Goal: Task Accomplishment & Management: Use online tool/utility

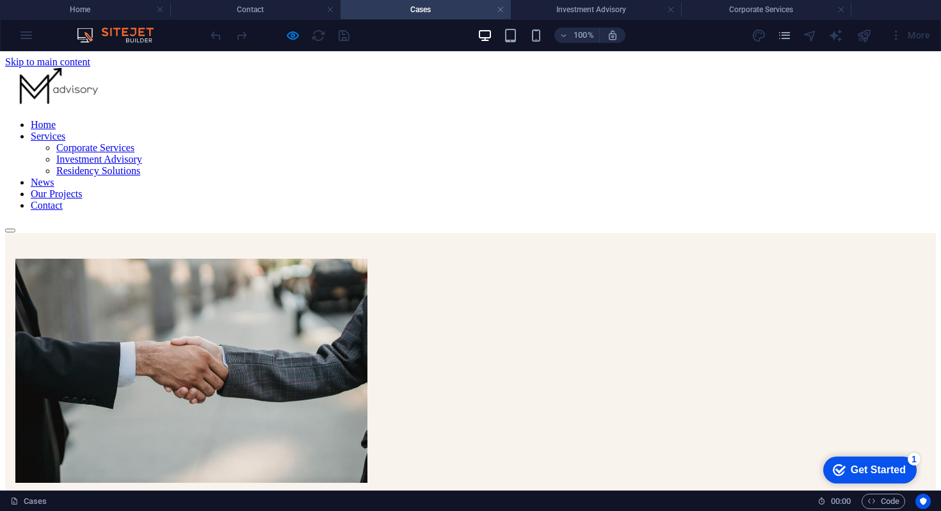
click at [63, 200] on link "Contact" at bounding box center [47, 205] width 32 height 11
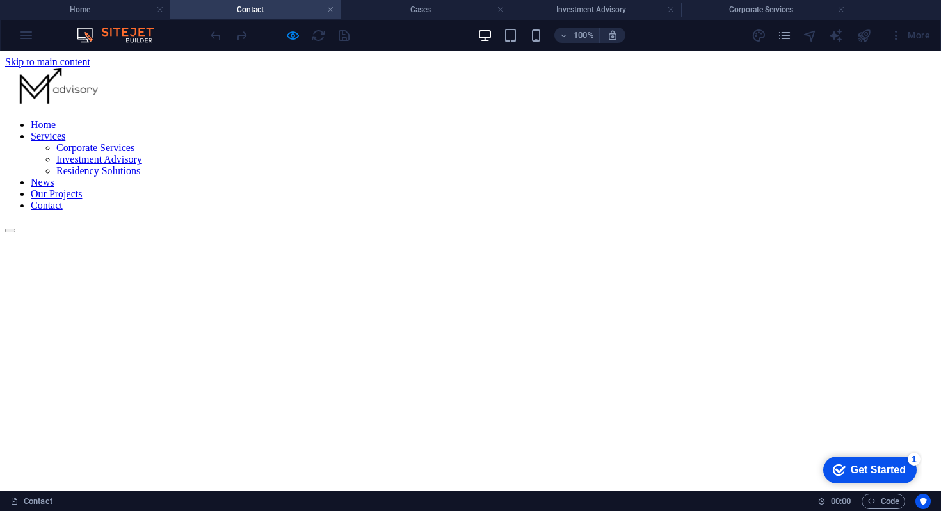
click at [82, 188] on link "Our Projects" at bounding box center [56, 193] width 51 height 11
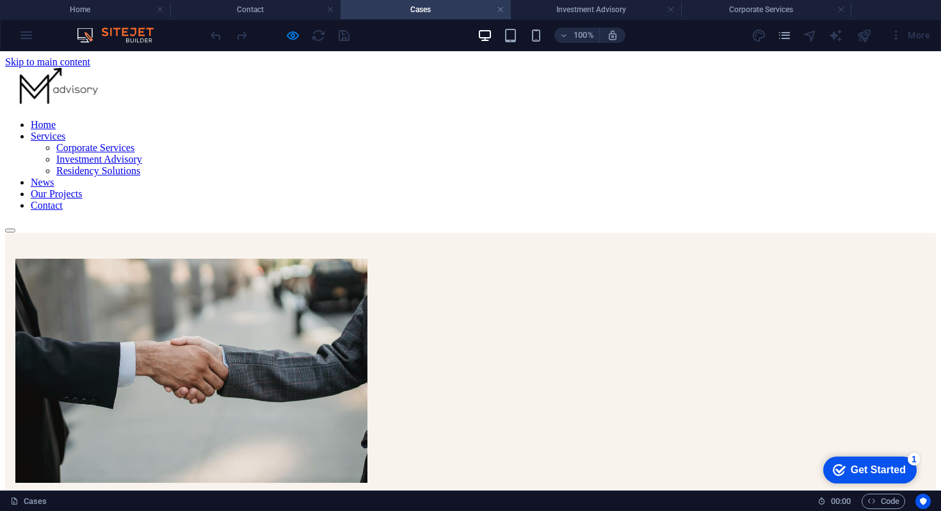
click at [54, 177] on link "News" at bounding box center [42, 182] width 23 height 11
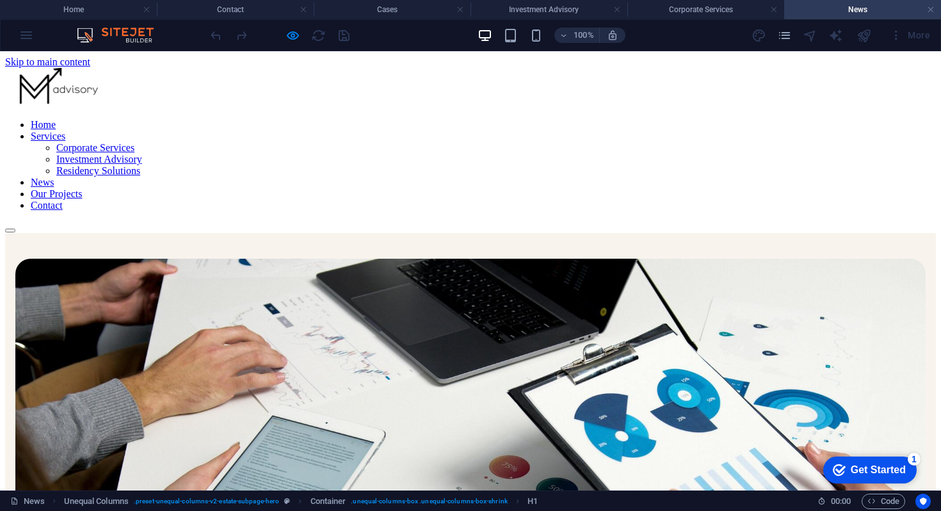
click at [458, 119] on nav "Home Services Corporate Services Investment Advisory Residency Solutions News O…" at bounding box center [470, 165] width 930 height 92
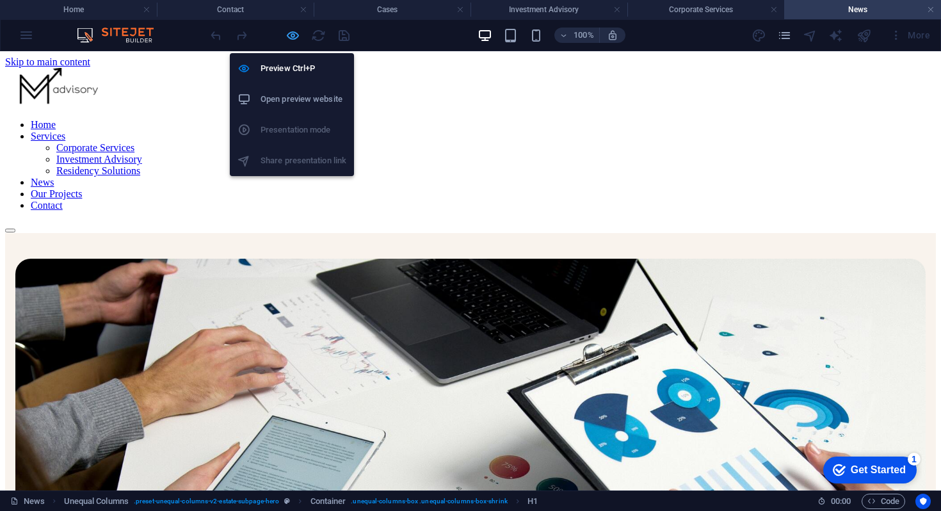
click at [292, 35] on icon "button" at bounding box center [292, 35] width 15 height 15
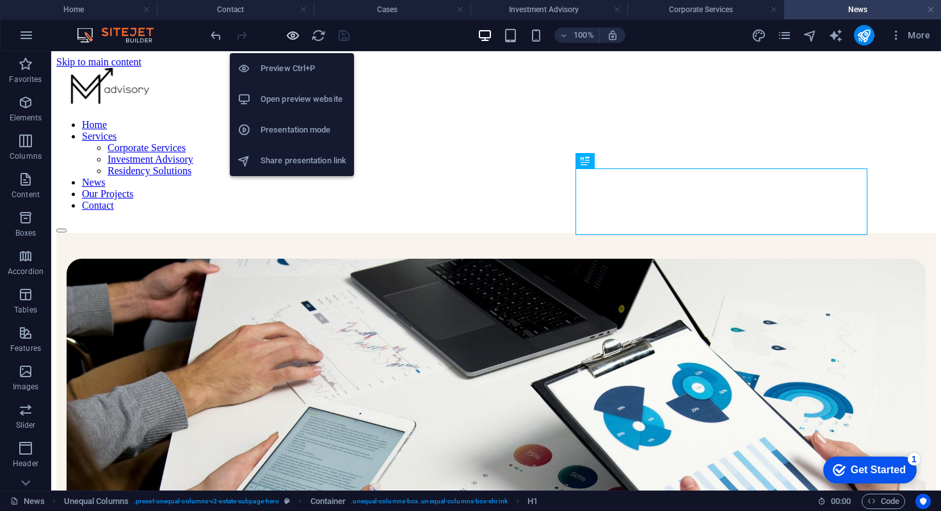
click at [292, 35] on icon "button" at bounding box center [292, 35] width 15 height 15
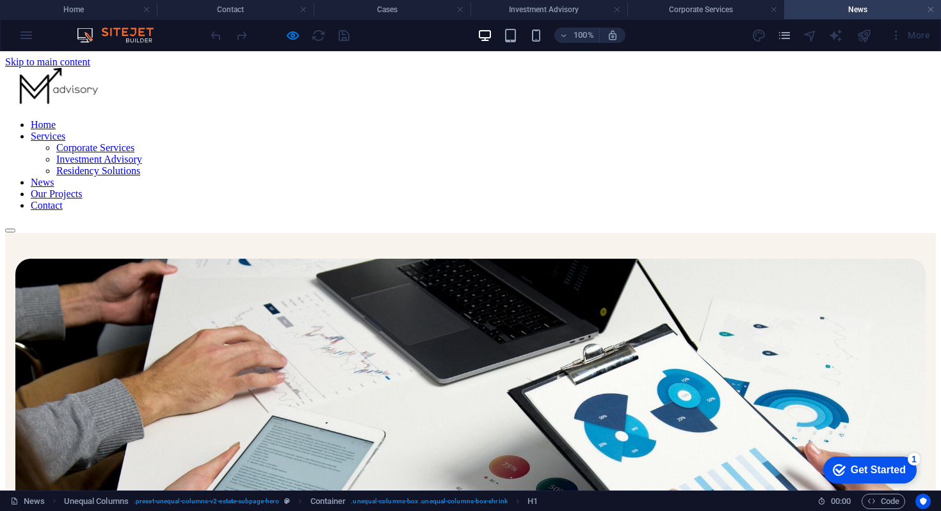
click at [65, 131] on link "Services" at bounding box center [48, 136] width 35 height 11
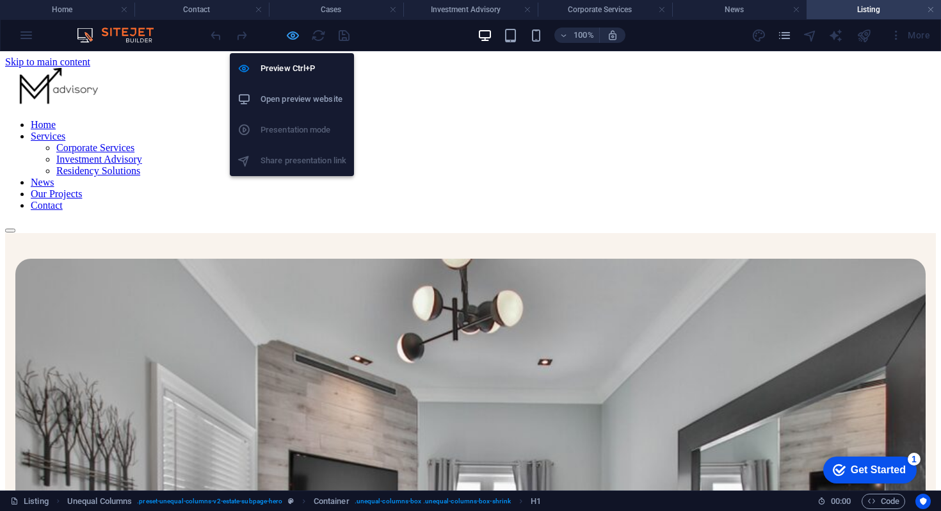
click at [292, 36] on icon "button" at bounding box center [292, 35] width 15 height 15
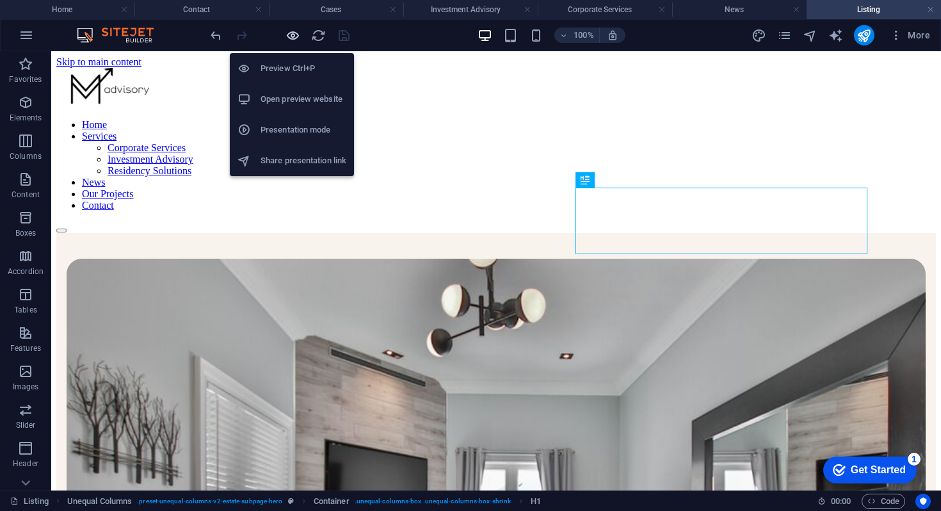
click at [292, 36] on icon "button" at bounding box center [292, 35] width 15 height 15
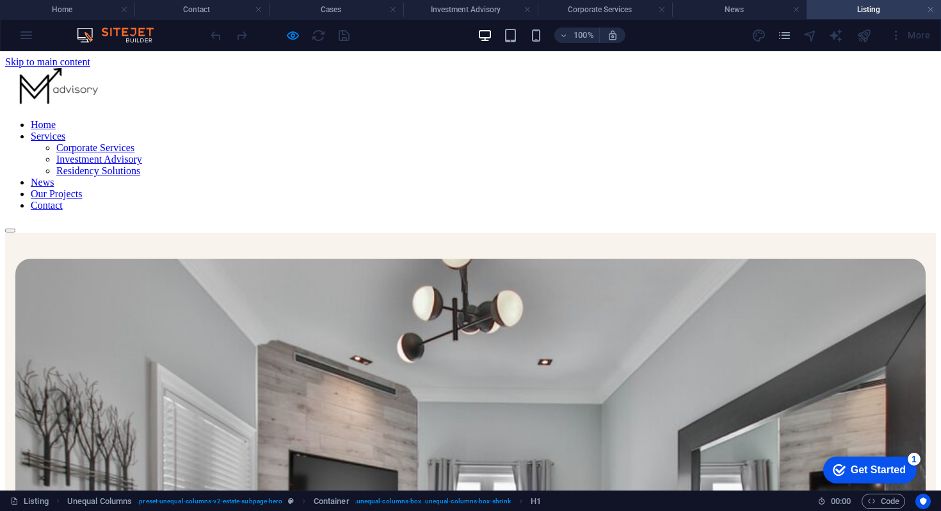
click at [134, 142] on link "Corporate Services" at bounding box center [95, 147] width 78 height 11
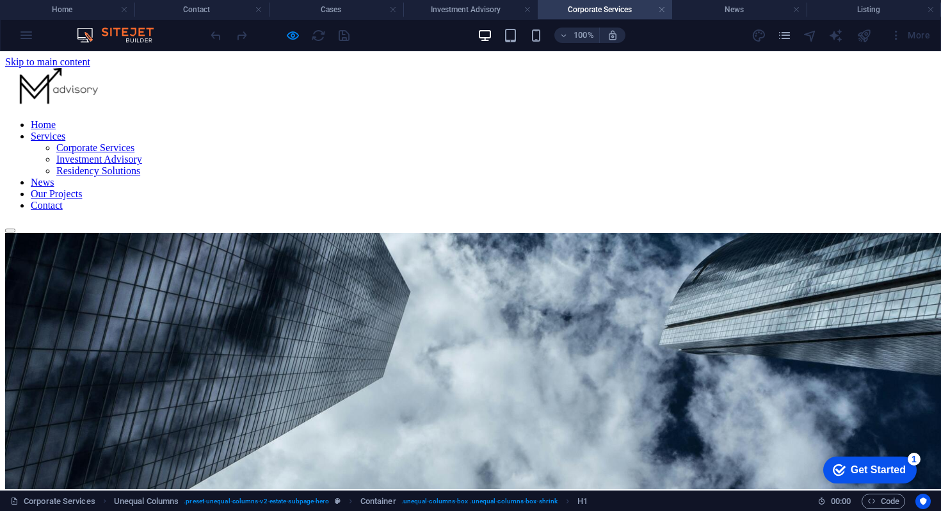
click at [63, 200] on link "Contact" at bounding box center [47, 205] width 32 height 11
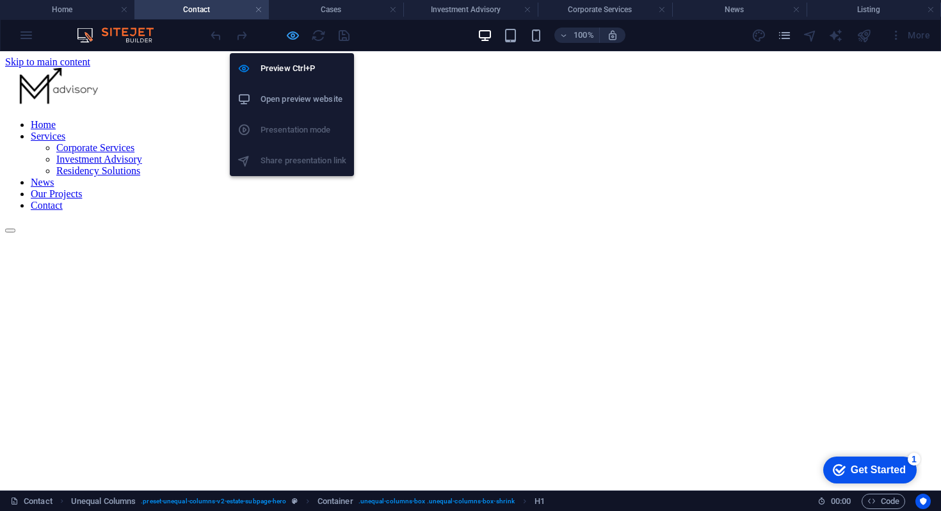
click at [292, 33] on icon "button" at bounding box center [292, 35] width 15 height 15
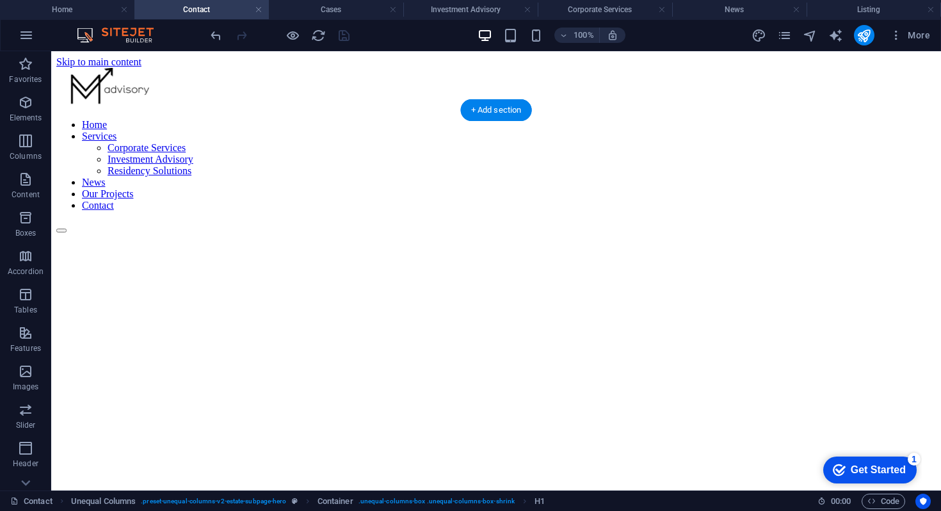
click at [102, 203] on figure at bounding box center [495, 203] width 879 height 0
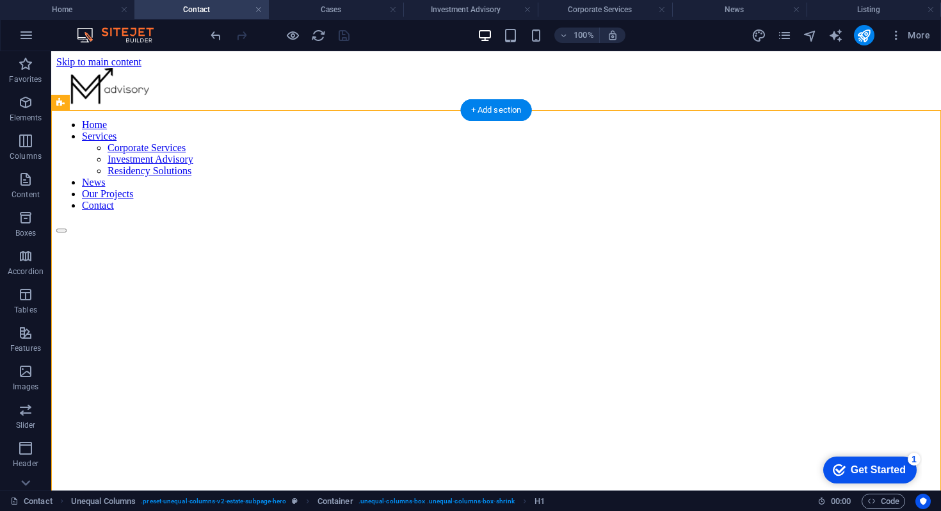
click at [102, 203] on figure at bounding box center [495, 203] width 879 height 0
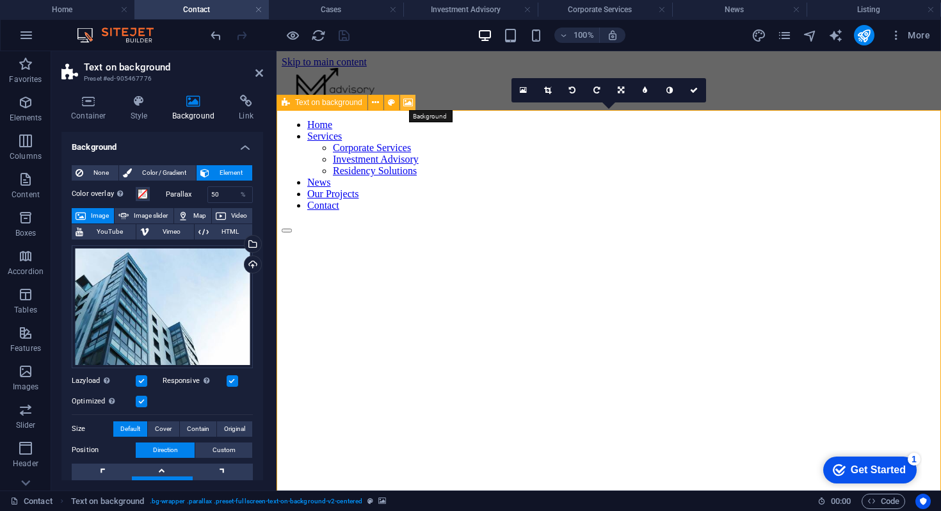
click at [403, 105] on icon at bounding box center [408, 102] width 10 height 13
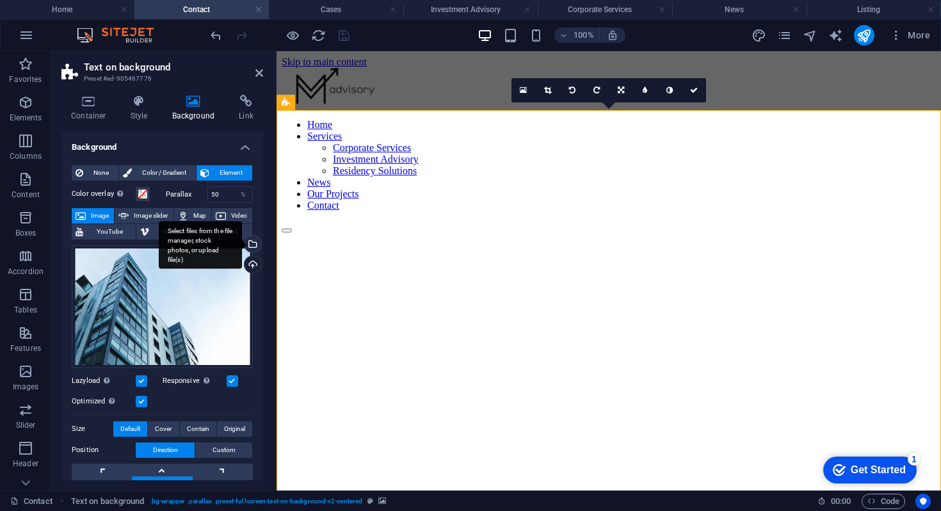
click at [242, 244] on div "Select files from the file manager, stock photos, or upload file(s)" at bounding box center [200, 245] width 83 height 48
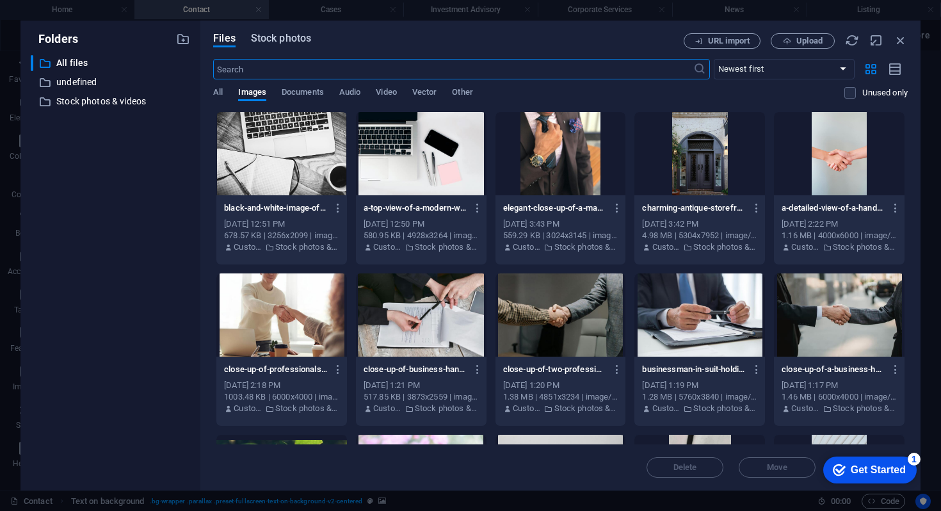
click at [280, 39] on span "Stock photos" at bounding box center [281, 38] width 60 height 15
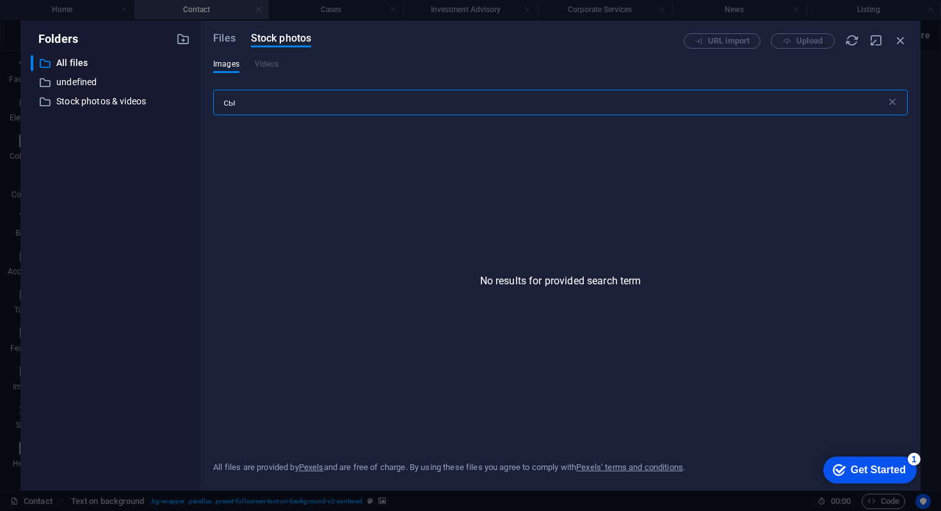
type input "с"
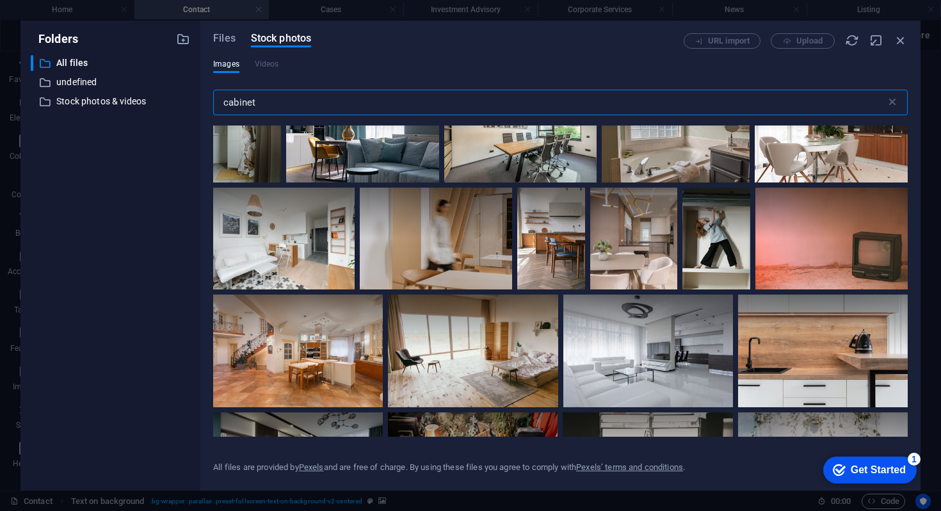
scroll to position [1009, 0]
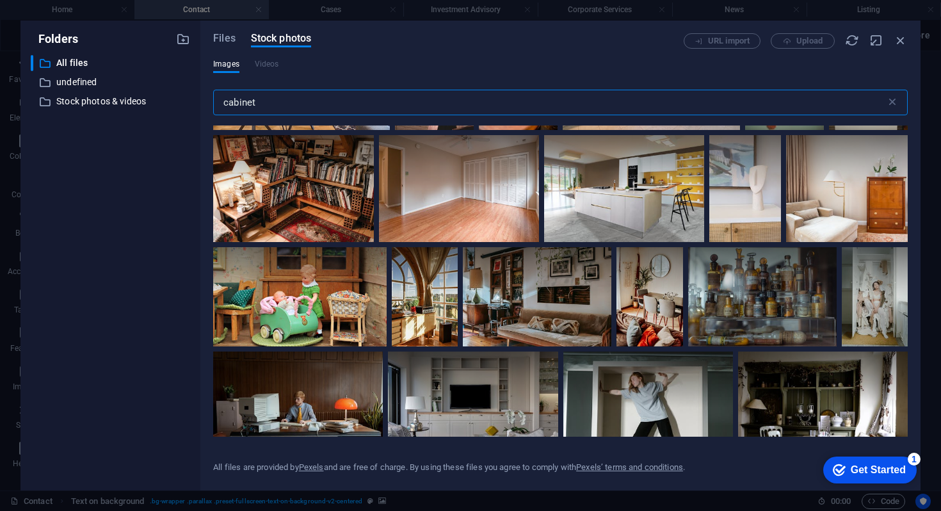
click at [226, 100] on input "cabinet" at bounding box center [549, 103] width 672 height 26
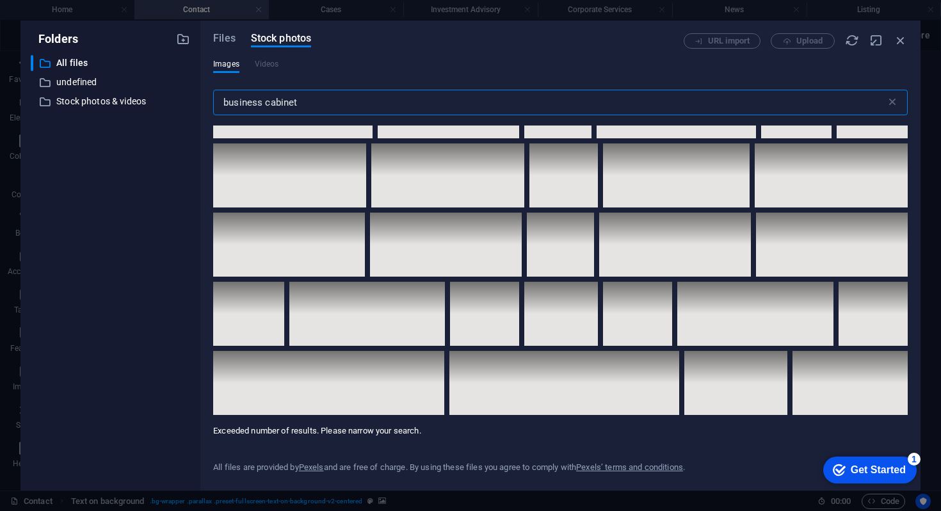
scroll to position [8035, 0]
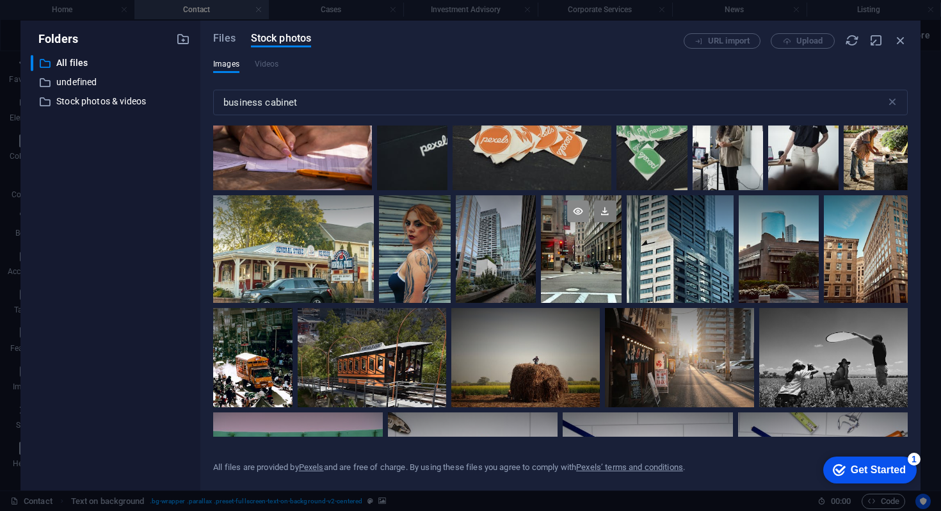
click at [580, 200] on icon at bounding box center [578, 211] width 22 height 22
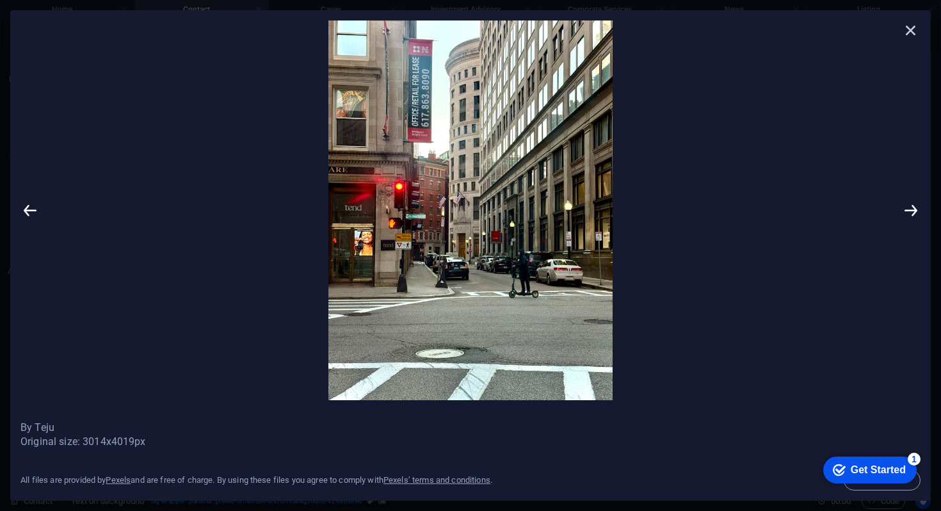
click at [914, 33] on icon at bounding box center [910, 29] width 19 height 19
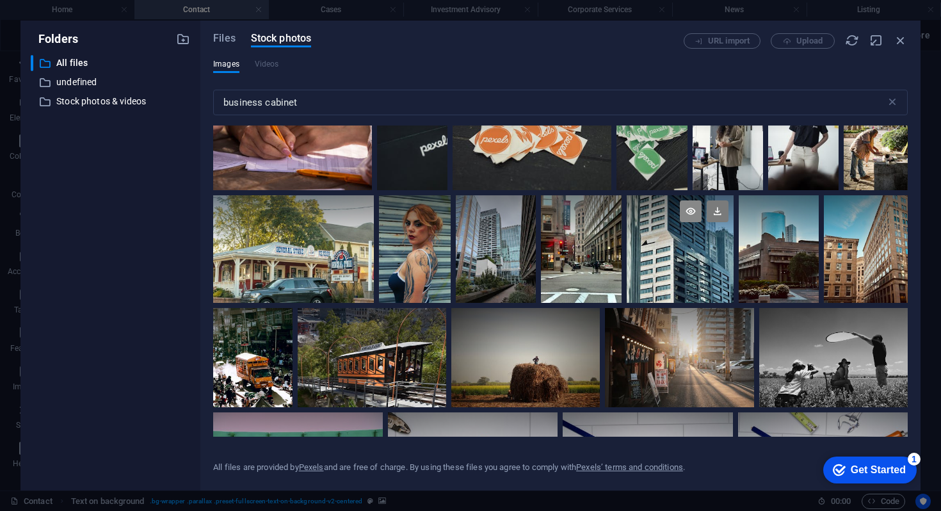
click at [687, 200] on icon at bounding box center [690, 211] width 22 height 22
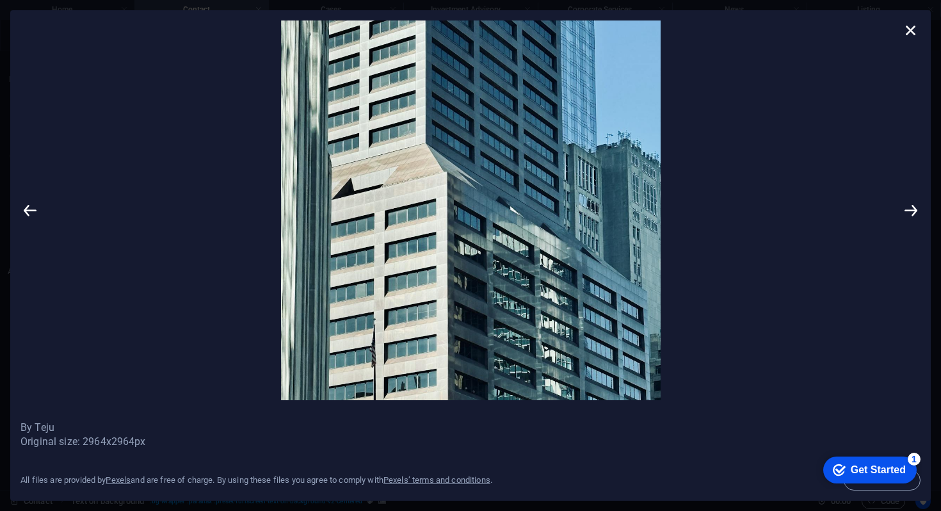
click at [896, 31] on img at bounding box center [470, 209] width 861 height 379
click at [910, 28] on icon at bounding box center [910, 29] width 19 height 19
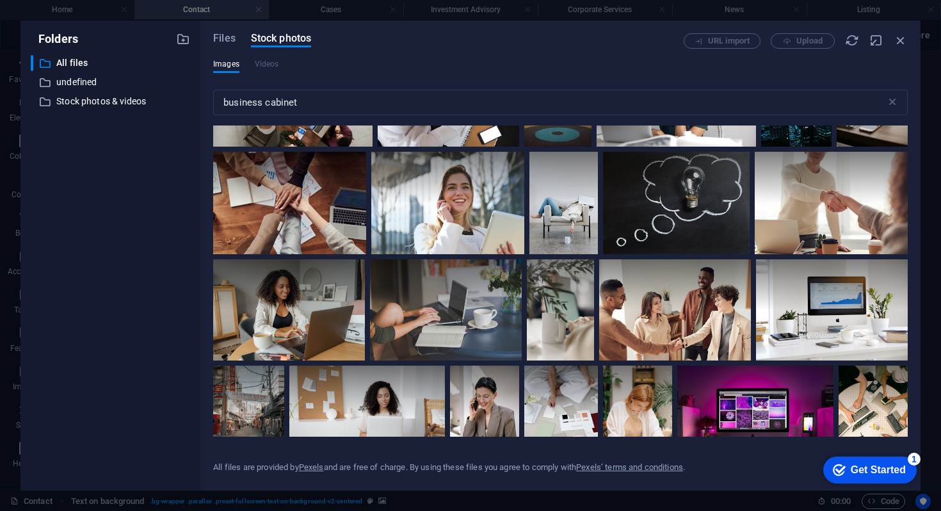
scroll to position [9589, 0]
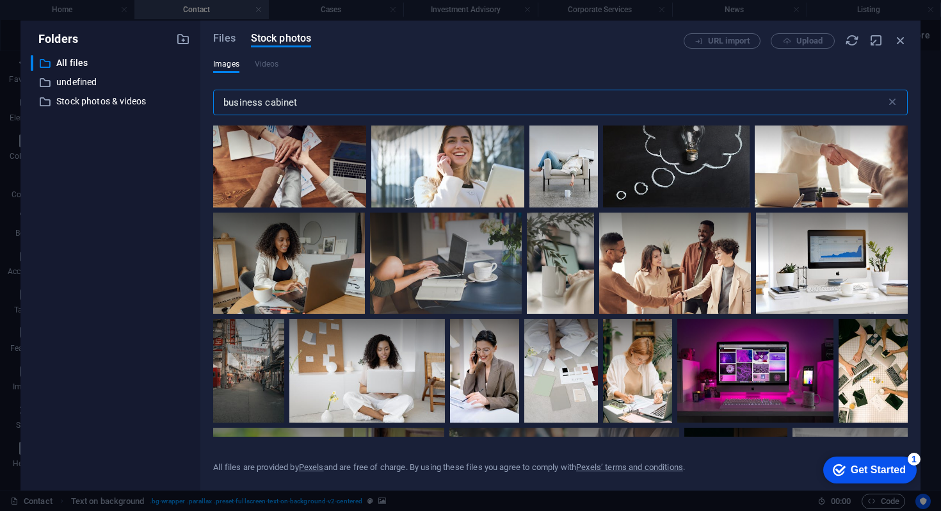
click at [253, 103] on input "business cabinet" at bounding box center [549, 103] width 672 height 26
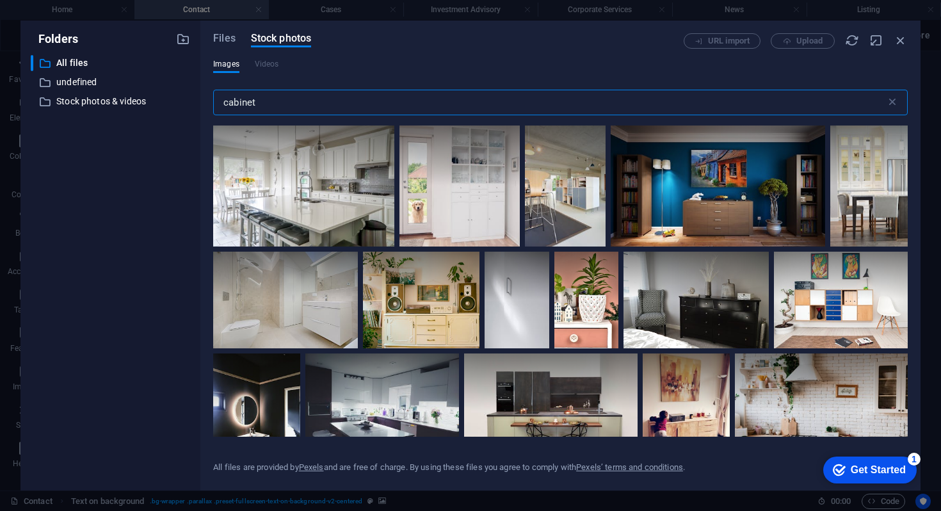
click at [278, 104] on input "cabinet" at bounding box center [549, 103] width 672 height 26
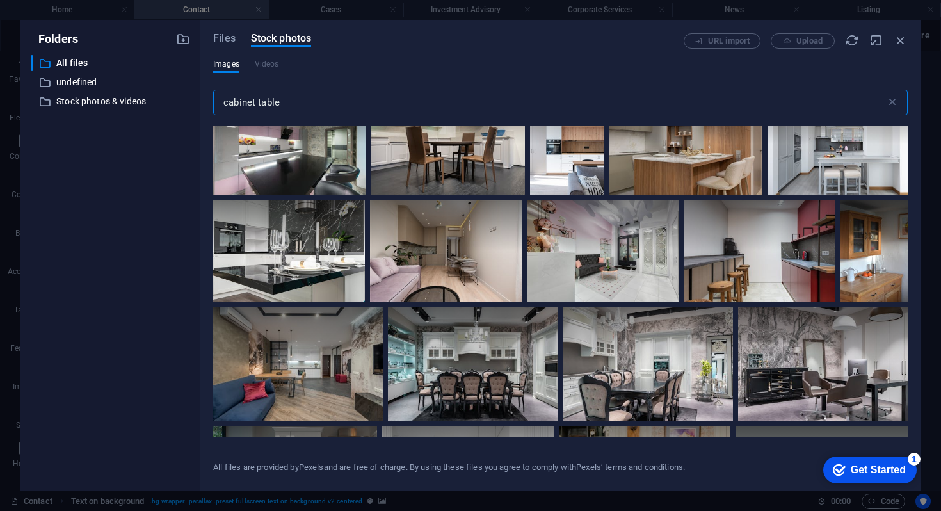
scroll to position [3765, 0]
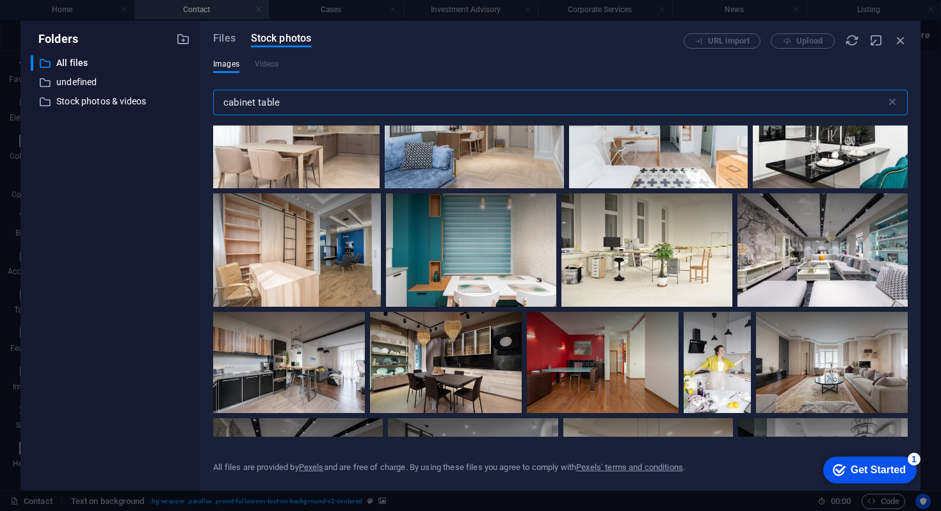
click at [260, 105] on input "cabinet table" at bounding box center [549, 103] width 672 height 26
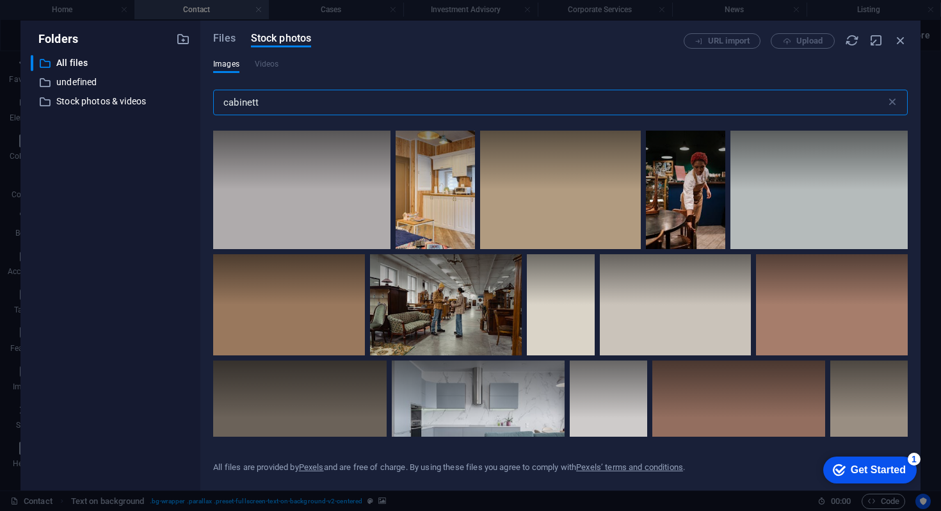
scroll to position [4264, 0]
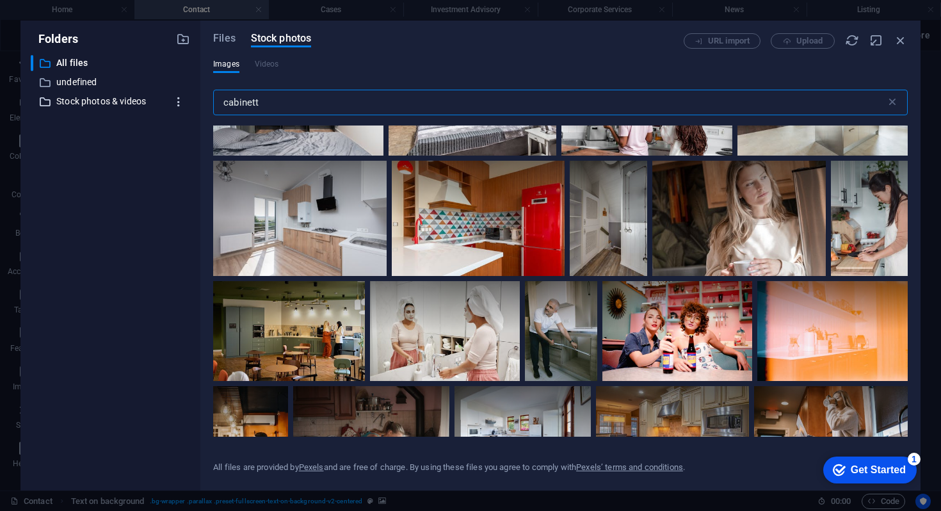
drag, startPoint x: 265, startPoint y: 104, endPoint x: 174, endPoint y: 104, distance: 90.9
click at [174, 104] on div "Folders ​ All files All files ​ undefined undefined ​ Stock photos & videos Sto…" at bounding box center [470, 255] width 900 height 470
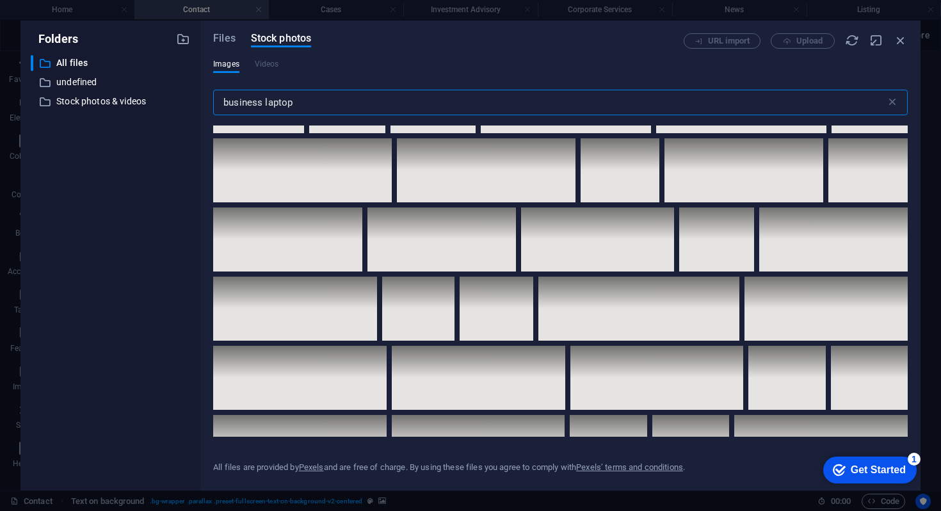
scroll to position [3663, 0]
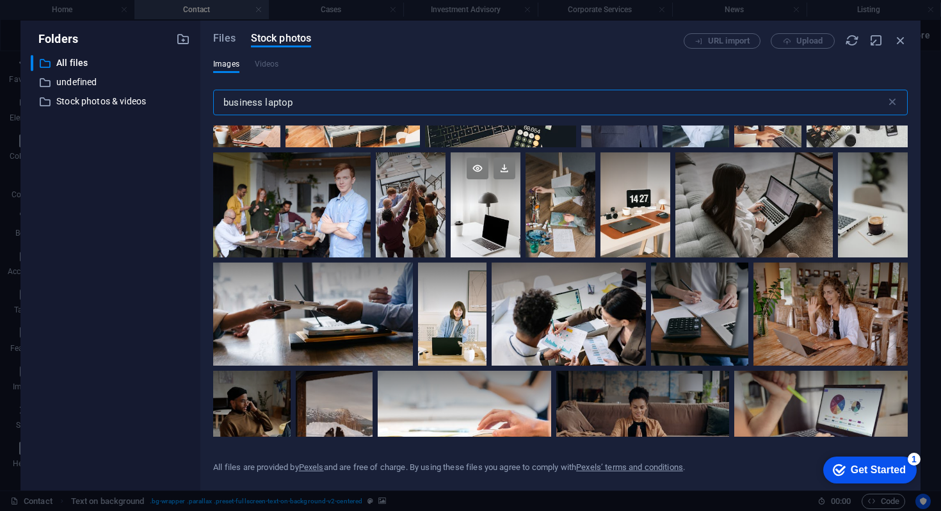
type input "business laptop"
click at [472, 217] on div at bounding box center [485, 204] width 70 height 105
click at [472, 217] on div at bounding box center [485, 231] width 70 height 52
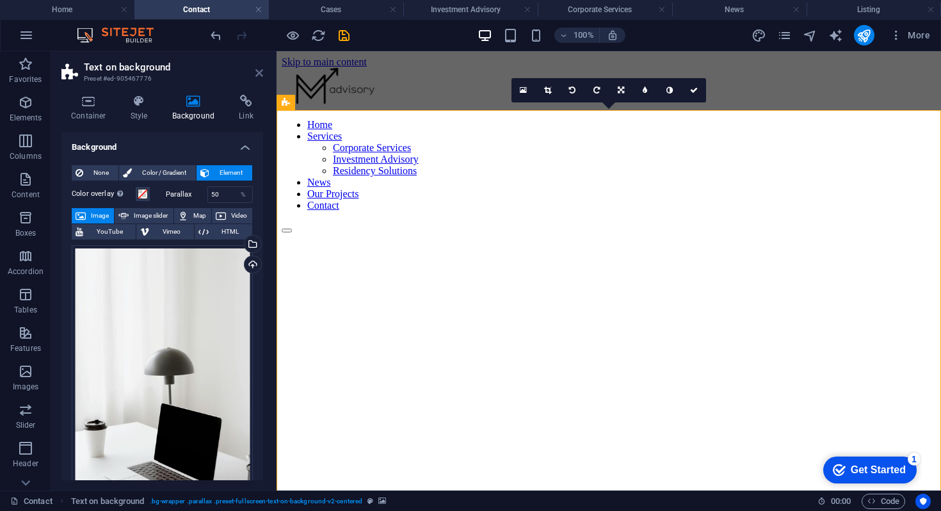
click at [257, 74] on icon at bounding box center [259, 73] width 8 height 10
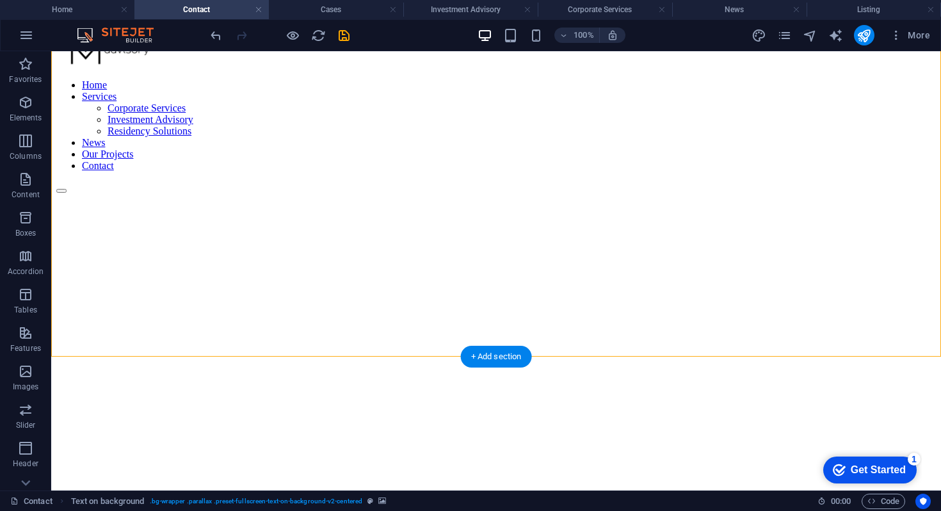
scroll to position [0, 0]
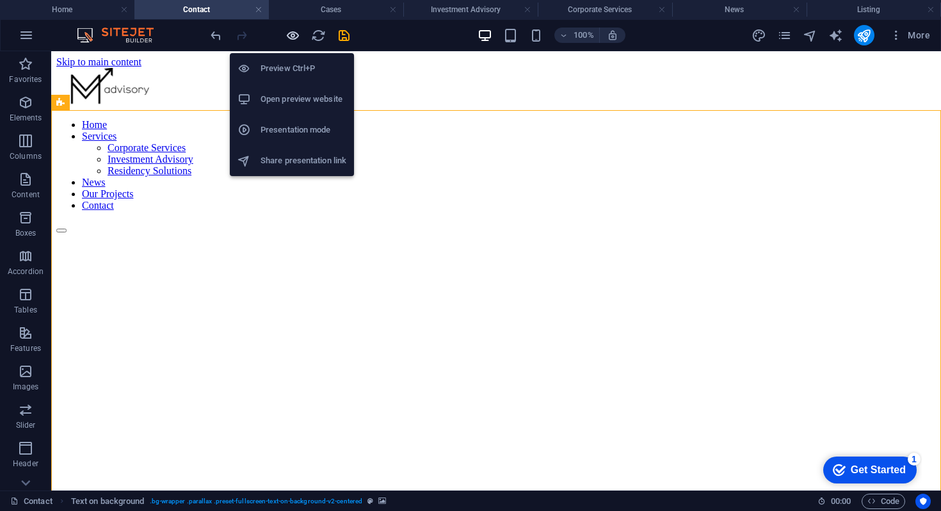
click at [292, 35] on icon "button" at bounding box center [292, 35] width 15 height 15
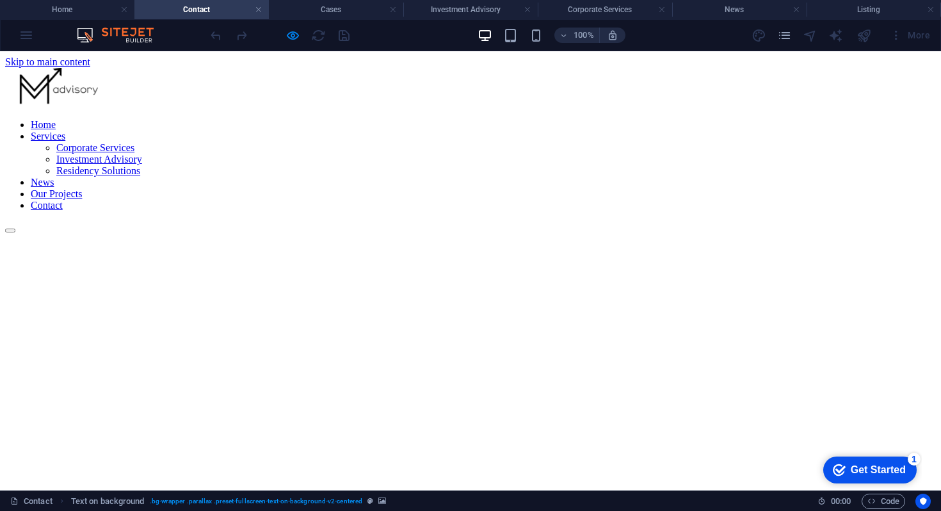
click at [82, 188] on link "Our Projects" at bounding box center [56, 193] width 51 height 11
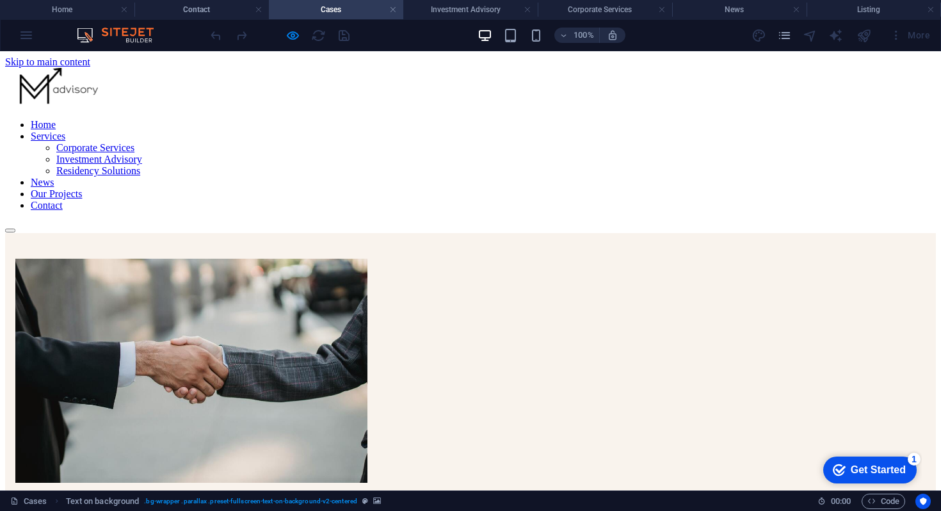
click at [63, 200] on link "Contact" at bounding box center [47, 205] width 32 height 11
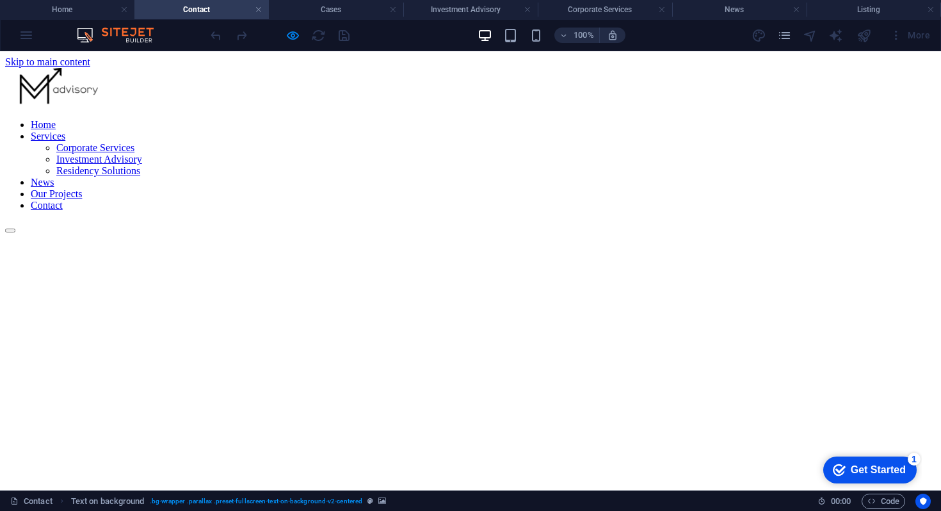
click at [501, 33] on div "100%" at bounding box center [551, 35] width 148 height 20
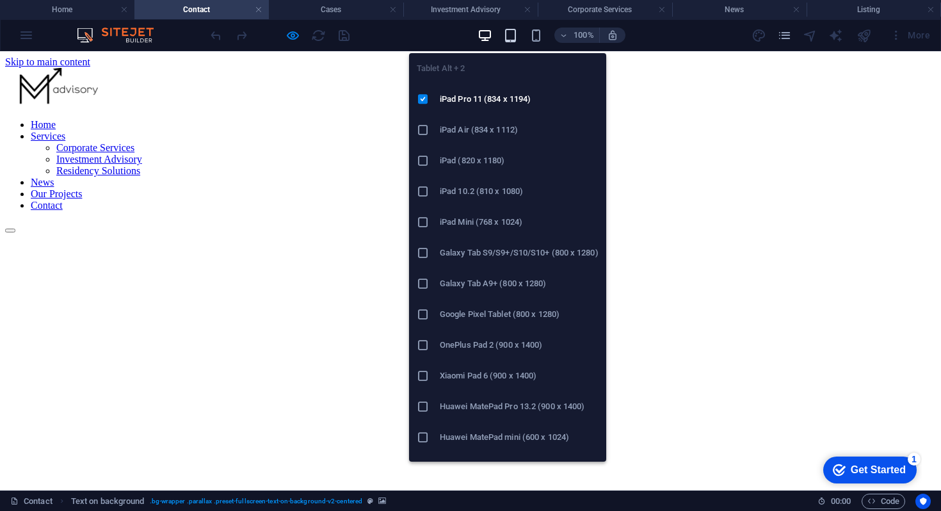
click at [515, 35] on icon "button" at bounding box center [510, 35] width 15 height 15
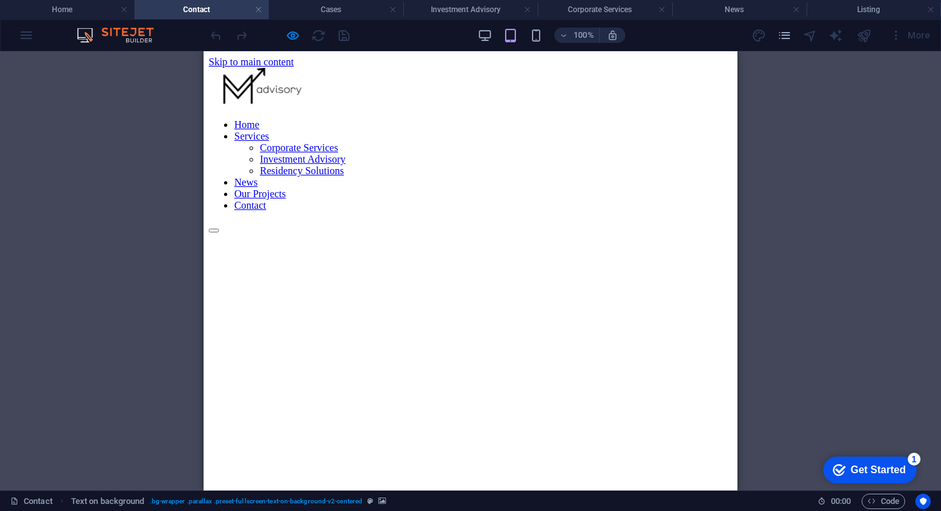
click at [720, 221] on div at bounding box center [470, 227] width 523 height 12
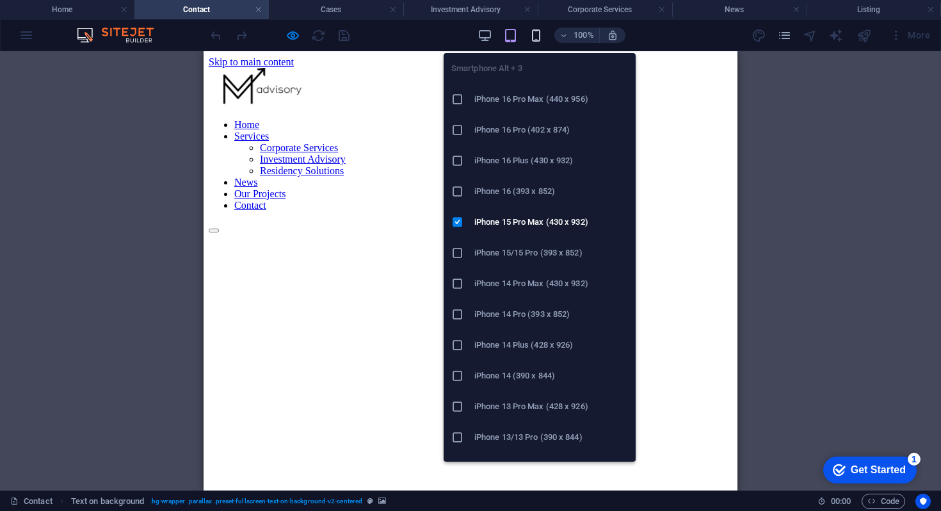
click at [534, 34] on icon "button" at bounding box center [535, 35] width 15 height 15
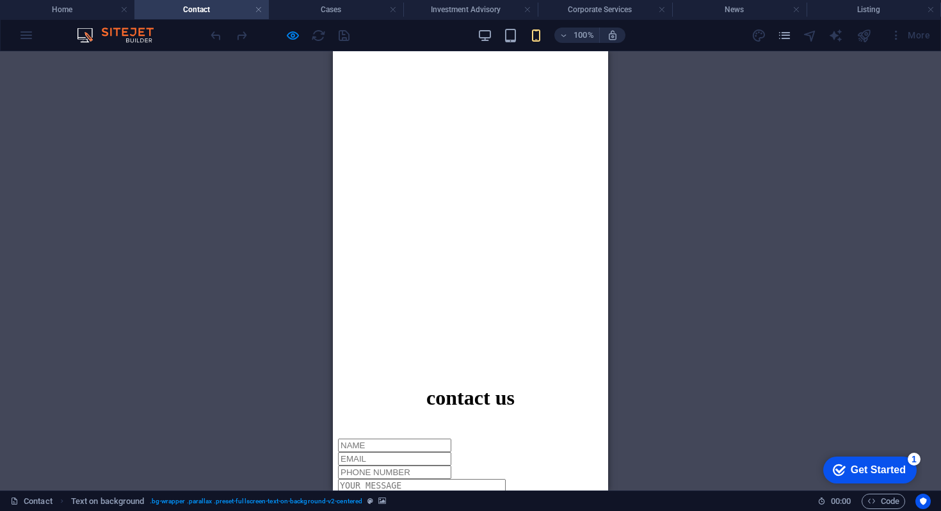
scroll to position [388, 0]
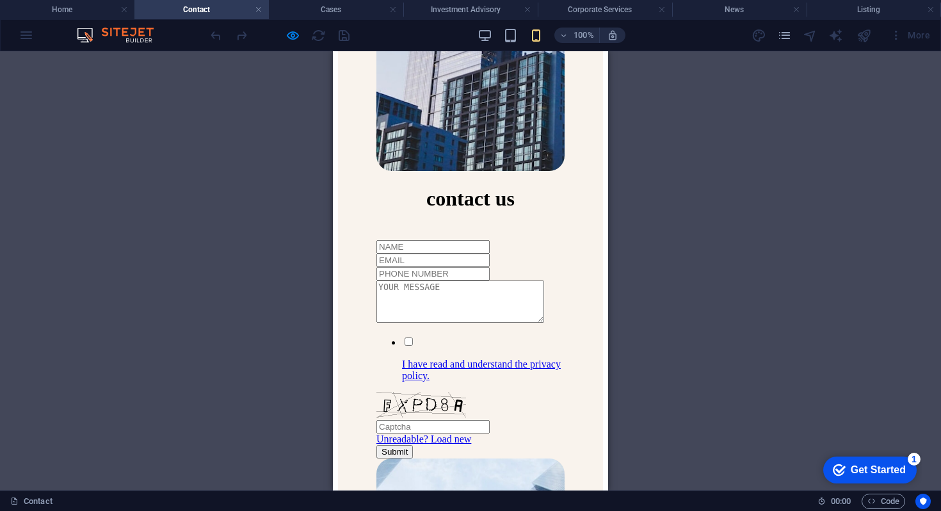
scroll to position [1904, 0]
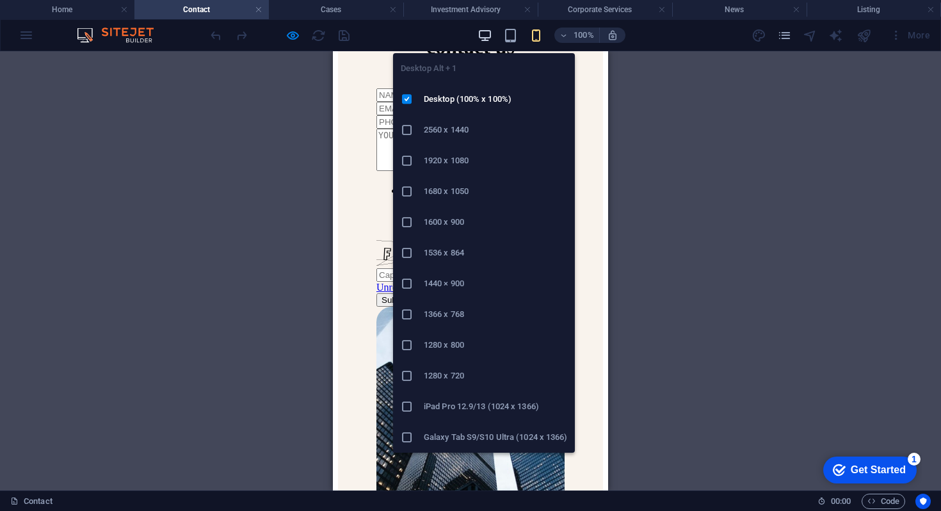
click at [477, 36] on icon "button" at bounding box center [484, 35] width 15 height 15
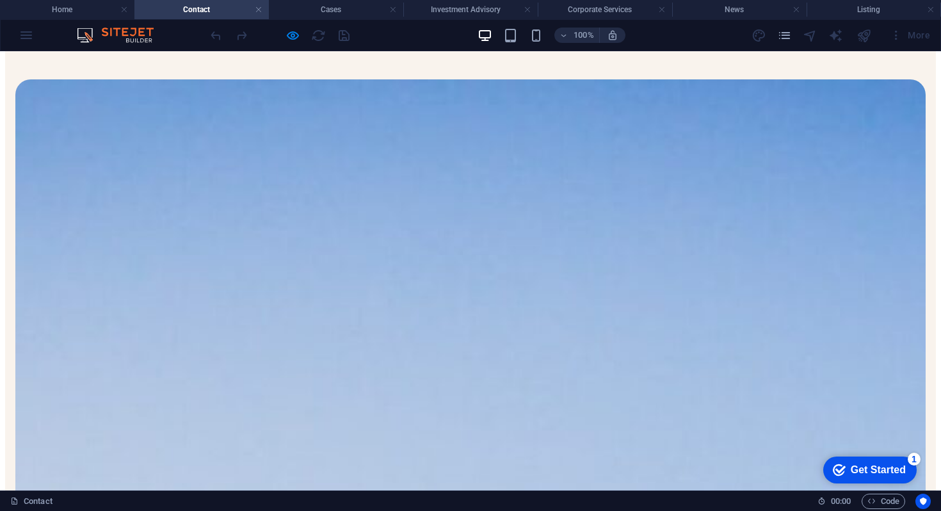
scroll to position [1566, 0]
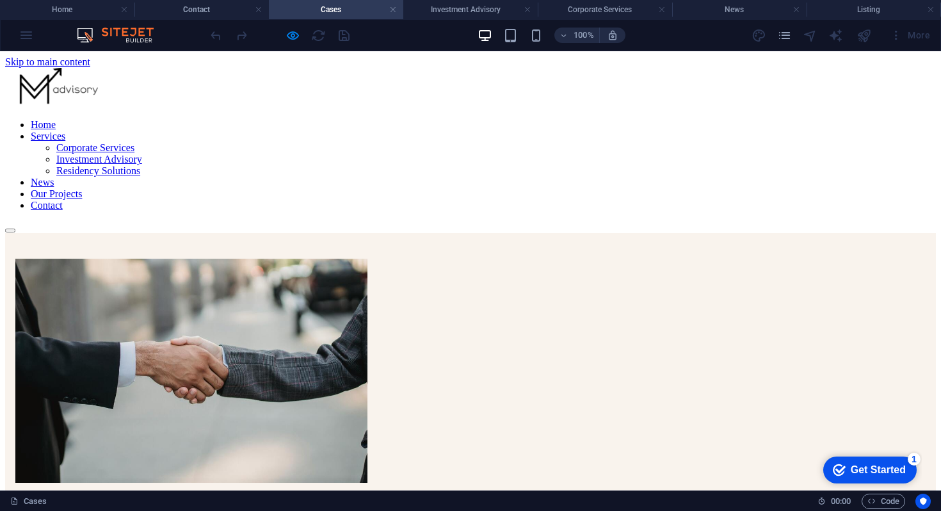
scroll to position [0, 0]
click at [63, 200] on link "Contact" at bounding box center [47, 205] width 32 height 11
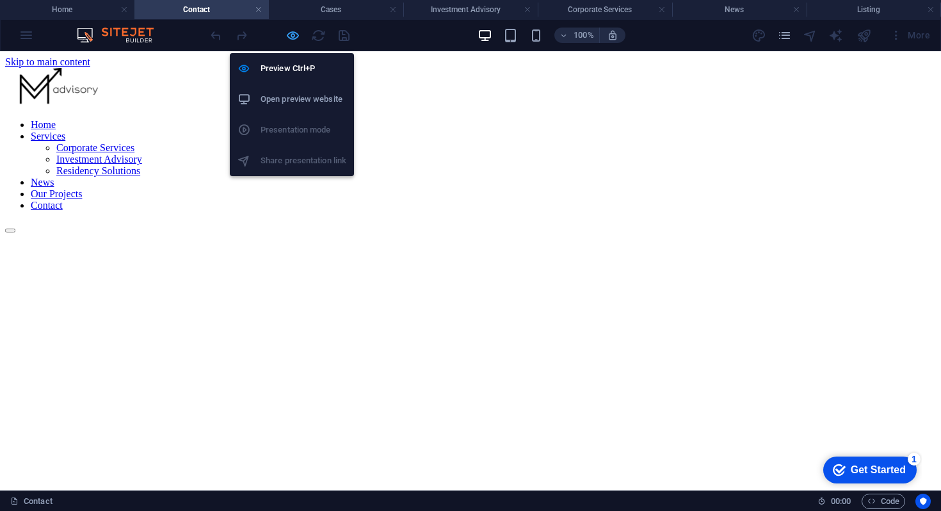
click at [297, 35] on icon "button" at bounding box center [292, 35] width 15 height 15
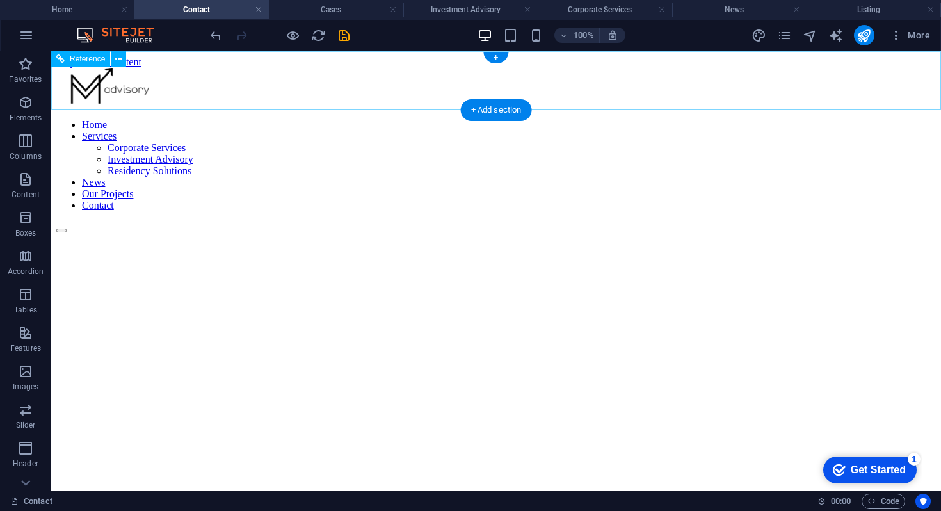
click at [117, 109] on div "Home Services Corporate Services Investment Advisory Residency Solutions News O…" at bounding box center [495, 150] width 879 height 165
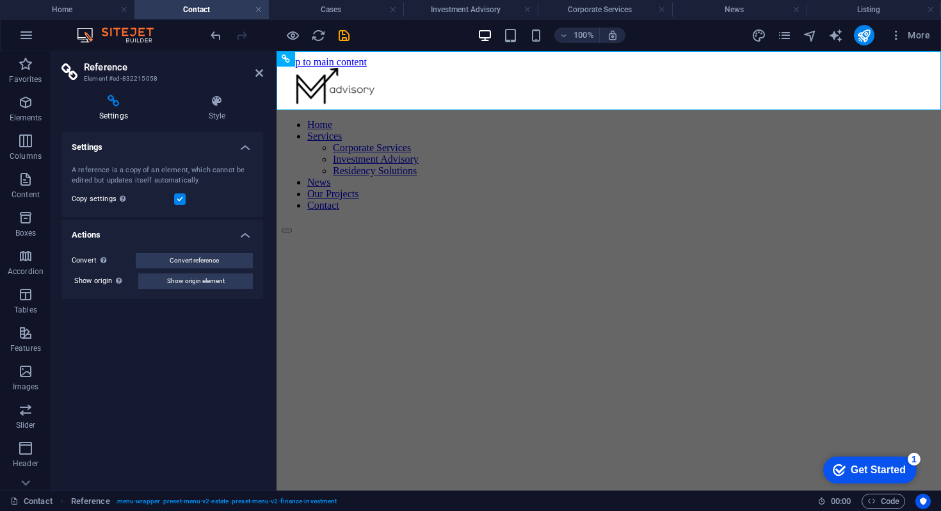
click at [257, 65] on h2 "Reference" at bounding box center [173, 67] width 179 height 12
click at [257, 69] on icon at bounding box center [259, 73] width 8 height 10
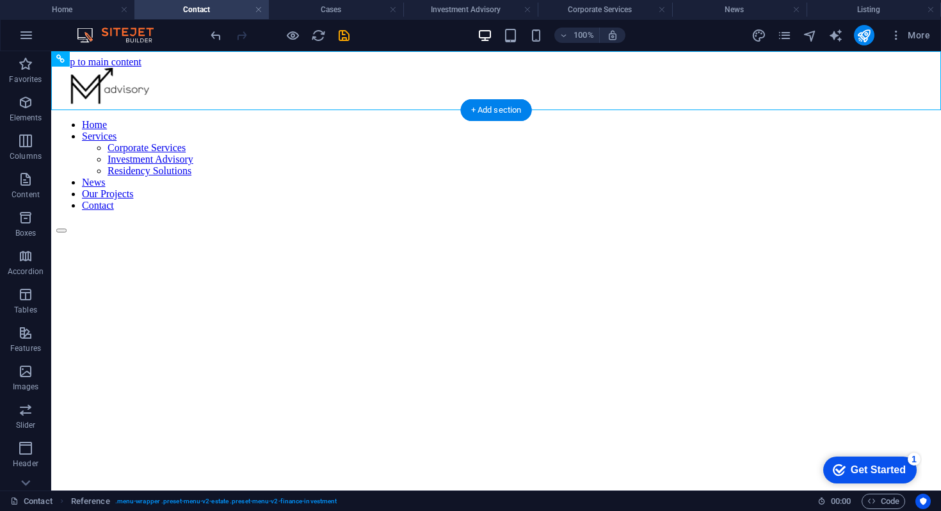
click at [148, 203] on figure at bounding box center [495, 203] width 879 height 0
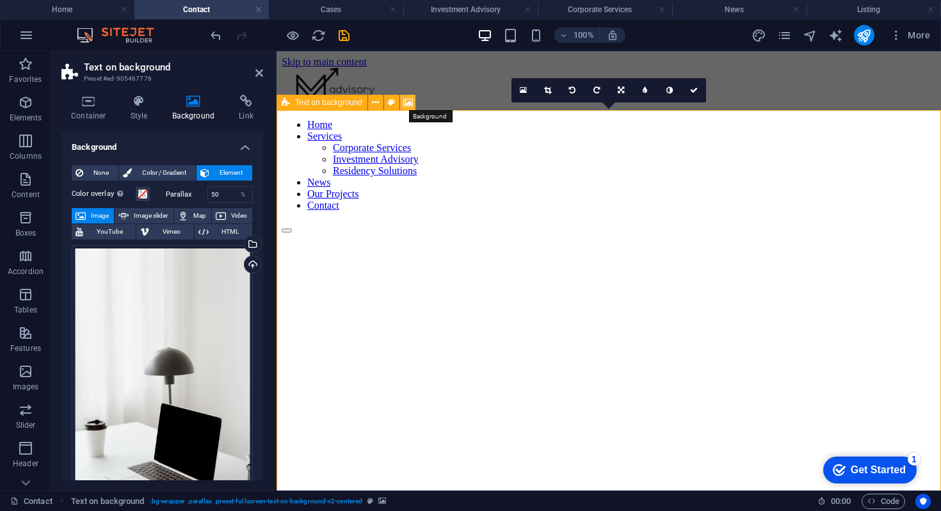
click at [409, 102] on icon at bounding box center [408, 102] width 10 height 13
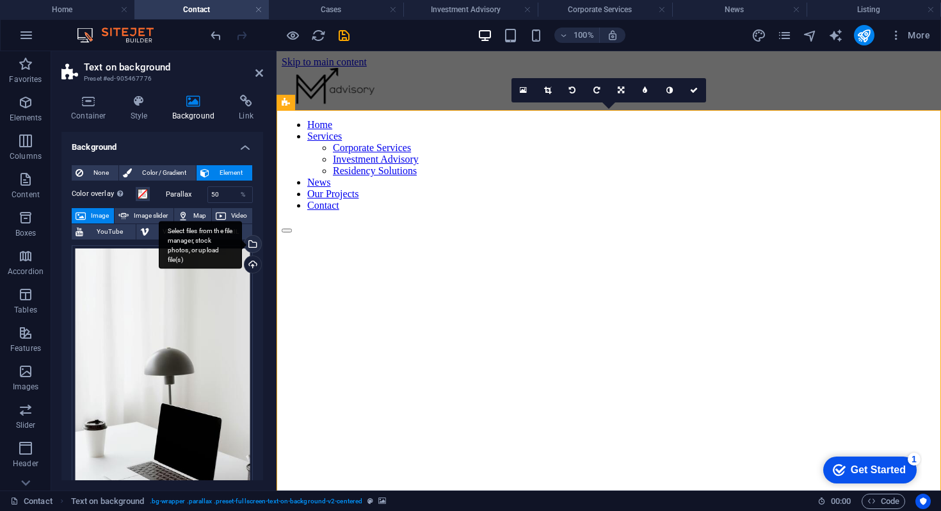
click at [250, 244] on div "Select files from the file manager, stock photos, or upload file(s)" at bounding box center [251, 244] width 19 height 19
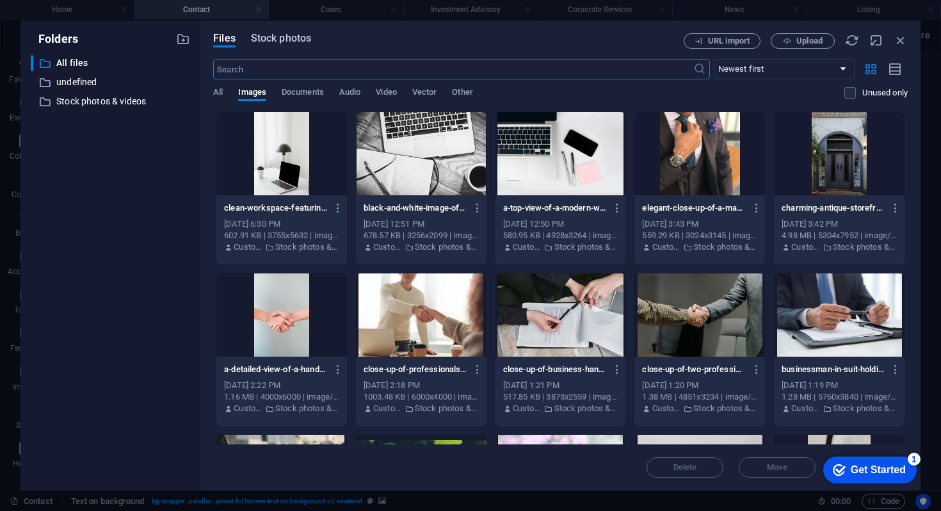
click at [299, 40] on span "Stock photos" at bounding box center [281, 38] width 60 height 15
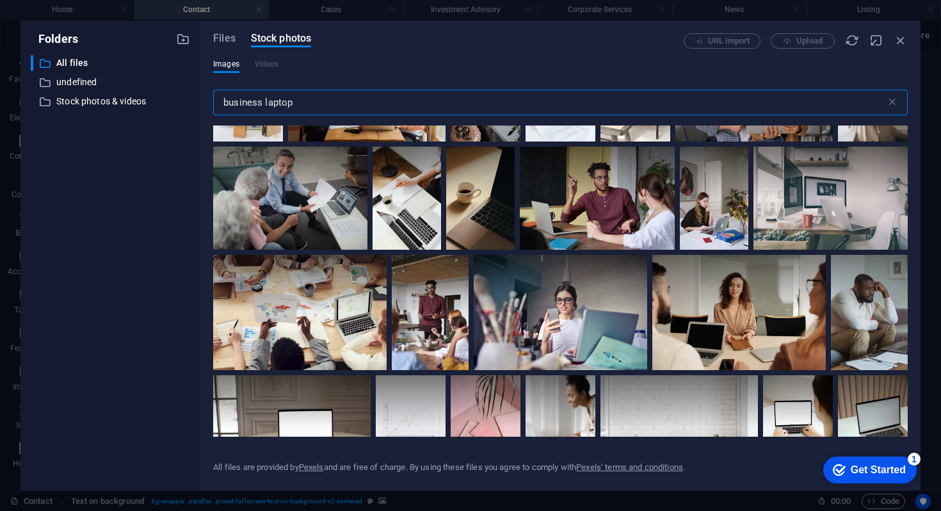
scroll to position [8114, 0]
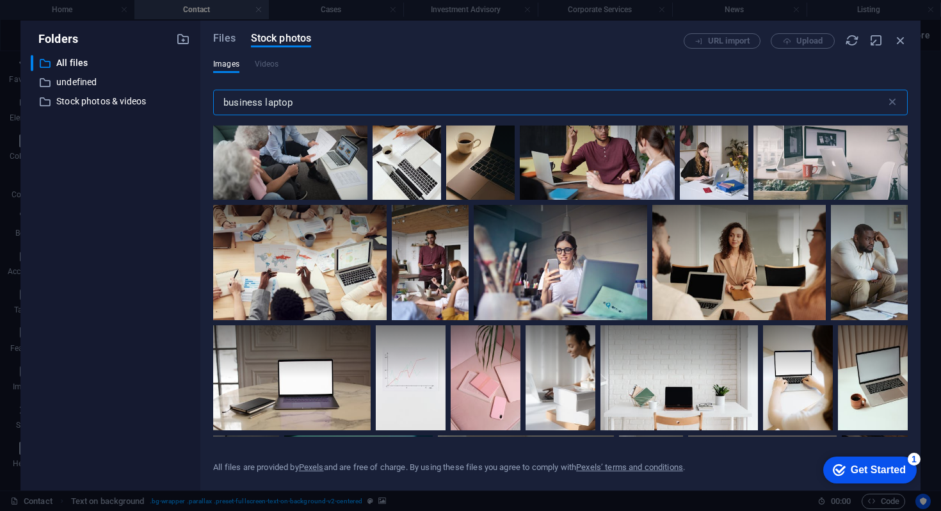
click at [409, 123] on icon at bounding box center [398, 113] width 22 height 22
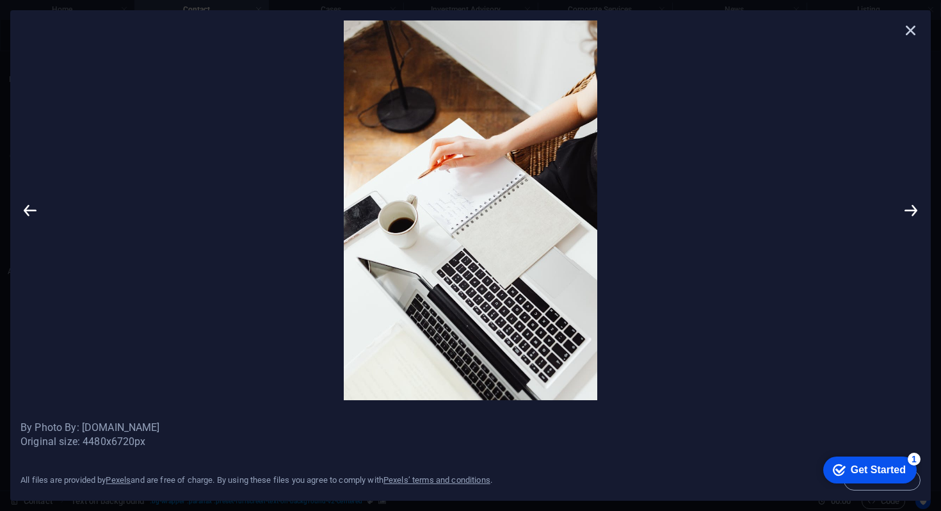
click at [909, 33] on icon at bounding box center [910, 29] width 19 height 19
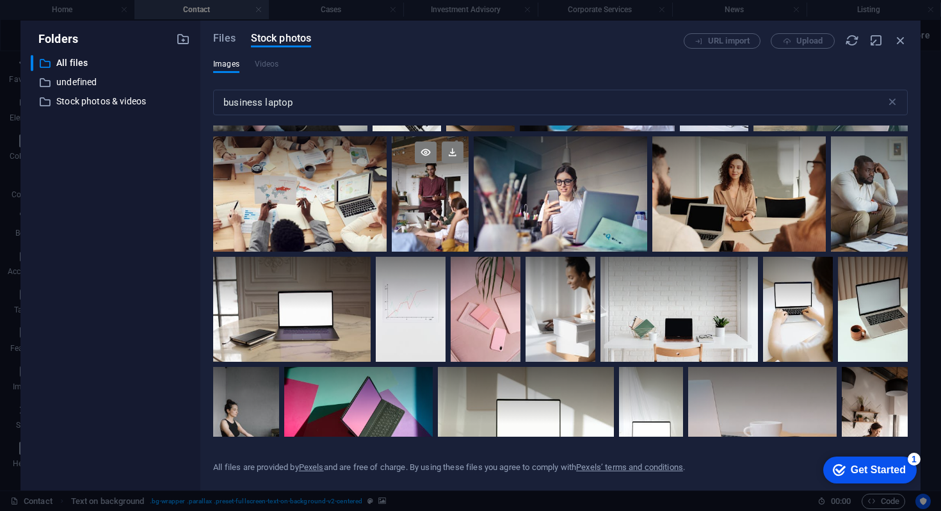
scroll to position [8183, 0]
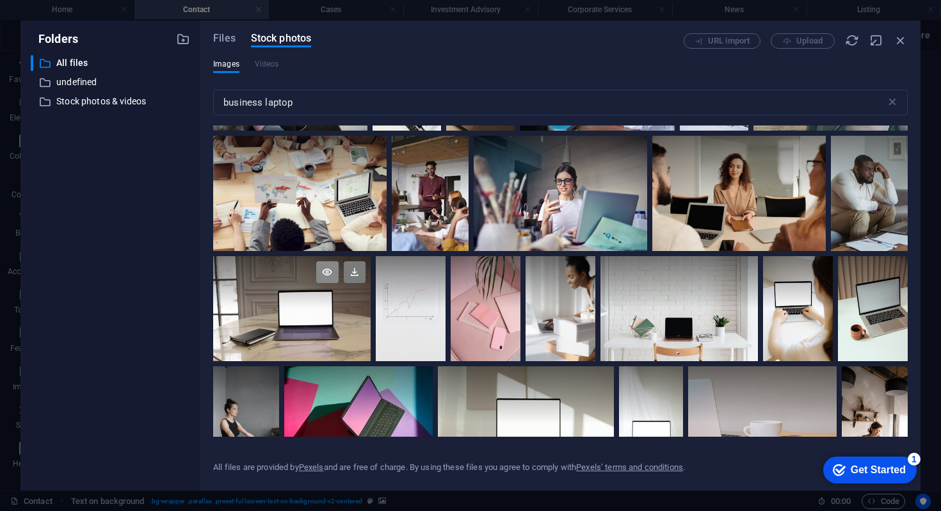
click at [338, 283] on icon at bounding box center [327, 272] width 22 height 22
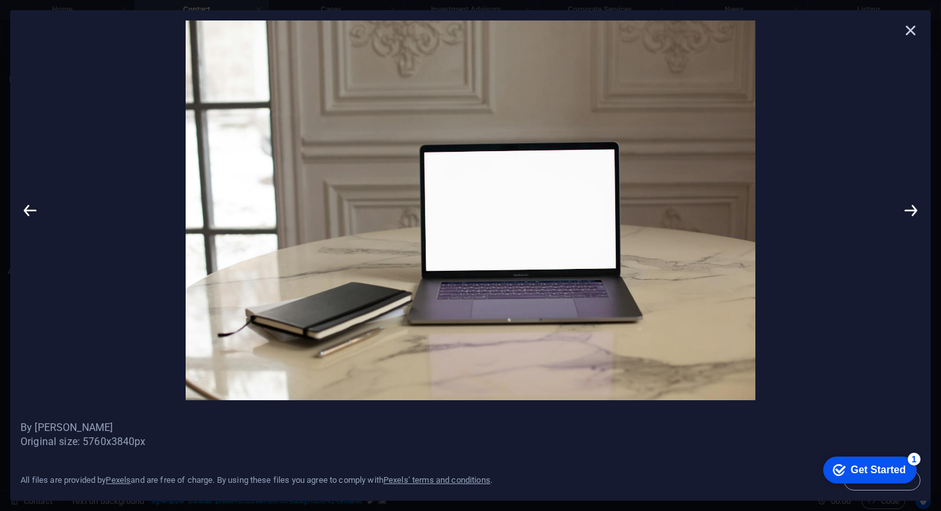
click at [912, 32] on icon at bounding box center [910, 29] width 19 height 19
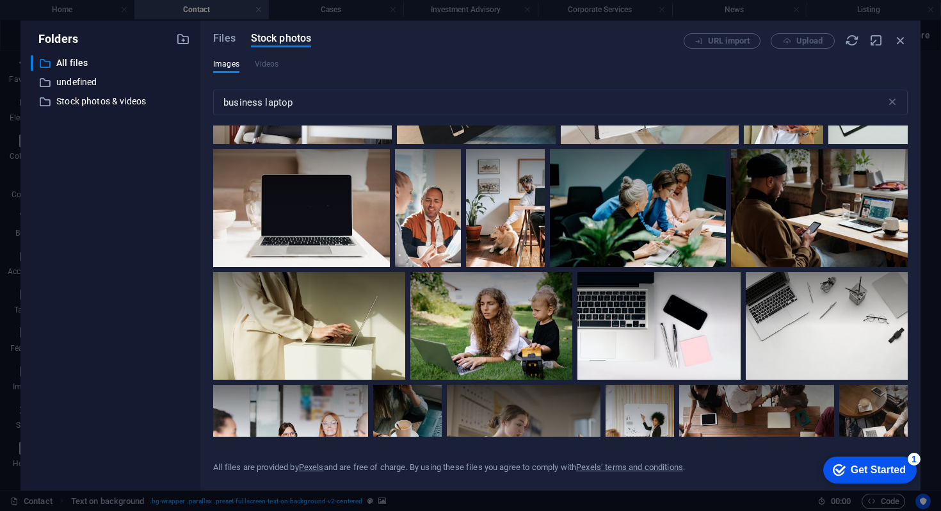
scroll to position [9199, 0]
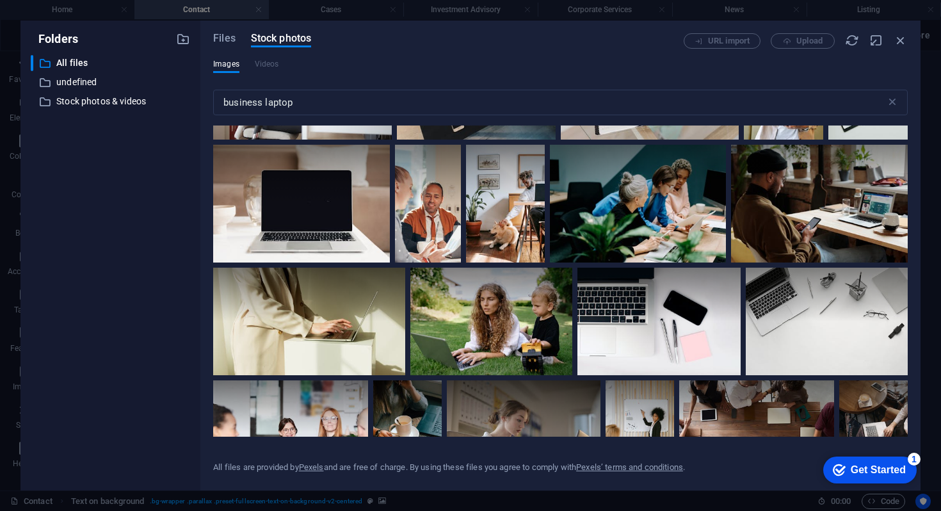
click at [685, 47] on icon at bounding box center [696, 37] width 22 height 22
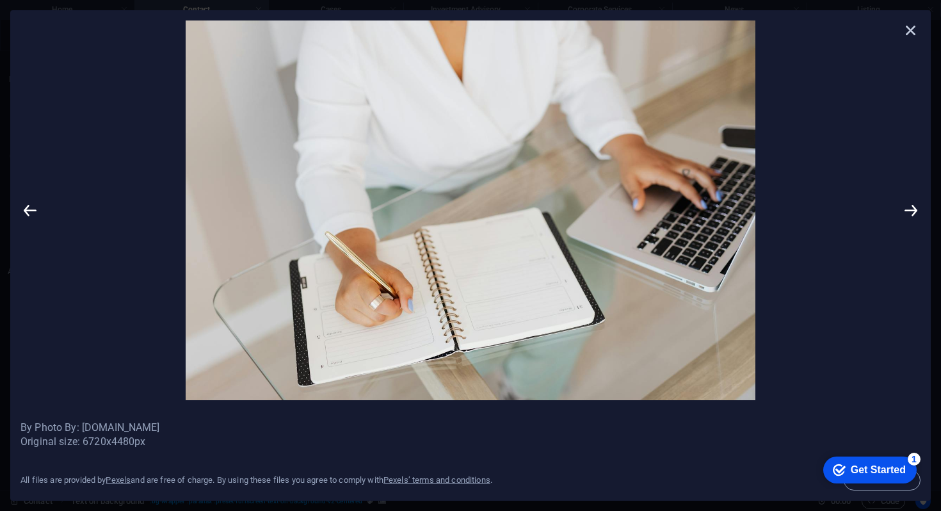
click at [912, 31] on icon at bounding box center [910, 29] width 19 height 19
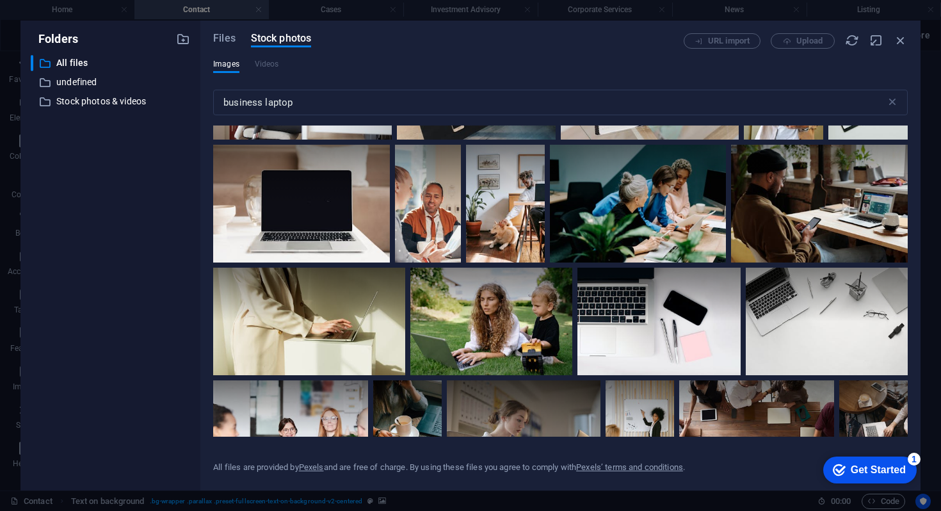
click at [711, 47] on icon at bounding box center [722, 37] width 22 height 22
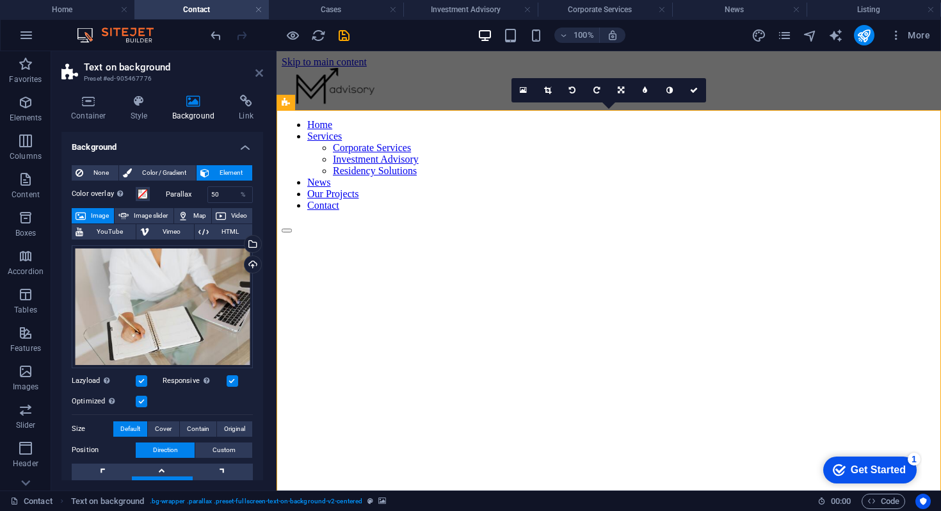
click at [258, 77] on icon at bounding box center [259, 73] width 8 height 10
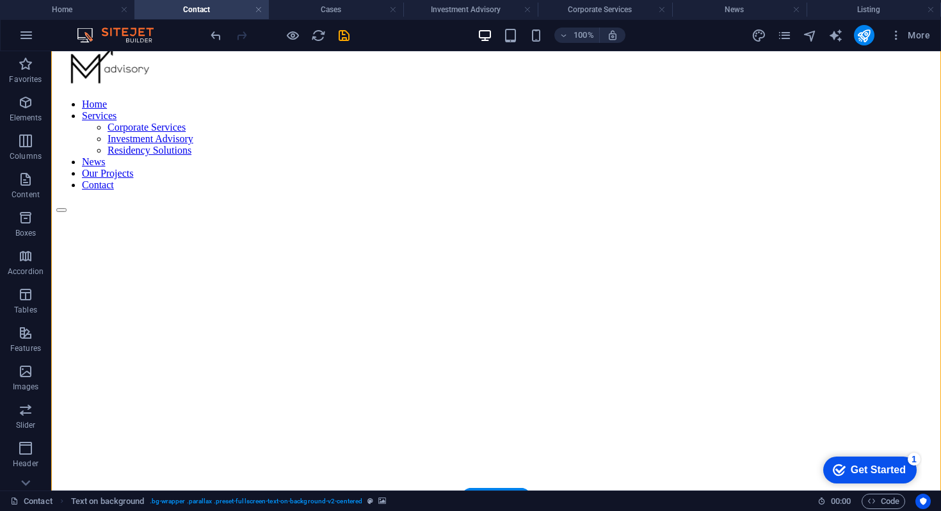
scroll to position [0, 0]
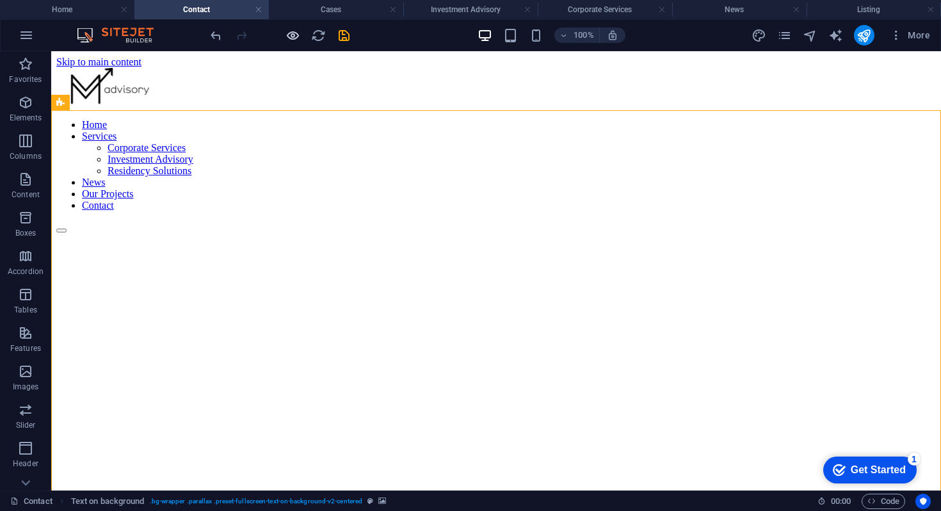
click at [294, 33] on icon "button" at bounding box center [292, 35] width 15 height 15
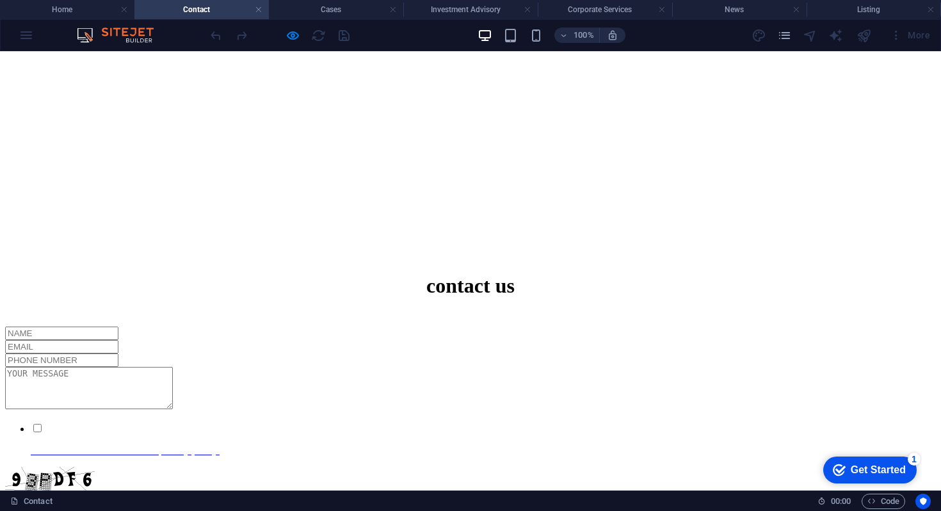
scroll to position [435, 0]
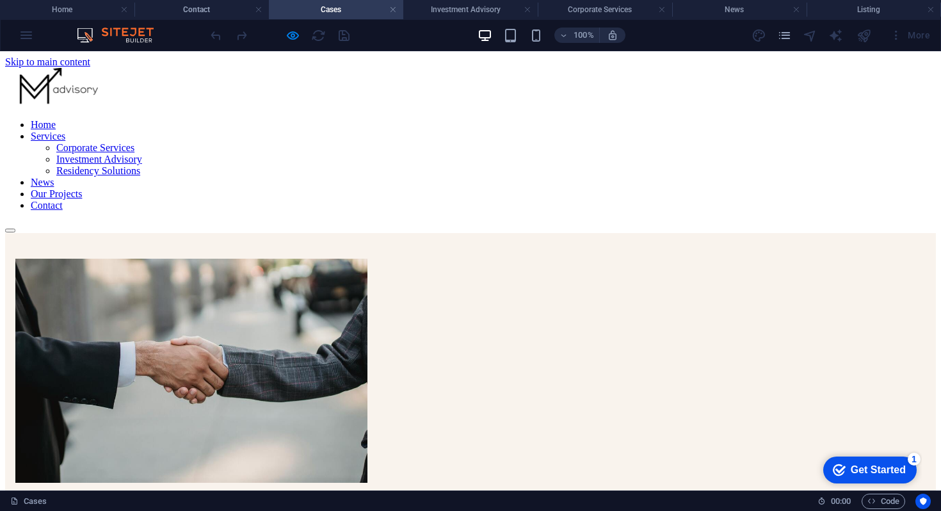
scroll to position [0, 0]
click at [63, 200] on link "Contact" at bounding box center [47, 205] width 32 height 11
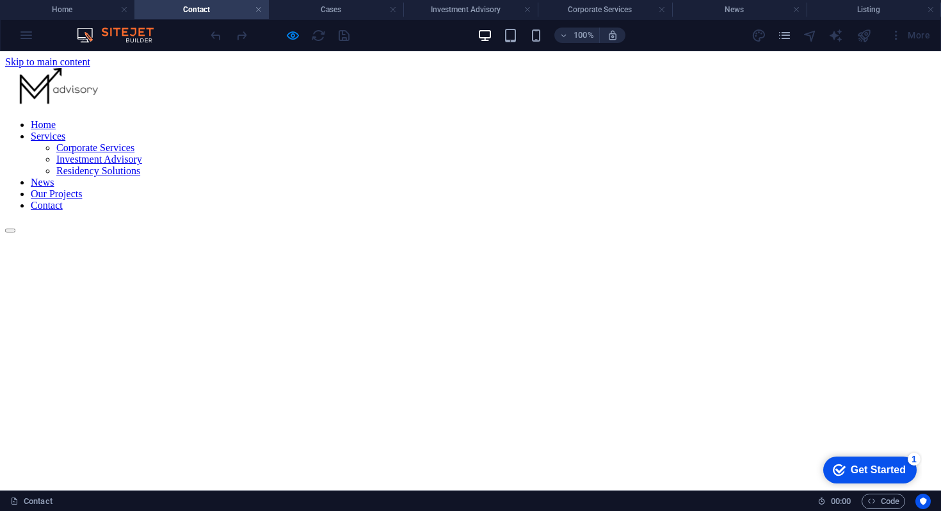
click at [82, 188] on link "Our Projects" at bounding box center [56, 193] width 51 height 11
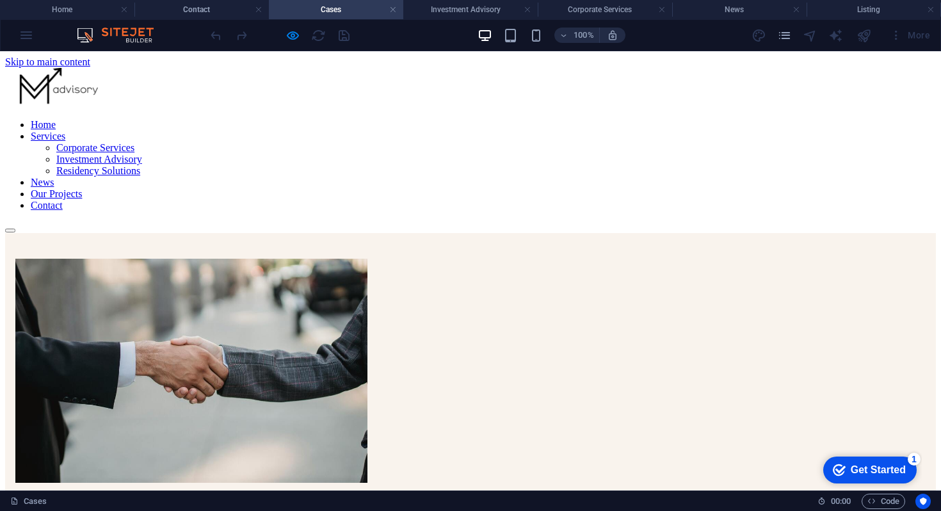
click at [63, 200] on link "Contact" at bounding box center [47, 205] width 32 height 11
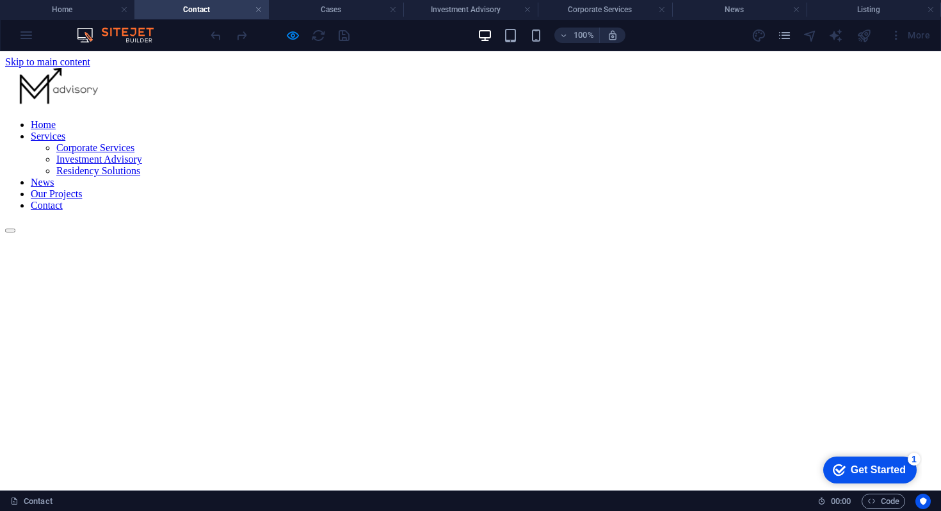
click at [134, 142] on link "Corporate Services" at bounding box center [95, 147] width 78 height 11
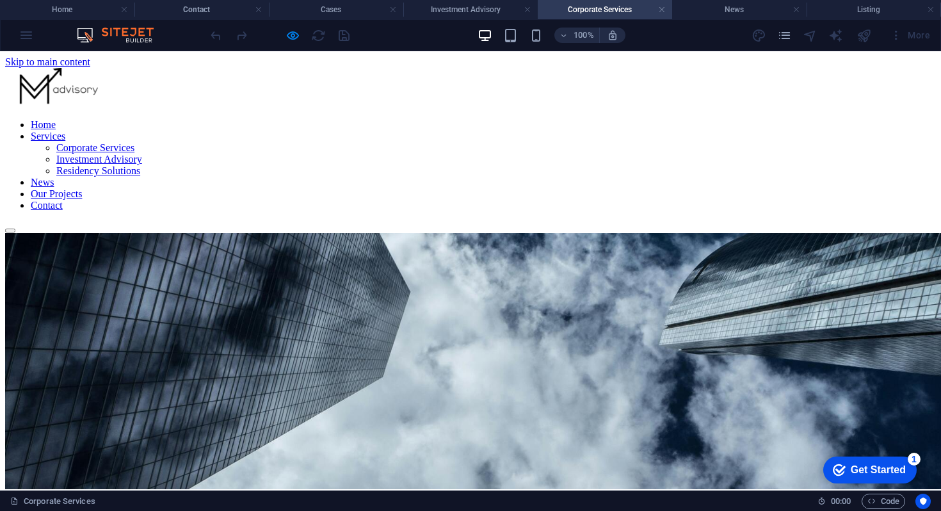
click at [142, 155] on link "Investment Advisory" at bounding box center [99, 159] width 86 height 11
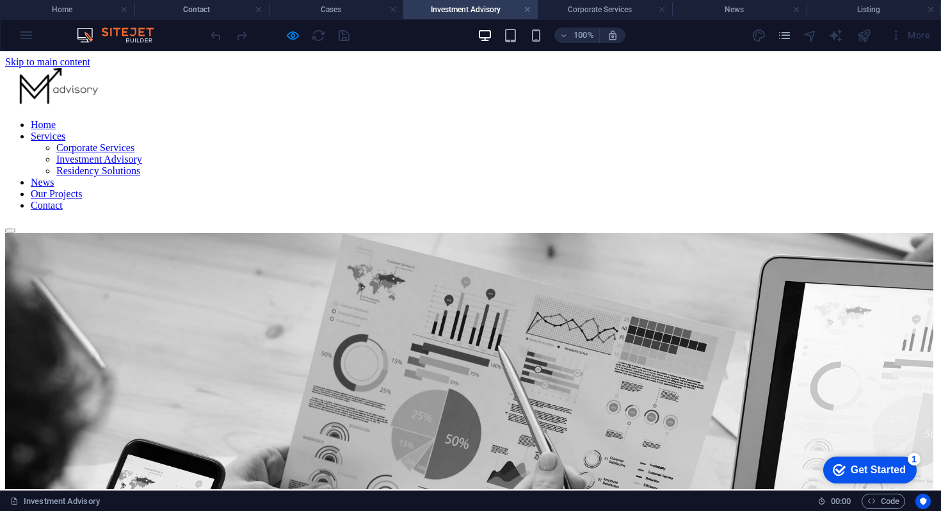
click at [140, 176] on link "Residency Solutions" at bounding box center [98, 170] width 84 height 11
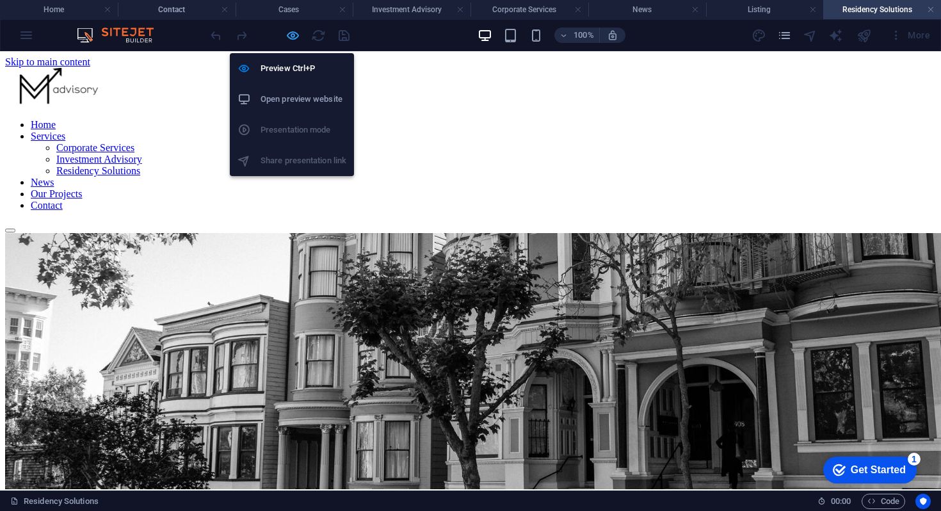
click at [292, 31] on icon "button" at bounding box center [292, 35] width 15 height 15
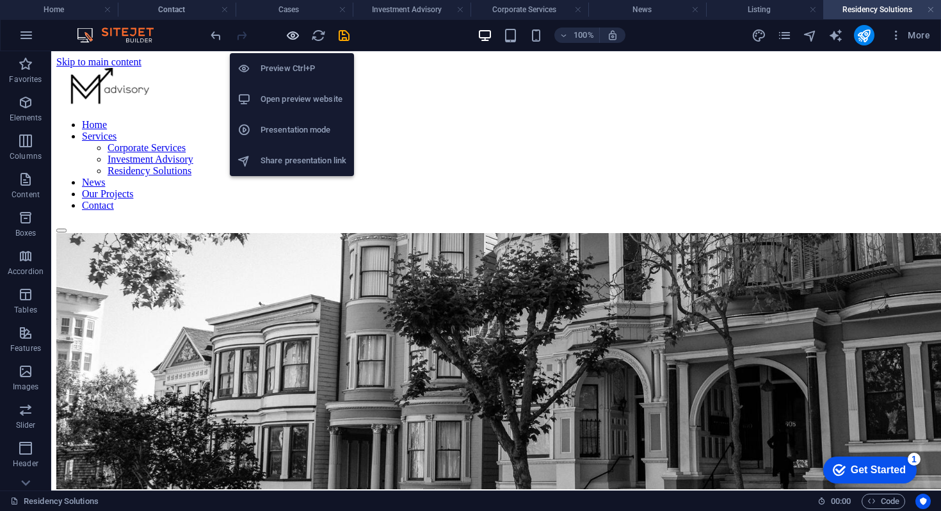
click at [292, 31] on icon "button" at bounding box center [292, 35] width 15 height 15
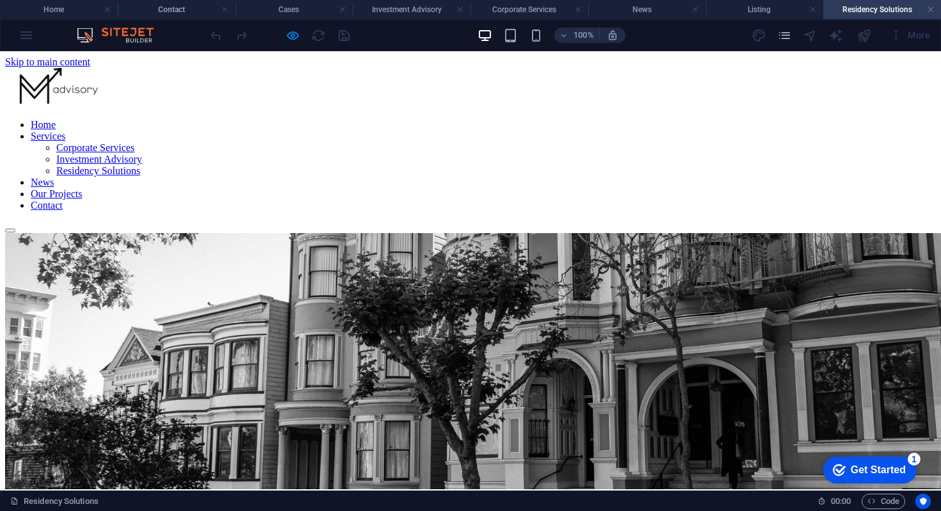
click at [63, 200] on link "Contact" at bounding box center [47, 205] width 32 height 11
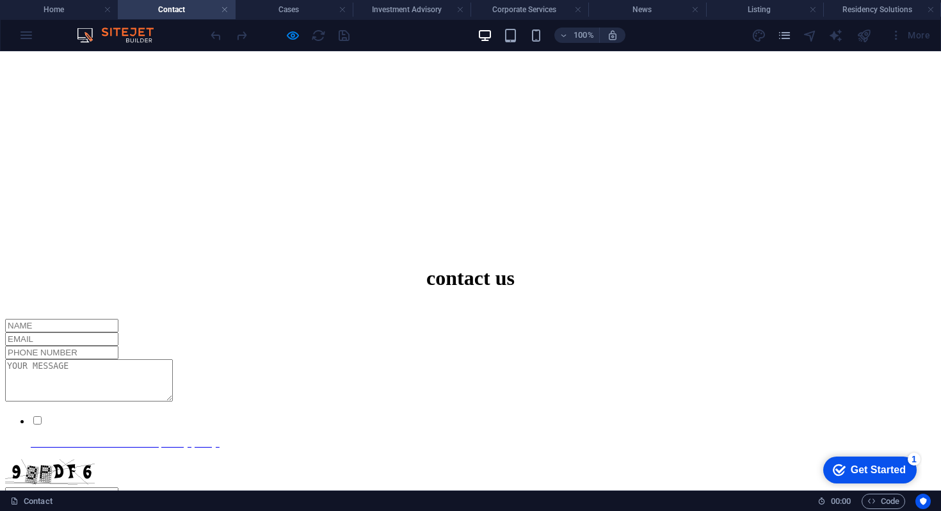
scroll to position [449, 0]
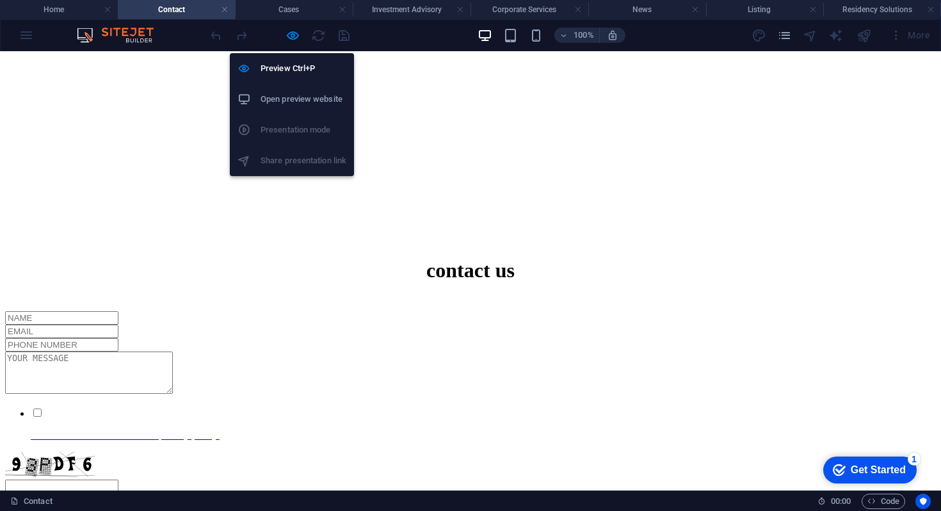
click at [296, 132] on ul "Preview Ctrl+P Open preview website Presentation mode Share presentation link" at bounding box center [292, 114] width 124 height 123
click at [296, 34] on icon "button" at bounding box center [292, 35] width 15 height 15
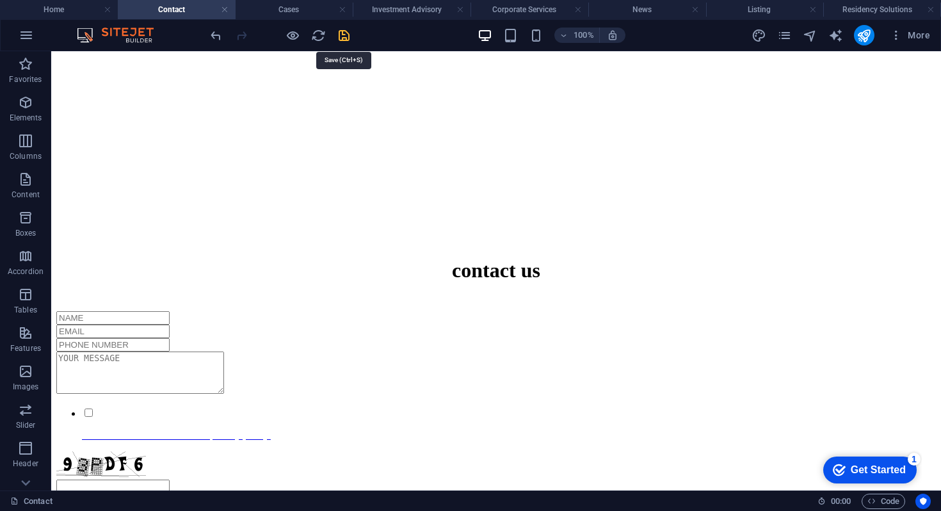
click at [338, 35] on icon "save" at bounding box center [344, 35] width 15 height 15
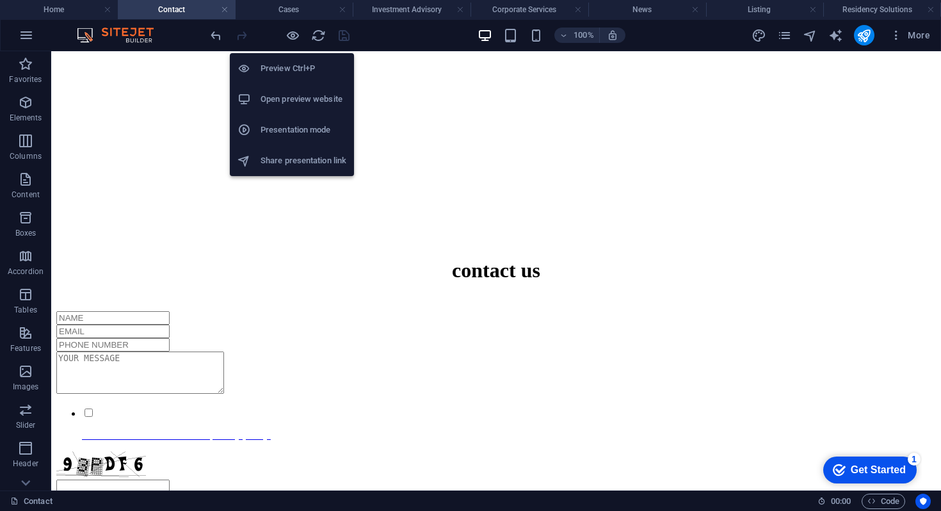
click at [273, 139] on li "Presentation mode" at bounding box center [292, 130] width 124 height 31
click at [292, 35] on icon "button" at bounding box center [292, 35] width 15 height 15
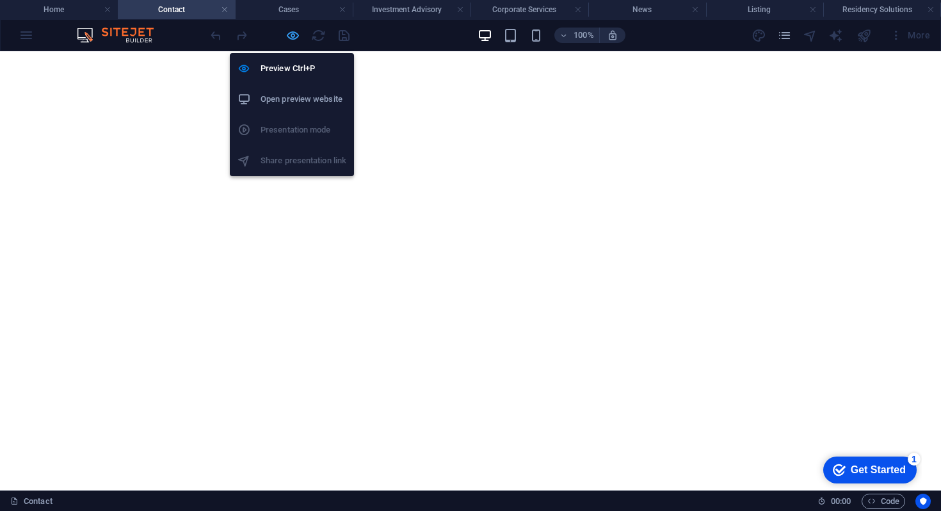
click at [292, 35] on icon "button" at bounding box center [292, 35] width 15 height 15
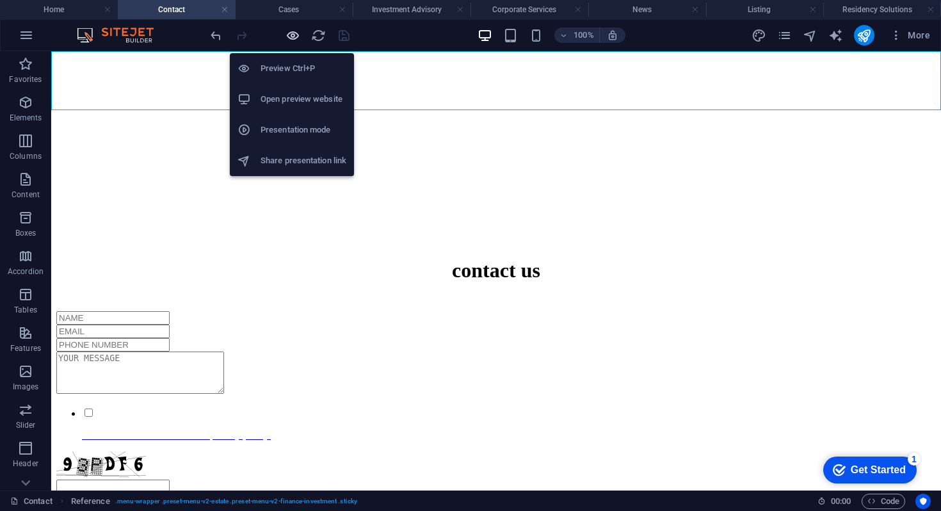
click at [296, 36] on icon "button" at bounding box center [292, 35] width 15 height 15
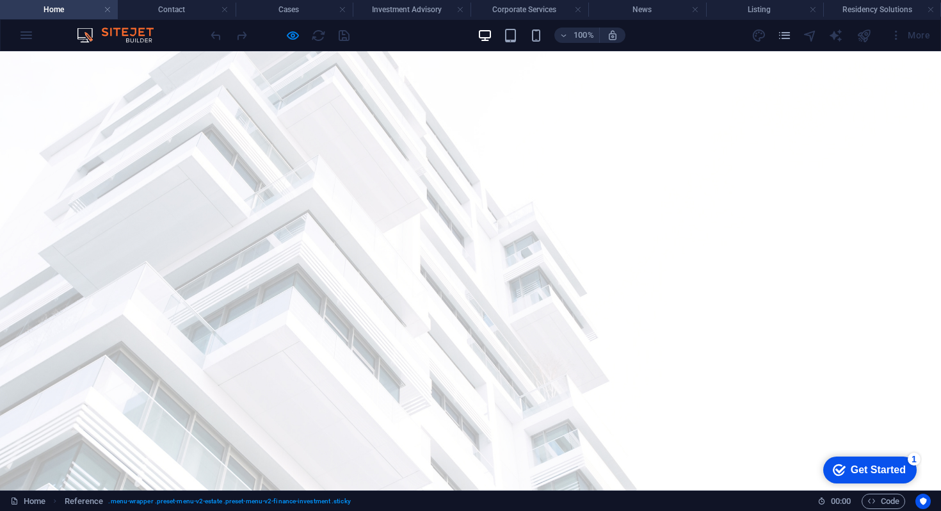
scroll to position [0, 0]
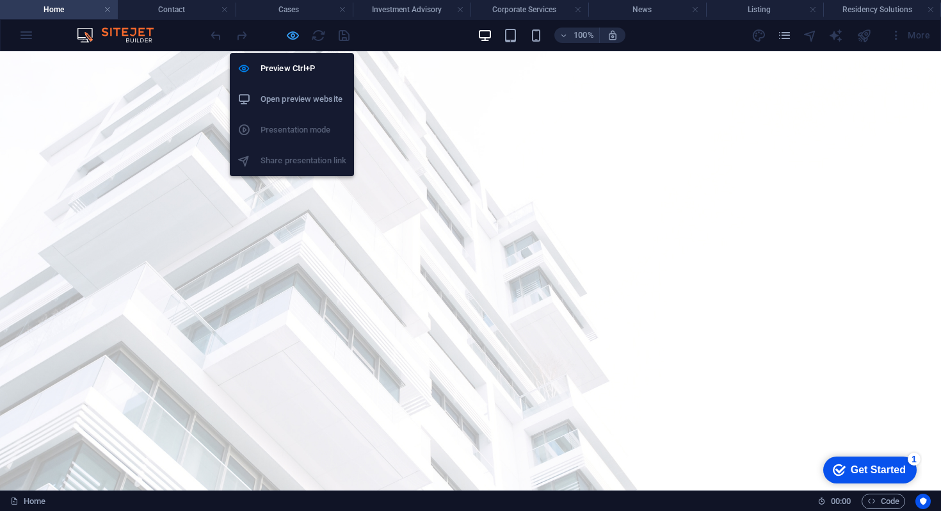
click at [0, 0] on icon "button" at bounding box center [0, 0] width 0 height 0
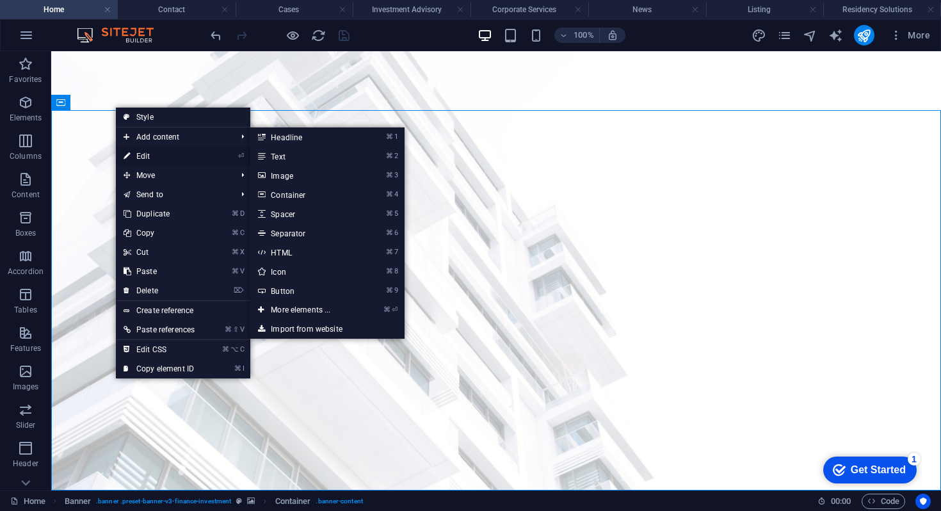
click at [146, 156] on link "⏎ Edit" at bounding box center [159, 156] width 86 height 19
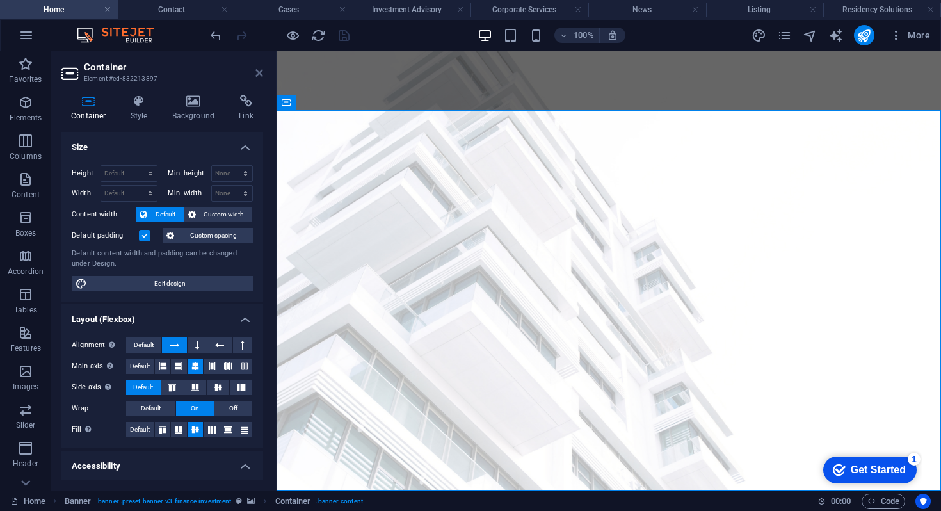
click at [255, 72] on icon at bounding box center [259, 73] width 8 height 10
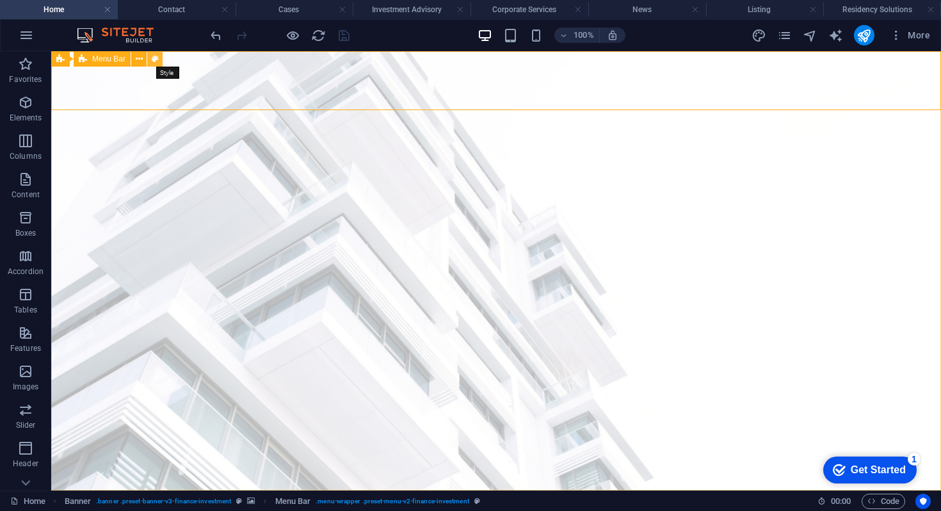
select select "rem"
select select "preset-menu-v2-finance-investment"
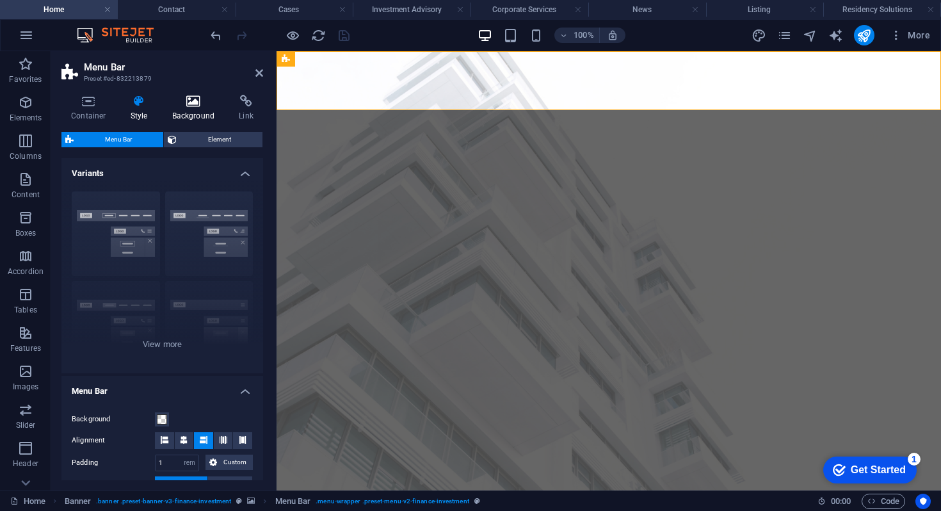
click at [186, 97] on icon at bounding box center [194, 101] width 62 height 13
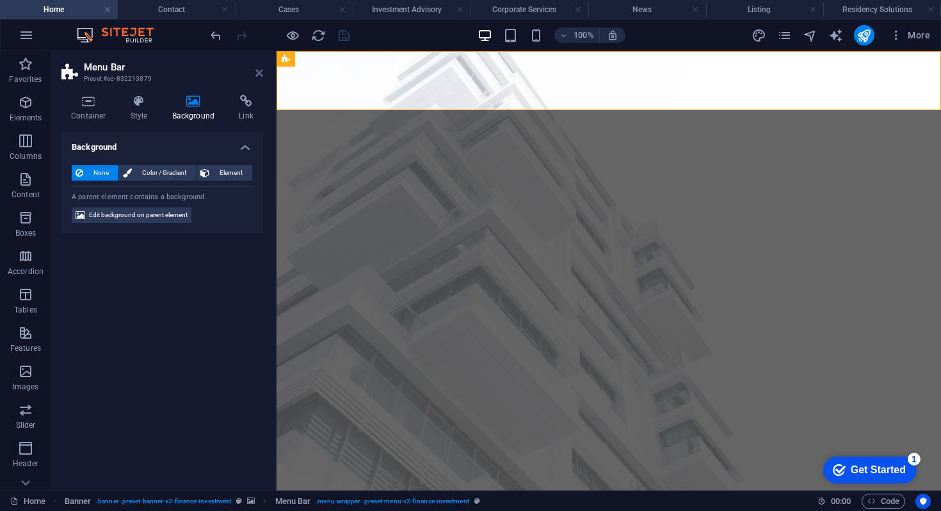
click at [258, 77] on icon at bounding box center [259, 73] width 8 height 10
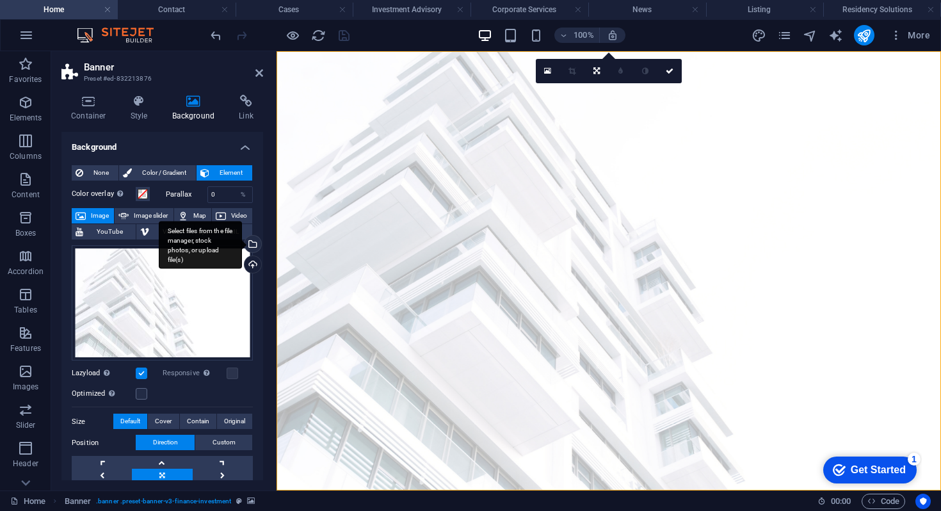
click at [253, 244] on div "Select files from the file manager, stock photos, or upload file(s)" at bounding box center [251, 244] width 19 height 19
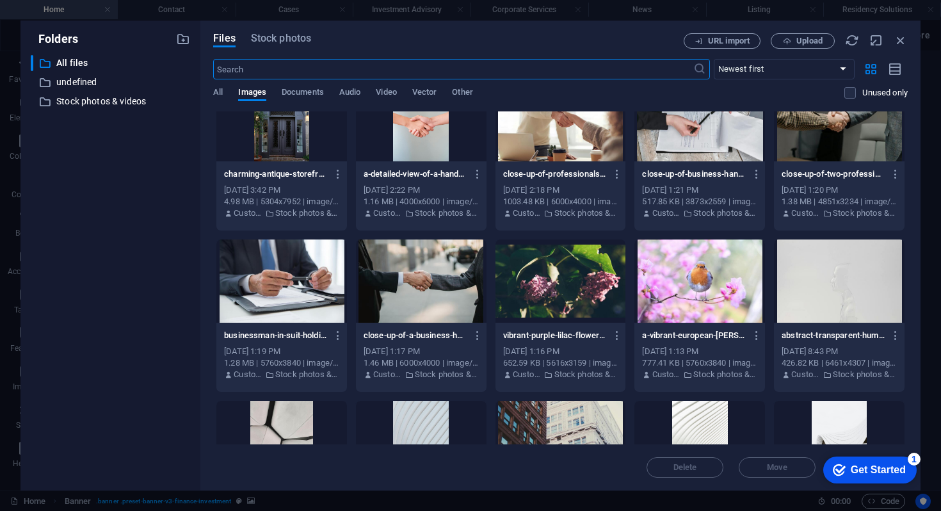
scroll to position [261, 0]
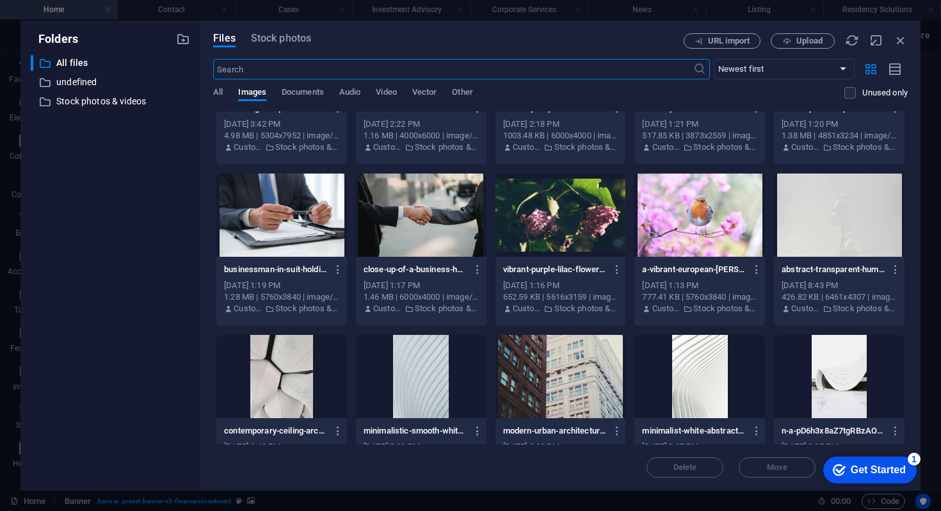
click at [279, 218] on div at bounding box center [281, 214] width 131 height 83
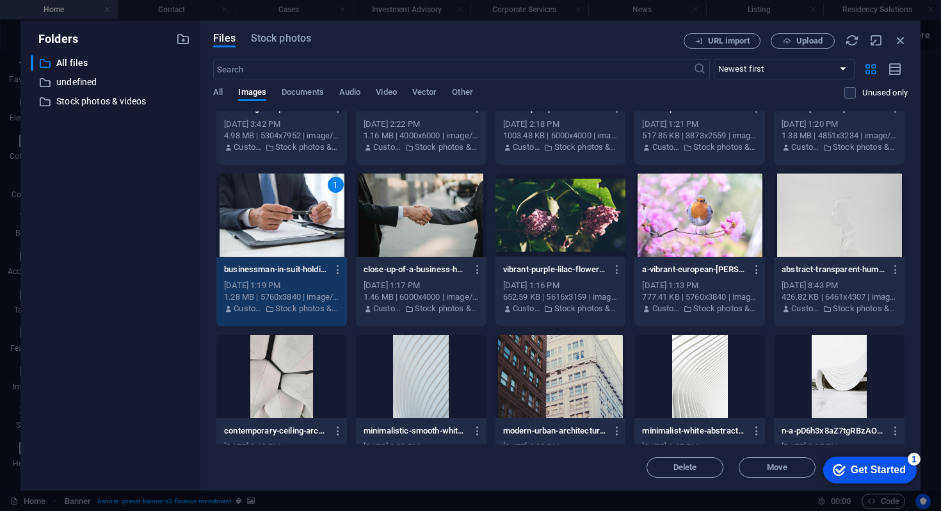
click at [279, 218] on div "1" at bounding box center [281, 214] width 131 height 83
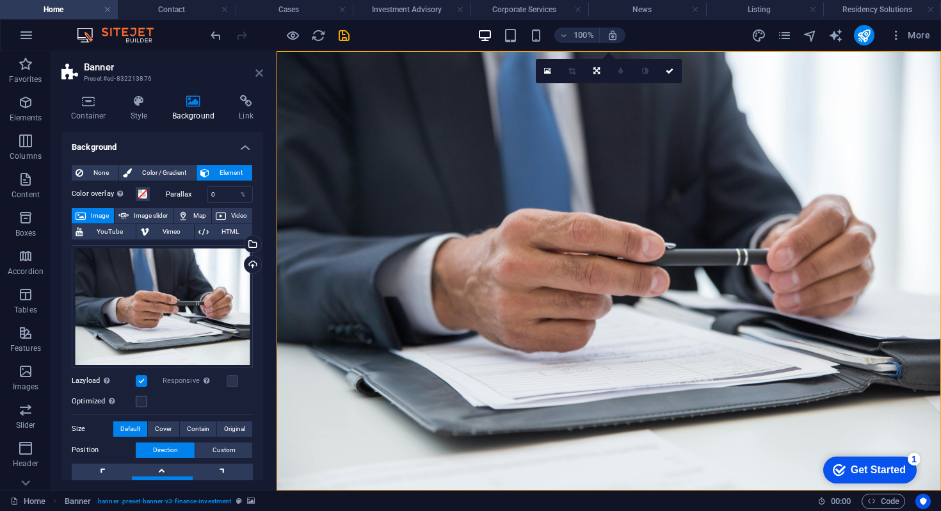
click at [259, 74] on icon at bounding box center [259, 73] width 8 height 10
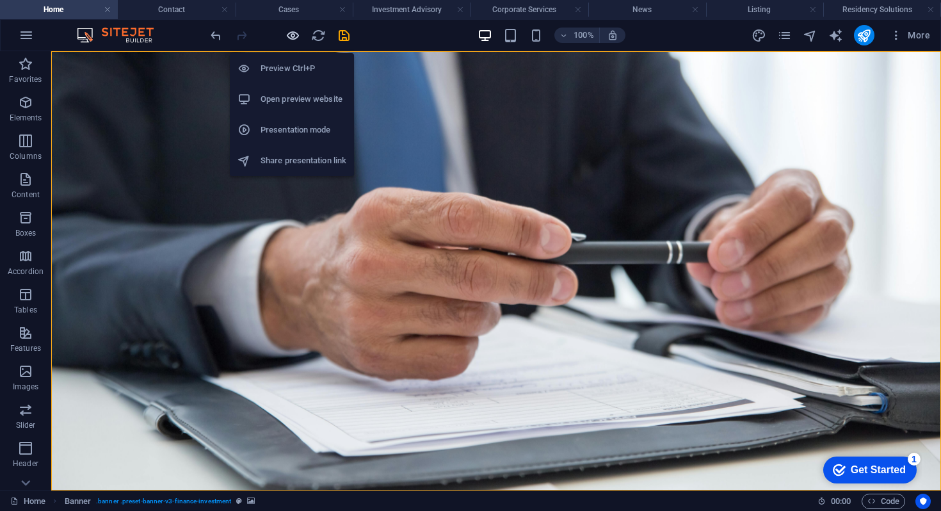
click at [0, 0] on icon "button" at bounding box center [0, 0] width 0 height 0
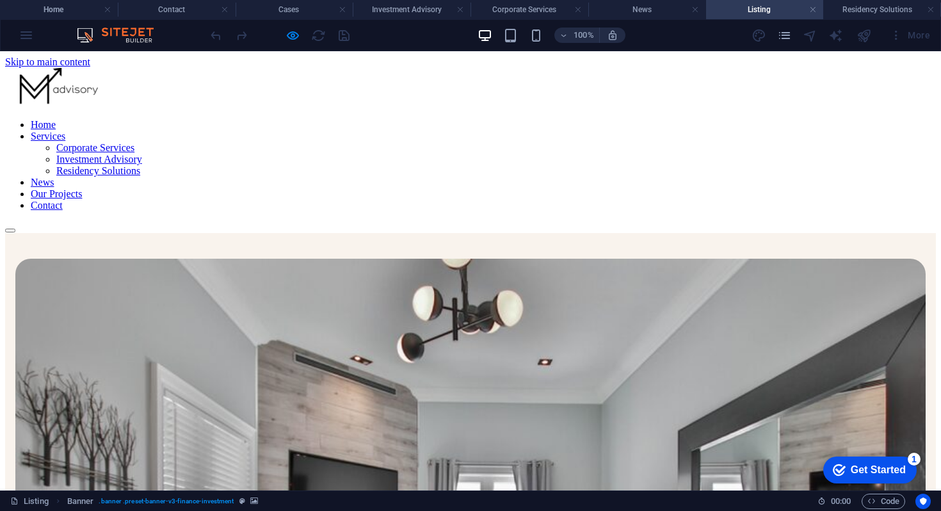
click at [56, 119] on link "Home" at bounding box center [43, 124] width 25 height 11
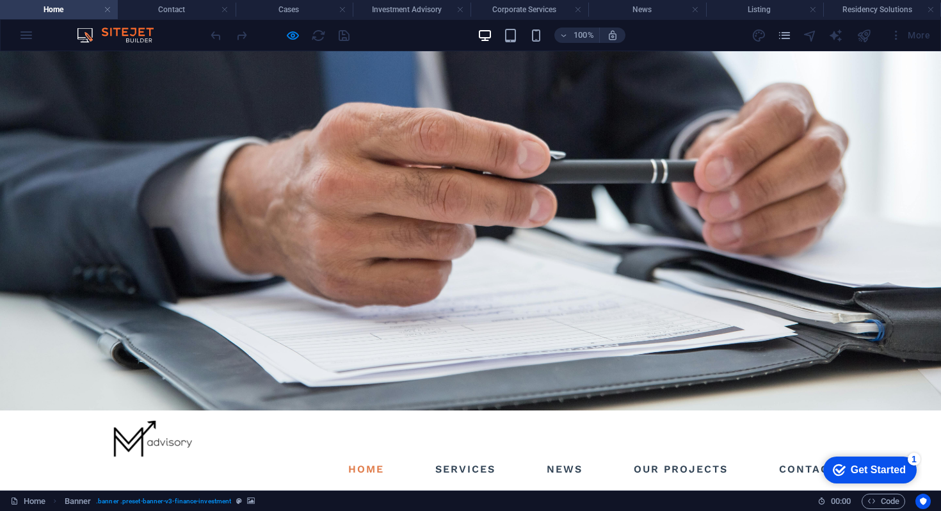
scroll to position [0, 0]
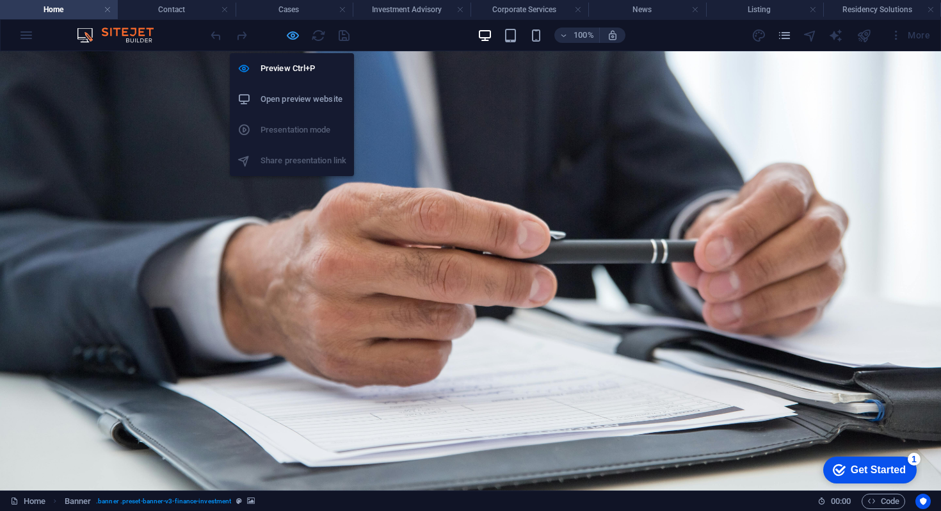
click at [0, 0] on icon "button" at bounding box center [0, 0] width 0 height 0
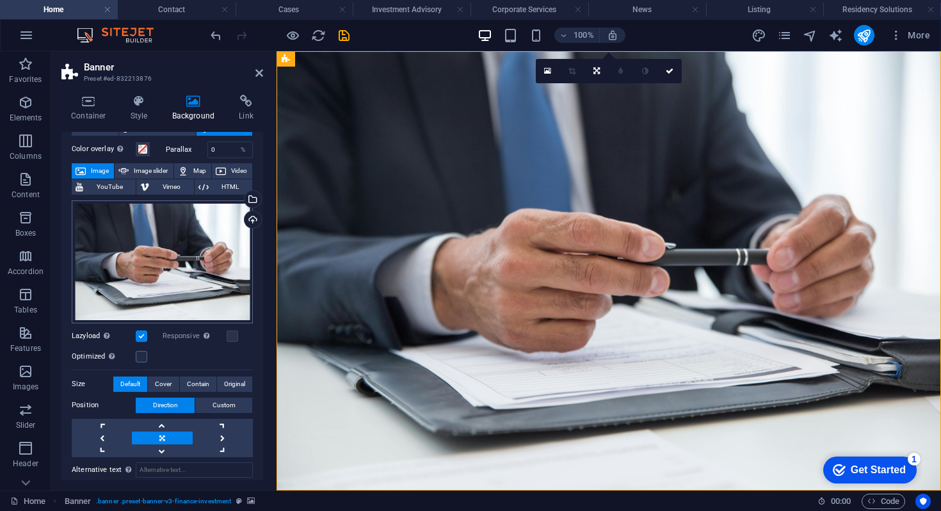
scroll to position [20, 0]
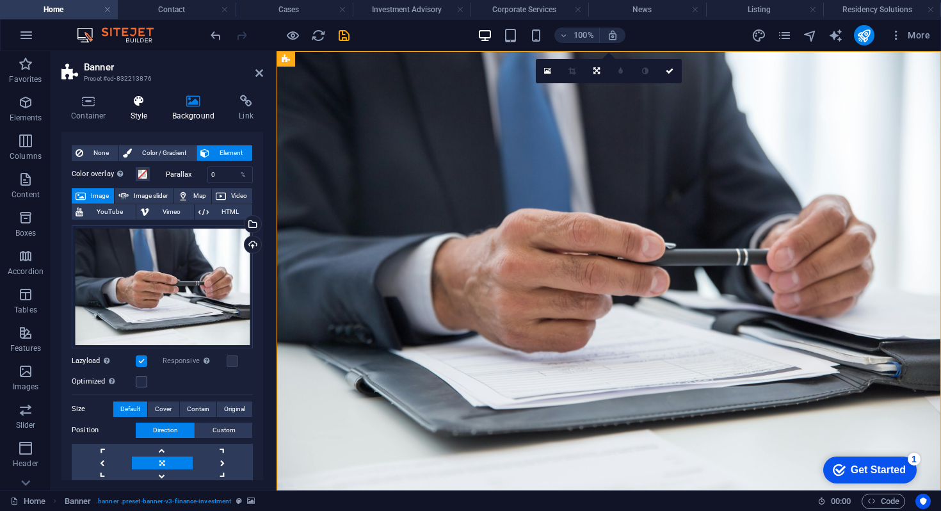
click at [139, 116] on h4 "Style" at bounding box center [142, 108] width 42 height 27
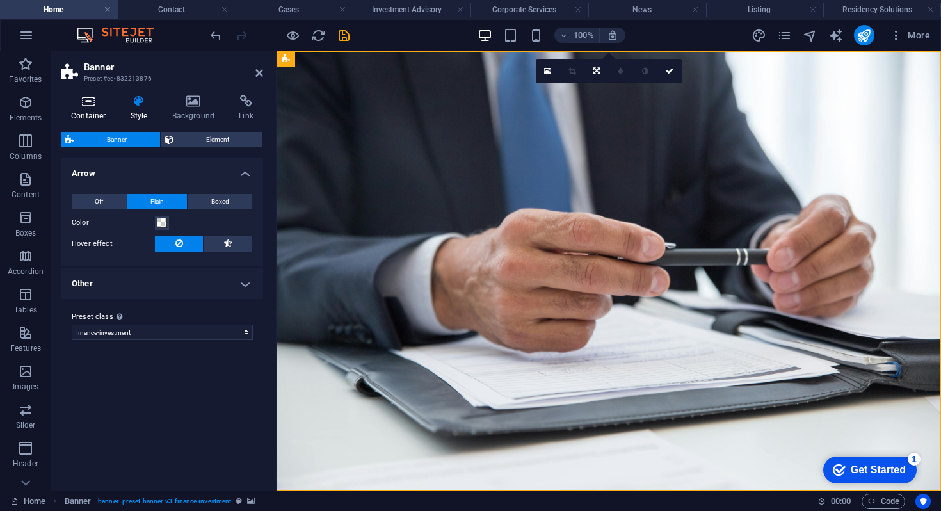
click at [94, 115] on h4 "Container" at bounding box center [91, 108] width 60 height 27
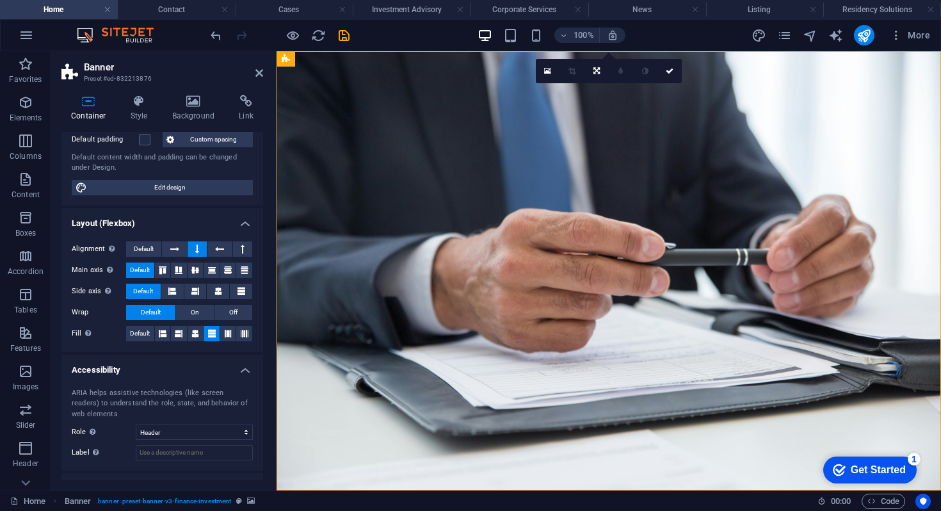
scroll to position [170, 0]
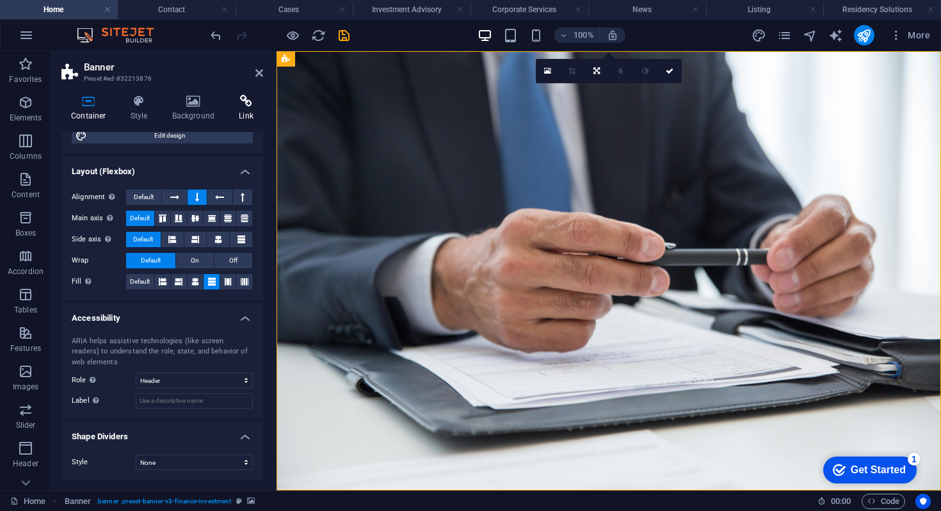
click at [243, 104] on icon at bounding box center [246, 101] width 34 height 13
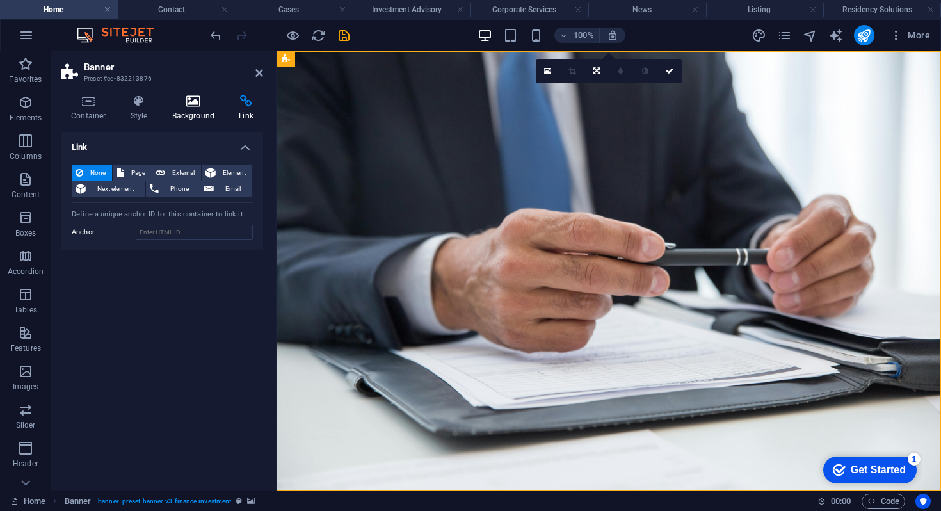
click at [195, 104] on icon at bounding box center [194, 101] width 62 height 13
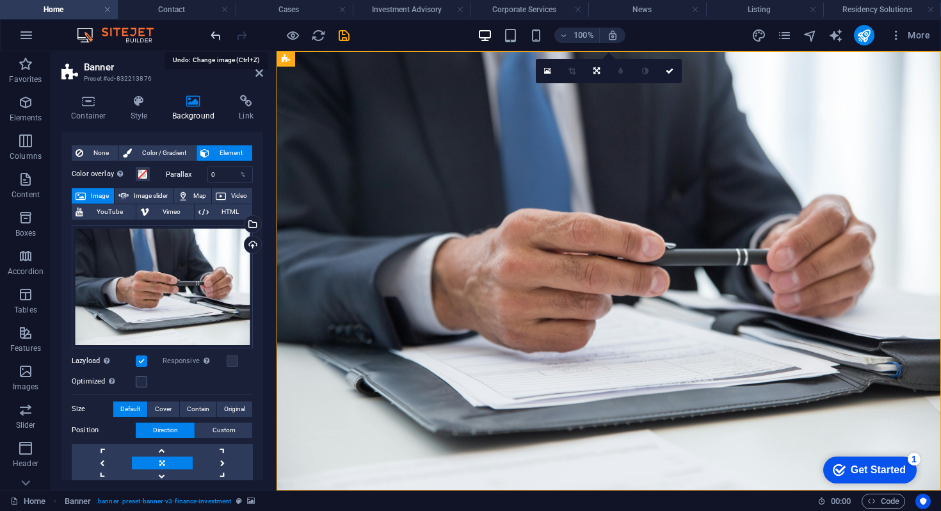
click at [0, 0] on icon "undo" at bounding box center [0, 0] width 0 height 0
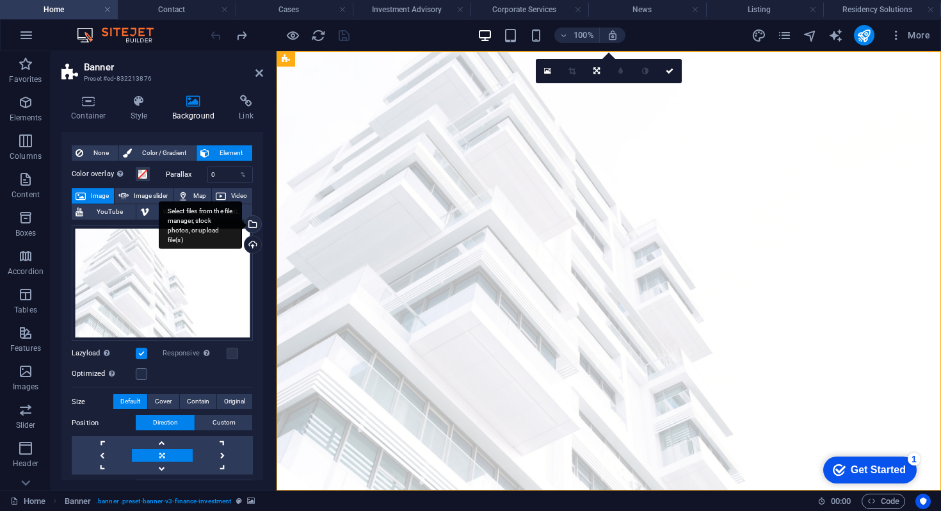
click at [242, 221] on div "Select files from the file manager, stock photos, or upload file(s)" at bounding box center [200, 225] width 83 height 48
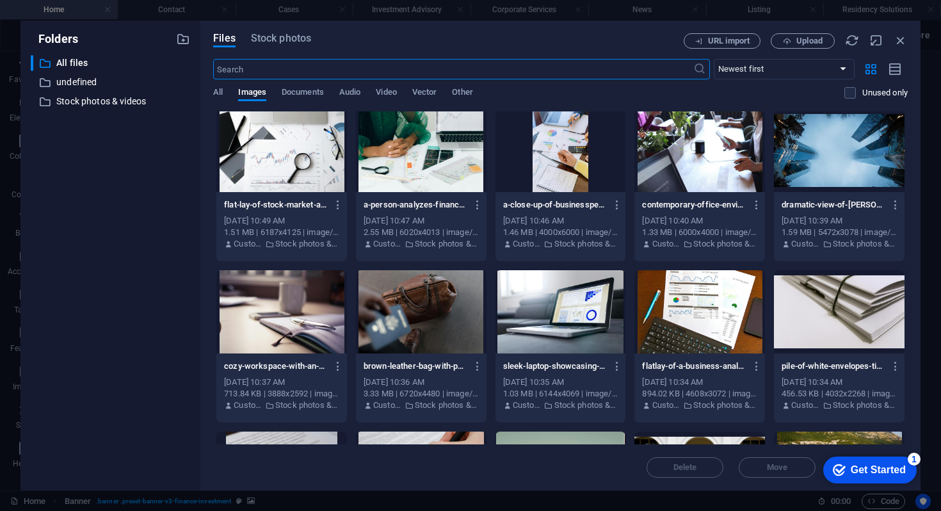
scroll to position [3146, 0]
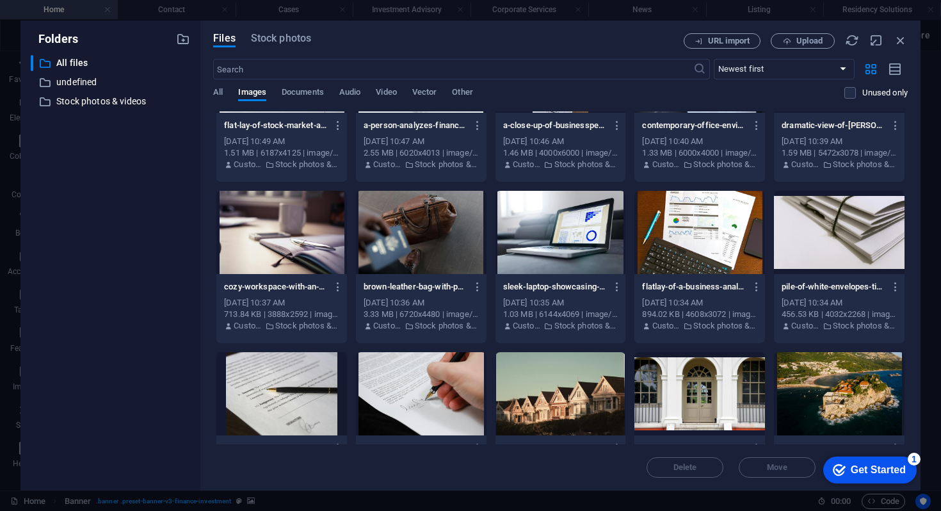
click at [590, 242] on div at bounding box center [560, 232] width 131 height 83
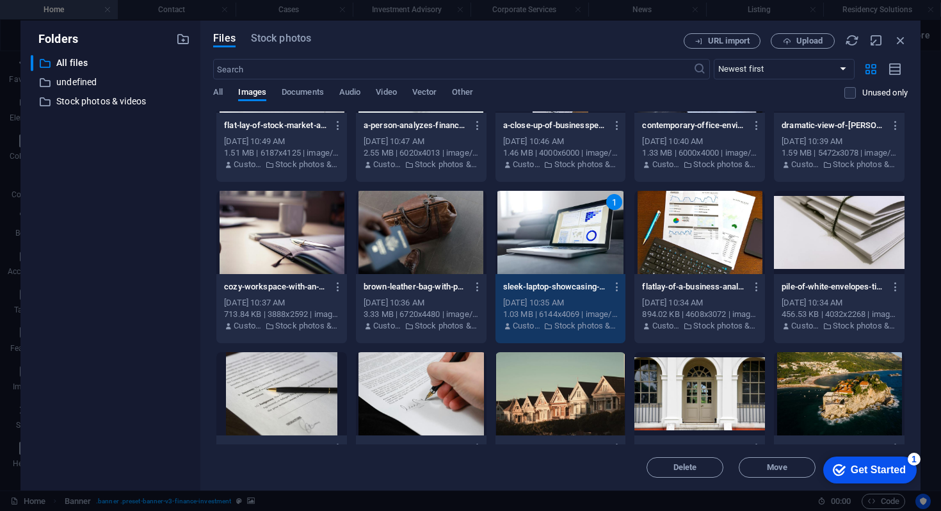
click at [590, 242] on div "1" at bounding box center [560, 232] width 131 height 83
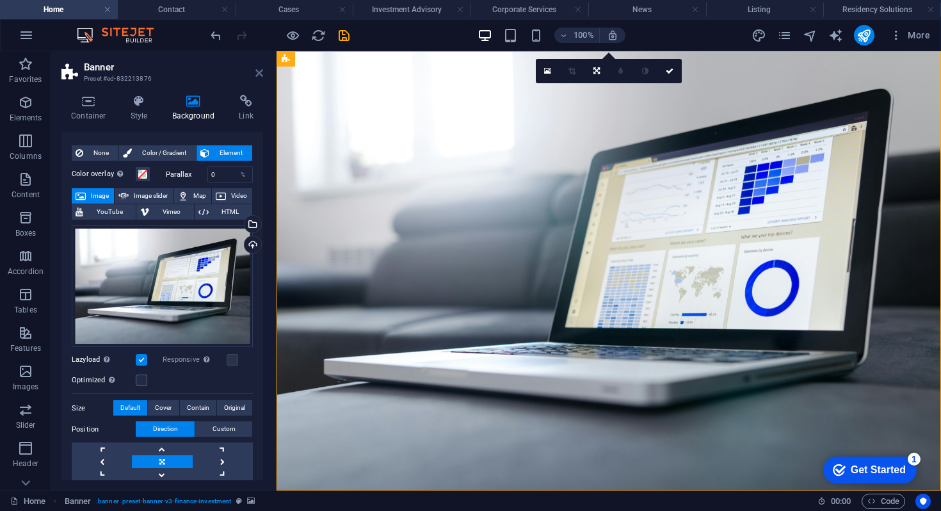
click at [258, 68] on icon at bounding box center [259, 73] width 8 height 10
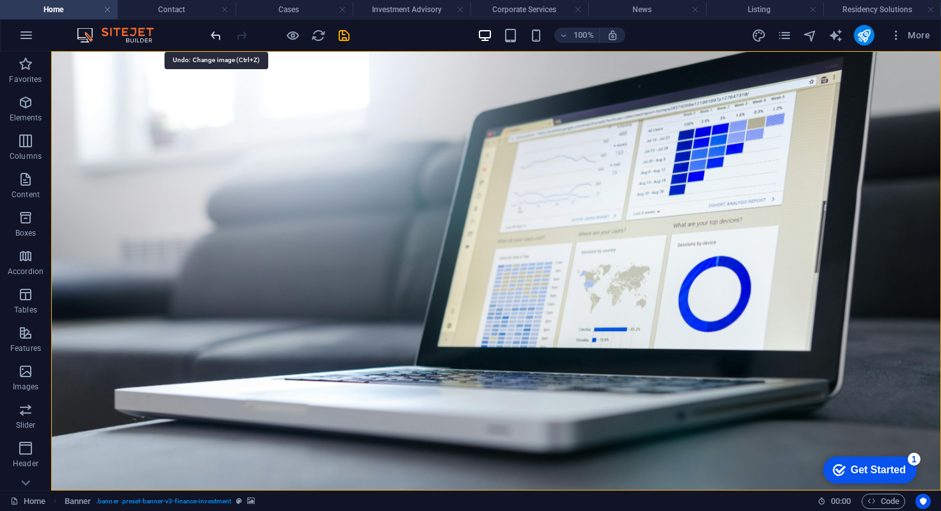
click at [0, 0] on icon "undo" at bounding box center [0, 0] width 0 height 0
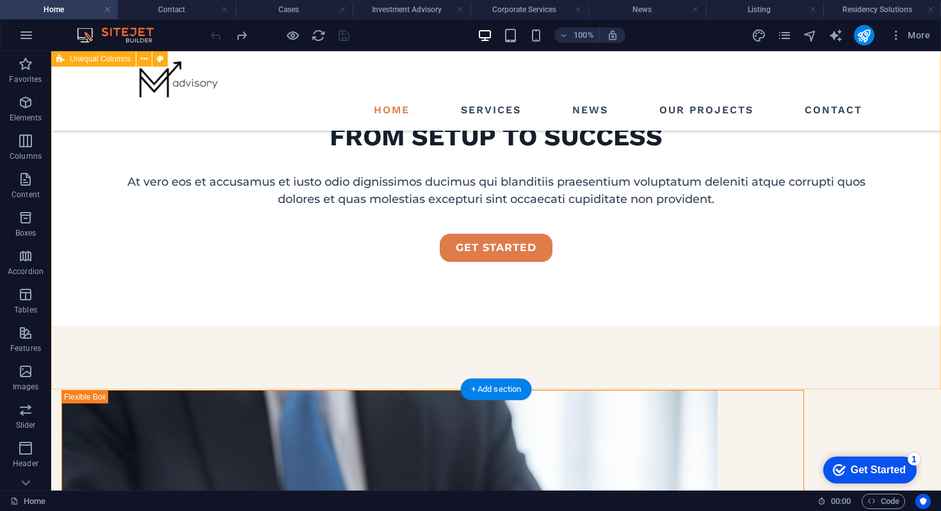
scroll to position [337, 0]
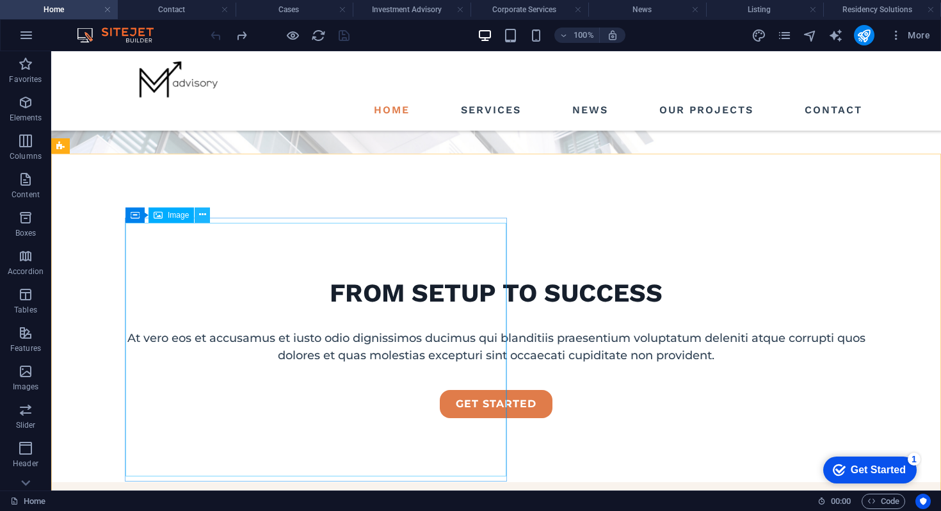
click at [202, 217] on icon at bounding box center [202, 214] width 7 height 13
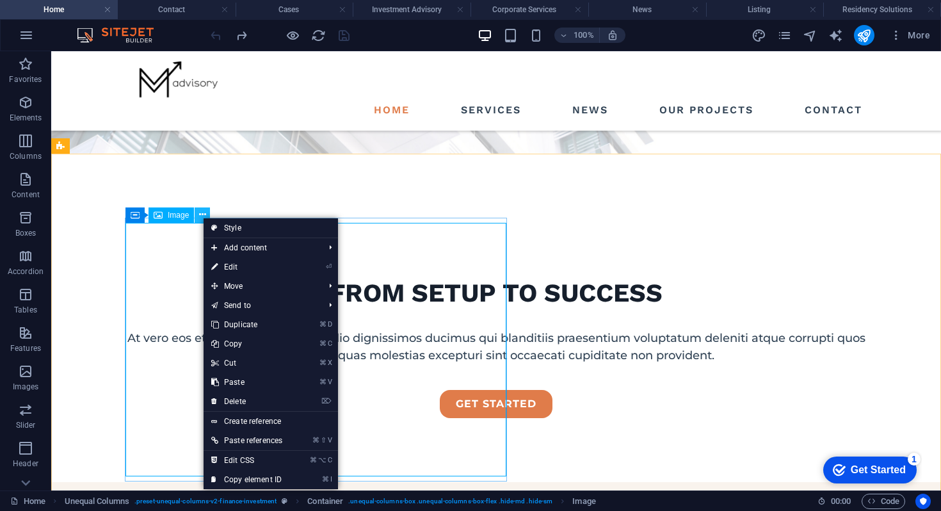
click at [196, 214] on button at bounding box center [202, 214] width 15 height 15
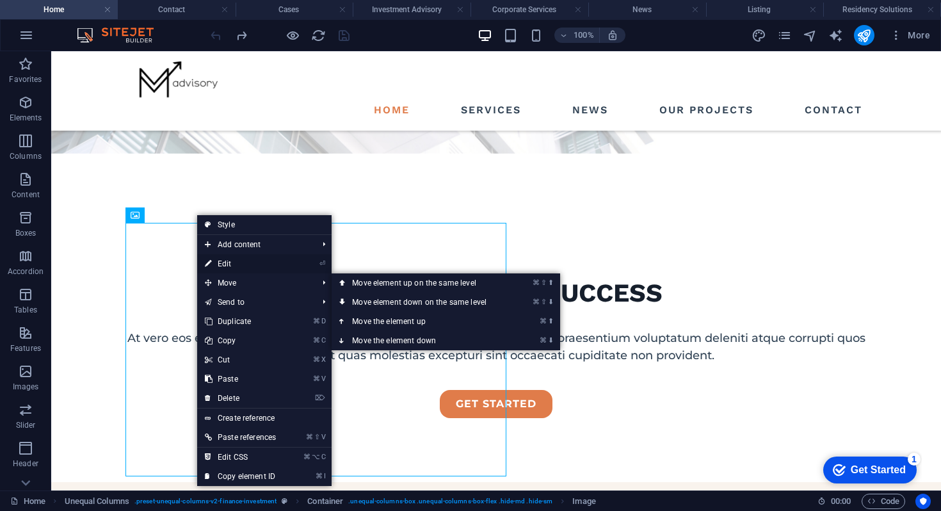
click at [225, 266] on link "⏎ Edit" at bounding box center [240, 263] width 86 height 19
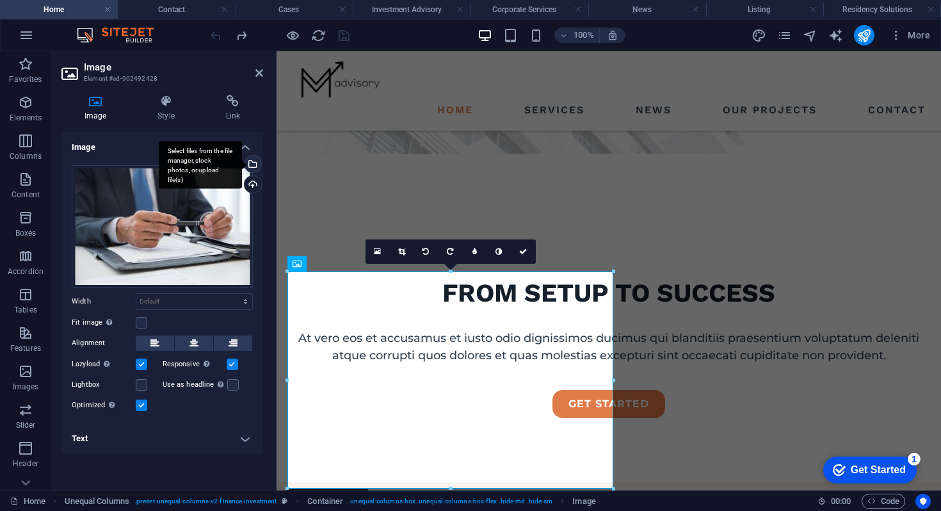
click at [253, 165] on div "Select files from the file manager, stock photos, or upload file(s)" at bounding box center [251, 164] width 19 height 19
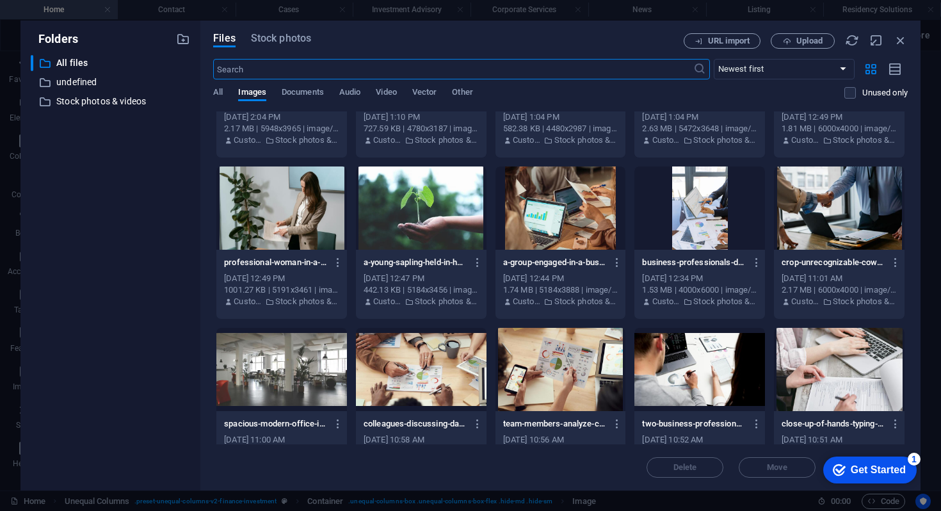
scroll to position [2684, 0]
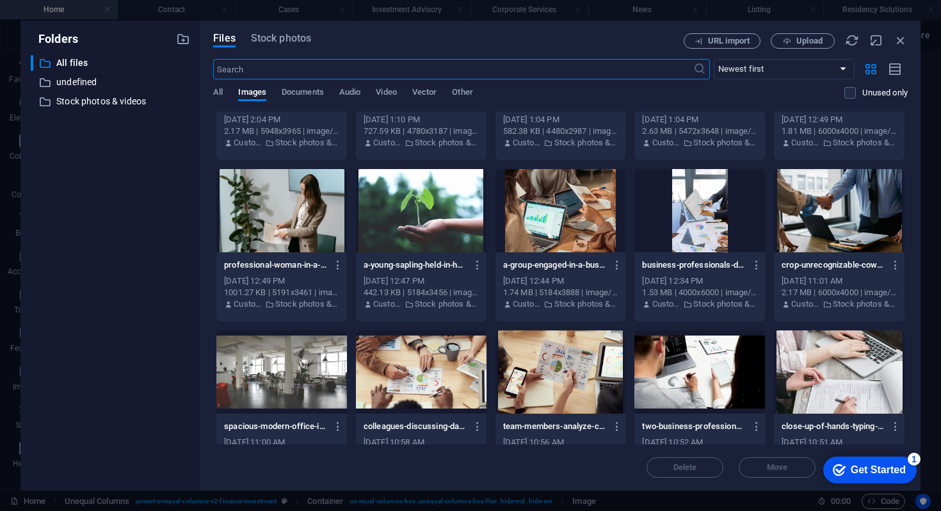
click at [816, 217] on div at bounding box center [839, 210] width 131 height 83
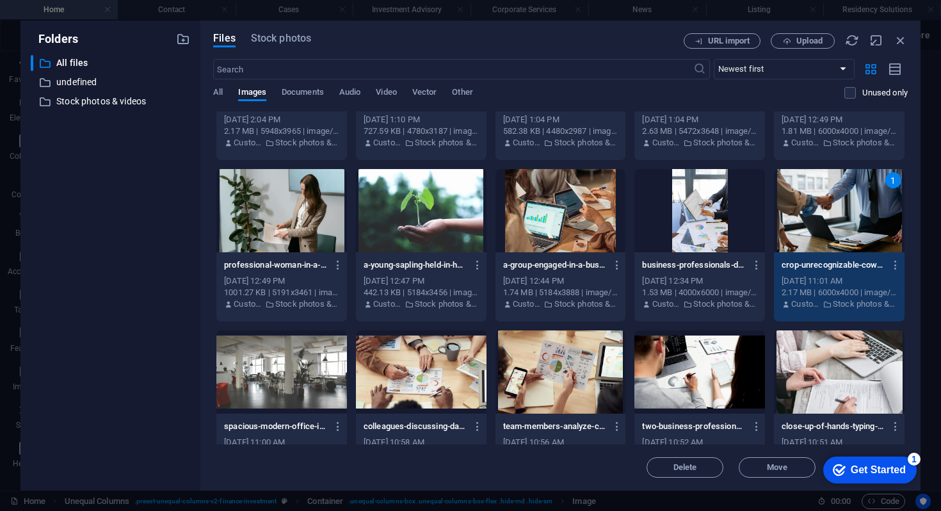
click at [816, 217] on div "1" at bounding box center [839, 210] width 131 height 83
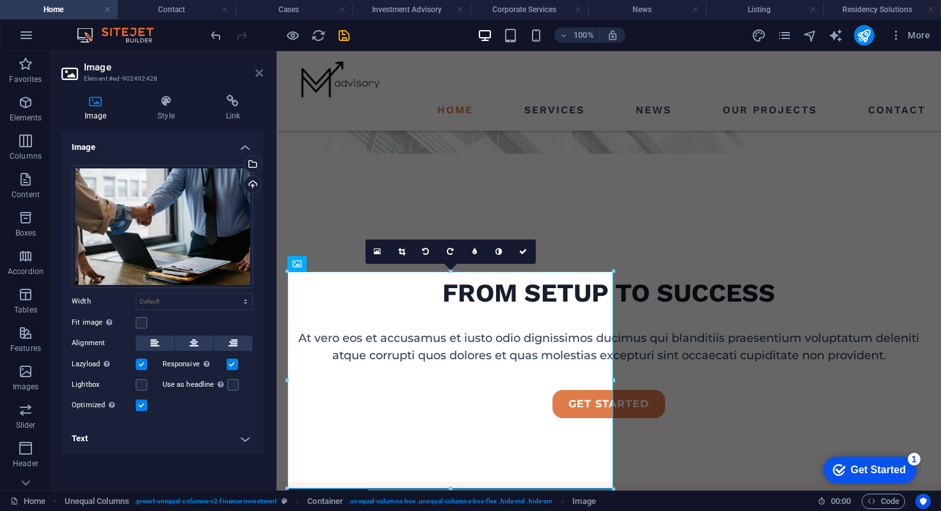
click at [260, 77] on icon at bounding box center [259, 73] width 8 height 10
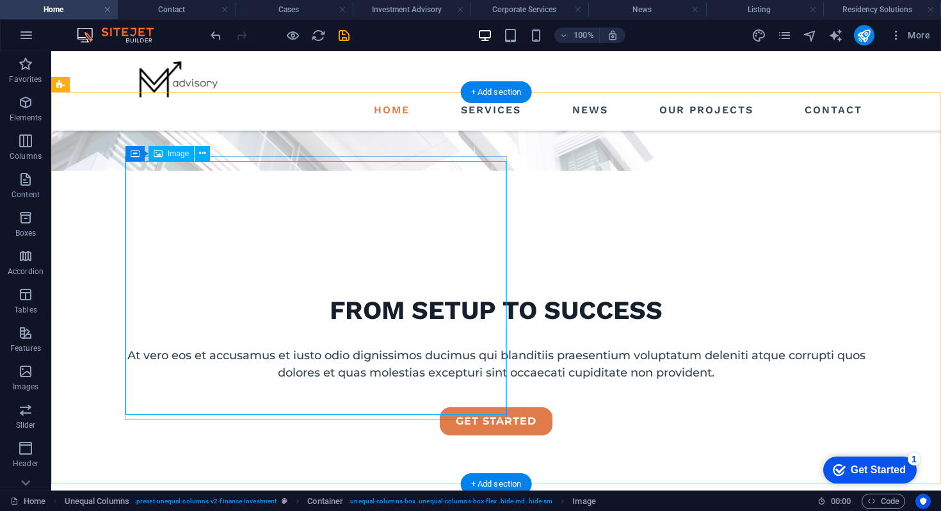
scroll to position [398, 0]
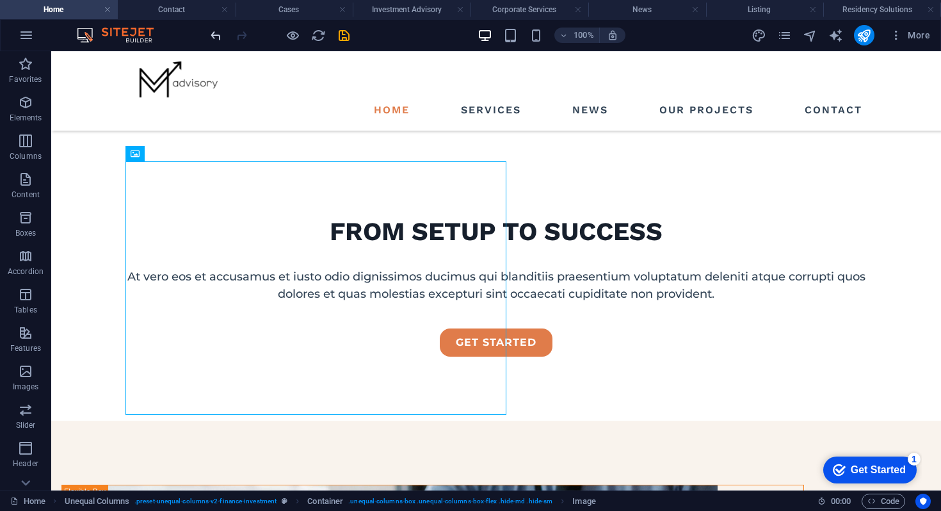
click at [0, 0] on icon "undo" at bounding box center [0, 0] width 0 height 0
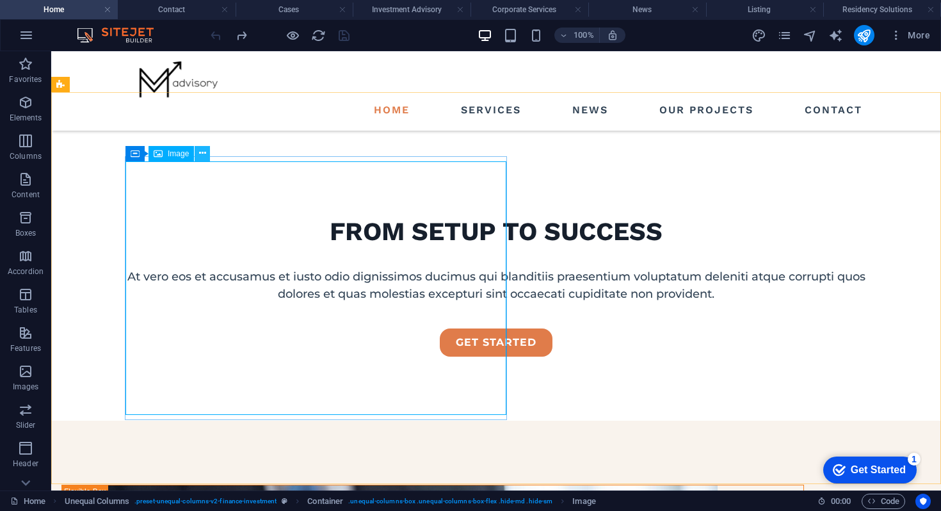
click at [199, 155] on icon at bounding box center [202, 153] width 7 height 13
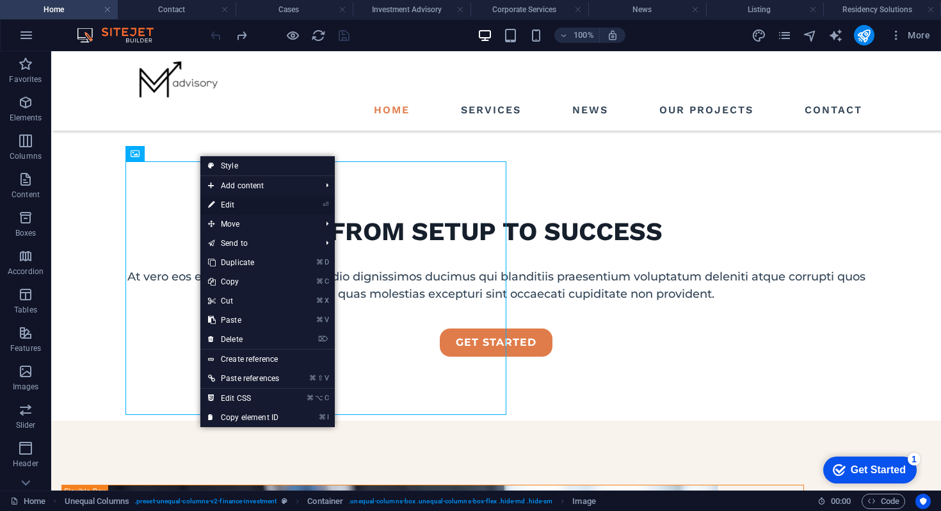
click at [234, 208] on link "⏎ Edit" at bounding box center [243, 204] width 86 height 19
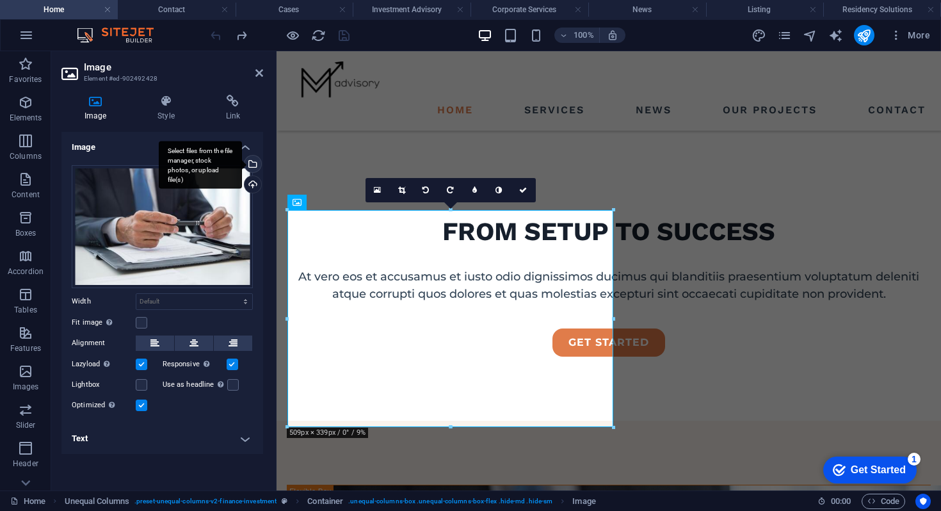
click at [256, 161] on div "Select files from the file manager, stock photos, or upload file(s)" at bounding box center [251, 164] width 19 height 19
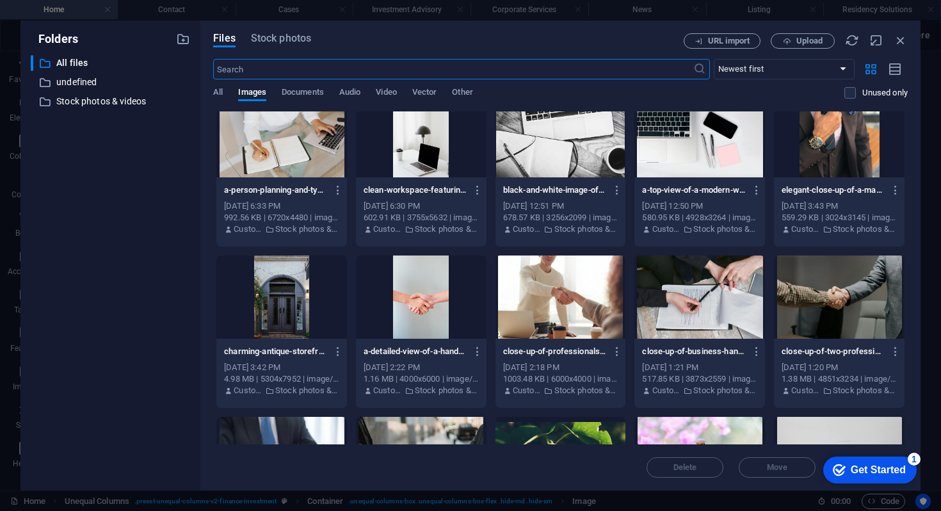
scroll to position [0, 0]
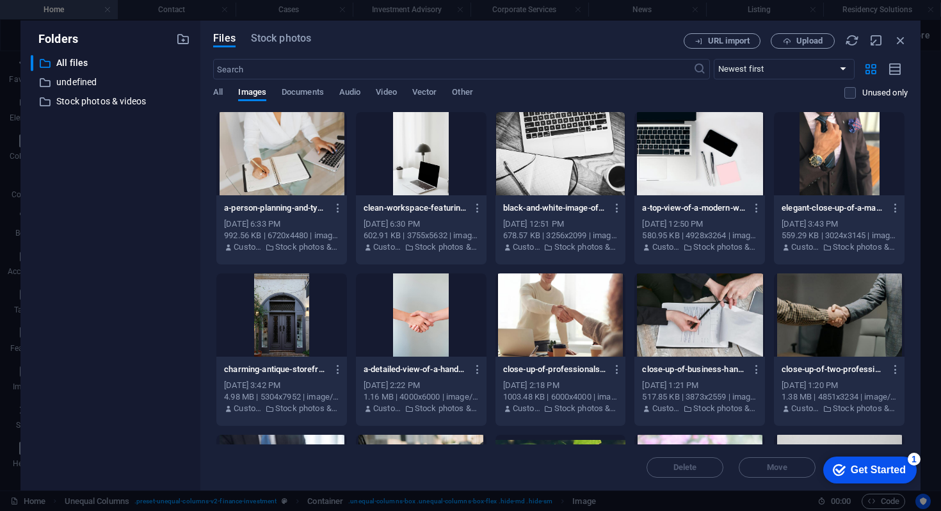
click at [710, 314] on div at bounding box center [699, 314] width 131 height 83
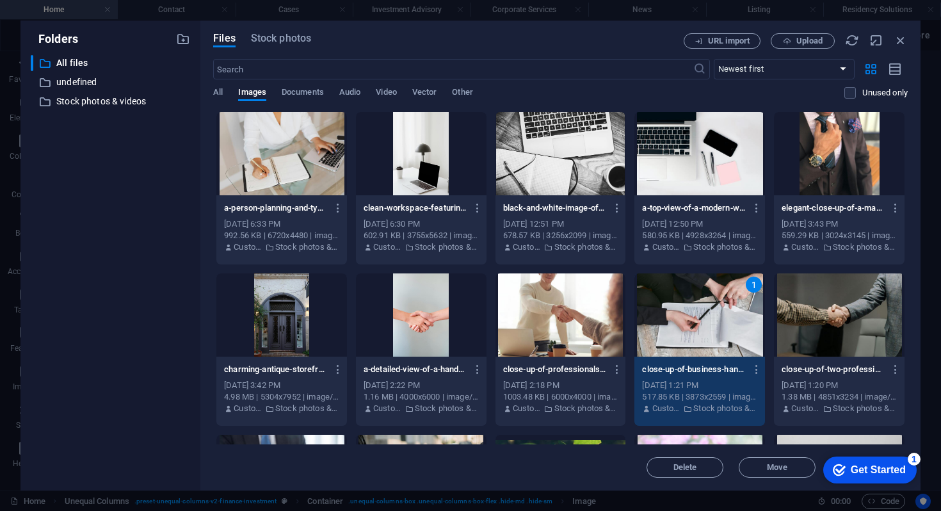
click at [710, 314] on div "1" at bounding box center [699, 314] width 131 height 83
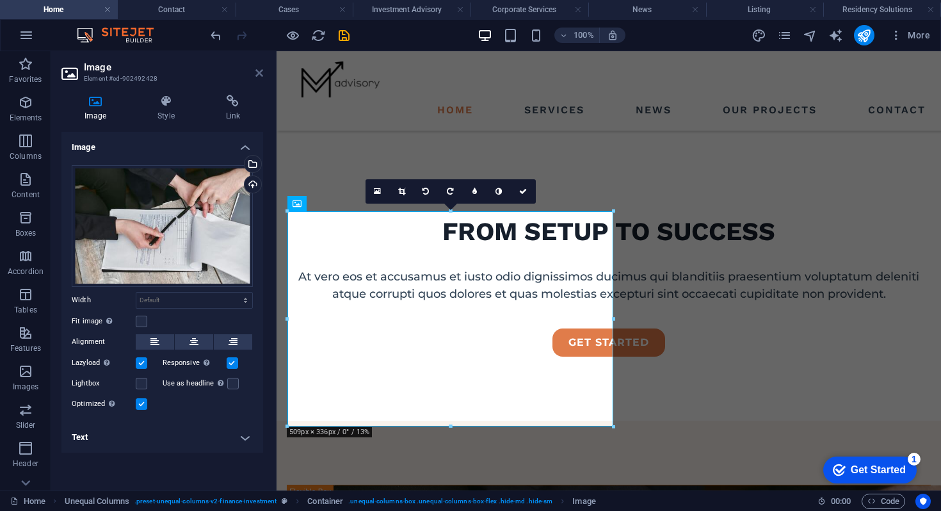
click at [260, 77] on icon at bounding box center [259, 73] width 8 height 10
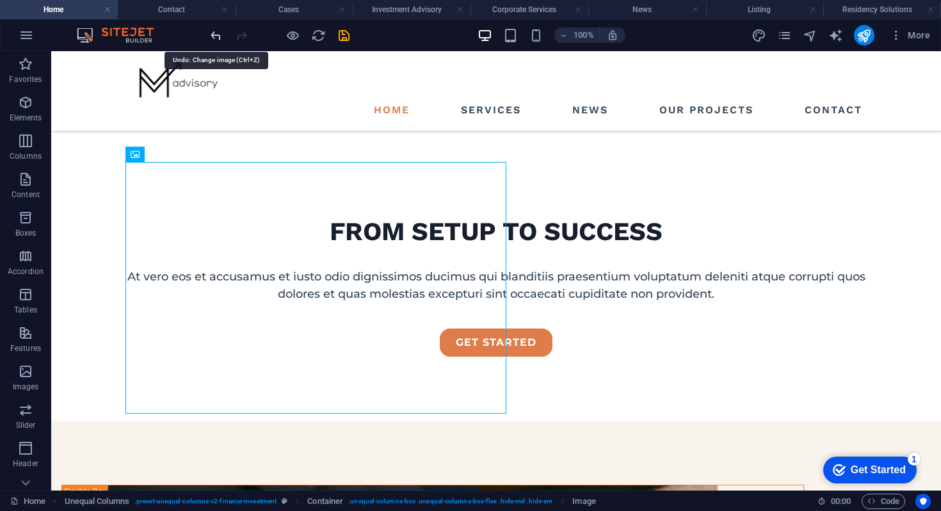
click at [0, 0] on icon "undo" at bounding box center [0, 0] width 0 height 0
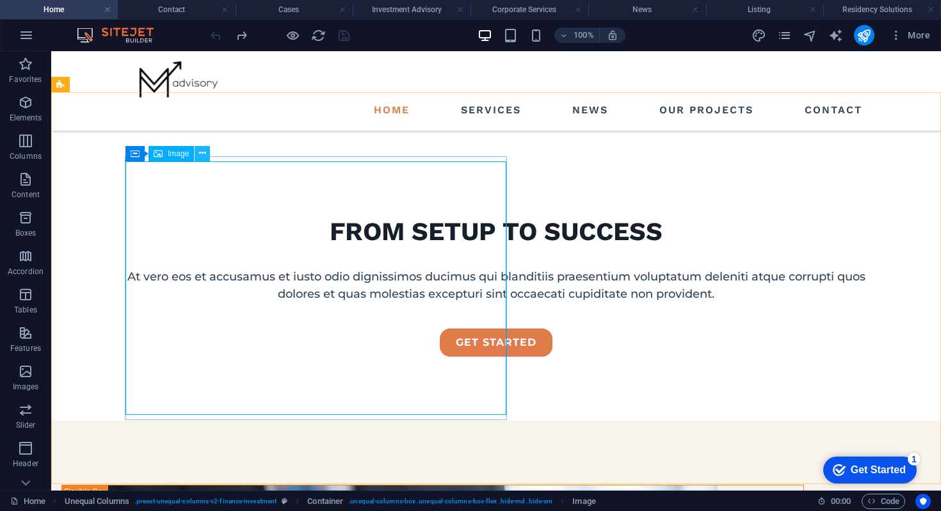
click at [202, 155] on icon at bounding box center [202, 153] width 7 height 13
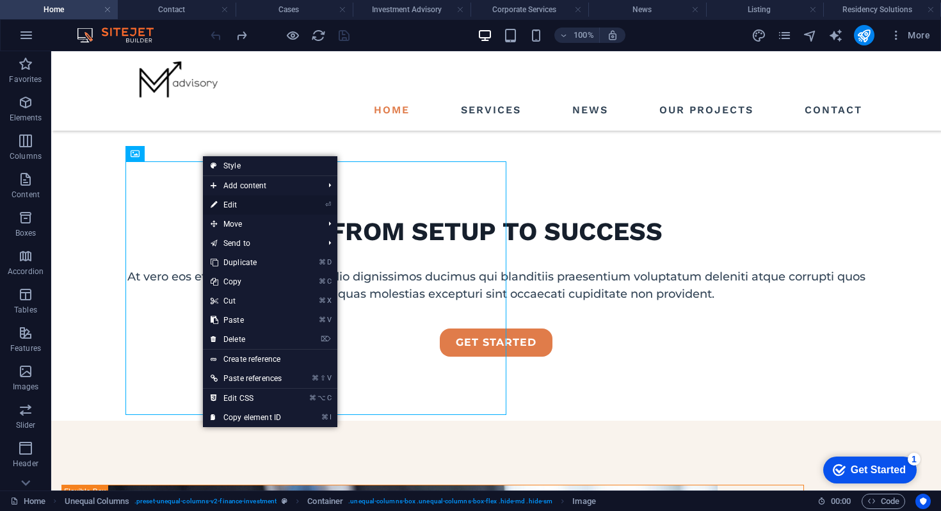
click at [225, 204] on link "⏎ Edit" at bounding box center [246, 204] width 86 height 19
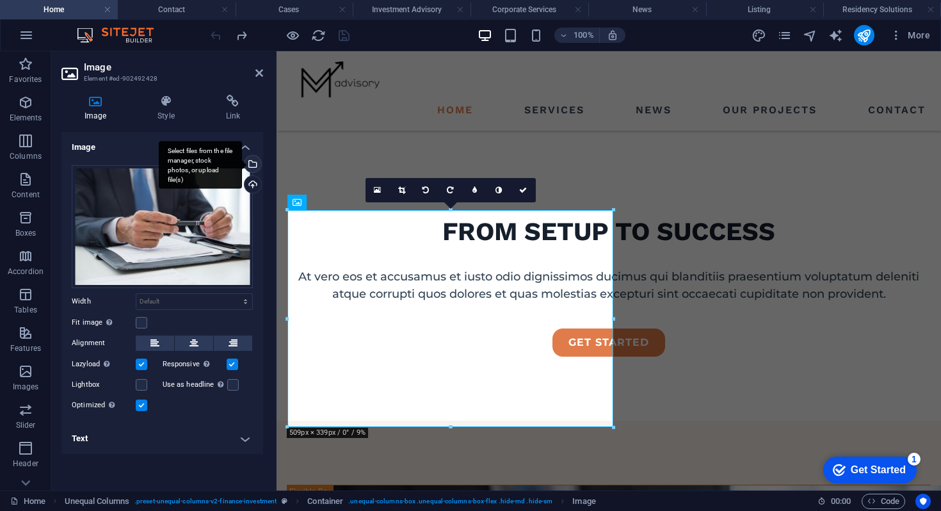
click at [253, 159] on div "Select files from the file manager, stock photos, or upload file(s)" at bounding box center [251, 164] width 19 height 19
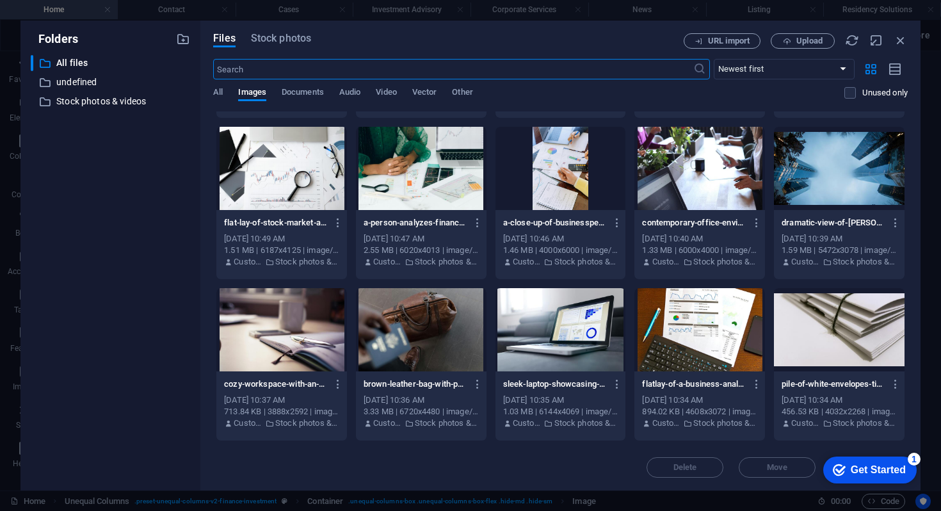
scroll to position [3085, 0]
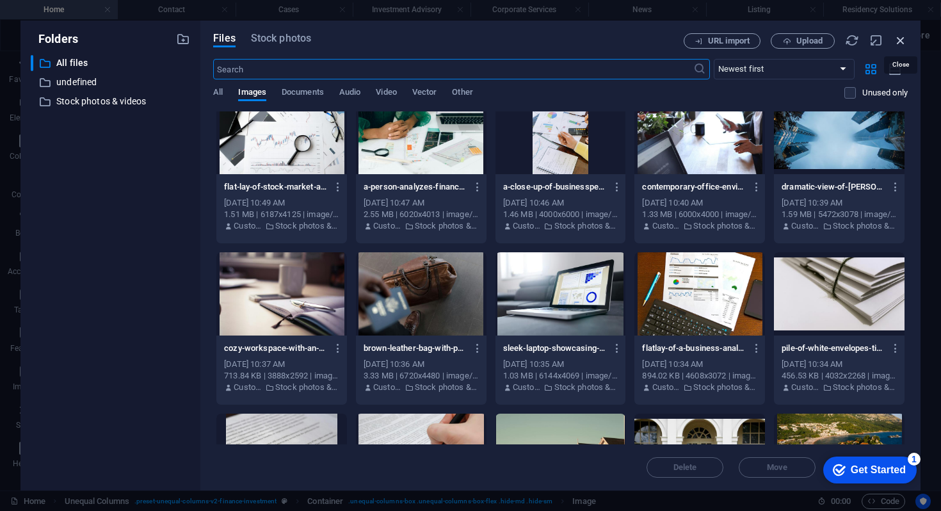
click at [901, 40] on icon "button" at bounding box center [900, 40] width 14 height 14
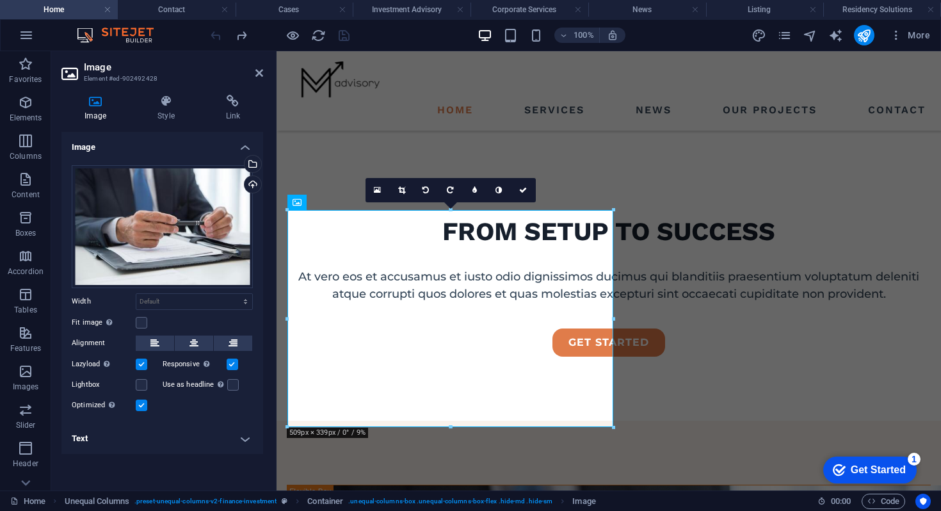
click at [265, 68] on aside "Image Element #ed-902492428 Image Style Link Image Drag files here, click to ch…" at bounding box center [163, 270] width 225 height 439
click at [260, 72] on icon at bounding box center [259, 73] width 8 height 10
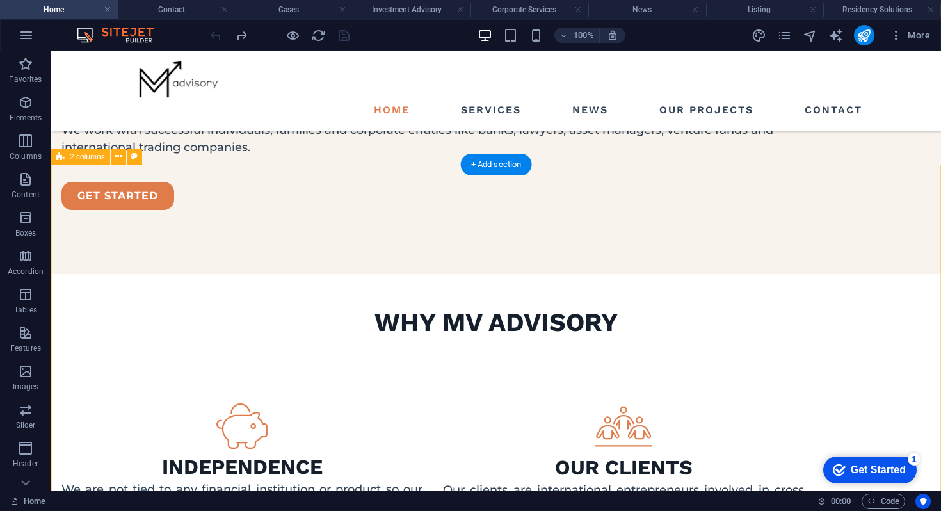
scroll to position [1225, 0]
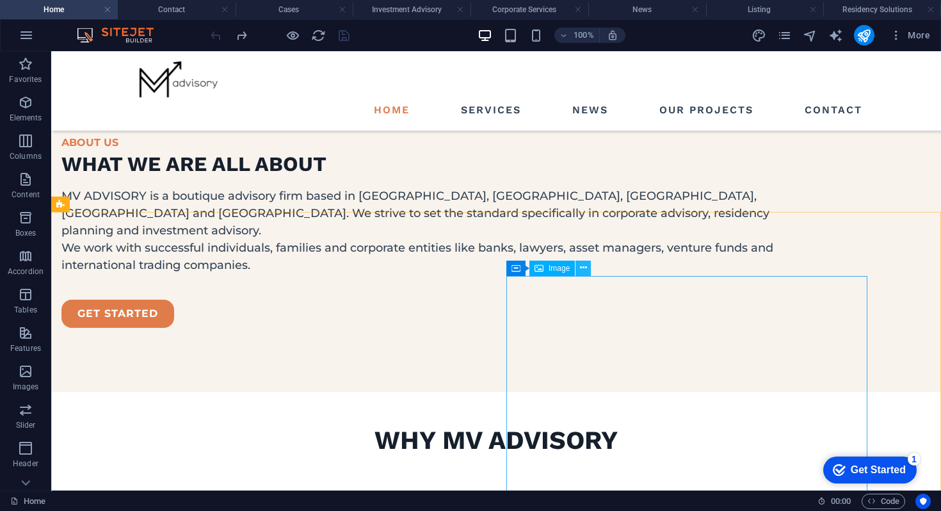
click at [584, 263] on icon at bounding box center [583, 267] width 7 height 13
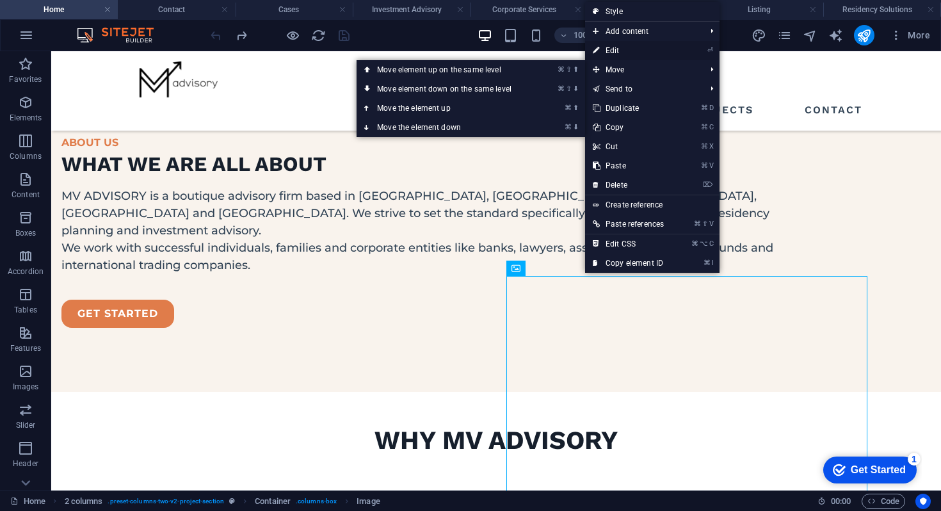
click at [609, 55] on link "⏎ Edit" at bounding box center [628, 50] width 86 height 19
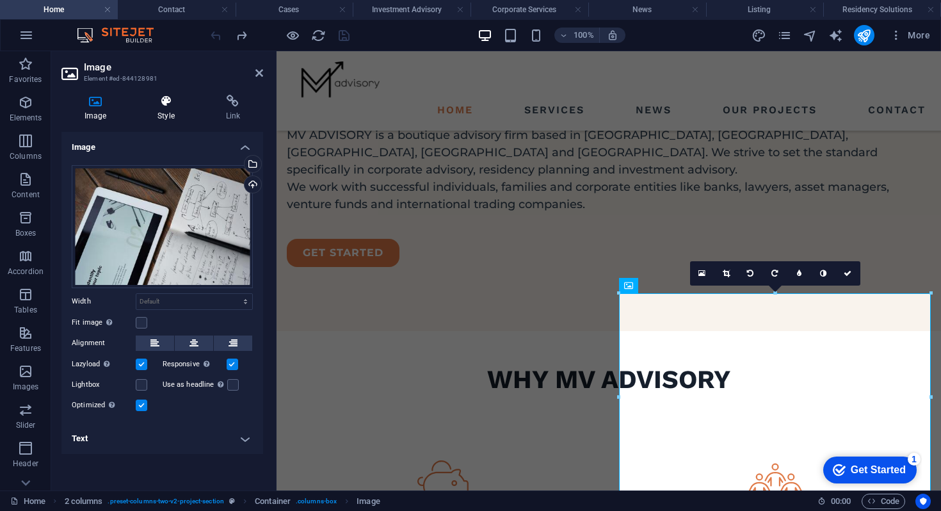
click at [171, 110] on h4 "Style" at bounding box center [168, 108] width 68 height 27
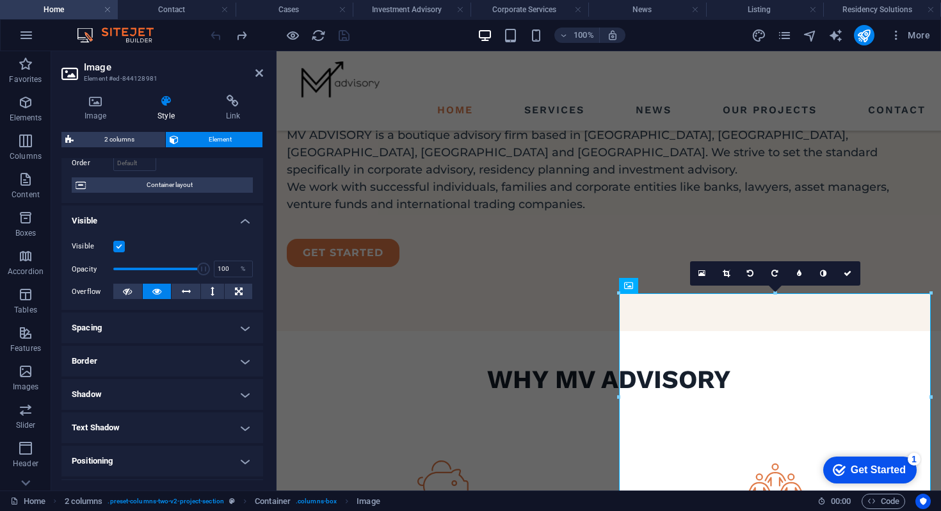
scroll to position [212, 0]
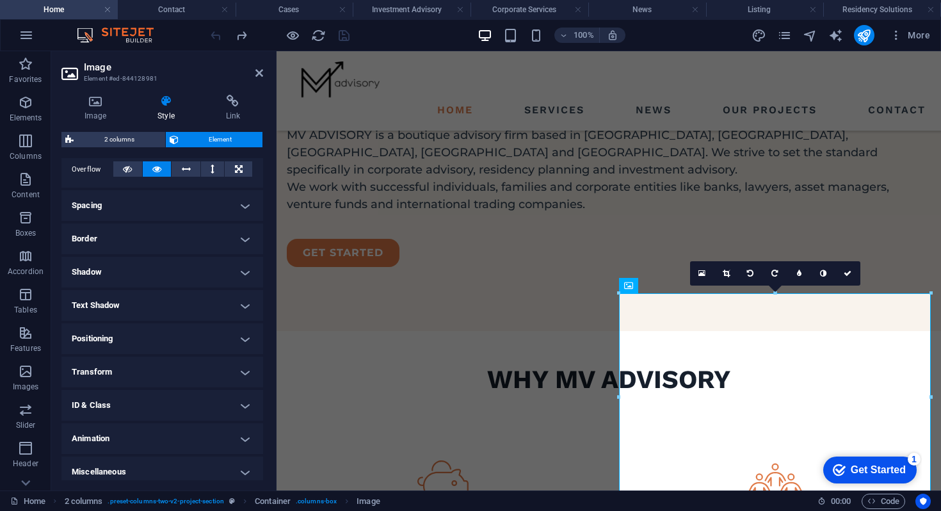
click at [111, 241] on h4 "Border" at bounding box center [162, 238] width 202 height 31
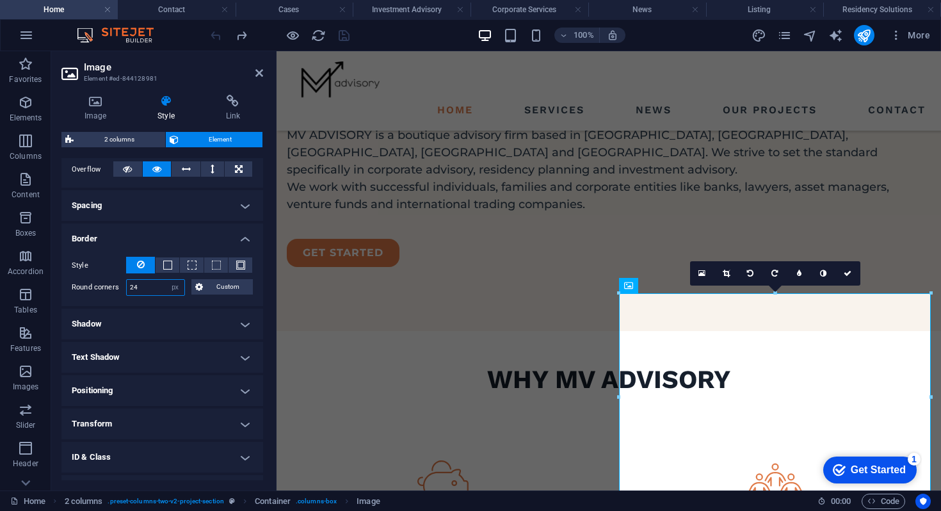
drag, startPoint x: 145, startPoint y: 286, endPoint x: 71, endPoint y: 286, distance: 73.6
click at [74, 286] on div "Round corners 24 Default px rem % vh vw Custom Custom" at bounding box center [162, 287] width 181 height 17
type input "0"
click at [259, 77] on icon at bounding box center [259, 73] width 8 height 10
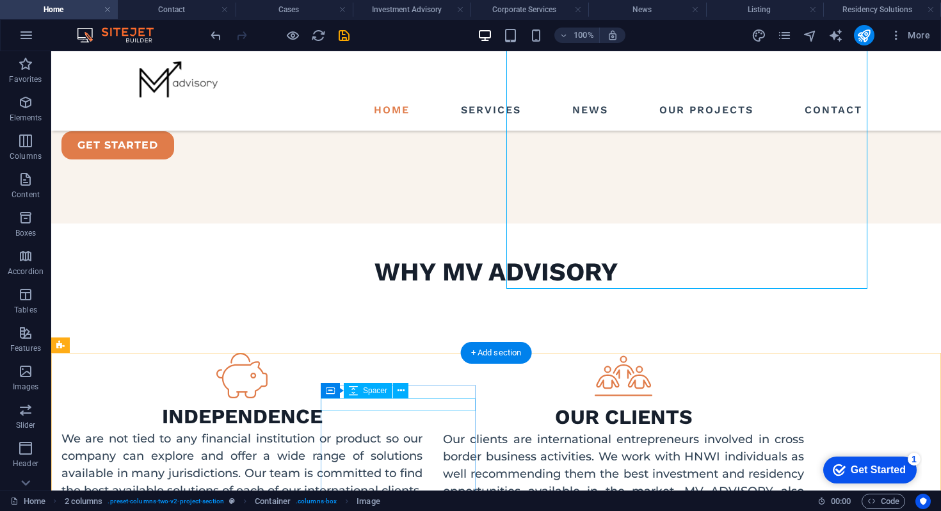
scroll to position [1344, 0]
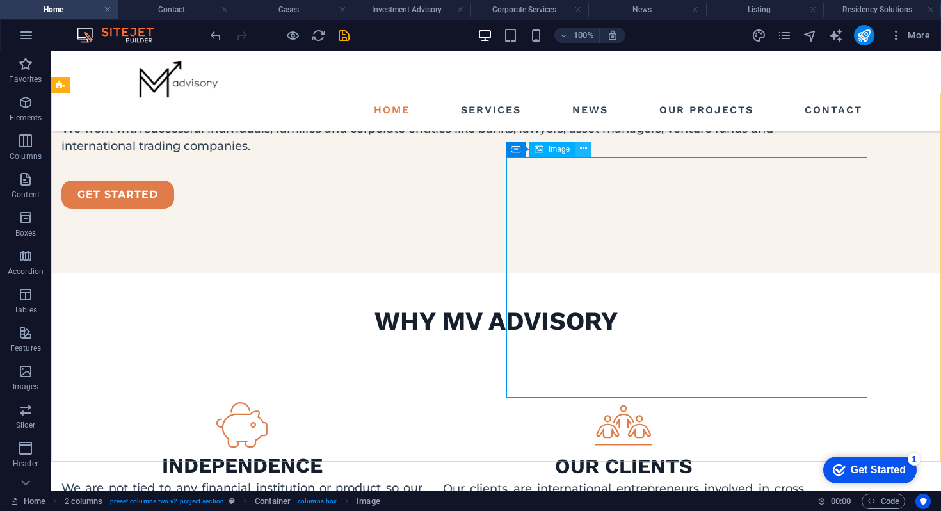
click at [580, 153] on icon at bounding box center [583, 148] width 7 height 13
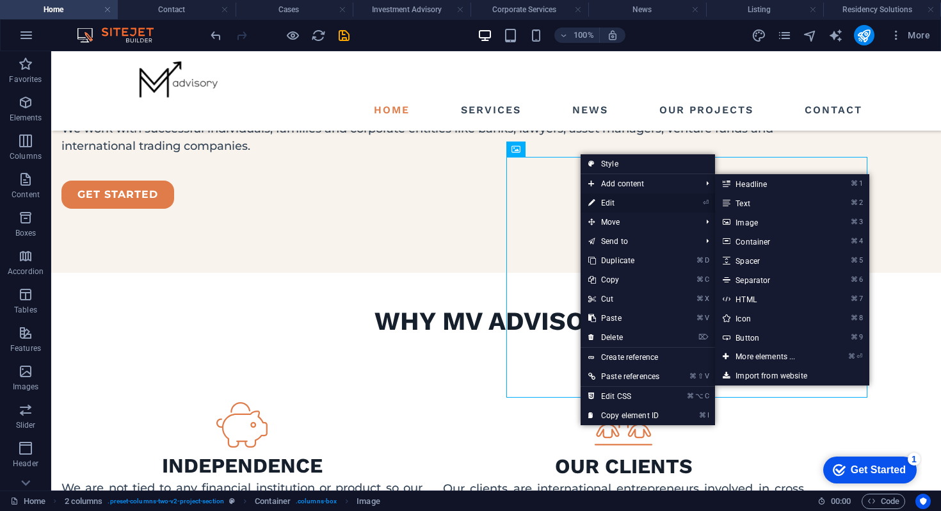
click at [606, 202] on link "⏎ Edit" at bounding box center [623, 202] width 86 height 19
select select "px"
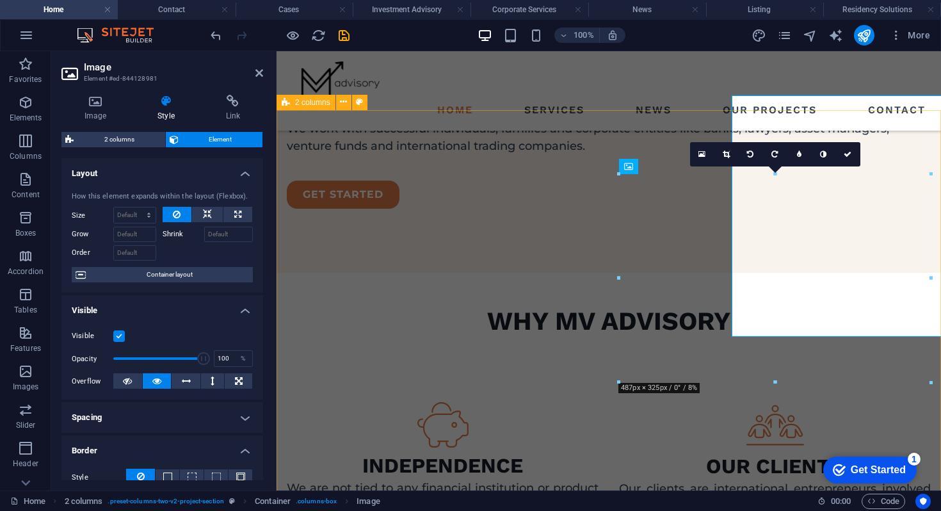
scroll to position [1405, 0]
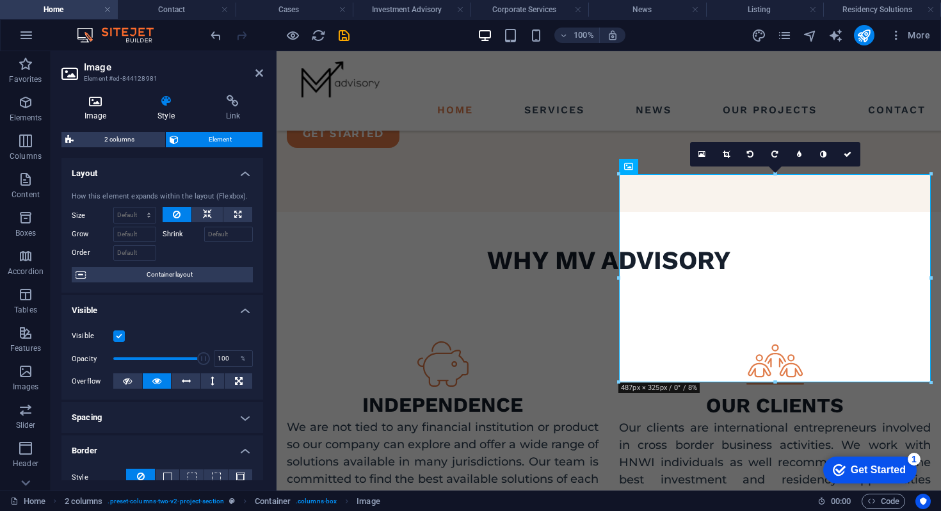
click at [90, 112] on h4 "Image" at bounding box center [97, 108] width 73 height 27
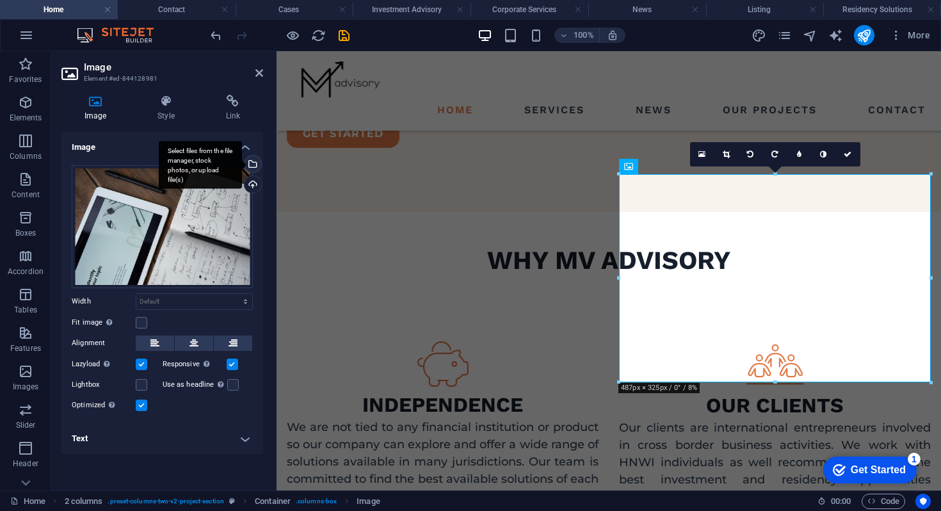
click at [254, 164] on div "Select files from the file manager, stock photos, or upload file(s)" at bounding box center [251, 164] width 19 height 19
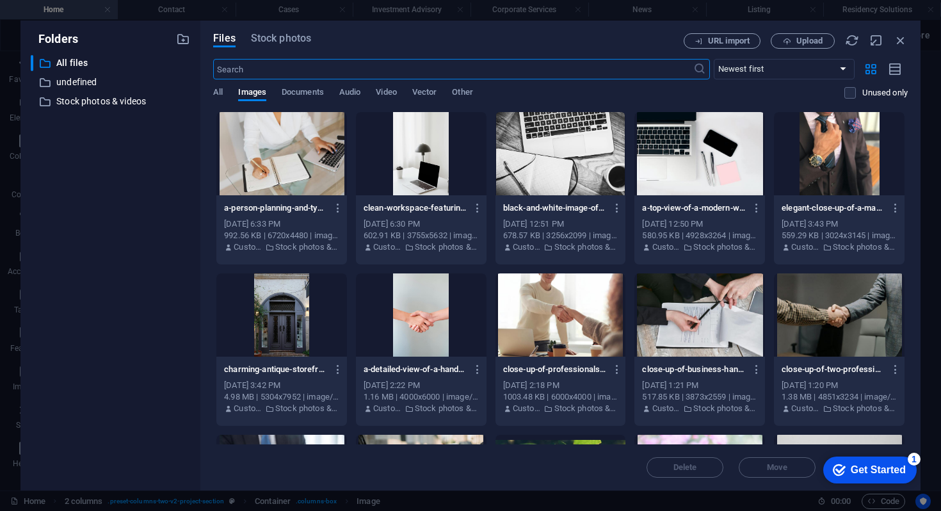
scroll to position [4, 0]
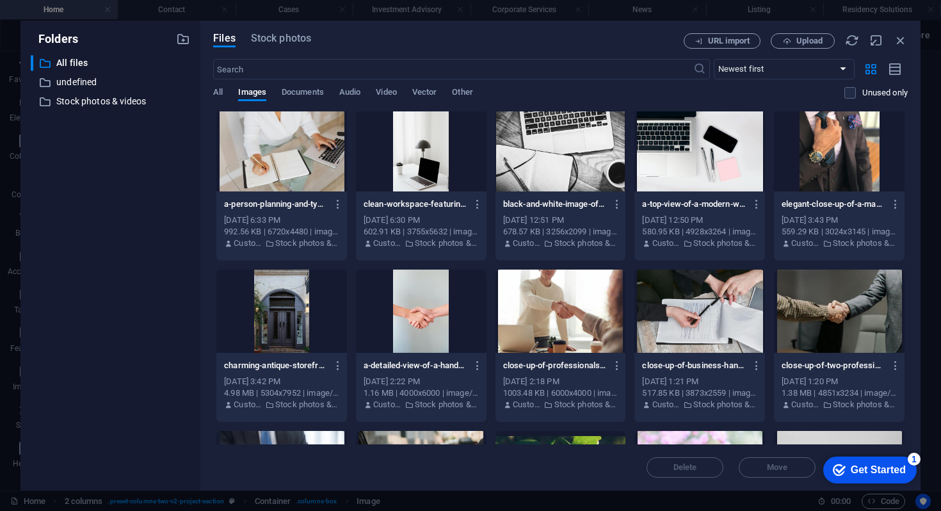
click at [517, 152] on div at bounding box center [560, 149] width 131 height 83
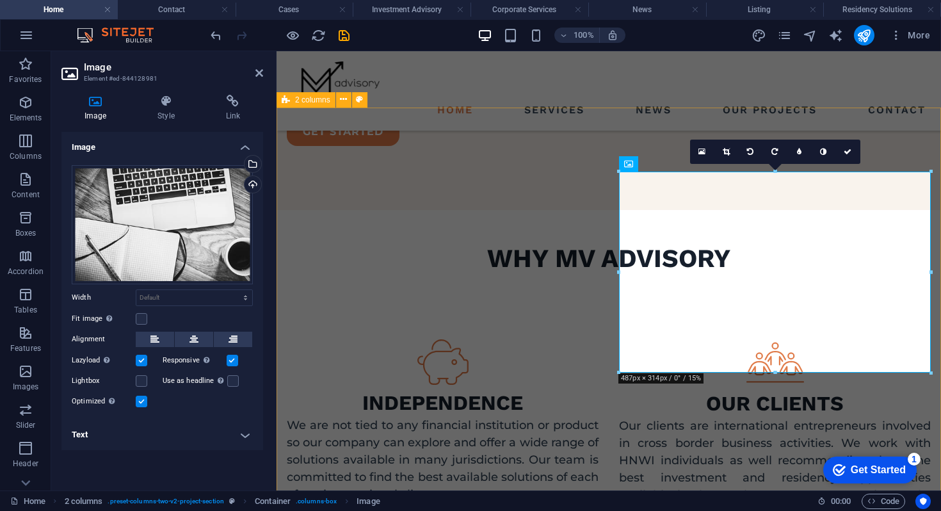
scroll to position [1408, 0]
click at [0, 0] on icon "undo" at bounding box center [0, 0] width 0 height 0
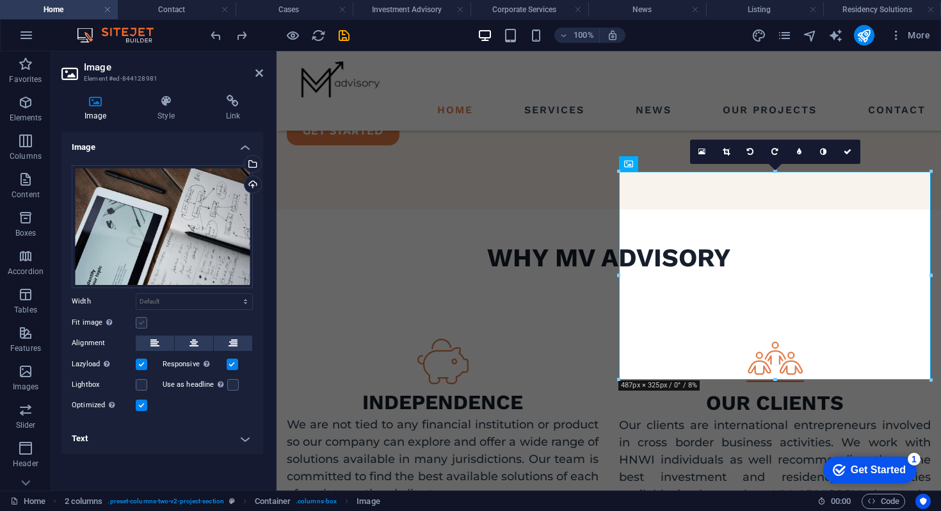
click at [141, 327] on label at bounding box center [142, 323] width 12 height 12
click at [0, 0] on input "Fit image Automatically fit image to a fixed width and height" at bounding box center [0, 0] width 0 height 0
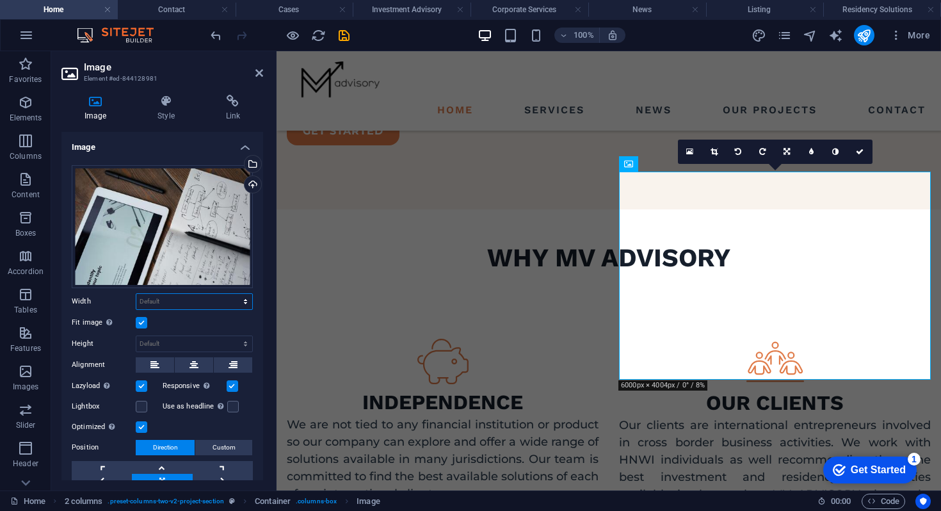
click at [150, 298] on select "Default auto px rem % em vh vw" at bounding box center [194, 301] width 116 height 15
select select "px"
type input "487"
click at [155, 343] on select "Default auto px" at bounding box center [194, 343] width 116 height 15
select select "px"
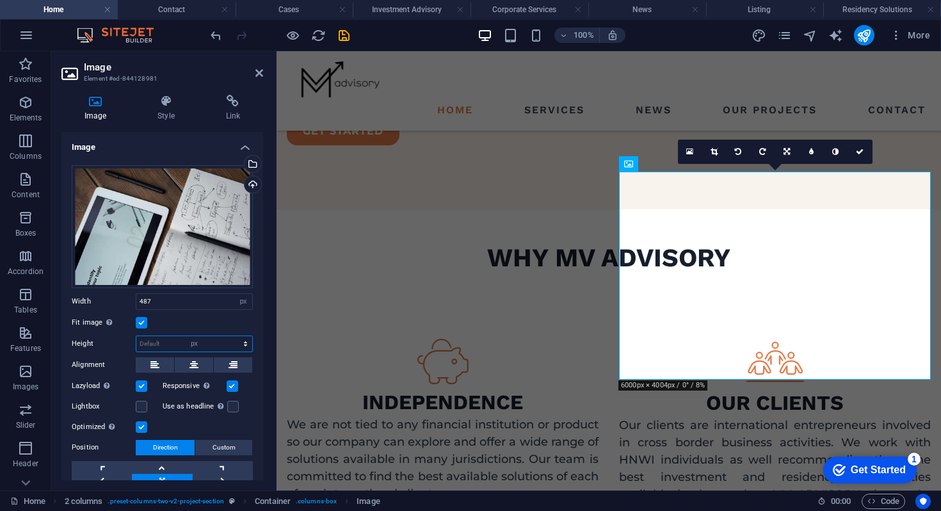
type input "325"
click at [242, 164] on div "Select files from the file manager, stock photos, or upload file(s)" at bounding box center [200, 165] width 83 height 48
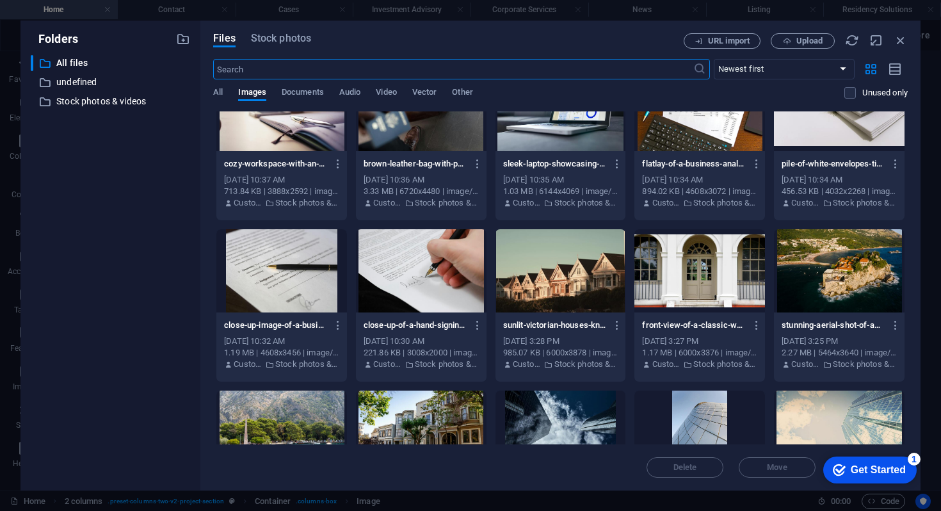
scroll to position [3041, 0]
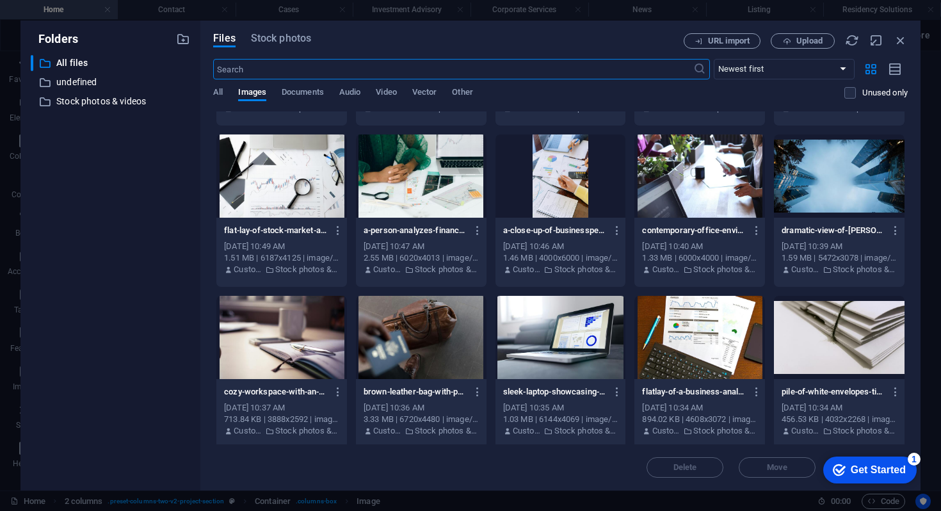
click at [530, 333] on div at bounding box center [560, 337] width 131 height 83
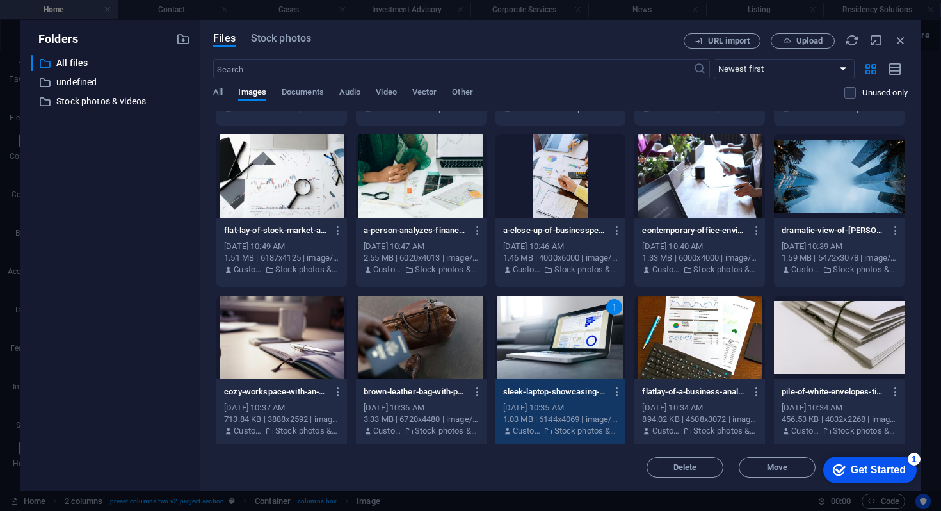
click at [530, 333] on div "1" at bounding box center [560, 337] width 131 height 83
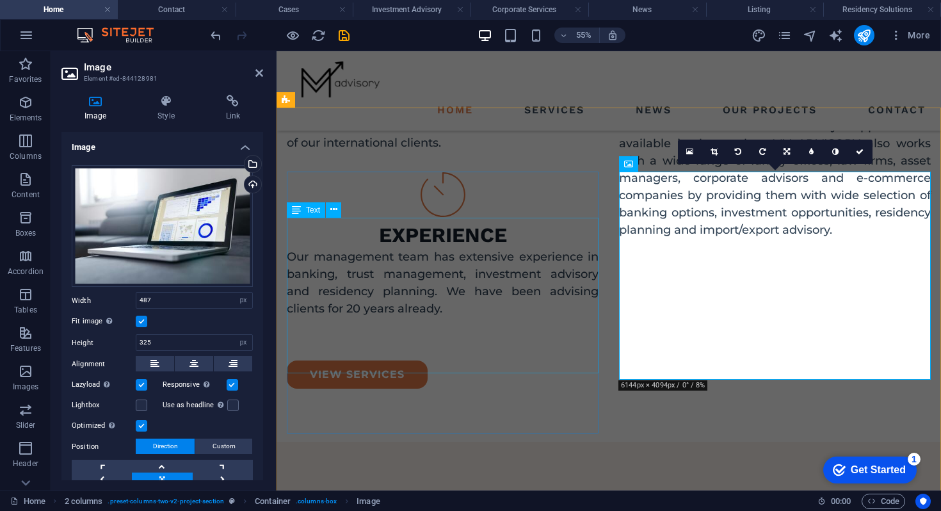
scroll to position [1408, 0]
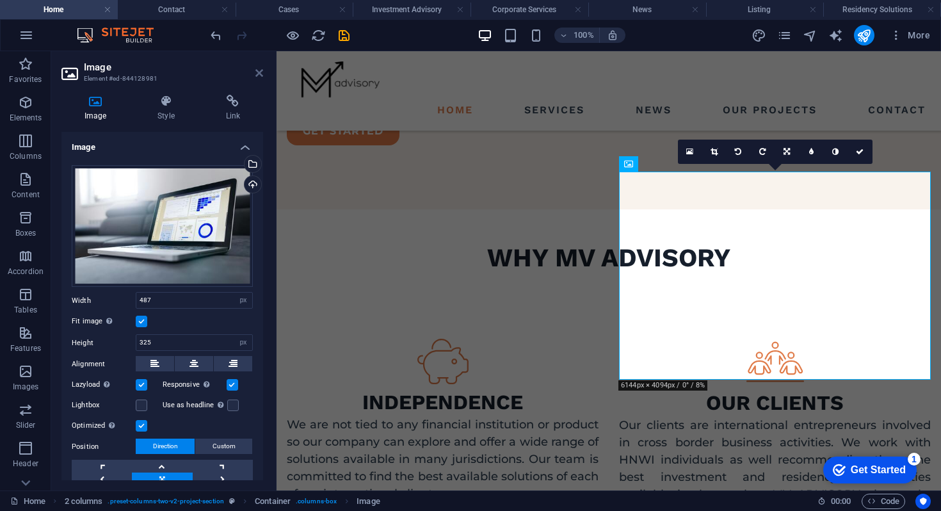
click at [257, 77] on icon at bounding box center [259, 73] width 8 height 10
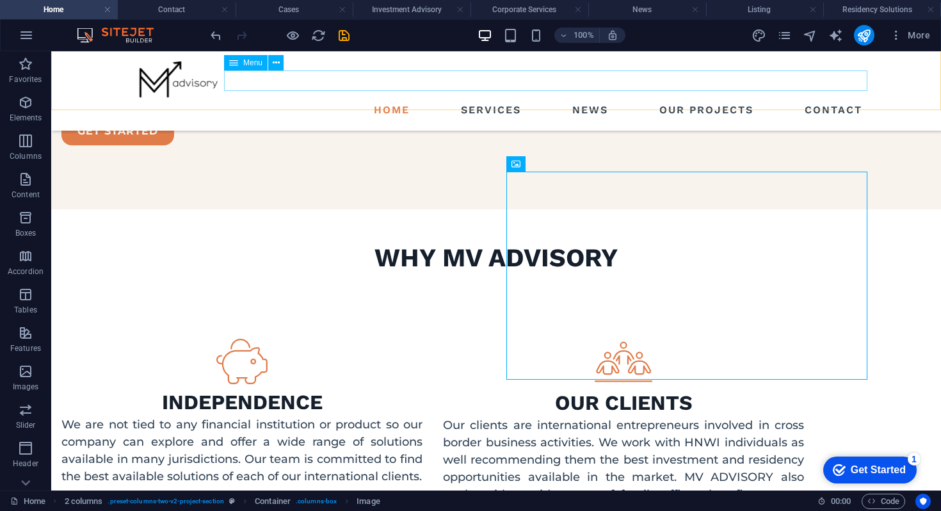
scroll to position [1330, 0]
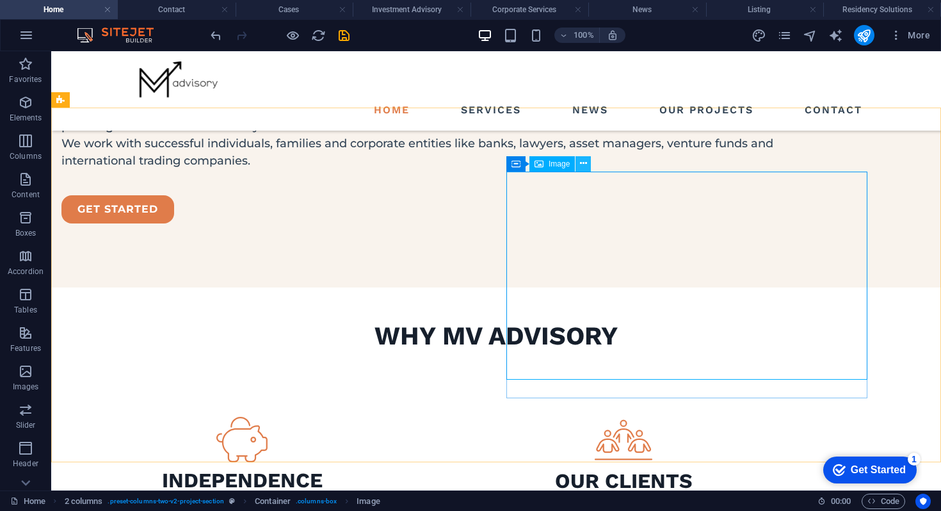
click at [581, 163] on icon at bounding box center [583, 163] width 7 height 13
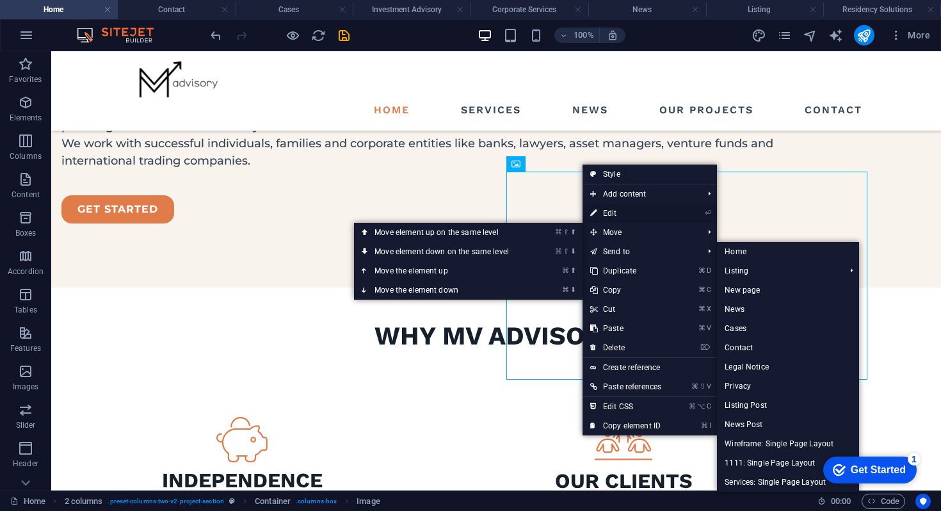
click at [610, 211] on link "⏎ Edit" at bounding box center [625, 212] width 86 height 19
select select "px"
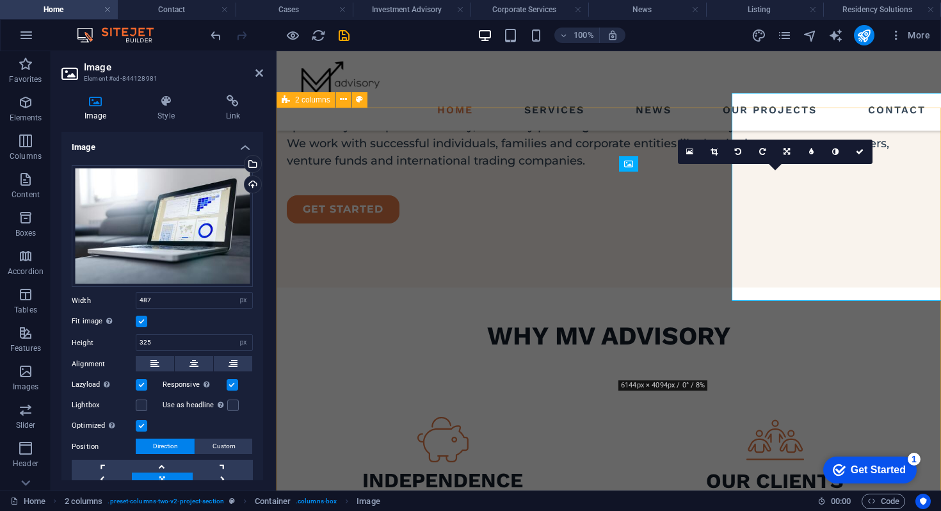
scroll to position [1408, 0]
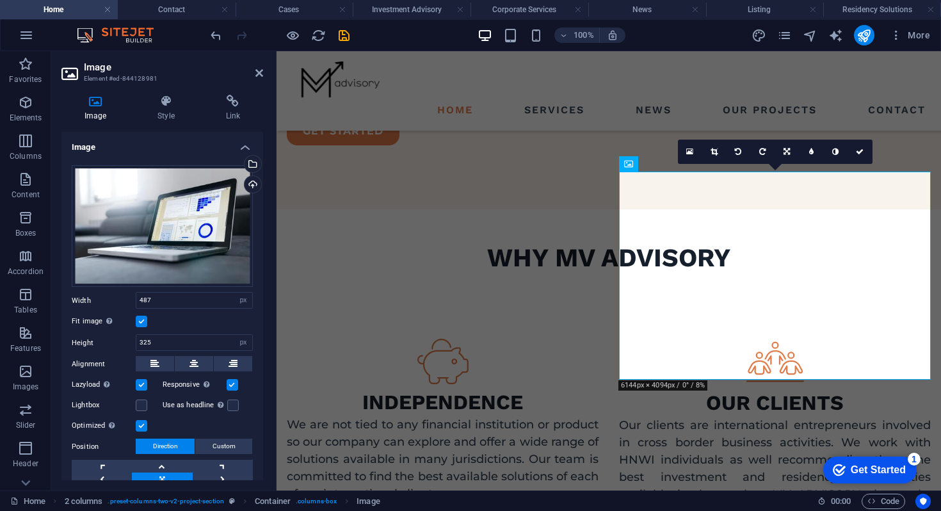
click at [141, 326] on div "Fit image Automatically fit image to a fixed width and height" at bounding box center [162, 321] width 181 height 15
click at [141, 321] on label at bounding box center [142, 321] width 12 height 12
click at [0, 0] on input "Fit image Automatically fit image to a fixed width and height" at bounding box center [0, 0] width 0 height 0
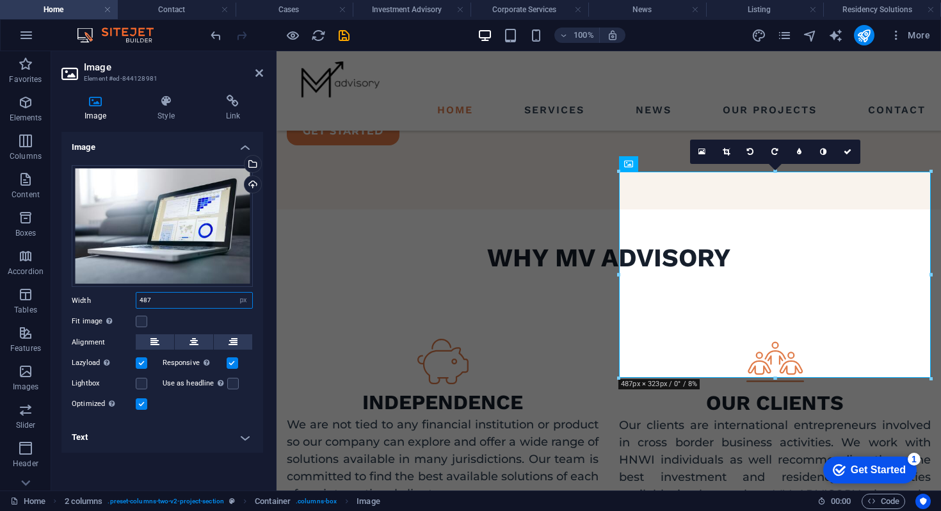
click at [151, 305] on input "487" at bounding box center [194, 299] width 116 height 15
click at [247, 301] on select "Default auto px rem % em vh vw" at bounding box center [243, 299] width 18 height 15
select select "default"
select select "DISABLED_OPTION_VALUE"
click at [145, 315] on label at bounding box center [142, 321] width 12 height 12
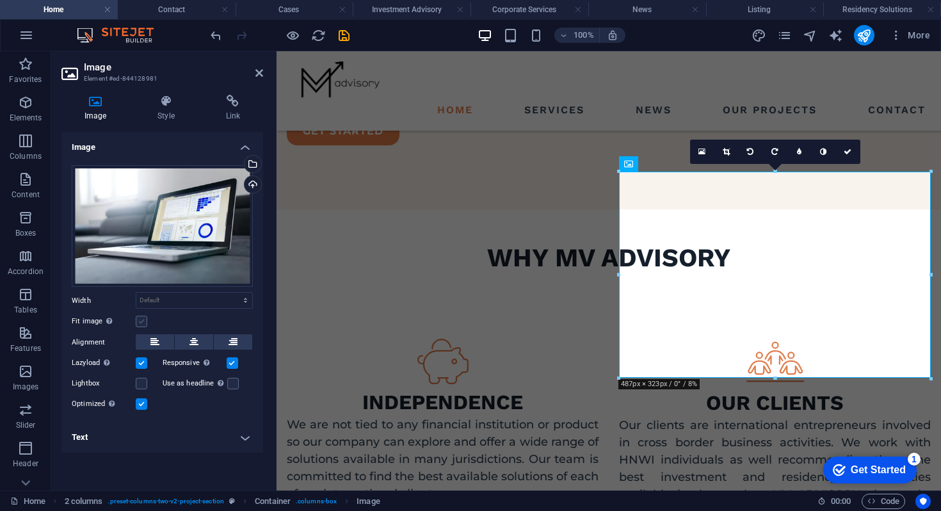
click at [0, 0] on input "Fit image Automatically fit image to a fixed width and height" at bounding box center [0, 0] width 0 height 0
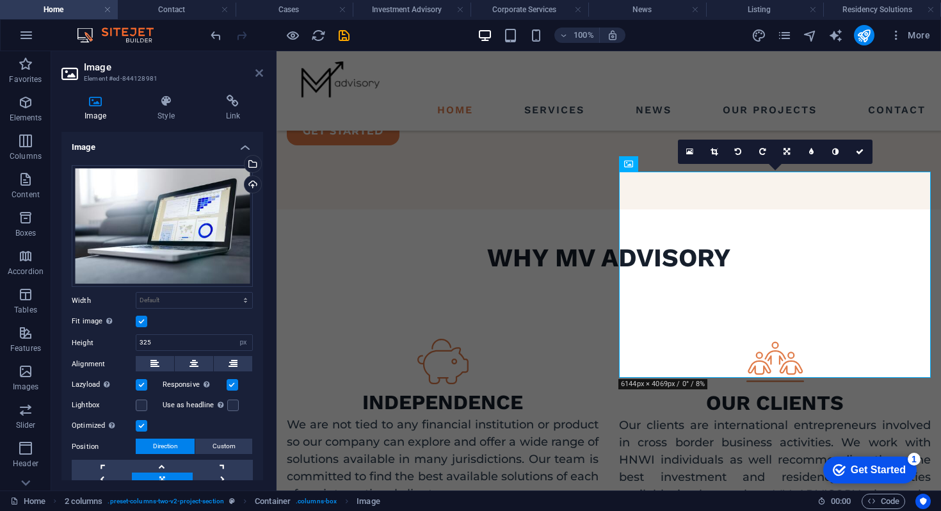
click at [260, 72] on icon at bounding box center [259, 73] width 8 height 10
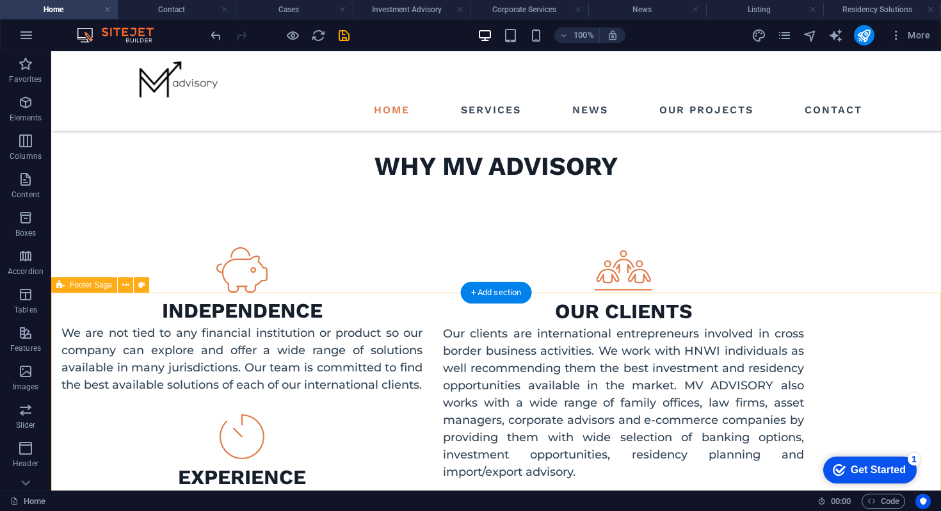
scroll to position [1285, 0]
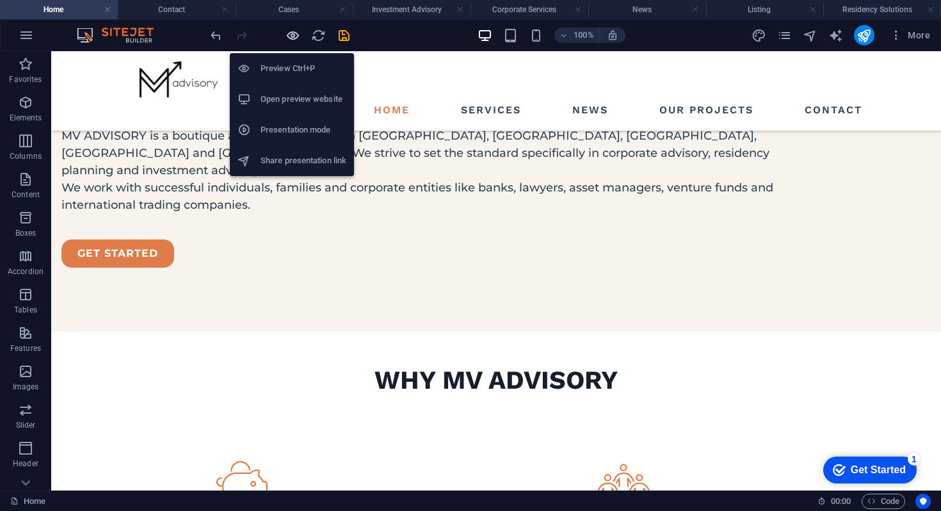
click at [0, 0] on icon "button" at bounding box center [0, 0] width 0 height 0
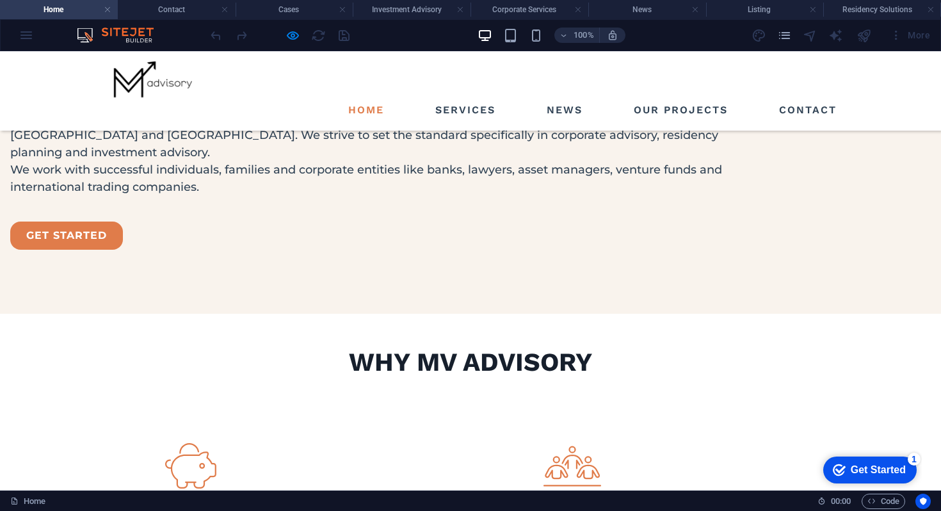
scroll to position [1305, 0]
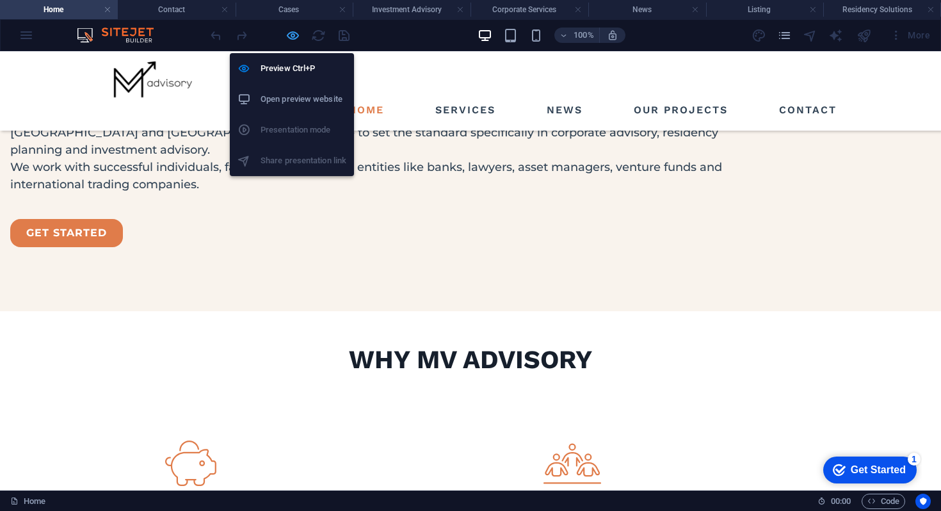
click at [0, 0] on icon "button" at bounding box center [0, 0] width 0 height 0
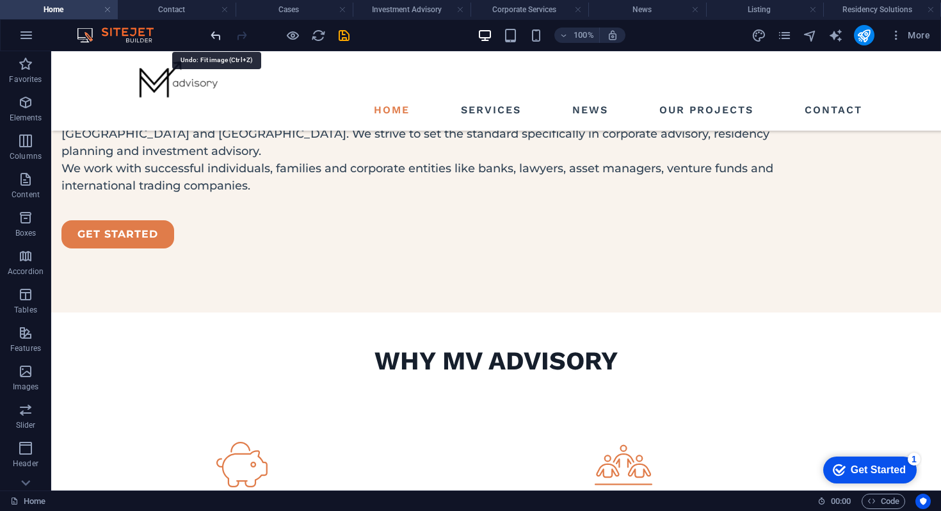
click at [0, 0] on icon "undo" at bounding box center [0, 0] width 0 height 0
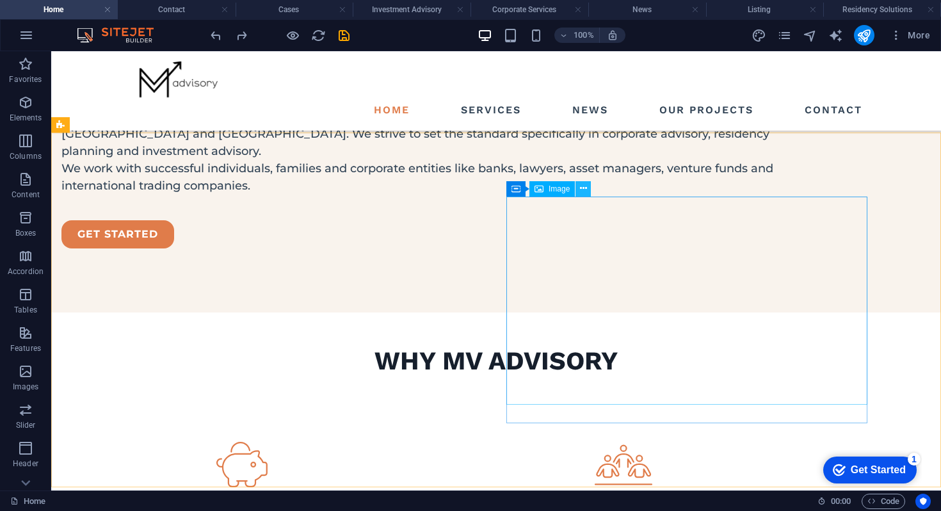
click at [582, 191] on icon at bounding box center [583, 188] width 7 height 13
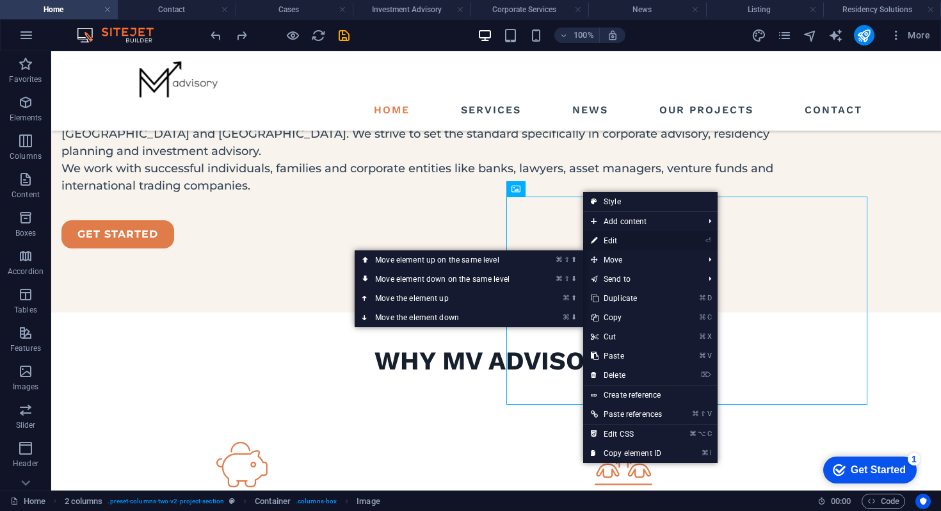
click at [617, 239] on link "⏎ Edit" at bounding box center [626, 240] width 86 height 19
select select "px"
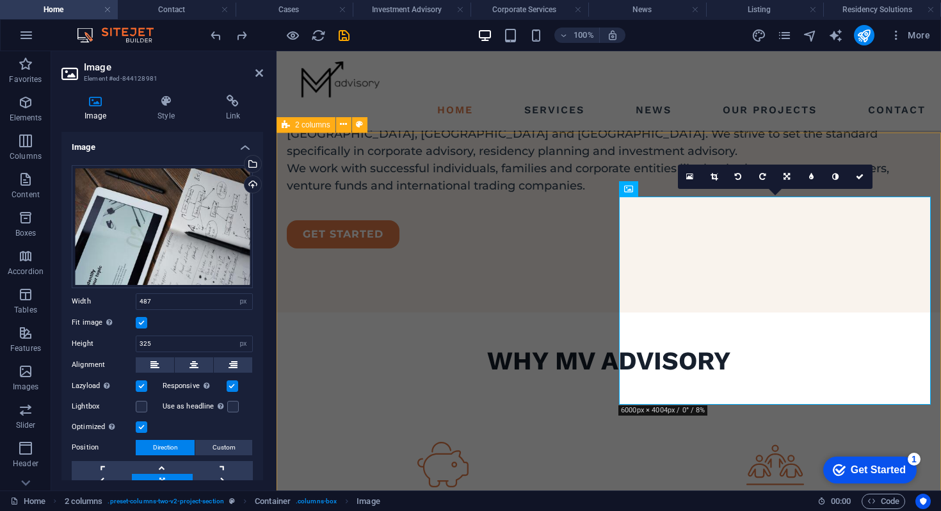
scroll to position [1383, 0]
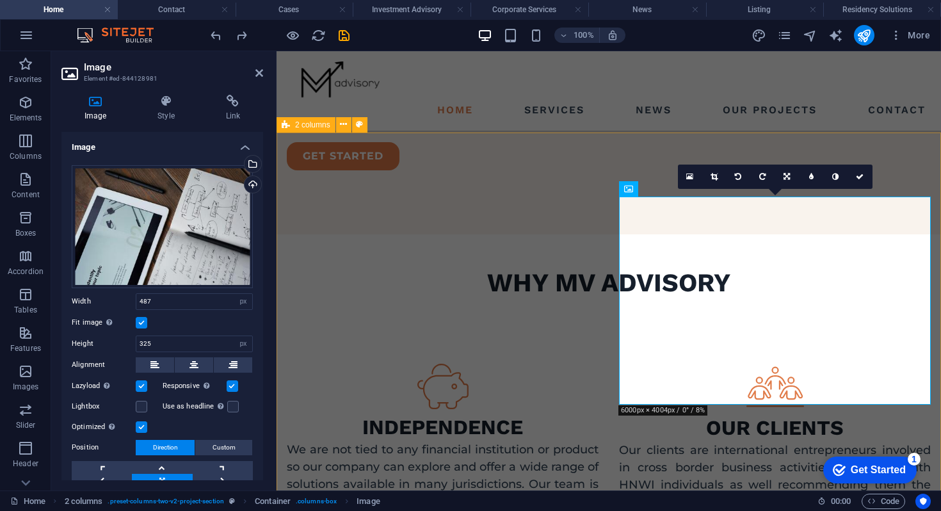
select select "DISABLED_OPTION_VALUE"
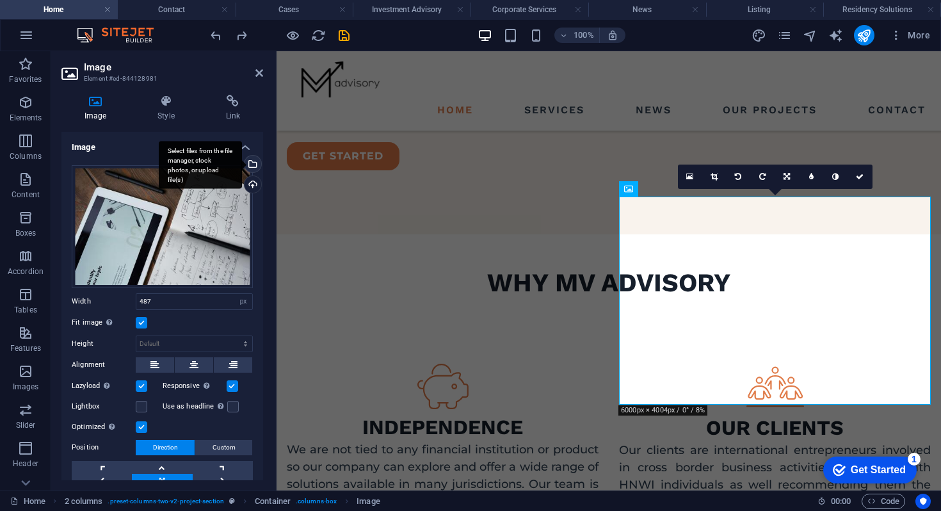
click at [249, 163] on div "Select files from the file manager, stock photos, or upload file(s)" at bounding box center [251, 164] width 19 height 19
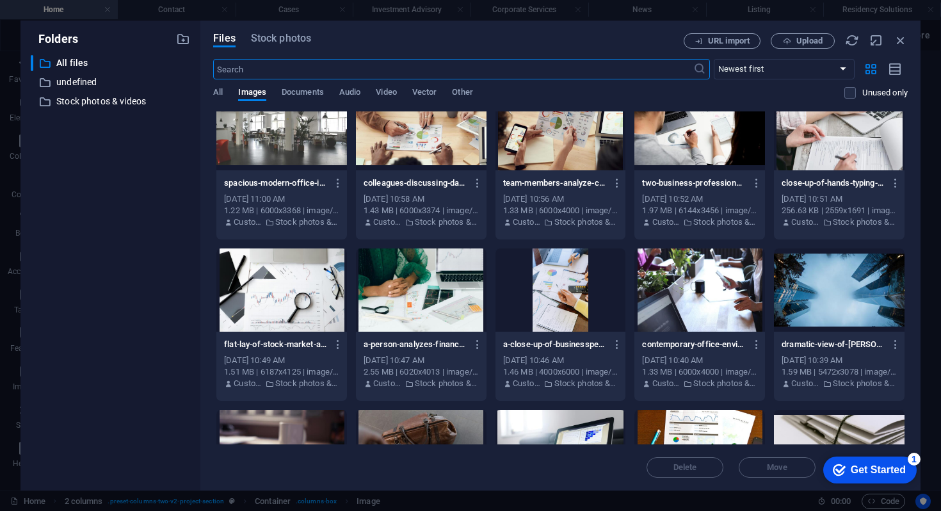
scroll to position [3014, 0]
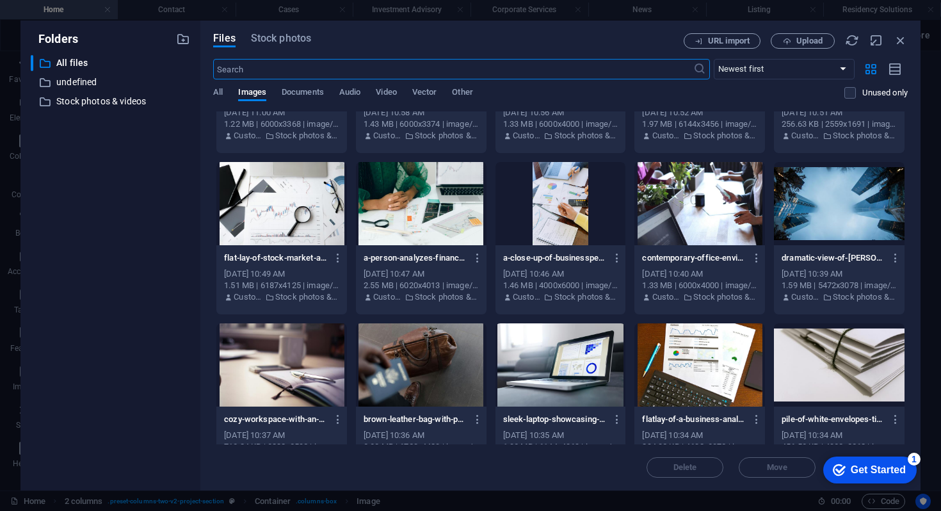
click at [315, 221] on div at bounding box center [281, 203] width 131 height 83
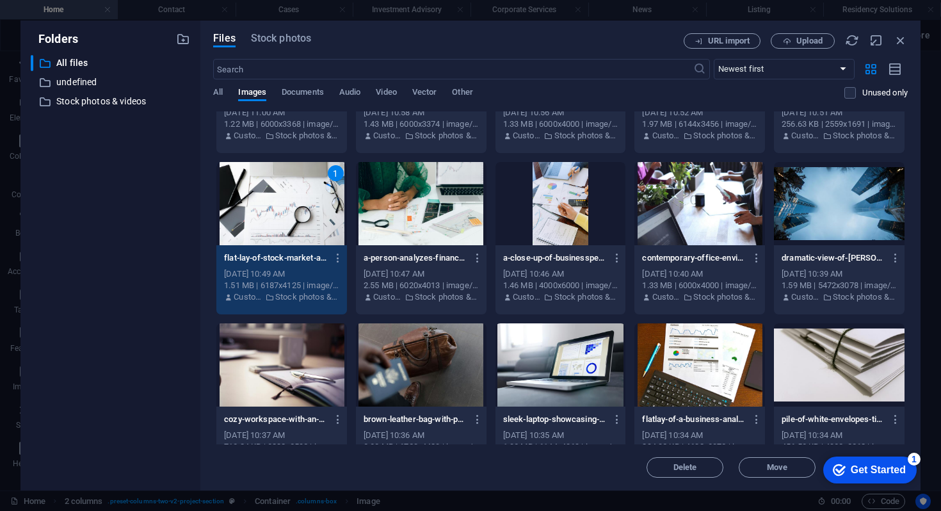
click at [315, 221] on div "1" at bounding box center [281, 203] width 131 height 83
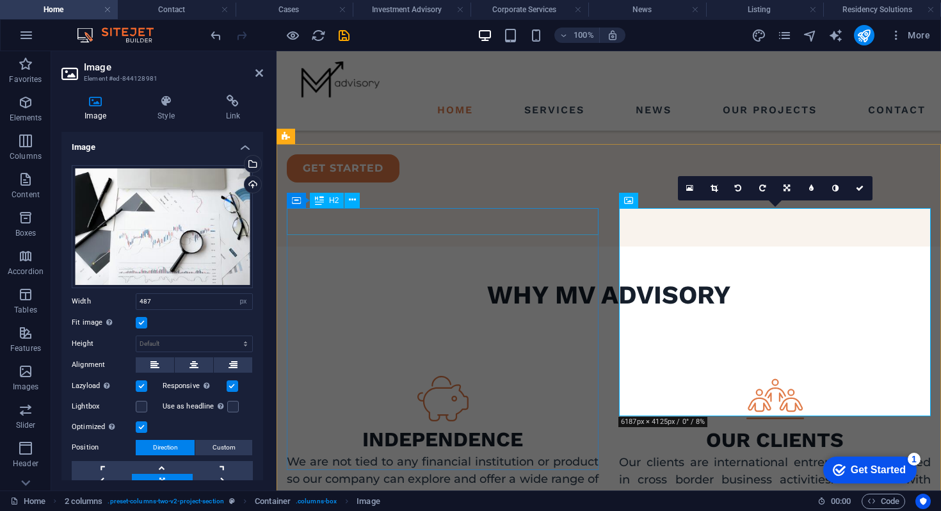
scroll to position [1372, 0]
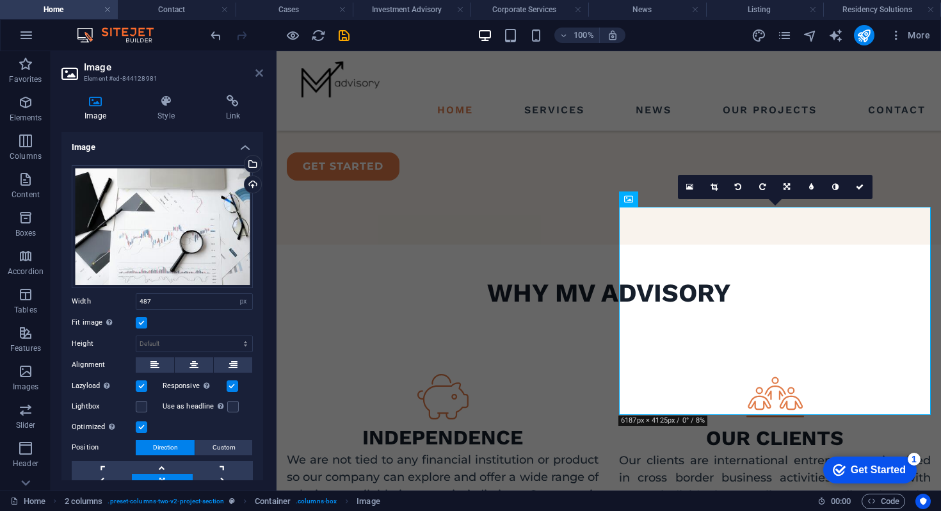
click at [258, 77] on icon at bounding box center [259, 73] width 8 height 10
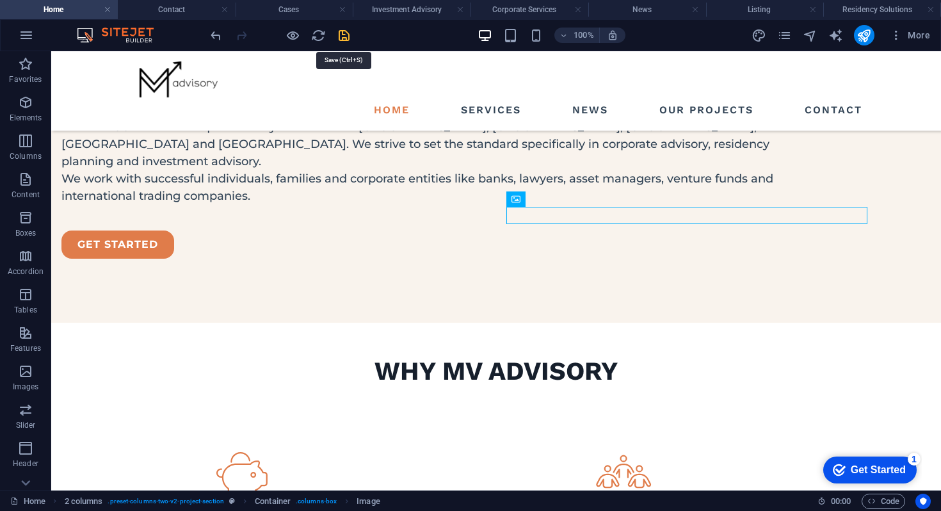
click at [350, 32] on icon "save" at bounding box center [344, 35] width 15 height 15
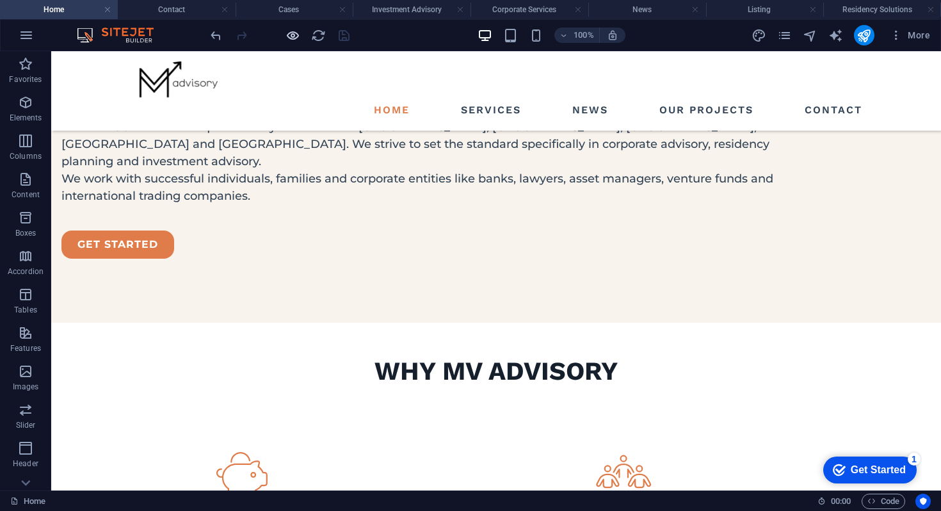
click at [0, 0] on icon "button" at bounding box center [0, 0] width 0 height 0
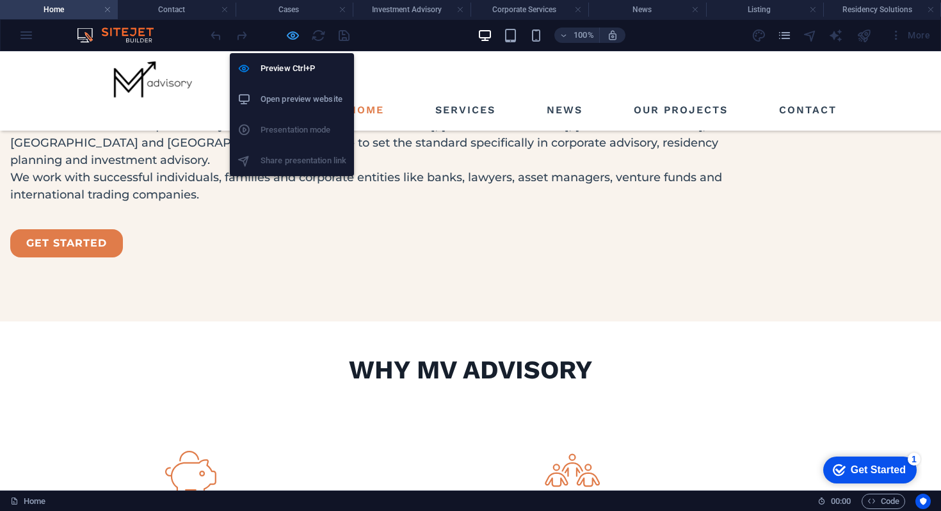
click at [0, 0] on icon "button" at bounding box center [0, 0] width 0 height 0
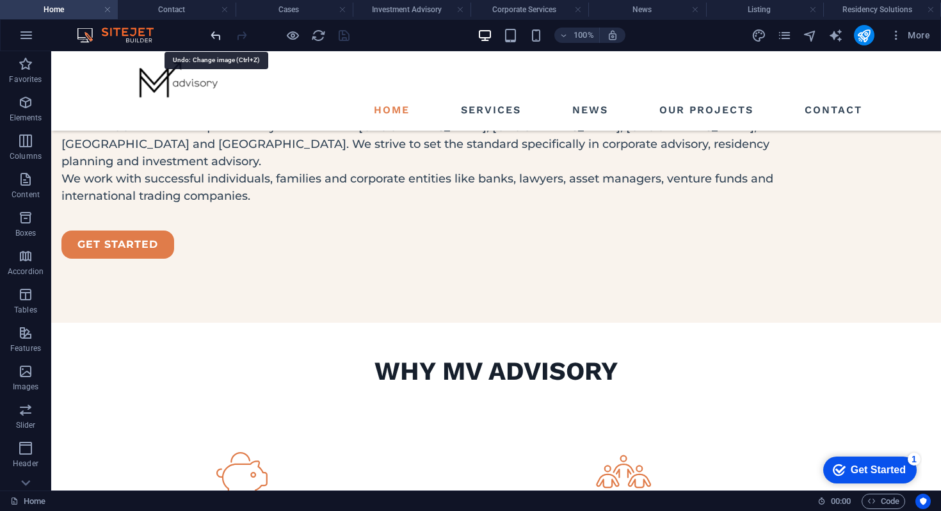
click at [0, 0] on icon "undo" at bounding box center [0, 0] width 0 height 0
click at [342, 42] on icon "save" at bounding box center [344, 35] width 15 height 15
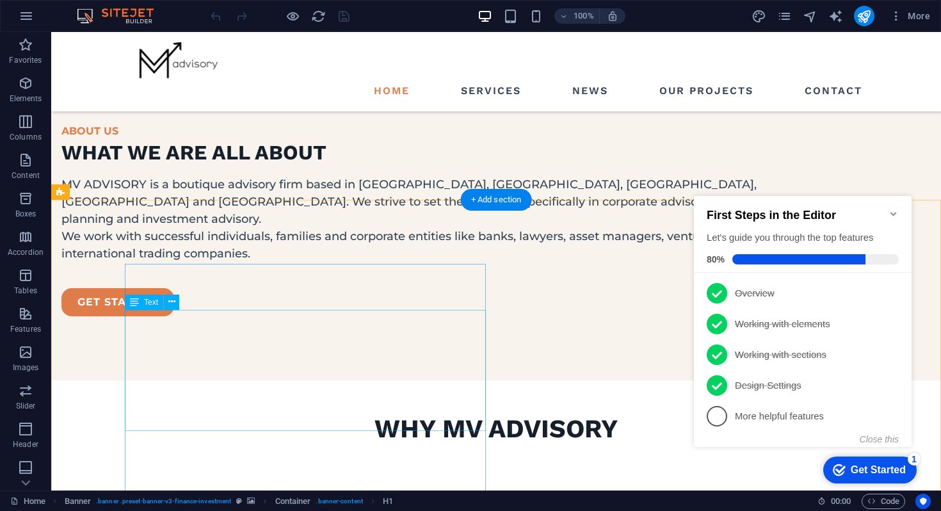
scroll to position [1202, 0]
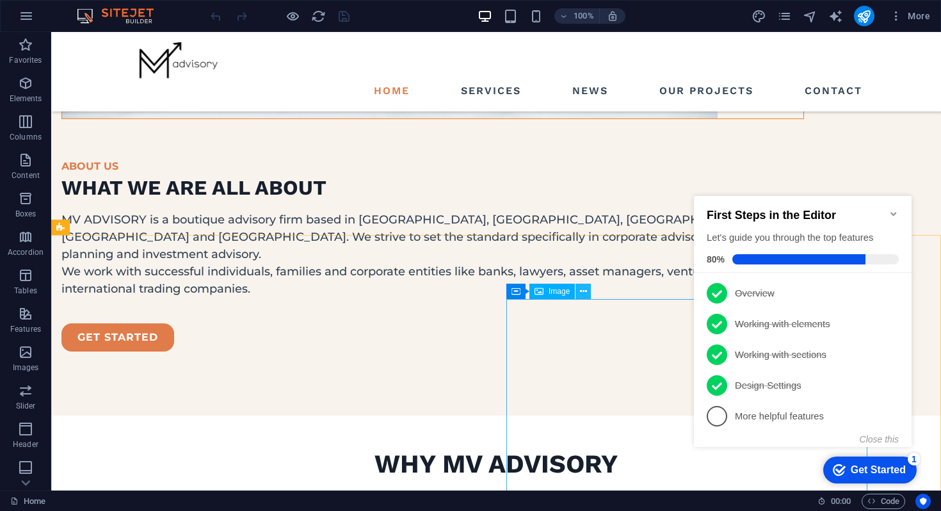
click at [582, 290] on icon at bounding box center [583, 291] width 7 height 13
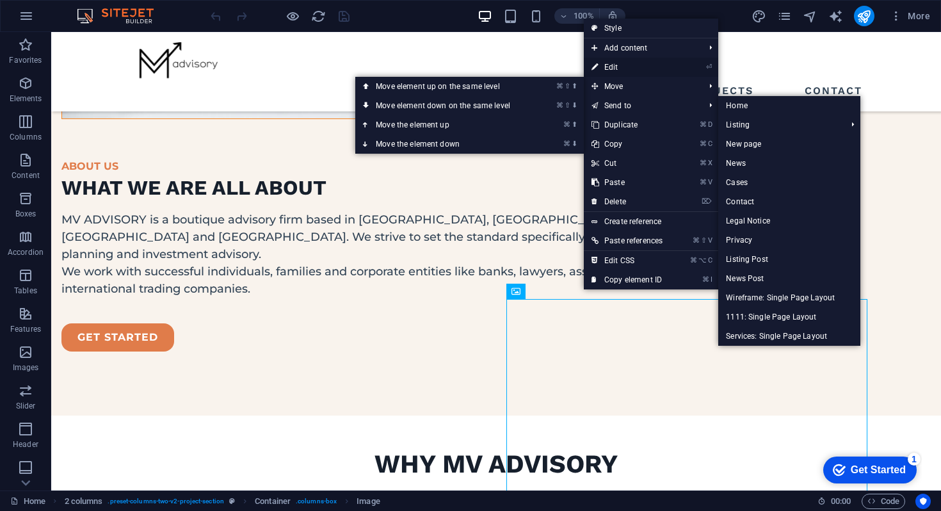
click at [608, 71] on link "⏎ Edit" at bounding box center [627, 67] width 86 height 19
select select "px"
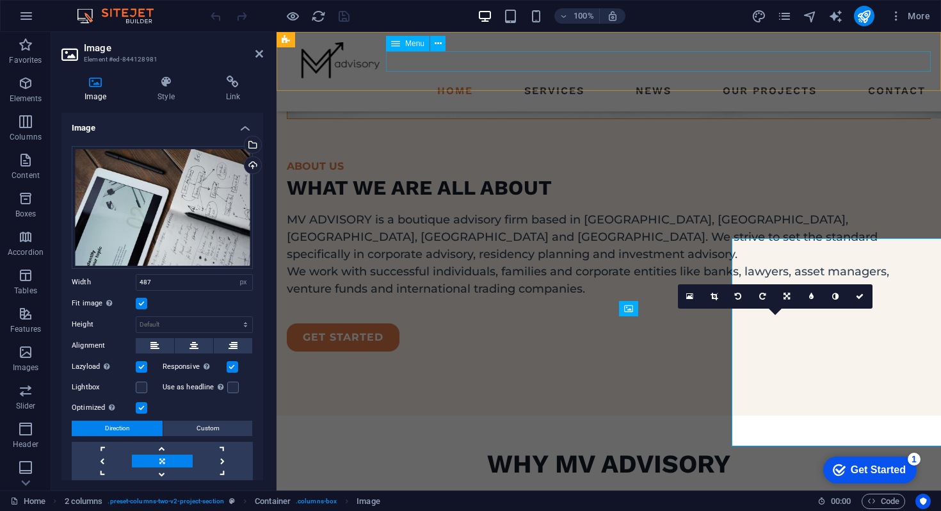
scroll to position [1263, 0]
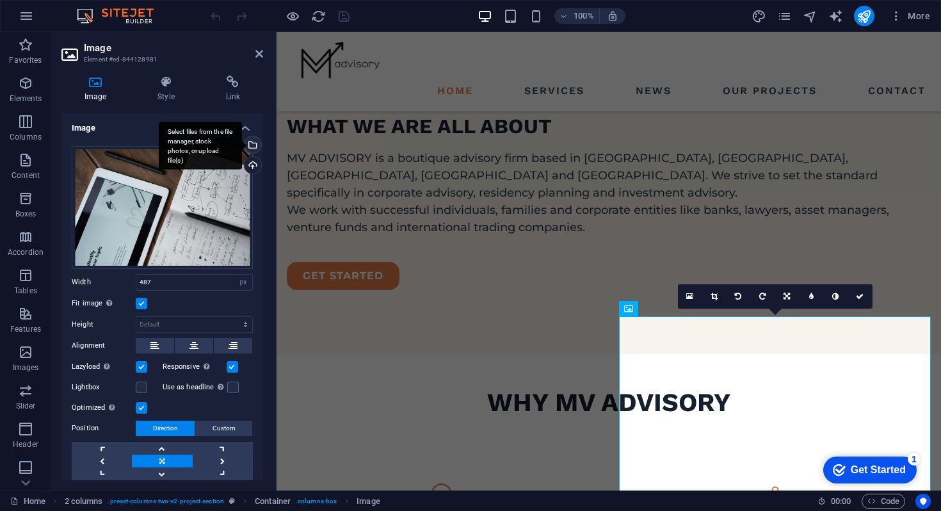
click at [249, 146] on div "Select files from the file manager, stock photos, or upload file(s)" at bounding box center [251, 145] width 19 height 19
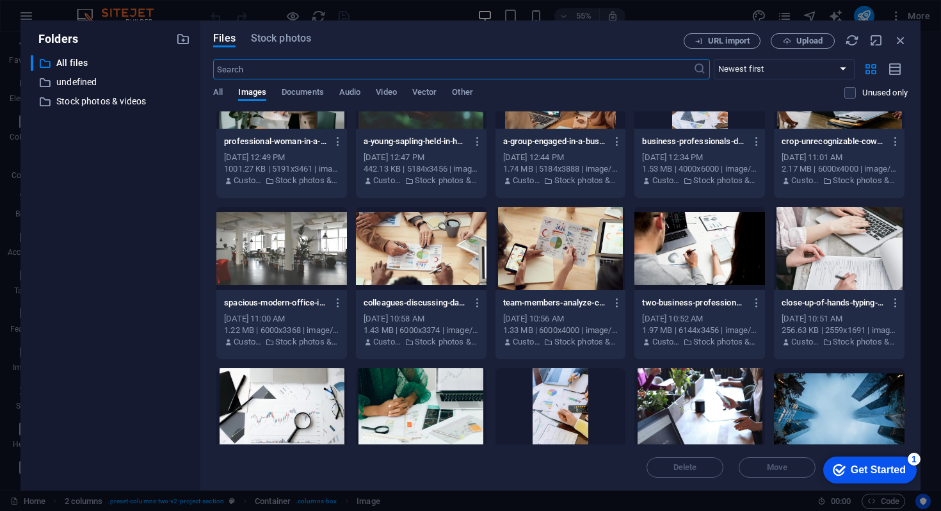
scroll to position [2890, 0]
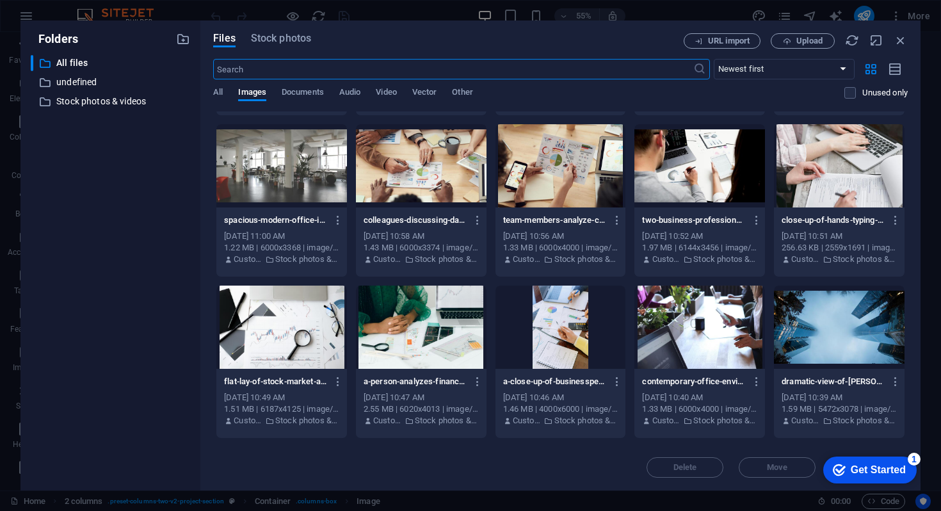
click at [299, 306] on div at bounding box center [281, 326] width 131 height 83
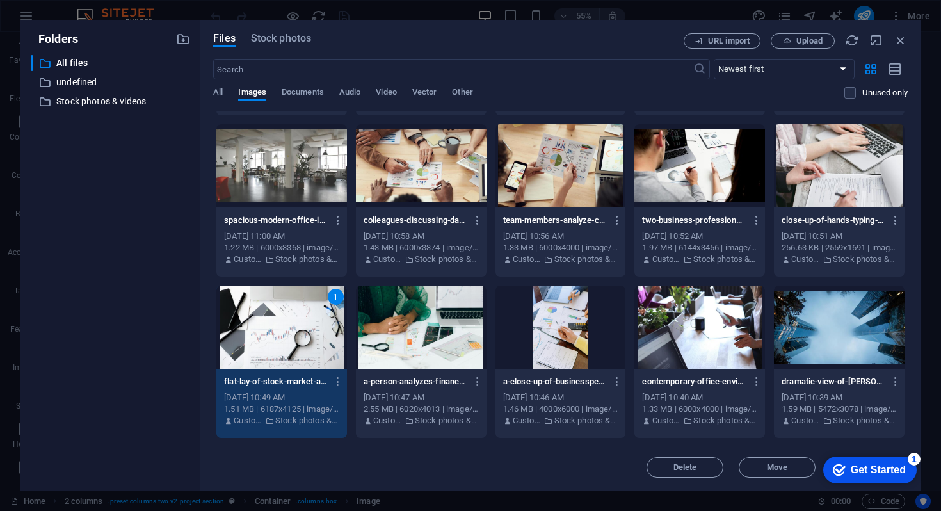
click at [299, 306] on div "1" at bounding box center [281, 326] width 131 height 83
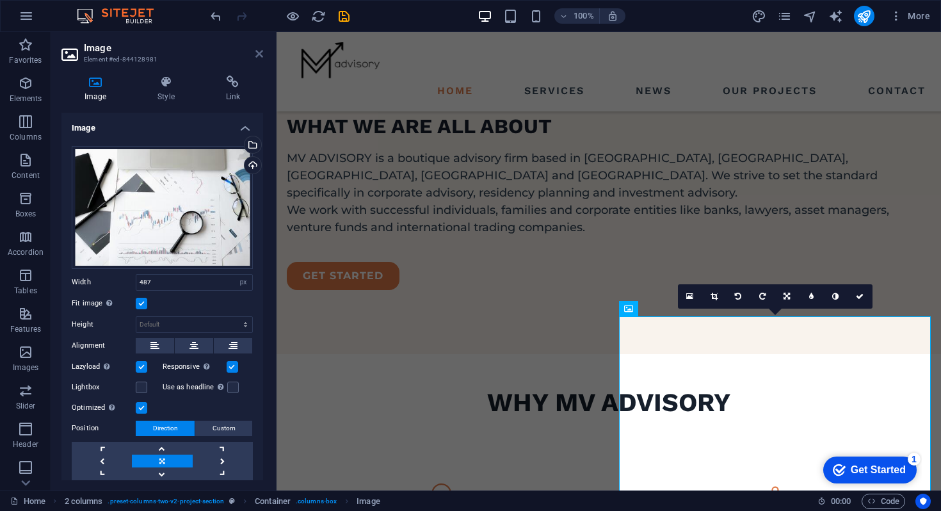
click at [259, 56] on icon at bounding box center [259, 54] width 8 height 10
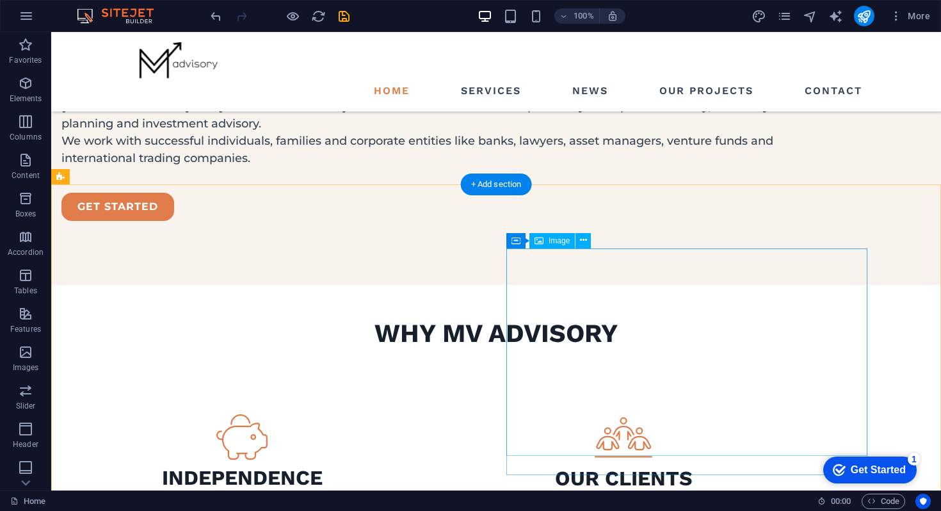
scroll to position [1358, 0]
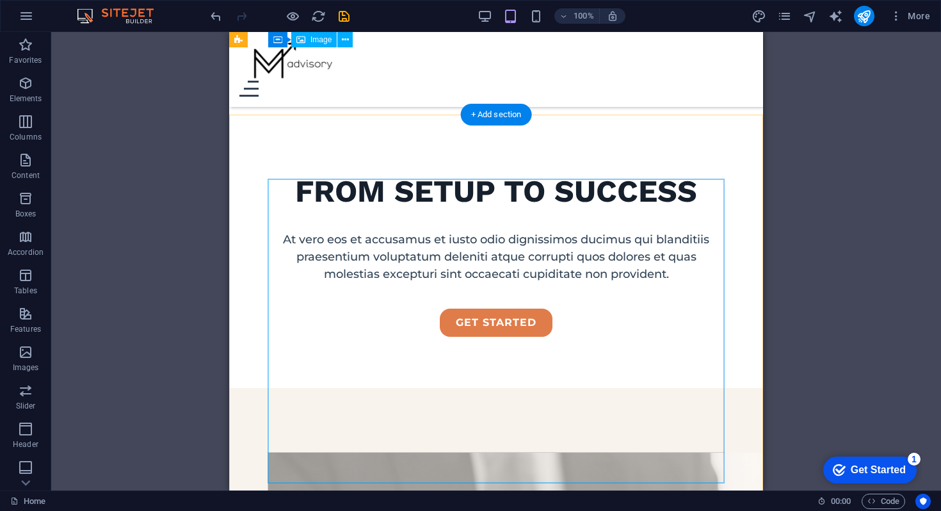
scroll to position [228, 0]
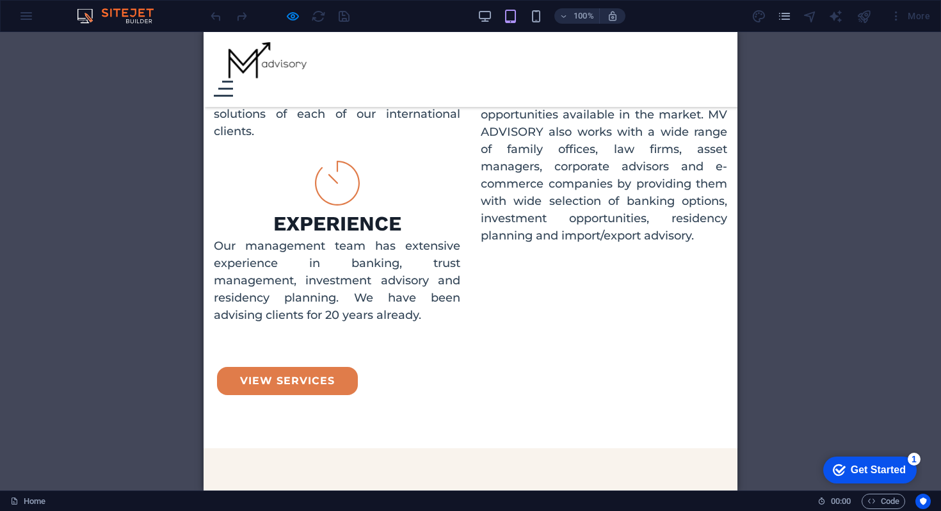
scroll to position [1289, 0]
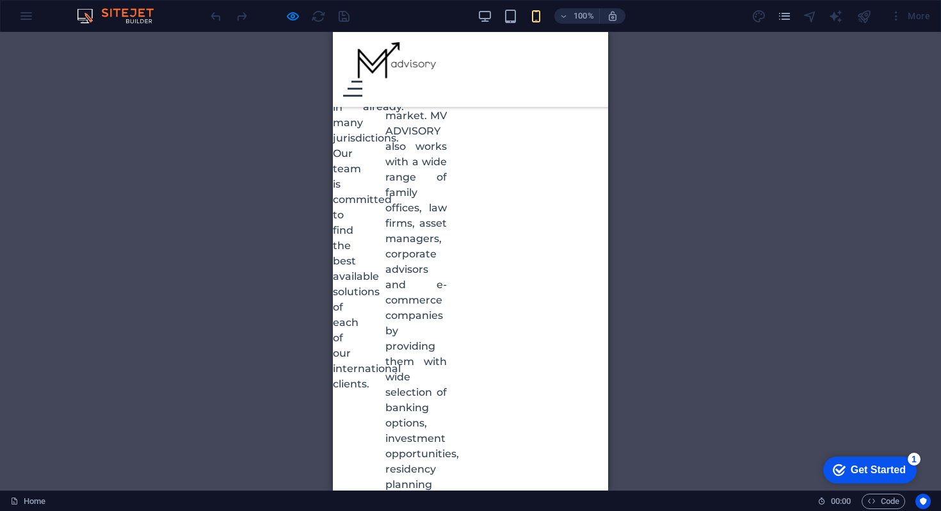
scroll to position [1586, 0]
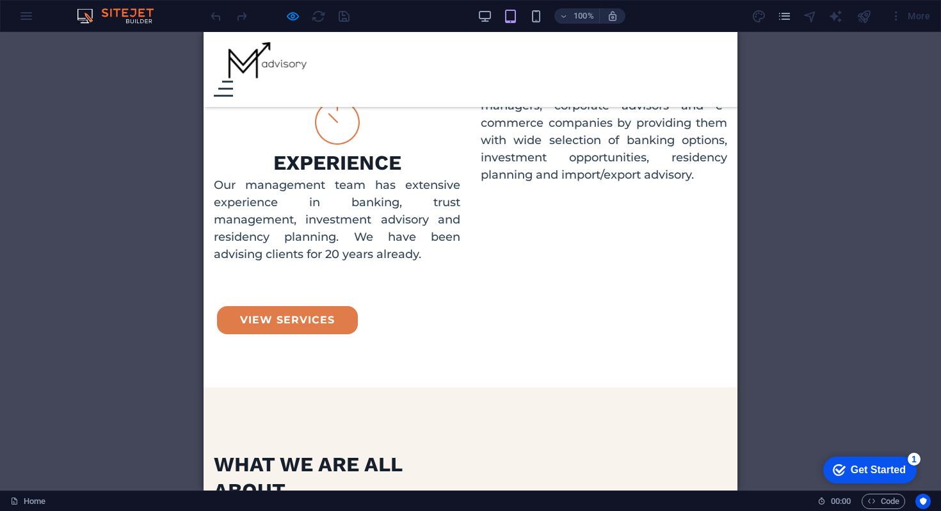
scroll to position [1372, 0]
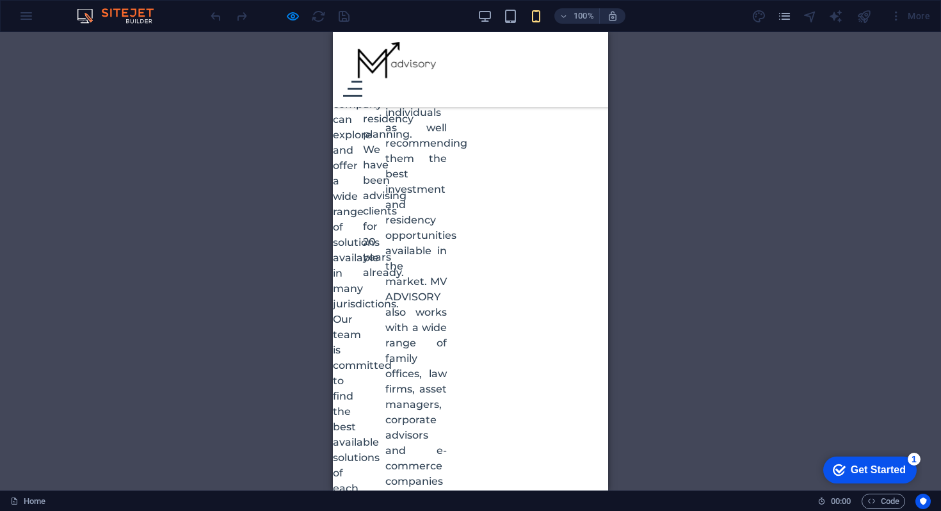
scroll to position [1518, 0]
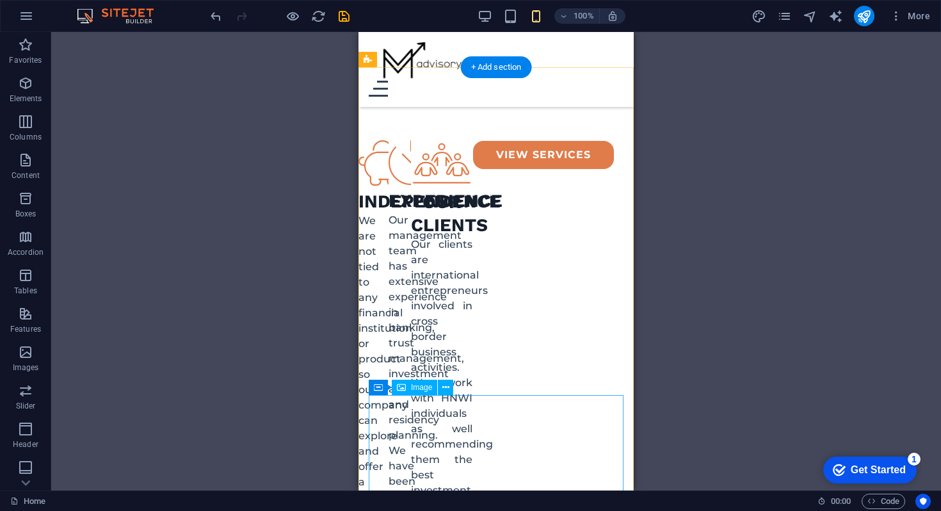
scroll to position [1445, 0]
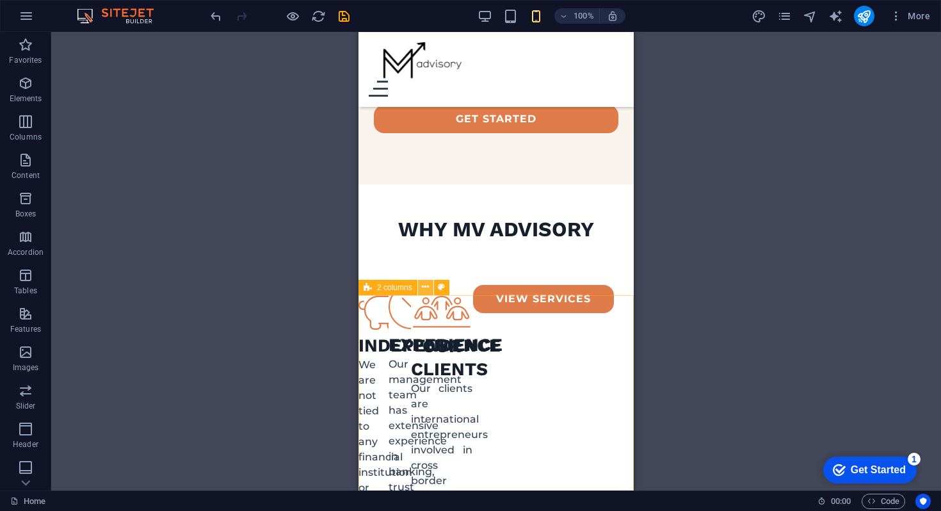
click at [422, 292] on icon at bounding box center [425, 286] width 7 height 13
click at [427, 286] on icon at bounding box center [425, 286] width 7 height 13
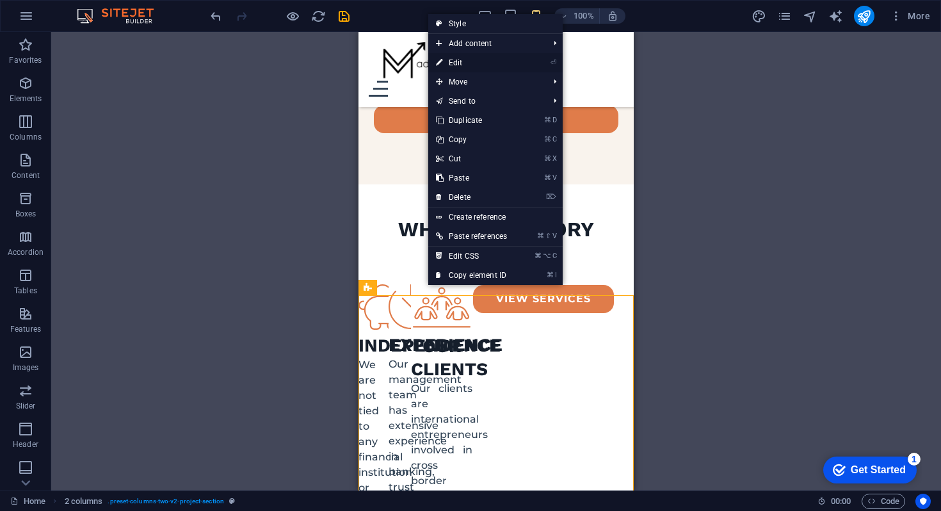
click at [446, 64] on link "⏎ Edit" at bounding box center [471, 62] width 86 height 19
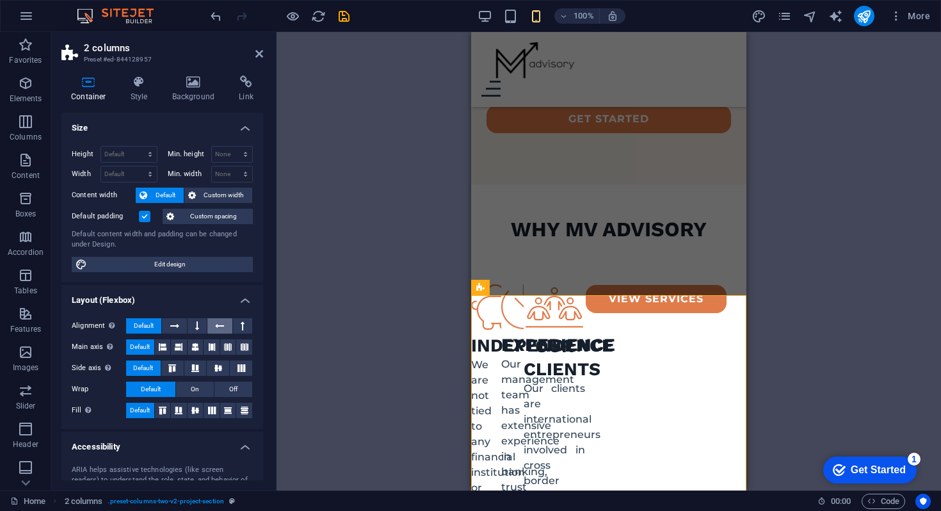
click at [221, 327] on icon at bounding box center [219, 325] width 9 height 15
click at [150, 324] on span "Default" at bounding box center [144, 325] width 20 height 15
click at [237, 324] on button at bounding box center [242, 325] width 19 height 15
click at [260, 55] on icon at bounding box center [259, 54] width 8 height 10
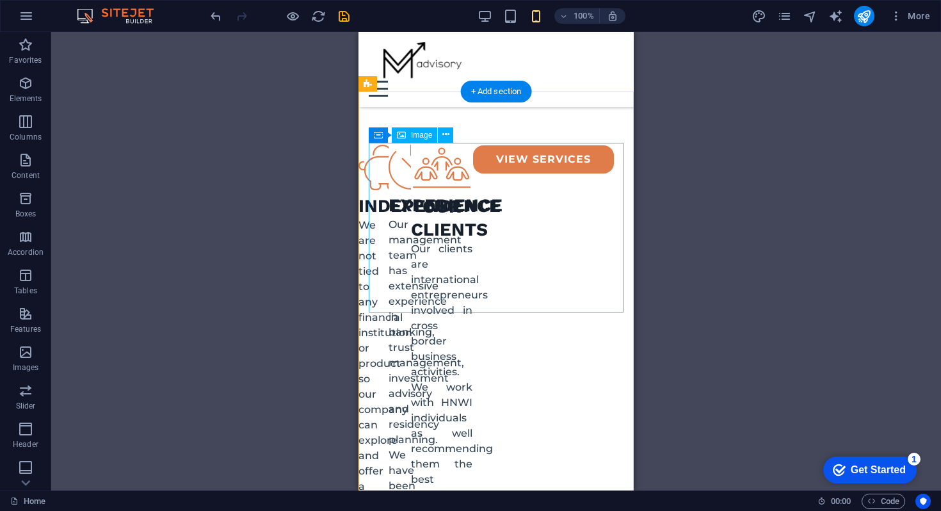
scroll to position [1547, 0]
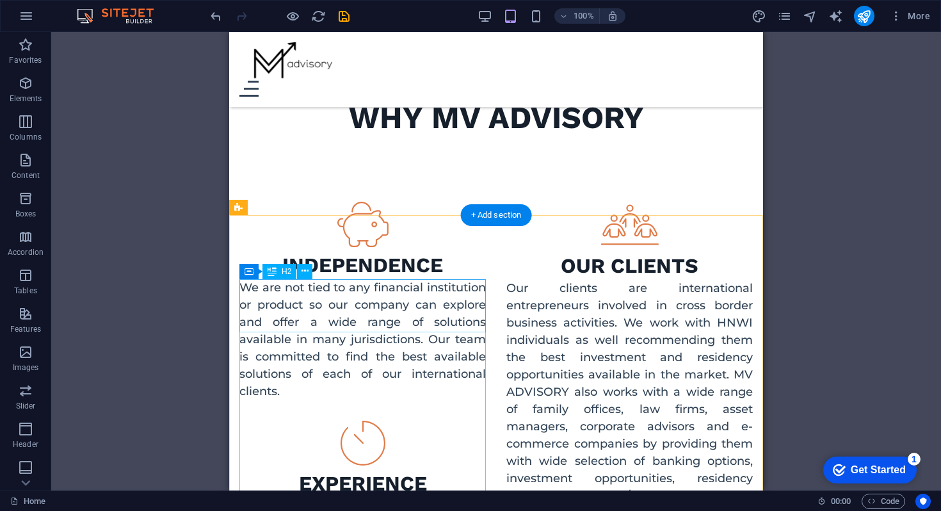
scroll to position [1282, 0]
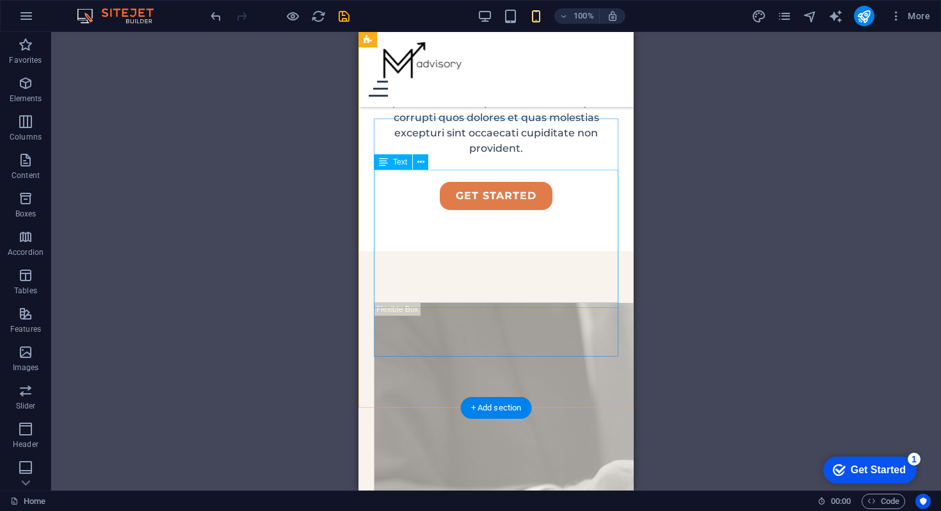
scroll to position [765, 0]
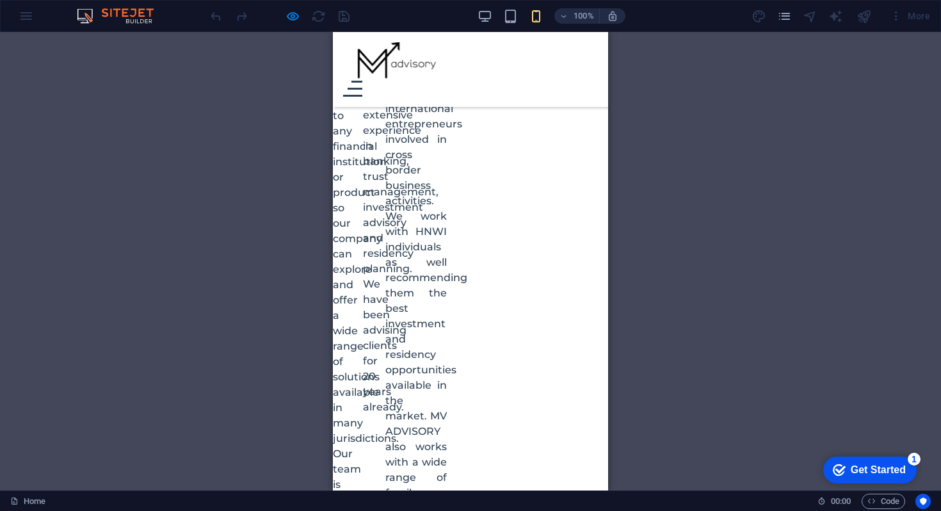
scroll to position [1333, 0]
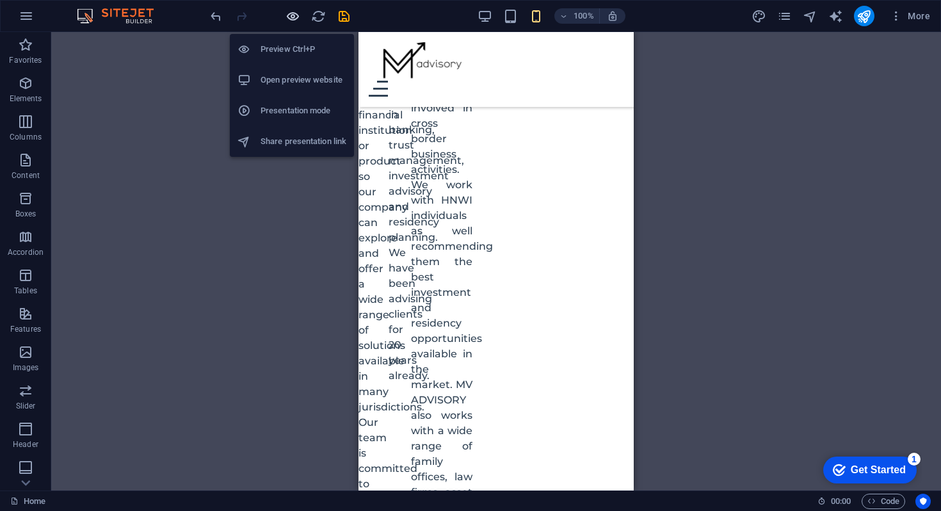
scroll to position [1529, 0]
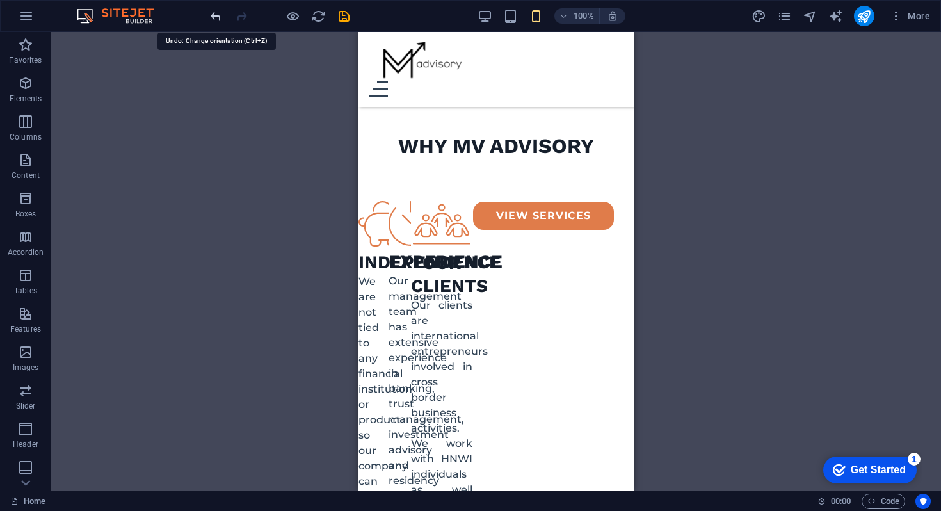
click at [0, 0] on icon "undo" at bounding box center [0, 0] width 0 height 0
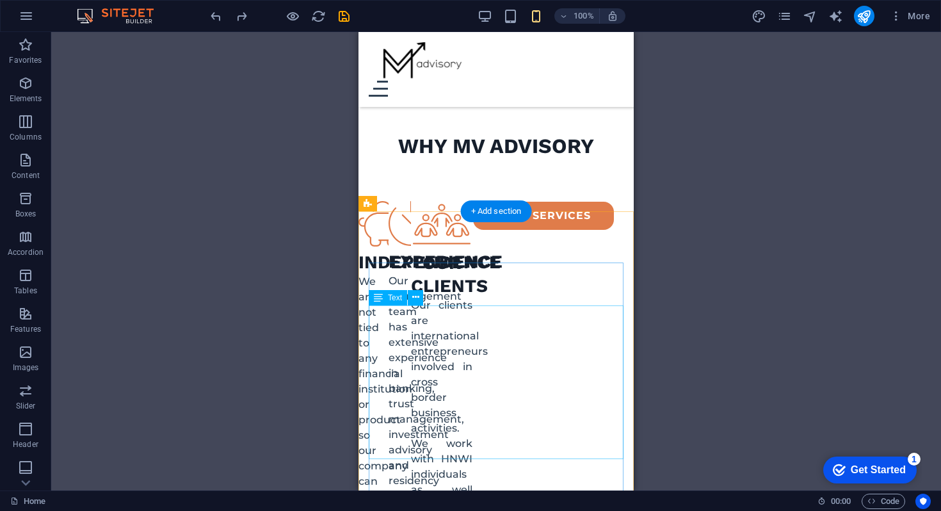
scroll to position [1870, 0]
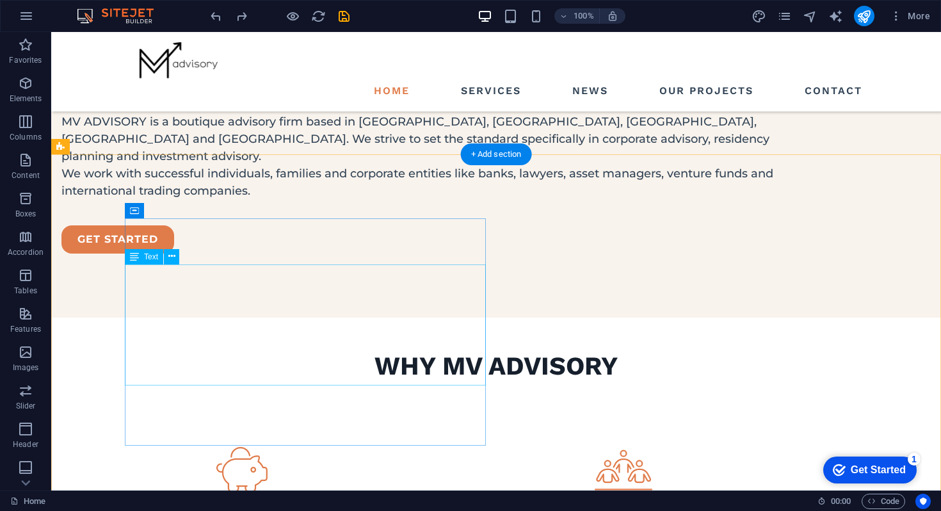
scroll to position [1282, 0]
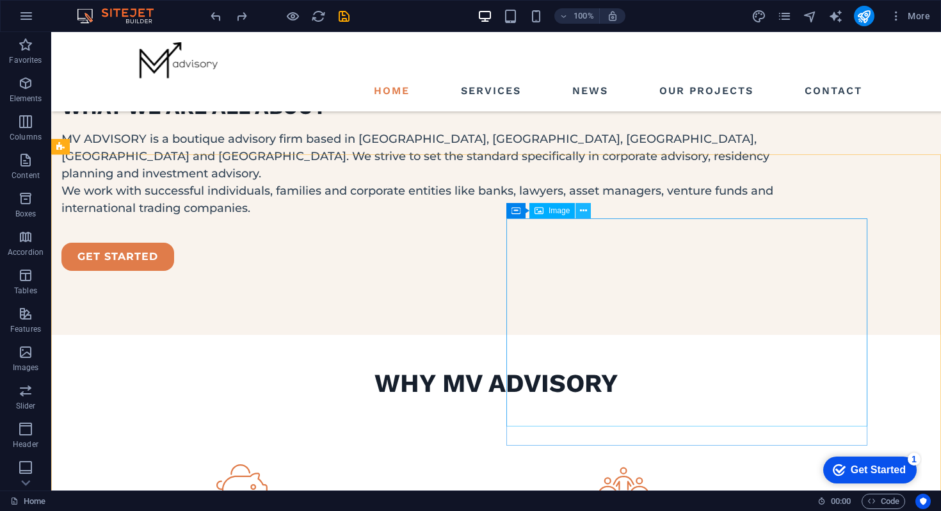
click at [580, 211] on icon at bounding box center [583, 210] width 7 height 13
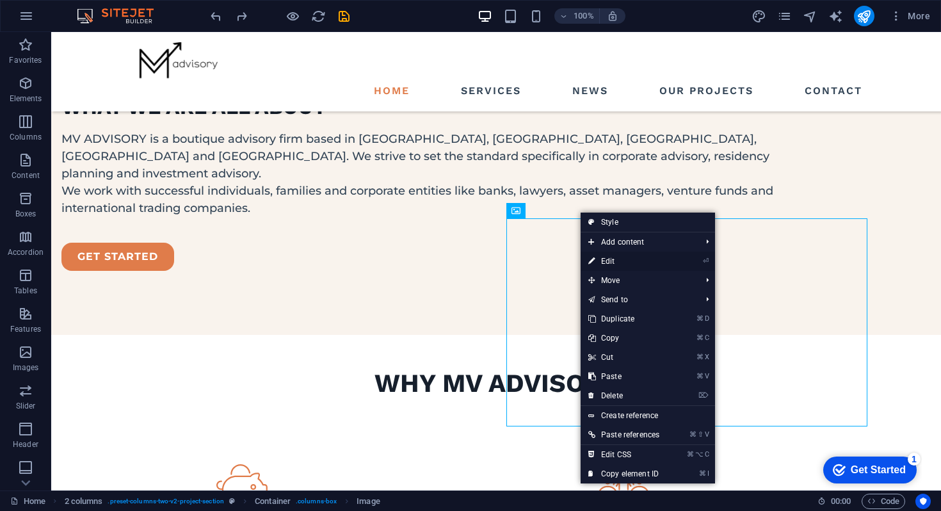
click at [600, 260] on link "⏎ Edit" at bounding box center [623, 260] width 86 height 19
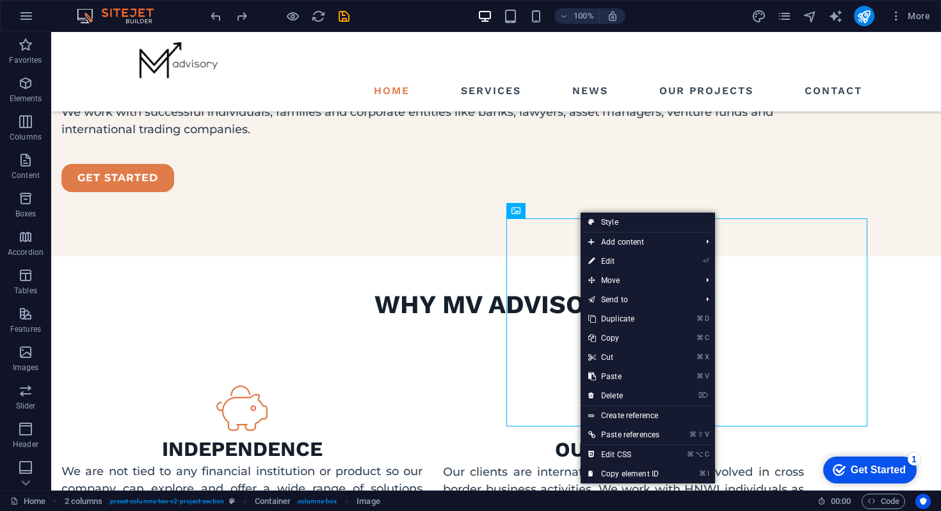
select select "px"
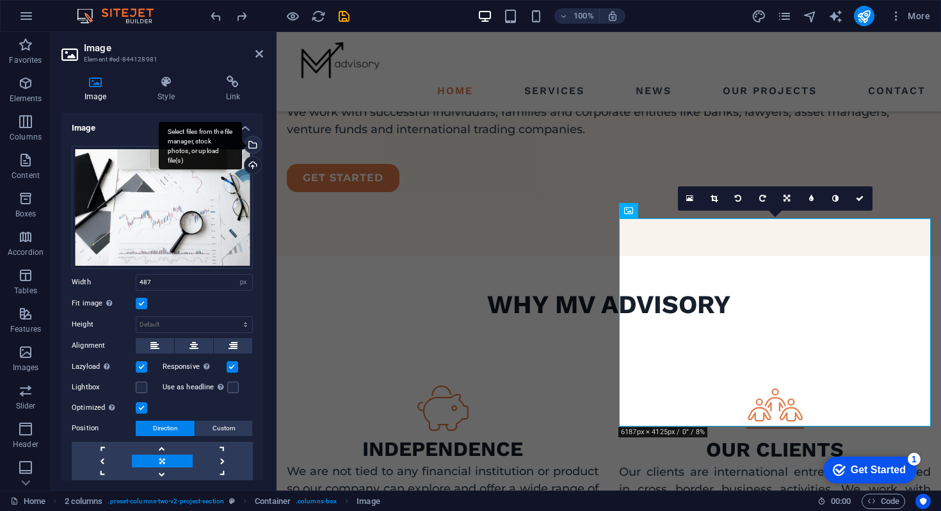
click at [253, 145] on div "Select files from the file manager, stock photos, or upload file(s)" at bounding box center [251, 145] width 19 height 19
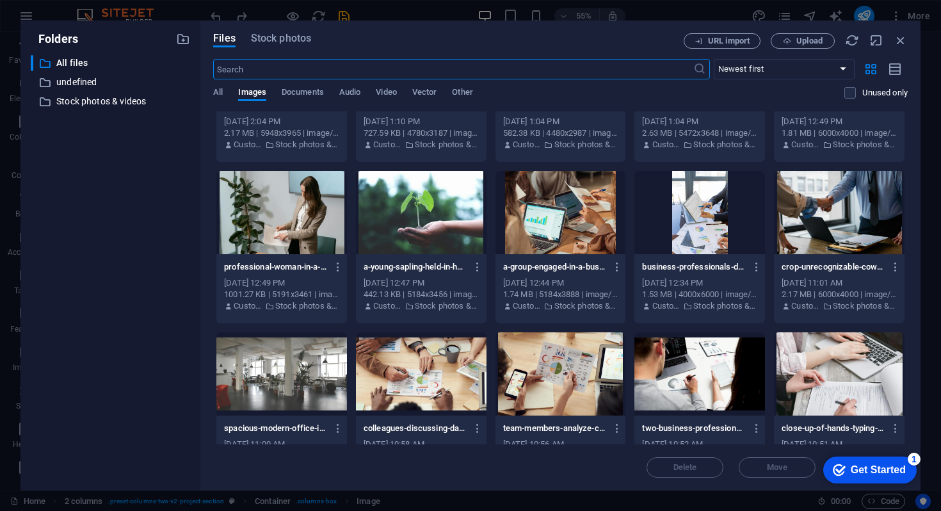
scroll to position [2684, 0]
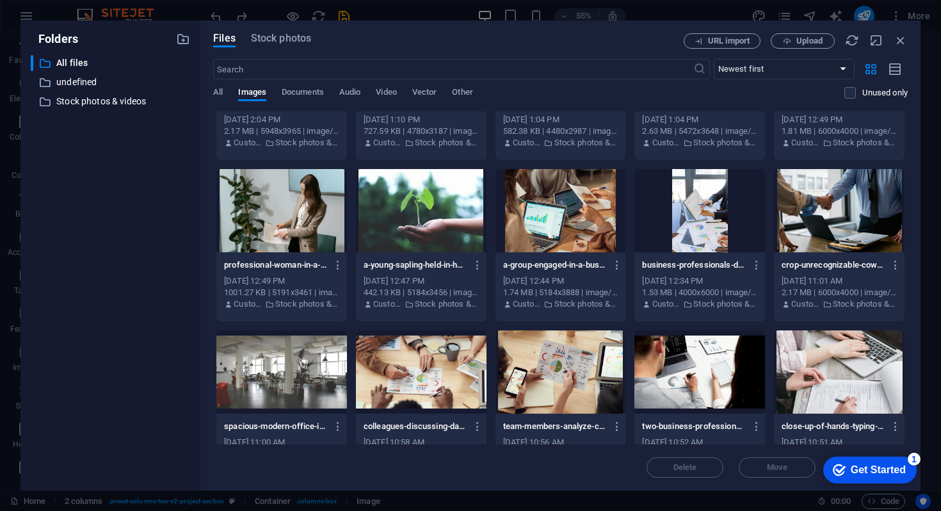
click at [649, 377] on div at bounding box center [699, 371] width 131 height 83
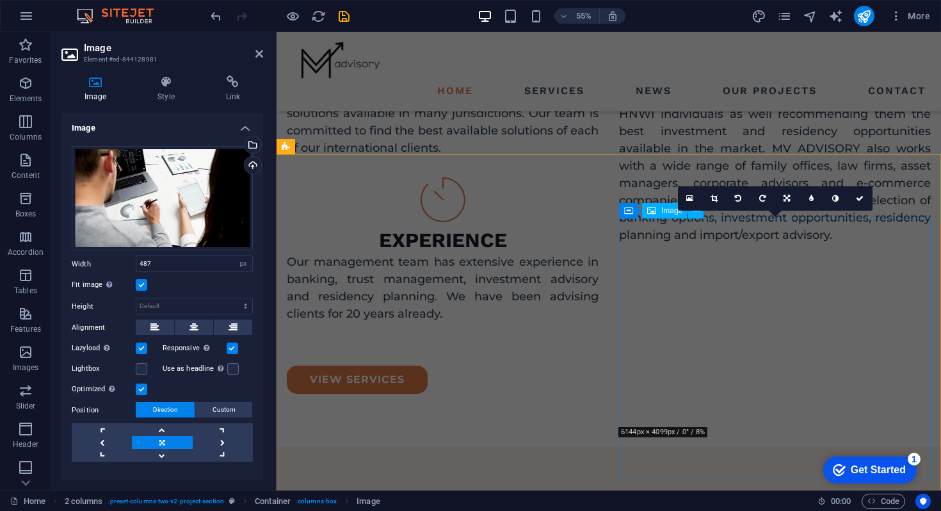
scroll to position [1361, 0]
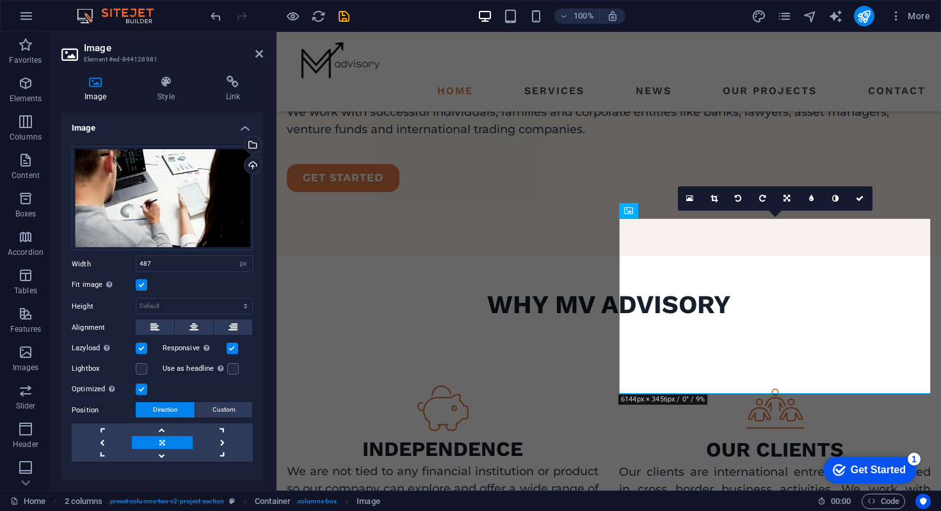
click at [252, 55] on header "Image Element #ed-844128981" at bounding box center [162, 48] width 202 height 33
click at [256, 55] on icon at bounding box center [259, 54] width 8 height 10
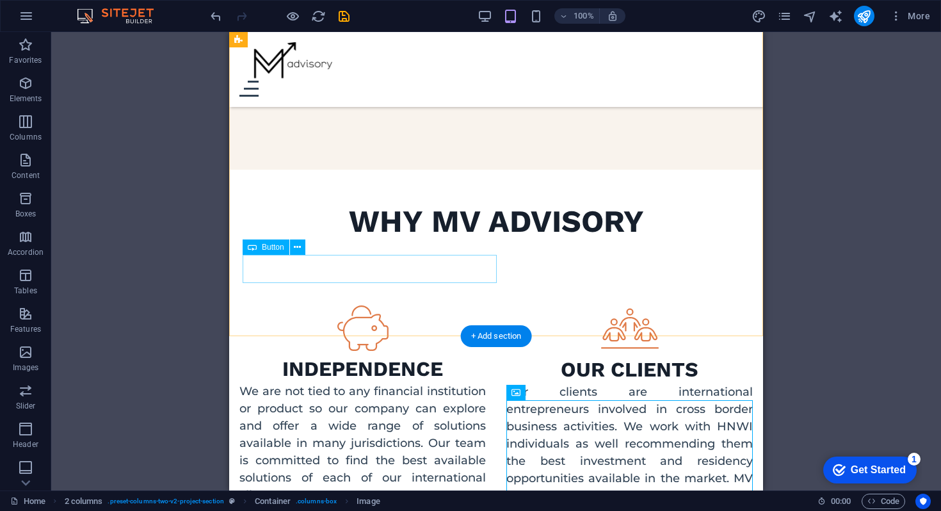
scroll to position [1523, 0]
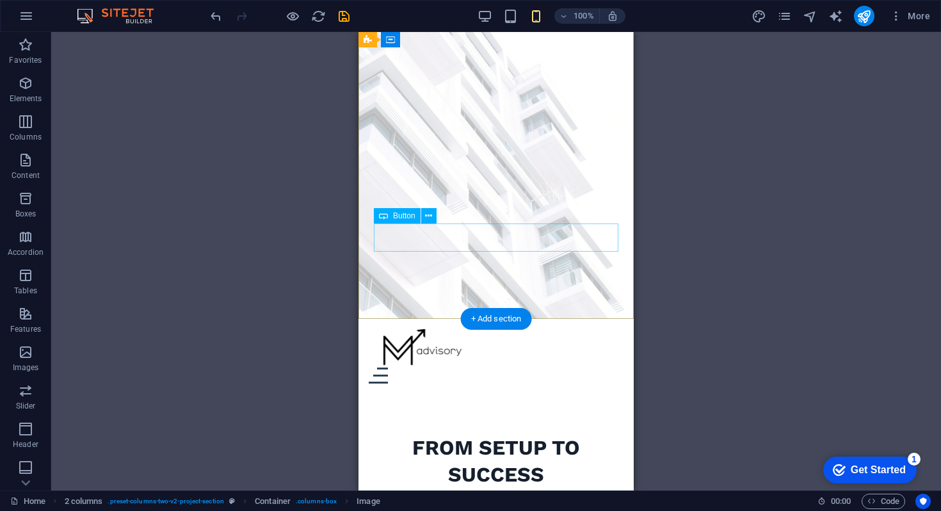
scroll to position [0, 0]
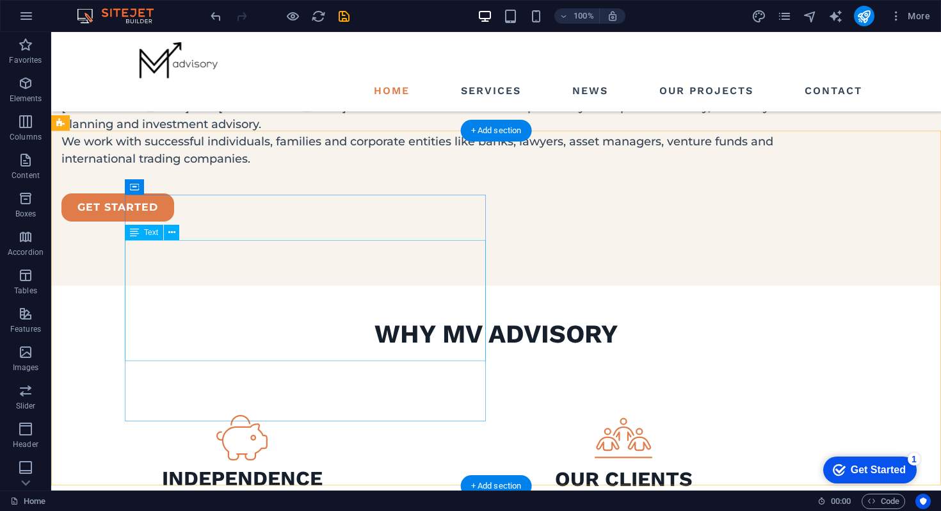
scroll to position [1332, 0]
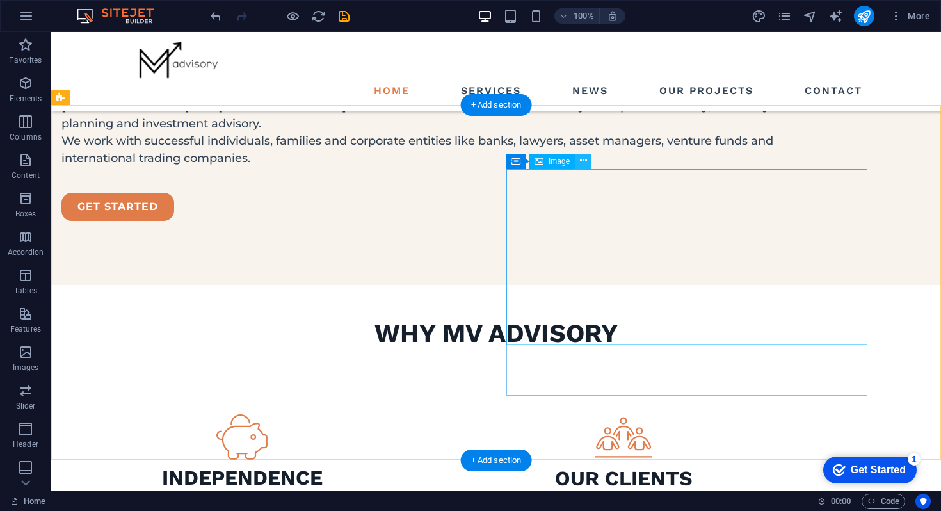
click at [586, 166] on icon at bounding box center [583, 160] width 7 height 13
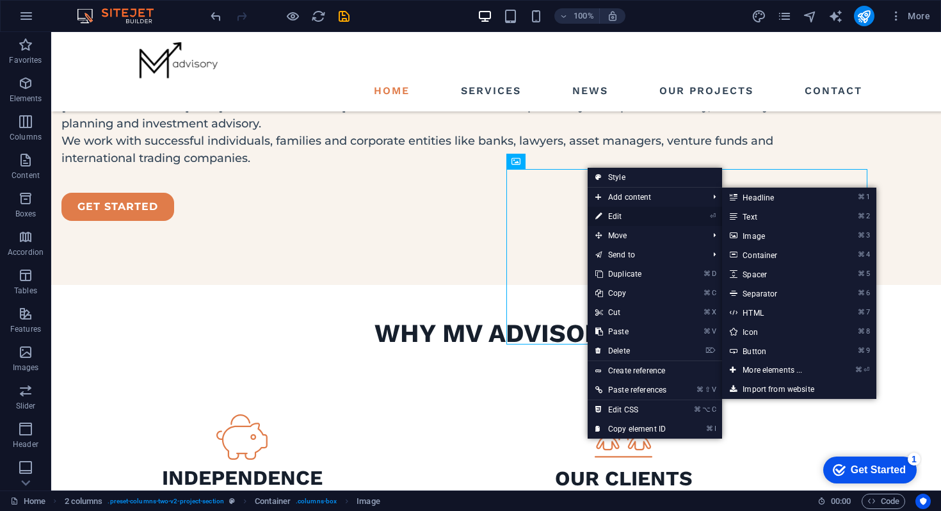
click at [618, 215] on link "⏎ Edit" at bounding box center [630, 216] width 86 height 19
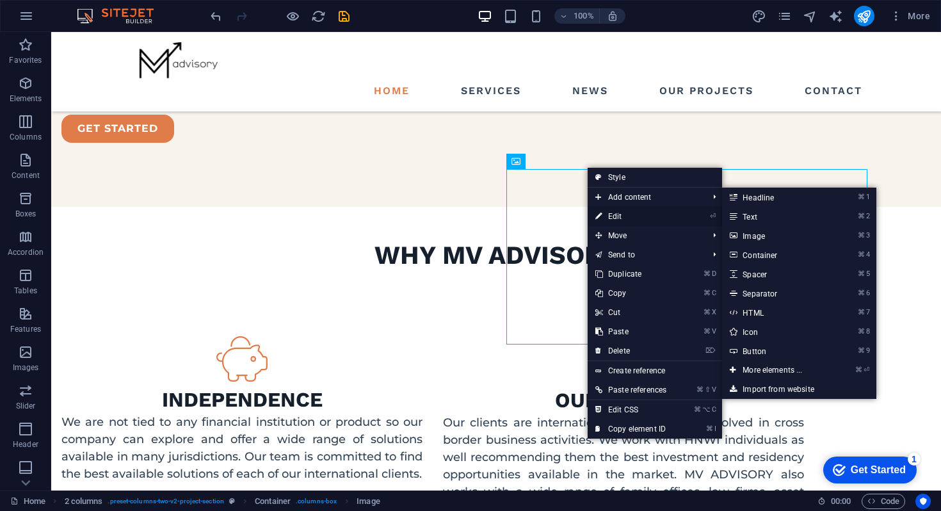
select select "px"
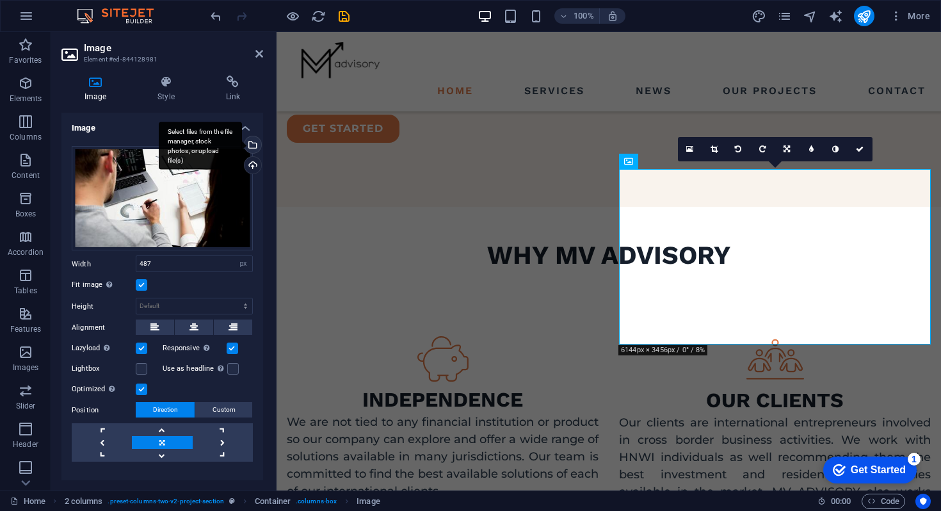
click at [242, 146] on div "Select files from the file manager, stock photos, or upload file(s)" at bounding box center [200, 146] width 83 height 48
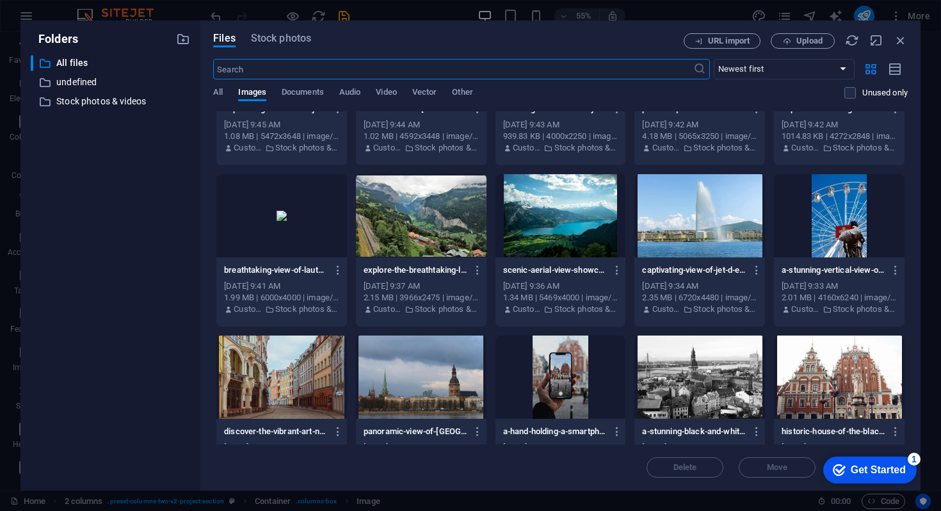
scroll to position [1738, 0]
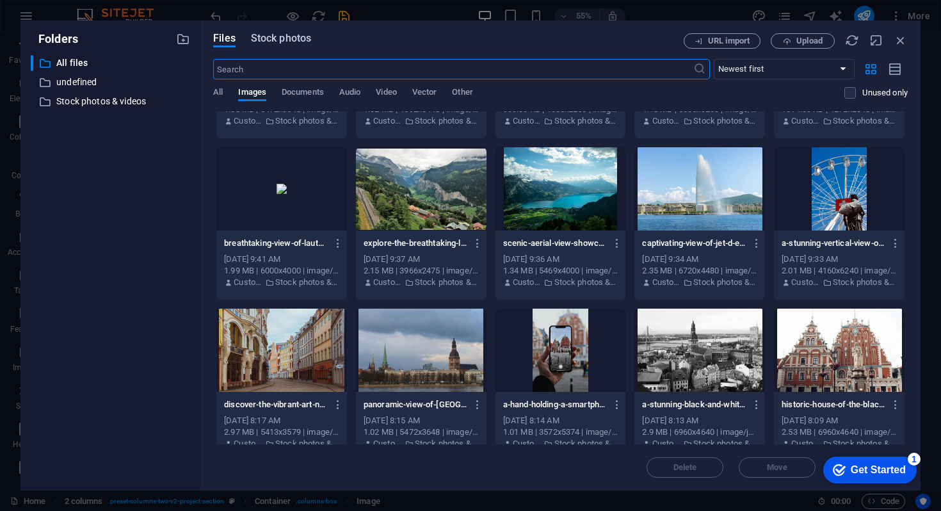
click at [289, 42] on span "Stock photos" at bounding box center [281, 38] width 60 height 15
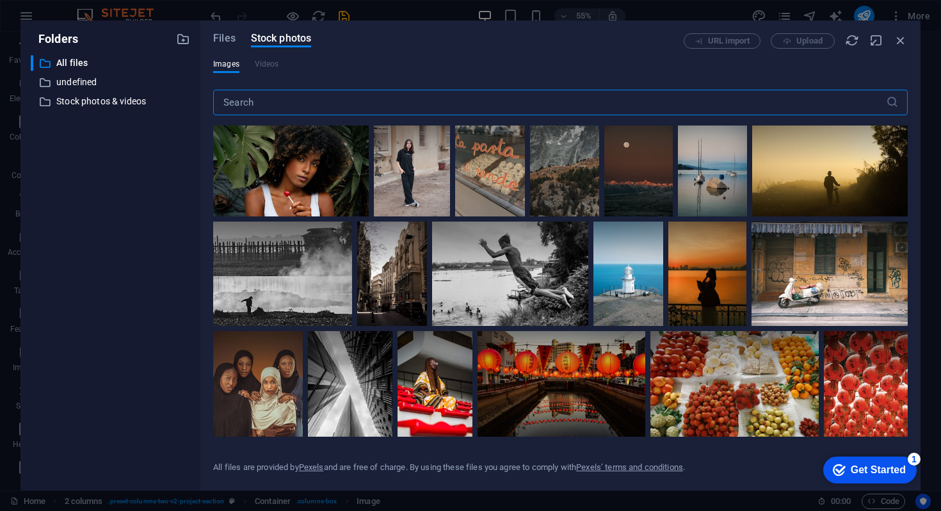
scroll to position [1573, 0]
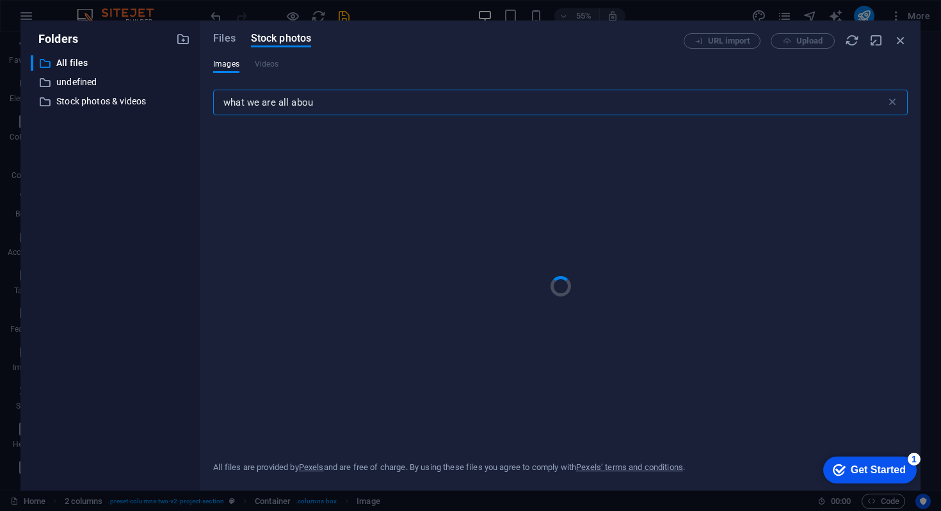
type input "what we are all about"
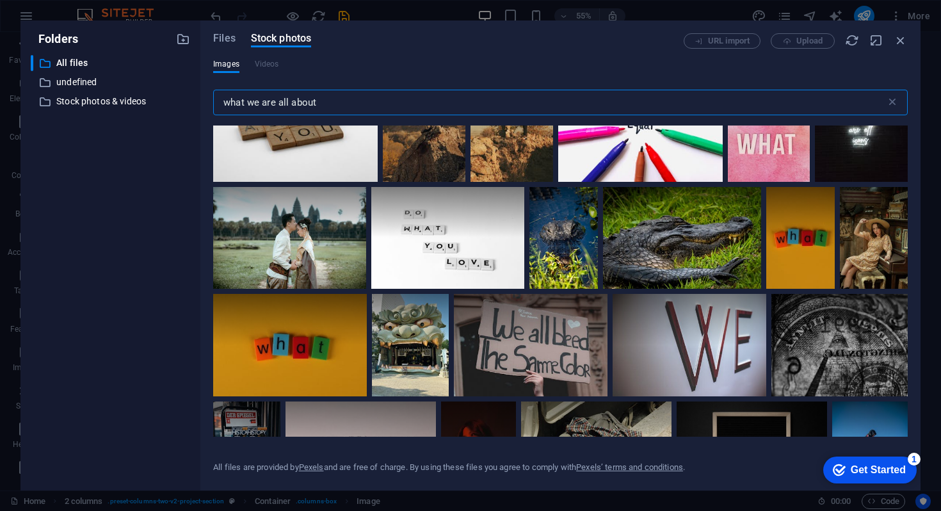
scroll to position [1614, 0]
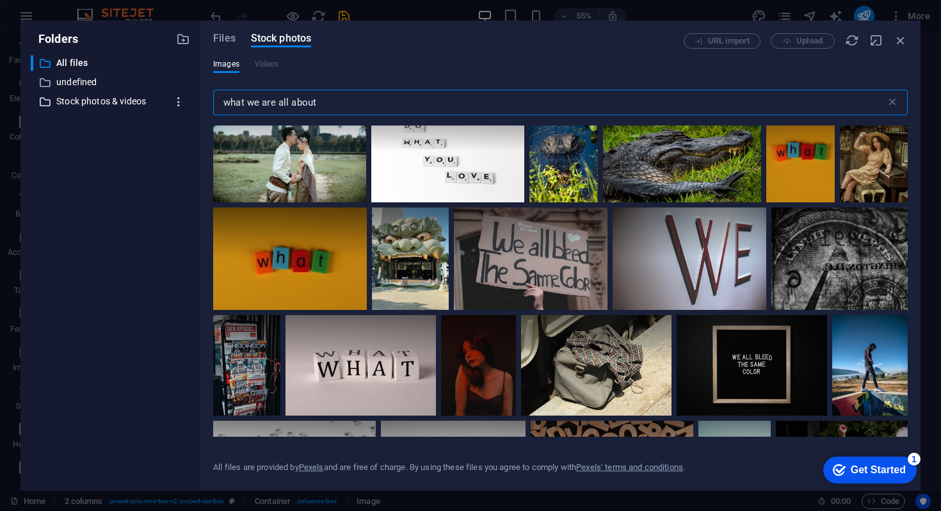
drag, startPoint x: 325, startPoint y: 105, endPoint x: 186, endPoint y: 105, distance: 139.5
click at [186, 105] on div "Folders ​ All files All files ​ undefined undefined ​ Stock photos & videos Sto…" at bounding box center [470, 255] width 900 height 470
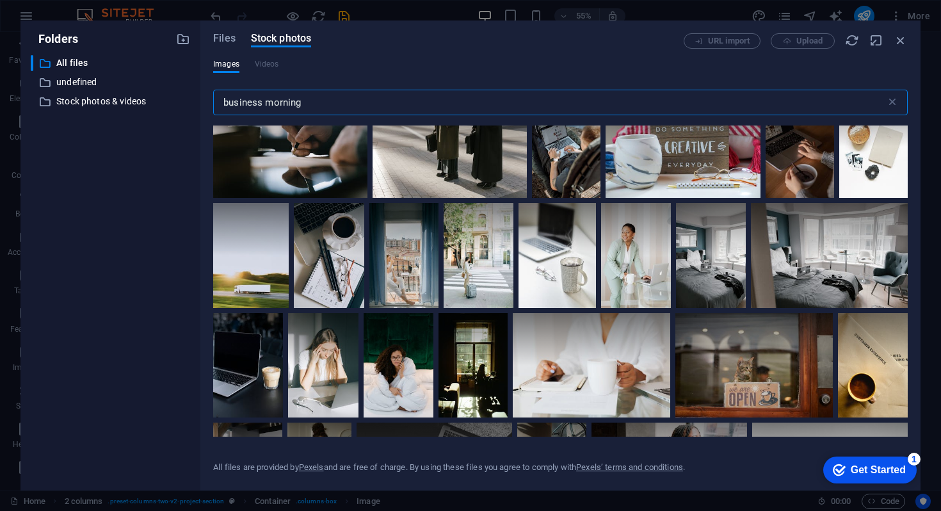
scroll to position [433, 0]
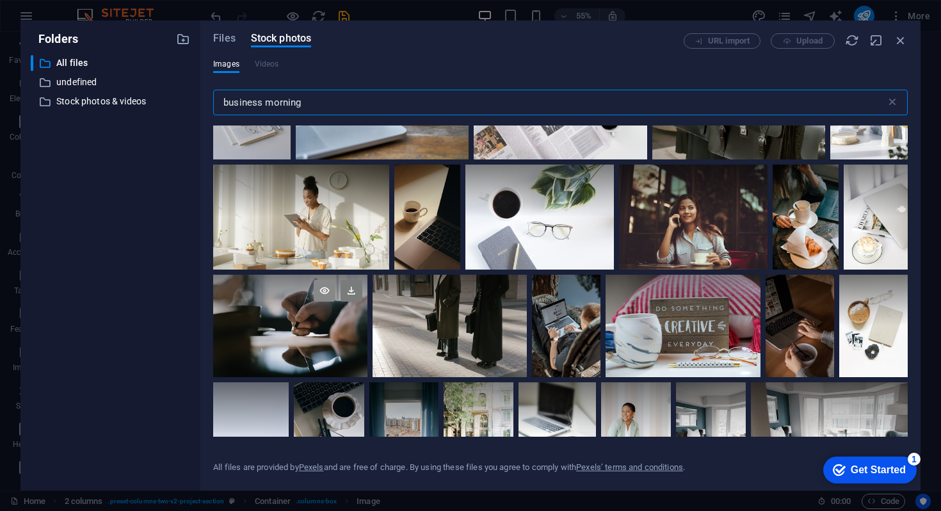
type input "business morning"
click at [328, 294] on icon at bounding box center [325, 291] width 22 height 22
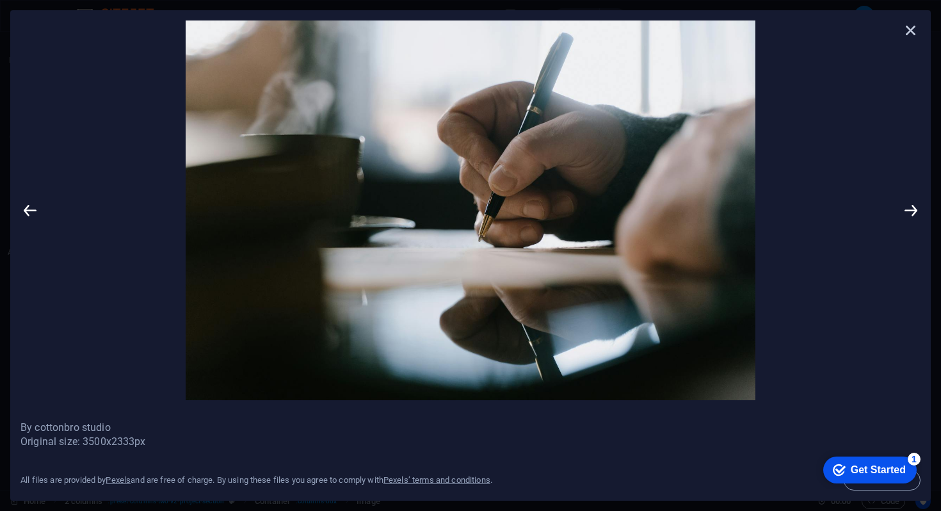
click at [912, 29] on icon at bounding box center [910, 29] width 19 height 19
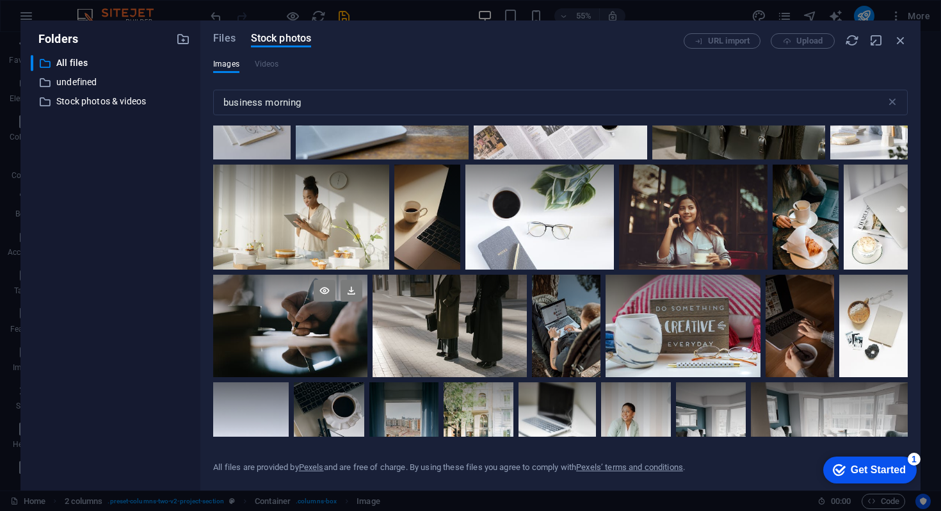
click at [321, 318] on div at bounding box center [290, 299] width 154 height 51
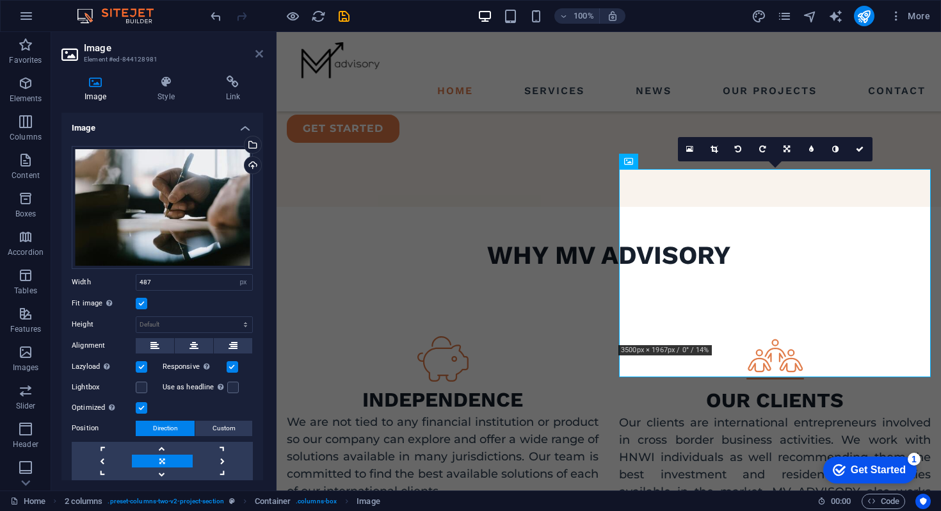
click at [257, 56] on icon at bounding box center [259, 54] width 8 height 10
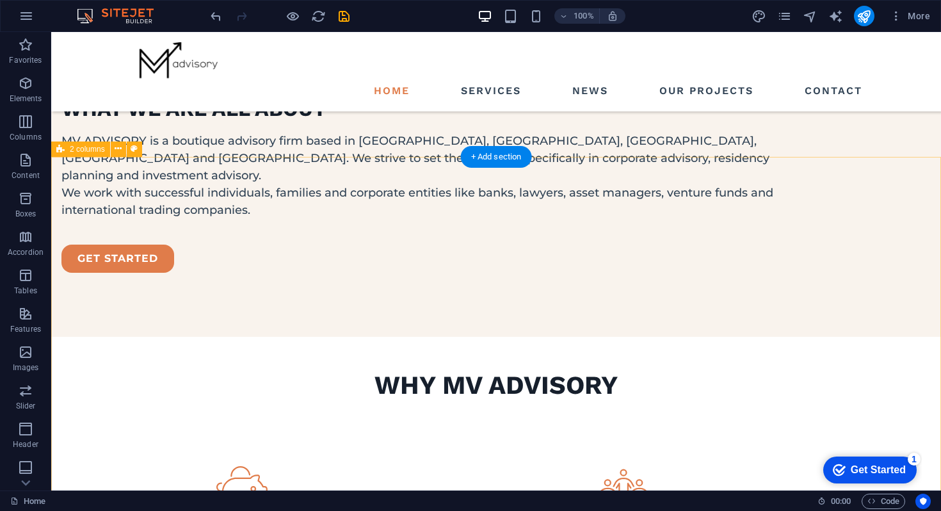
scroll to position [1281, 0]
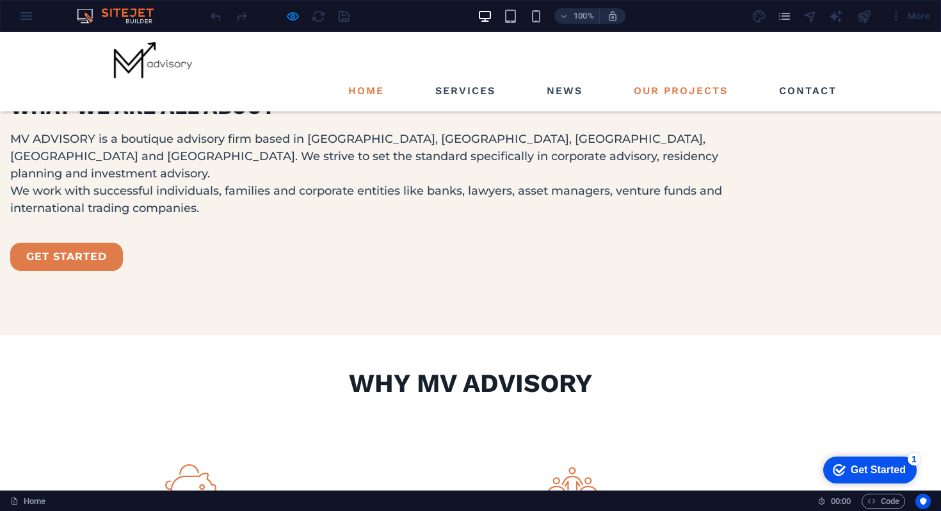
click at [665, 81] on link "Our Projects" at bounding box center [680, 91] width 104 height 20
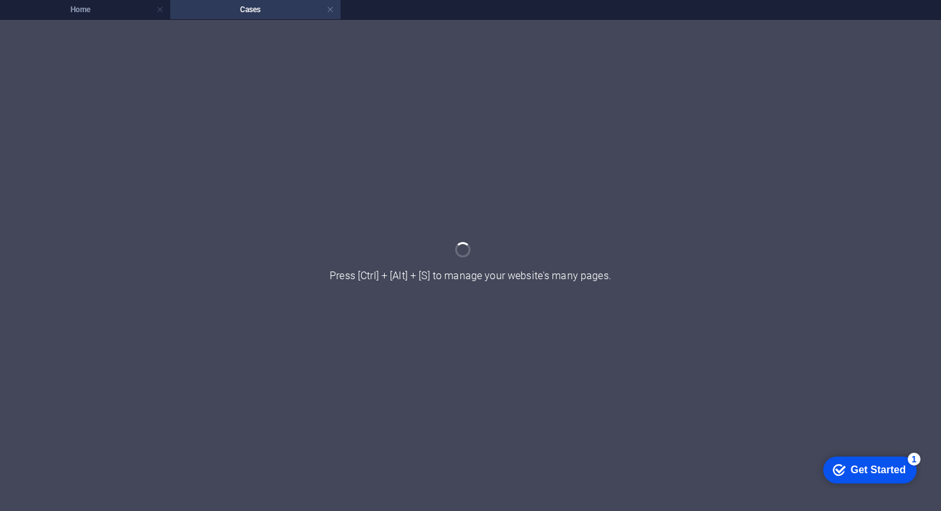
scroll to position [0, 0]
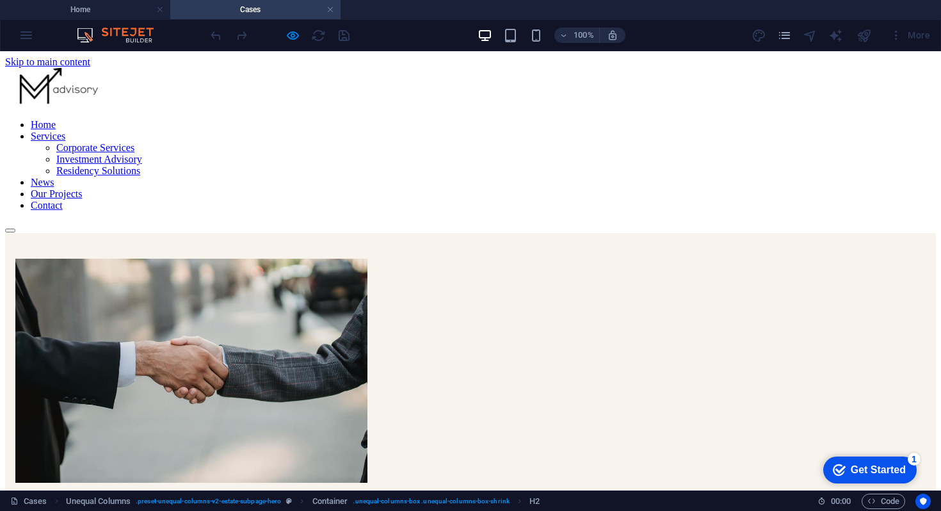
click at [372, 119] on nav "Home Services Corporate Services Investment Advisory Residency Solutions News O…" at bounding box center [470, 165] width 930 height 92
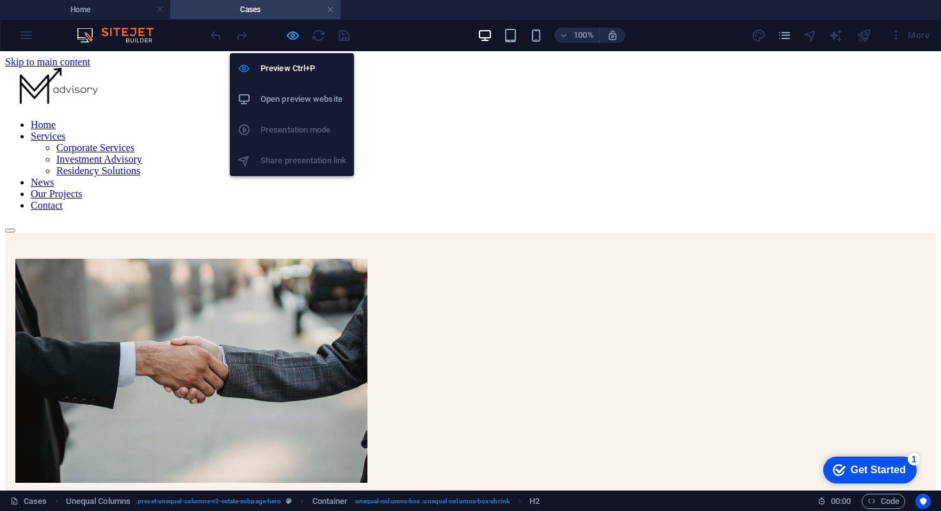
click at [292, 39] on icon "button" at bounding box center [292, 35] width 15 height 15
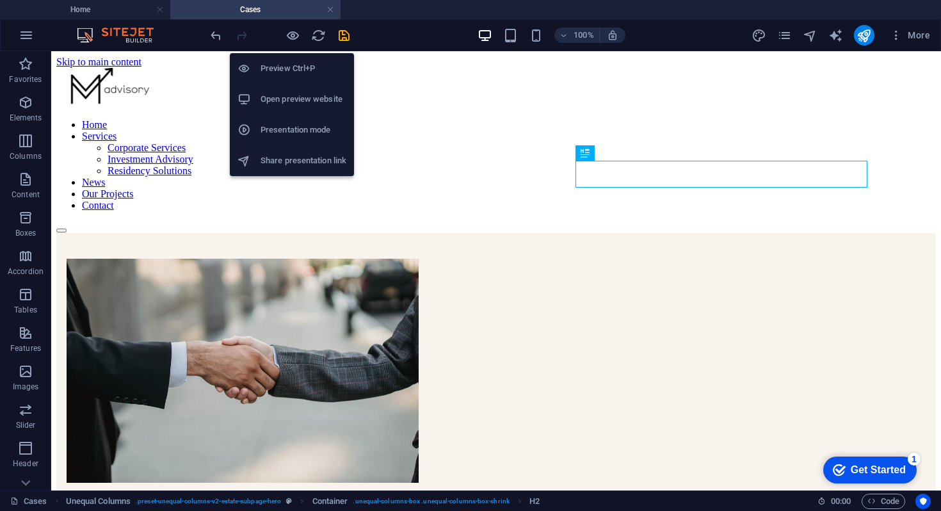
click at [298, 102] on h6 "Open preview website" at bounding box center [303, 98] width 86 height 15
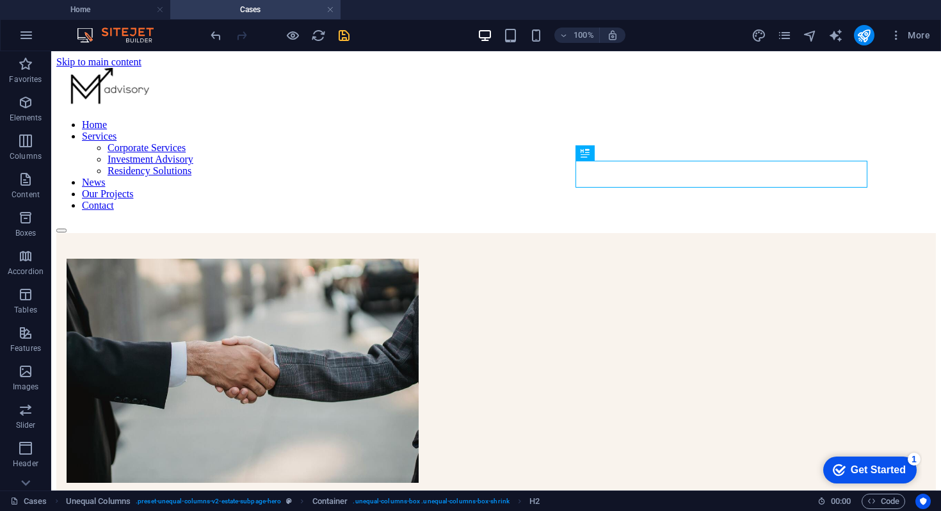
click at [344, 35] on icon "save" at bounding box center [344, 35] width 15 height 15
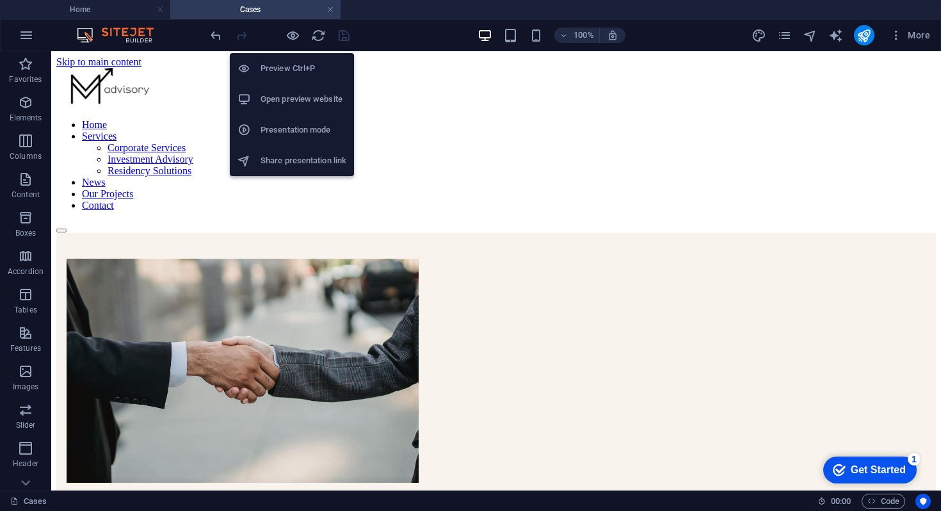
click at [291, 104] on h6 "Open preview website" at bounding box center [303, 98] width 86 height 15
click at [290, 37] on icon "button" at bounding box center [292, 35] width 15 height 15
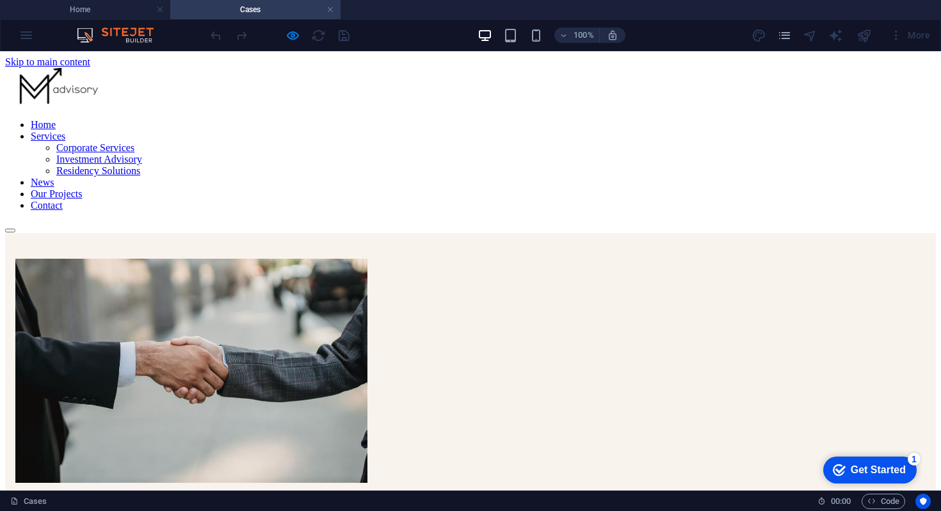
scroll to position [353, 0]
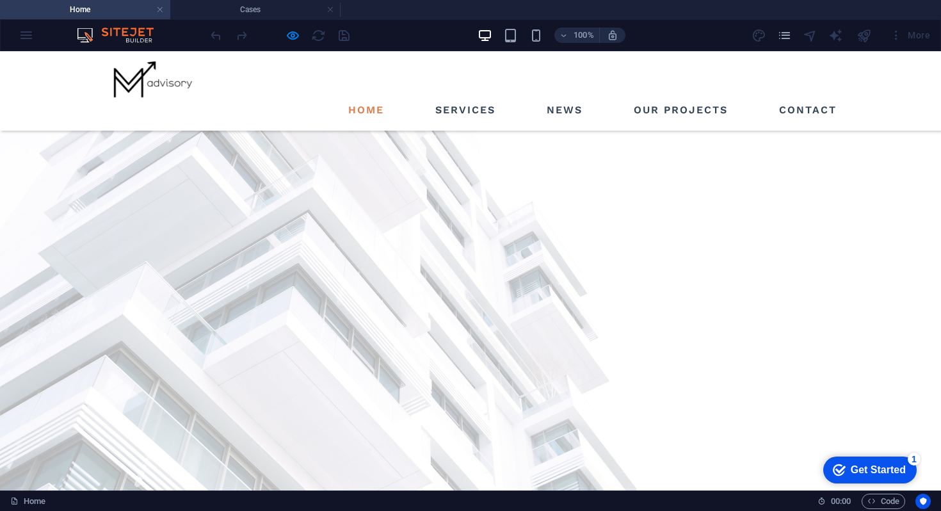
scroll to position [1314, 0]
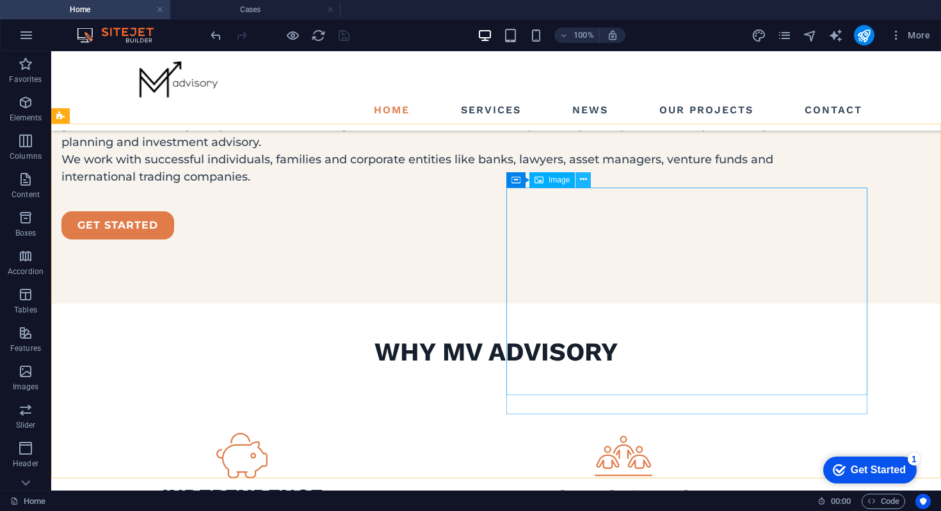
click at [585, 184] on icon at bounding box center [583, 179] width 7 height 13
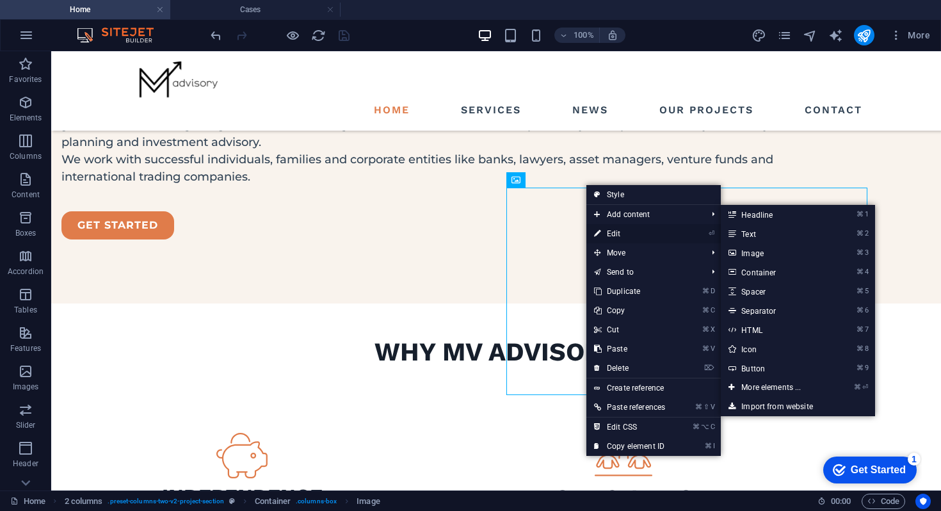
click at [604, 230] on link "⏎ Edit" at bounding box center [629, 233] width 86 height 19
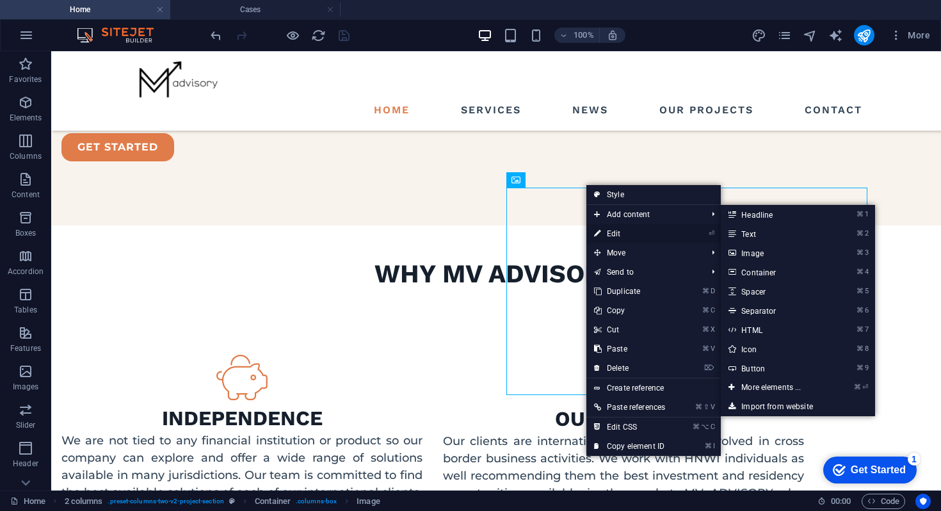
select select "px"
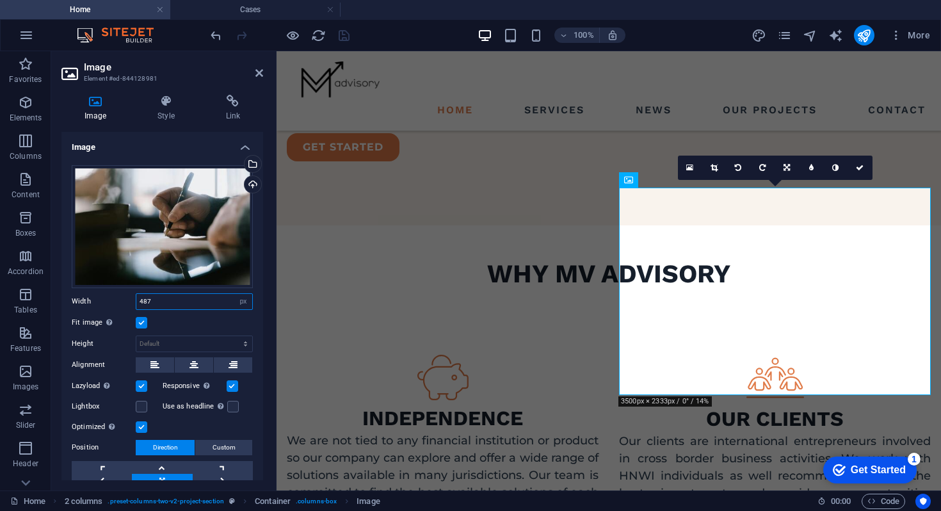
drag, startPoint x: 154, startPoint y: 301, endPoint x: 97, endPoint y: 301, distance: 56.3
click at [97, 301] on div "Width 487 Default auto px rem % em vh vw" at bounding box center [162, 301] width 181 height 17
type input "500"
click at [260, 75] on icon at bounding box center [259, 73] width 8 height 10
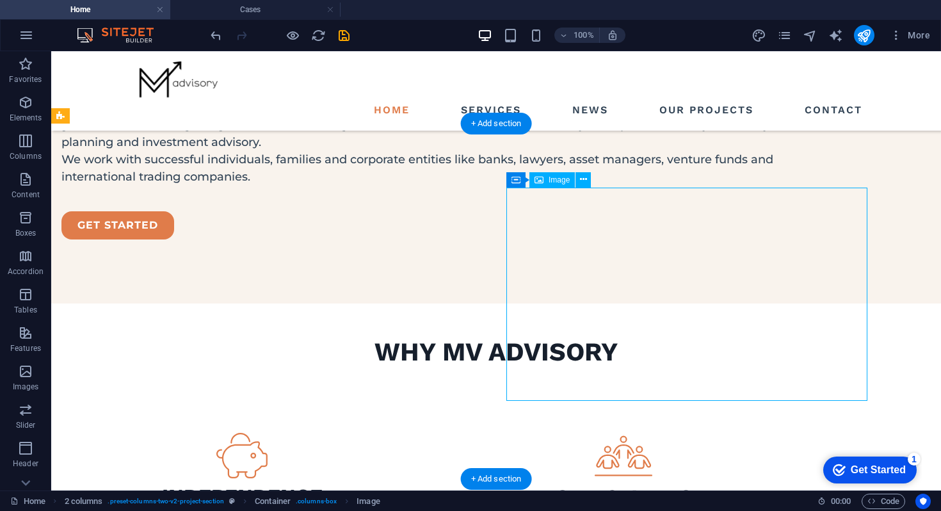
drag, startPoint x: 821, startPoint y: 288, endPoint x: 841, endPoint y: 289, distance: 20.5
click at [585, 180] on icon at bounding box center [583, 179] width 7 height 13
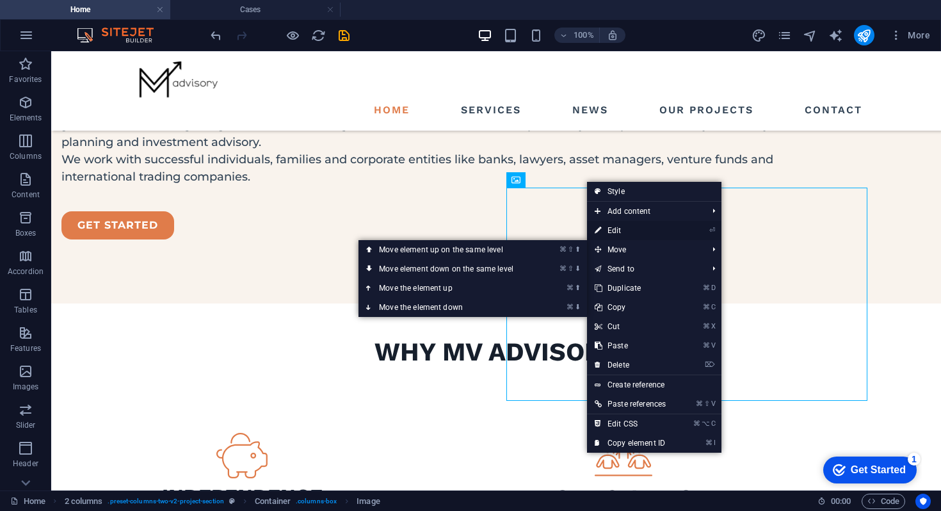
click at [608, 228] on link "⏎ Edit" at bounding box center [630, 230] width 86 height 19
select select "px"
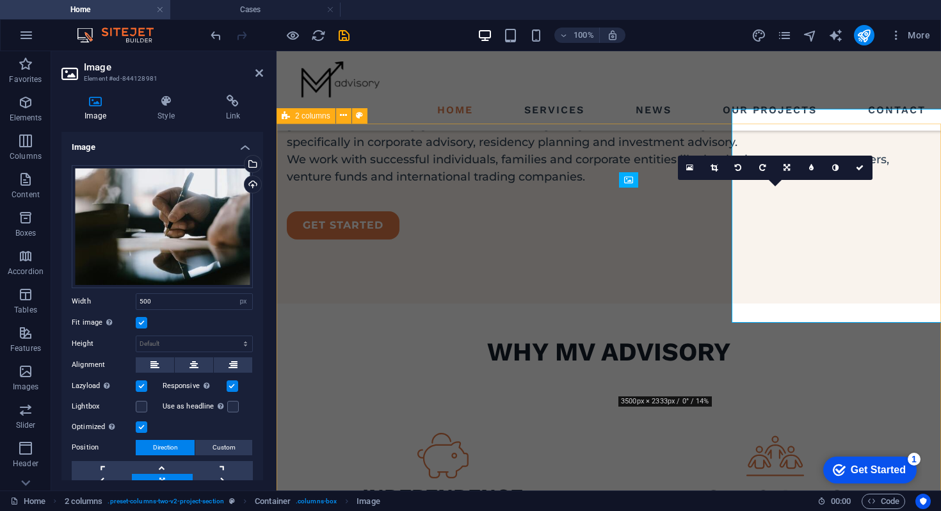
scroll to position [1392, 0]
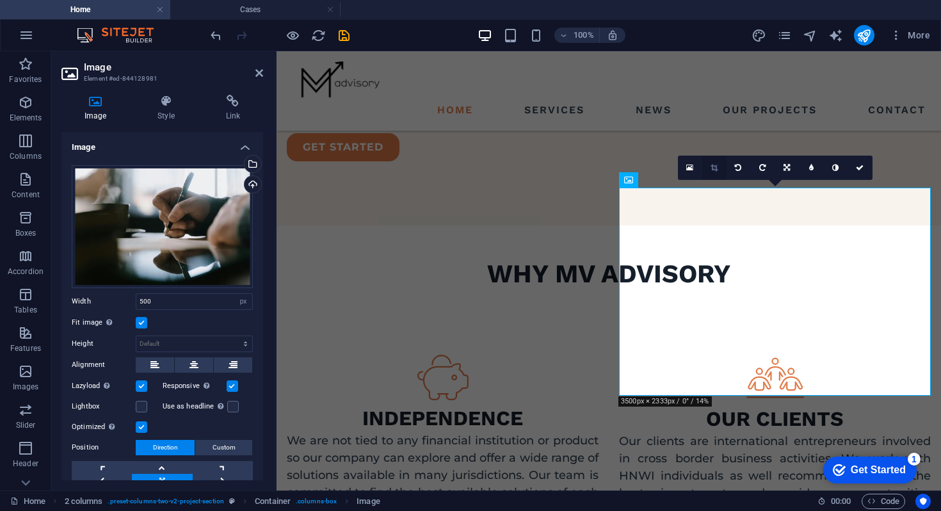
click at [708, 170] on link at bounding box center [714, 167] width 24 height 24
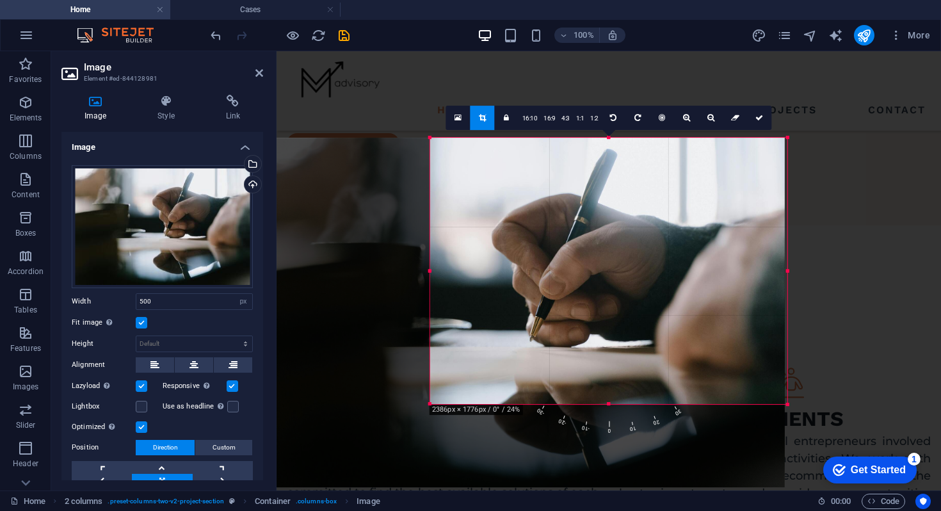
drag, startPoint x: 344, startPoint y: 447, endPoint x: 518, endPoint y: 356, distance: 196.3
click at [518, 356] on div "180 170 160 150 140 130 120 110 100 90 80 70 60 50 40 30 20 10 0 -10 -20 -30 -4…" at bounding box center [608, 271] width 357 height 266
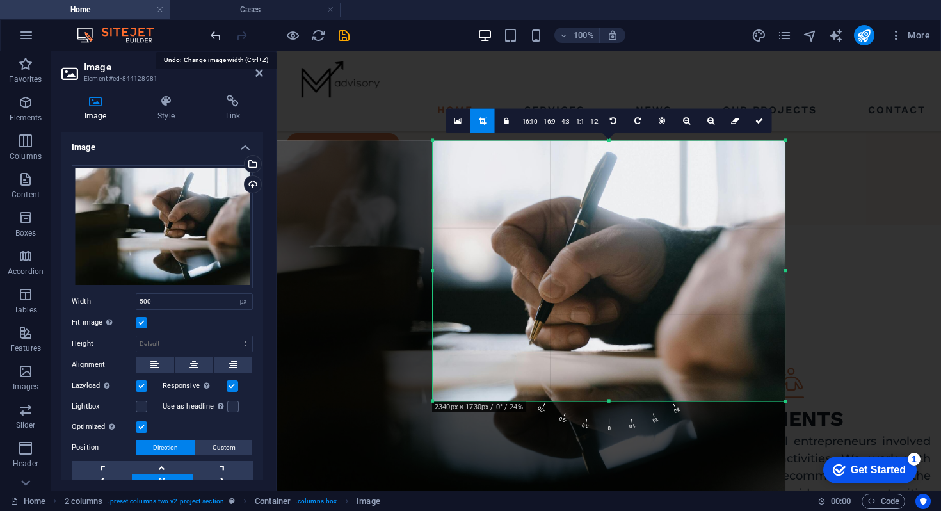
click at [0, 0] on icon "undo" at bounding box center [0, 0] width 0 height 0
type input "487"
click at [0, 0] on icon "undo" at bounding box center [0, 0] width 0 height 0
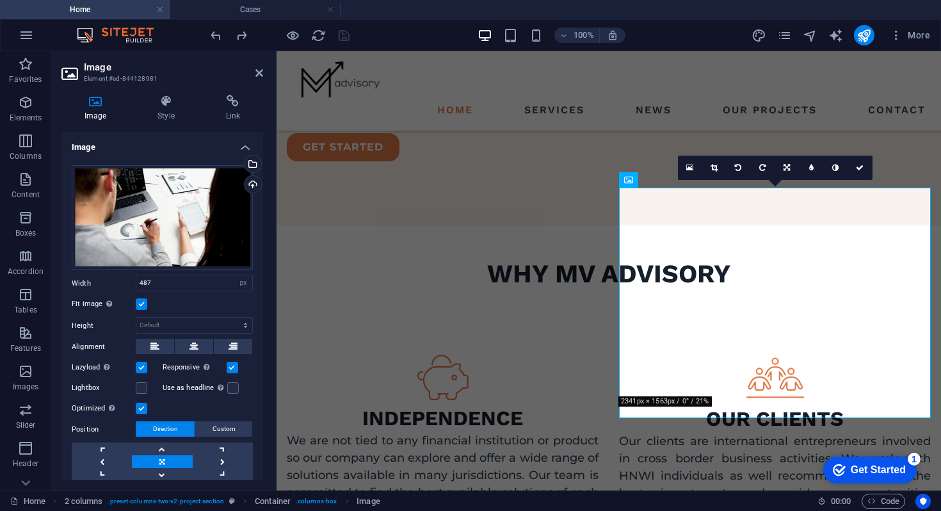
click at [263, 72] on aside "Image Element #ed-844128981 Image Style Link Image Drag files here, click to ch…" at bounding box center [163, 270] width 225 height 439
click at [259, 70] on icon at bounding box center [259, 73] width 8 height 10
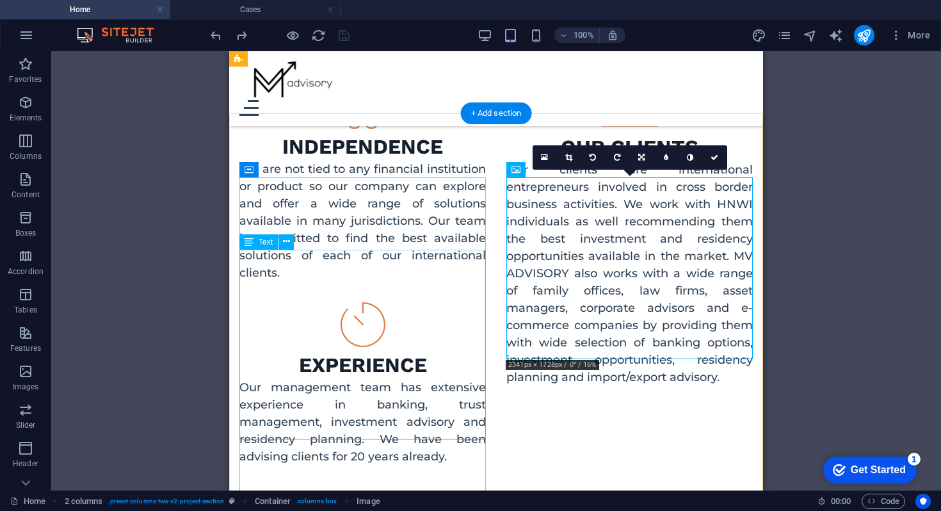
scroll to position [1531, 0]
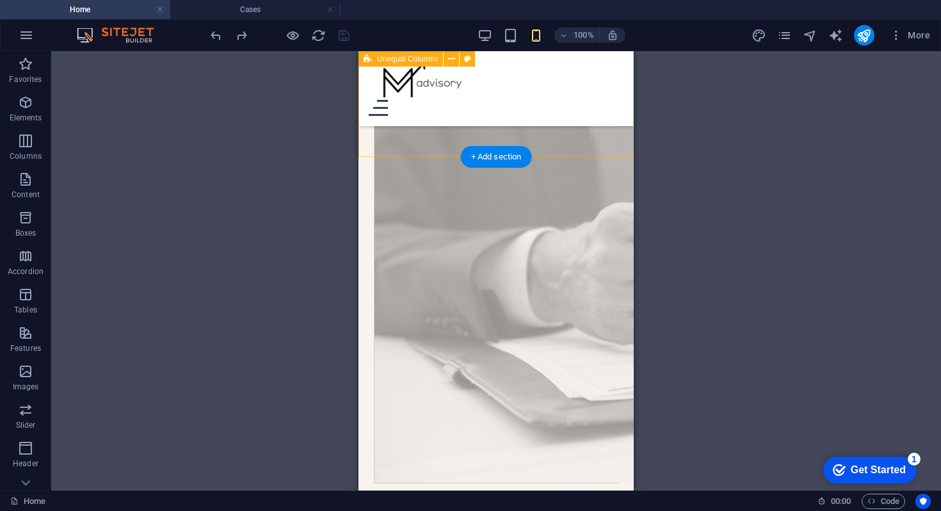
scroll to position [859, 0]
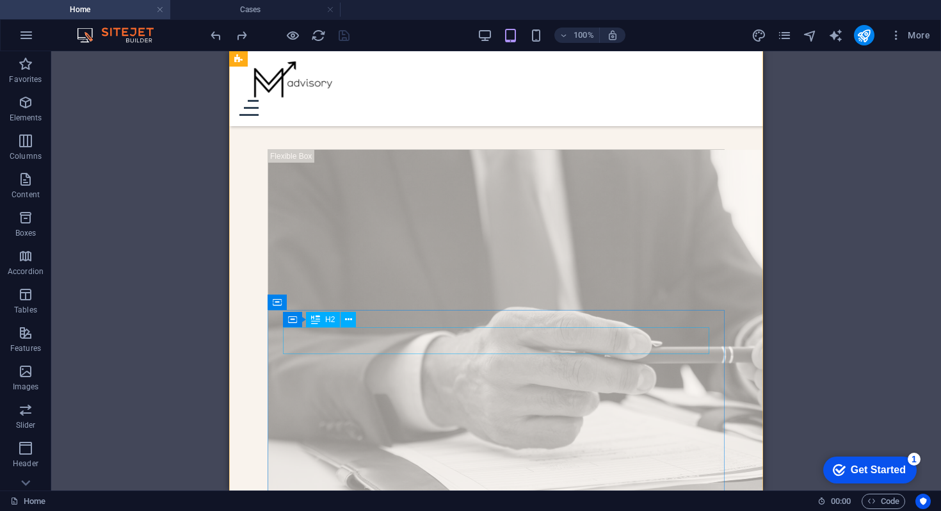
scroll to position [826, 0]
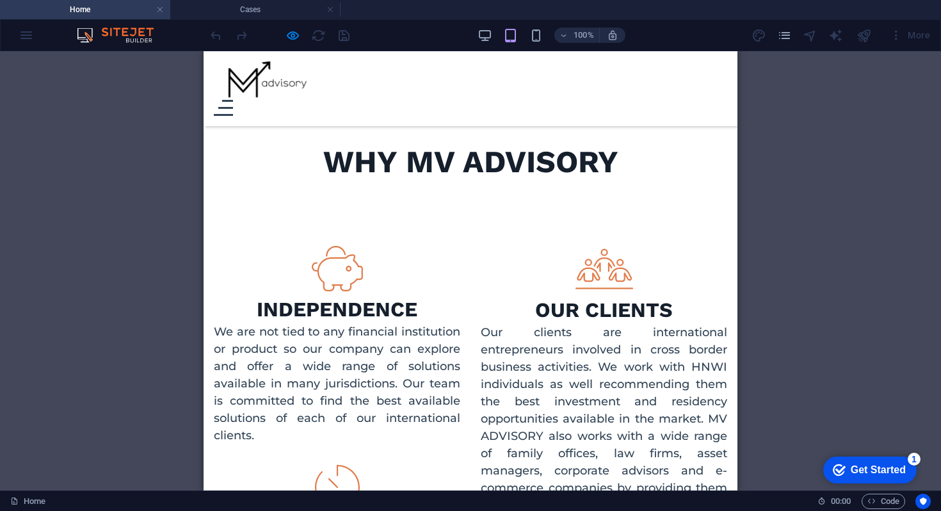
scroll to position [864, 0]
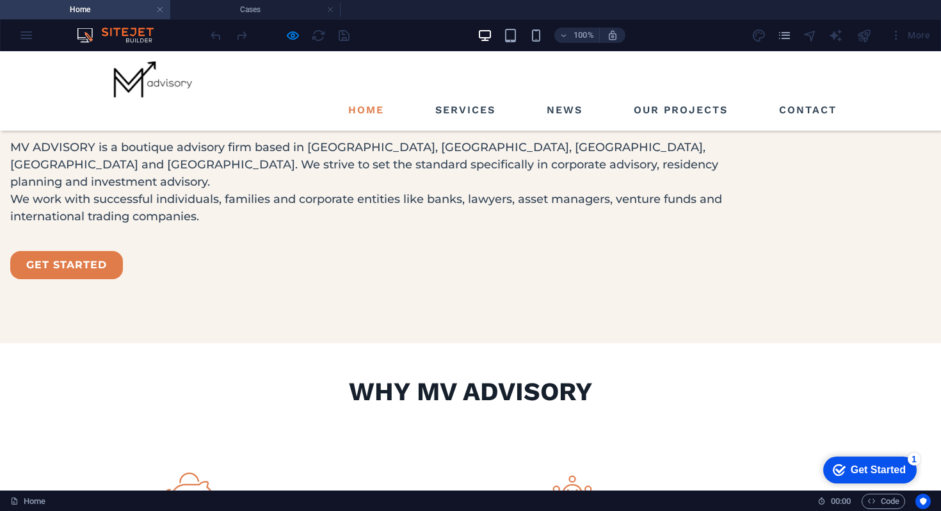
scroll to position [1274, 0]
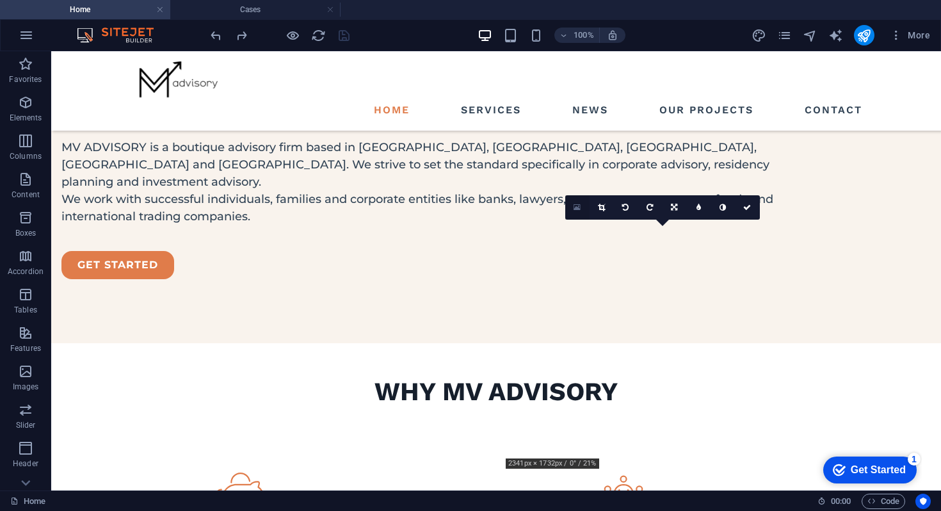
click at [582, 207] on link at bounding box center [577, 207] width 24 height 24
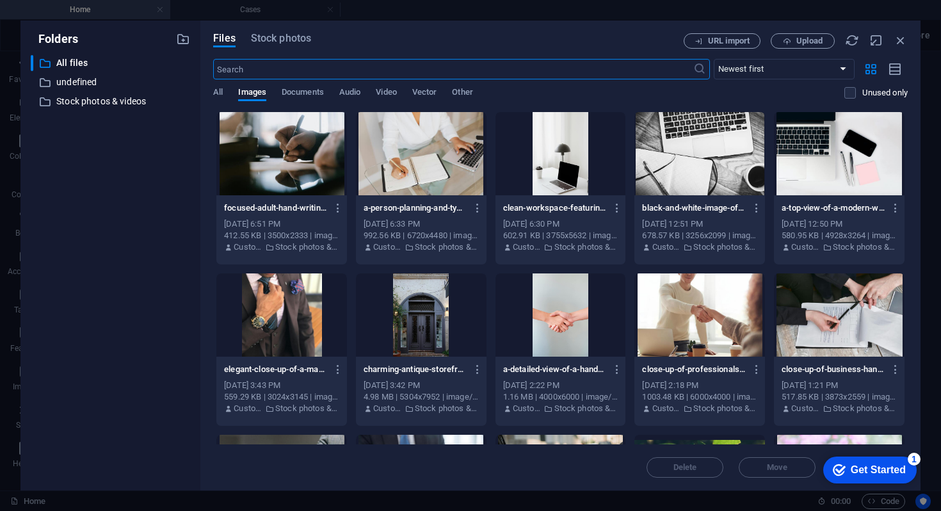
scroll to position [1418, 0]
click at [900, 45] on icon "button" at bounding box center [900, 40] width 14 height 14
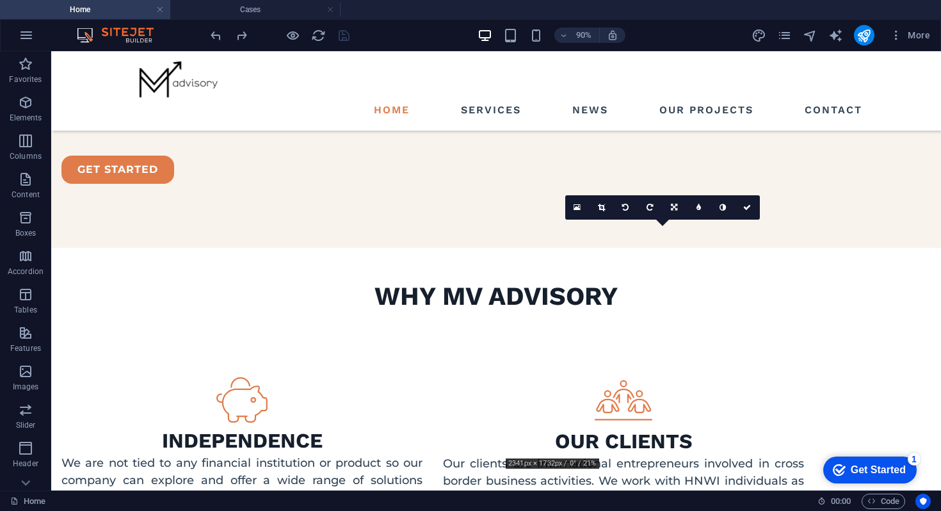
scroll to position [1274, 0]
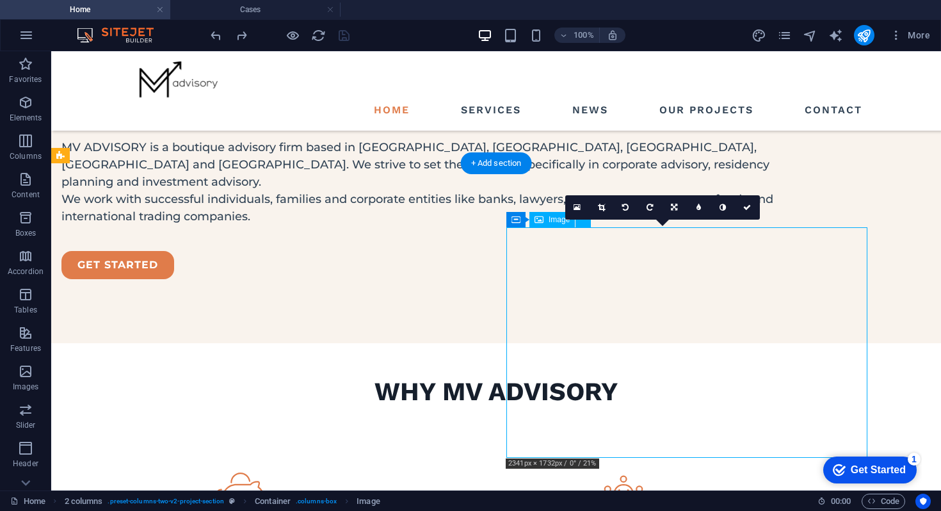
click at [553, 216] on span "Image" at bounding box center [558, 220] width 21 height 8
click at [749, 206] on icon at bounding box center [747, 207] width 8 height 8
click at [749, 208] on icon at bounding box center [747, 207] width 8 height 8
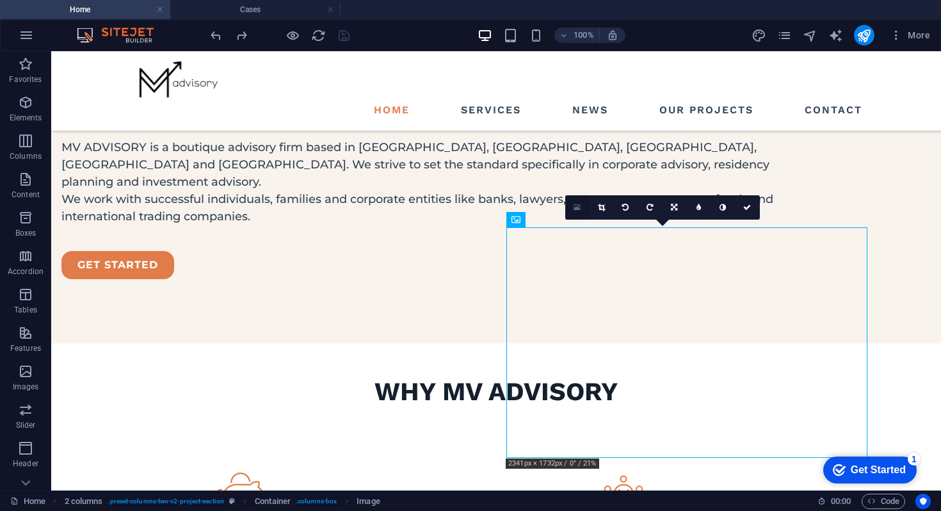
click at [578, 209] on icon at bounding box center [576, 207] width 7 height 9
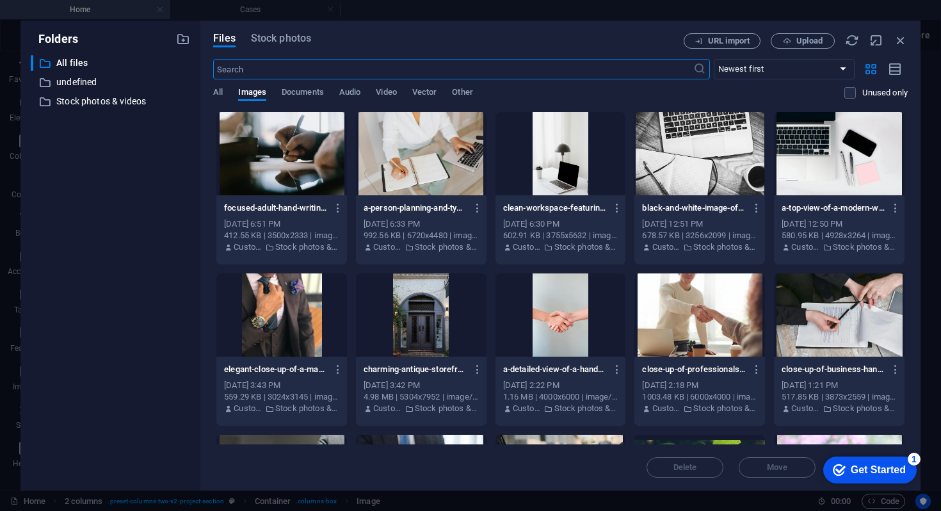
scroll to position [1418, 0]
click at [297, 35] on span "Stock photos" at bounding box center [281, 38] width 60 height 15
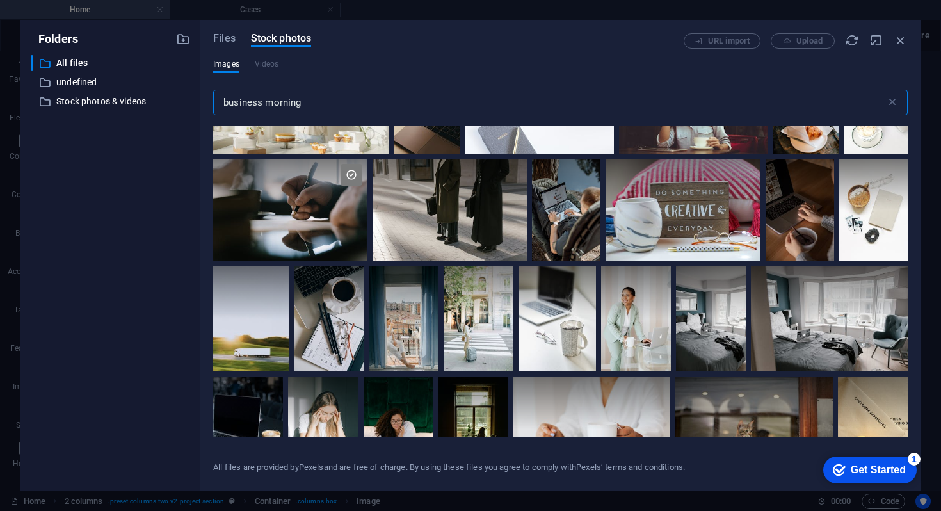
scroll to position [685, 0]
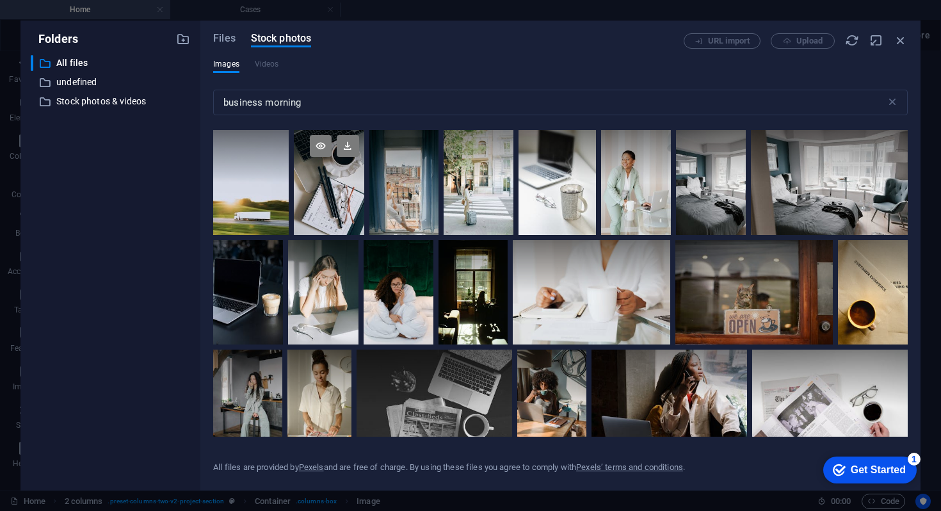
click at [333, 198] on div at bounding box center [329, 182] width 70 height 104
click at [333, 198] on div at bounding box center [329, 208] width 70 height 52
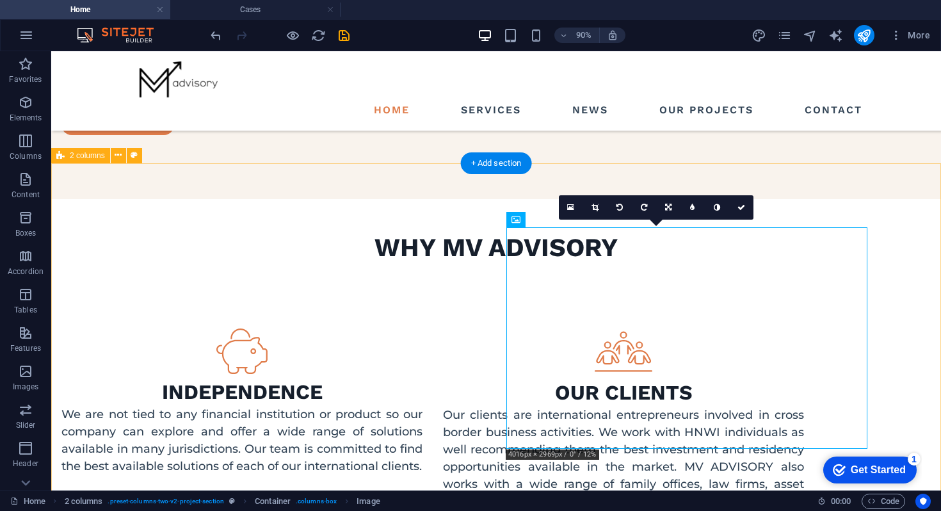
scroll to position [1274, 0]
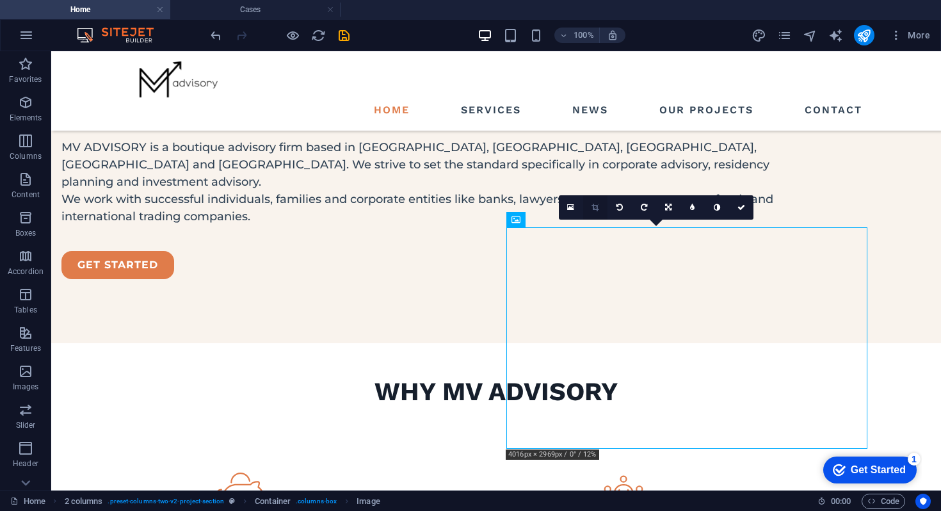
click at [592, 207] on icon at bounding box center [594, 207] width 7 height 8
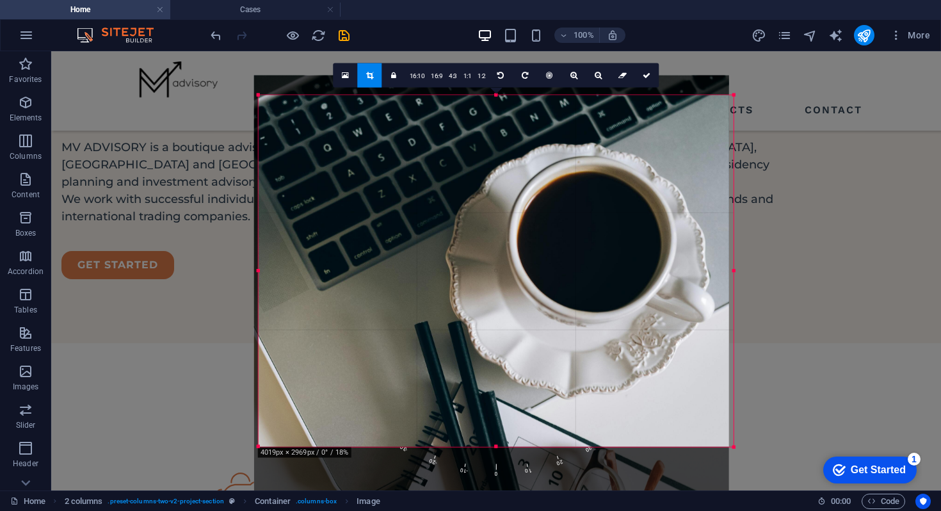
drag, startPoint x: 539, startPoint y: 207, endPoint x: 534, endPoint y: 368, distance: 160.7
click at [534, 368] on div at bounding box center [491, 430] width 475 height 711
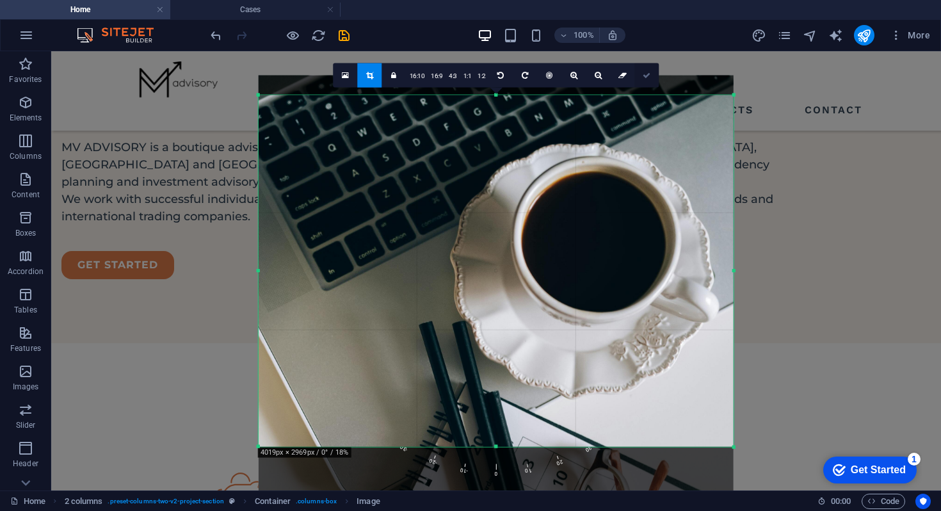
click at [642, 73] on icon at bounding box center [646, 76] width 8 height 8
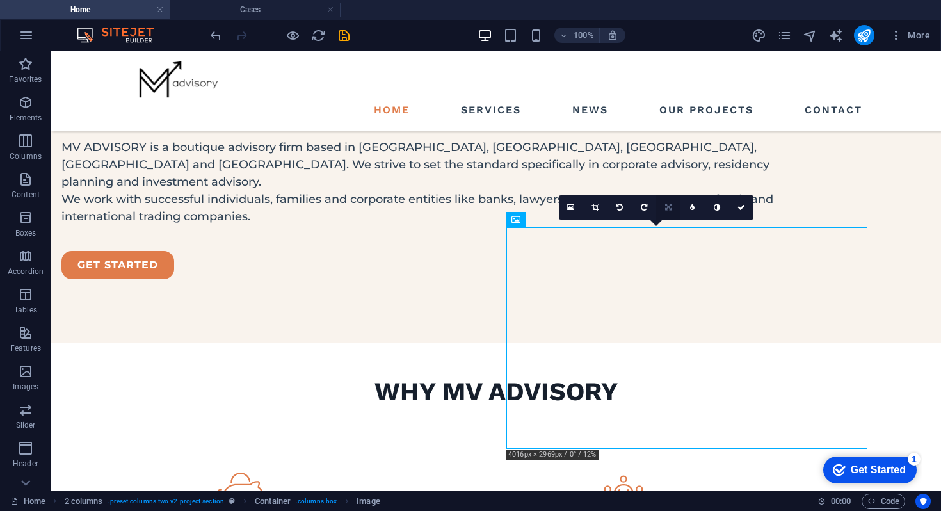
click at [665, 209] on icon at bounding box center [668, 207] width 6 height 8
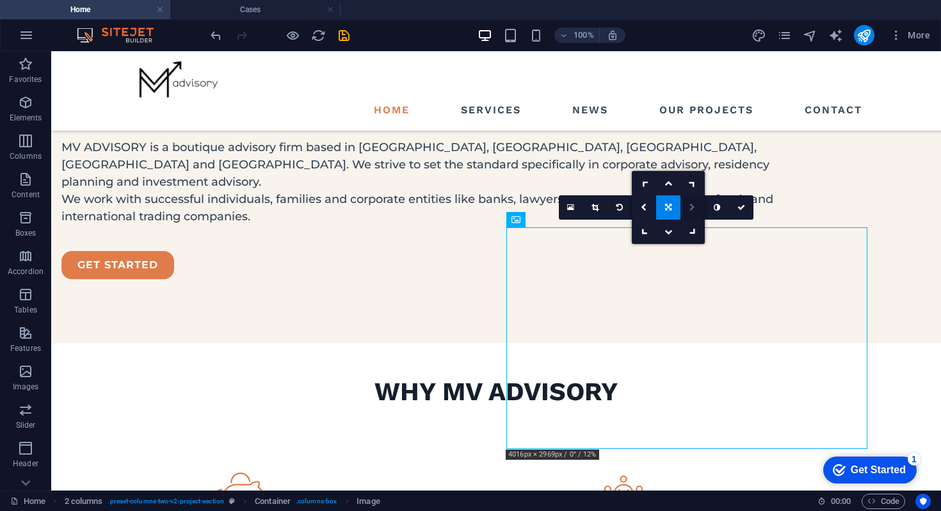
click at [690, 209] on icon at bounding box center [692, 207] width 6 height 8
click at [690, 209] on icon at bounding box center [692, 207] width 4 height 8
type input "5"
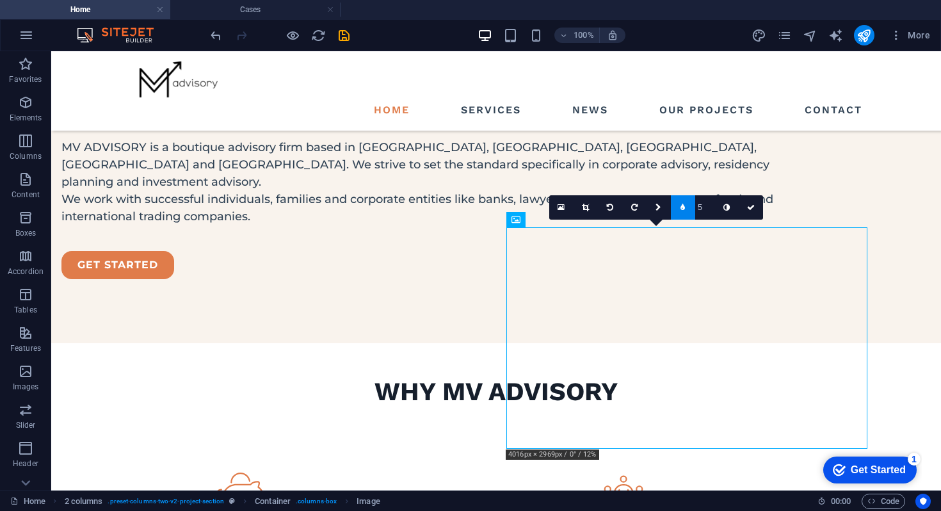
click at [690, 209] on link at bounding box center [683, 207] width 24 height 24
click at [670, 209] on icon at bounding box center [668, 207] width 6 height 8
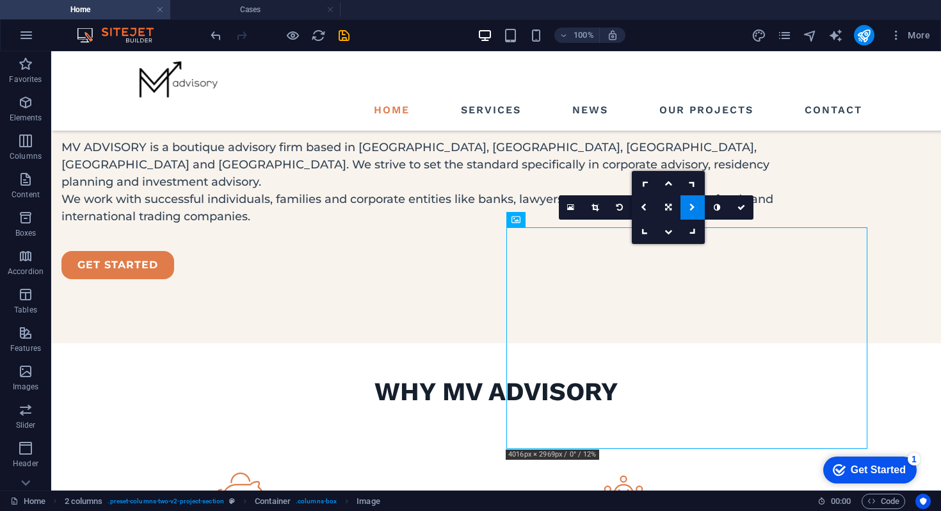
click at [670, 209] on icon at bounding box center [668, 207] width 6 height 8
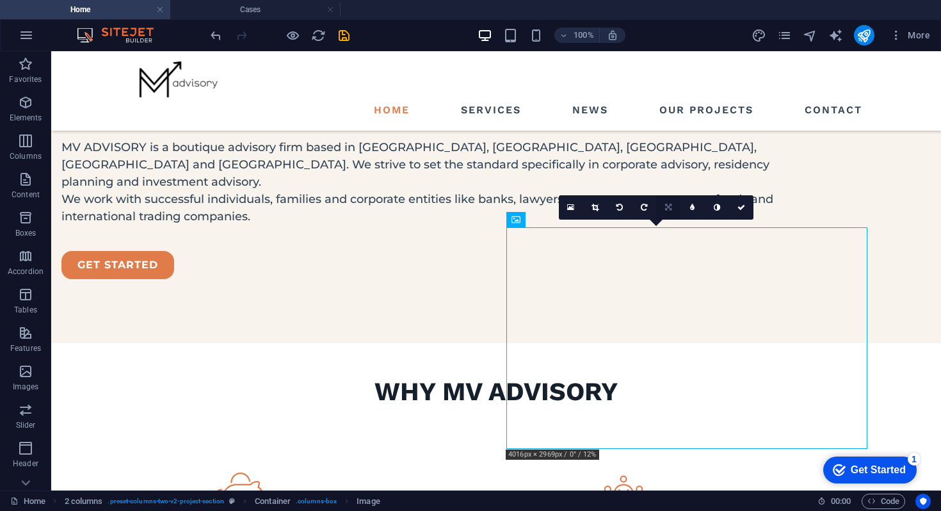
click at [670, 209] on icon at bounding box center [668, 207] width 6 height 8
click at [742, 213] on link at bounding box center [741, 207] width 24 height 24
click at [0, 0] on icon "undo" at bounding box center [0, 0] width 0 height 0
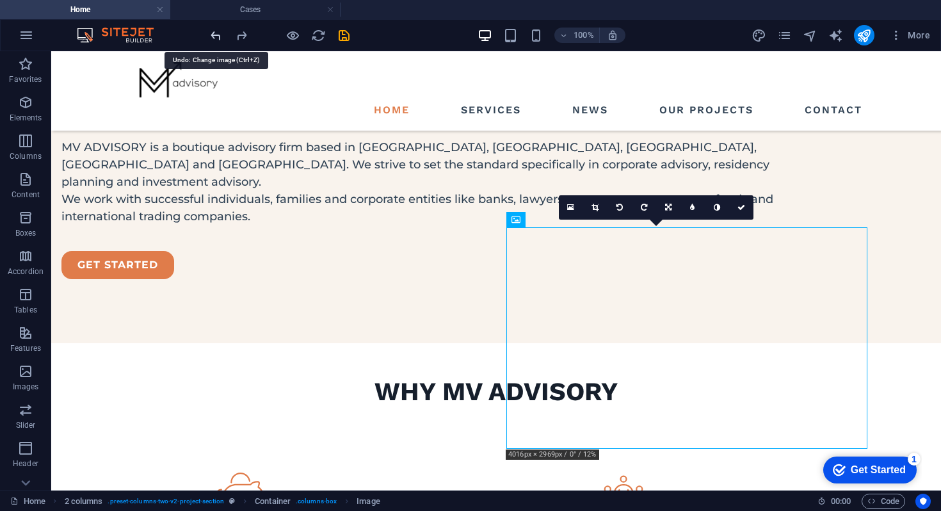
click at [0, 0] on icon "undo" at bounding box center [0, 0] width 0 height 0
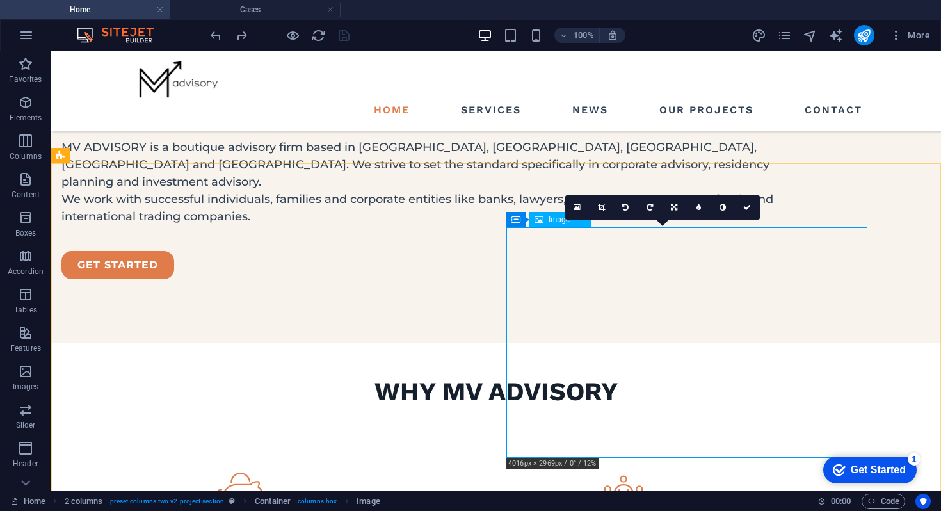
click at [542, 221] on icon at bounding box center [538, 219] width 9 height 15
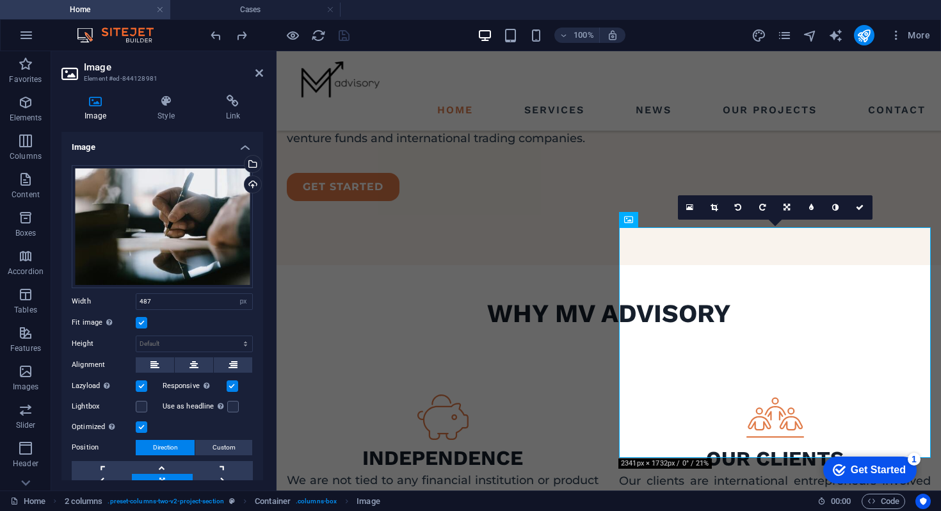
click at [139, 326] on label at bounding box center [142, 323] width 12 height 12
click at [0, 0] on input "Fit image Automatically fit image to a fixed width and height" at bounding box center [0, 0] width 0 height 0
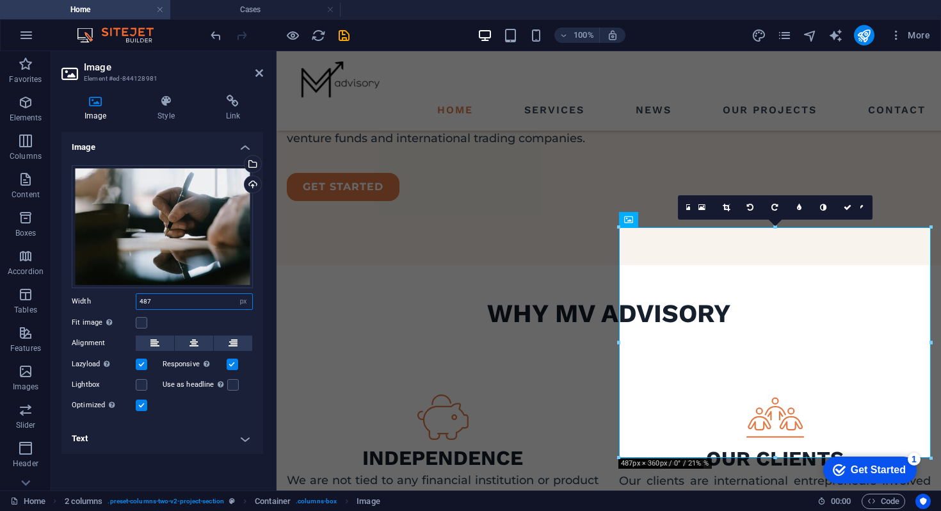
click at [162, 305] on input "487" at bounding box center [194, 301] width 116 height 15
click at [244, 303] on select "Default auto px rem % em vh vw" at bounding box center [243, 301] width 18 height 15
select select "%"
type input "100"
click at [257, 68] on icon at bounding box center [259, 73] width 8 height 10
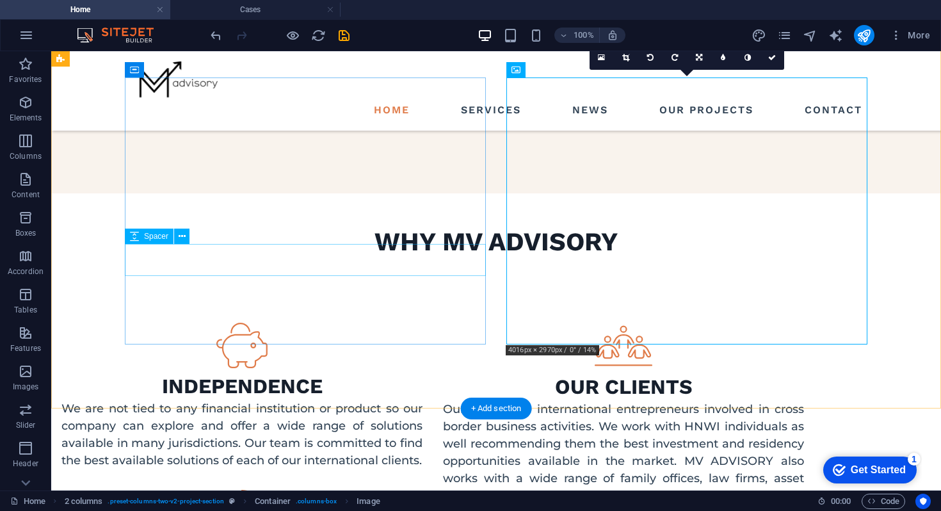
scroll to position [1284, 0]
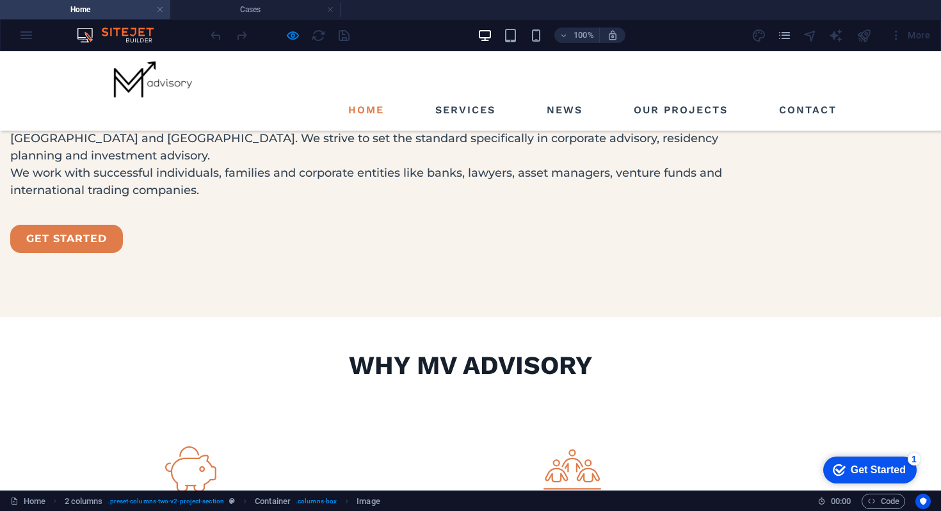
scroll to position [1303, 0]
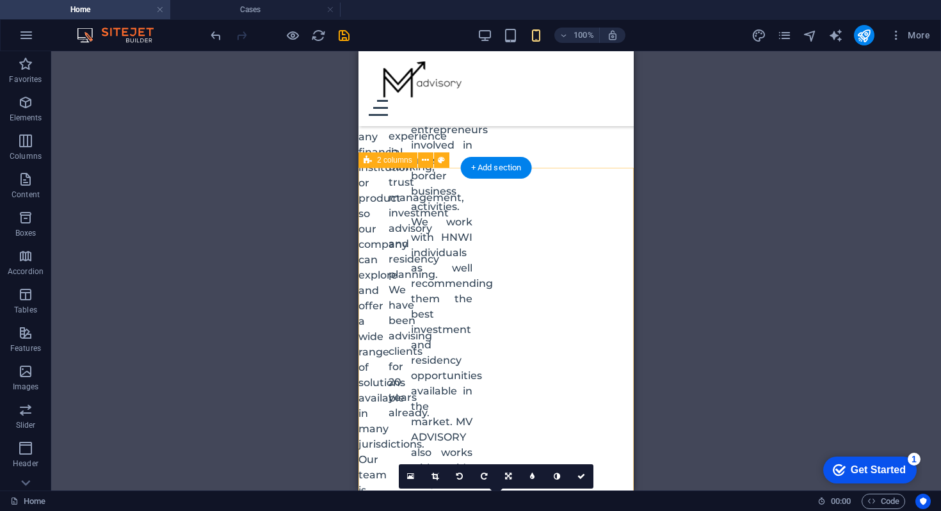
scroll to position [1776, 0]
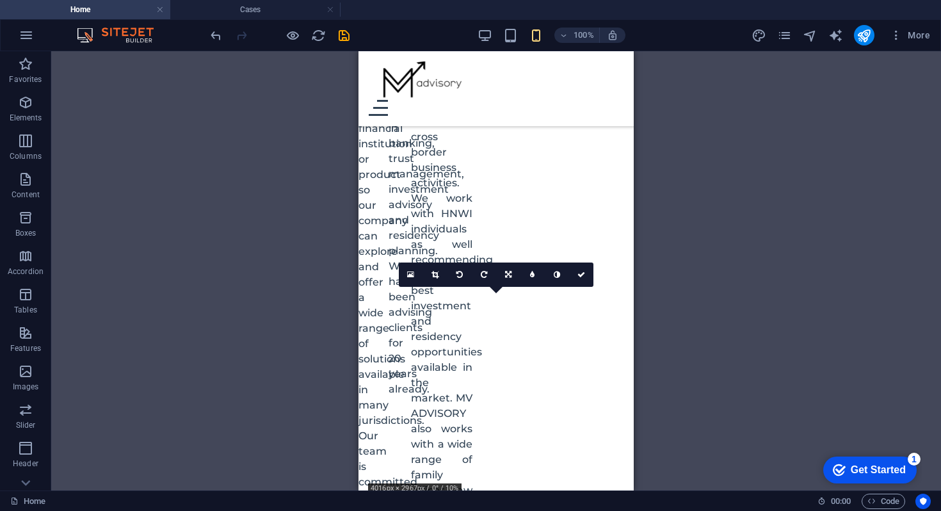
click at [399, 287] on div "16:10 16:9 4:3 1:1 1:2 0" at bounding box center [496, 274] width 195 height 24
click at [408, 279] on link at bounding box center [411, 274] width 24 height 24
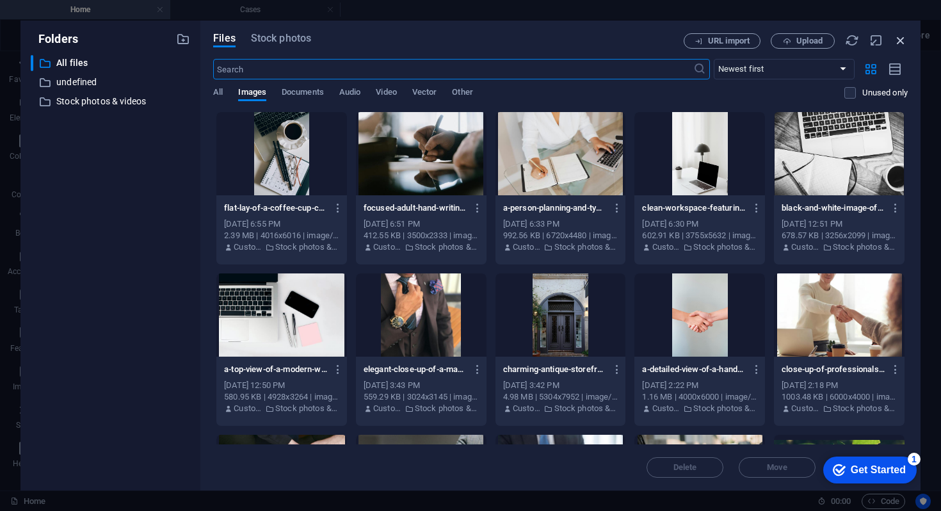
click at [899, 42] on icon "button" at bounding box center [900, 40] width 14 height 14
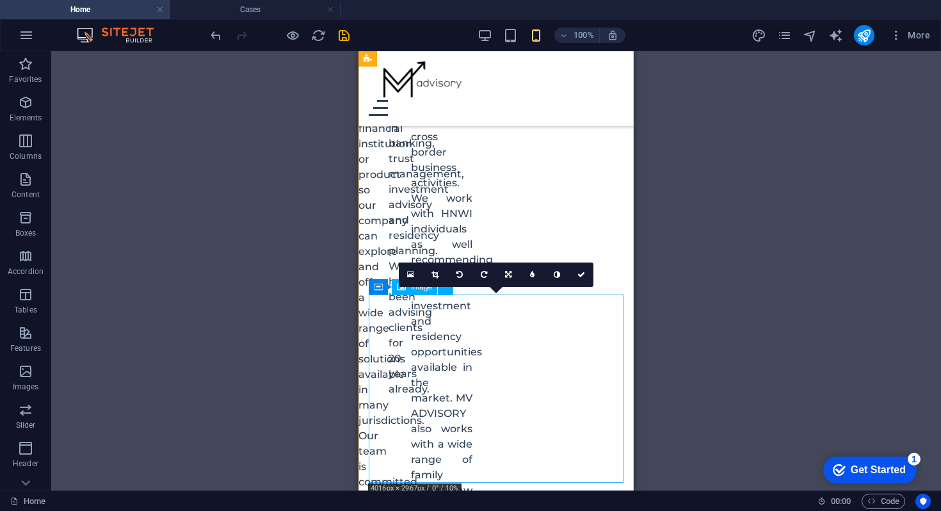
select select "%"
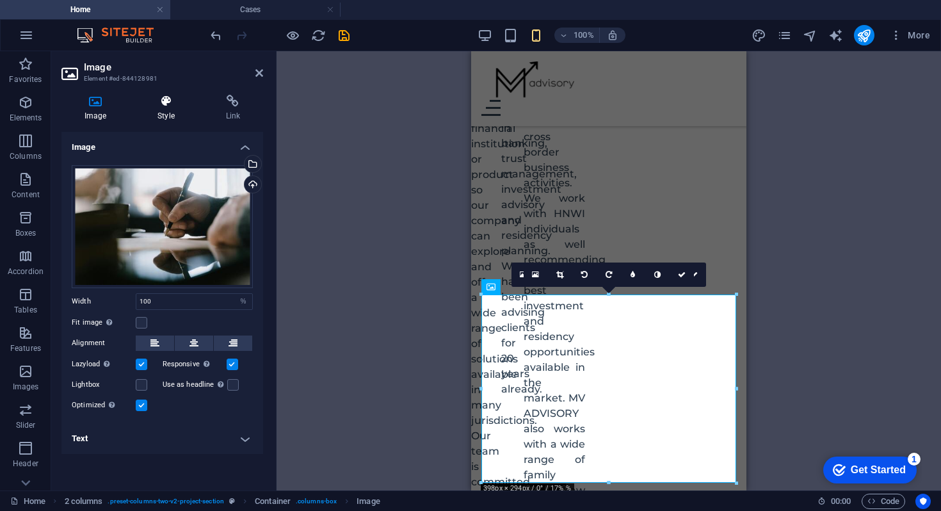
click at [167, 109] on h4 "Style" at bounding box center [168, 108] width 68 height 27
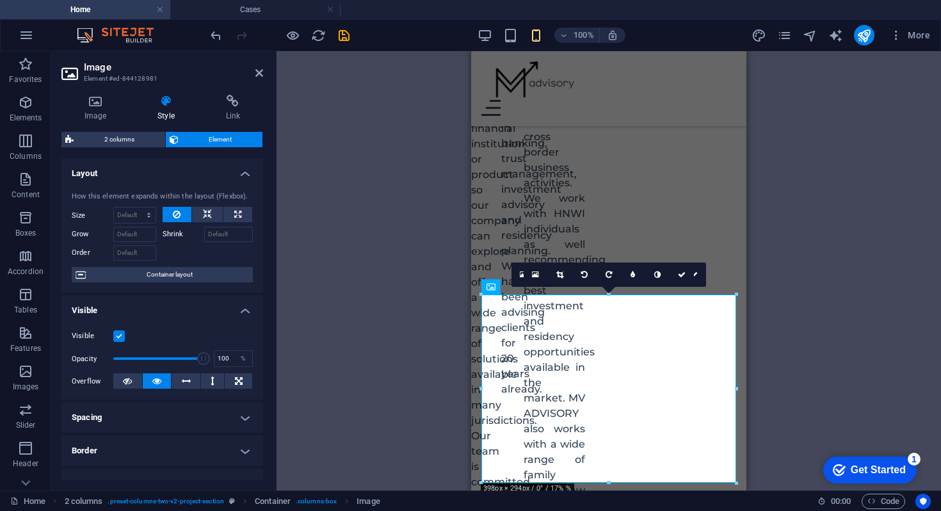
click at [118, 335] on label at bounding box center [119, 336] width 12 height 12
click at [0, 0] on input "Visible" at bounding box center [0, 0] width 0 height 0
click at [258, 74] on icon at bounding box center [259, 73] width 8 height 10
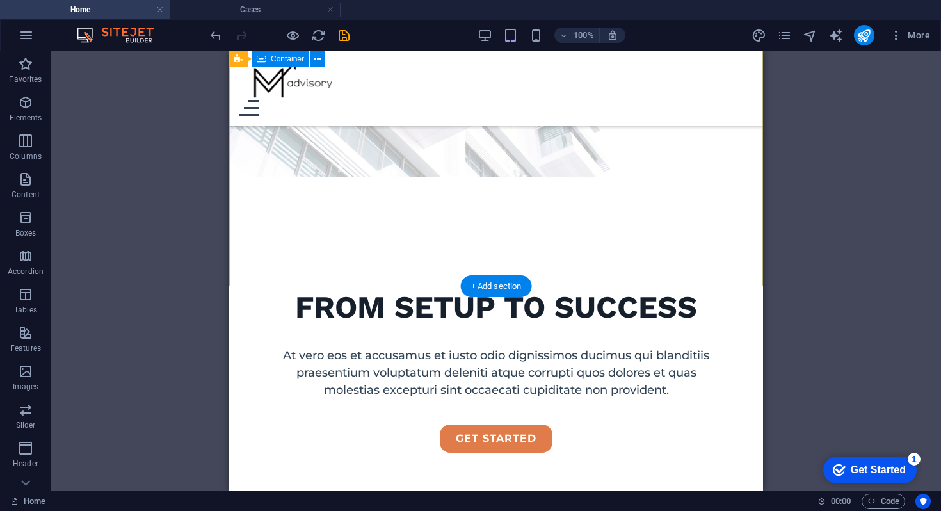
scroll to position [132, 0]
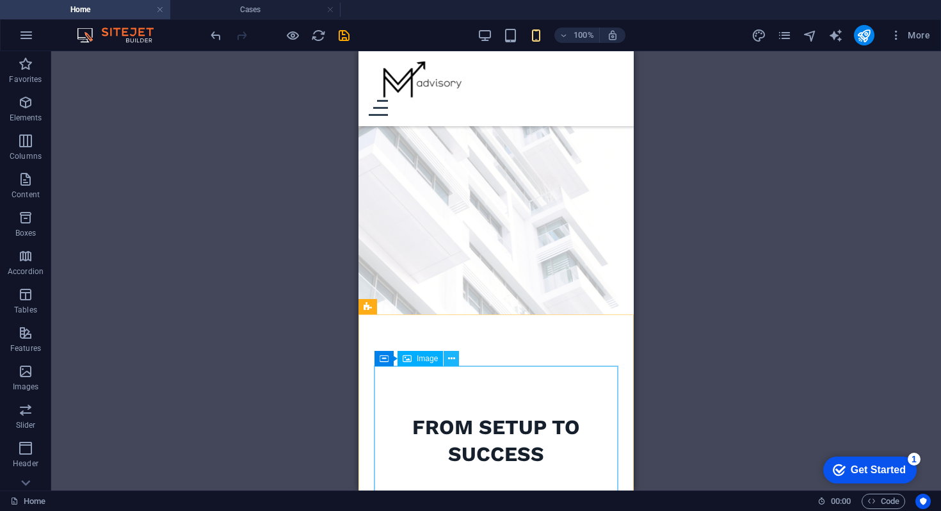
click at [447, 361] on button at bounding box center [450, 358] width 15 height 15
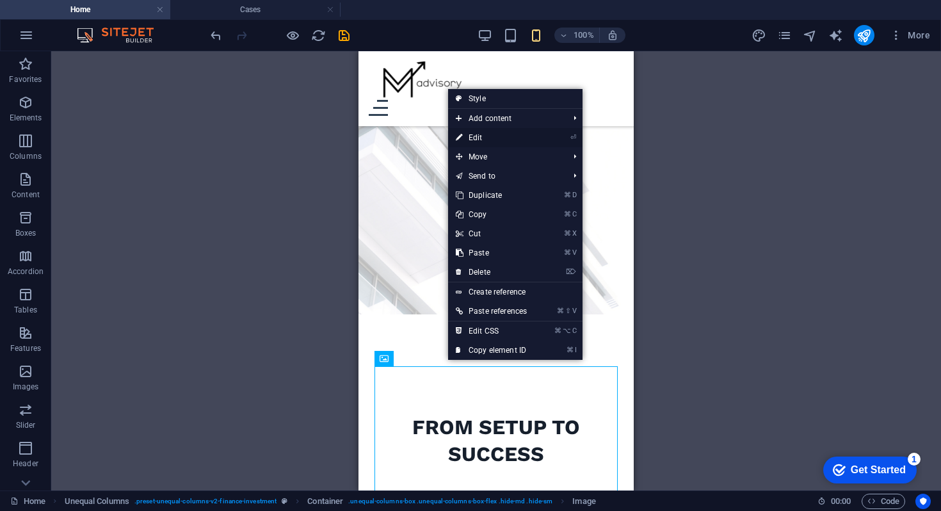
click at [465, 136] on link "⏎ Edit" at bounding box center [491, 137] width 86 height 19
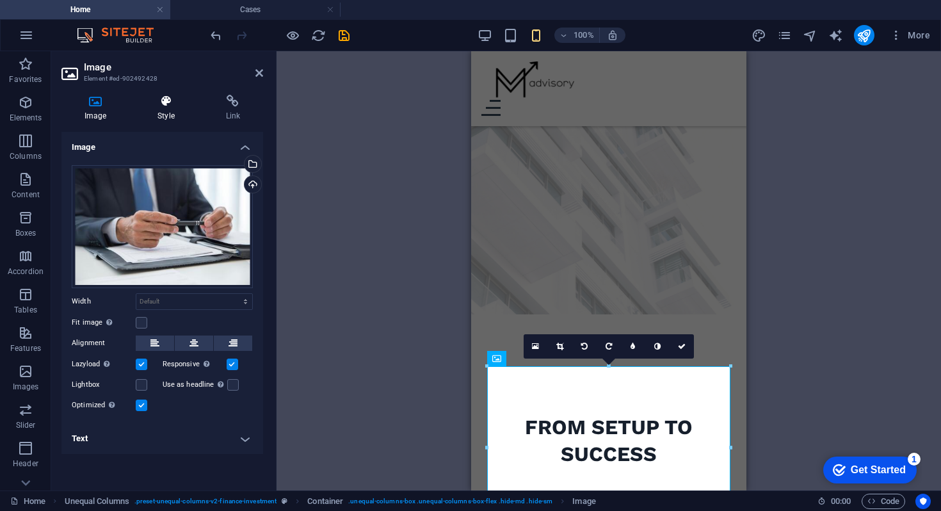
click at [161, 111] on h4 "Style" at bounding box center [168, 108] width 68 height 27
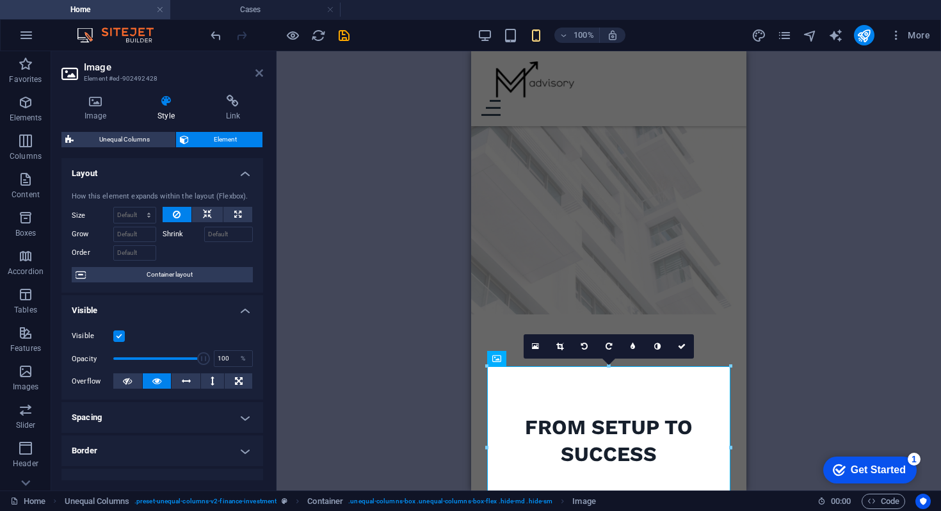
click at [259, 73] on icon at bounding box center [259, 73] width 8 height 10
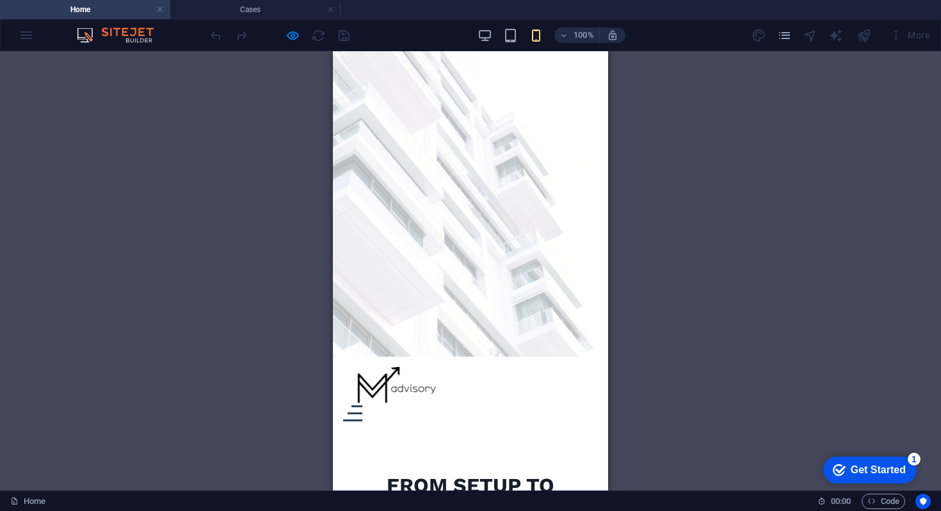
scroll to position [0, 0]
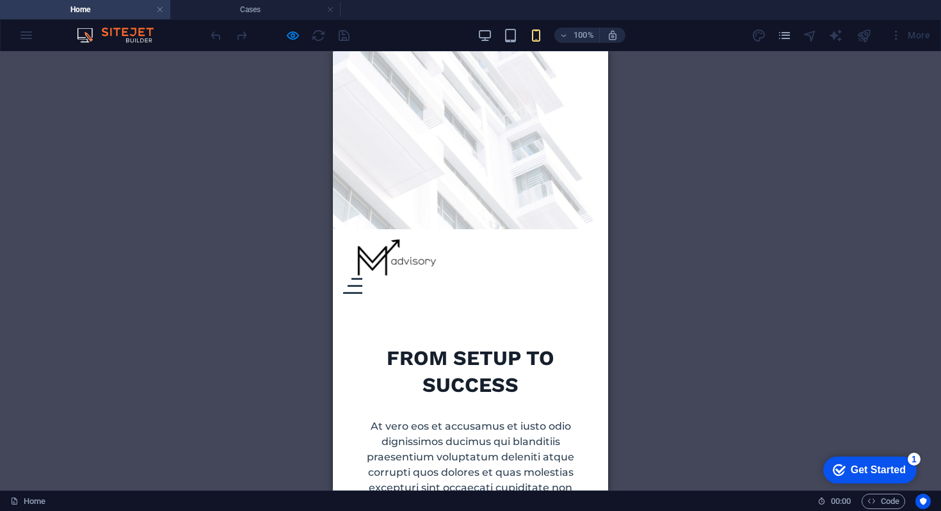
scroll to position [278, 0]
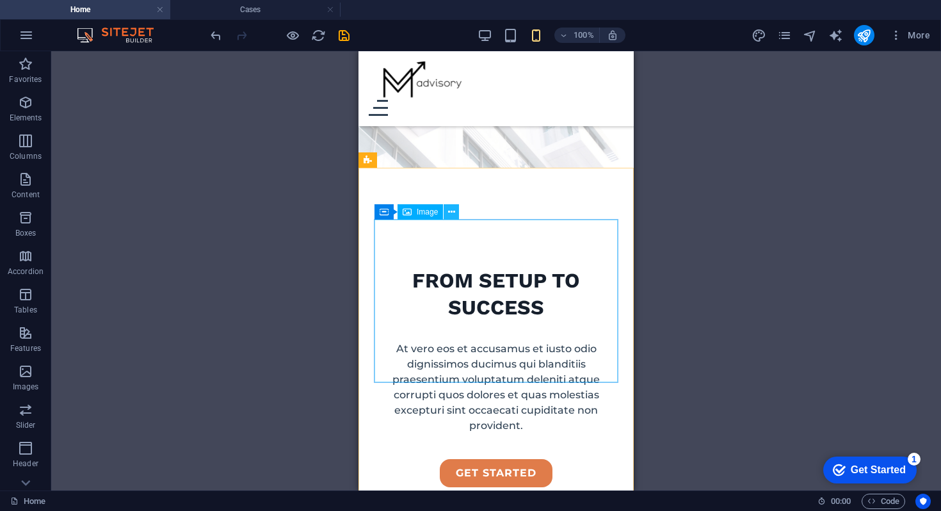
click at [450, 216] on icon at bounding box center [451, 211] width 7 height 13
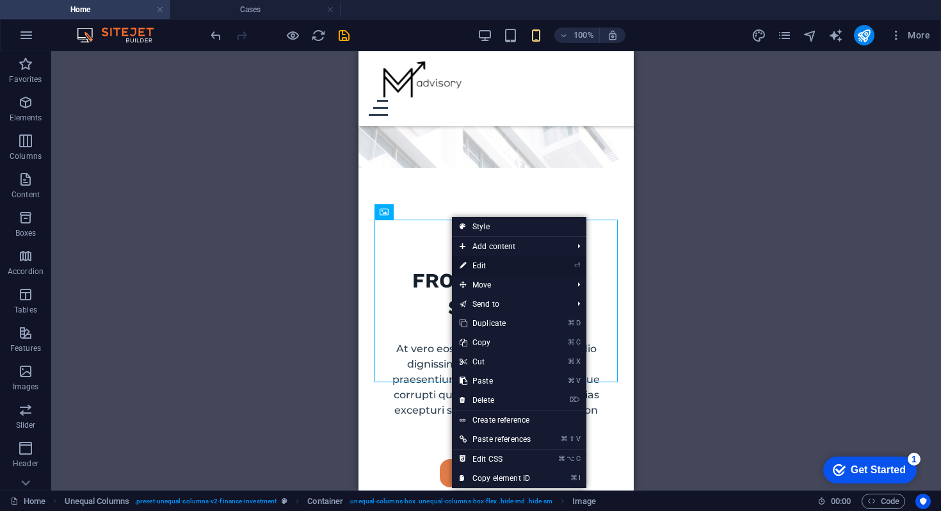
click at [466, 261] on link "⏎ Edit" at bounding box center [495, 265] width 86 height 19
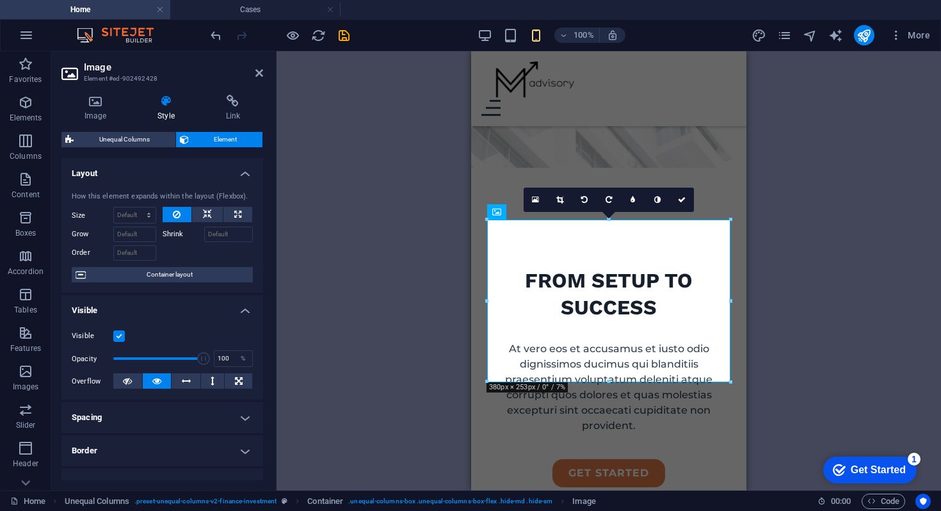
click at [116, 336] on label at bounding box center [119, 336] width 12 height 12
click at [0, 0] on input "Visible" at bounding box center [0, 0] width 0 height 0
click at [116, 336] on label at bounding box center [119, 336] width 12 height 12
click at [0, 0] on input "Visible" at bounding box center [0, 0] width 0 height 0
click at [256, 72] on icon at bounding box center [259, 73] width 8 height 10
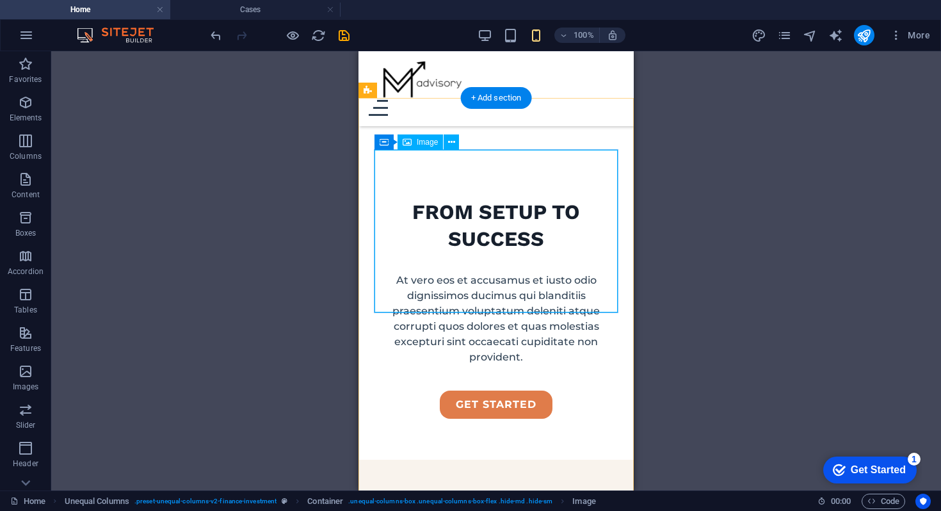
scroll to position [351, 0]
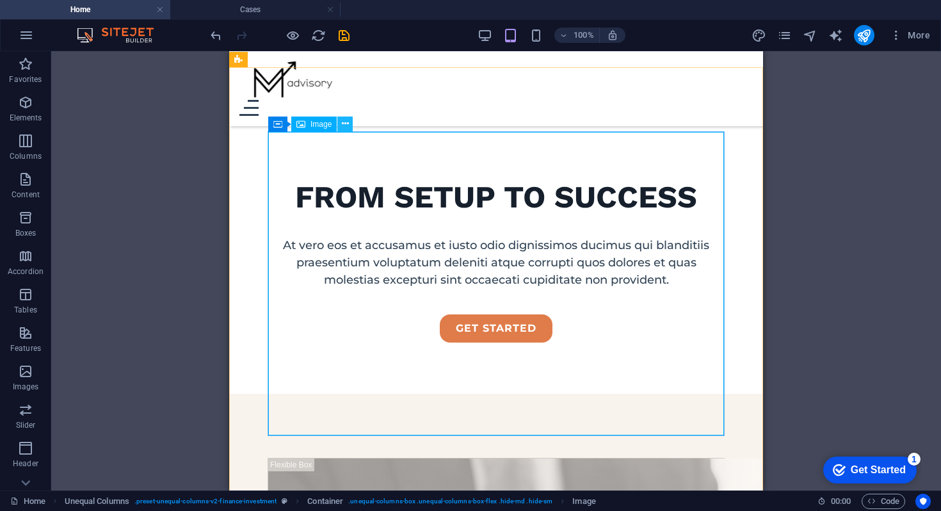
click at [342, 125] on icon at bounding box center [345, 123] width 7 height 13
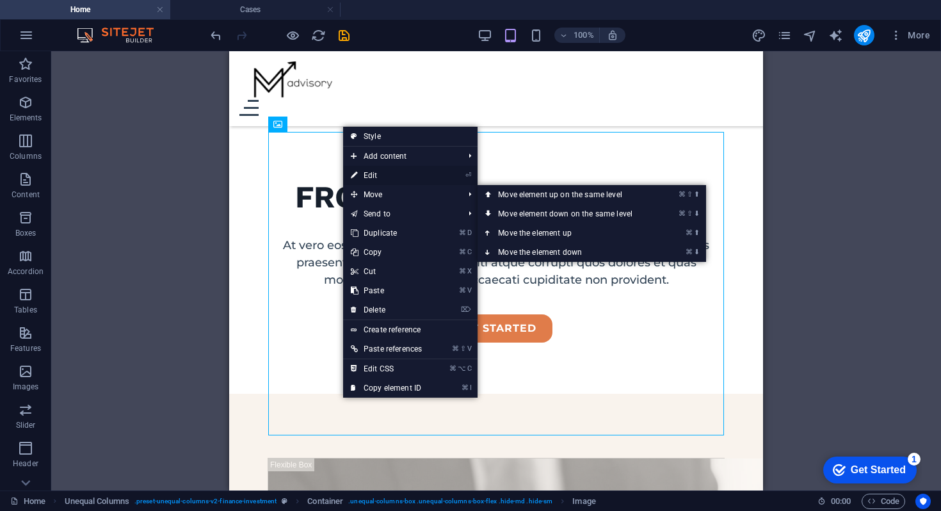
click at [358, 176] on link "⏎ Edit" at bounding box center [386, 175] width 86 height 19
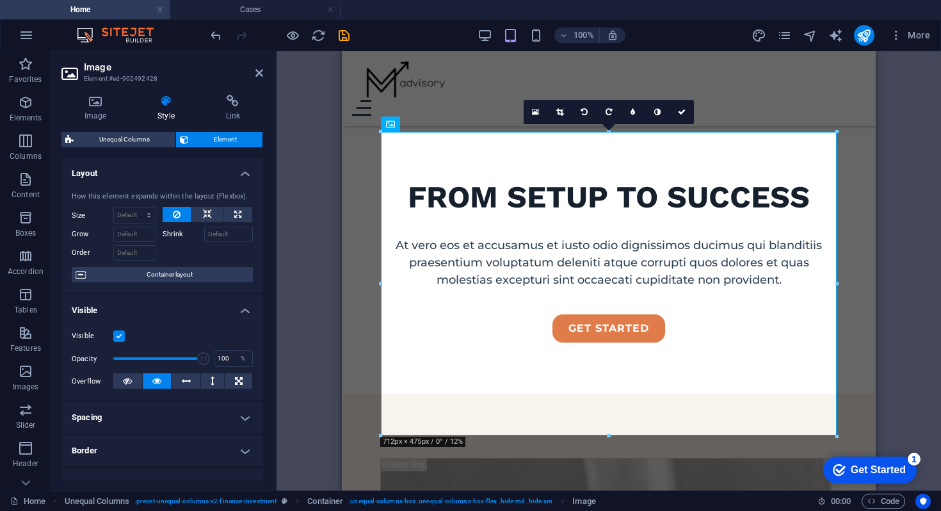
click at [119, 338] on label at bounding box center [119, 336] width 12 height 12
click at [0, 0] on input "Visible" at bounding box center [0, 0] width 0 height 0
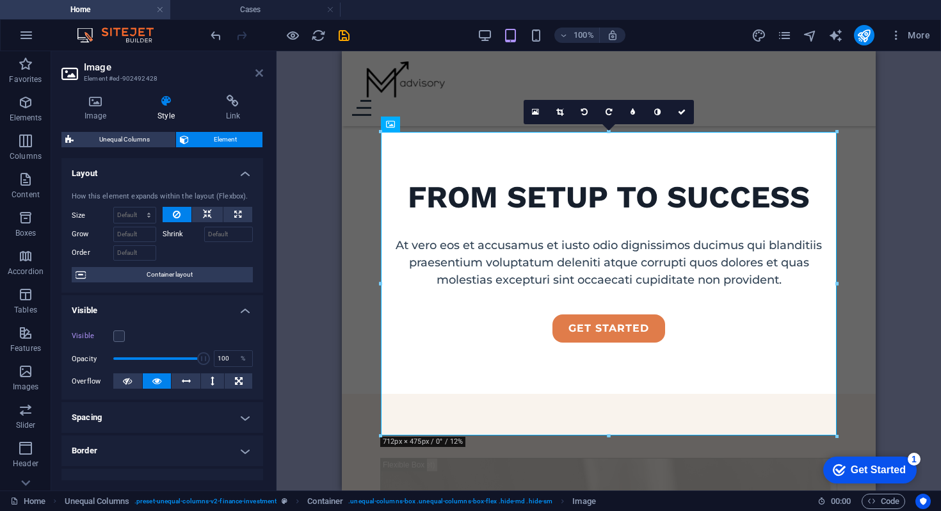
click at [260, 74] on icon at bounding box center [259, 73] width 8 height 10
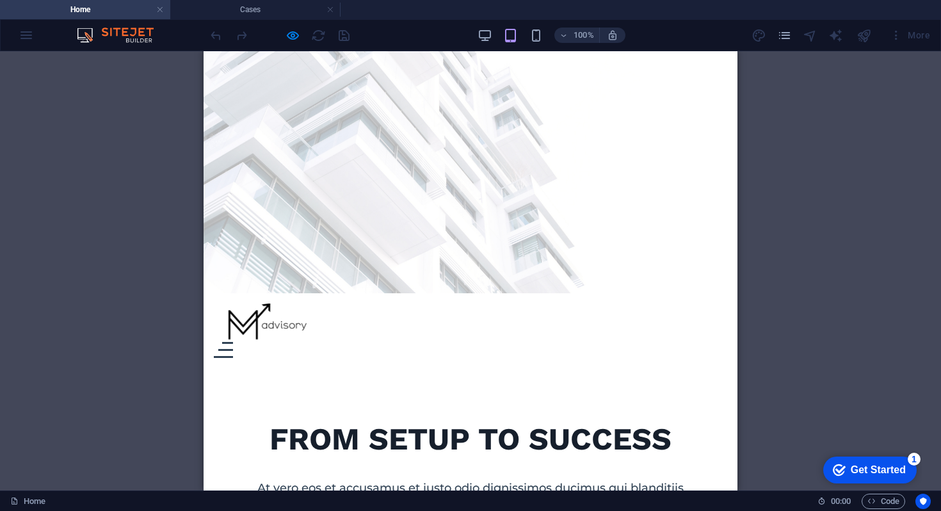
scroll to position [0, 0]
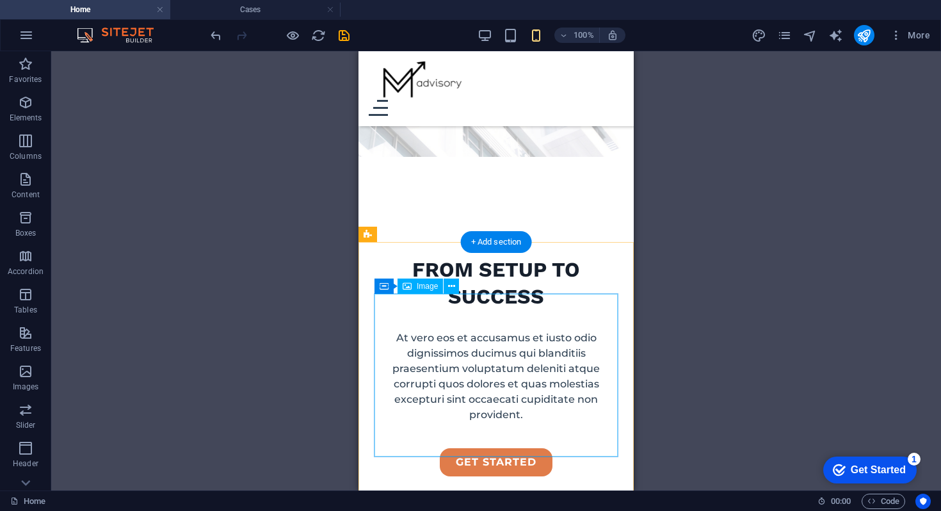
scroll to position [321, 0]
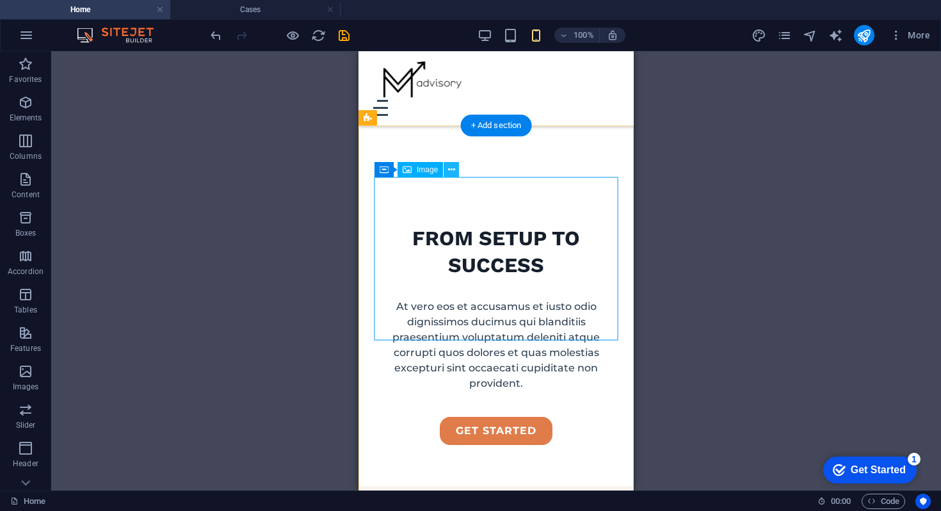
click at [449, 170] on icon at bounding box center [451, 169] width 7 height 13
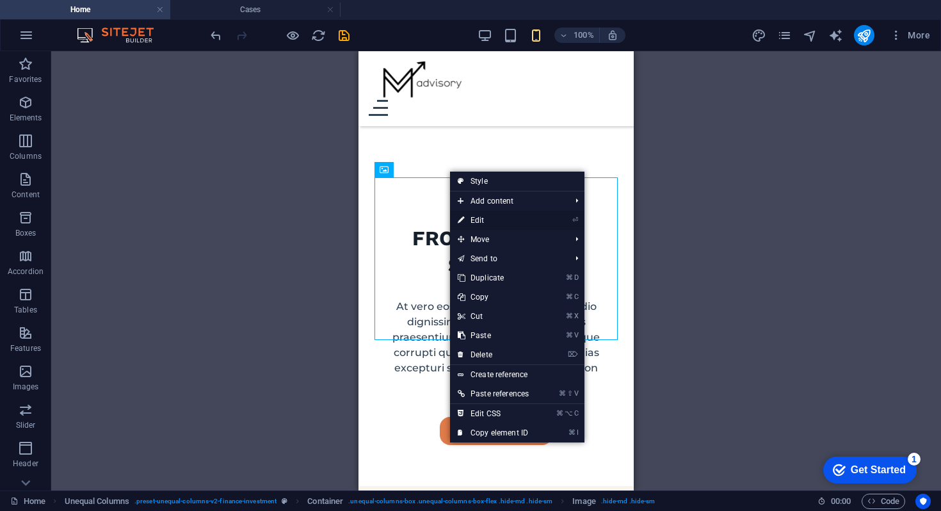
click at [468, 222] on link "⏎ Edit" at bounding box center [493, 220] width 86 height 19
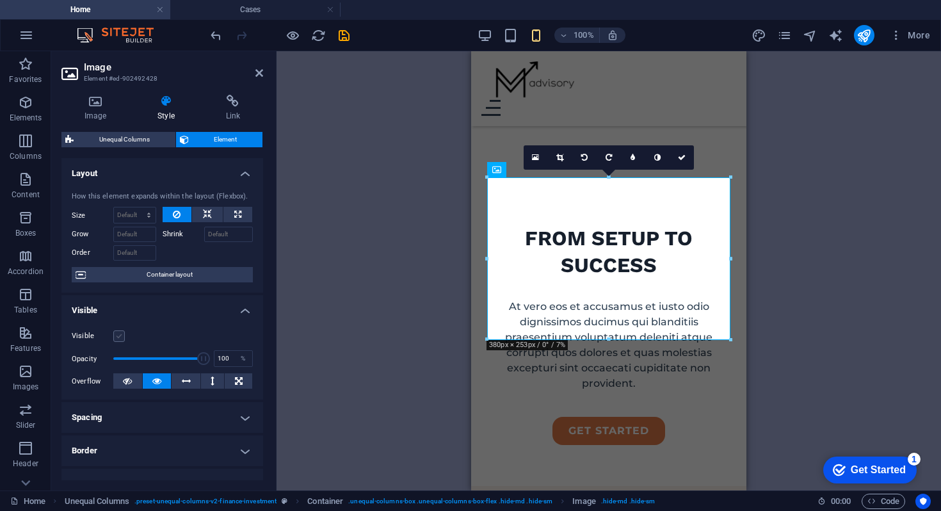
click at [118, 338] on label at bounding box center [119, 336] width 12 height 12
click at [0, 0] on input "Visible" at bounding box center [0, 0] width 0 height 0
click at [259, 75] on icon at bounding box center [259, 73] width 8 height 10
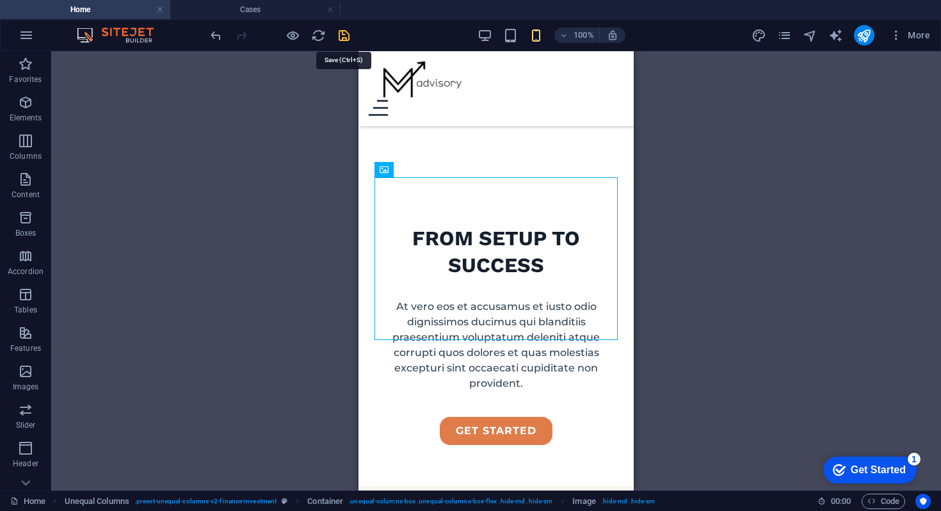
click at [342, 38] on icon "save" at bounding box center [344, 35] width 15 height 15
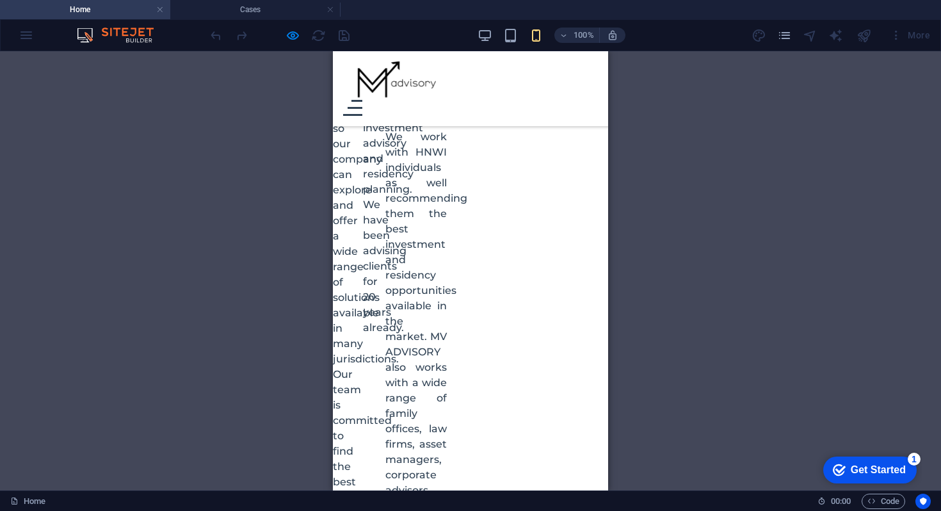
scroll to position [1347, 0]
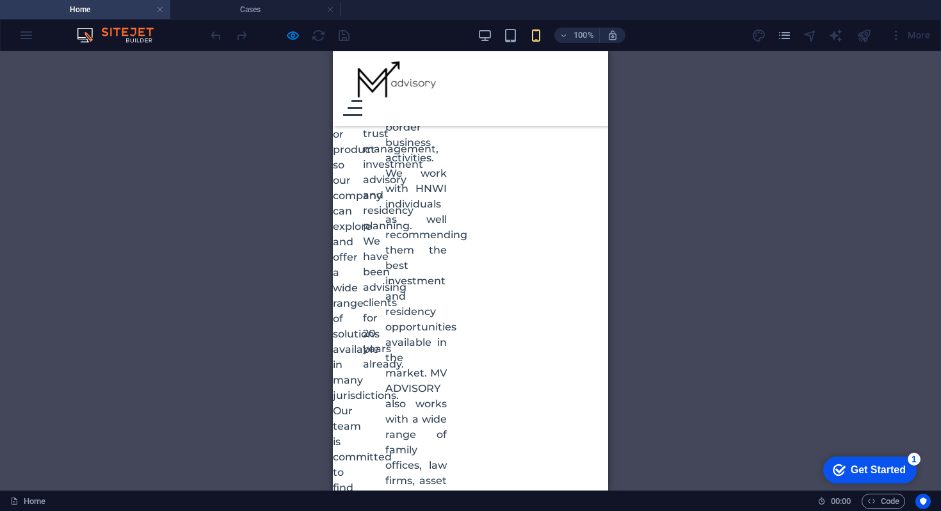
click at [302, 36] on div at bounding box center [279, 35] width 143 height 20
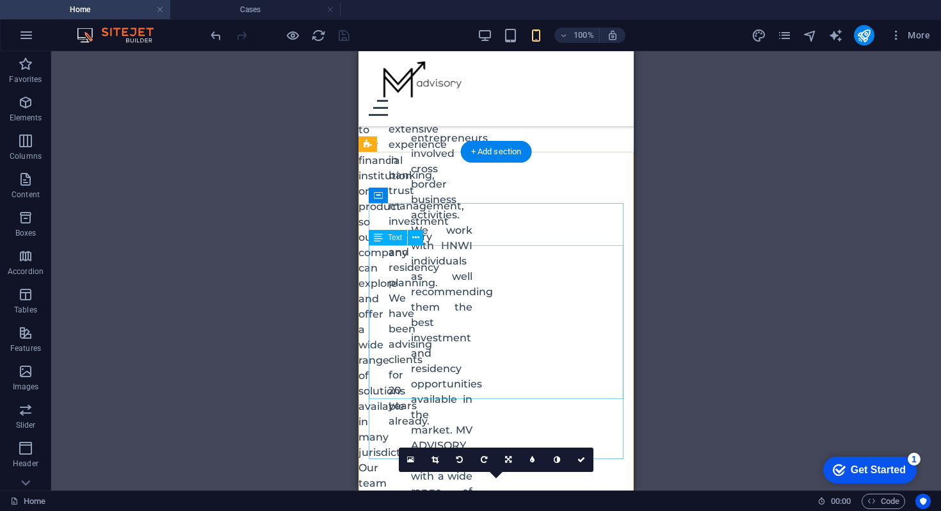
scroll to position [1764, 0]
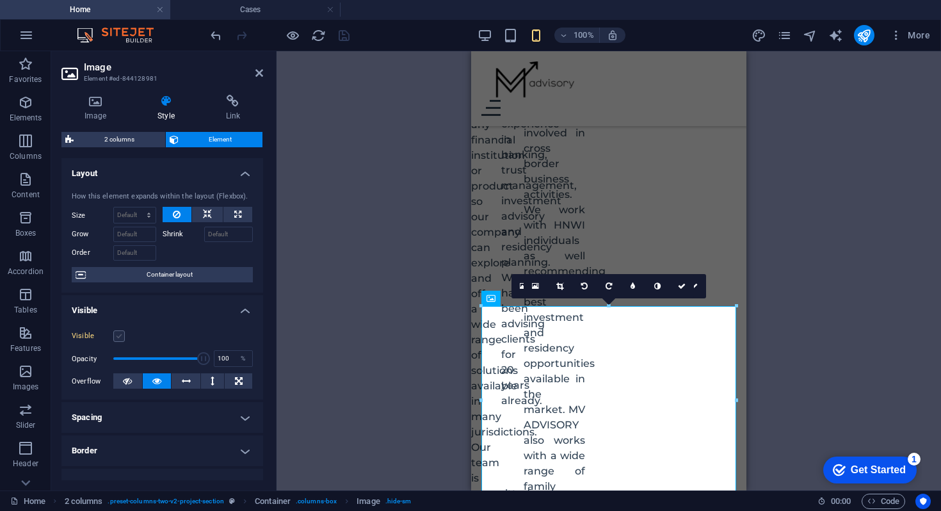
click at [123, 338] on label at bounding box center [119, 336] width 12 height 12
click at [0, 0] on input "Visible" at bounding box center [0, 0] width 0 height 0
click at [260, 70] on icon at bounding box center [259, 73] width 8 height 10
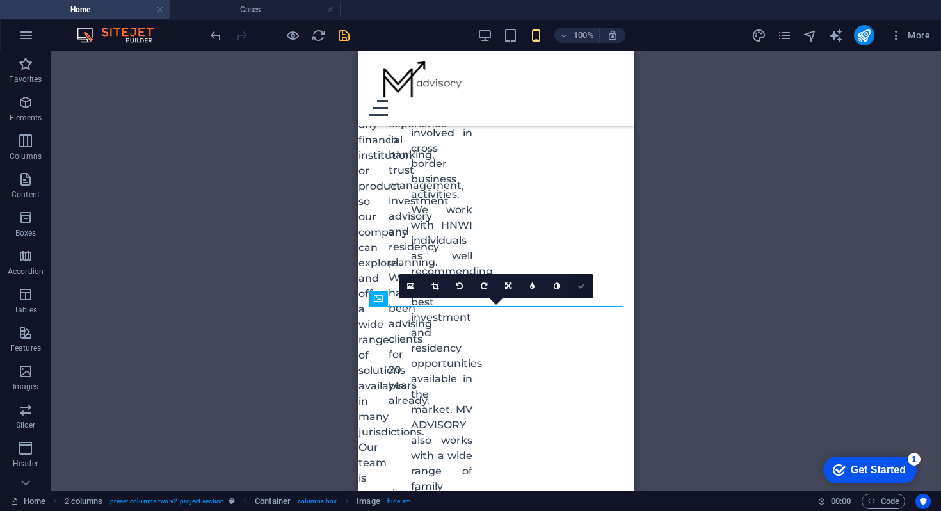
click at [582, 285] on icon at bounding box center [581, 286] width 8 height 8
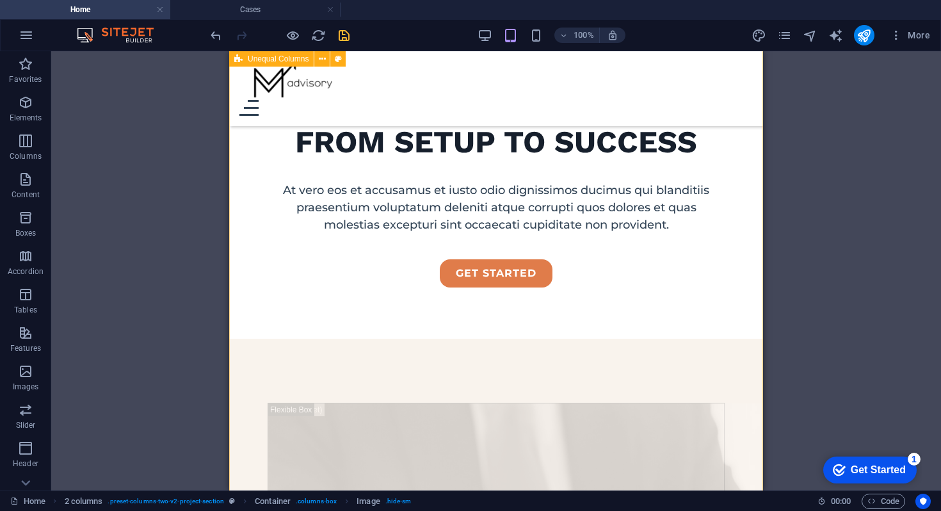
scroll to position [0, 0]
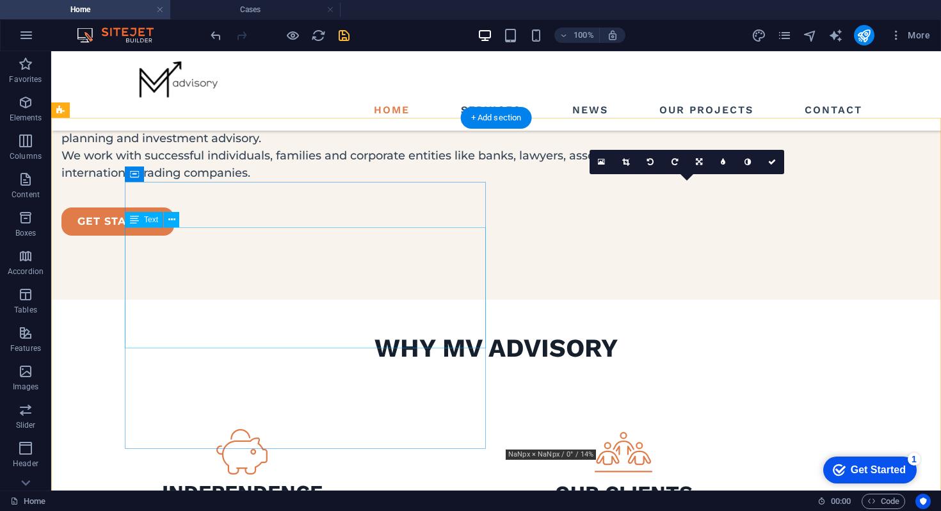
scroll to position [1320, 0]
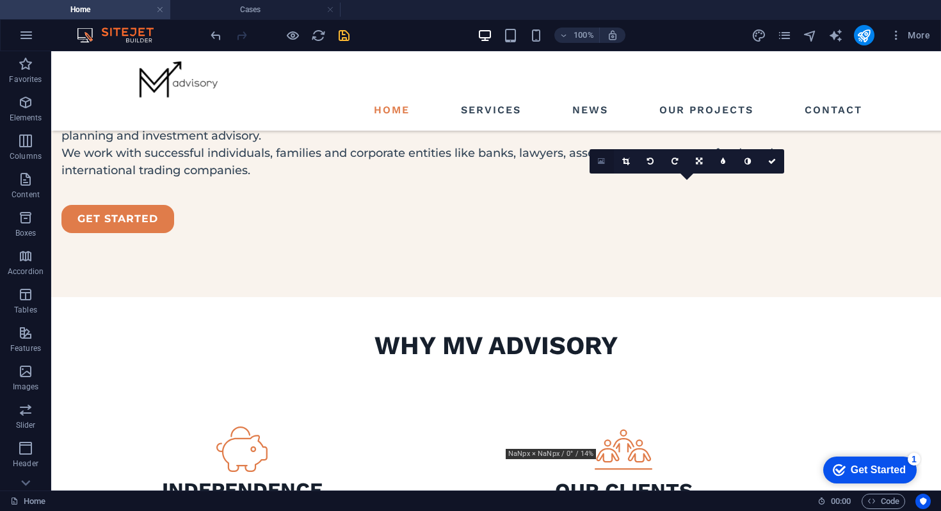
click at [596, 164] on link at bounding box center [601, 161] width 24 height 24
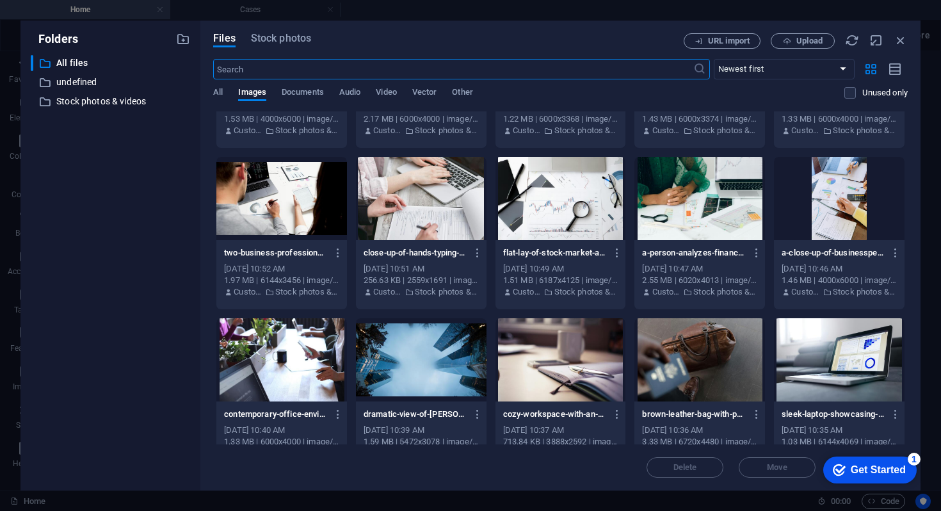
scroll to position [3036, 0]
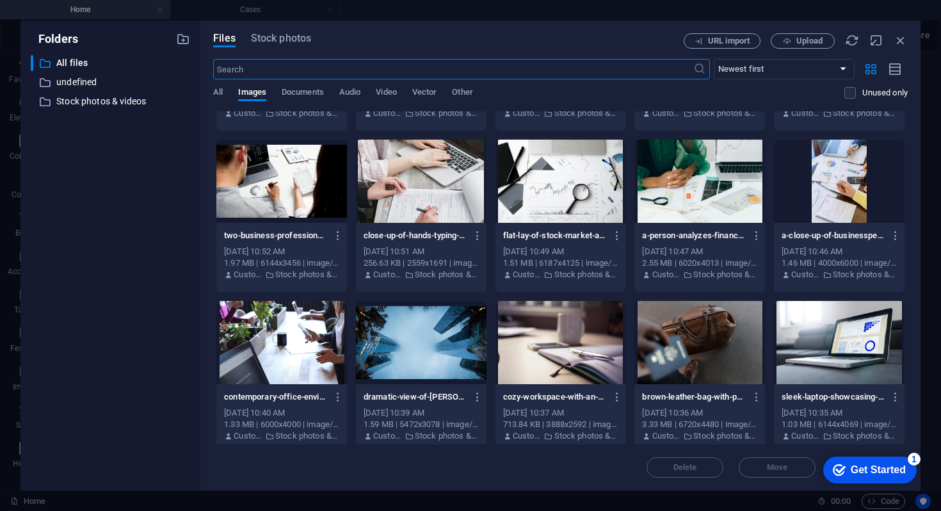
click at [776, 345] on div at bounding box center [839, 342] width 131 height 83
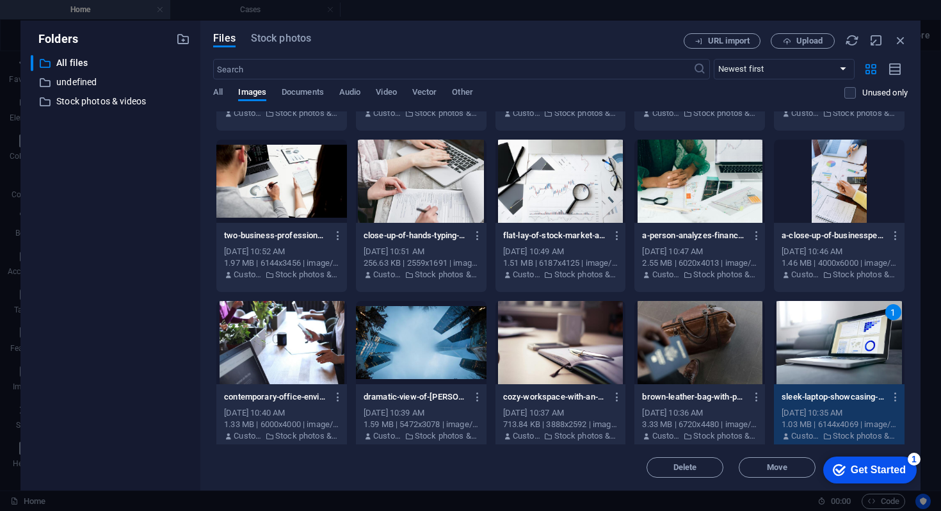
click at [542, 326] on div at bounding box center [560, 342] width 131 height 83
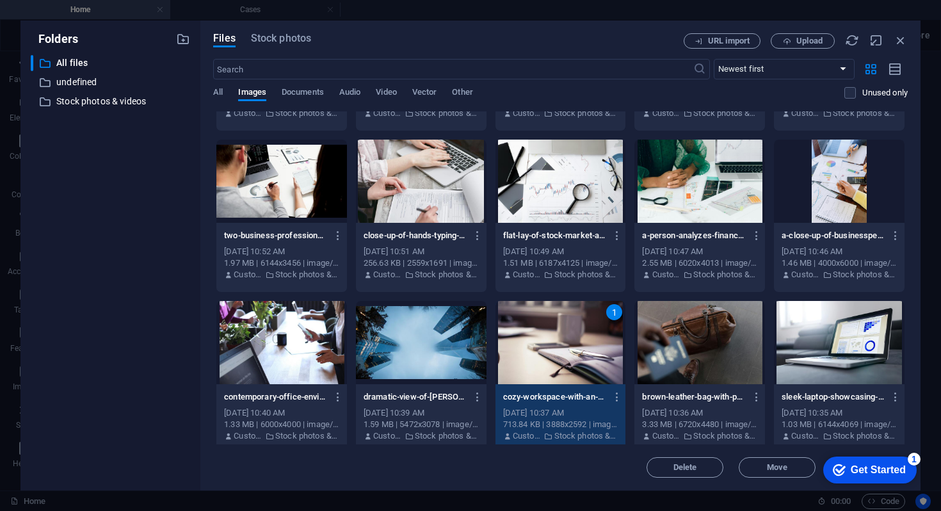
click at [542, 326] on div "1" at bounding box center [560, 342] width 131 height 83
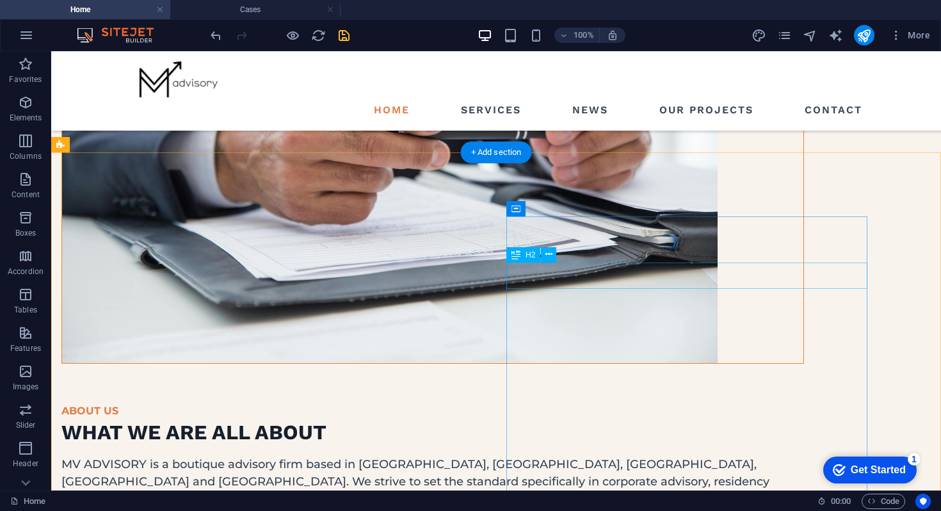
scroll to position [1278, 0]
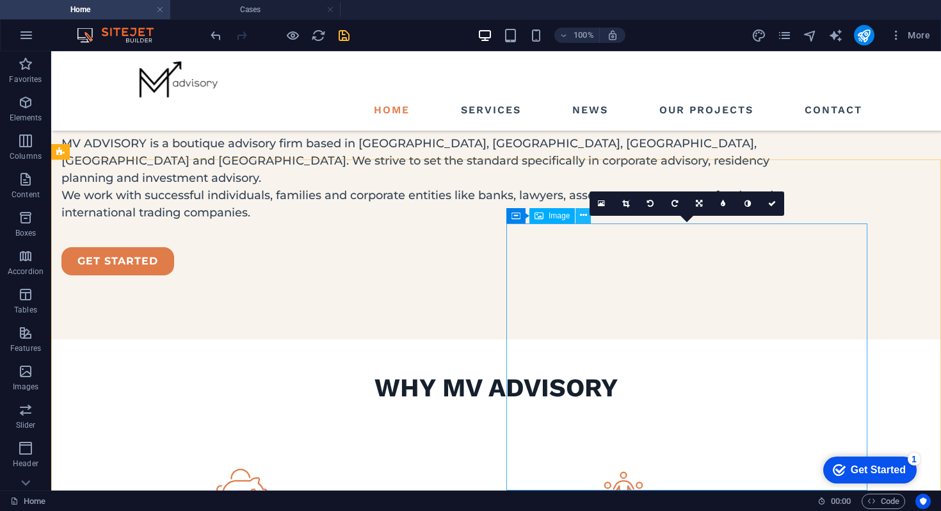
click at [582, 219] on icon at bounding box center [583, 215] width 7 height 13
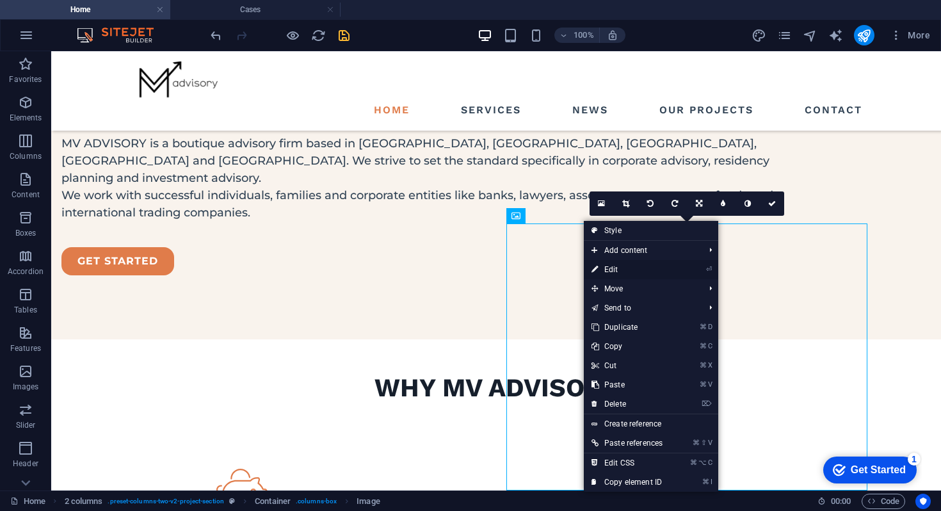
click at [606, 266] on link "⏎ Edit" at bounding box center [627, 269] width 86 height 19
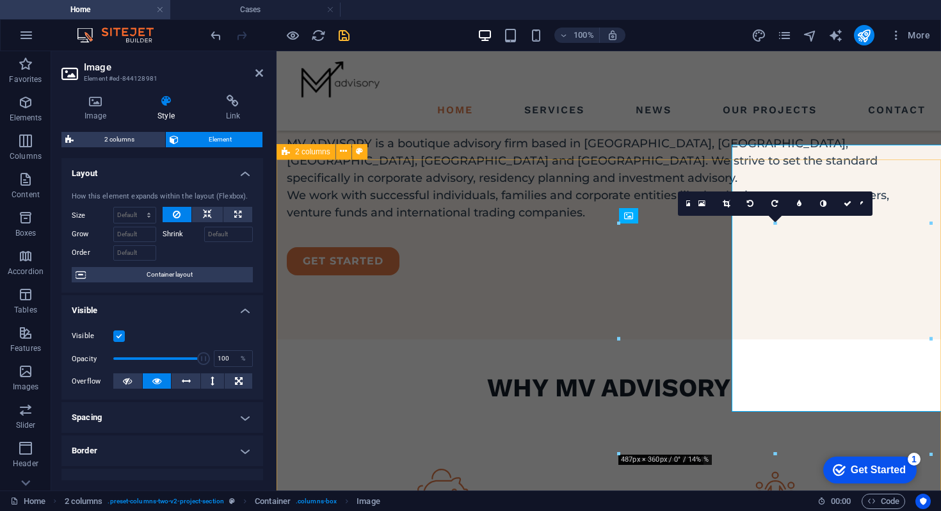
scroll to position [1356, 0]
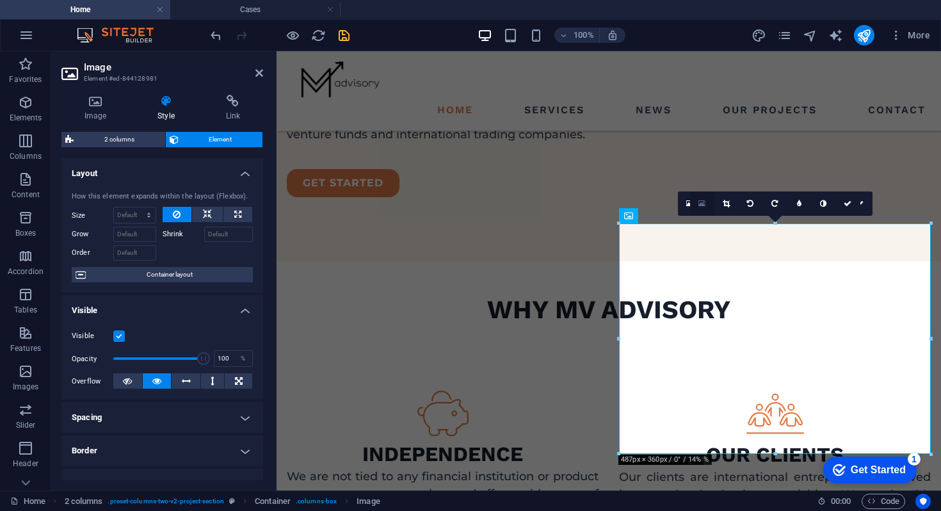
click at [701, 202] on icon at bounding box center [701, 203] width 7 height 9
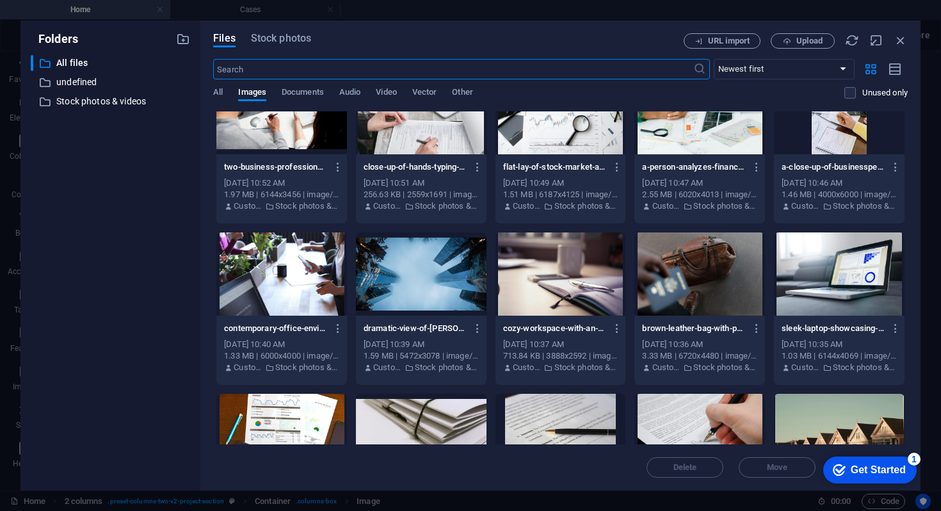
scroll to position [3177, 0]
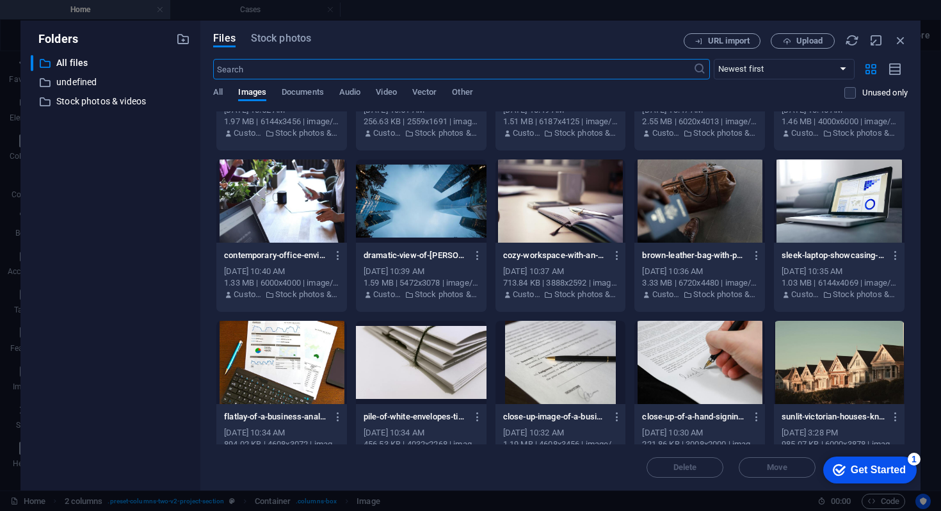
click at [800, 198] on div at bounding box center [839, 200] width 131 height 83
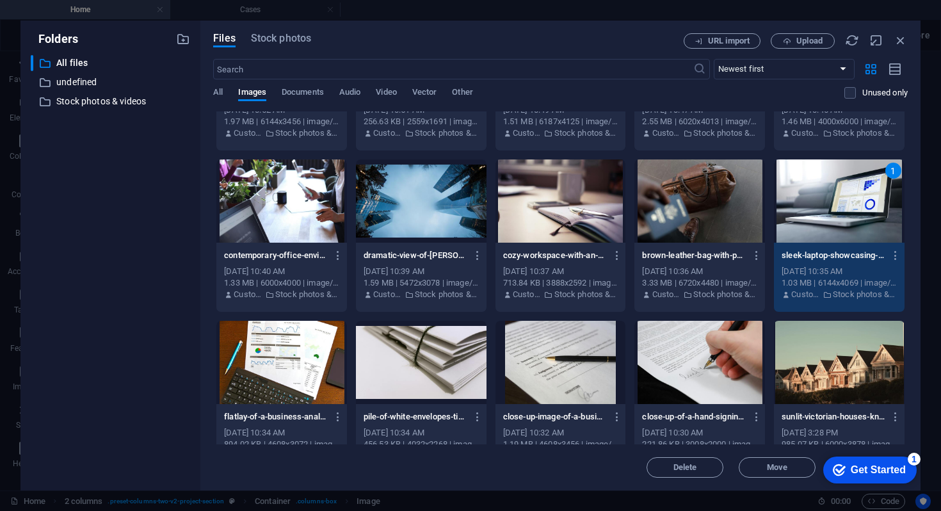
click at [800, 198] on div "1" at bounding box center [839, 200] width 131 height 83
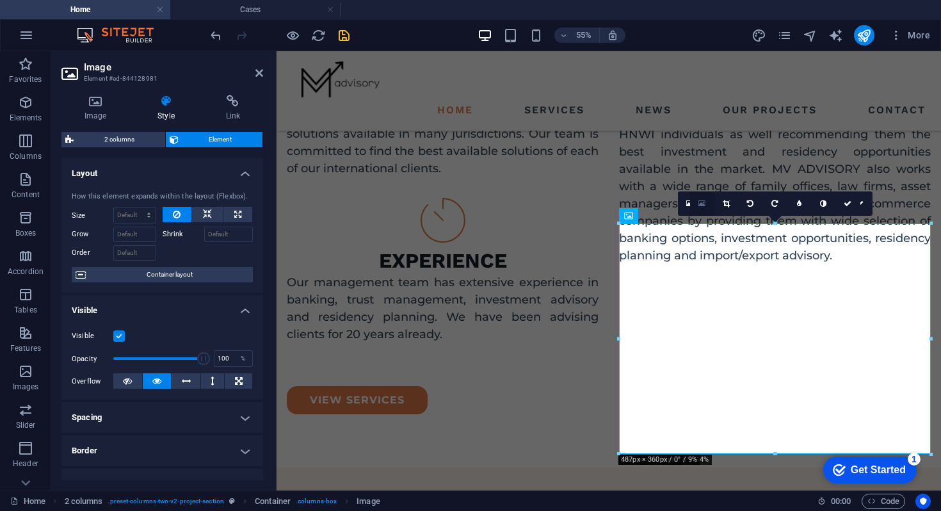
scroll to position [1356, 0]
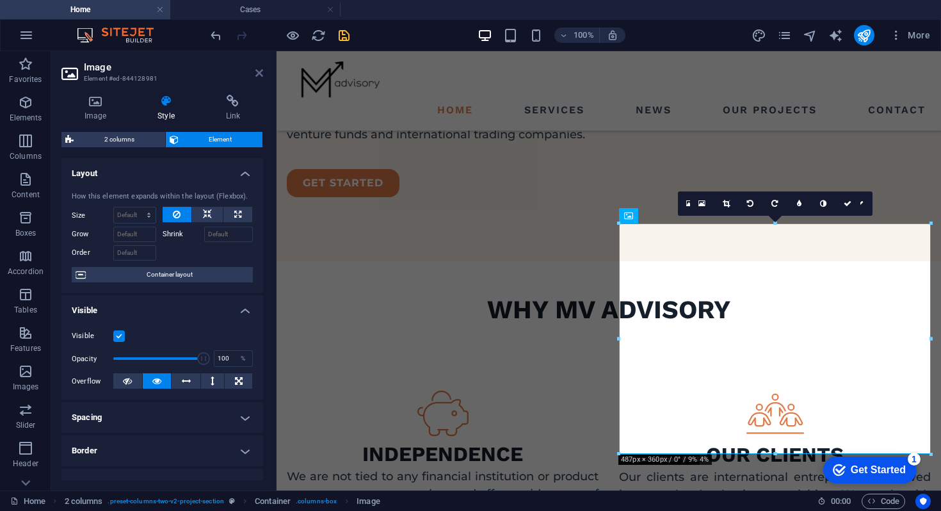
click at [257, 73] on icon at bounding box center [259, 73] width 8 height 10
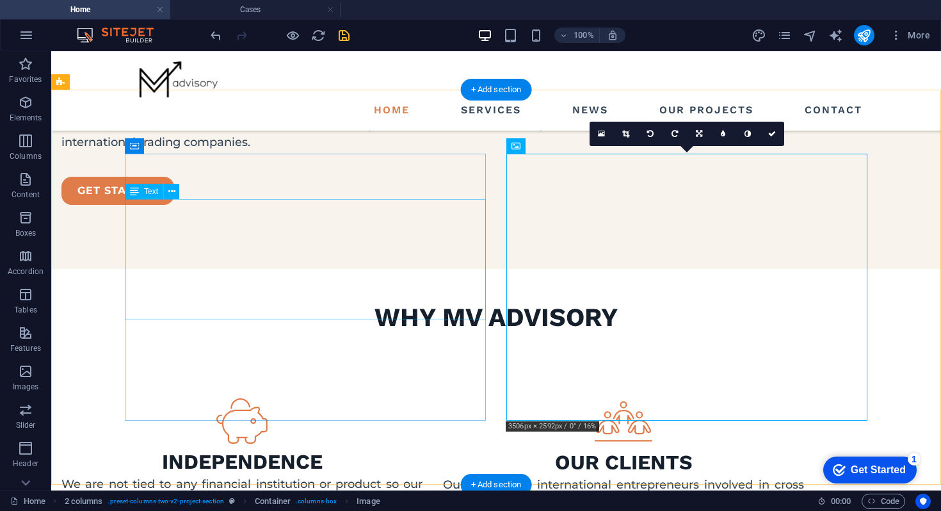
scroll to position [1349, 0]
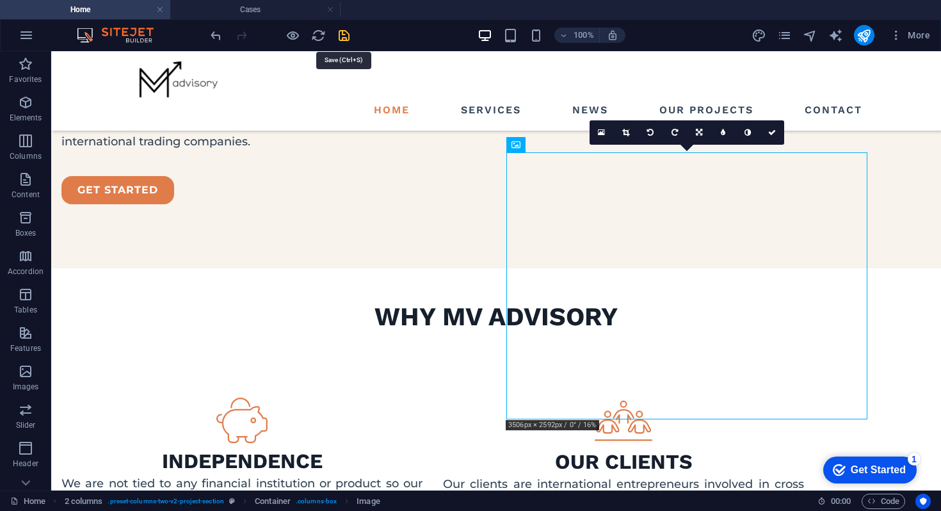
click at [340, 40] on icon "save" at bounding box center [344, 35] width 15 height 15
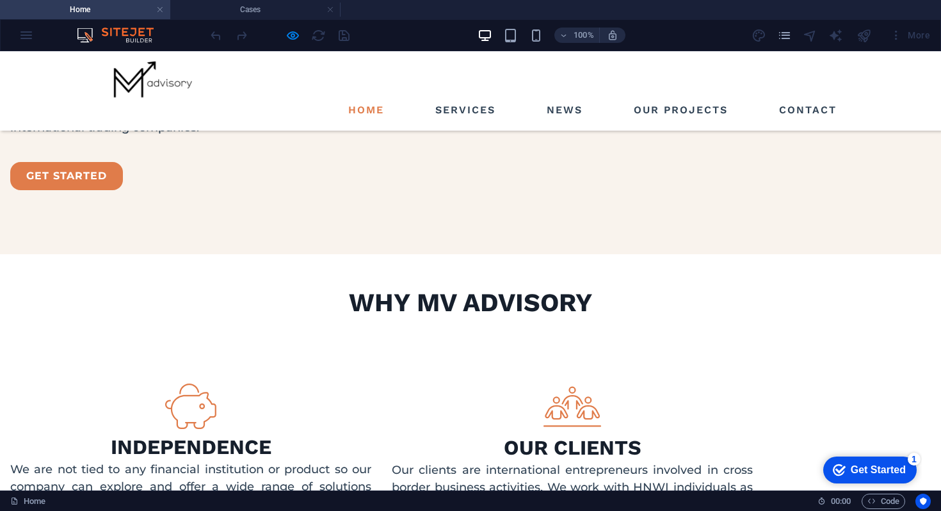
scroll to position [1379, 0]
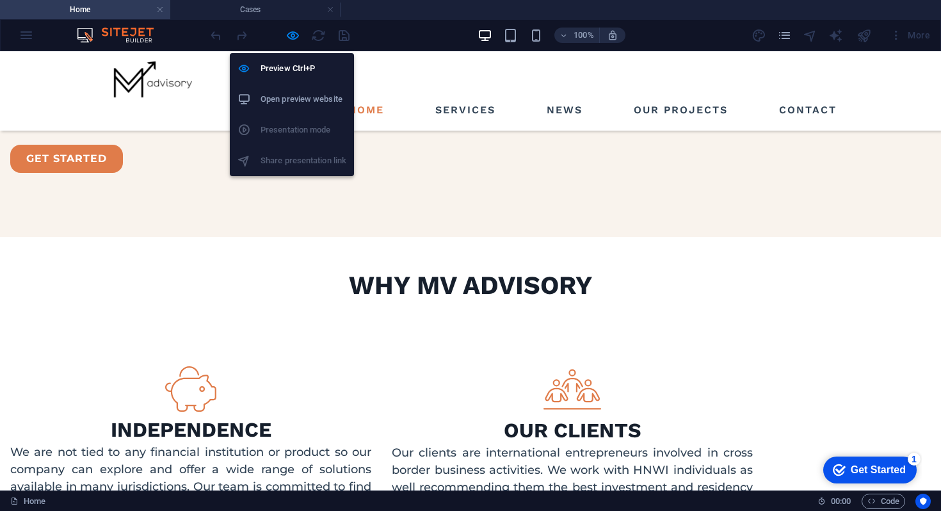
click at [283, 130] on ul "Preview Ctrl+P Open preview website Presentation mode Share presentation link" at bounding box center [292, 114] width 124 height 123
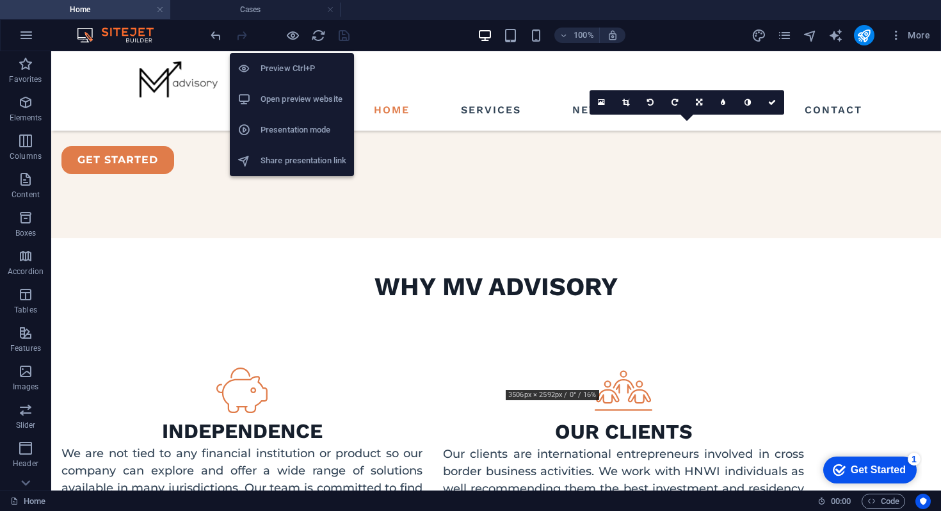
click at [291, 122] on h6 "Presentation mode" at bounding box center [303, 129] width 86 height 15
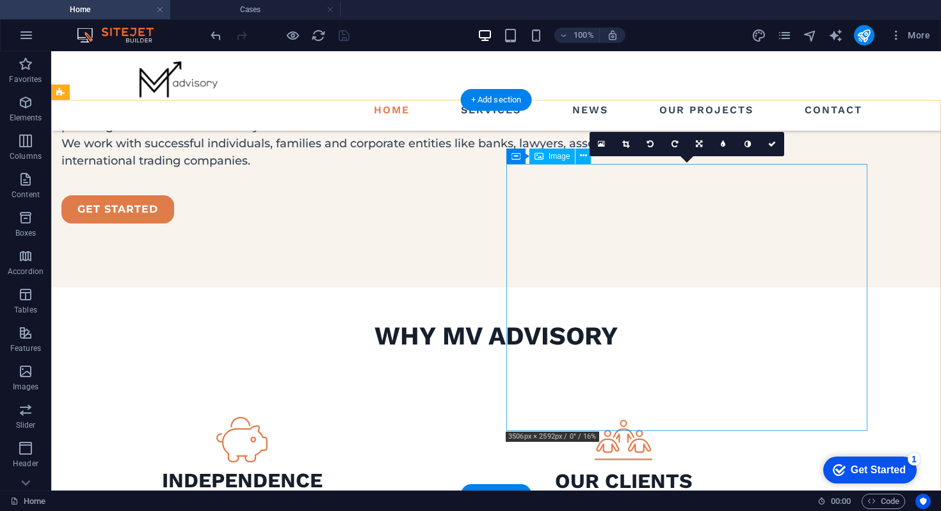
scroll to position [1320, 0]
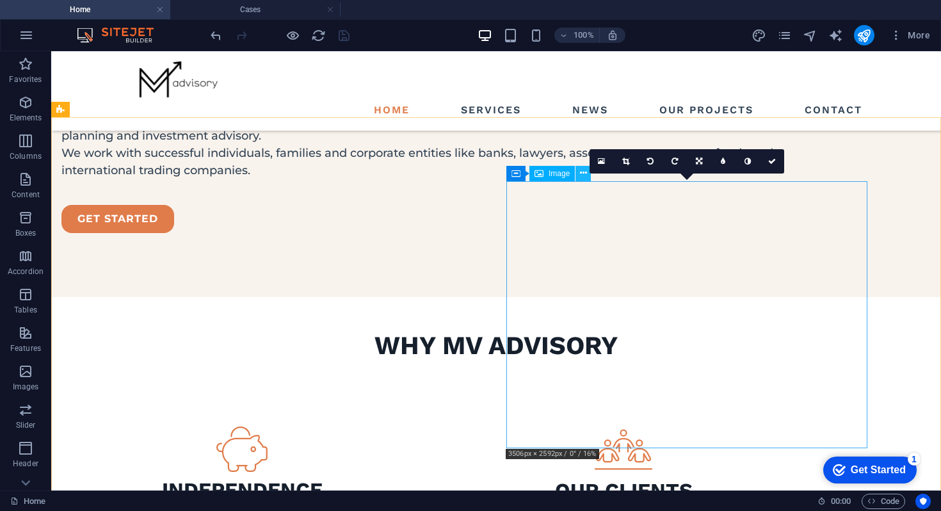
click at [581, 172] on icon at bounding box center [583, 172] width 7 height 13
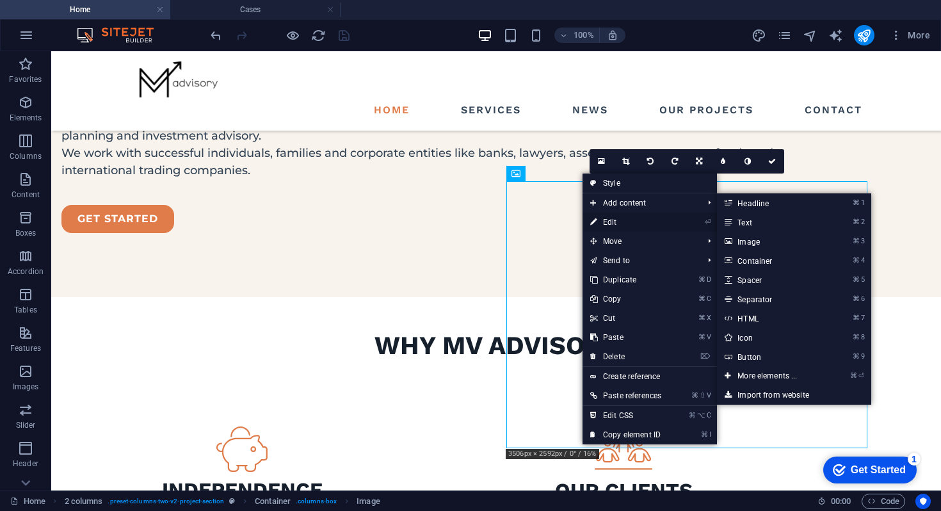
click at [605, 225] on link "⏎ Edit" at bounding box center [625, 221] width 86 height 19
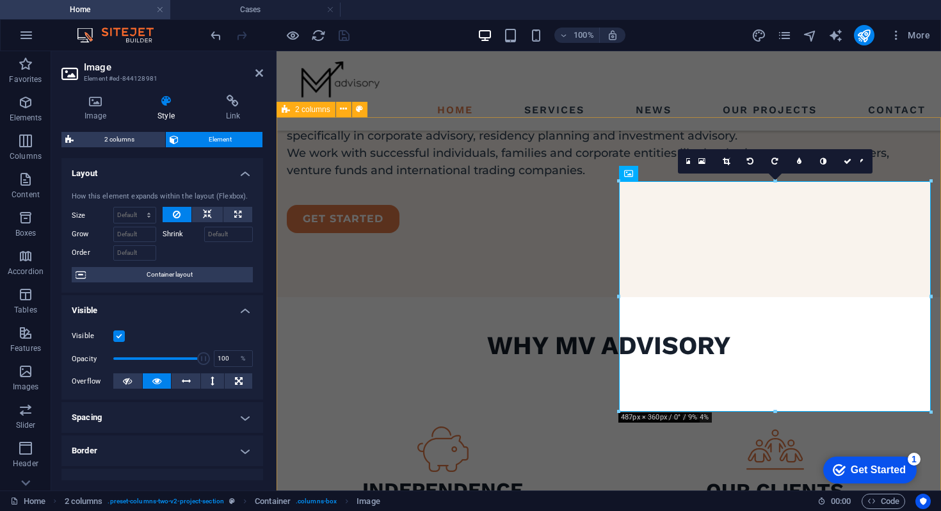
scroll to position [1398, 0]
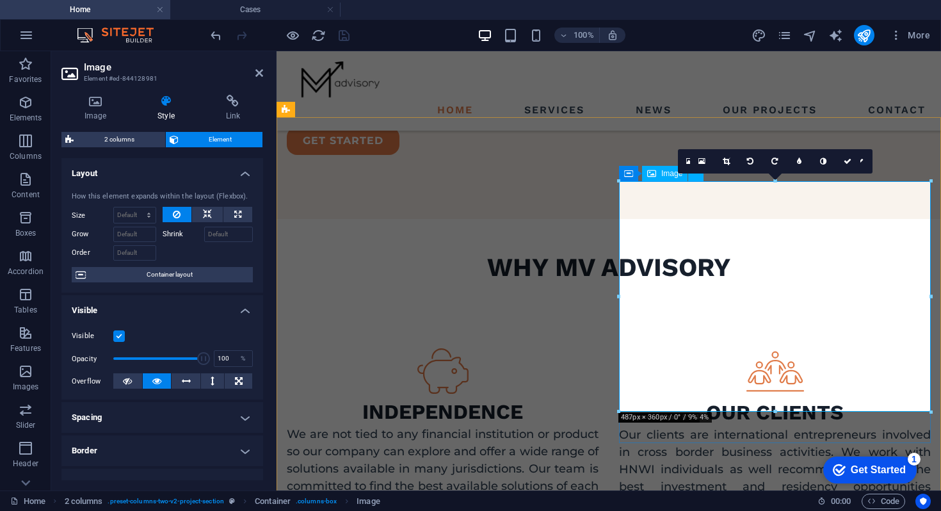
click at [106, 106] on icon at bounding box center [95, 101] width 68 height 13
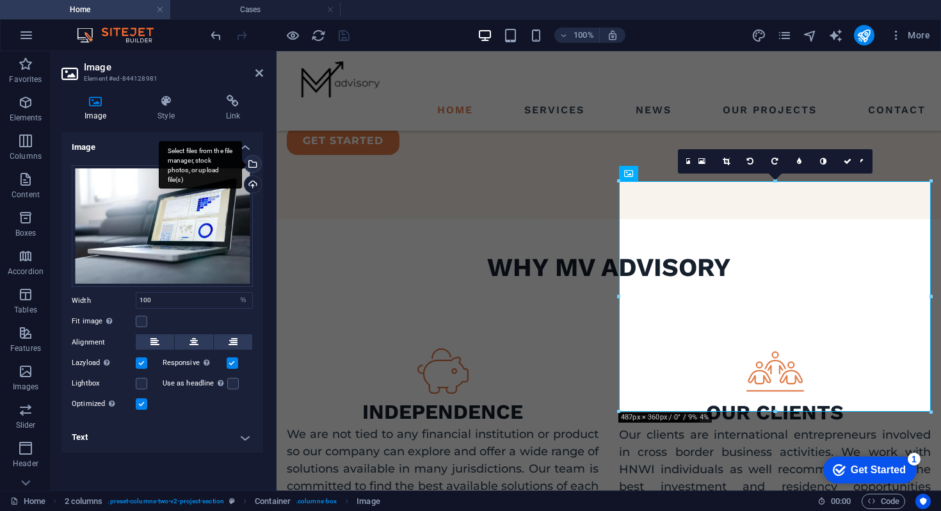
click at [257, 161] on div "Select files from the file manager, stock photos, or upload file(s)" at bounding box center [251, 164] width 19 height 19
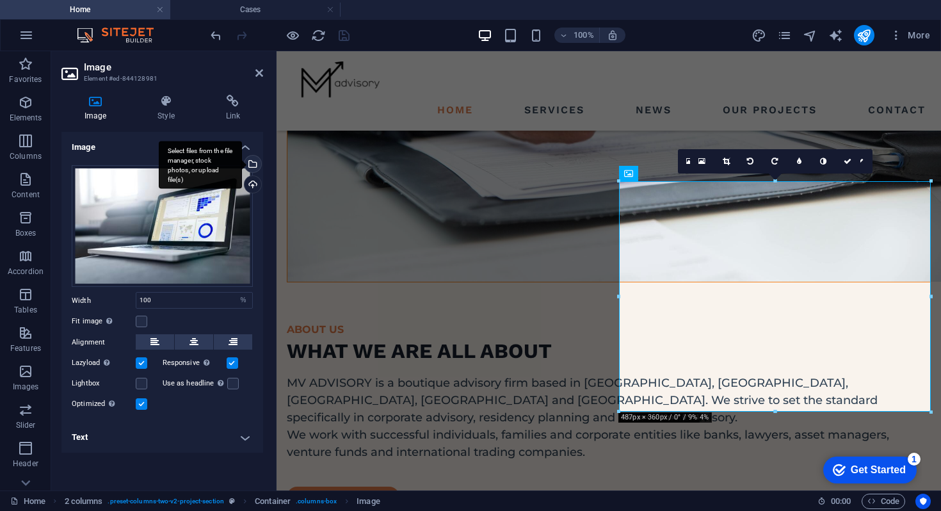
scroll to position [1758, 0]
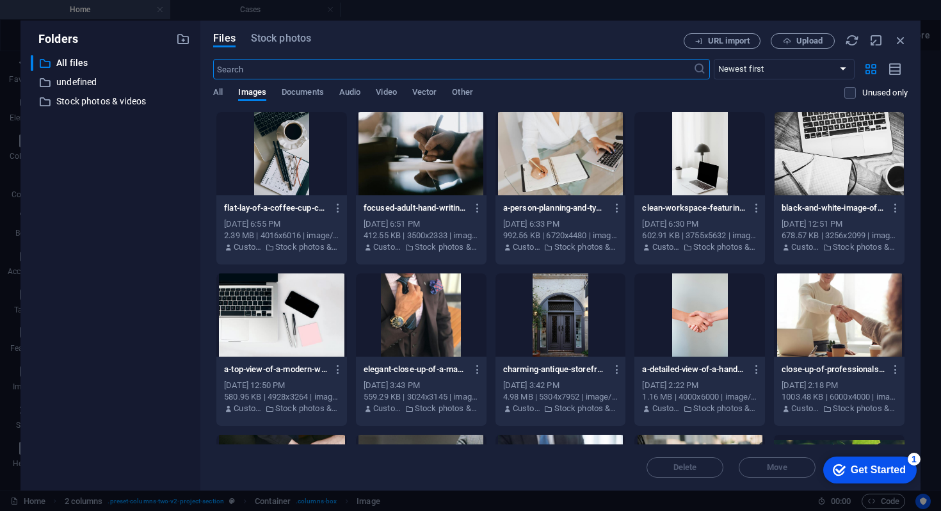
click at [451, 166] on div at bounding box center [421, 153] width 131 height 83
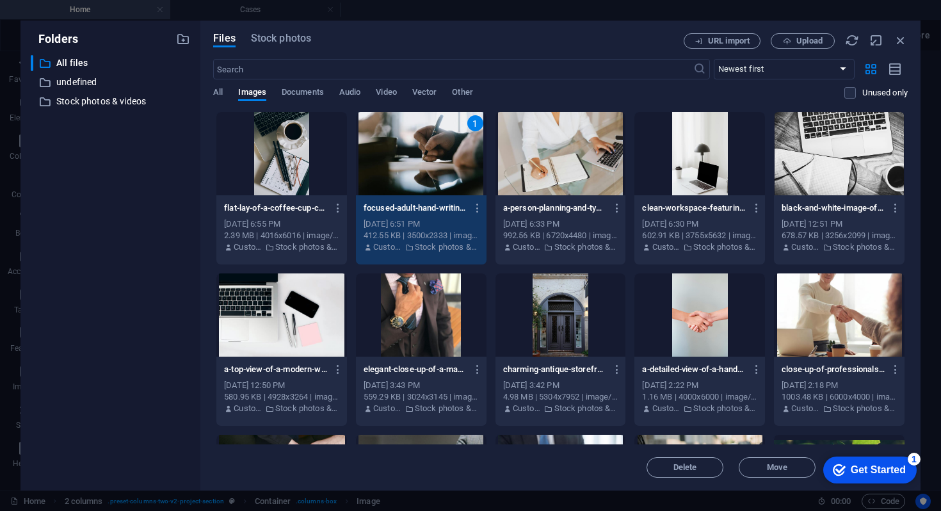
click at [451, 166] on div "1" at bounding box center [421, 153] width 131 height 83
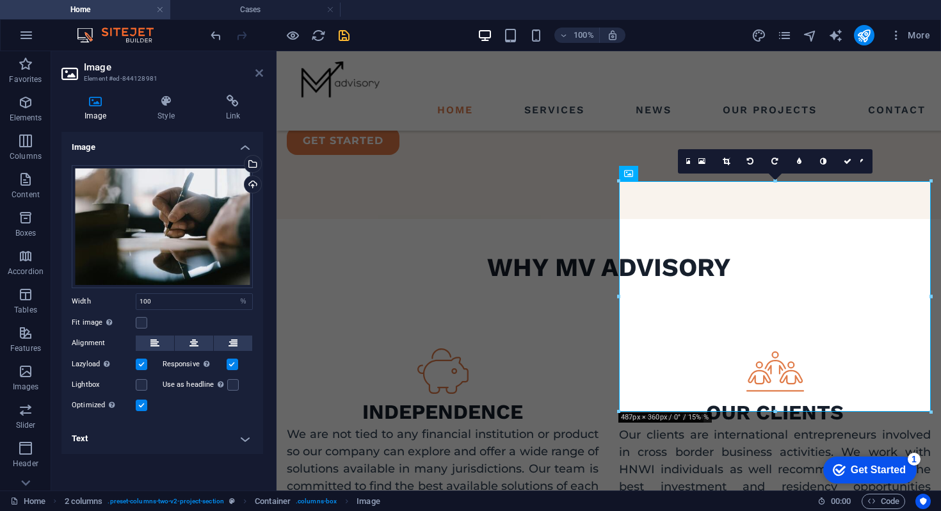
click at [257, 71] on icon at bounding box center [259, 73] width 8 height 10
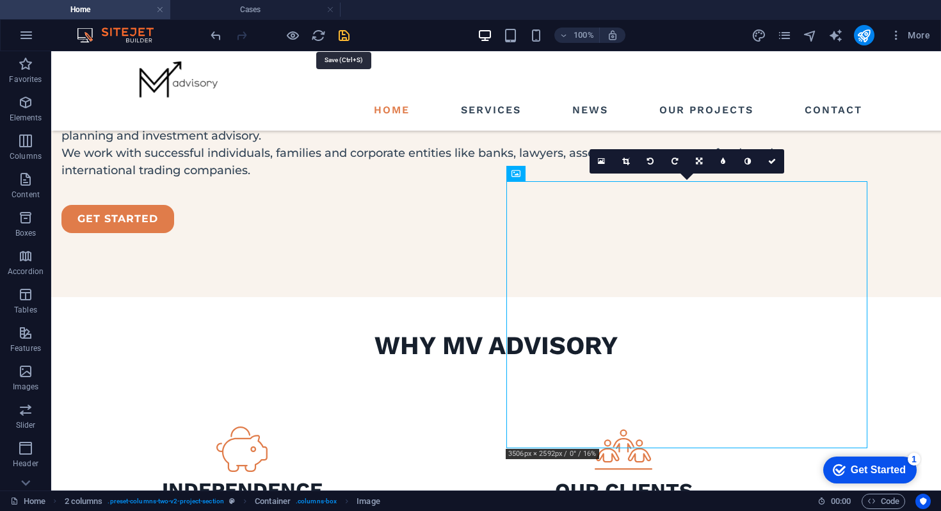
click at [337, 41] on icon "save" at bounding box center [344, 35] width 15 height 15
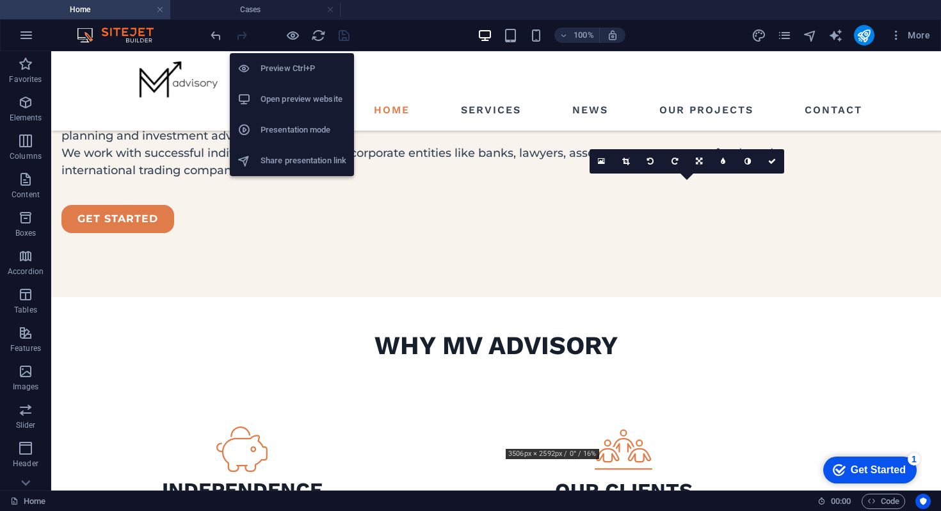
click at [294, 133] on h6 "Presentation mode" at bounding box center [303, 129] width 86 height 15
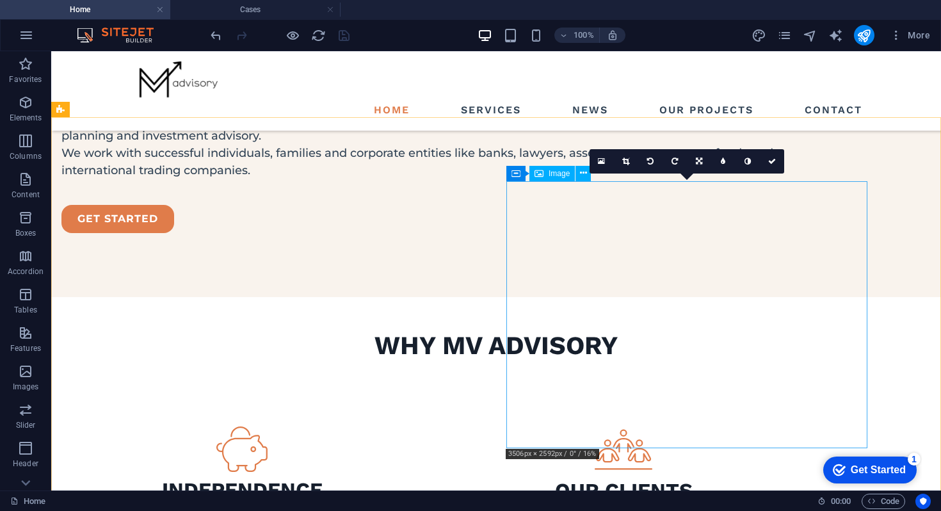
click at [564, 175] on span "Image" at bounding box center [558, 174] width 21 height 8
click at [556, 174] on span "Image" at bounding box center [558, 174] width 21 height 8
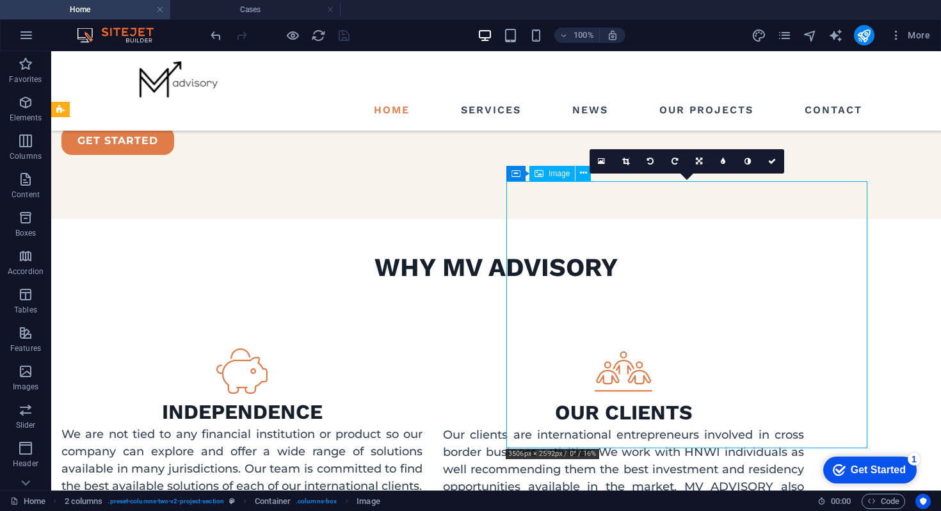
select select "%"
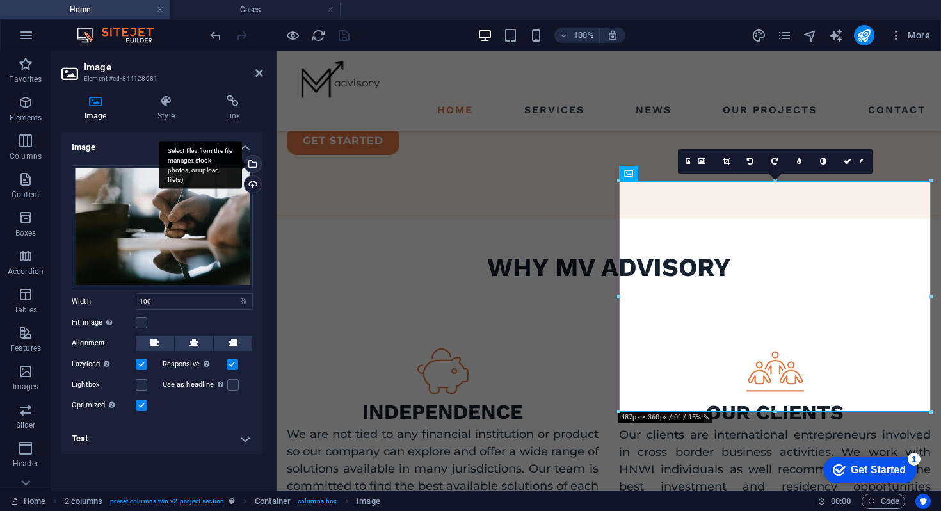
click at [252, 162] on div "Select files from the file manager, stock photos, or upload file(s)" at bounding box center [251, 164] width 19 height 19
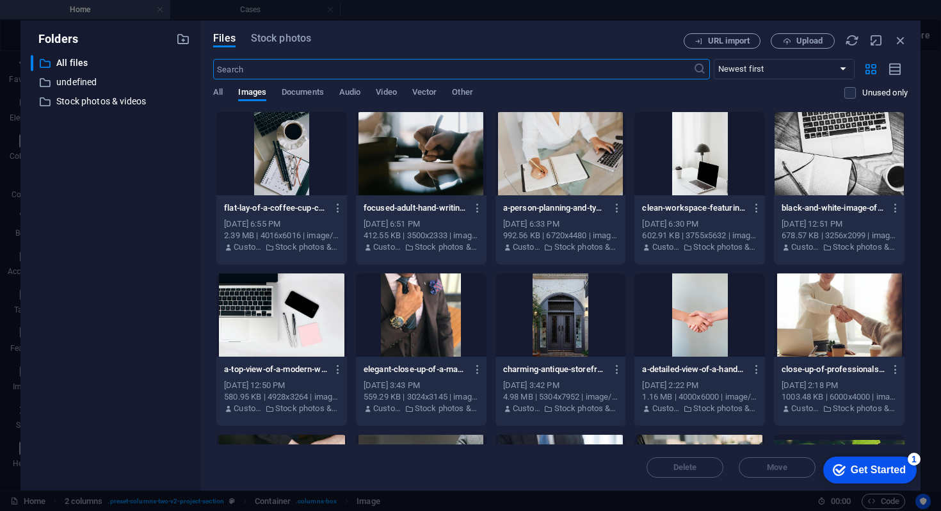
scroll to position [1758, 0]
click at [279, 40] on span "Stock photos" at bounding box center [281, 38] width 60 height 15
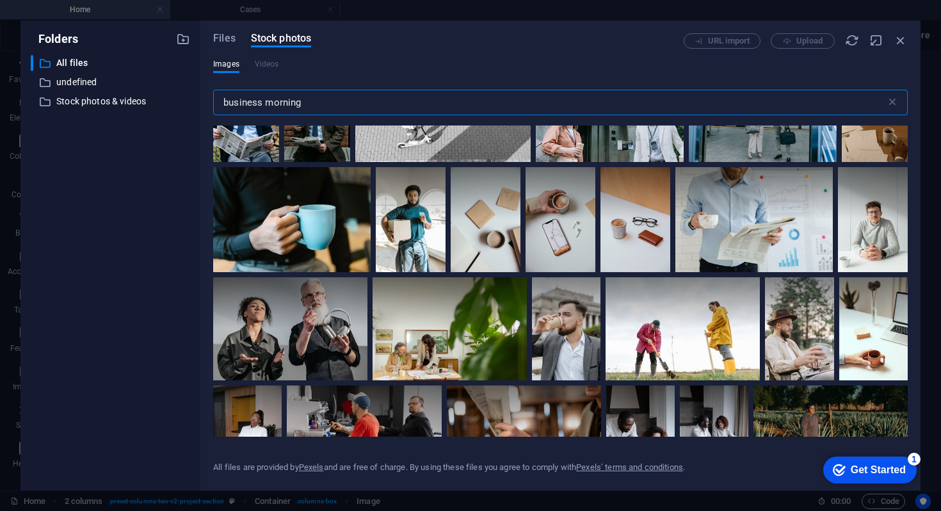
scroll to position [5038, 0]
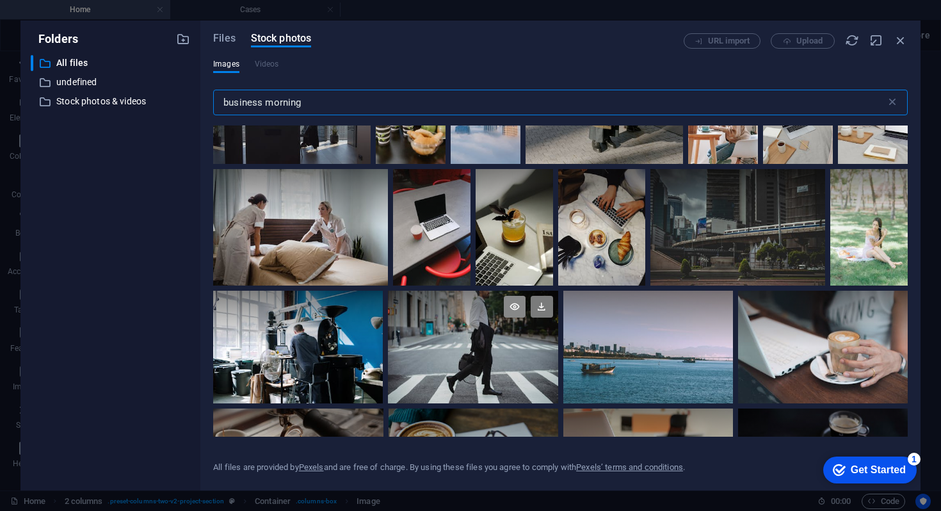
click at [513, 296] on icon at bounding box center [515, 307] width 22 height 22
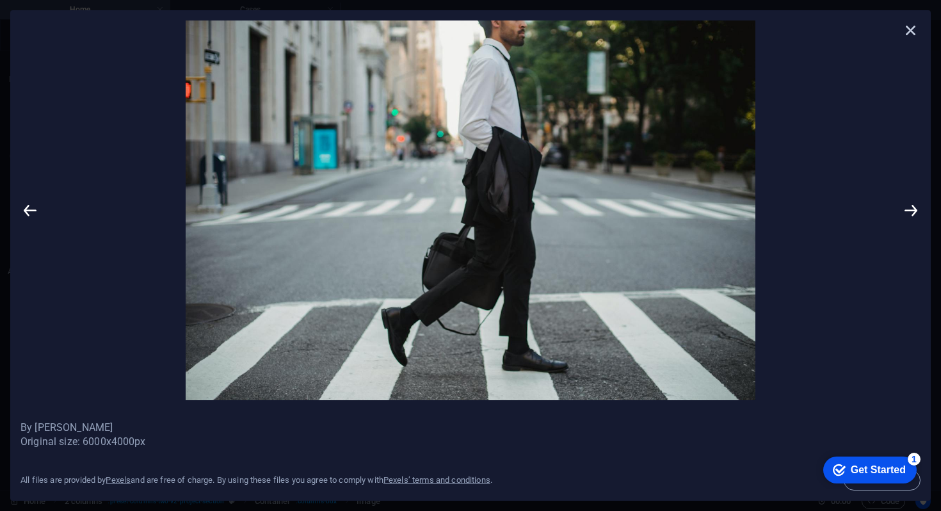
click at [907, 35] on icon at bounding box center [910, 29] width 19 height 19
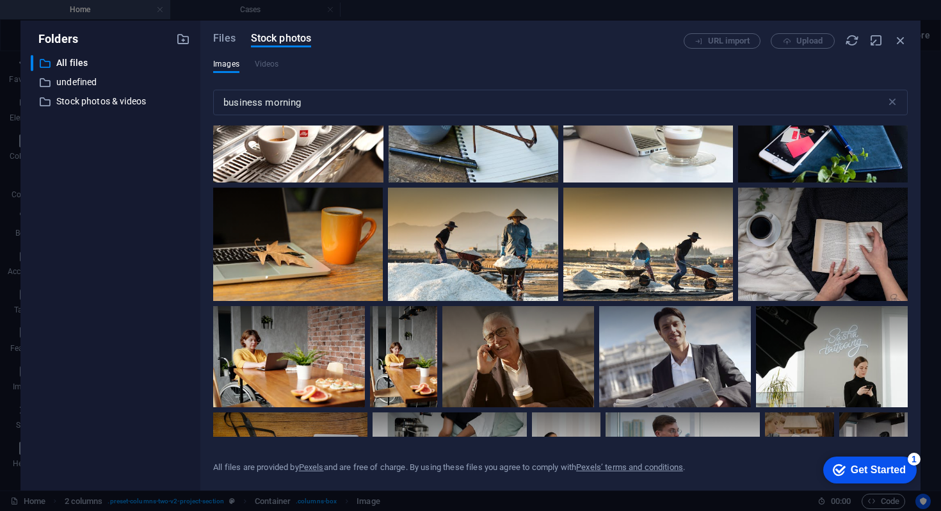
scroll to position [5507, 0]
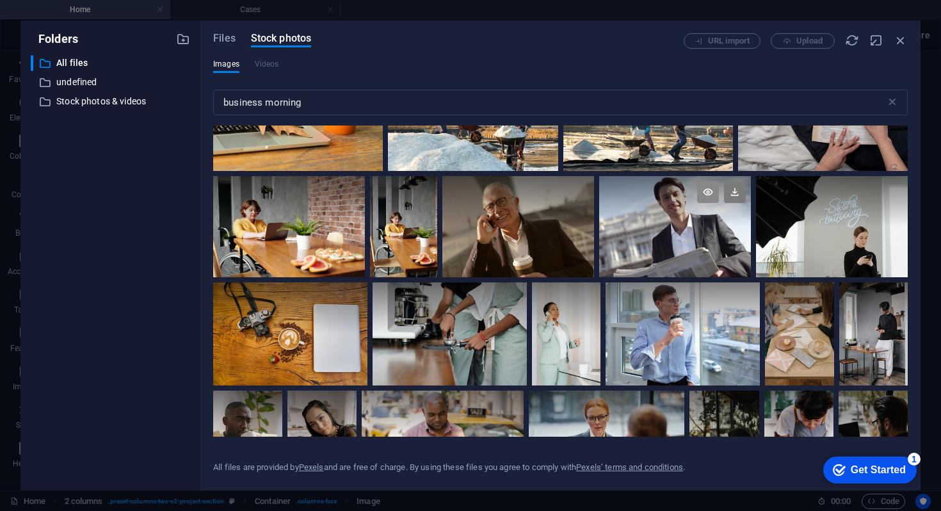
click at [704, 181] on icon at bounding box center [708, 192] width 22 height 22
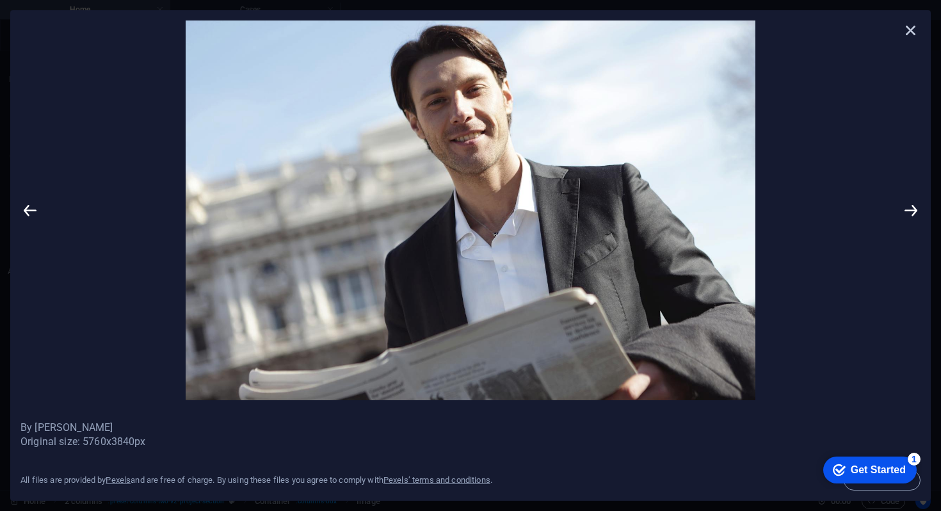
click at [910, 31] on icon at bounding box center [910, 29] width 19 height 19
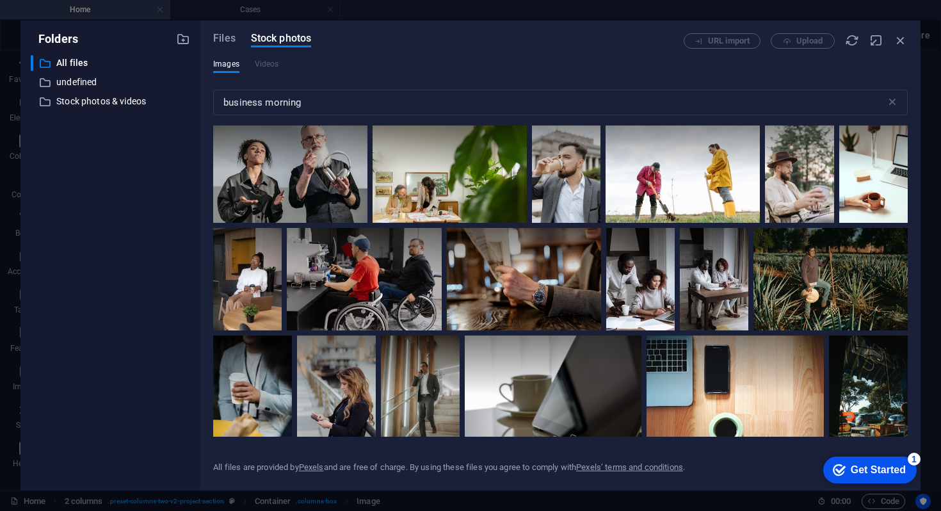
scroll to position [6255, 0]
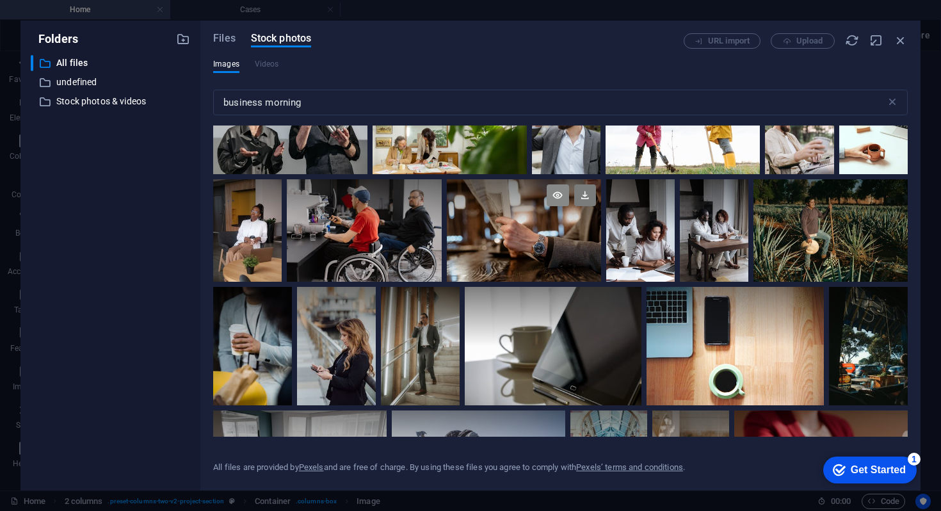
click at [559, 184] on icon at bounding box center [557, 195] width 22 height 22
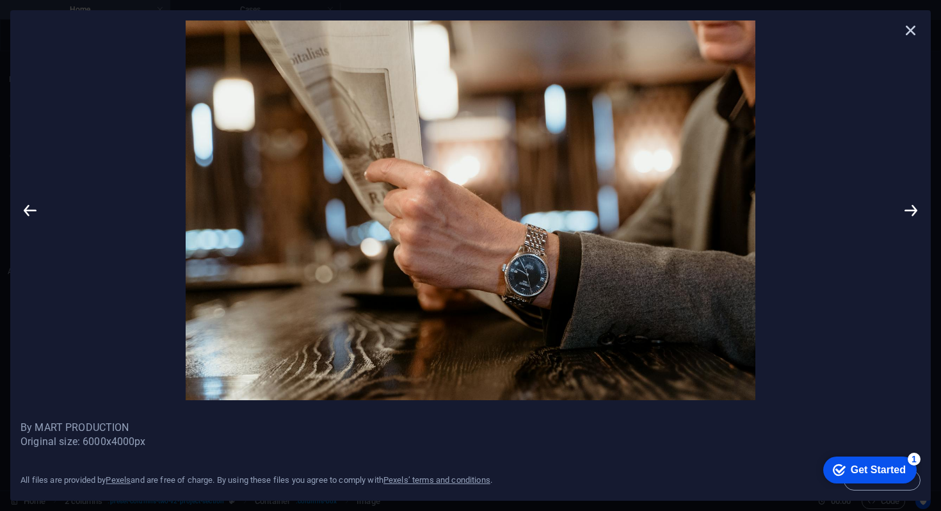
click at [907, 29] on icon at bounding box center [910, 29] width 19 height 19
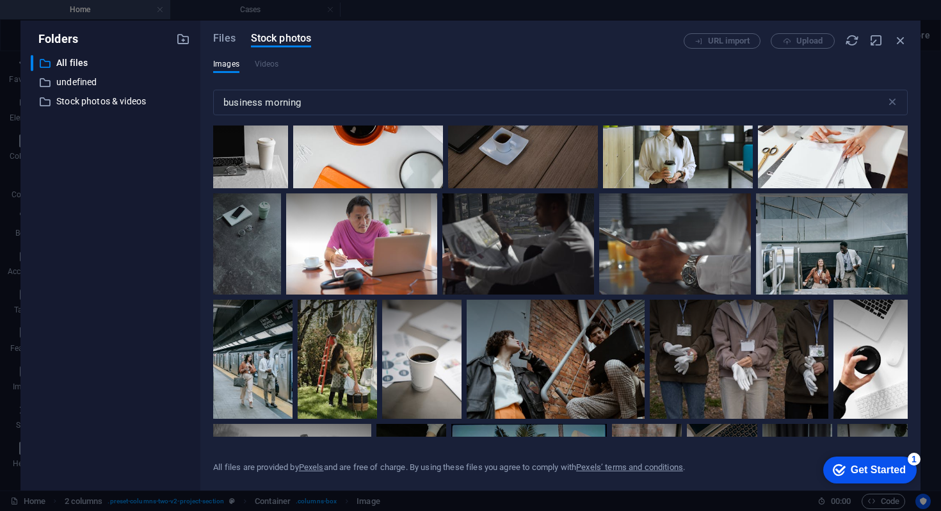
scroll to position [9074, 0]
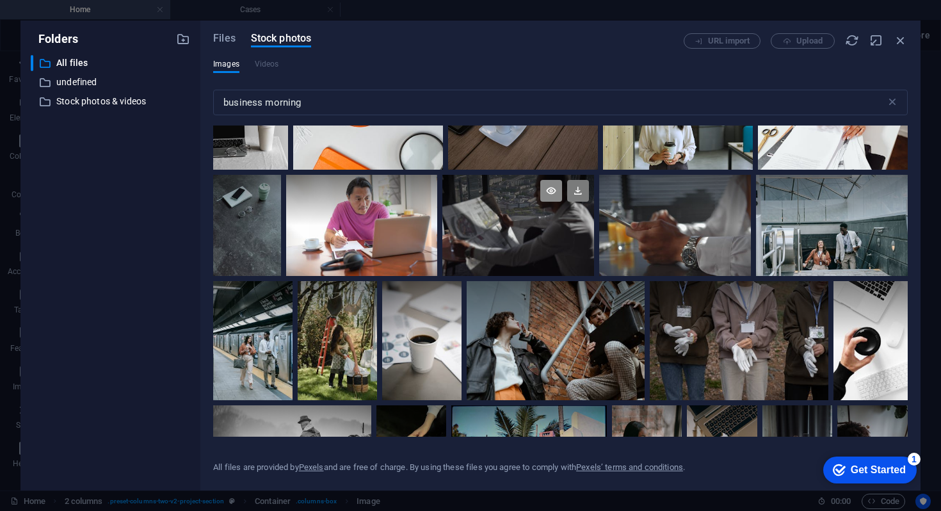
click at [553, 180] on icon at bounding box center [551, 191] width 22 height 22
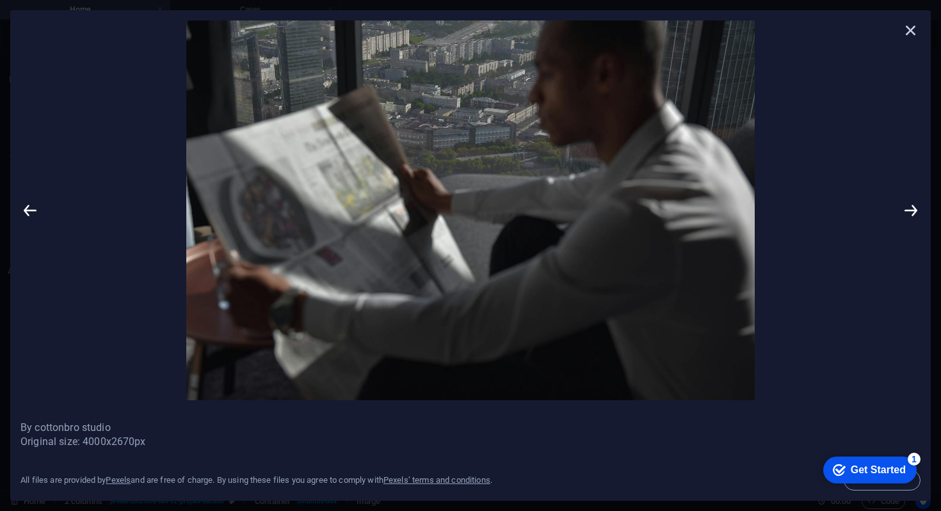
click at [909, 30] on icon at bounding box center [910, 29] width 19 height 19
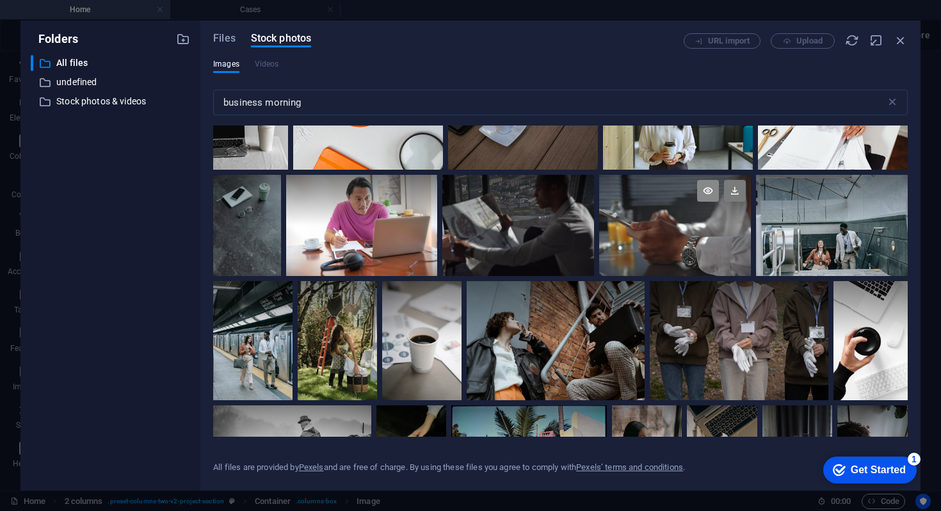
click at [706, 180] on icon at bounding box center [708, 191] width 22 height 22
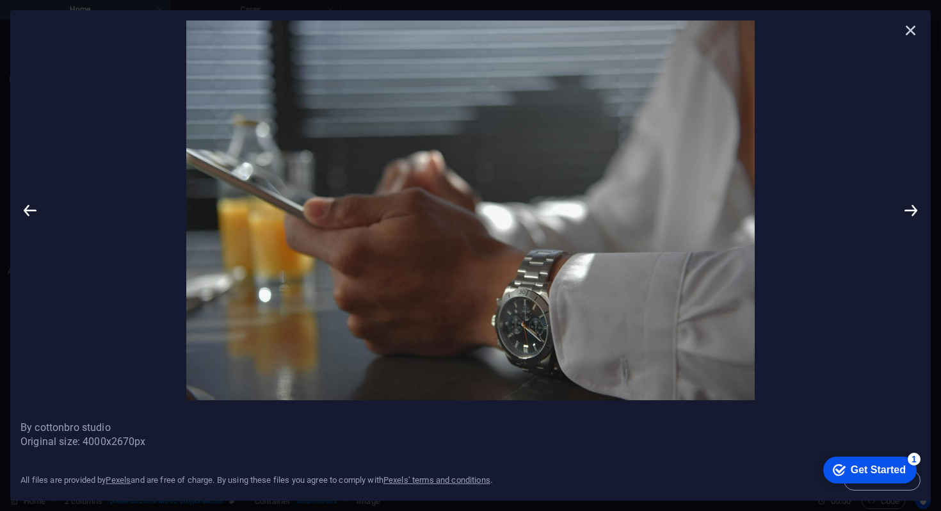
click at [910, 32] on icon at bounding box center [910, 29] width 19 height 19
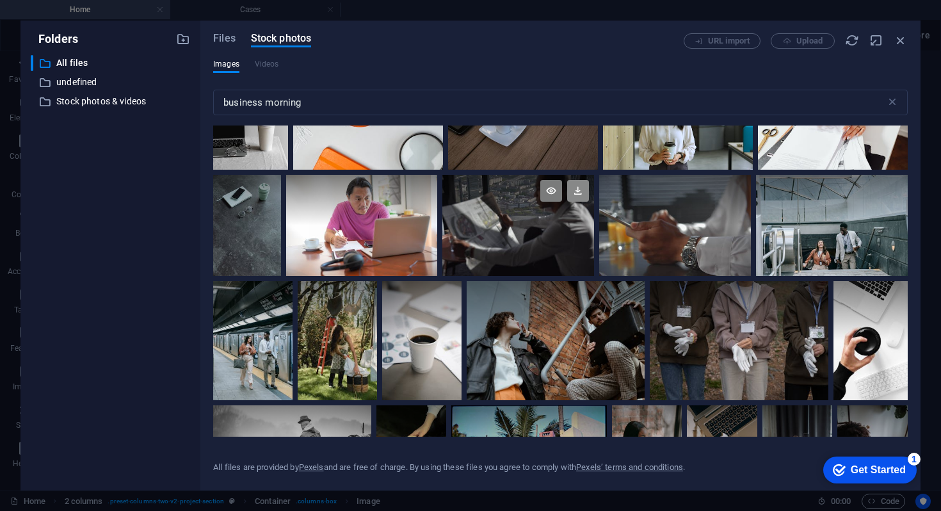
click at [574, 180] on icon at bounding box center [578, 191] width 22 height 22
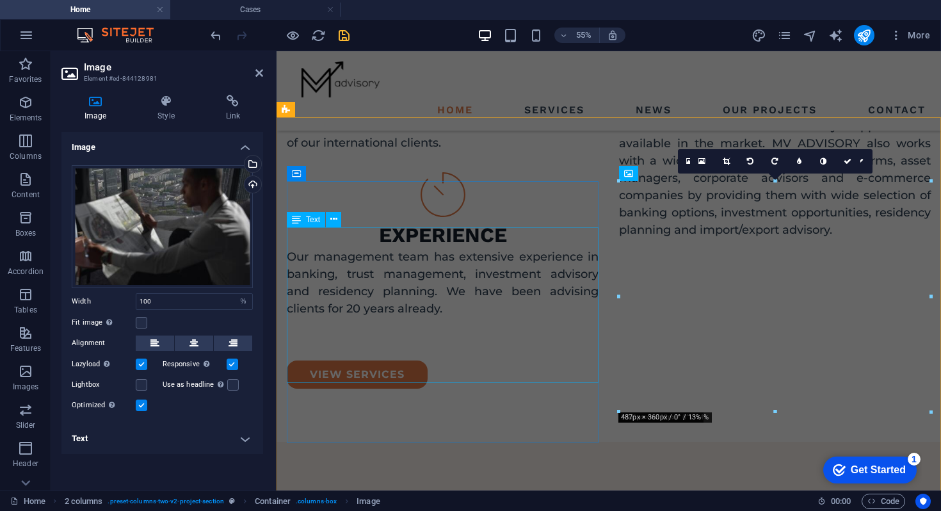
scroll to position [1398, 0]
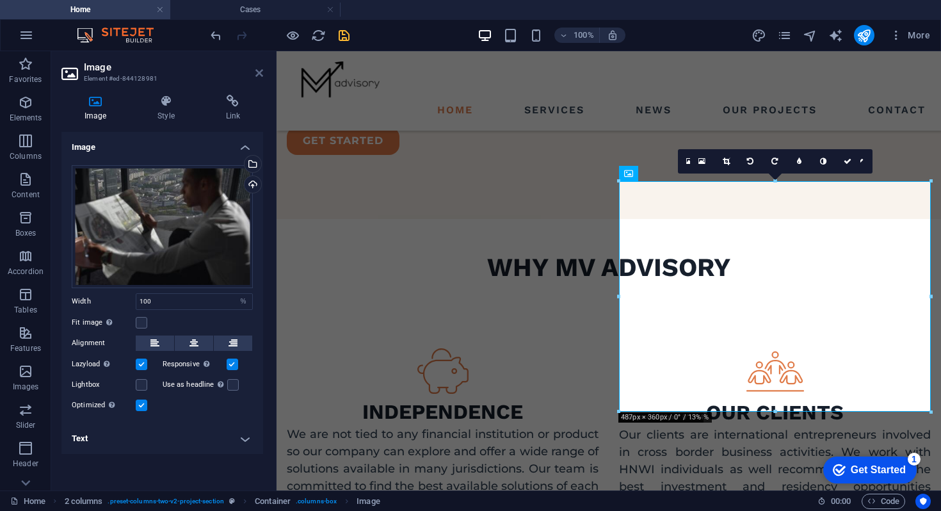
click at [261, 76] on icon at bounding box center [259, 73] width 8 height 10
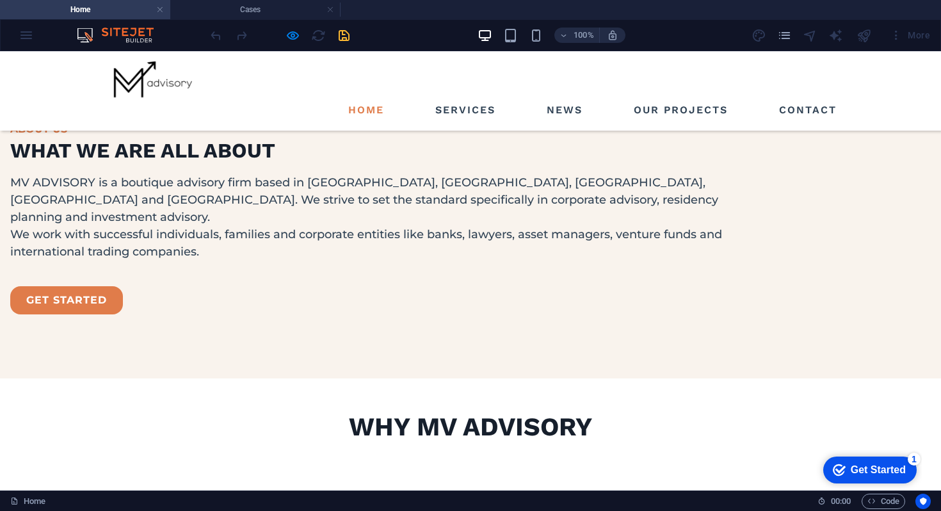
scroll to position [1318, 0]
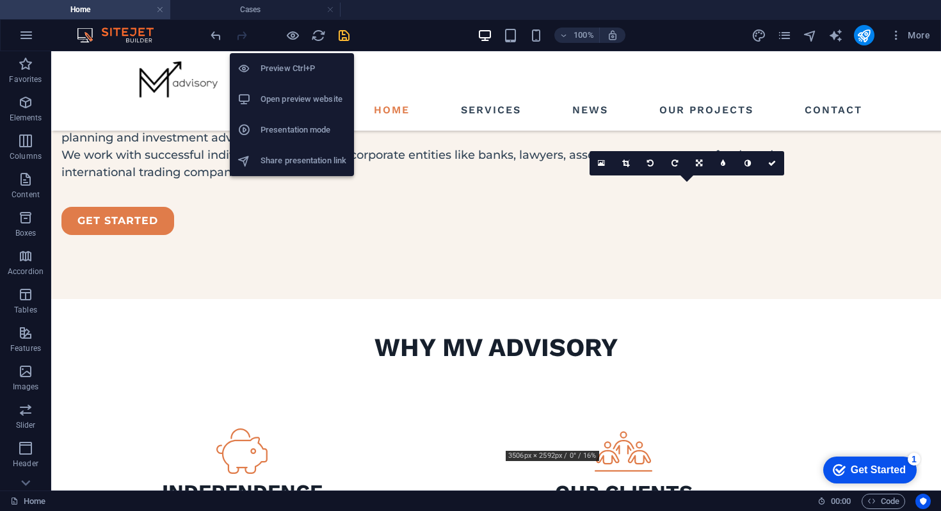
click at [295, 129] on h6 "Presentation mode" at bounding box center [303, 129] width 86 height 15
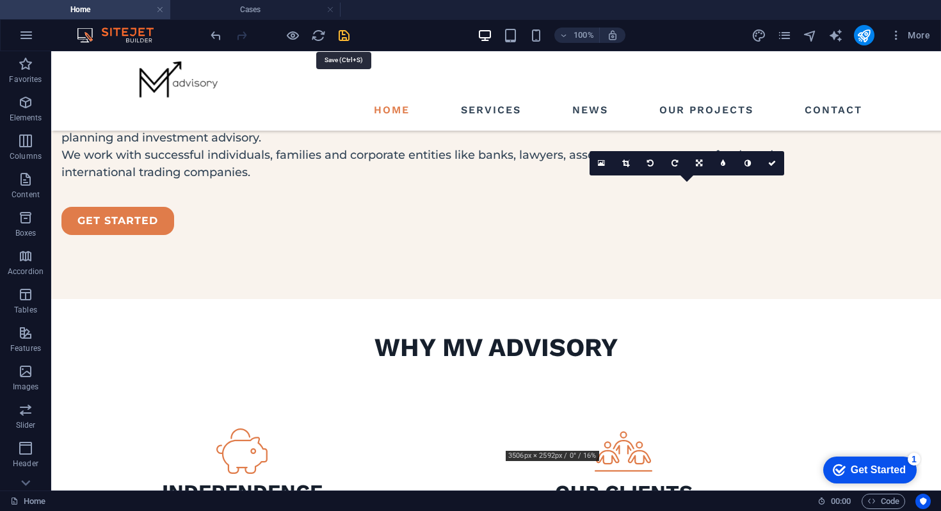
click at [347, 34] on icon "save" at bounding box center [344, 35] width 15 height 15
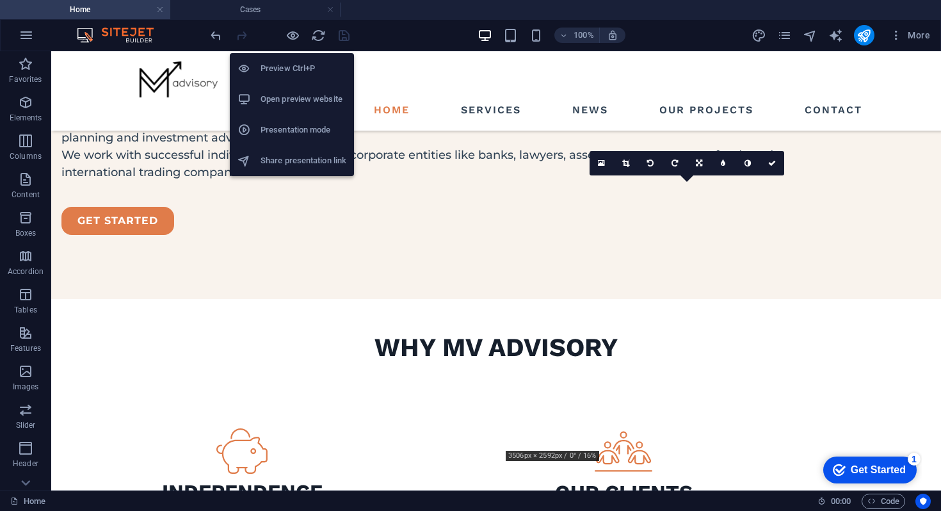
click at [292, 131] on h6 "Presentation mode" at bounding box center [303, 129] width 86 height 15
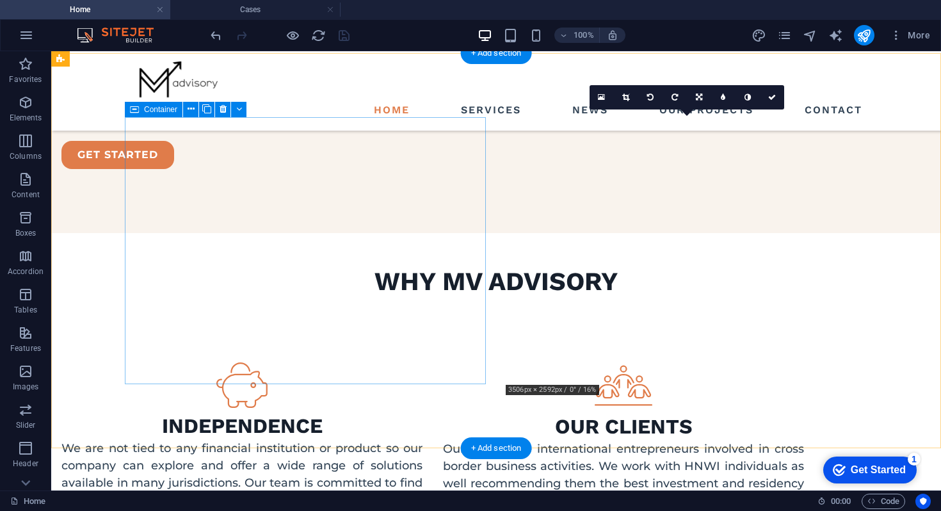
scroll to position [1241, 0]
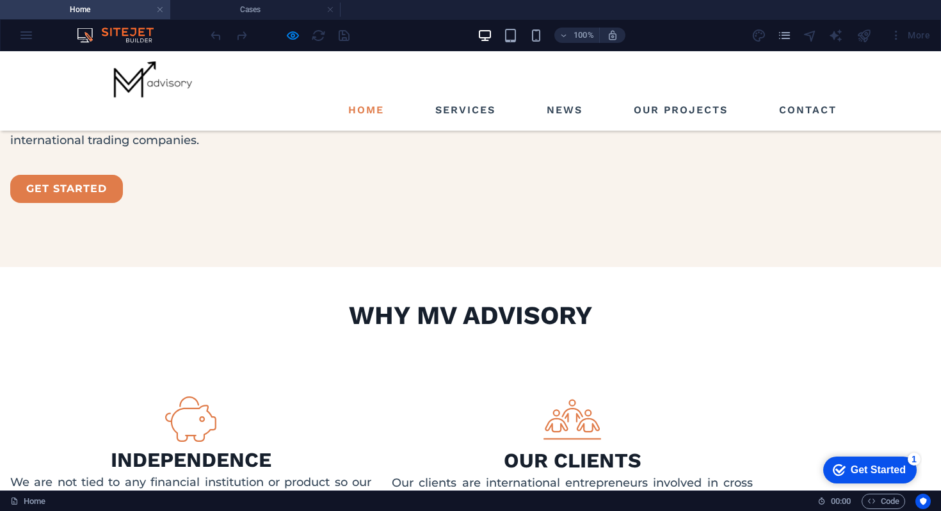
scroll to position [1351, 0]
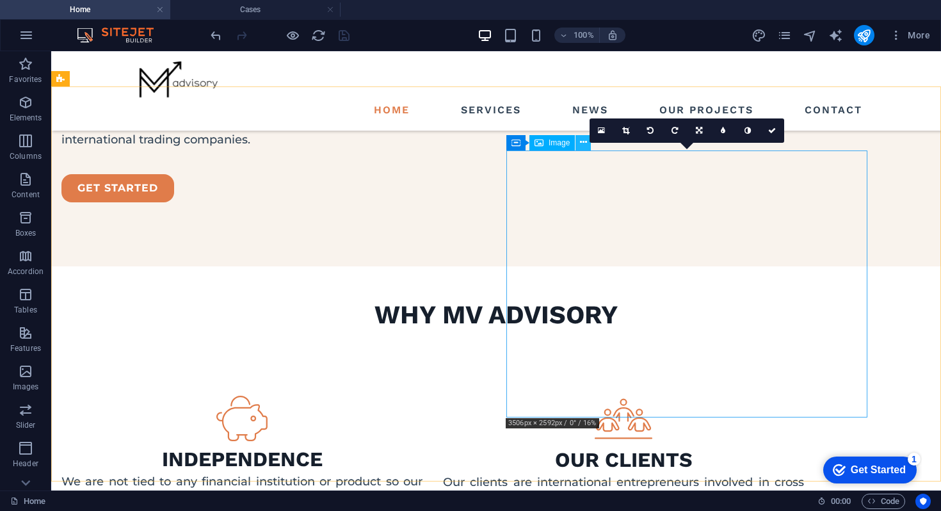
click at [580, 142] on icon at bounding box center [583, 142] width 7 height 13
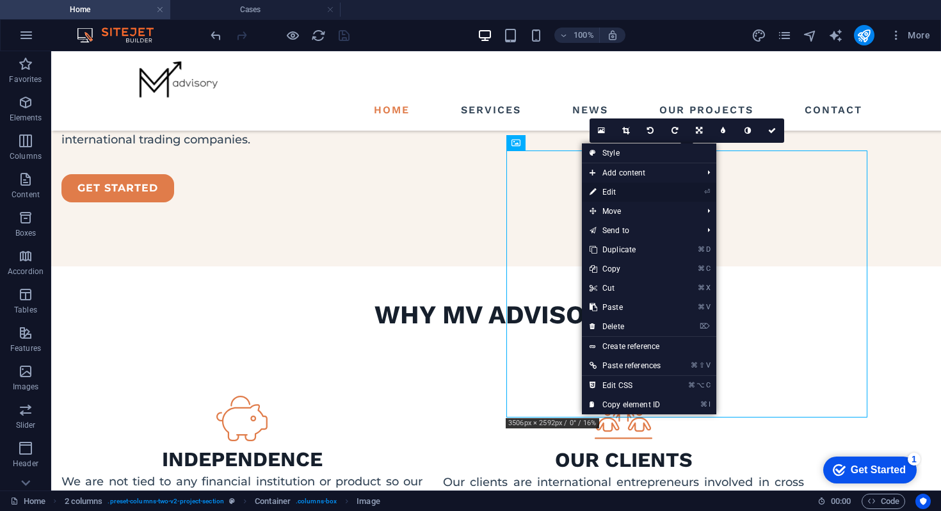
click at [592, 186] on icon at bounding box center [592, 191] width 6 height 19
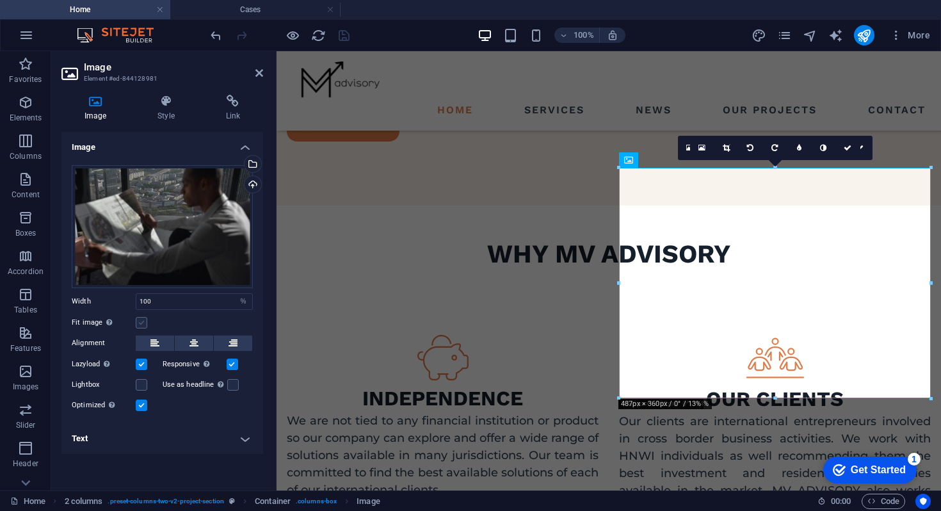
click at [139, 319] on label at bounding box center [142, 323] width 12 height 12
click at [0, 0] on input "Fit image Automatically fit image to a fixed width and height" at bounding box center [0, 0] width 0 height 0
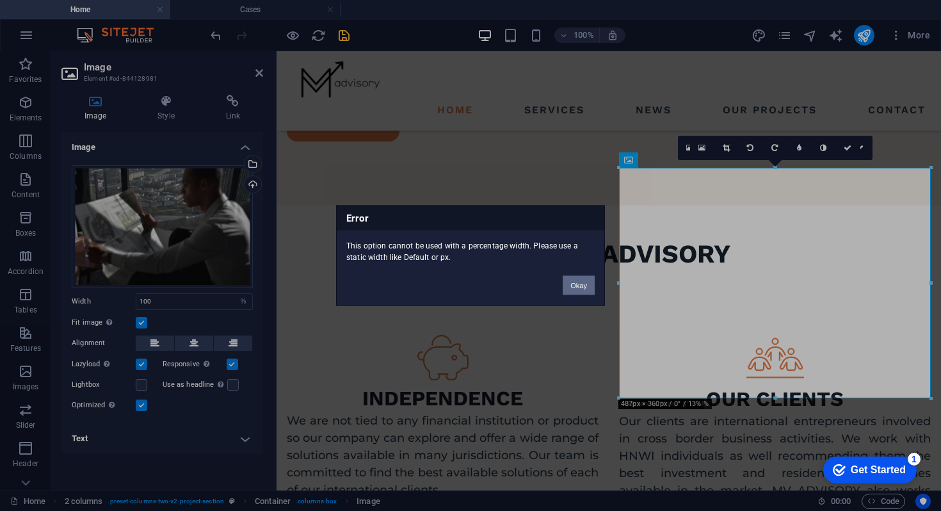
click at [563, 292] on button "Okay" at bounding box center [578, 285] width 32 height 19
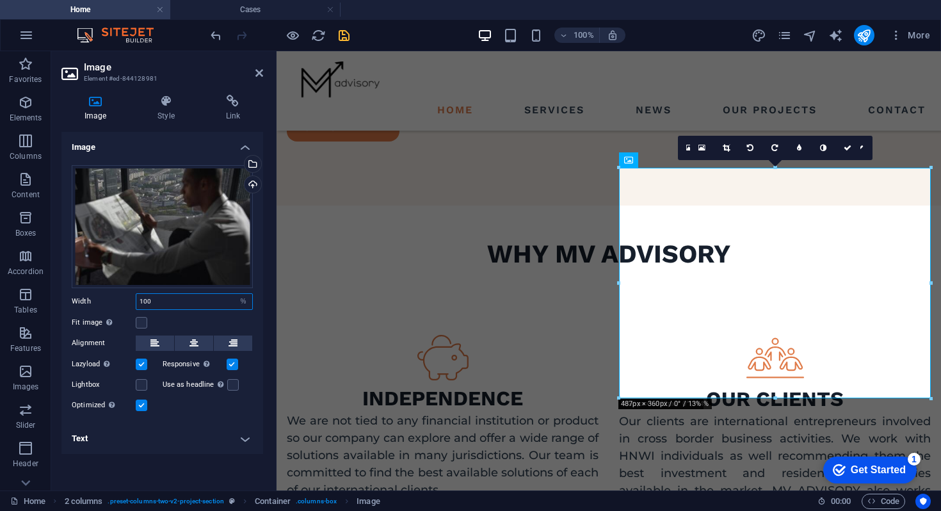
click at [182, 303] on input "100" at bounding box center [194, 301] width 116 height 15
click at [244, 303] on select "Default auto px rem % em vh vw" at bounding box center [243, 301] width 18 height 15
select select "px"
type input "487"
click at [143, 321] on label at bounding box center [142, 323] width 12 height 12
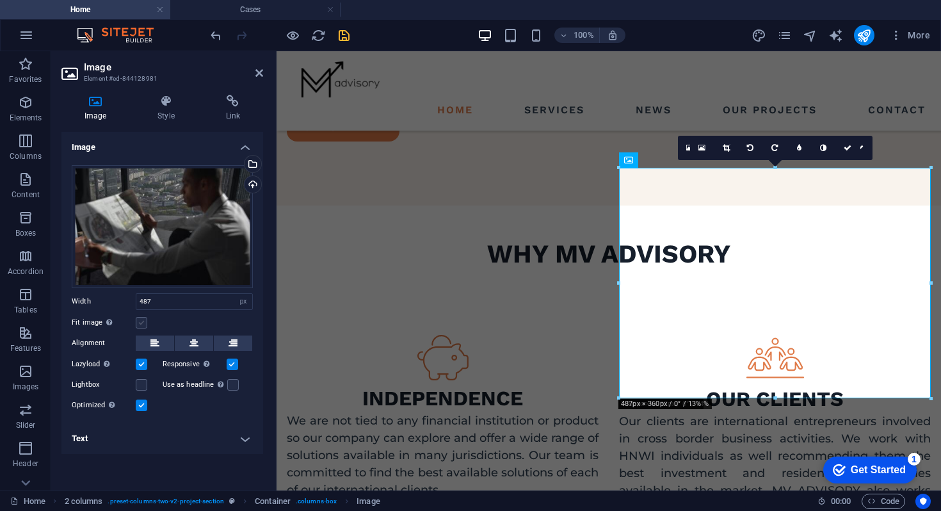
click at [0, 0] on input "Fit image Automatically fit image to a fixed width and height" at bounding box center [0, 0] width 0 height 0
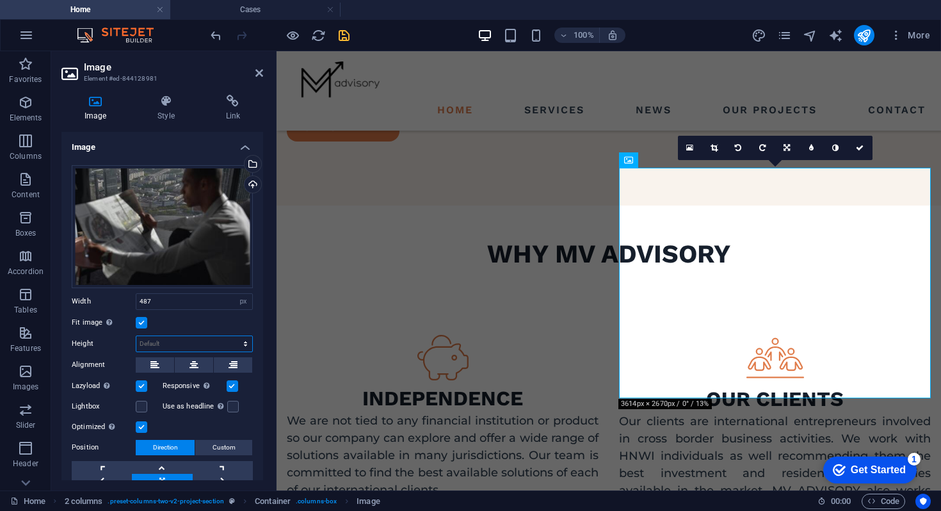
click at [157, 344] on select "Default auto px" at bounding box center [194, 343] width 116 height 15
select select "px"
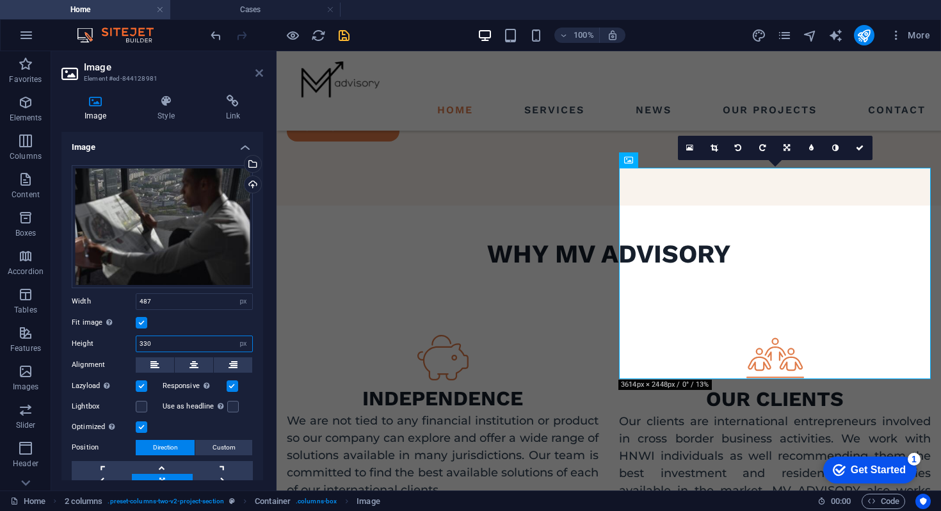
type input "330"
click at [258, 77] on icon at bounding box center [259, 73] width 8 height 10
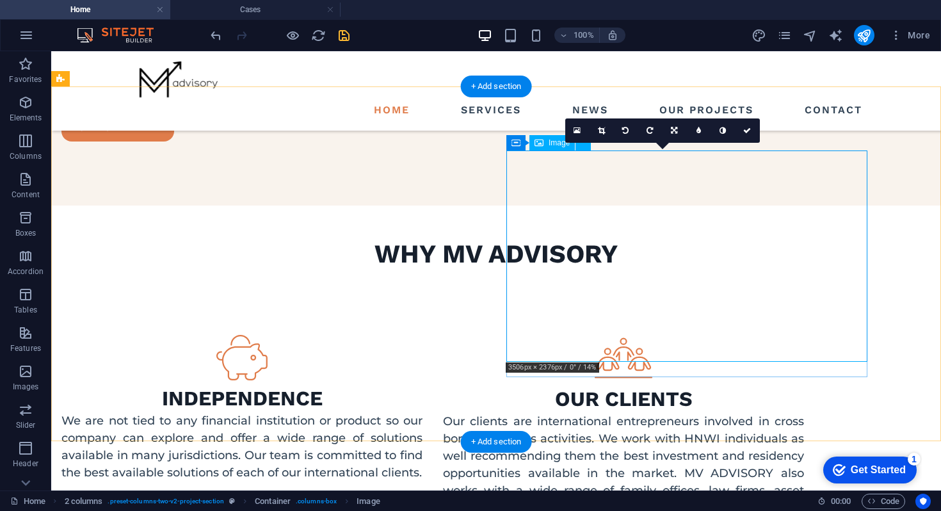
select select "px"
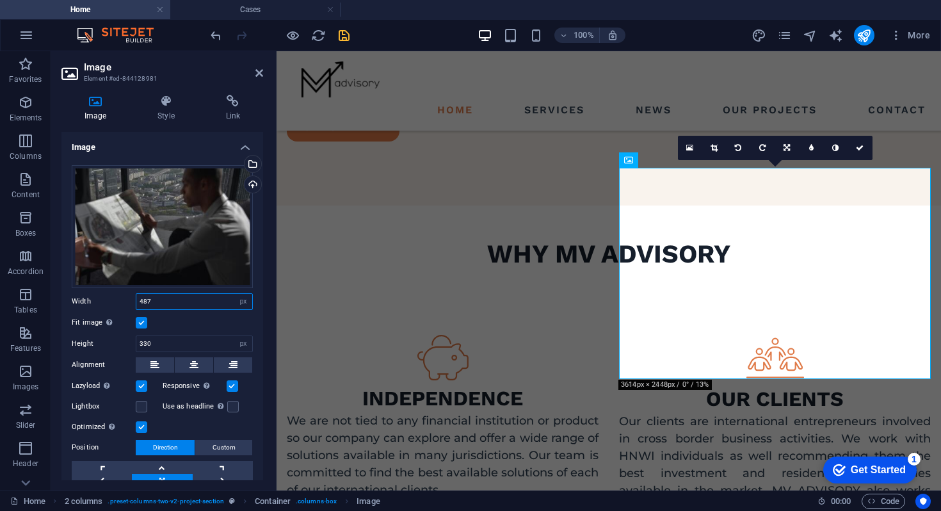
drag, startPoint x: 171, startPoint y: 296, endPoint x: 111, endPoint y: 296, distance: 59.5
click at [111, 296] on div "Width 487 Default auto px rem % em vh vw" at bounding box center [162, 301] width 181 height 17
type input "500"
click at [258, 72] on icon at bounding box center [259, 73] width 8 height 10
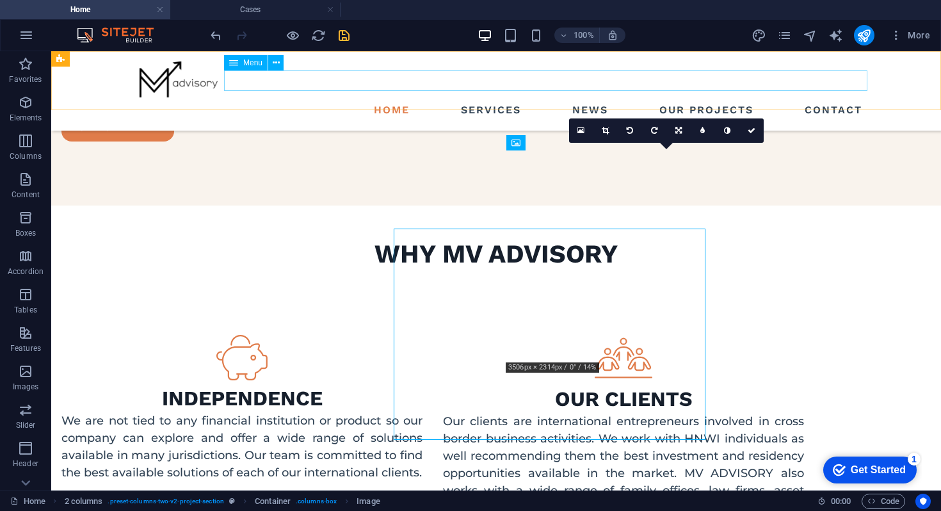
scroll to position [1351, 0]
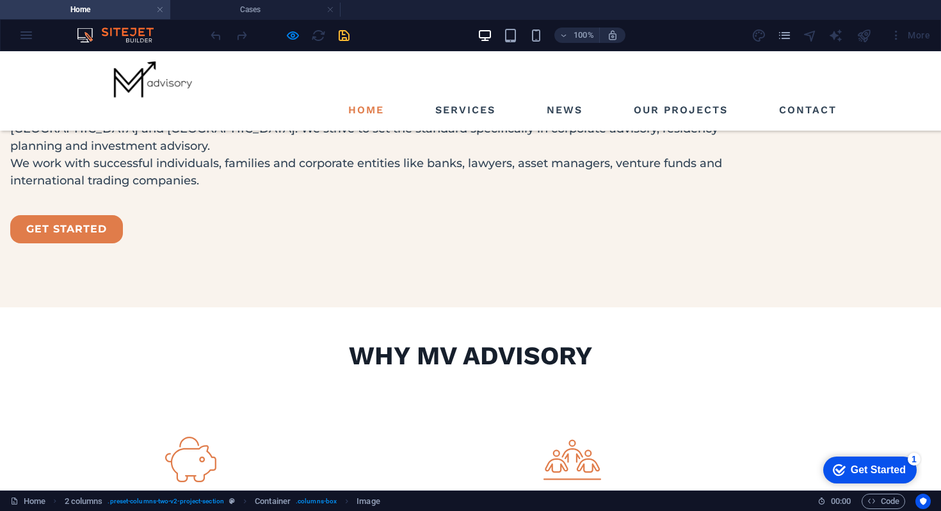
scroll to position [1310, 0]
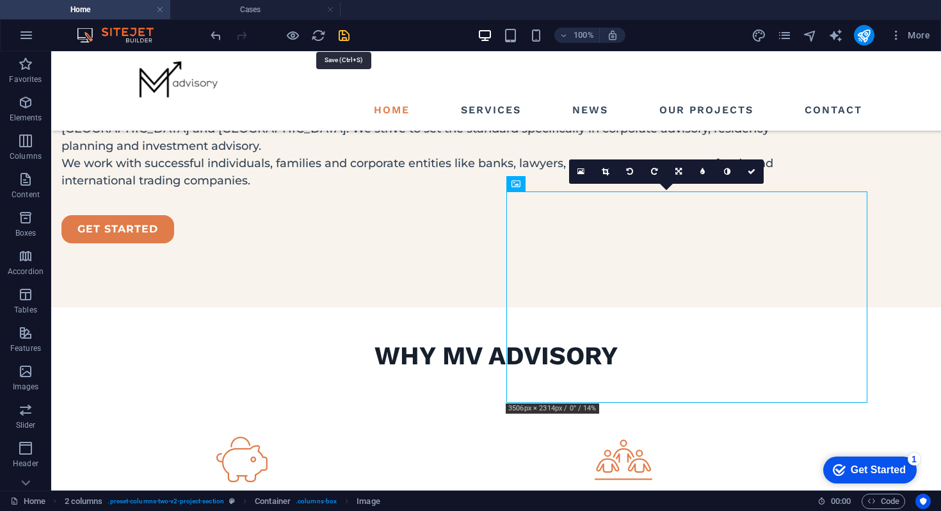
click at [345, 38] on icon "save" at bounding box center [344, 35] width 15 height 15
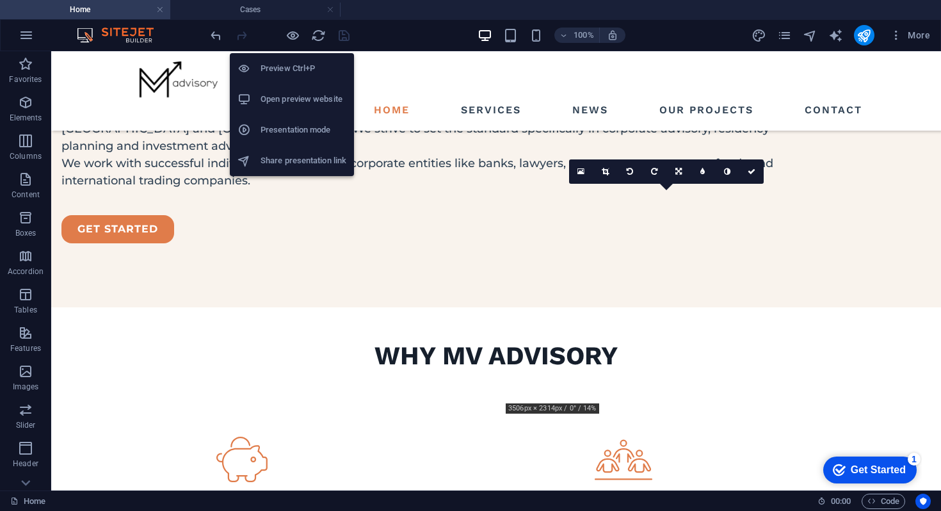
click at [287, 124] on h6 "Presentation mode" at bounding box center [303, 129] width 86 height 15
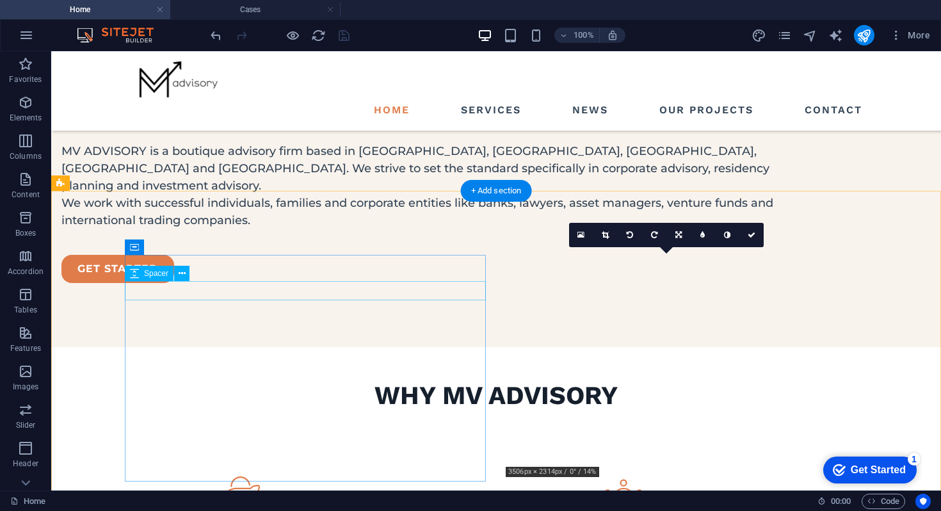
scroll to position [1281, 0]
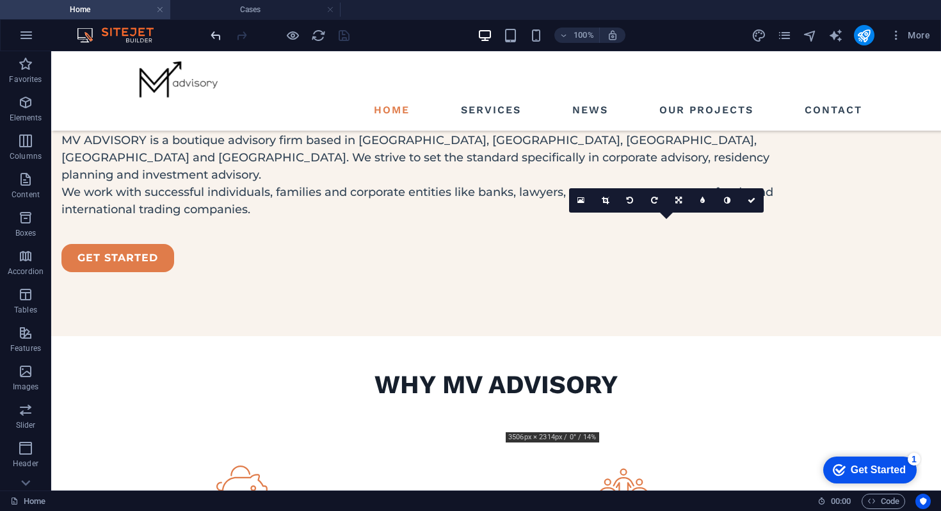
click at [0, 0] on icon "undo" at bounding box center [0, 0] width 0 height 0
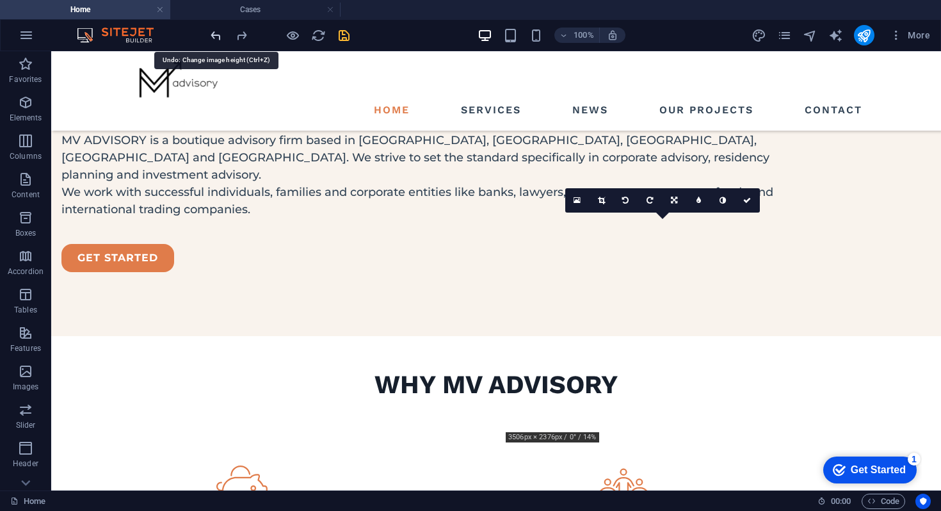
click at [0, 0] on icon "undo" at bounding box center [0, 0] width 0 height 0
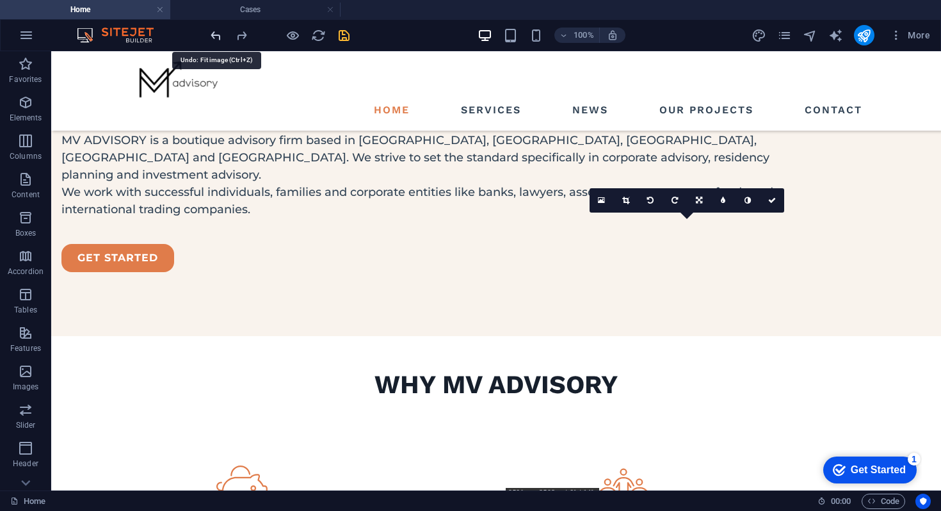
click at [0, 0] on icon "undo" at bounding box center [0, 0] width 0 height 0
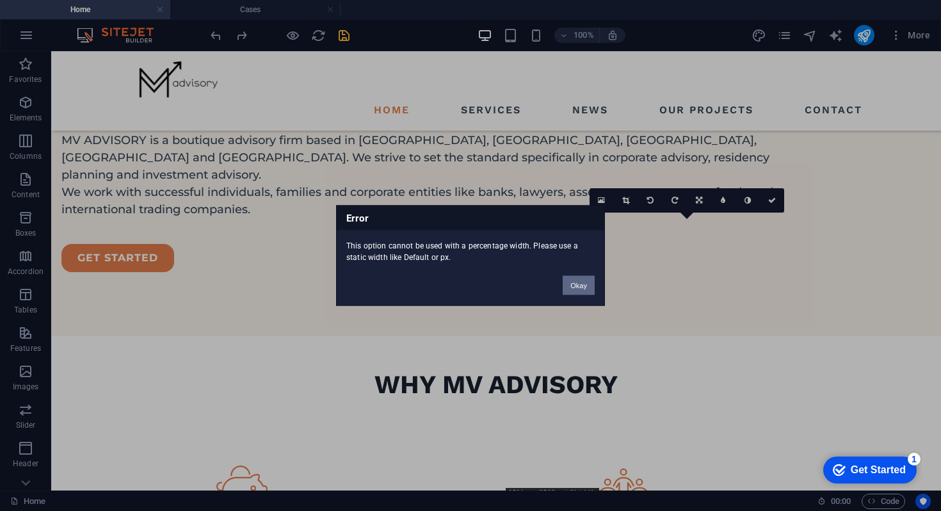
click at [587, 288] on button "Okay" at bounding box center [578, 285] width 32 height 19
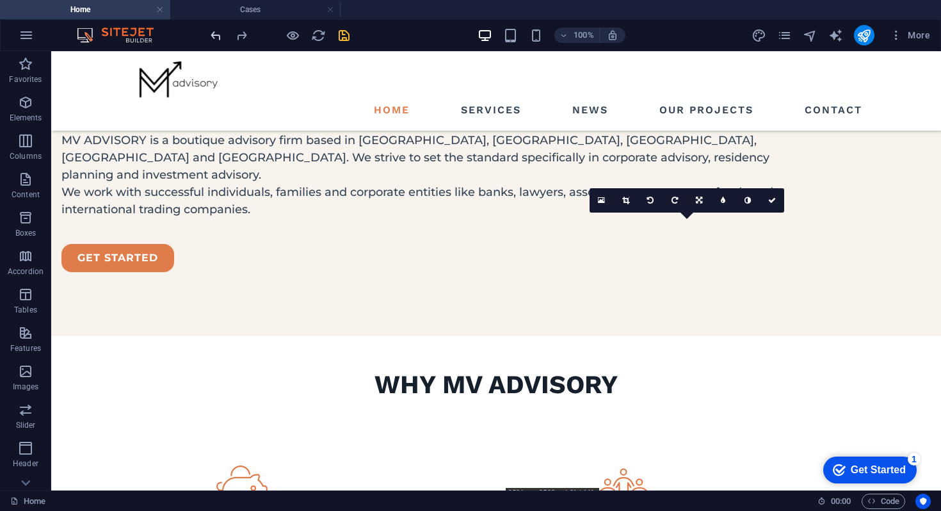
click at [0, 0] on icon "undo" at bounding box center [0, 0] width 0 height 0
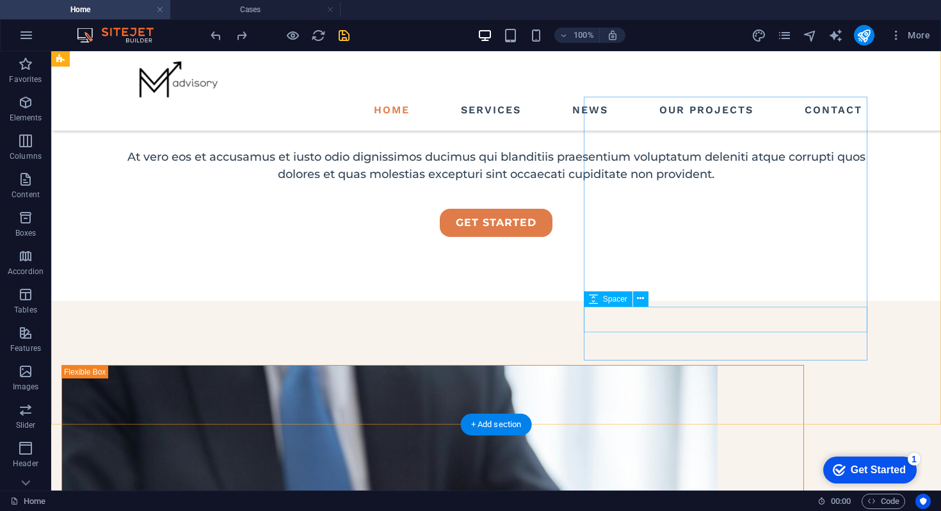
scroll to position [363, 0]
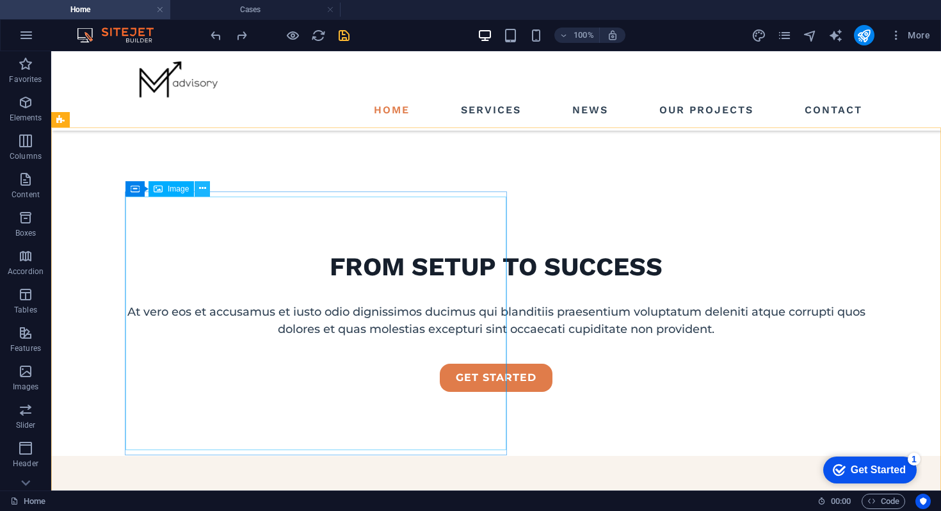
click at [202, 195] on icon at bounding box center [202, 188] width 7 height 13
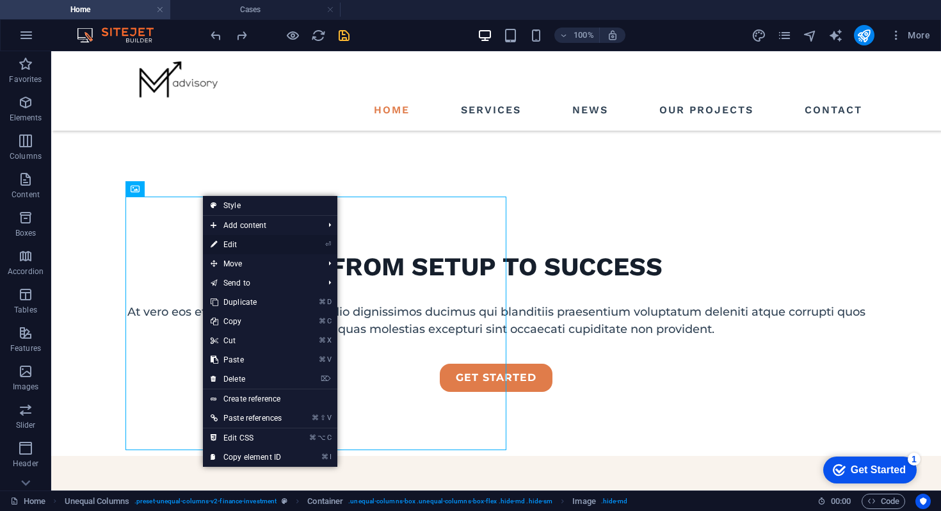
click at [230, 244] on link "⏎ Edit" at bounding box center [246, 244] width 86 height 19
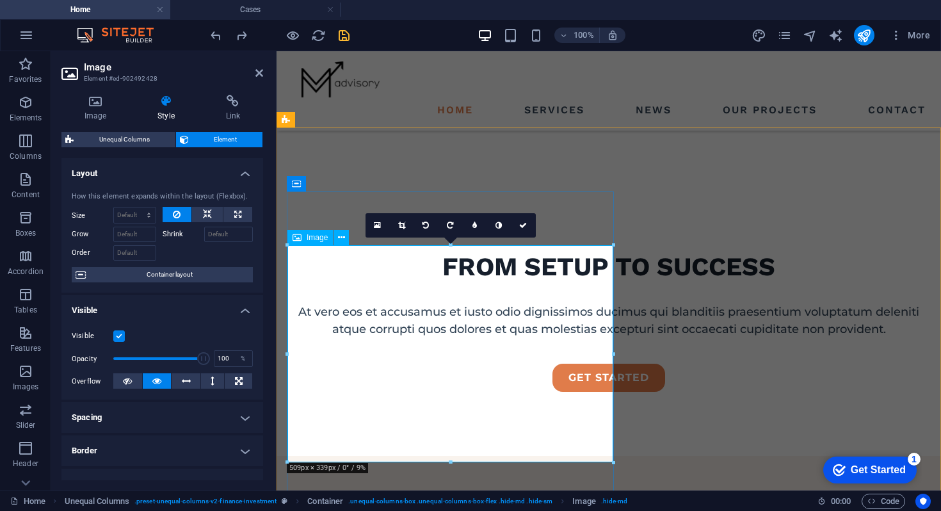
click at [302, 239] on div "Image" at bounding box center [309, 237] width 45 height 15
click at [344, 239] on icon at bounding box center [341, 237] width 7 height 13
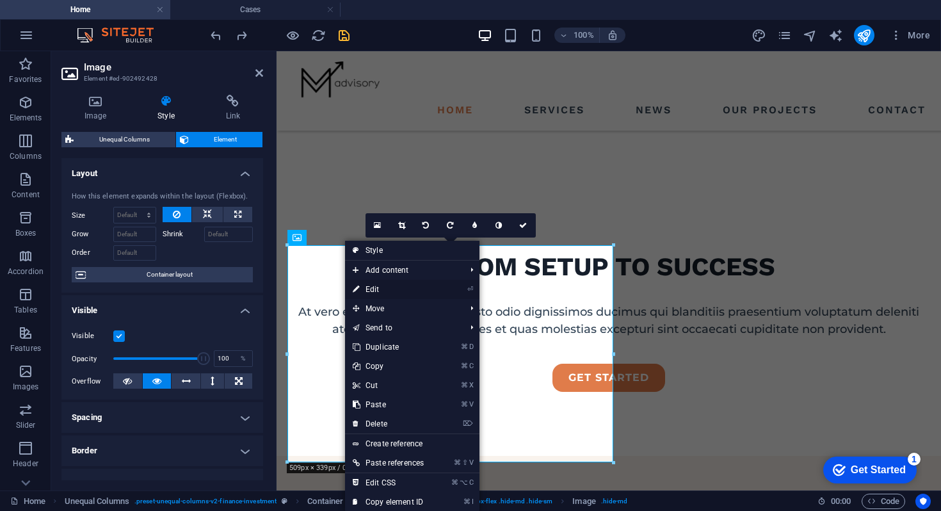
click at [362, 292] on link "⏎ Edit" at bounding box center [388, 289] width 86 height 19
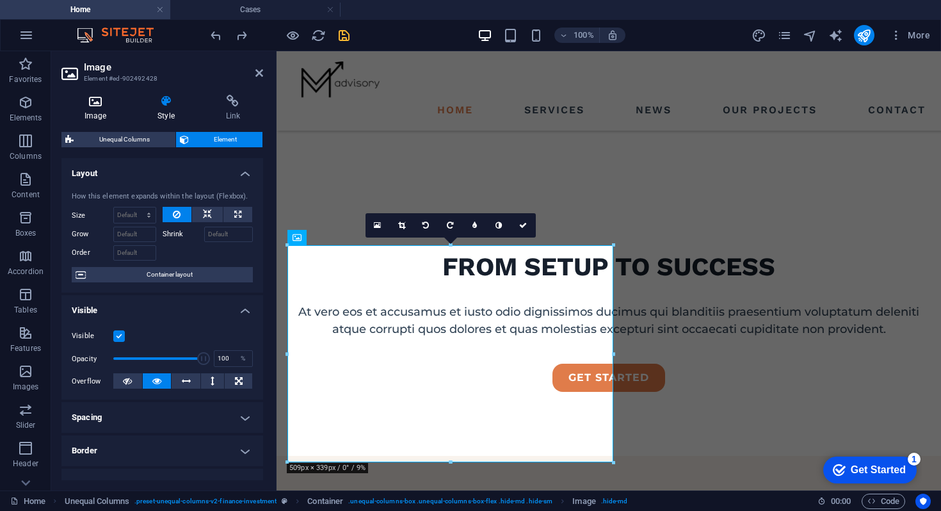
click at [94, 112] on h4 "Image" at bounding box center [97, 108] width 73 height 27
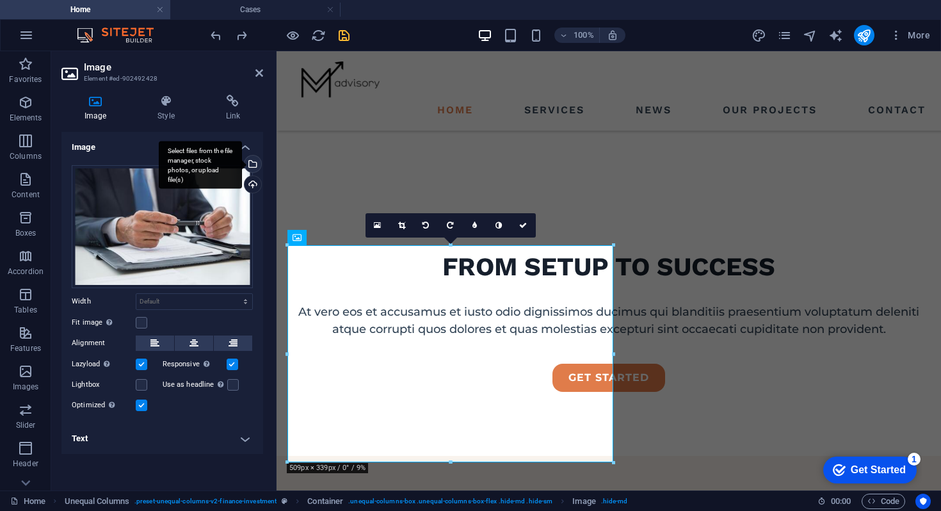
click at [254, 163] on div "Select files from the file manager, stock photos, or upload file(s)" at bounding box center [251, 164] width 19 height 19
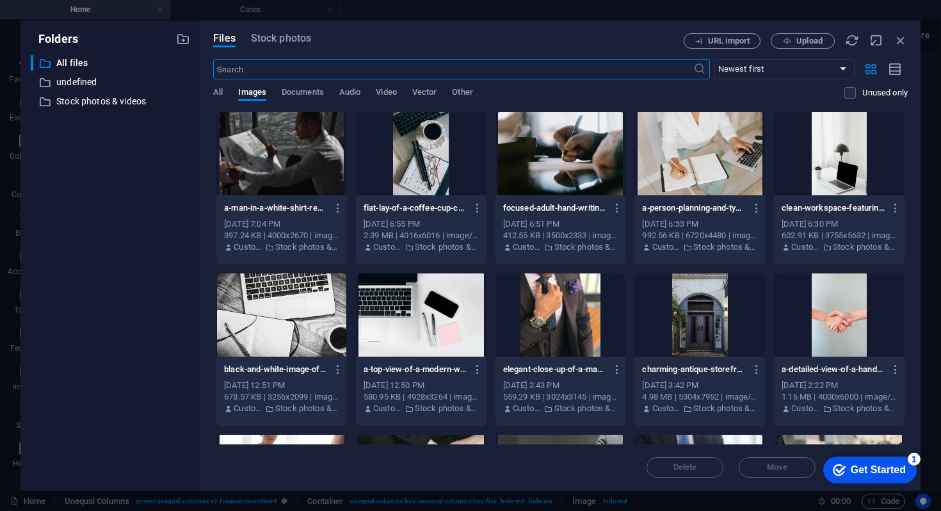
click at [569, 141] on div at bounding box center [560, 153] width 131 height 83
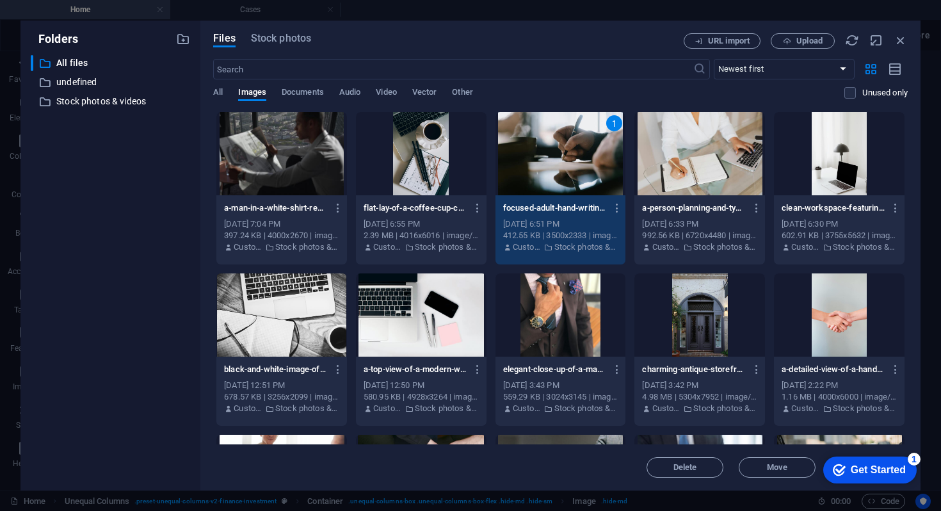
click at [569, 141] on div "1" at bounding box center [560, 153] width 131 height 83
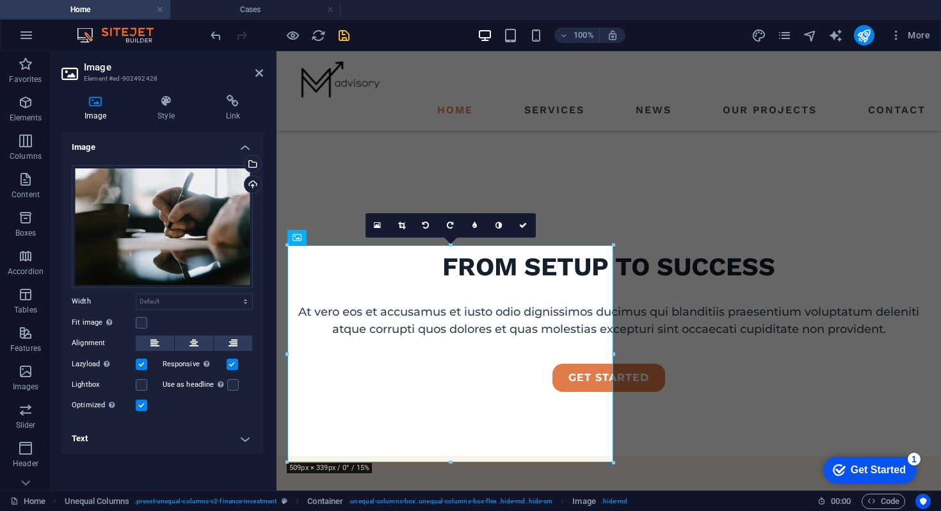
click at [264, 76] on aside "Image Element #ed-902492428 Image Style Link Image Drag files here, click to ch…" at bounding box center [163, 270] width 225 height 439
click at [258, 75] on icon at bounding box center [259, 73] width 8 height 10
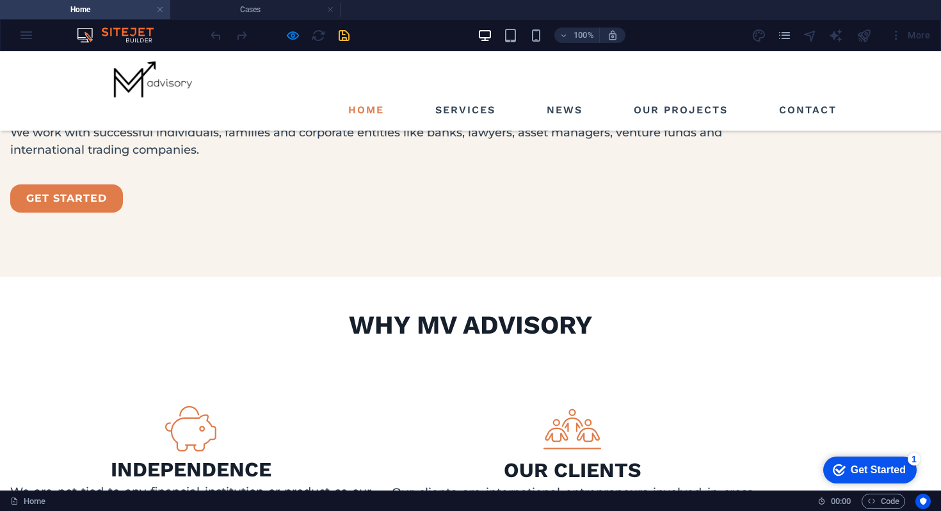
scroll to position [1340, 0]
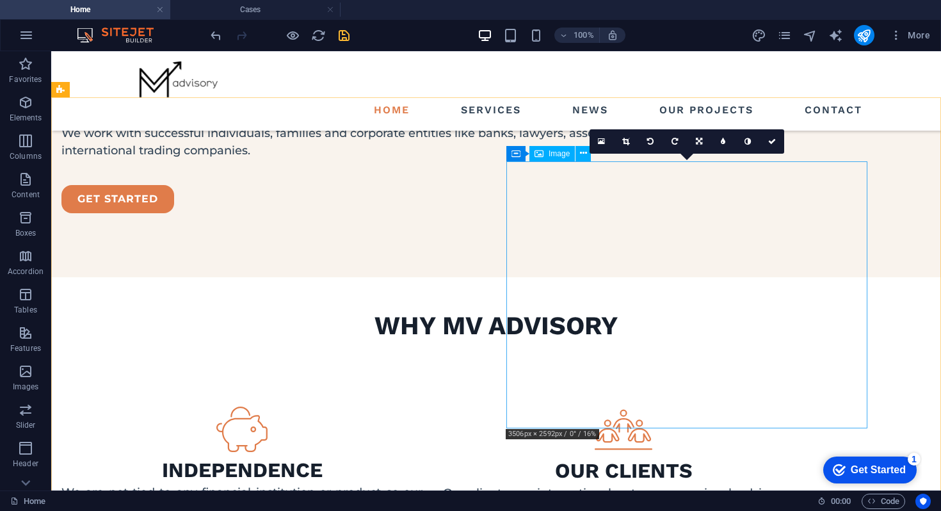
click at [550, 155] on span "Image" at bounding box center [558, 154] width 21 height 8
click at [577, 156] on button at bounding box center [582, 153] width 15 height 15
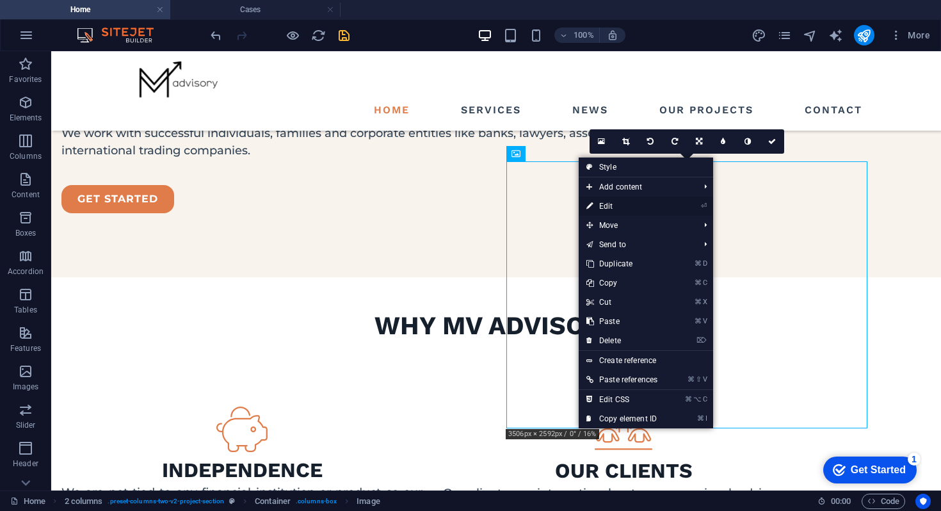
click at [596, 201] on link "⏎ Edit" at bounding box center [621, 205] width 86 height 19
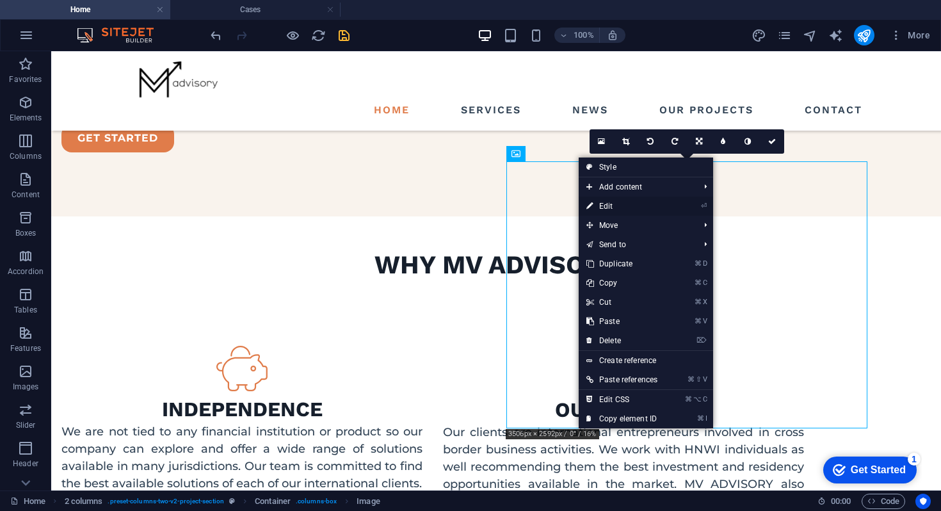
select select "%"
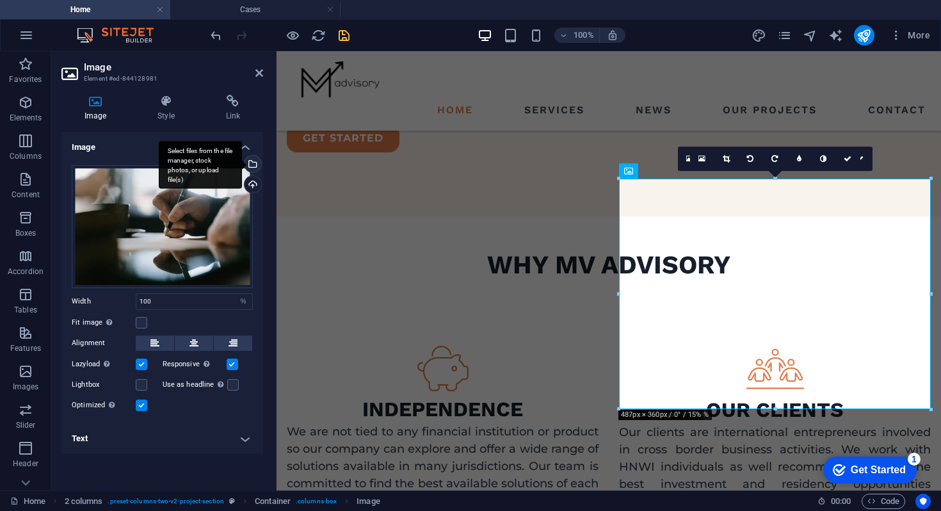
click at [255, 165] on div "Select files from the file manager, stock photos, or upload file(s)" at bounding box center [251, 164] width 19 height 19
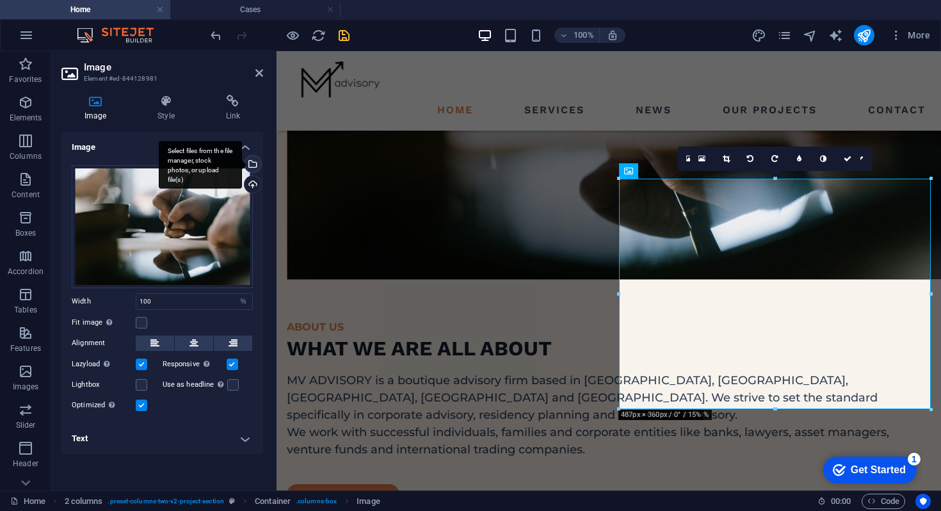
scroll to position [1758, 0]
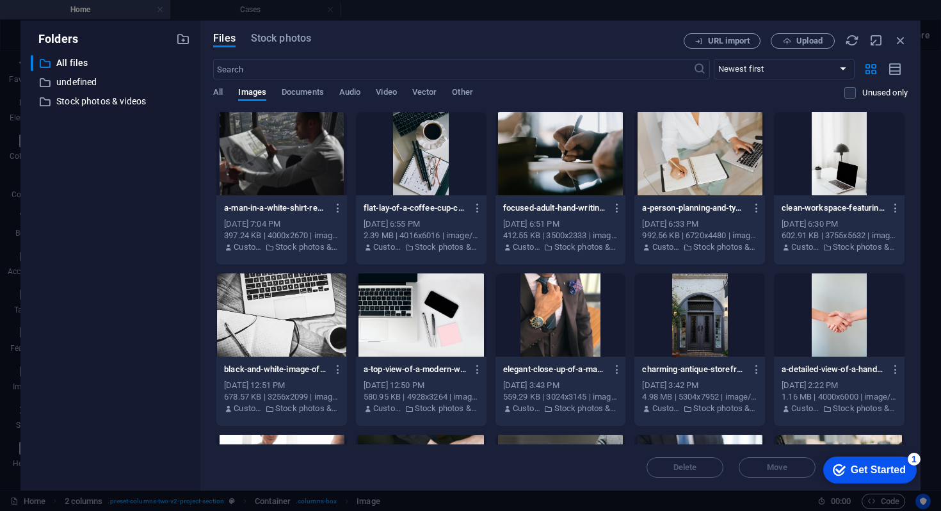
click at [306, 141] on div at bounding box center [281, 153] width 131 height 83
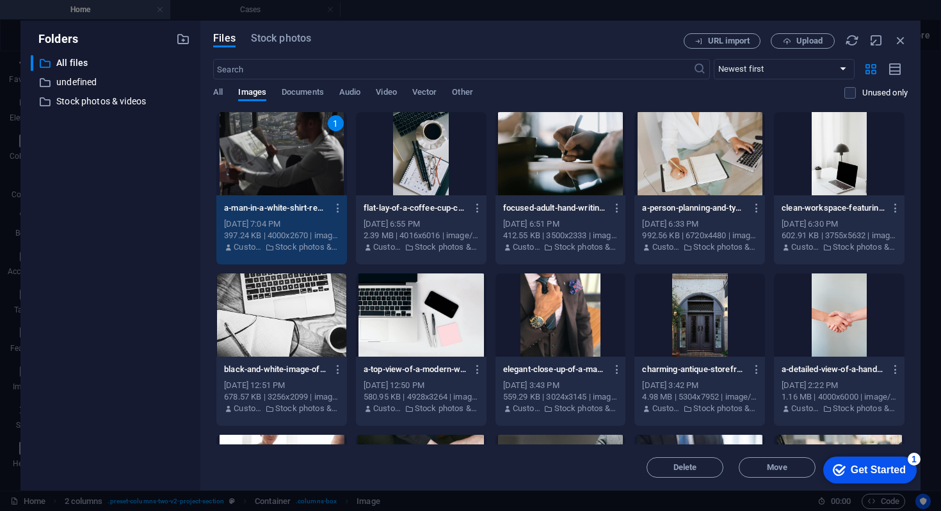
click at [306, 141] on div "1" at bounding box center [281, 153] width 131 height 83
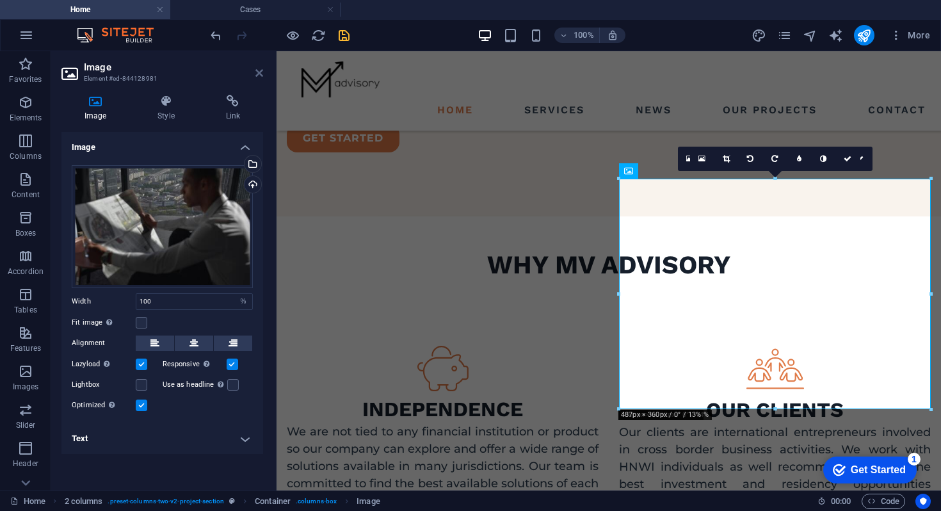
click at [260, 70] on icon at bounding box center [259, 73] width 8 height 10
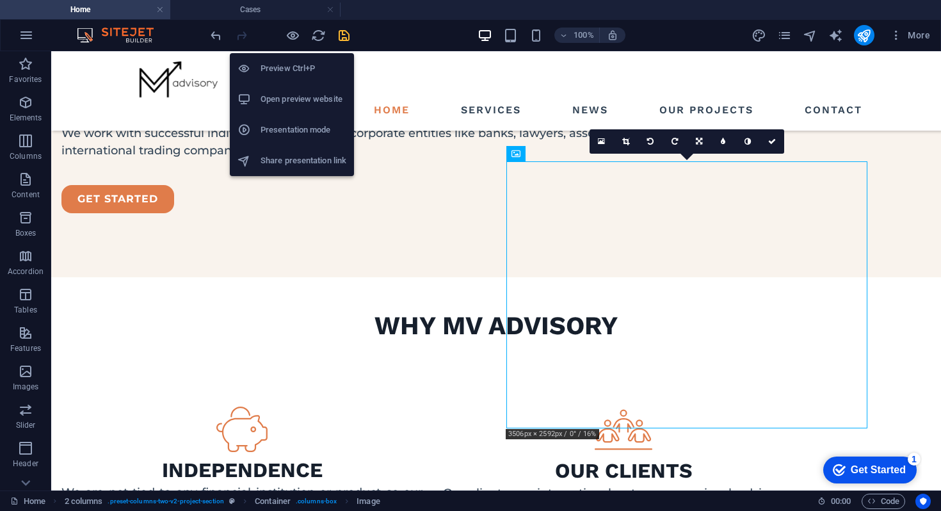
click at [340, 45] on div "Preview Ctrl+P Open preview website Presentation mode Share presentation link" at bounding box center [292, 109] width 124 height 133
click at [342, 38] on icon "save" at bounding box center [344, 35] width 15 height 15
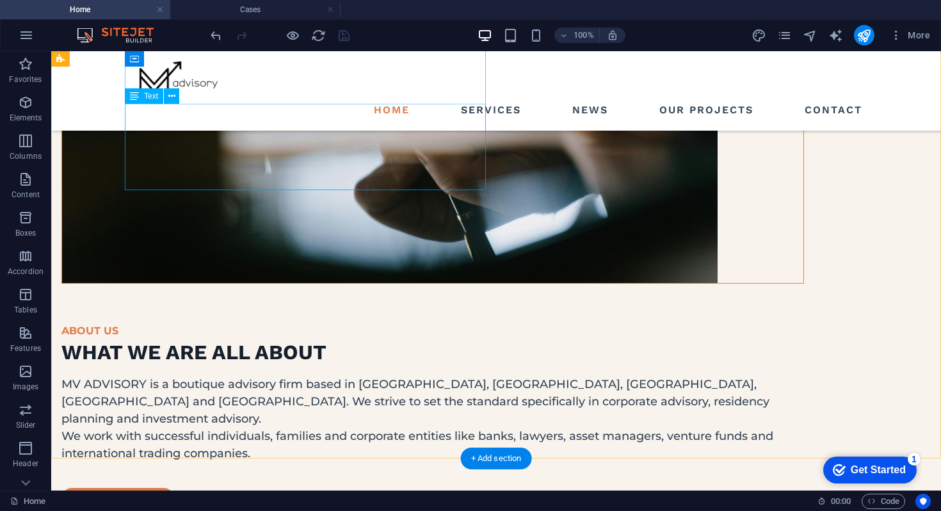
scroll to position [866, 0]
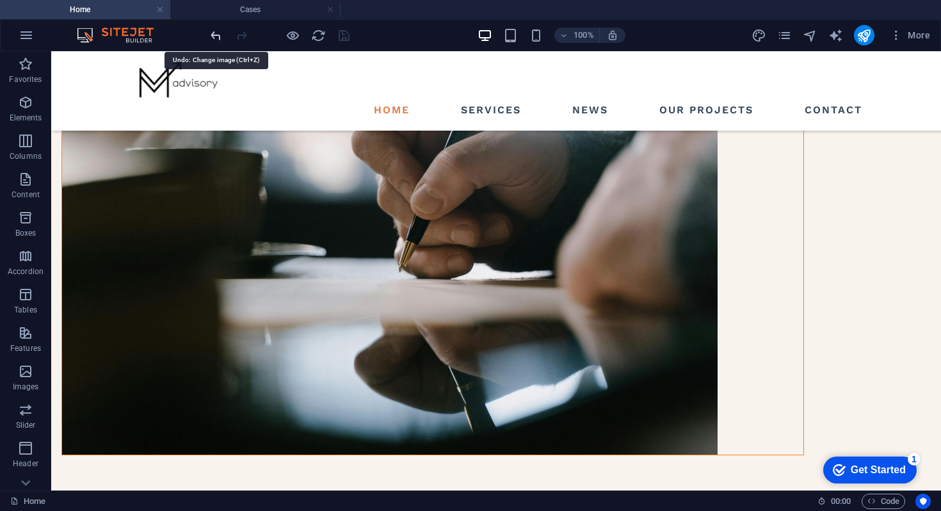
click at [0, 0] on icon "undo" at bounding box center [0, 0] width 0 height 0
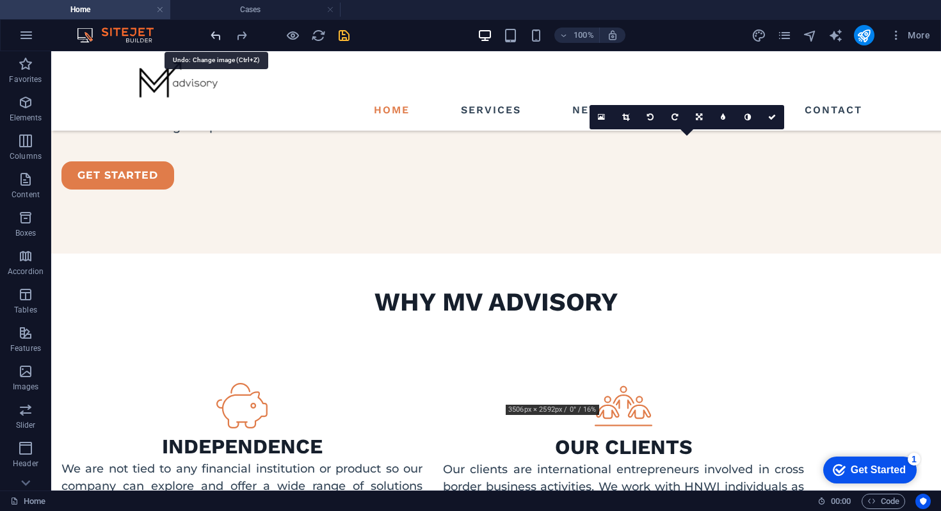
click at [0, 0] on icon "undo" at bounding box center [0, 0] width 0 height 0
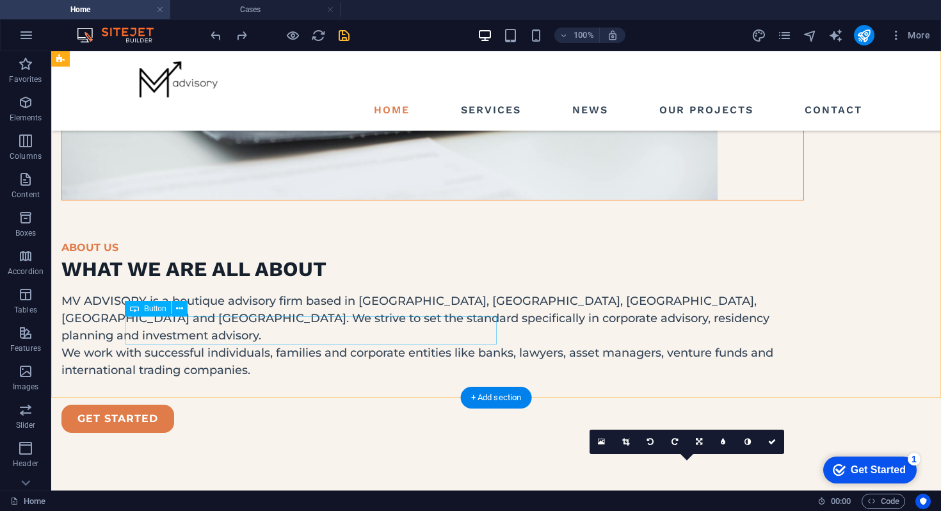
scroll to position [1307, 0]
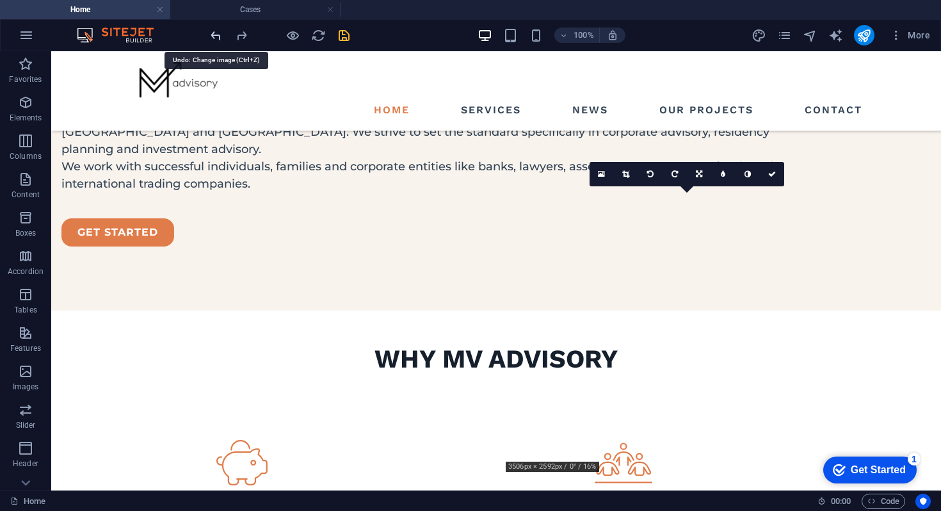
click at [0, 0] on icon "undo" at bounding box center [0, 0] width 0 height 0
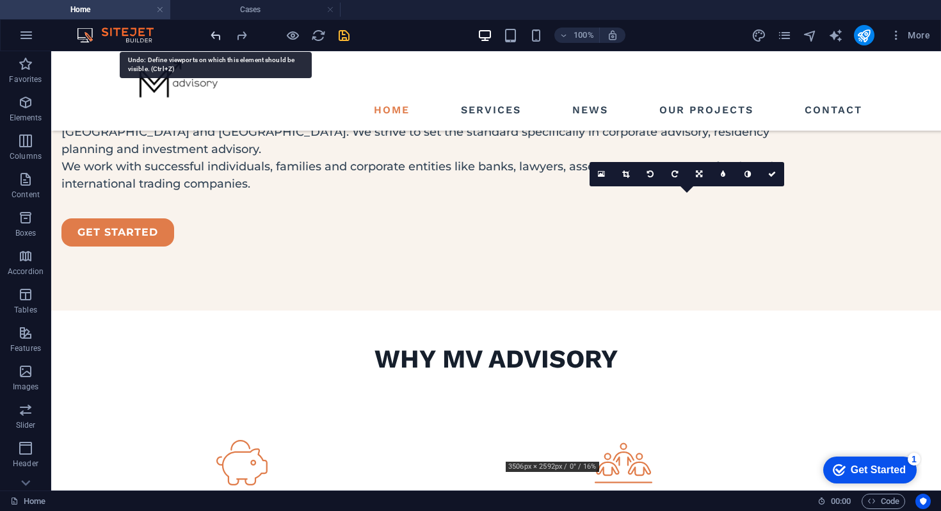
click at [0, 0] on icon "undo" at bounding box center [0, 0] width 0 height 0
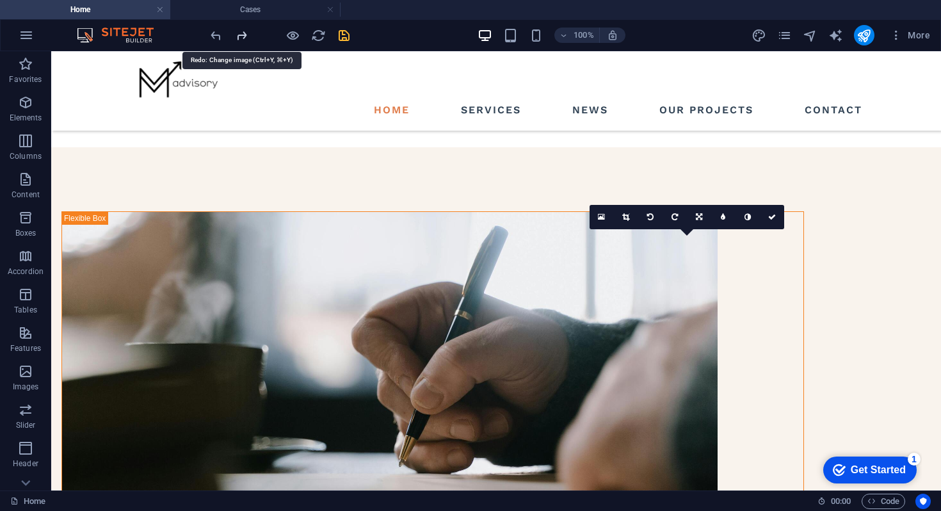
scroll to position [415, 0]
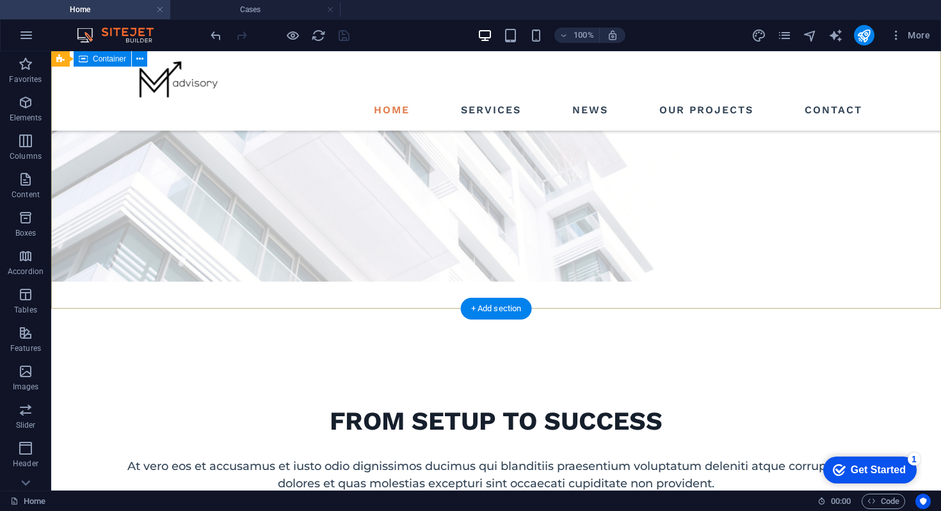
scroll to position [182, 0]
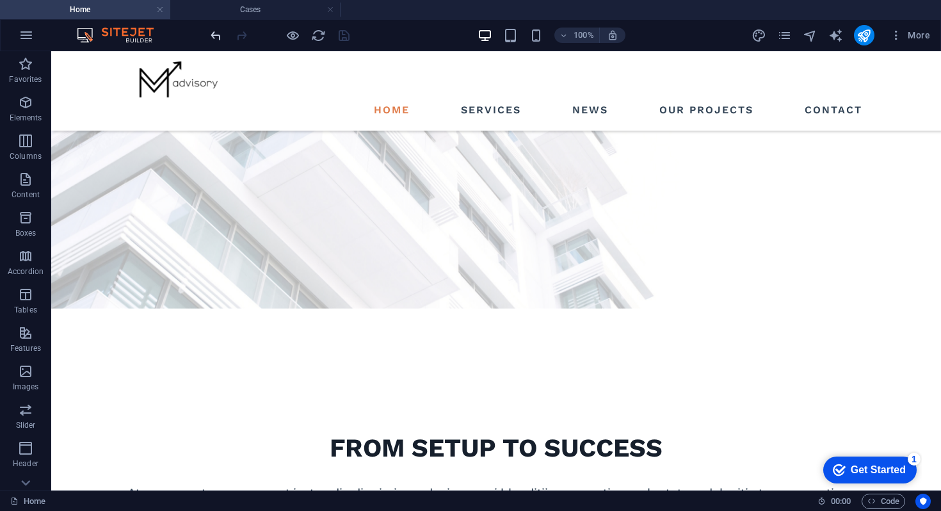
click at [0, 0] on icon "undo" at bounding box center [0, 0] width 0 height 0
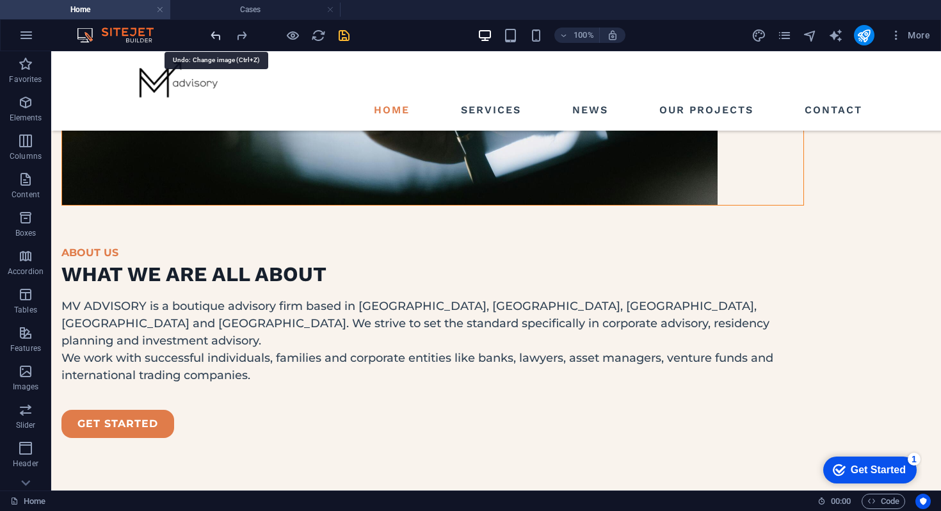
scroll to position [1363, 0]
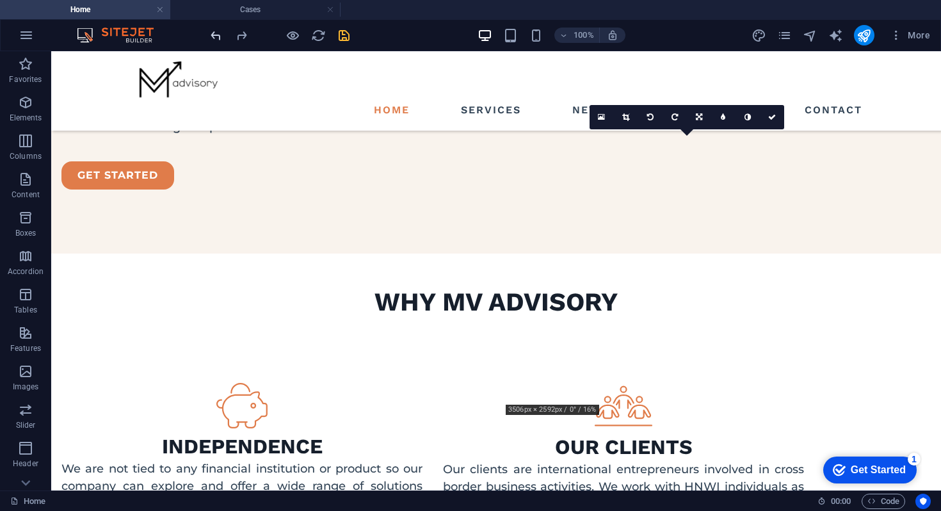
click at [0, 0] on icon "undo" at bounding box center [0, 0] width 0 height 0
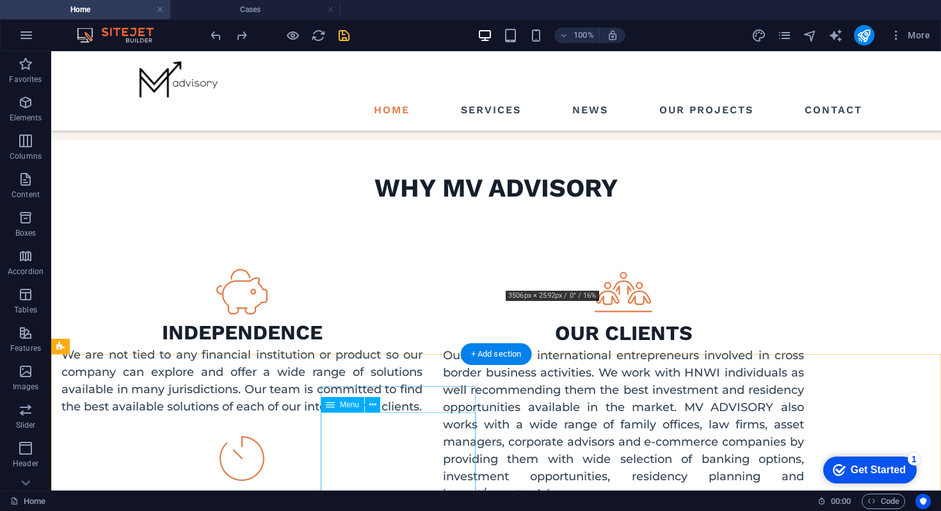
scroll to position [1209, 0]
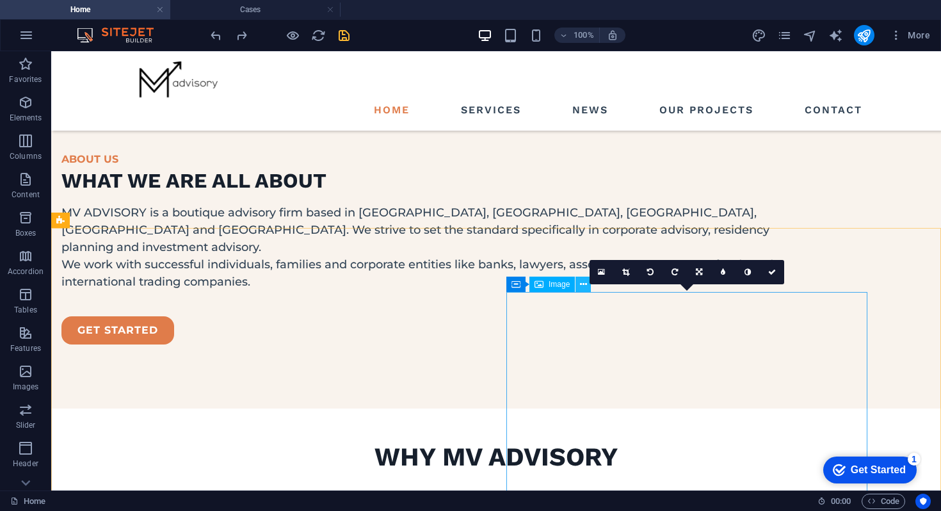
click at [578, 287] on button at bounding box center [582, 283] width 15 height 15
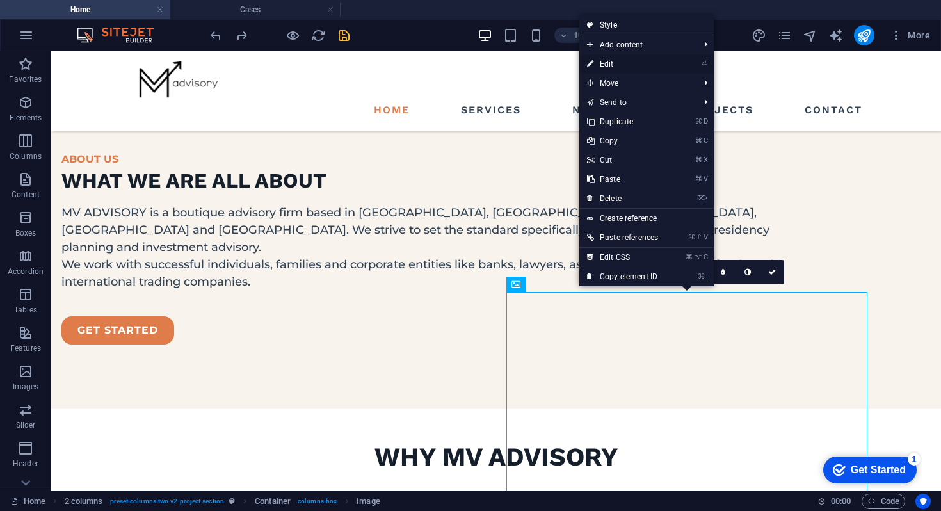
click at [600, 63] on link "⏎ Edit" at bounding box center [622, 63] width 86 height 19
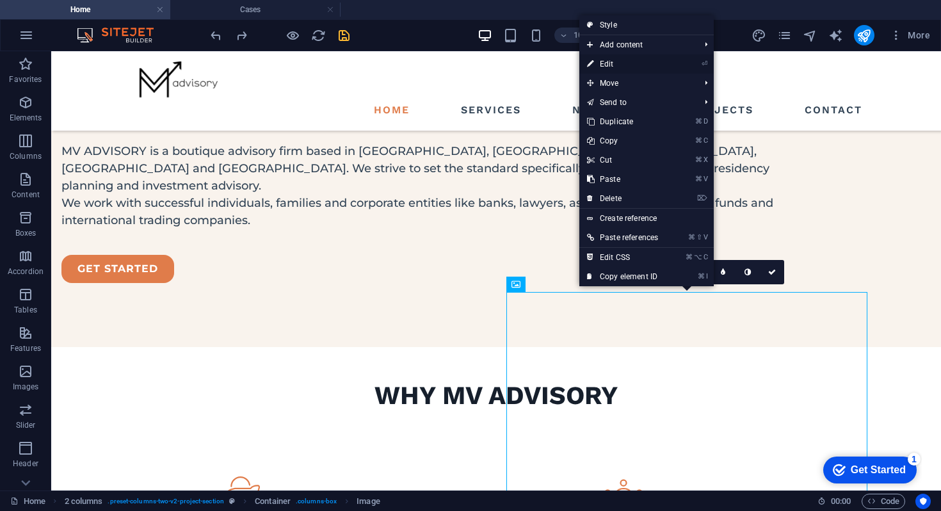
select select "%"
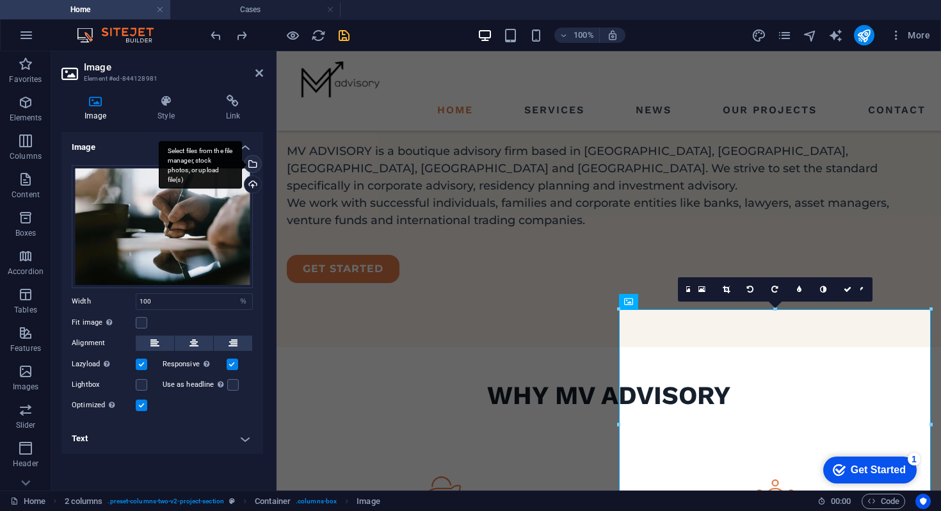
click at [252, 164] on div "Select files from the file manager, stock photos, or upload file(s)" at bounding box center [251, 164] width 19 height 19
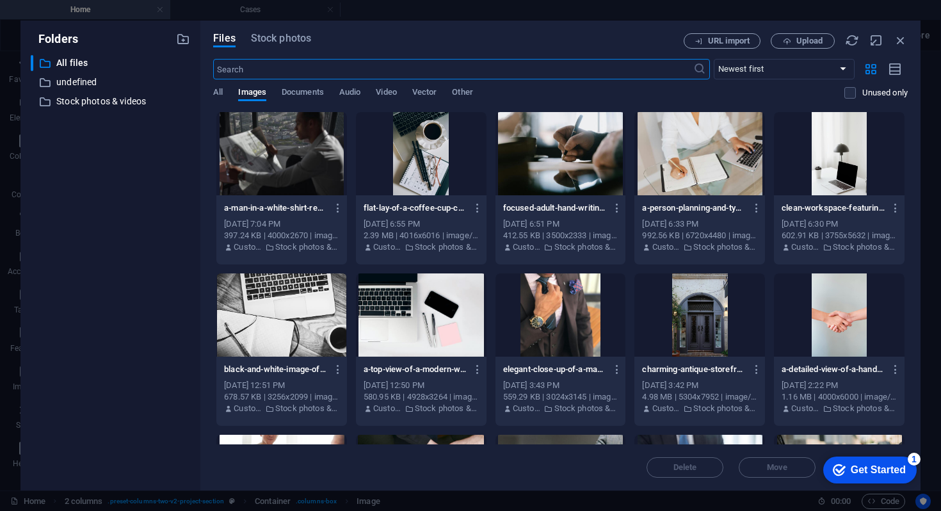
scroll to position [1646, 0]
click at [305, 159] on div at bounding box center [281, 153] width 131 height 83
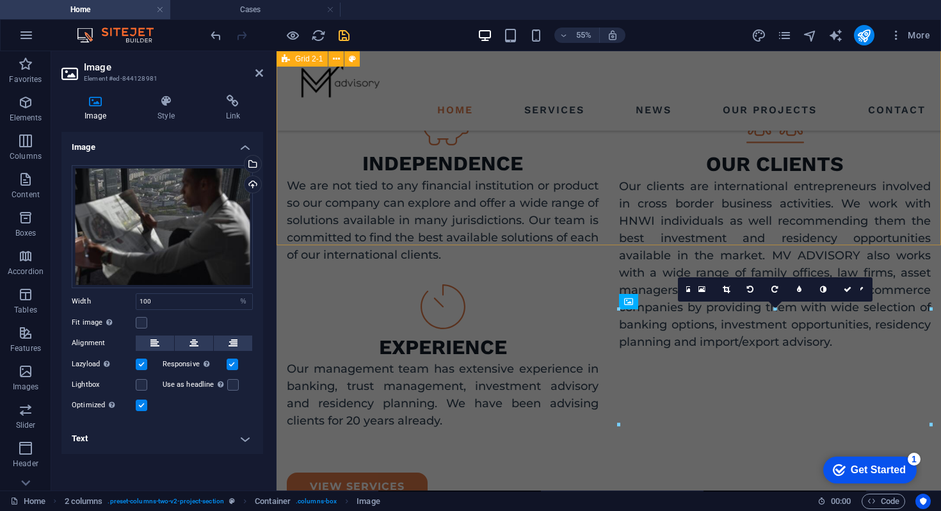
scroll to position [1270, 0]
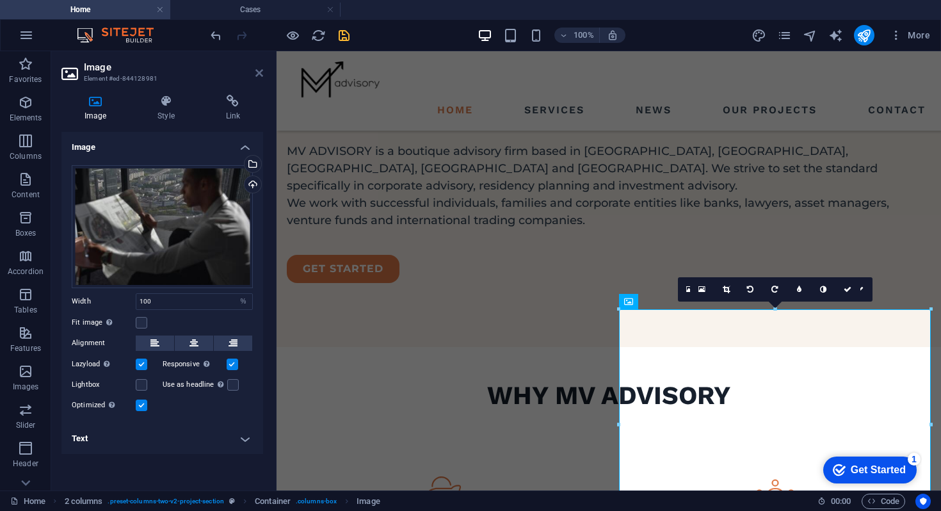
click at [260, 75] on icon at bounding box center [259, 73] width 8 height 10
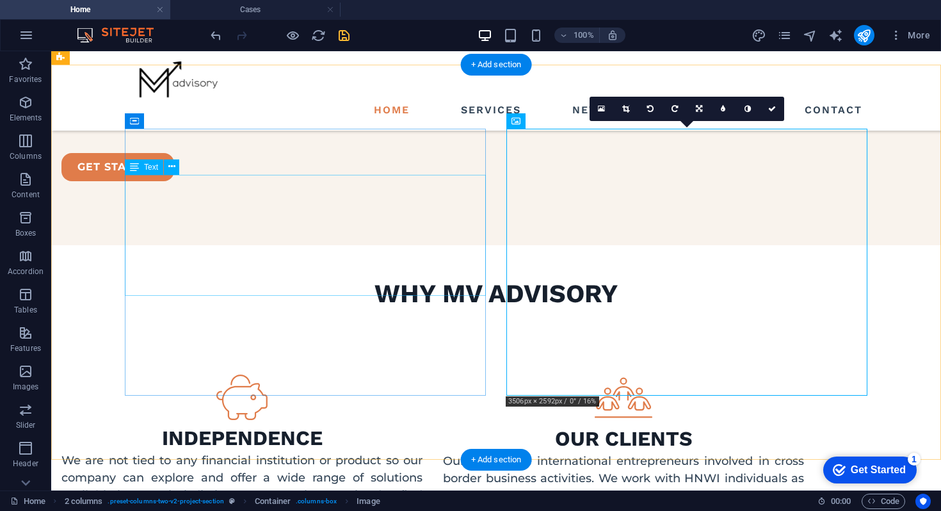
scroll to position [1389, 0]
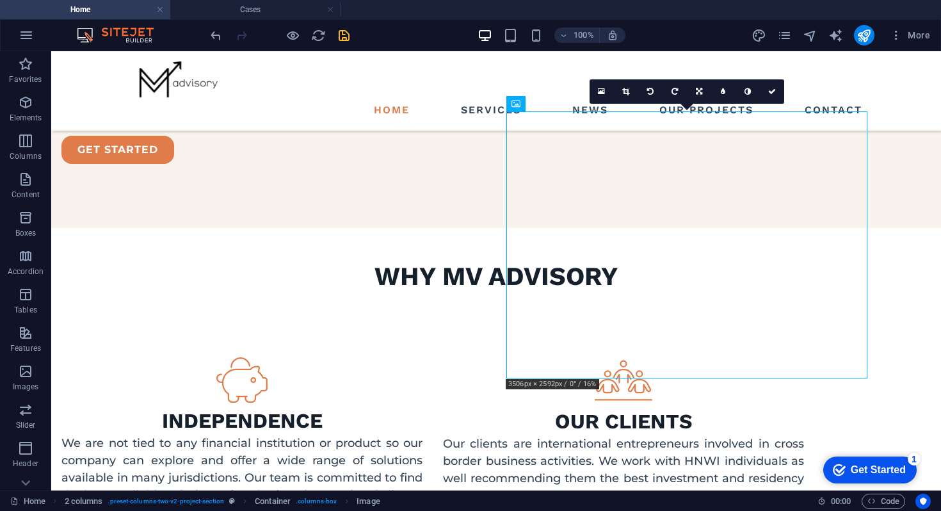
click at [330, 40] on div at bounding box center [279, 35] width 143 height 20
click at [338, 40] on icon "save" at bounding box center [344, 35] width 15 height 15
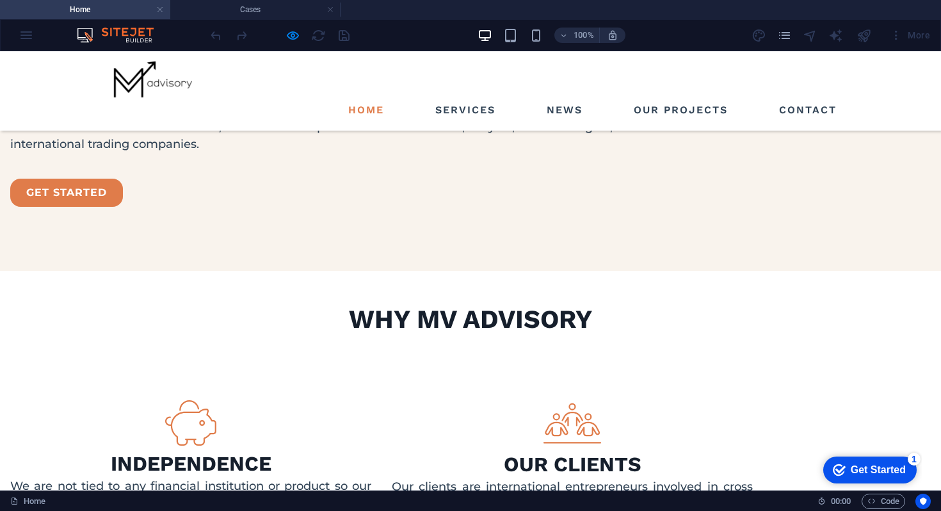
scroll to position [1339, 0]
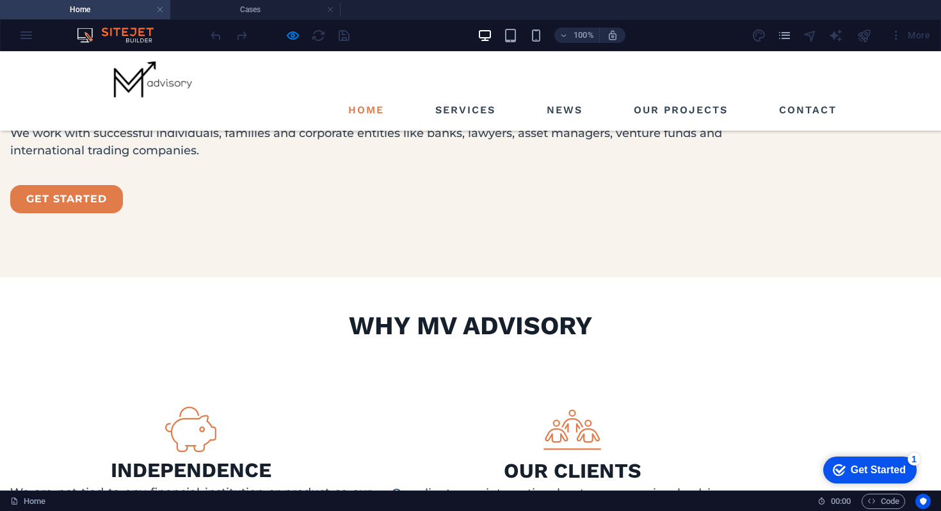
click at [296, 43] on div at bounding box center [279, 35] width 143 height 20
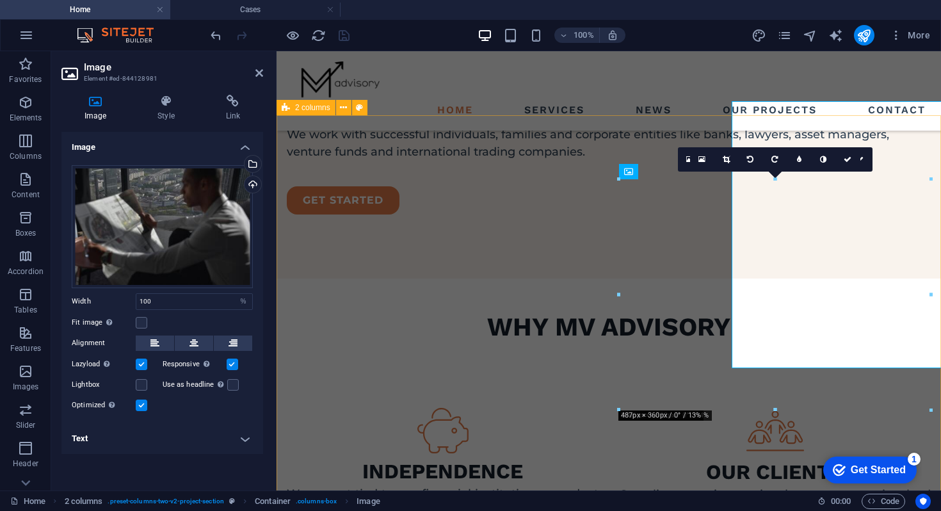
scroll to position [1400, 0]
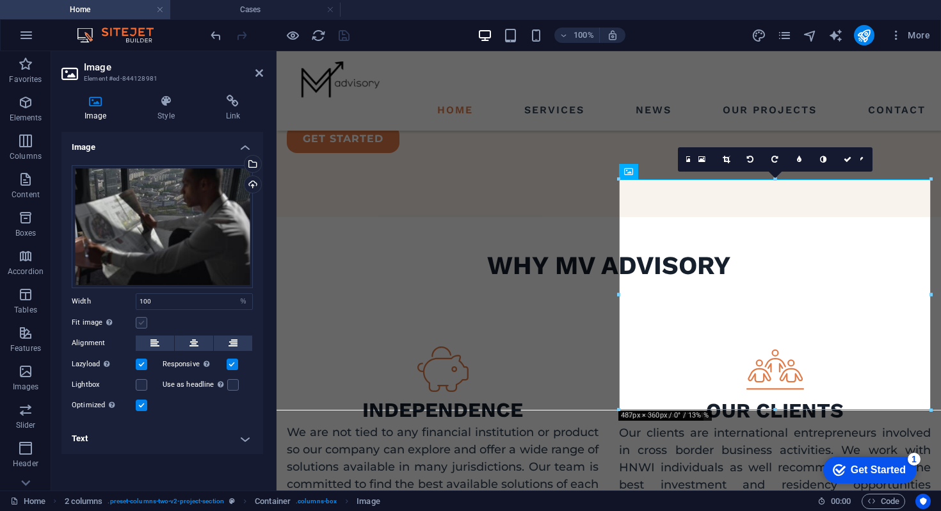
click at [146, 322] on label at bounding box center [142, 323] width 12 height 12
click at [0, 0] on input "Fit image Automatically fit image to a fixed width and height" at bounding box center [0, 0] width 0 height 0
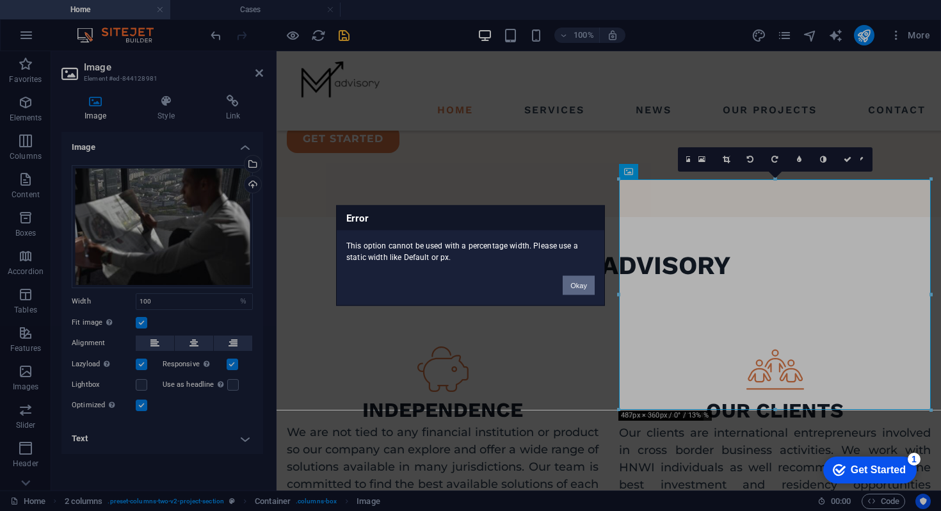
click at [578, 290] on button "Okay" at bounding box center [578, 285] width 32 height 19
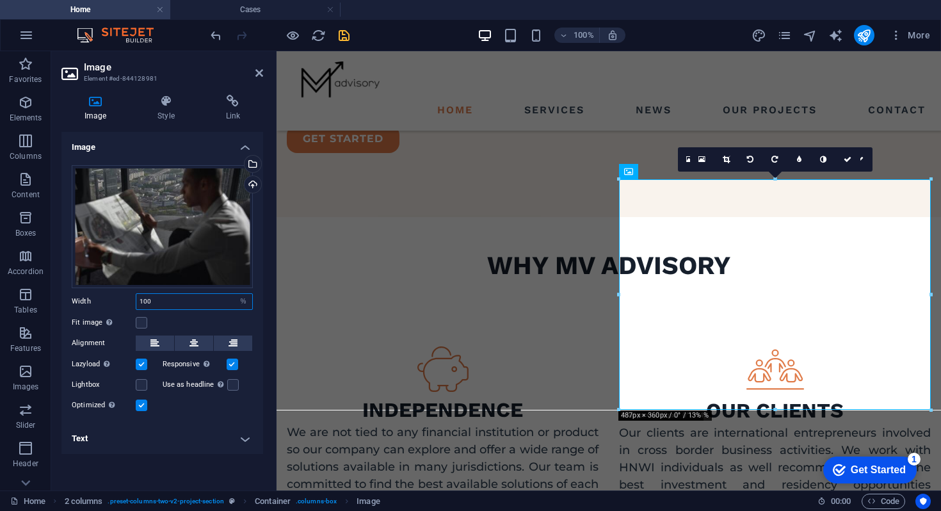
click at [227, 304] on input "100" at bounding box center [194, 301] width 116 height 15
click at [244, 301] on select "Default auto px rem % em vh vw" at bounding box center [243, 301] width 18 height 15
select select "px"
type input "550"
click at [143, 323] on label at bounding box center [142, 323] width 12 height 12
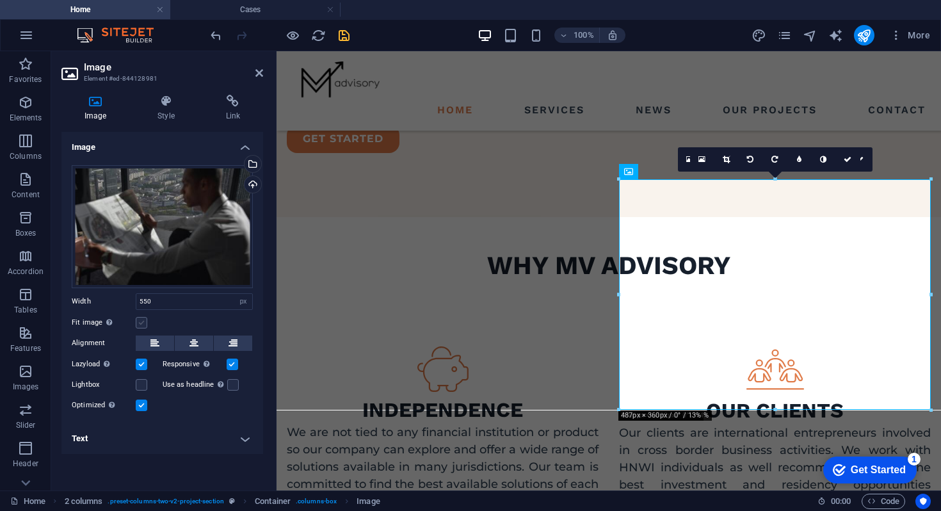
click at [0, 0] on input "Fit image Automatically fit image to a fixed width and height" at bounding box center [0, 0] width 0 height 0
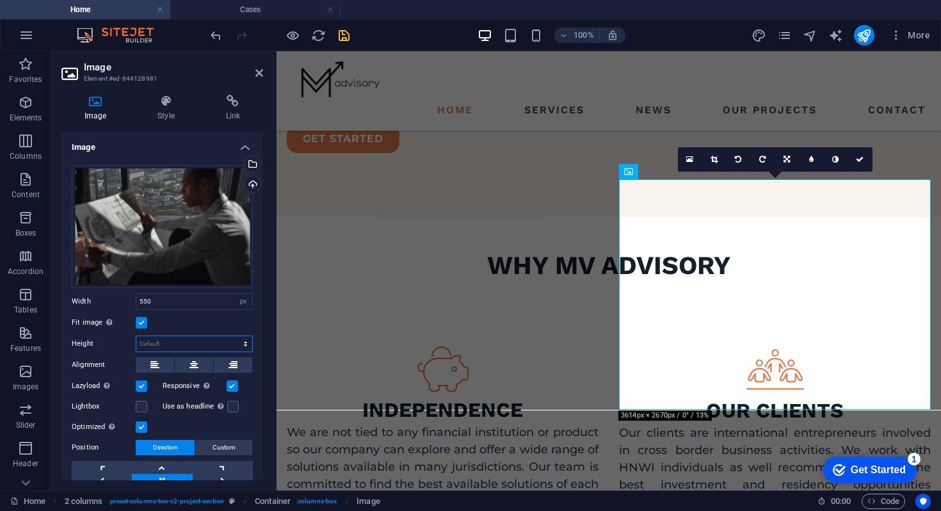
click at [159, 346] on select "Default auto px" at bounding box center [194, 343] width 116 height 15
select select "px"
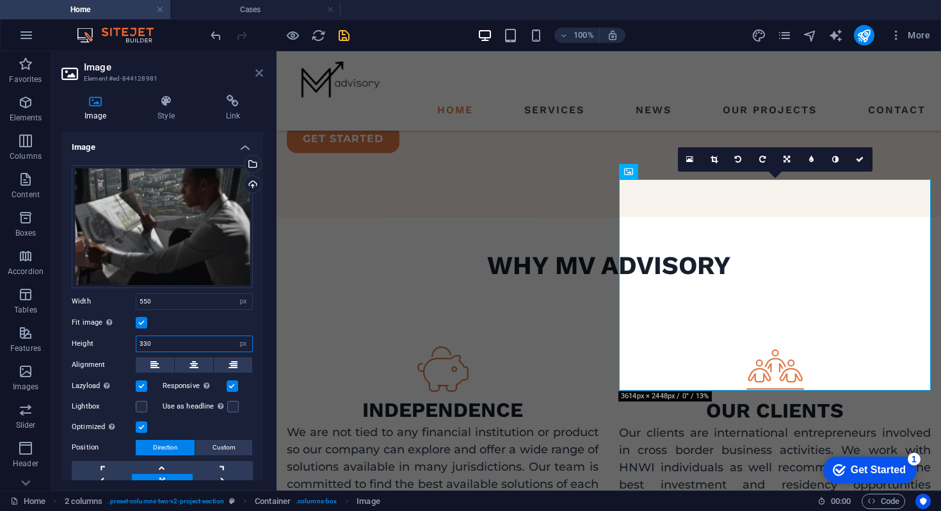
type input "330"
click at [258, 70] on icon at bounding box center [259, 73] width 8 height 10
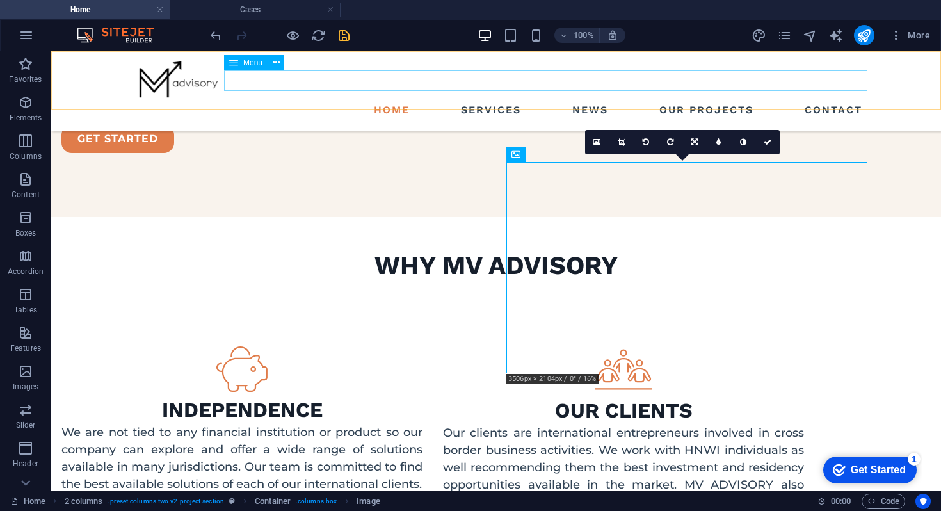
scroll to position [1339, 0]
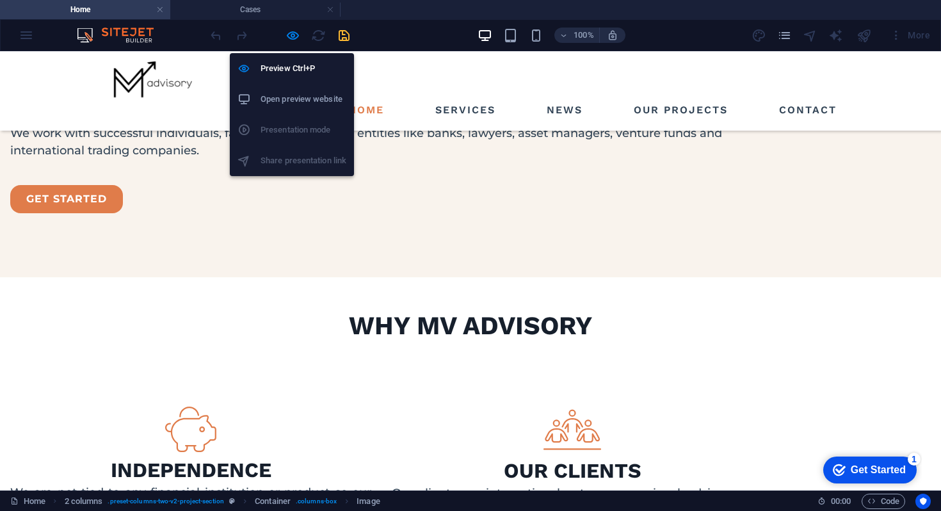
click at [296, 106] on h6 "Open preview website" at bounding box center [303, 98] width 86 height 15
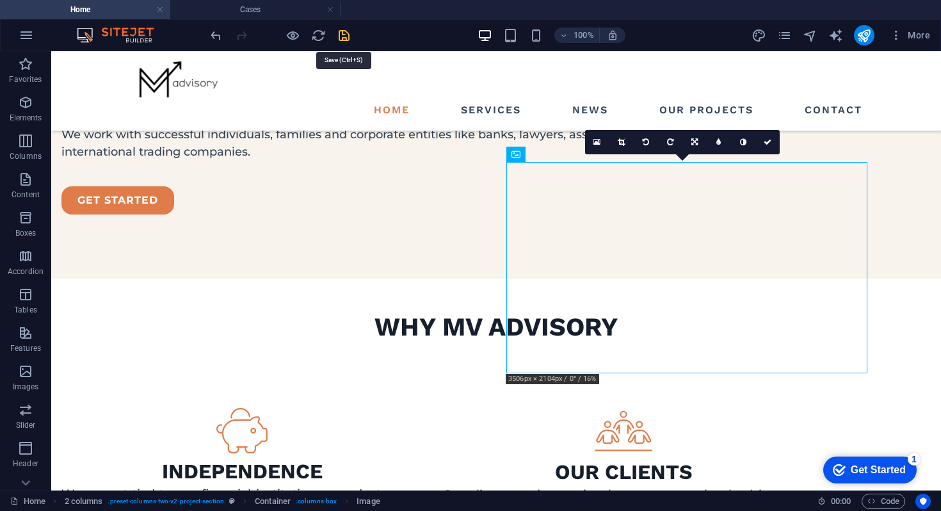
click at [338, 33] on icon "save" at bounding box center [344, 35] width 15 height 15
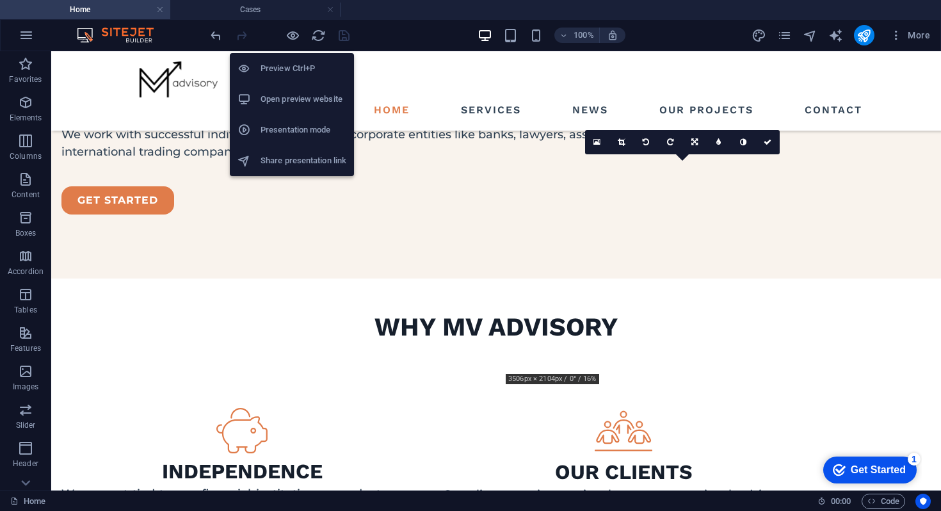
click at [298, 105] on h6 "Open preview website" at bounding box center [303, 98] width 86 height 15
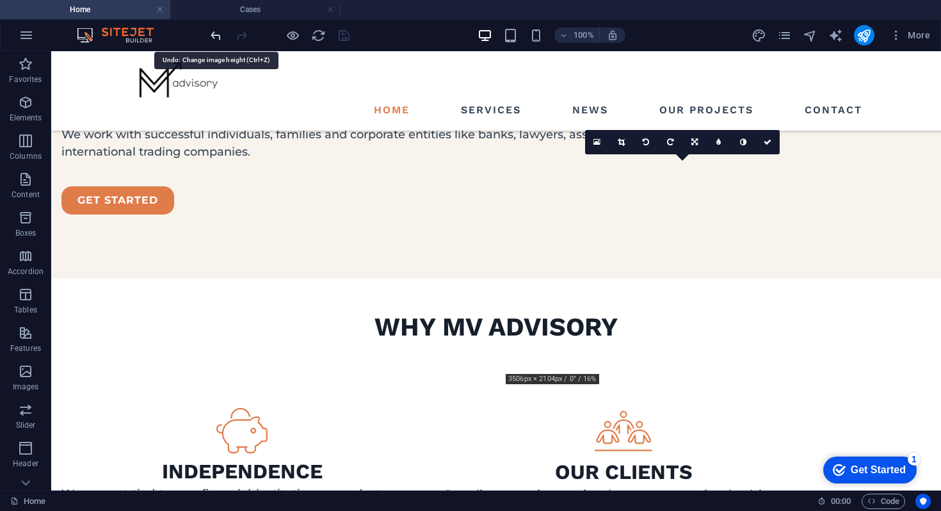
click at [0, 0] on icon "undo" at bounding box center [0, 0] width 0 height 0
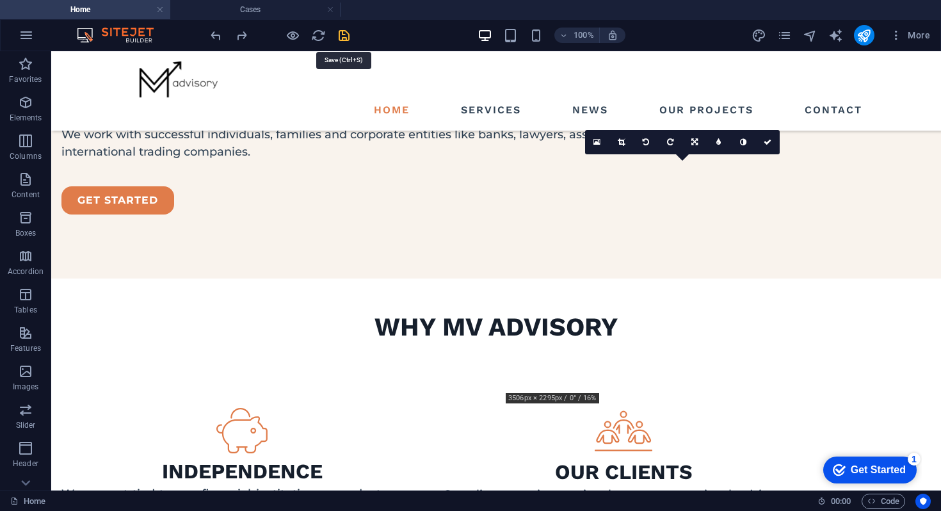
click at [341, 38] on icon "save" at bounding box center [344, 35] width 15 height 15
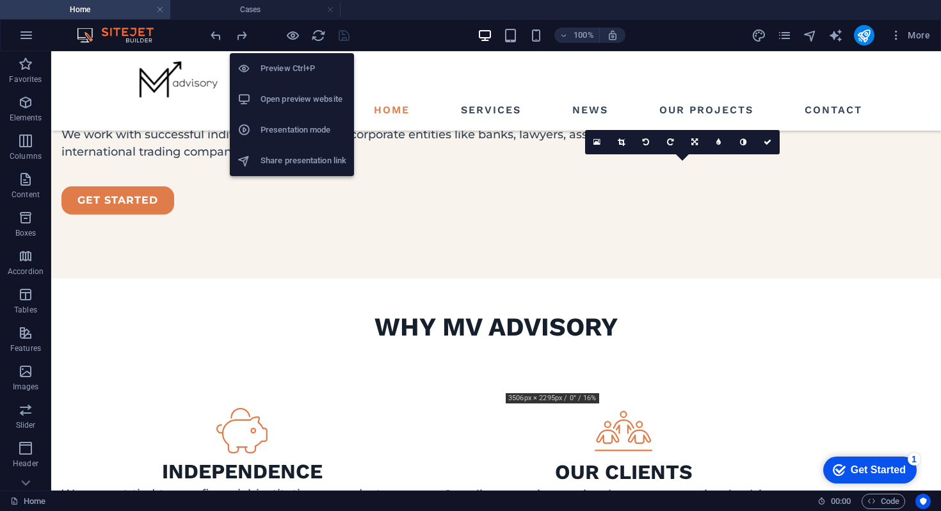
click at [289, 131] on h6 "Presentation mode" at bounding box center [303, 129] width 86 height 15
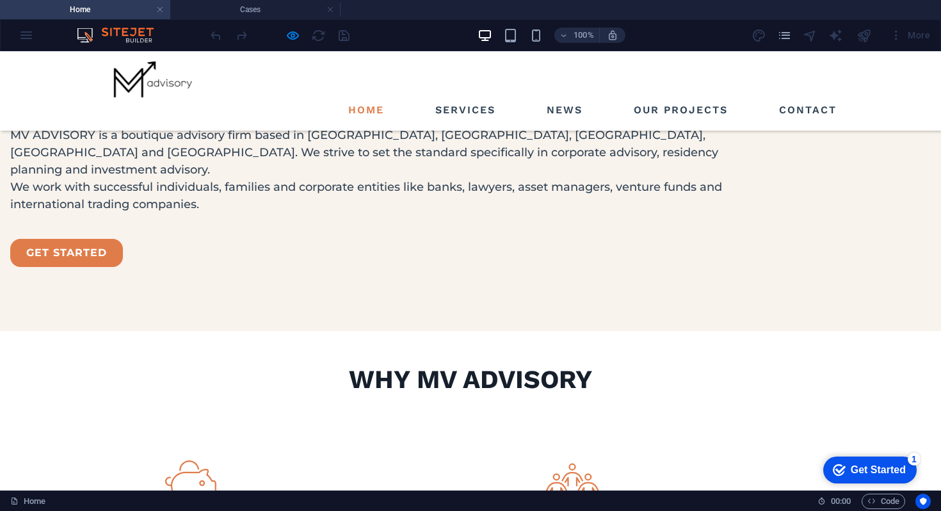
scroll to position [1300, 0]
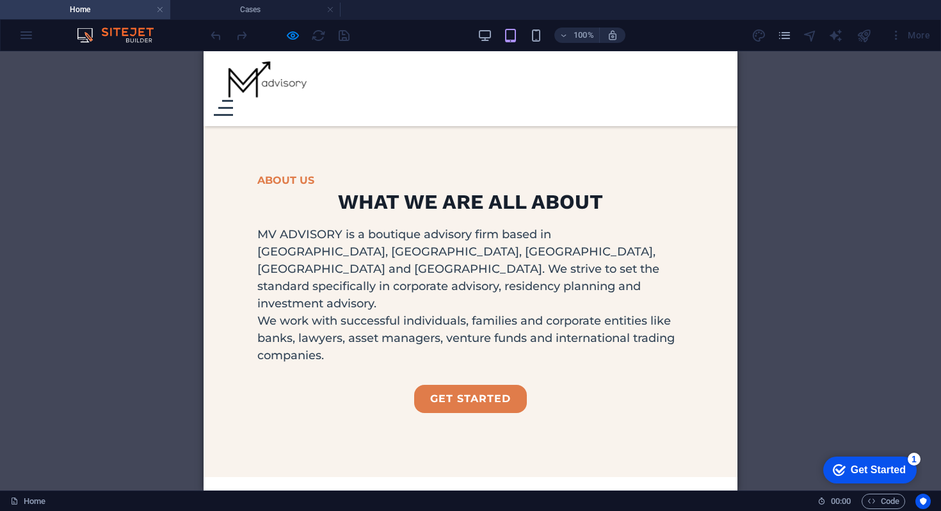
scroll to position [523, 0]
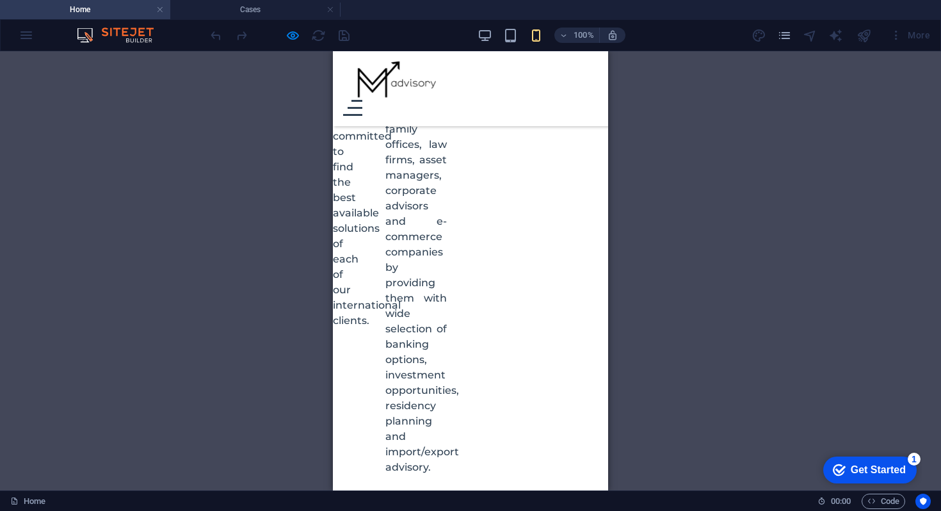
scroll to position [1713, 0]
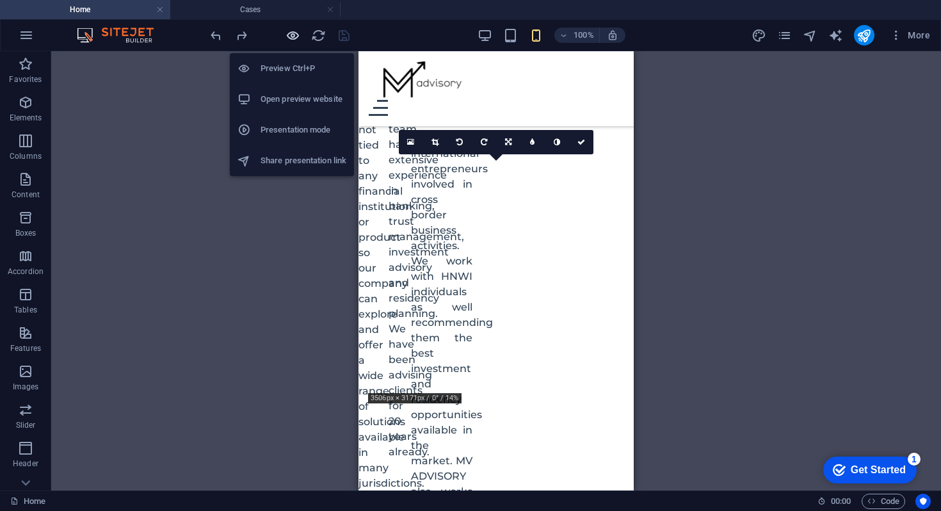
scroll to position [1908, 0]
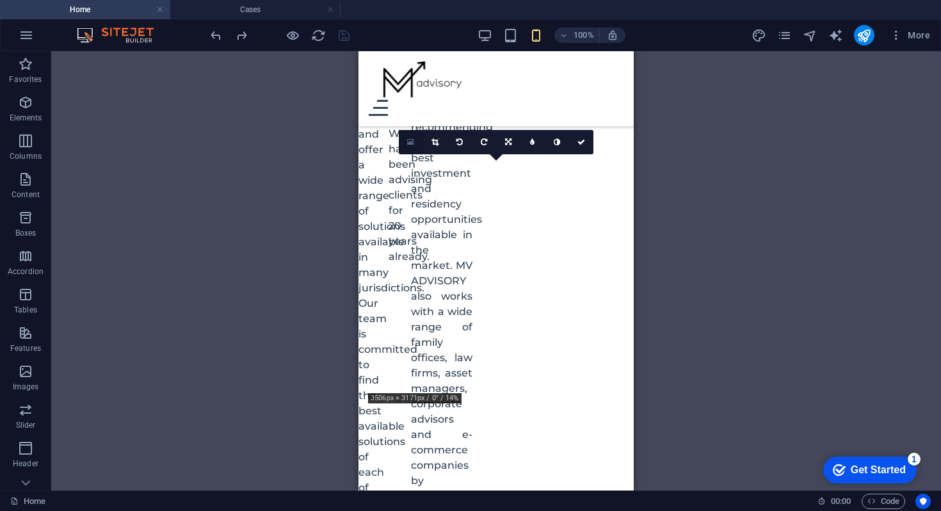
click at [409, 138] on icon at bounding box center [410, 142] width 7 height 9
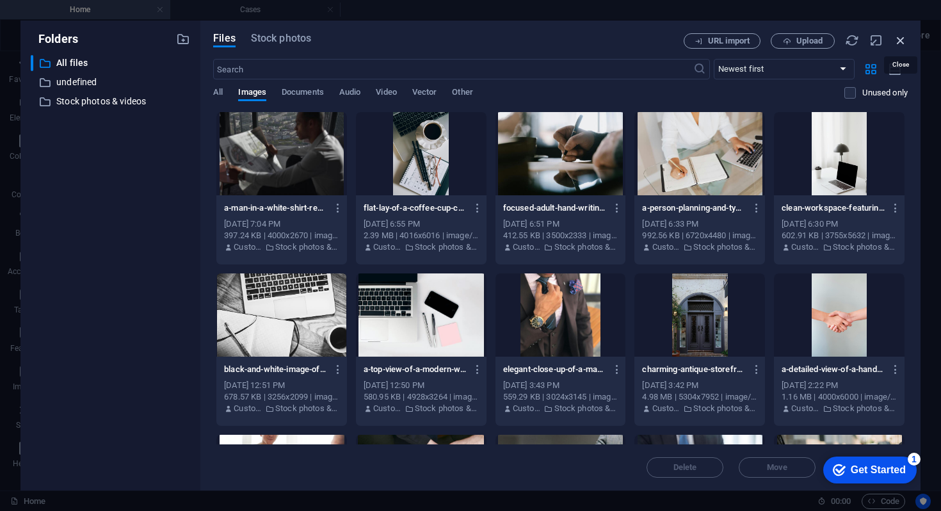
click at [898, 40] on icon "button" at bounding box center [900, 40] width 14 height 14
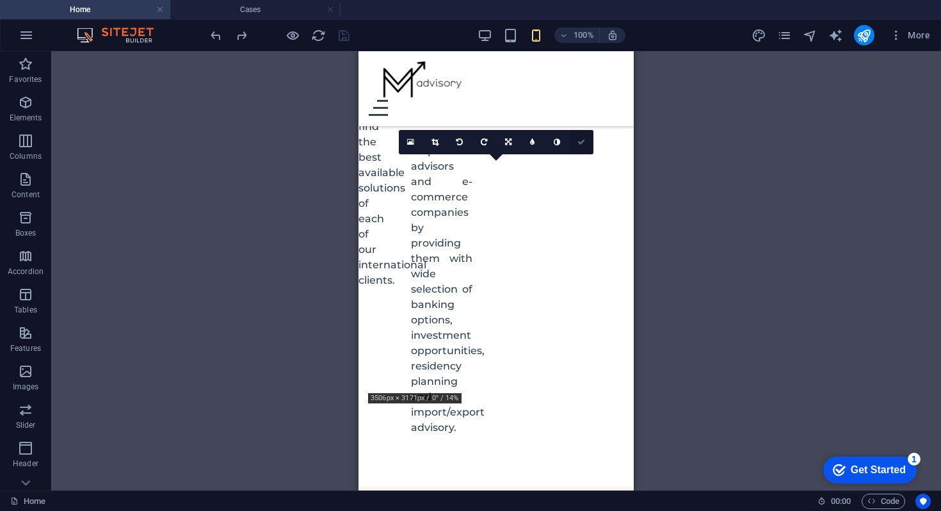
click at [575, 141] on link at bounding box center [581, 142] width 24 height 24
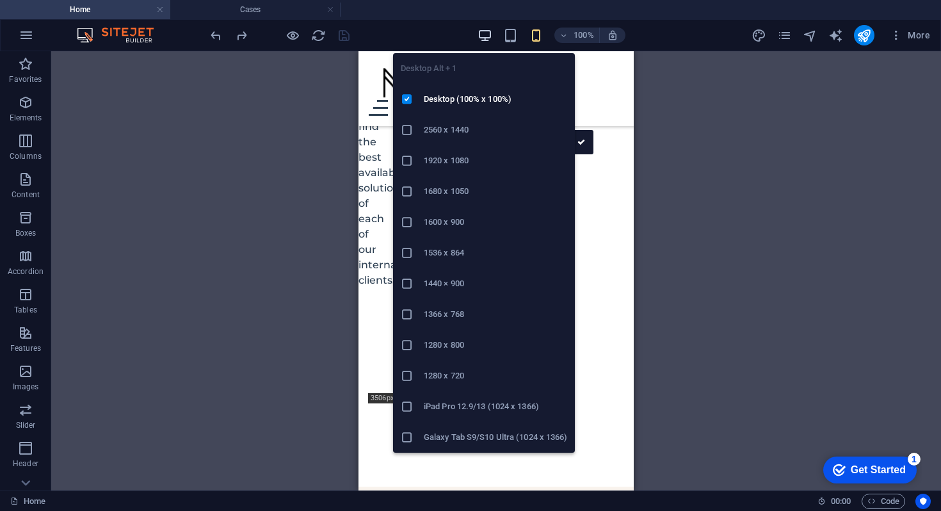
click at [484, 33] on icon "button" at bounding box center [484, 35] width 15 height 15
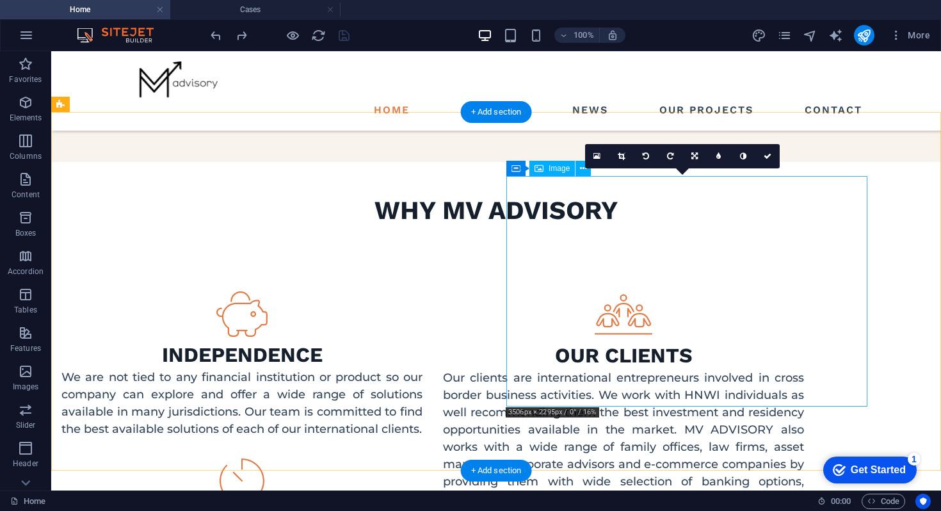
scroll to position [1324, 0]
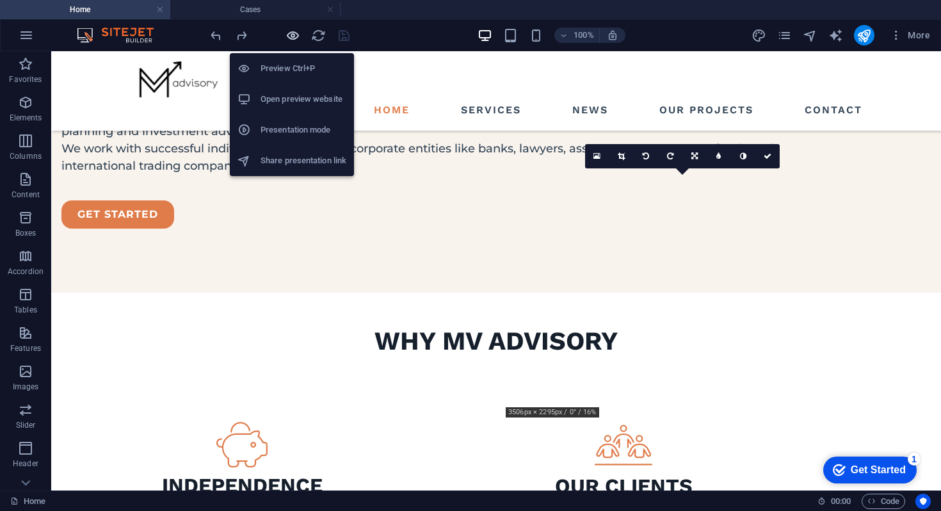
click at [289, 35] on icon "button" at bounding box center [292, 35] width 15 height 15
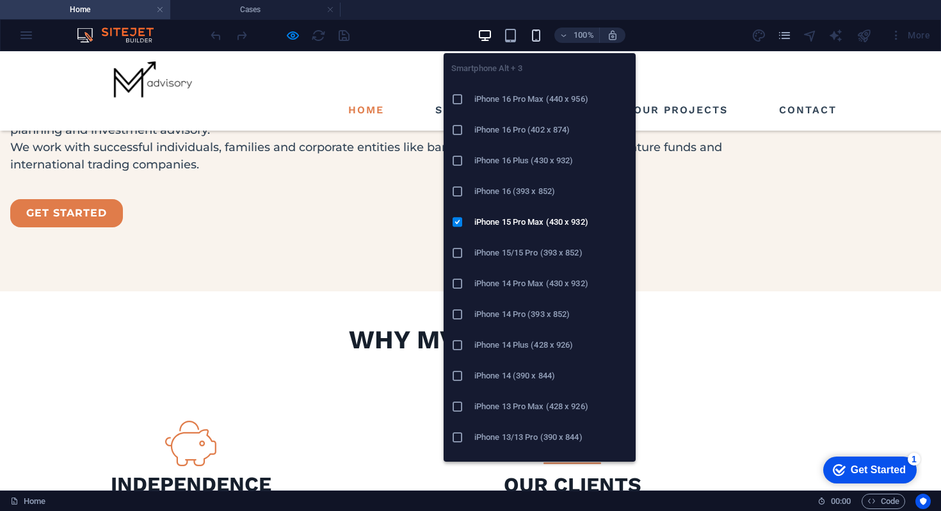
click at [536, 37] on icon "button" at bounding box center [535, 35] width 15 height 15
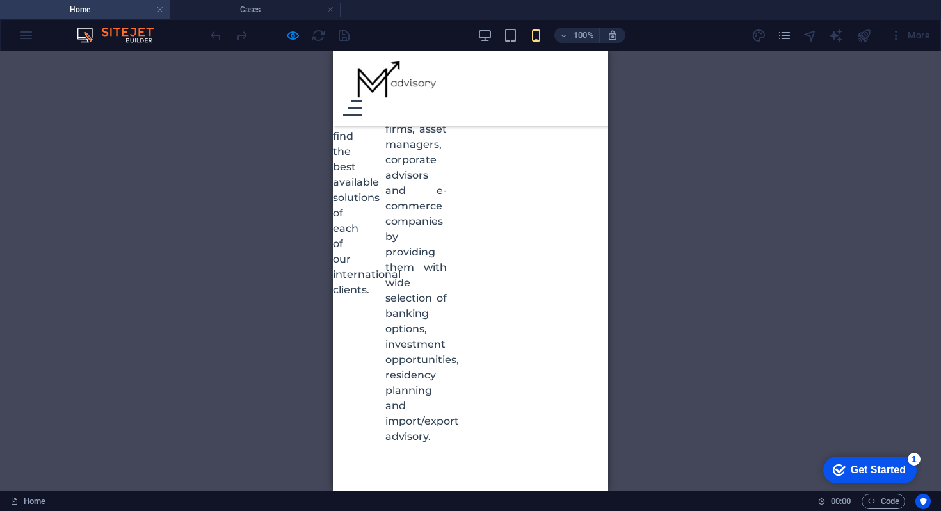
scroll to position [1666, 0]
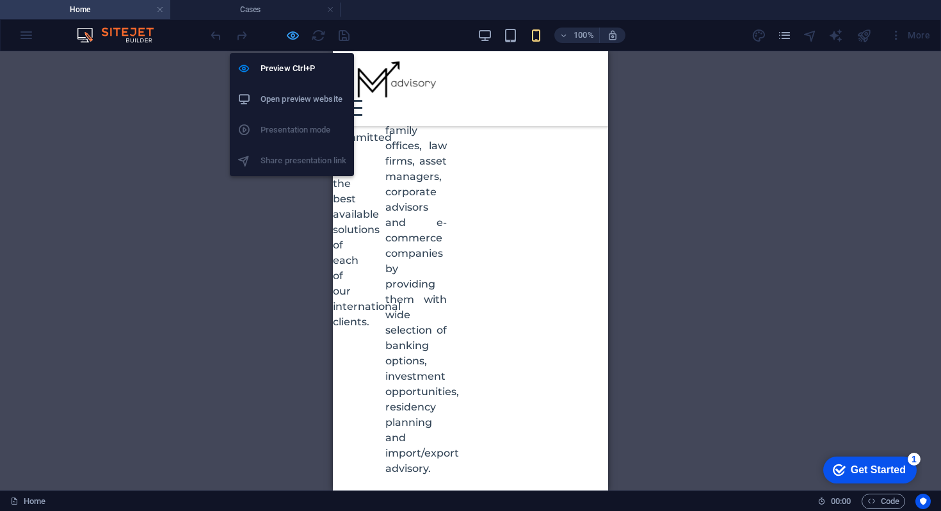
click at [288, 33] on icon "button" at bounding box center [292, 35] width 15 height 15
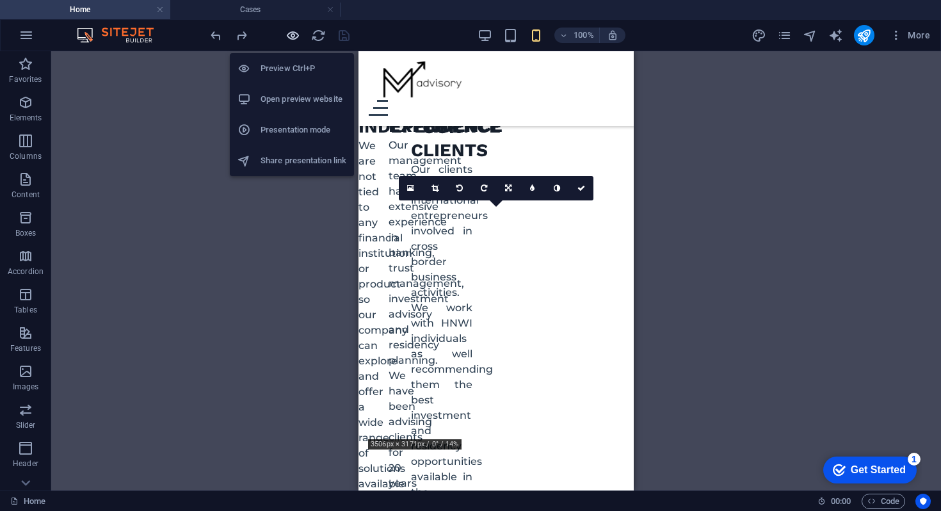
scroll to position [1862, 0]
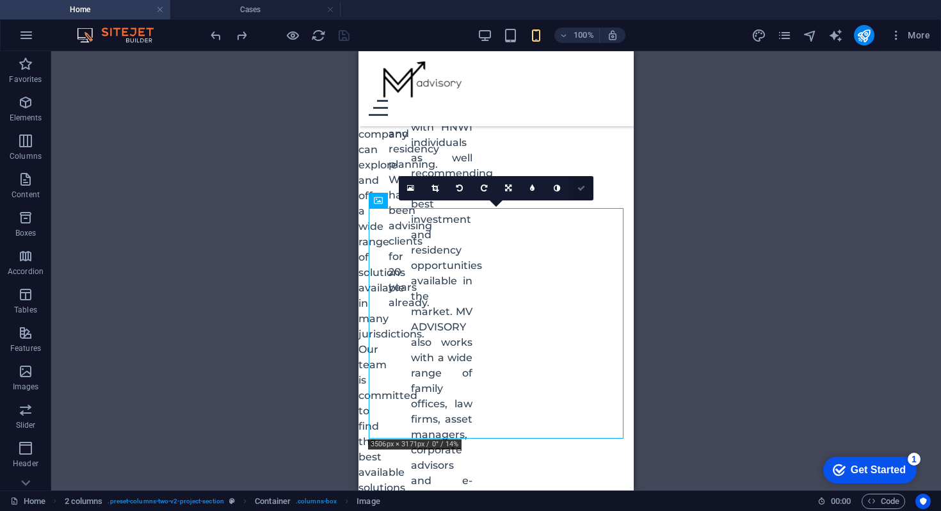
click at [580, 189] on icon at bounding box center [581, 188] width 8 height 8
click at [403, 189] on link at bounding box center [411, 188] width 24 height 24
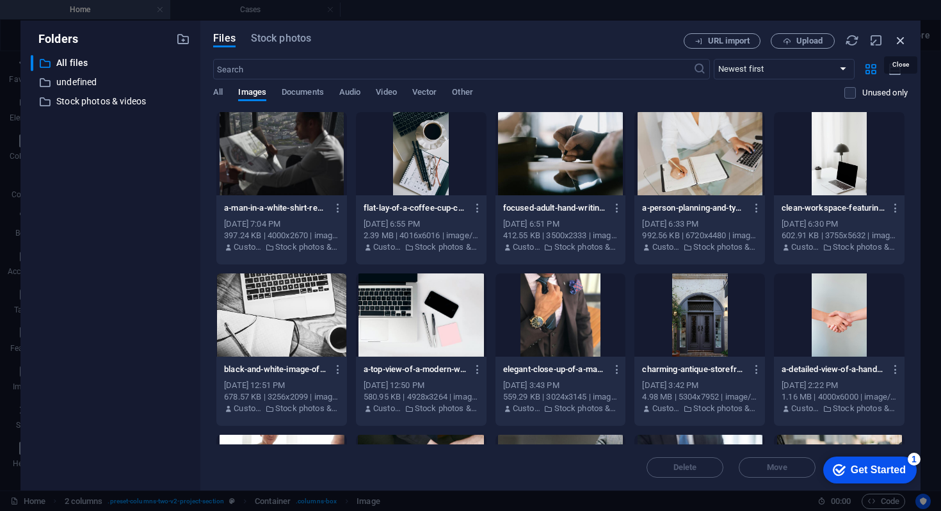
click at [896, 42] on icon "button" at bounding box center [900, 40] width 14 height 14
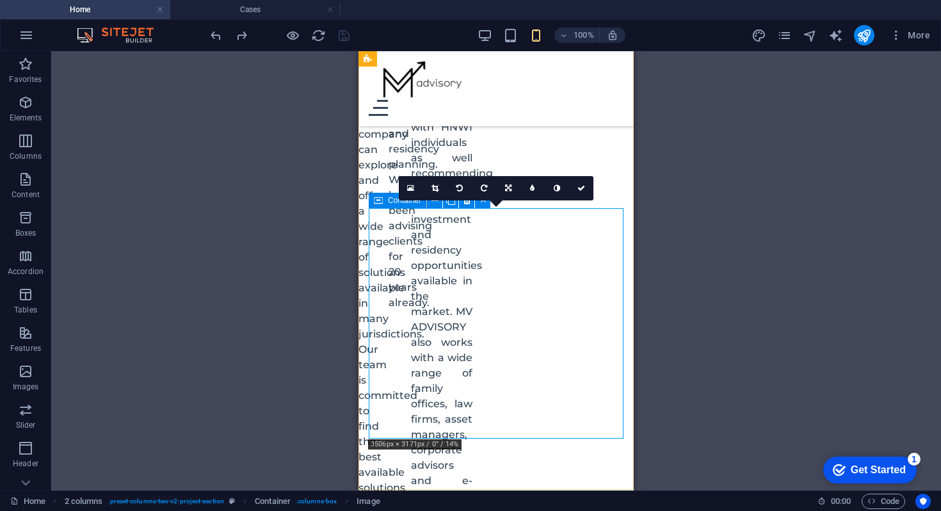
click at [384, 201] on div "Container" at bounding box center [398, 200] width 58 height 15
click at [584, 187] on icon at bounding box center [581, 188] width 8 height 8
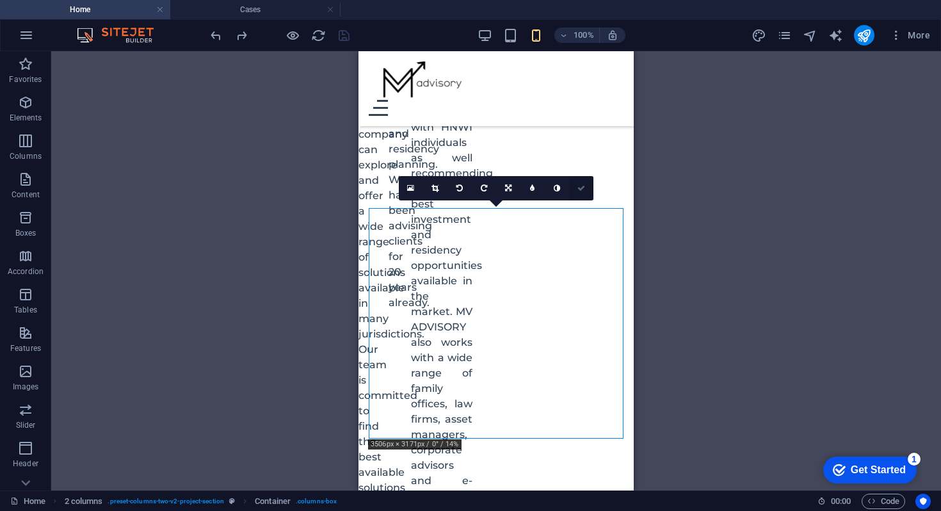
click at [584, 187] on icon at bounding box center [581, 188] width 8 height 8
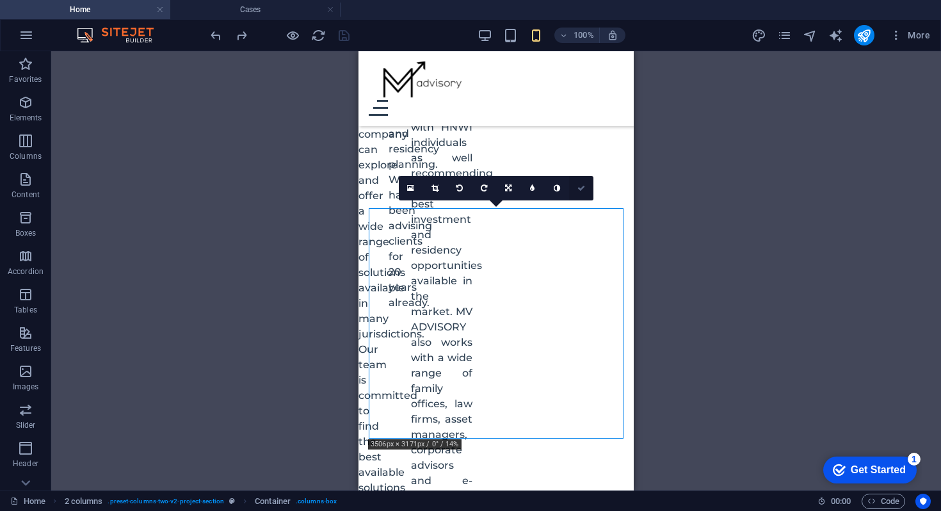
click at [584, 187] on icon at bounding box center [581, 188] width 8 height 8
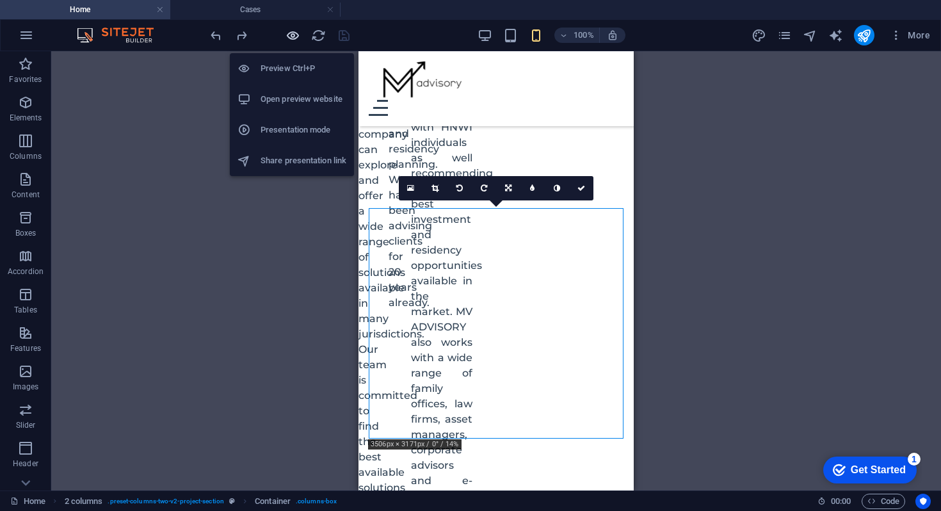
click at [294, 31] on icon "button" at bounding box center [292, 35] width 15 height 15
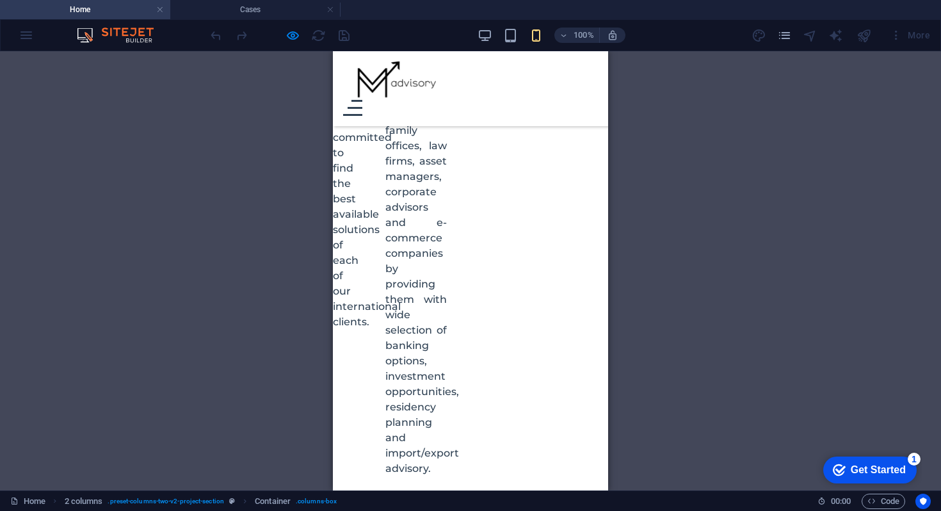
click at [303, 31] on div at bounding box center [279, 35] width 143 height 20
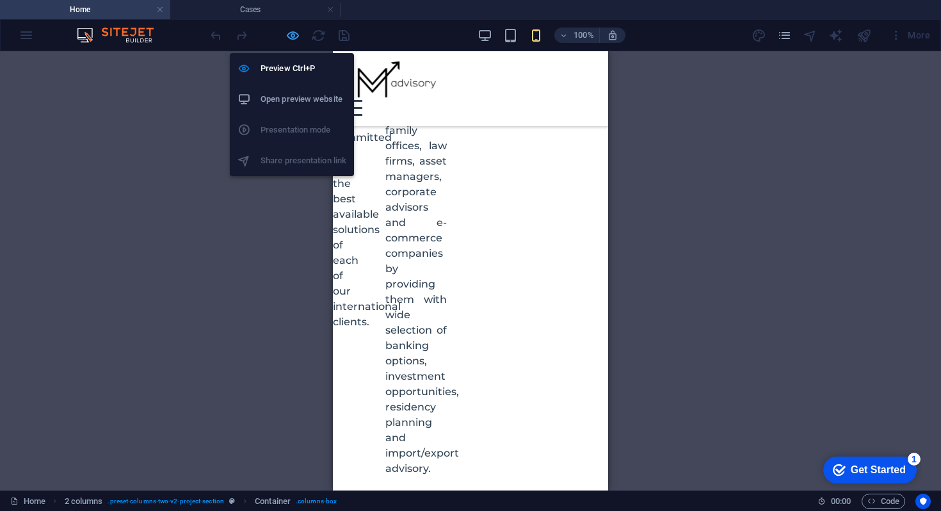
click at [295, 31] on icon "button" at bounding box center [292, 35] width 15 height 15
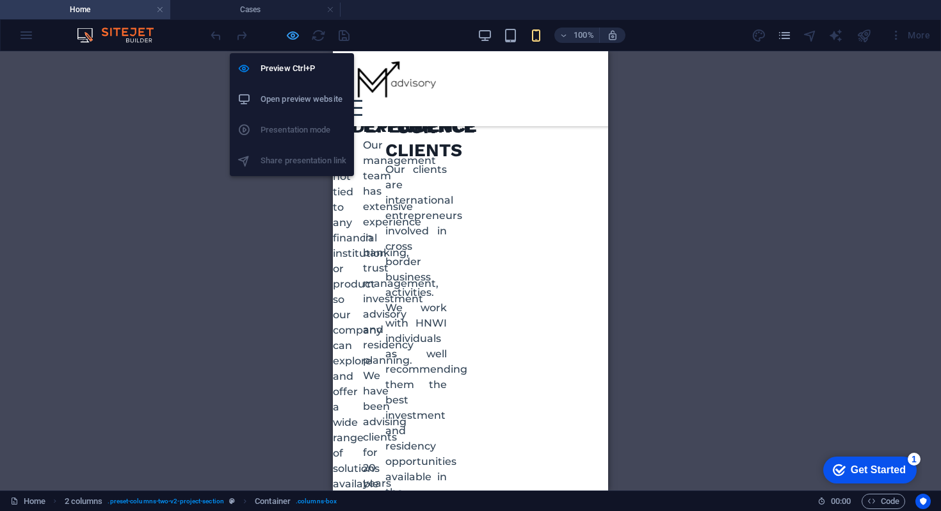
scroll to position [1862, 0]
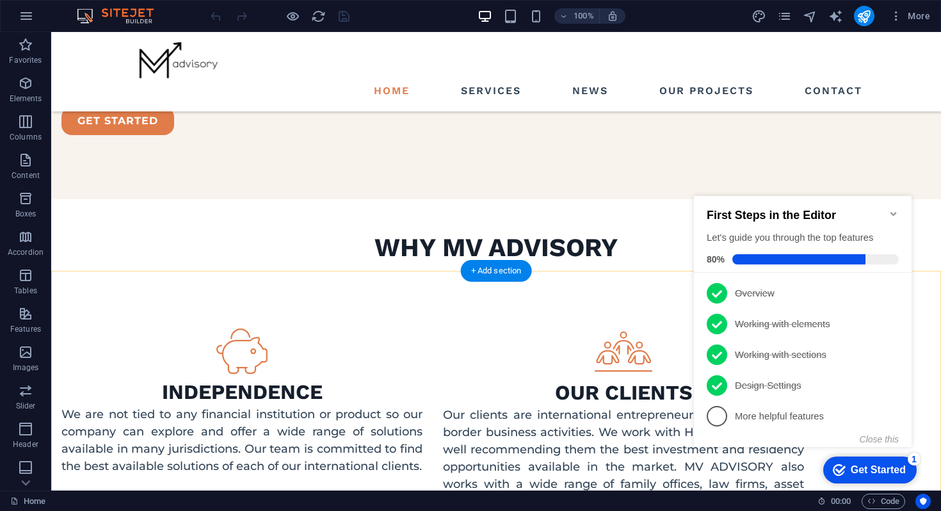
scroll to position [1411, 0]
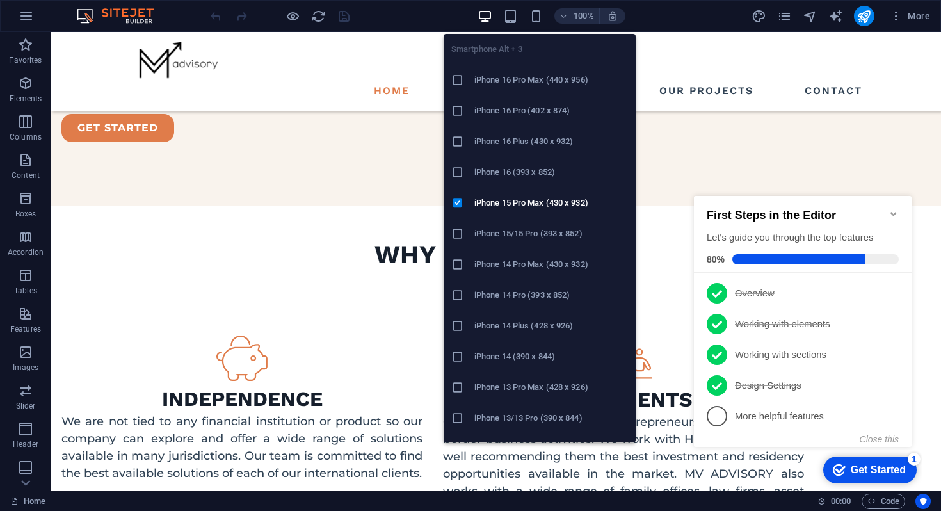
click at [537, 8] on div "100%" at bounding box center [551, 16] width 148 height 20
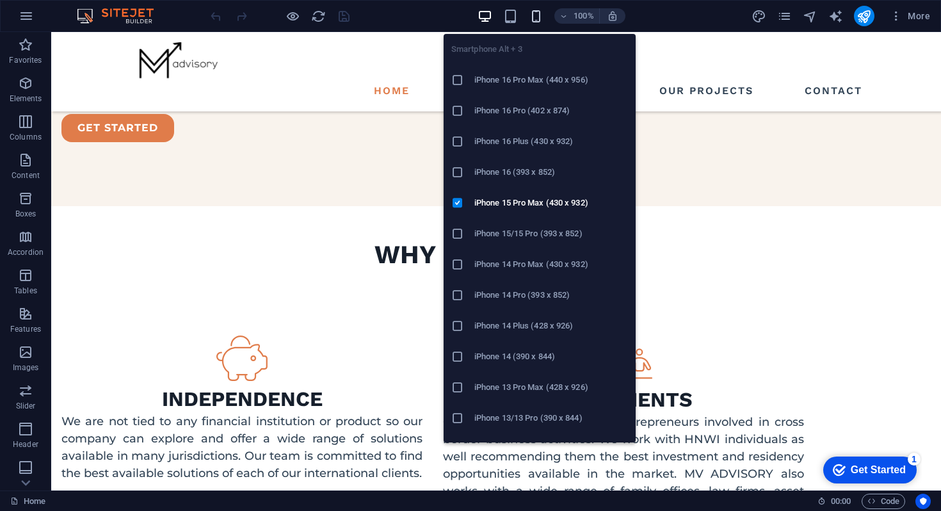
click at [536, 18] on icon "button" at bounding box center [535, 16] width 15 height 15
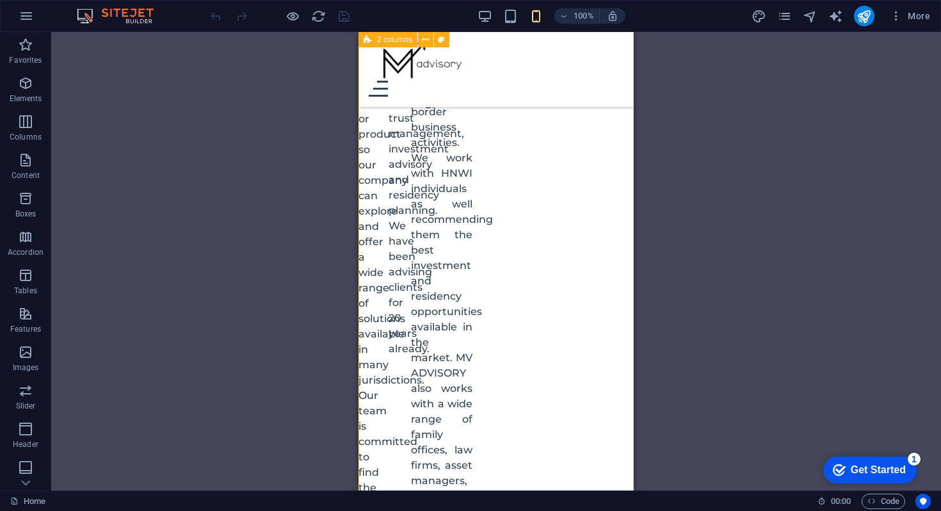
scroll to position [1902, 0]
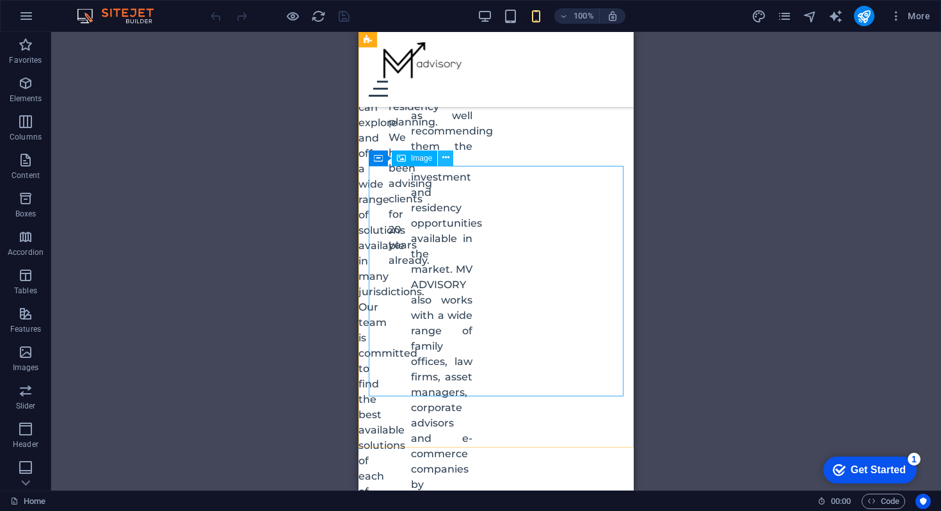
click at [445, 158] on icon at bounding box center [445, 157] width 7 height 13
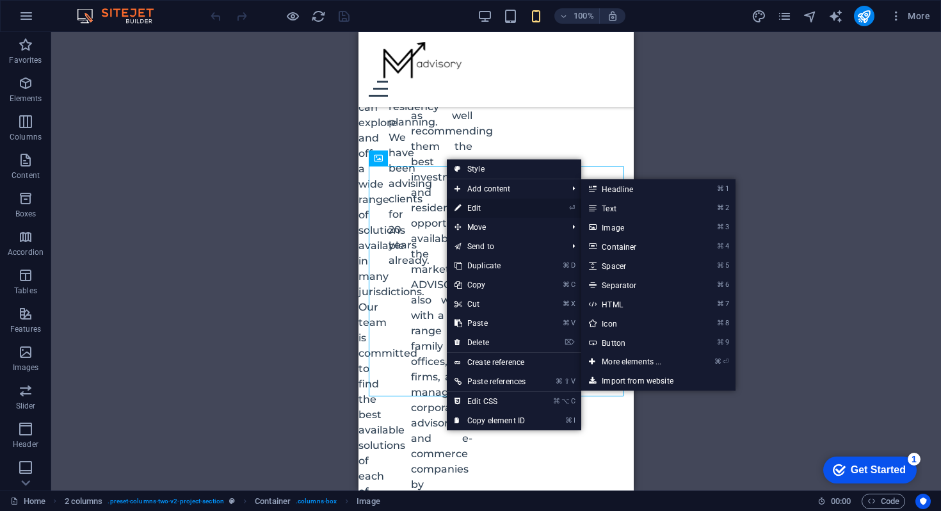
click at [461, 205] on link "⏎ Edit" at bounding box center [490, 207] width 86 height 19
select select "px"
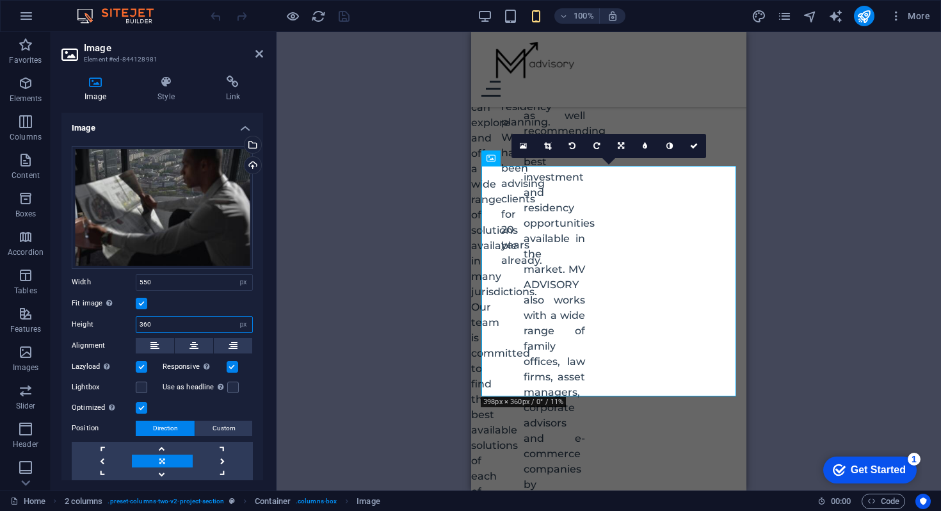
drag, startPoint x: 175, startPoint y: 321, endPoint x: 98, endPoint y: 321, distance: 76.8
click at [98, 321] on div "Height 360 Default auto px" at bounding box center [162, 324] width 181 height 17
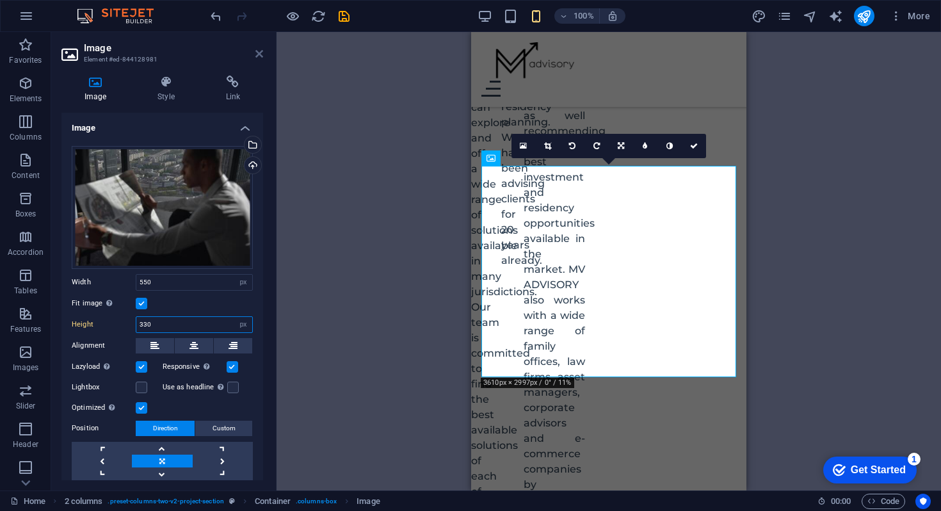
type input "330"
click at [258, 53] on icon at bounding box center [259, 54] width 8 height 10
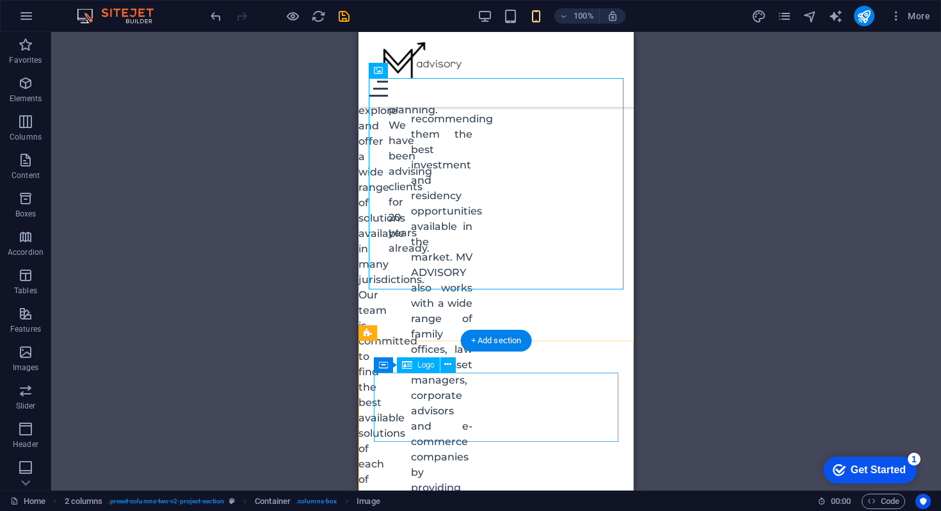
scroll to position [1804, 0]
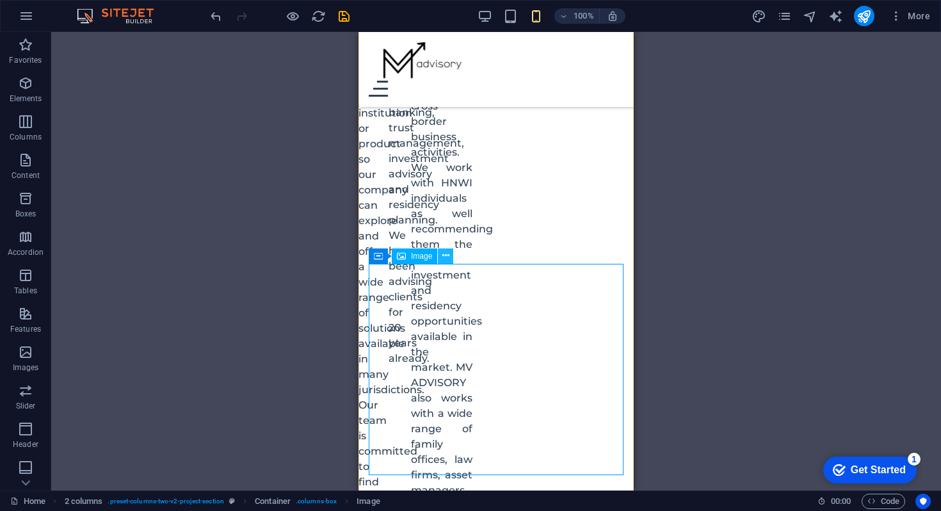
click at [440, 255] on button at bounding box center [445, 255] width 15 height 15
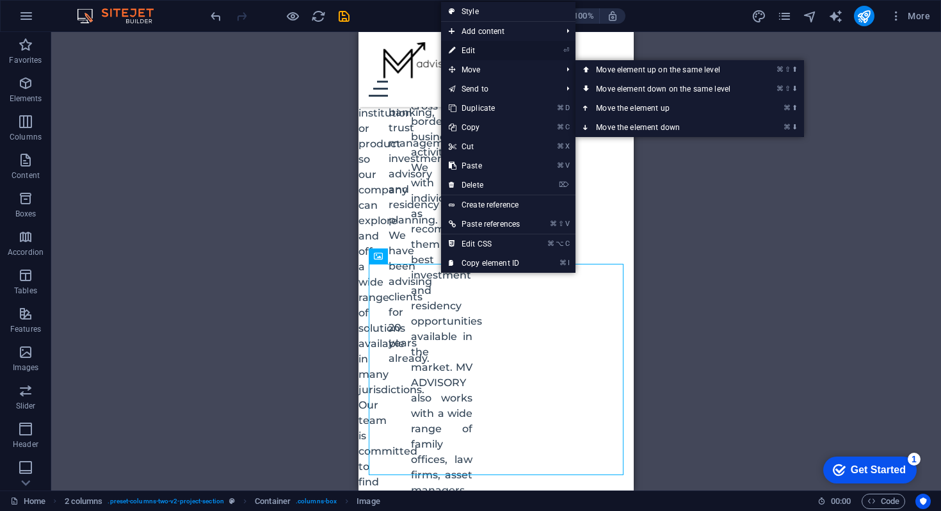
click at [465, 53] on link "⏎ Edit" at bounding box center [484, 50] width 86 height 19
select select "px"
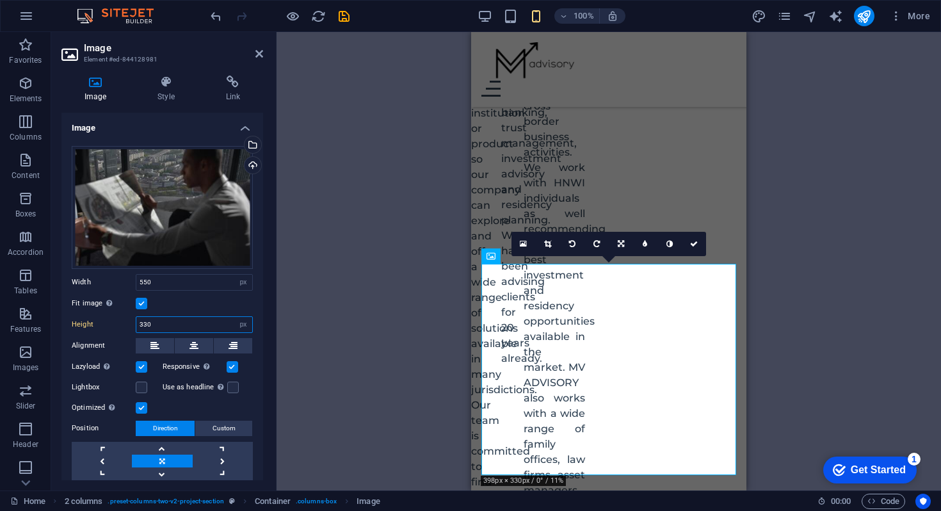
drag, startPoint x: 160, startPoint y: 320, endPoint x: 119, endPoint y: 320, distance: 40.9
click at [119, 320] on div "Height 330 Default auto px" at bounding box center [162, 324] width 181 height 17
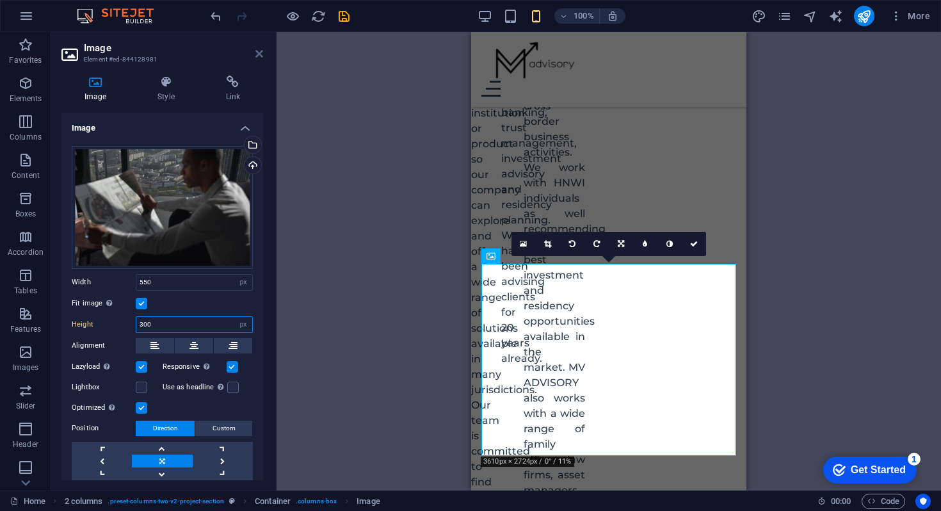
type input "300"
click at [258, 54] on icon at bounding box center [259, 54] width 8 height 10
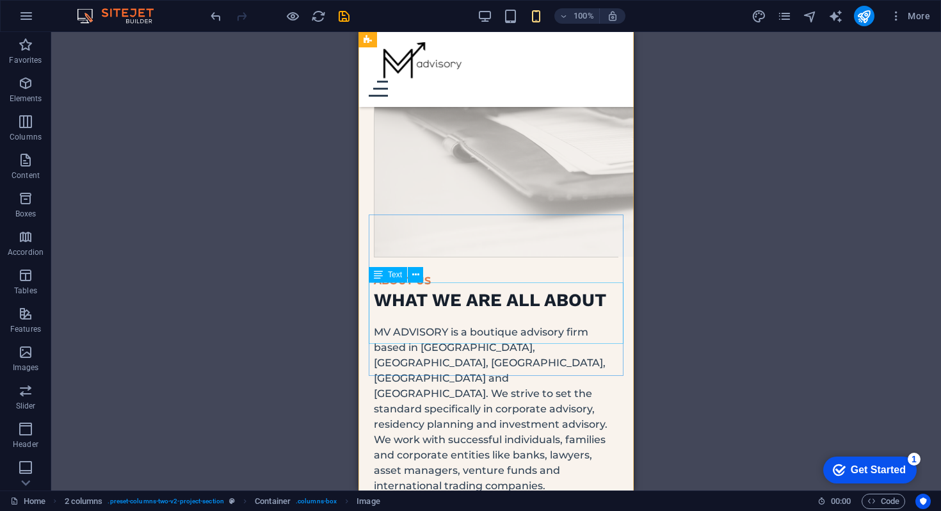
scroll to position [1213, 0]
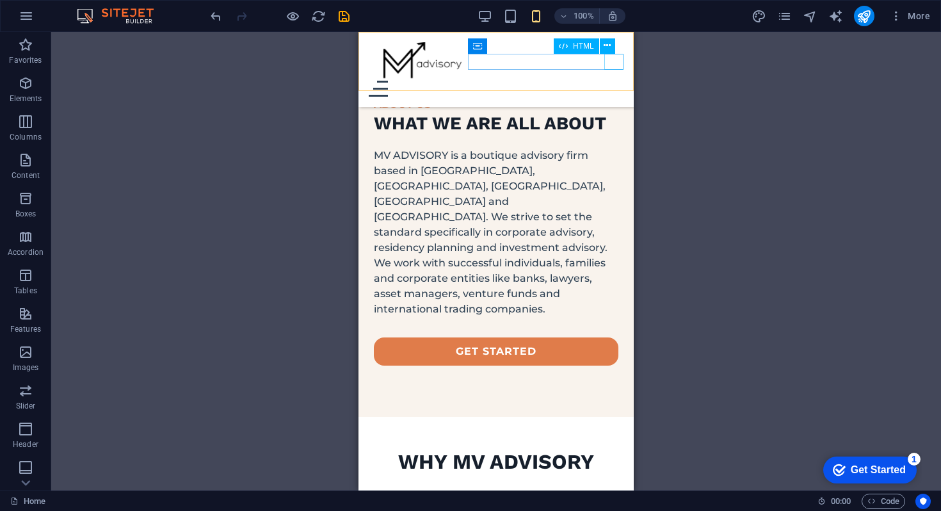
click at [607, 81] on div at bounding box center [496, 89] width 255 height 16
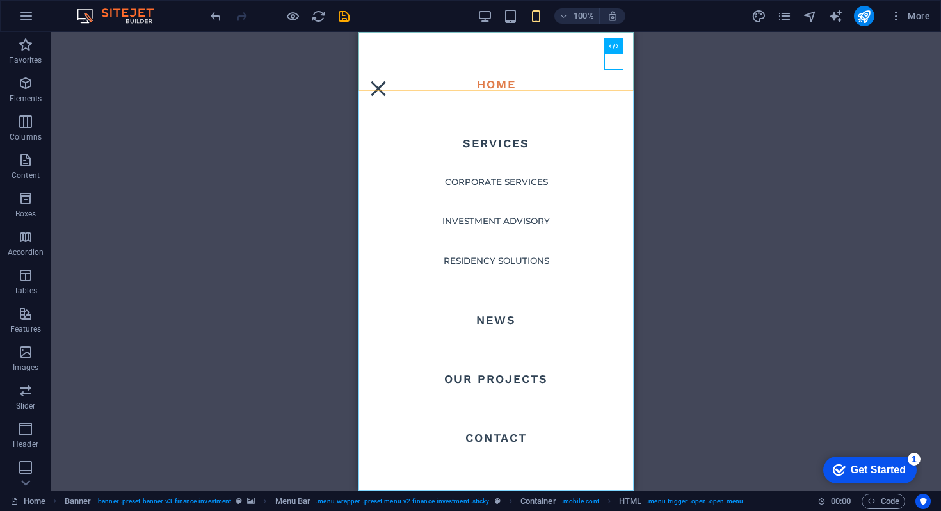
click at [505, 221] on nav "Home Services Corporate Services Investment Advisory Residency Solutions News O…" at bounding box center [495, 261] width 275 height 458
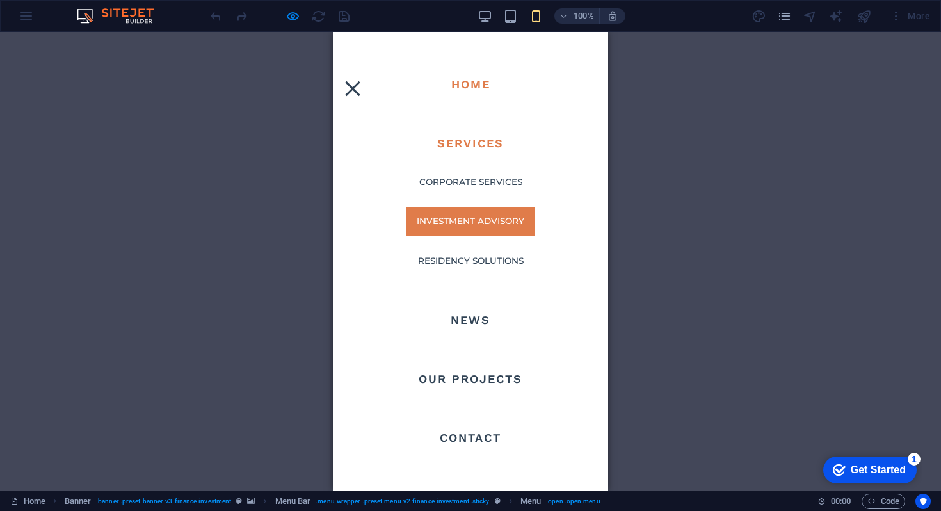
click at [489, 214] on link "Investment Advisory" at bounding box center [470, 221] width 128 height 29
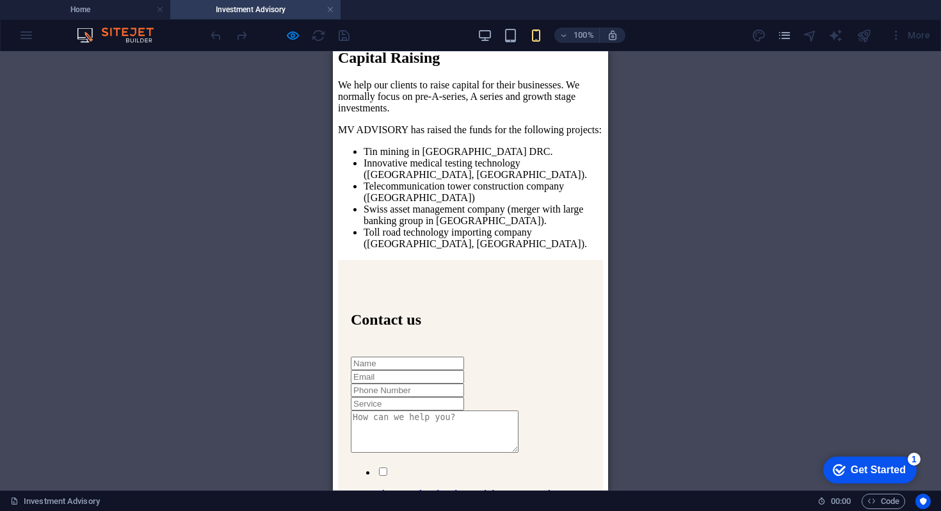
scroll to position [807, 0]
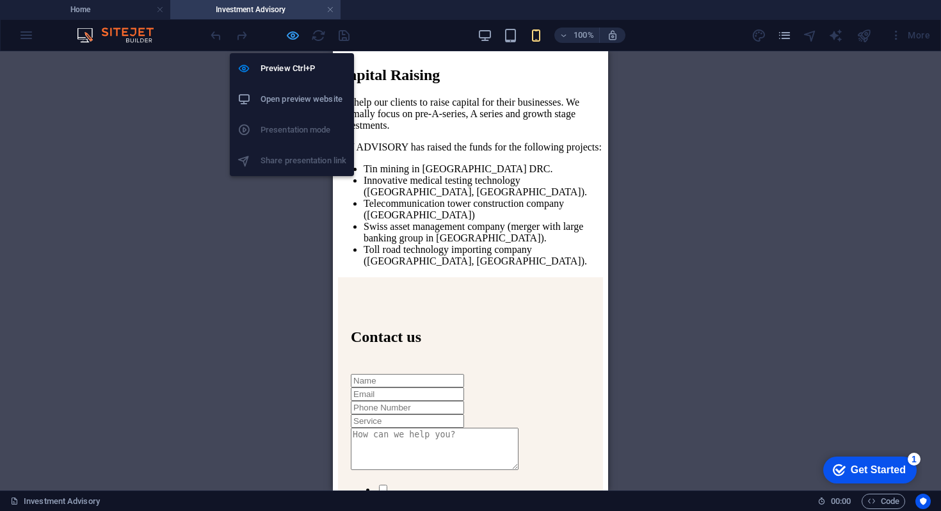
click at [296, 38] on icon "button" at bounding box center [292, 35] width 15 height 15
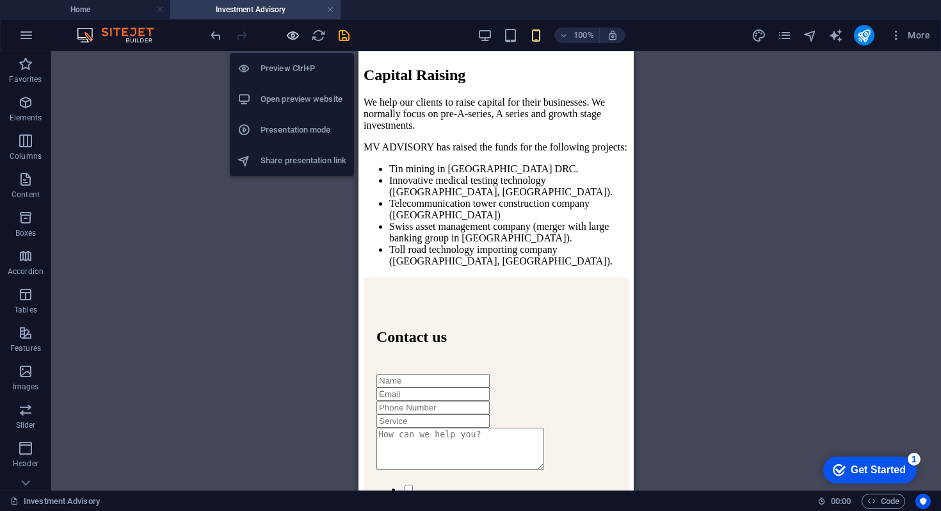
click at [296, 38] on icon "button" at bounding box center [292, 35] width 15 height 15
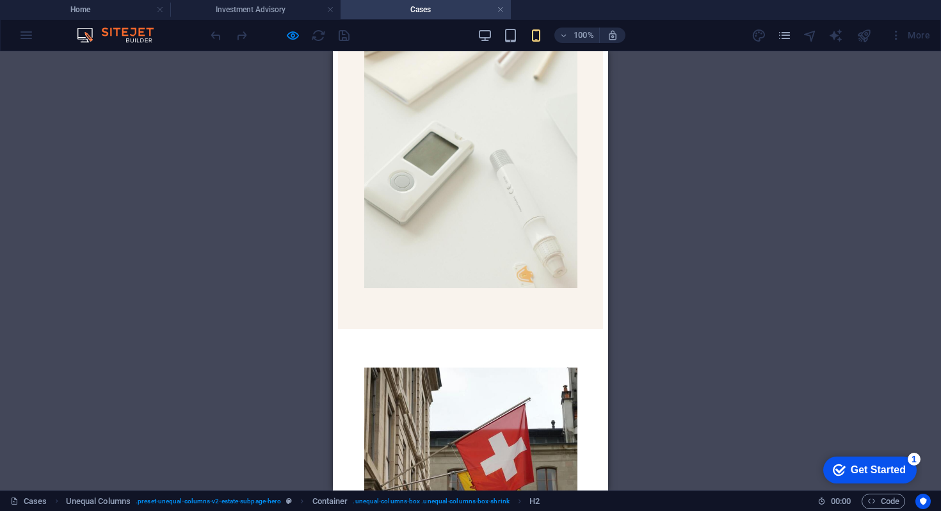
scroll to position [1434, 0]
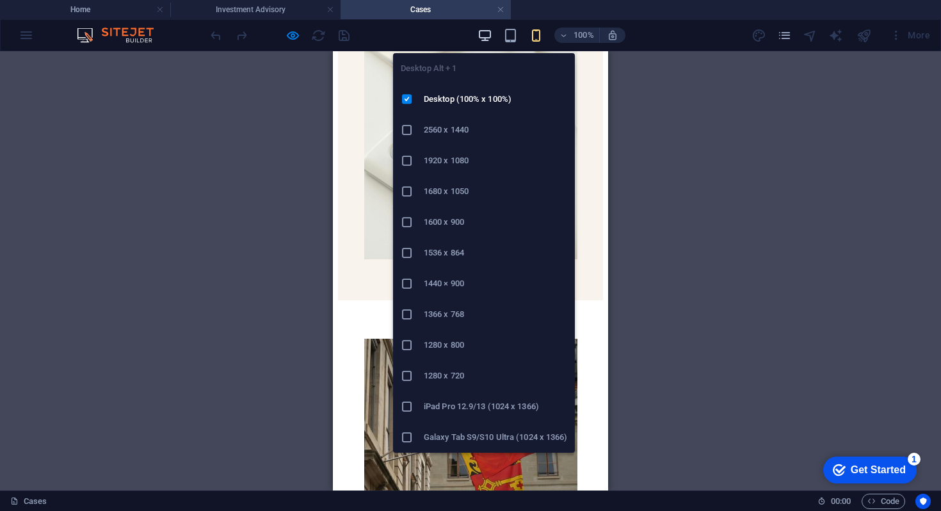
click at [481, 40] on icon "button" at bounding box center [484, 35] width 15 height 15
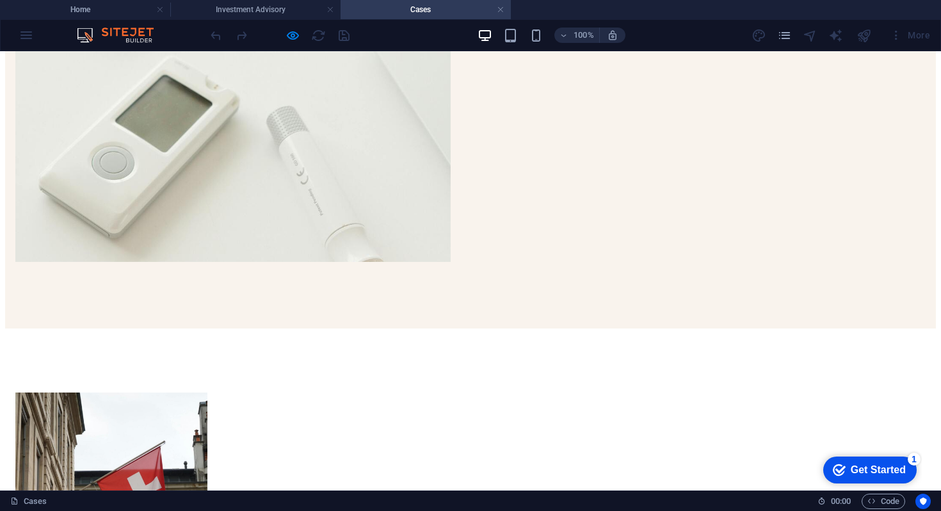
scroll to position [1187, 0]
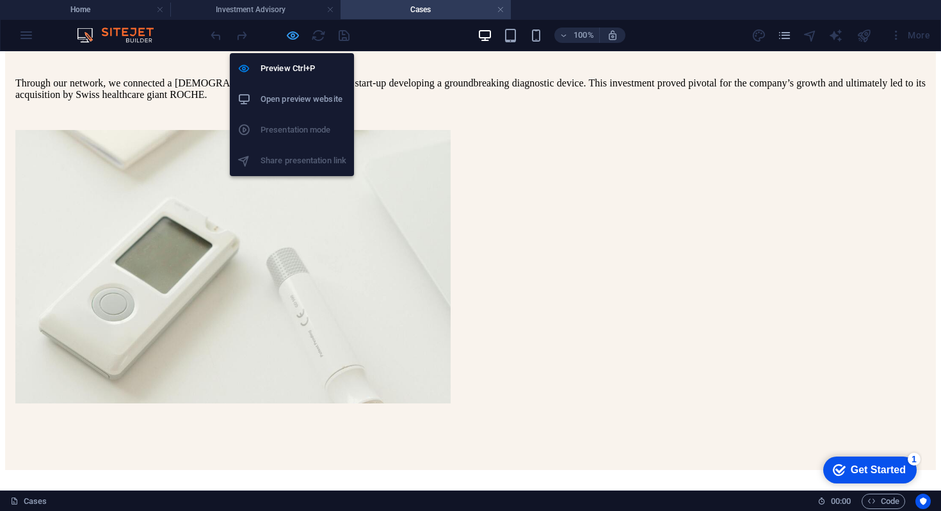
click at [288, 36] on icon "button" at bounding box center [292, 35] width 15 height 15
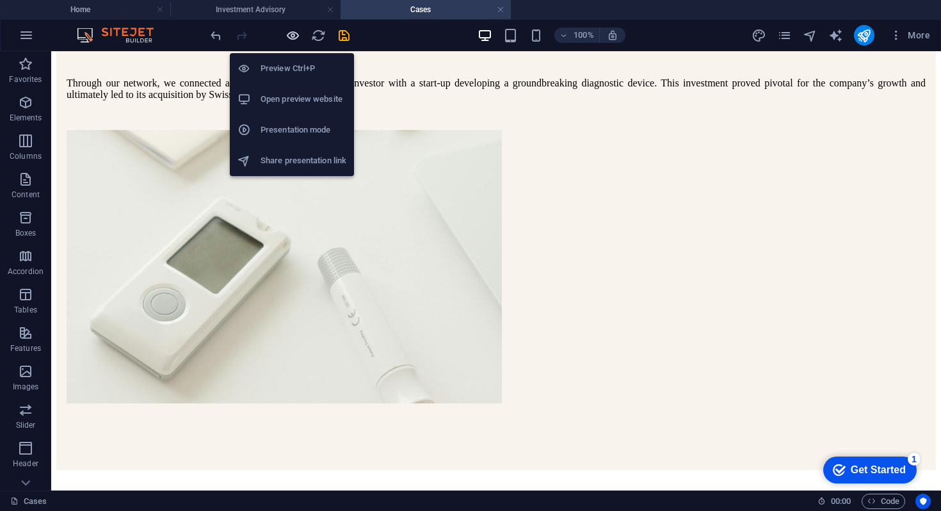
scroll to position [1188, 0]
click at [289, 31] on icon "button" at bounding box center [292, 35] width 15 height 15
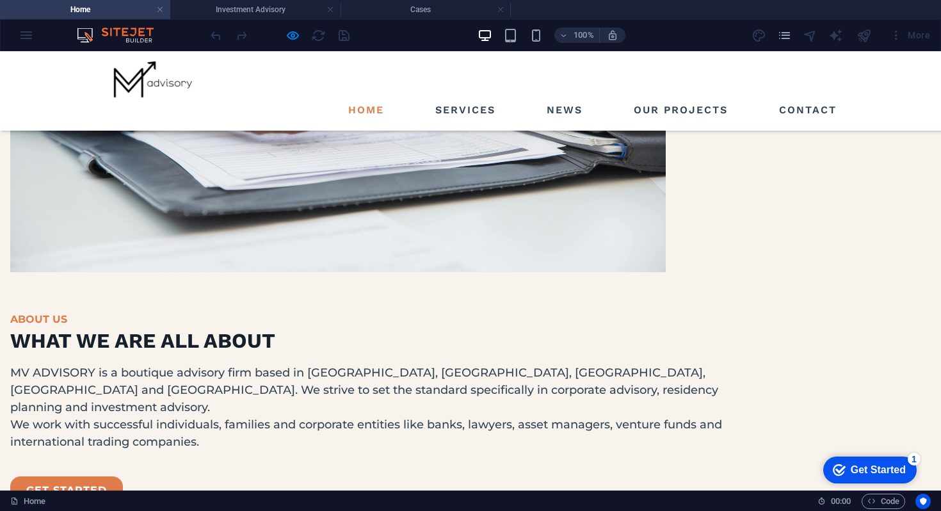
scroll to position [1309, 0]
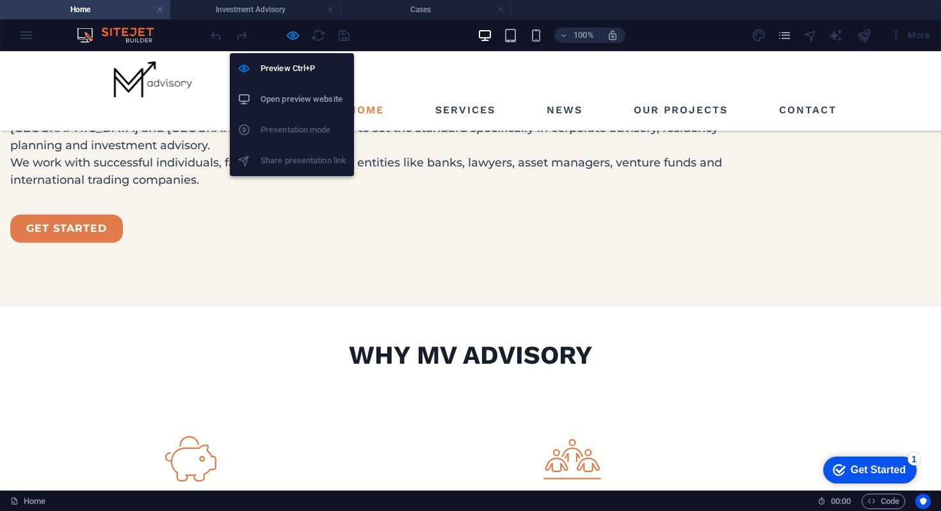
click at [294, 45] on div "Preview Ctrl+P Open preview website Presentation mode Share presentation link" at bounding box center [292, 109] width 124 height 133
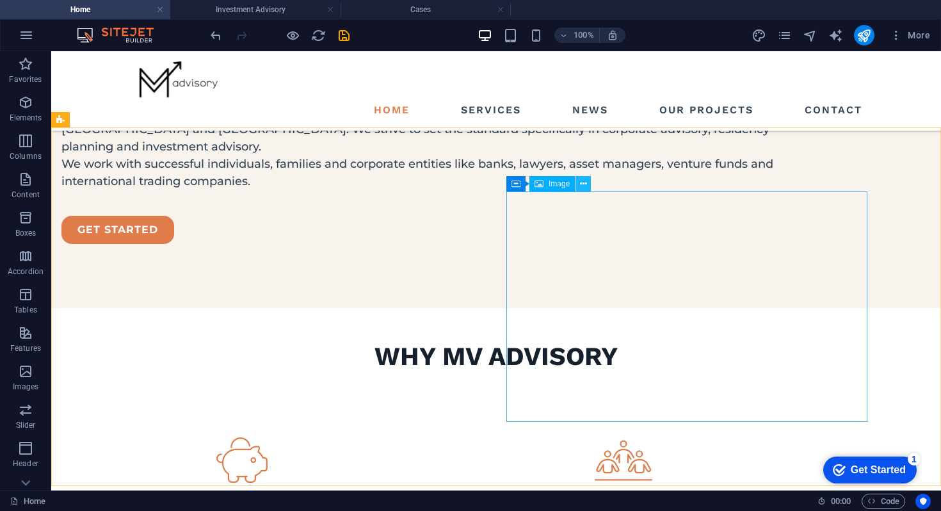
click at [578, 184] on button at bounding box center [582, 183] width 15 height 15
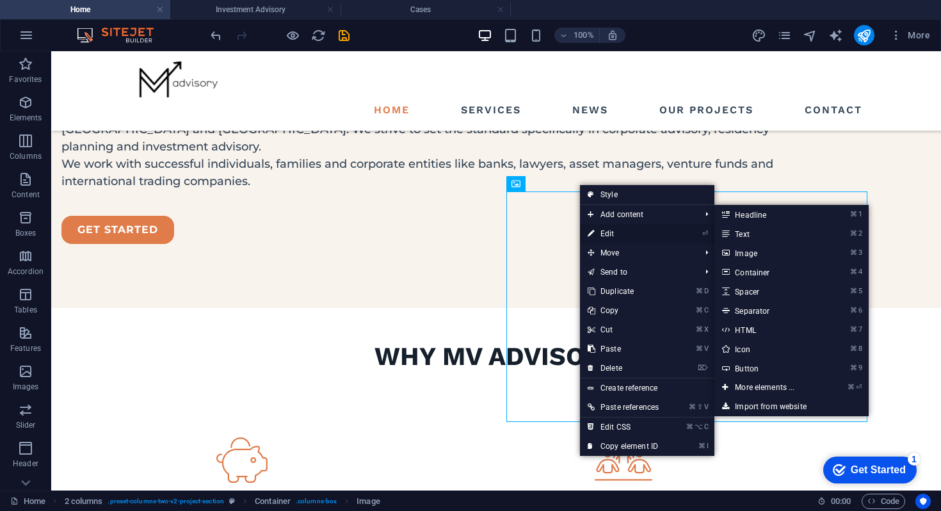
click at [592, 233] on icon at bounding box center [590, 233] width 6 height 19
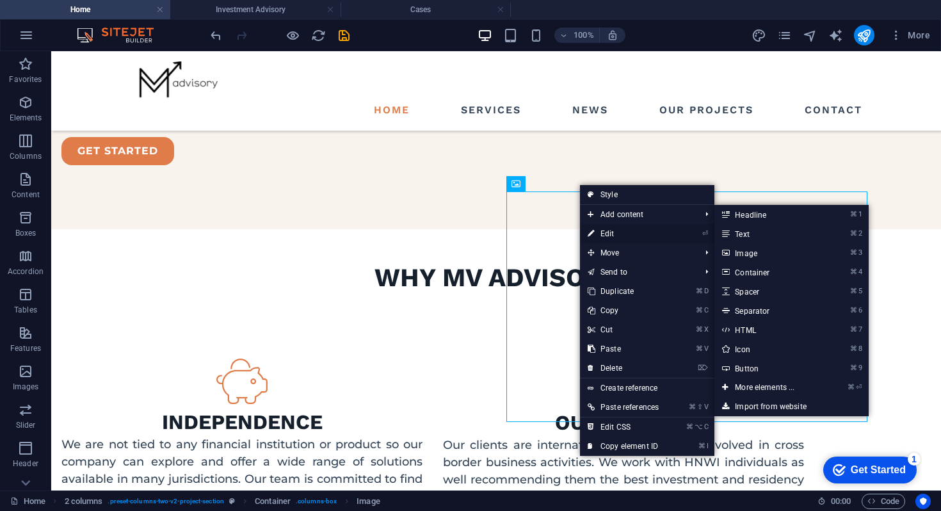
select select "px"
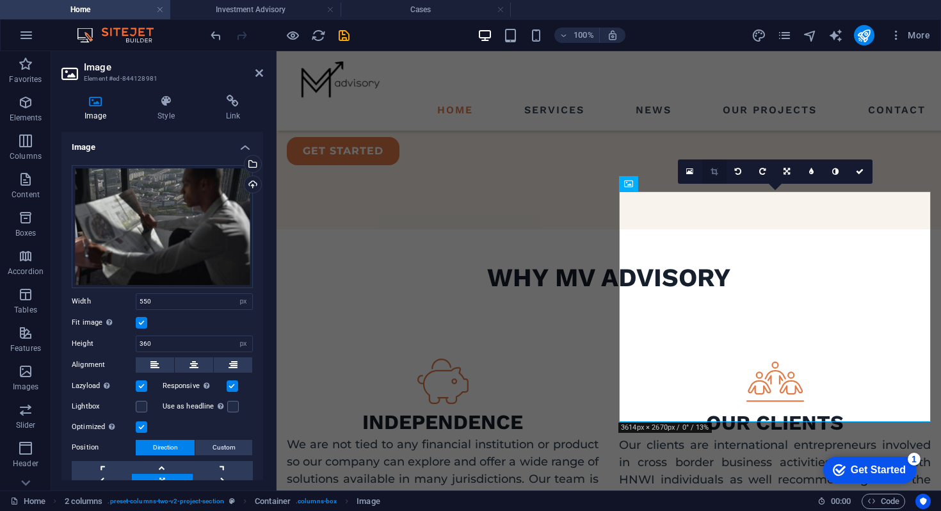
click at [713, 170] on icon at bounding box center [713, 172] width 7 height 8
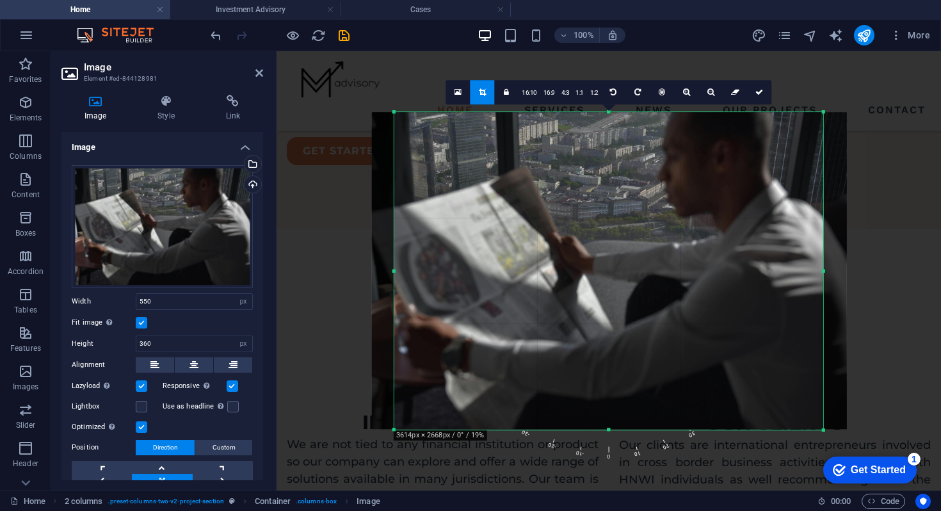
click at [694, 181] on div at bounding box center [609, 270] width 475 height 317
click at [759, 91] on icon at bounding box center [759, 92] width 8 height 8
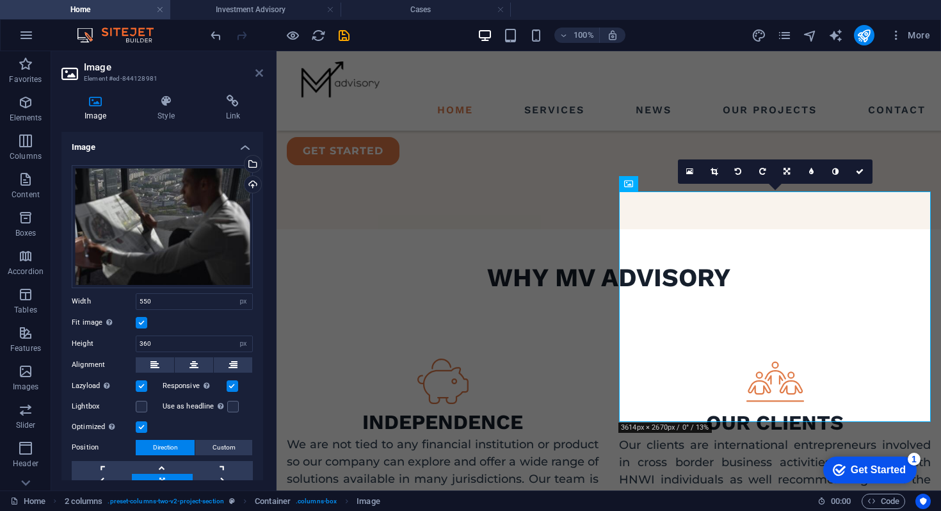
click at [260, 72] on icon at bounding box center [259, 73] width 8 height 10
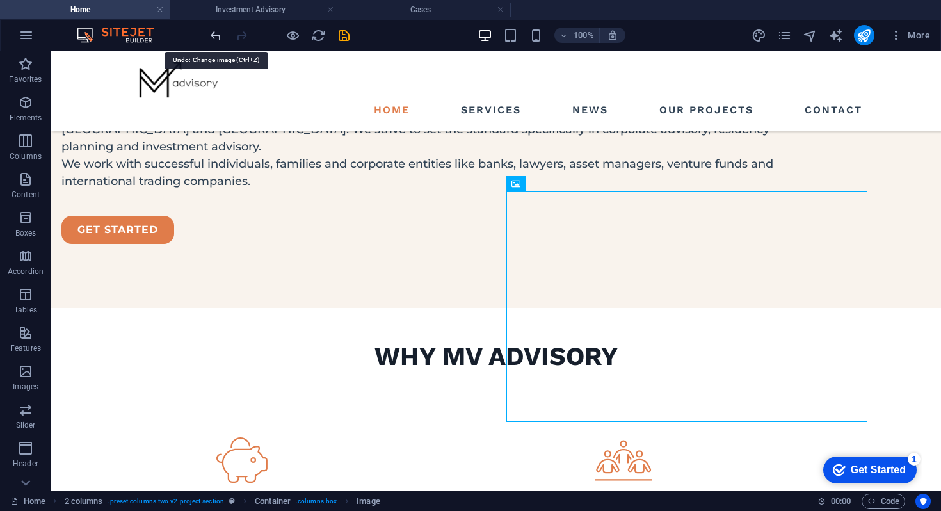
click at [219, 38] on icon "undo" at bounding box center [216, 35] width 15 height 15
click at [219, 35] on icon "undo" at bounding box center [216, 35] width 15 height 15
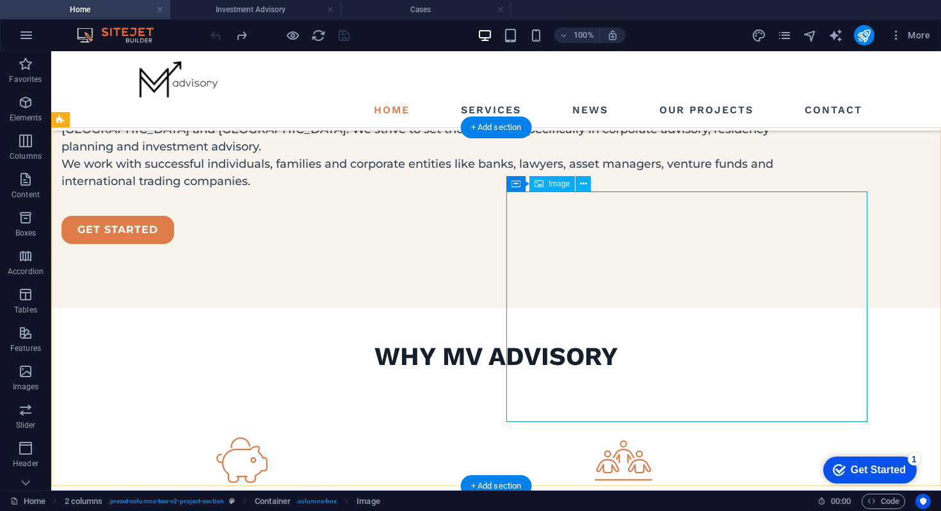
select select "px"
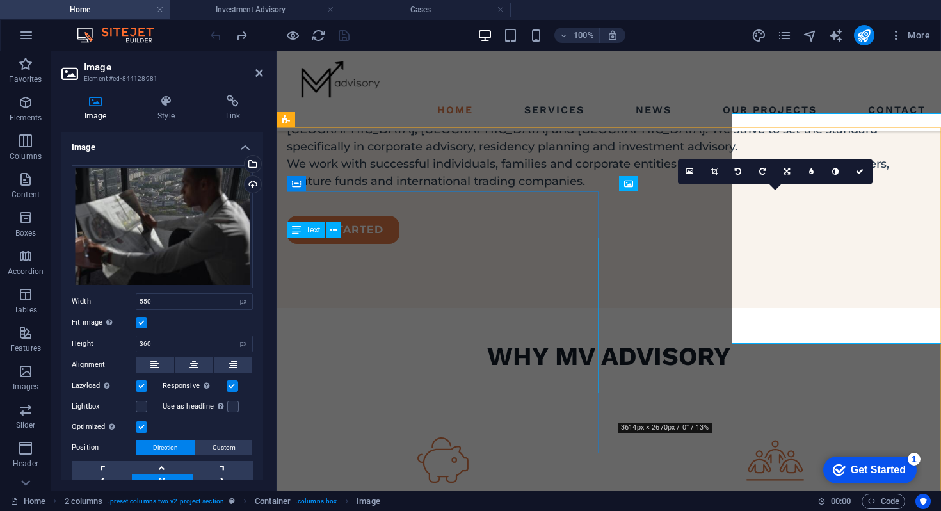
scroll to position [1388, 0]
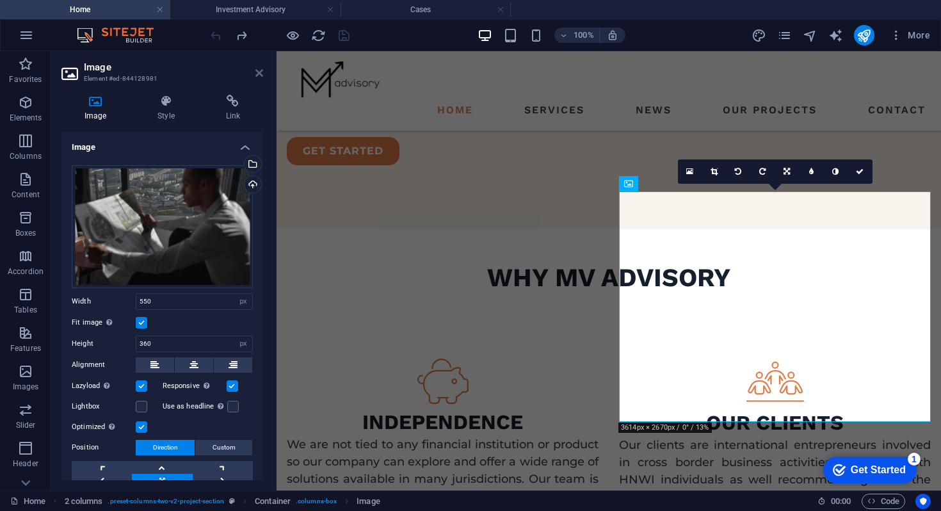
click at [256, 77] on link at bounding box center [259, 73] width 8 height 11
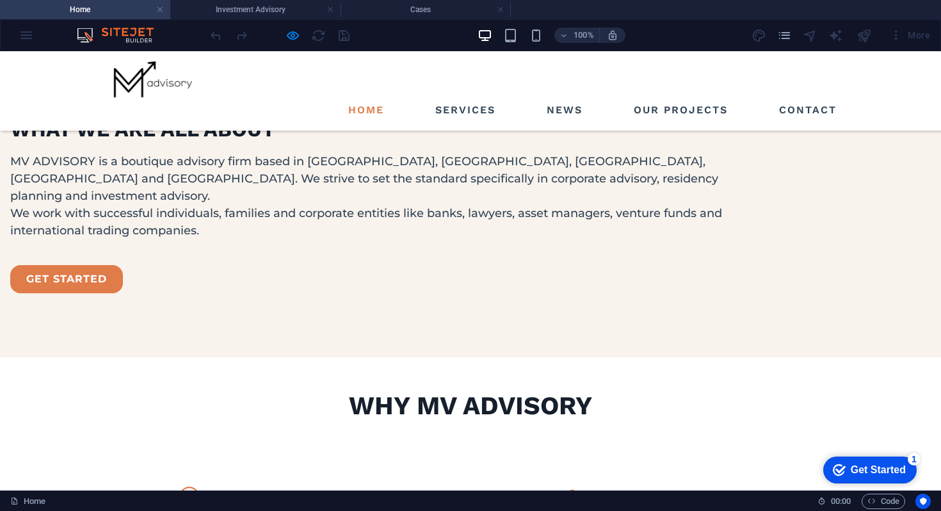
scroll to position [1280, 0]
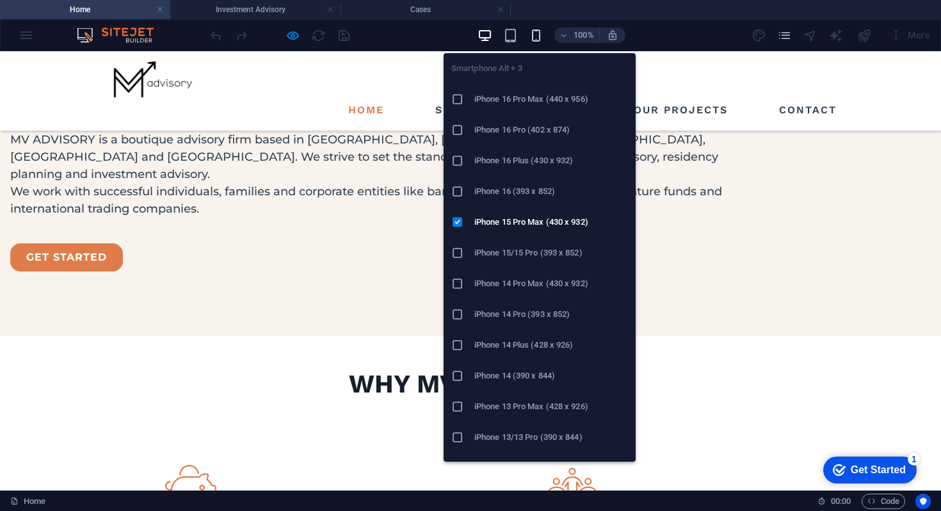
click at [538, 38] on icon "button" at bounding box center [535, 35] width 15 height 15
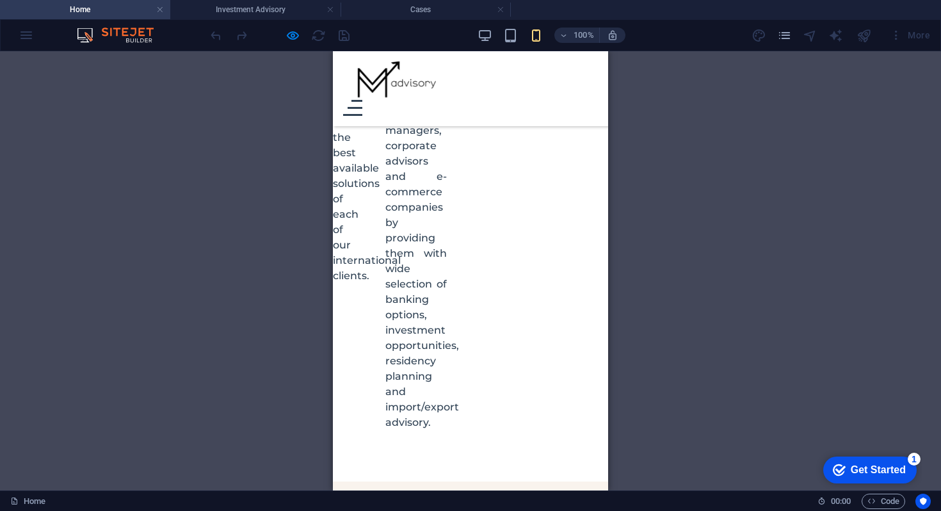
scroll to position [1630, 0]
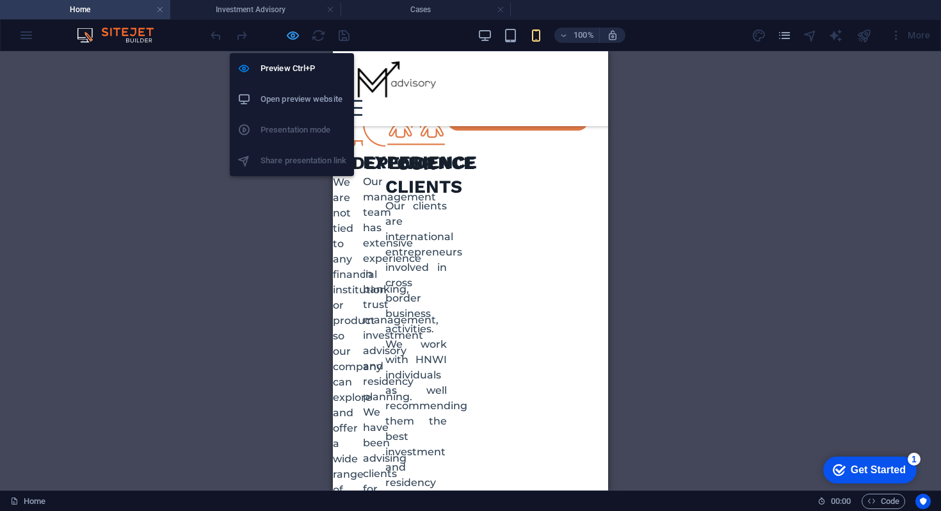
scroll to position [1825, 0]
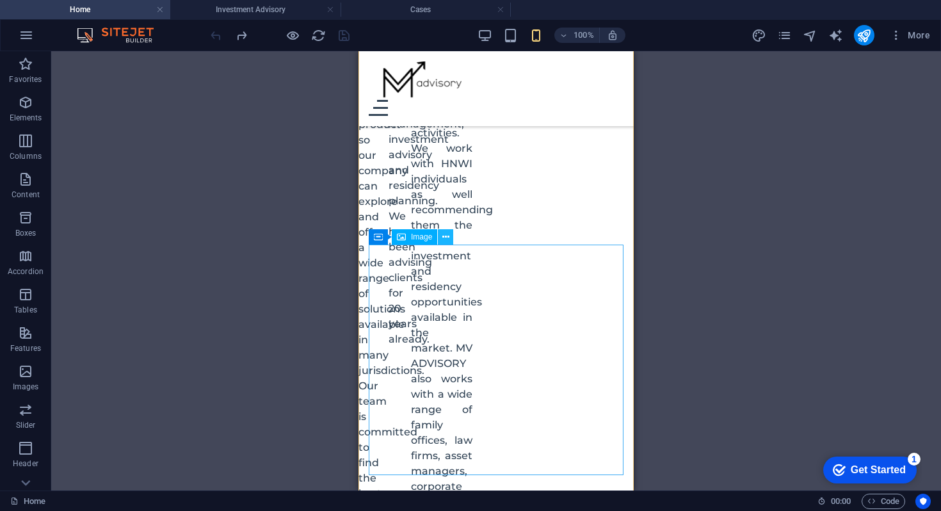
click at [445, 241] on icon at bounding box center [445, 236] width 7 height 13
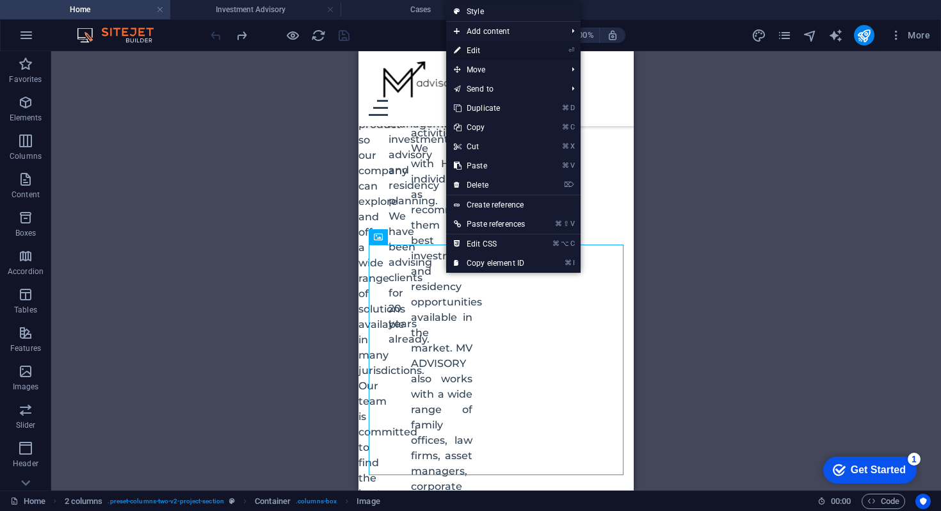
click at [475, 42] on link "⏎ Edit" at bounding box center [489, 50] width 86 height 19
select select "px"
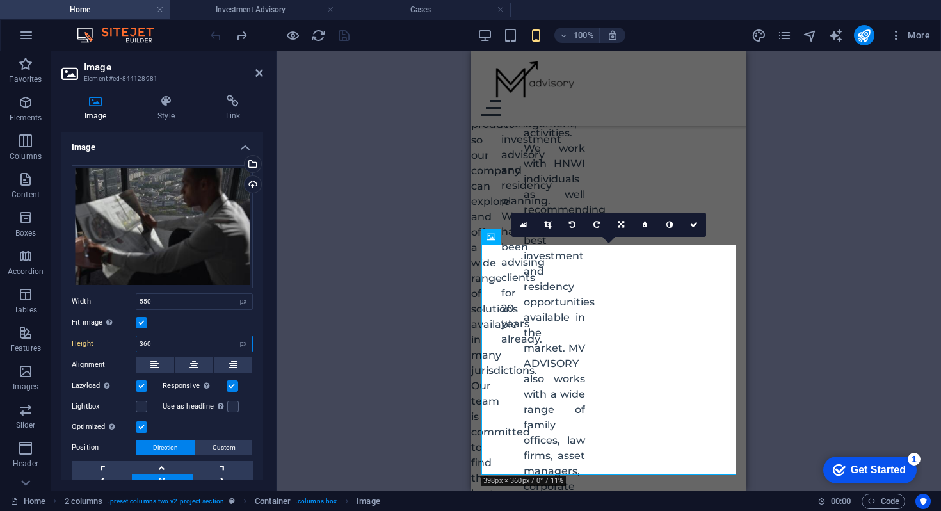
drag, startPoint x: 153, startPoint y: 341, endPoint x: 112, endPoint y: 341, distance: 40.9
click at [114, 341] on div "Height 360 Default auto px" at bounding box center [162, 343] width 181 height 17
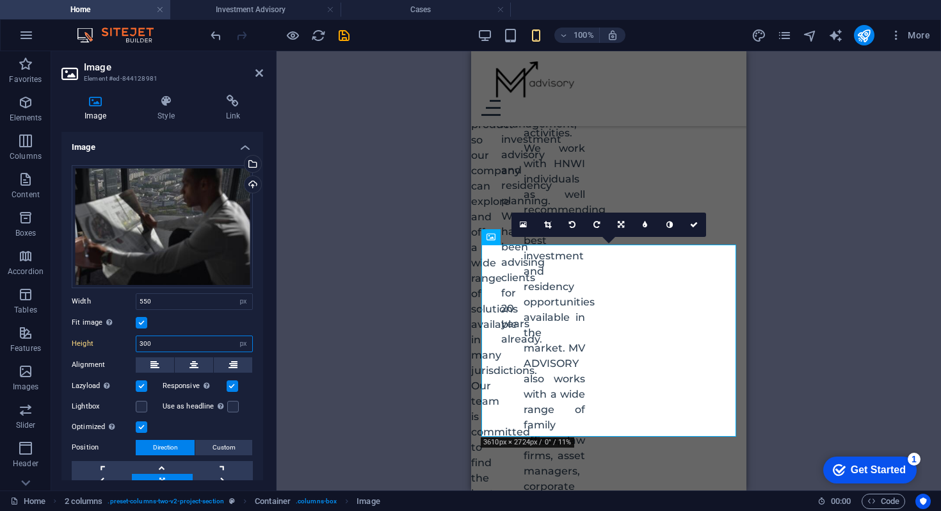
type input "300"
click at [254, 77] on header "Image Element #ed-844128981" at bounding box center [162, 67] width 202 height 33
click at [346, 32] on icon "save" at bounding box center [344, 35] width 15 height 15
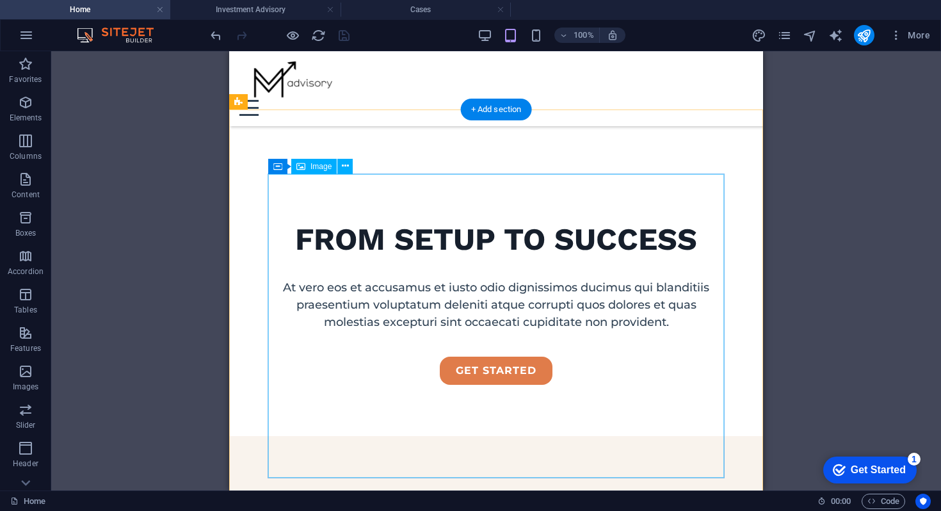
scroll to position [0, 0]
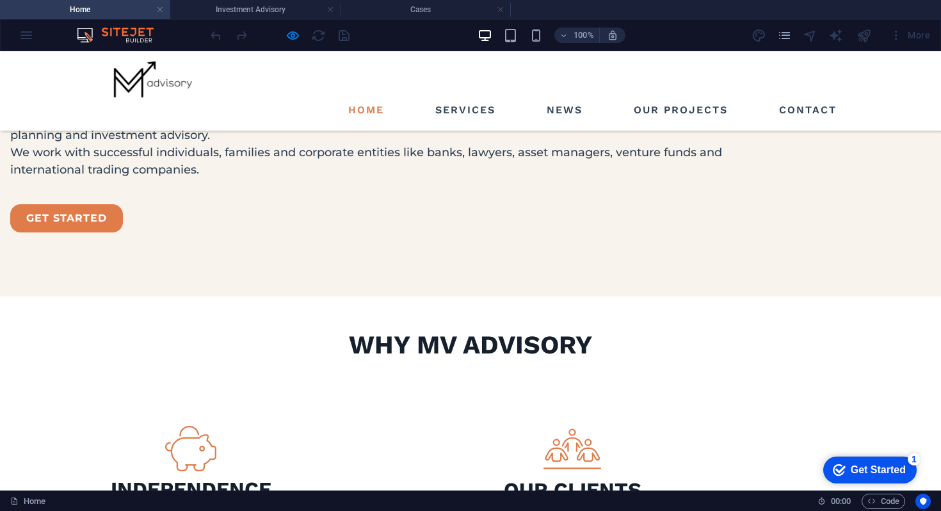
scroll to position [1283, 0]
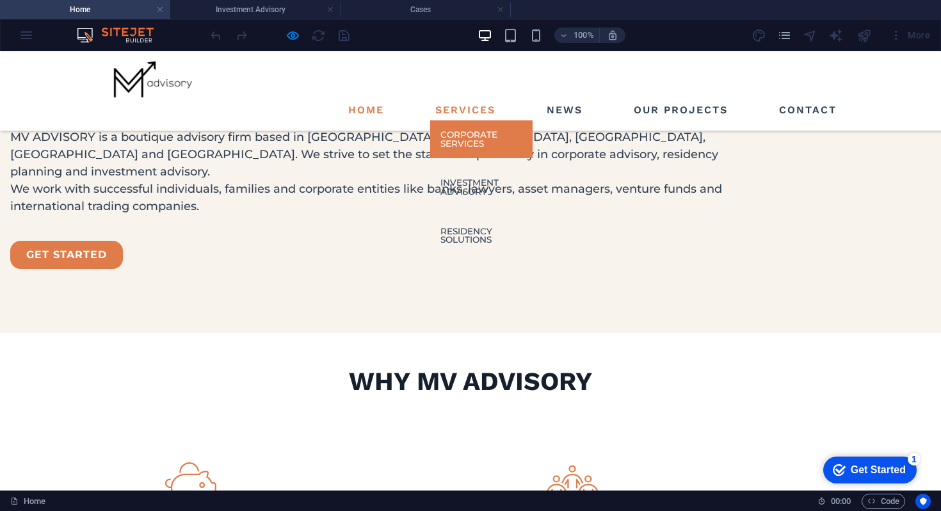
click at [459, 120] on link "Corporate Services" at bounding box center [481, 139] width 102 height 38
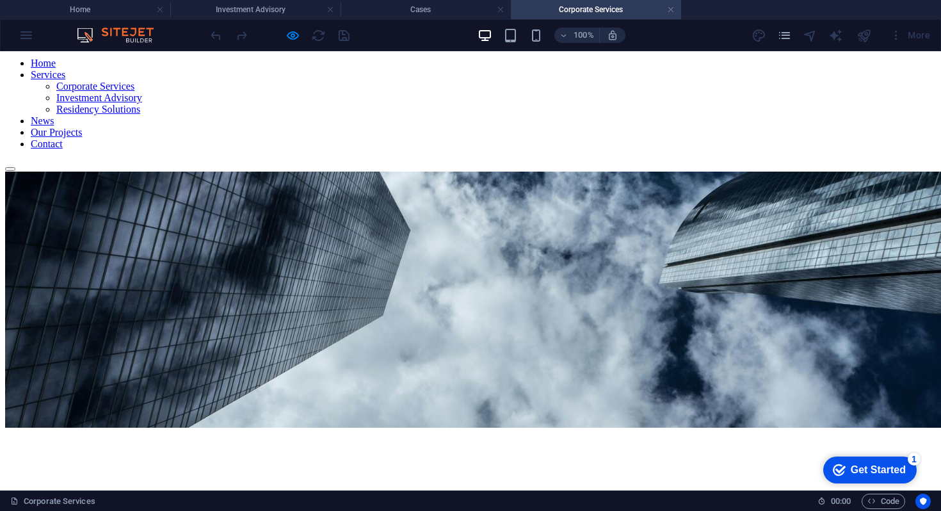
scroll to position [70, 0]
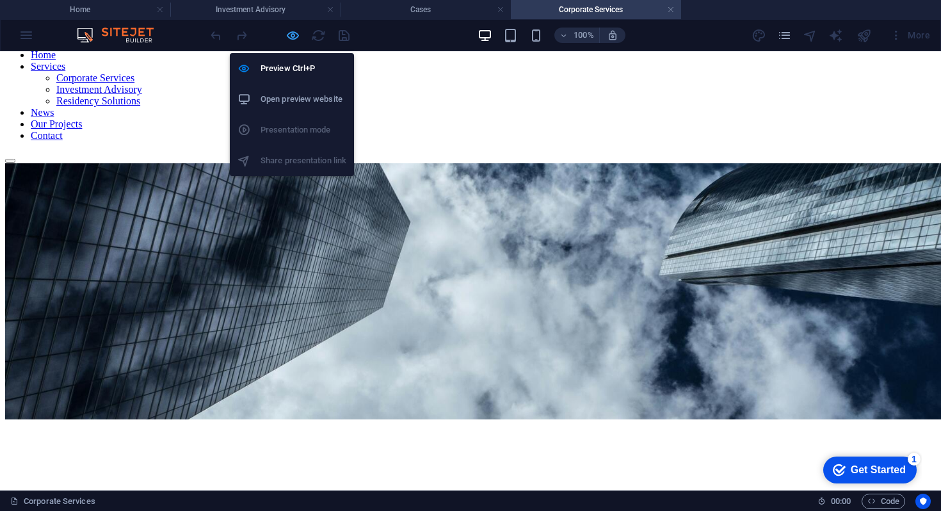
click at [296, 31] on icon "button" at bounding box center [292, 35] width 15 height 15
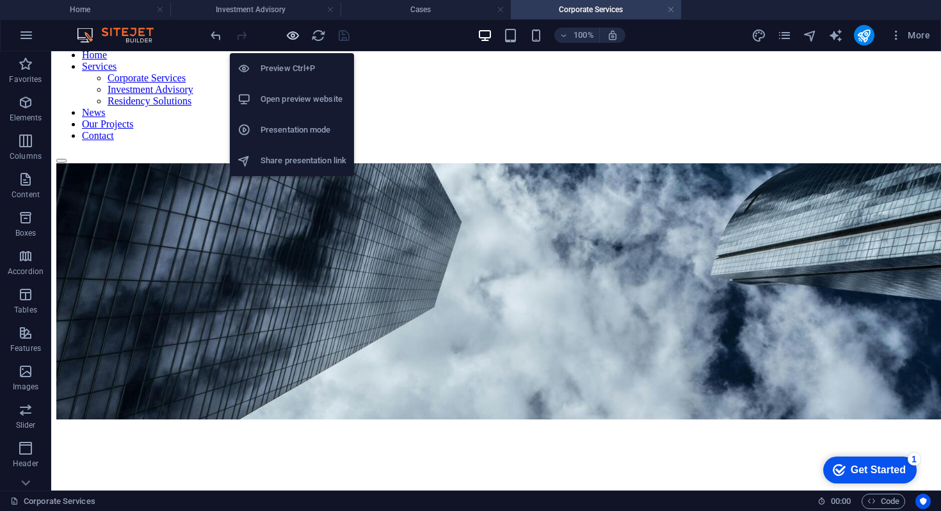
click at [286, 33] on icon "button" at bounding box center [292, 35] width 15 height 15
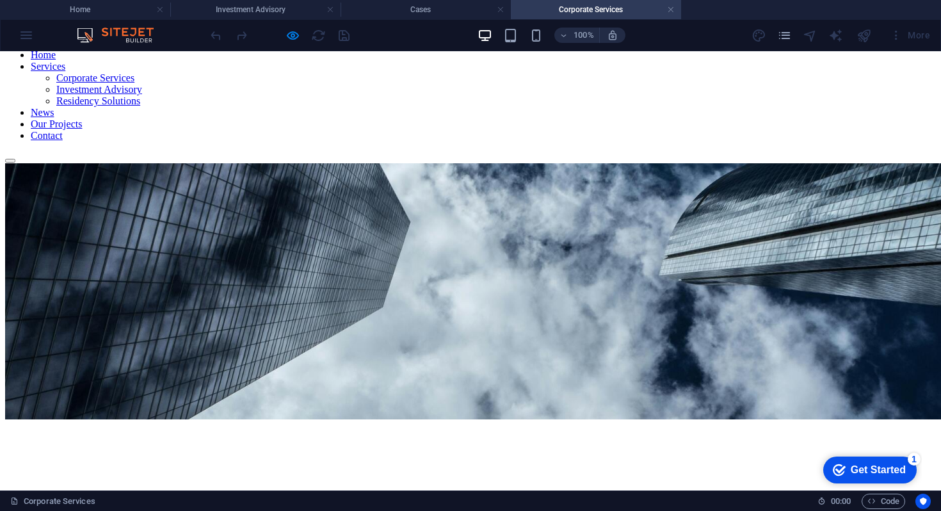
click at [142, 95] on link "Investment Advisory" at bounding box center [99, 89] width 86 height 11
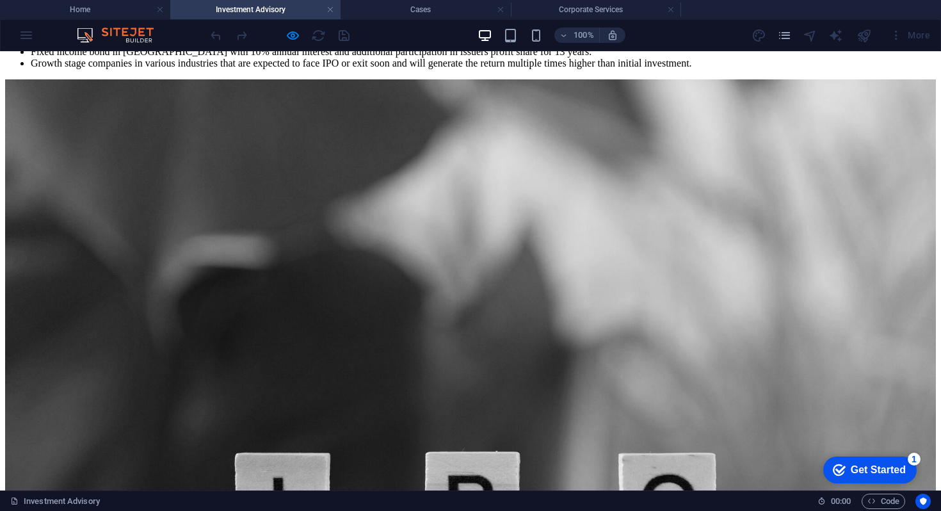
scroll to position [532, 0]
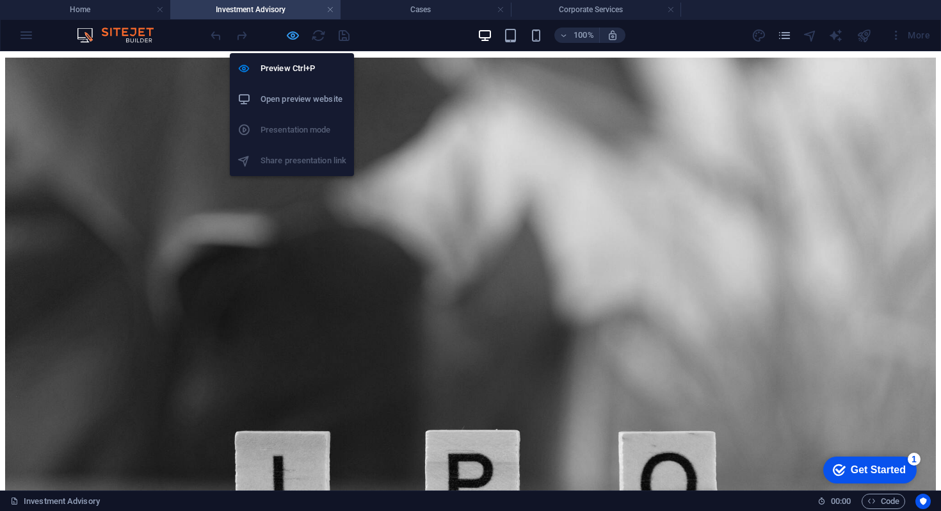
click at [298, 31] on icon "button" at bounding box center [292, 35] width 15 height 15
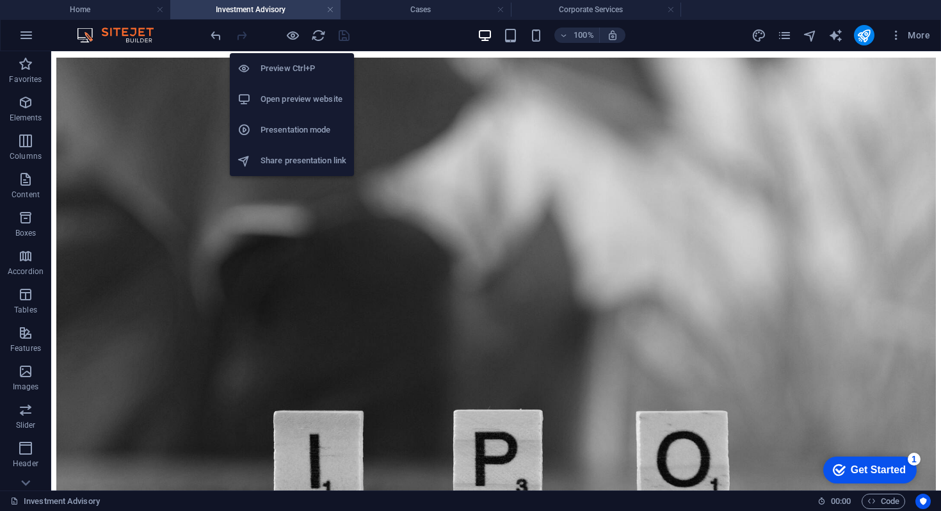
click at [290, 102] on h6 "Open preview website" at bounding box center [303, 98] width 86 height 15
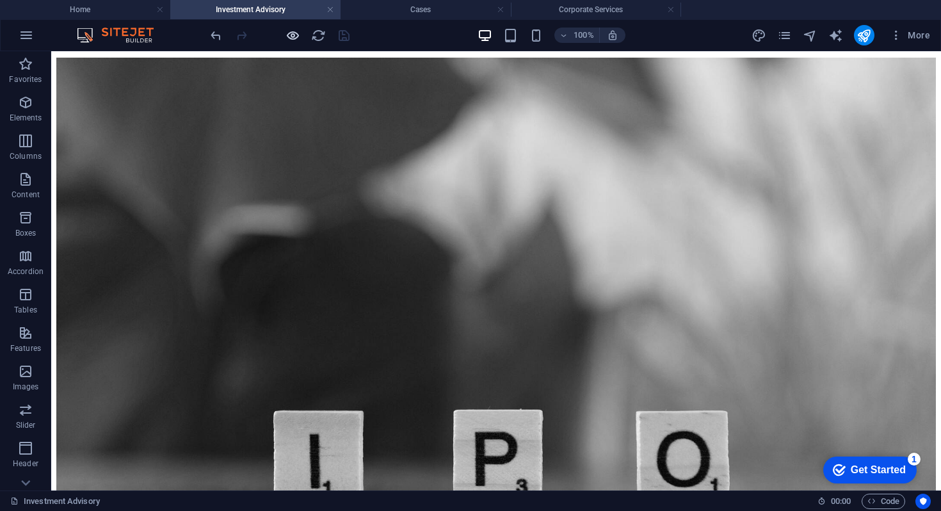
click at [294, 36] on icon "button" at bounding box center [292, 35] width 15 height 15
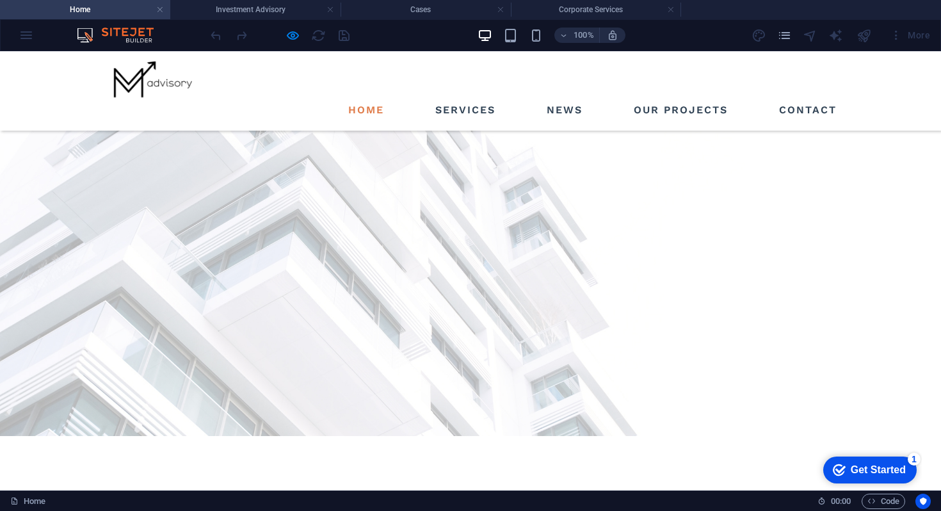
scroll to position [0, 0]
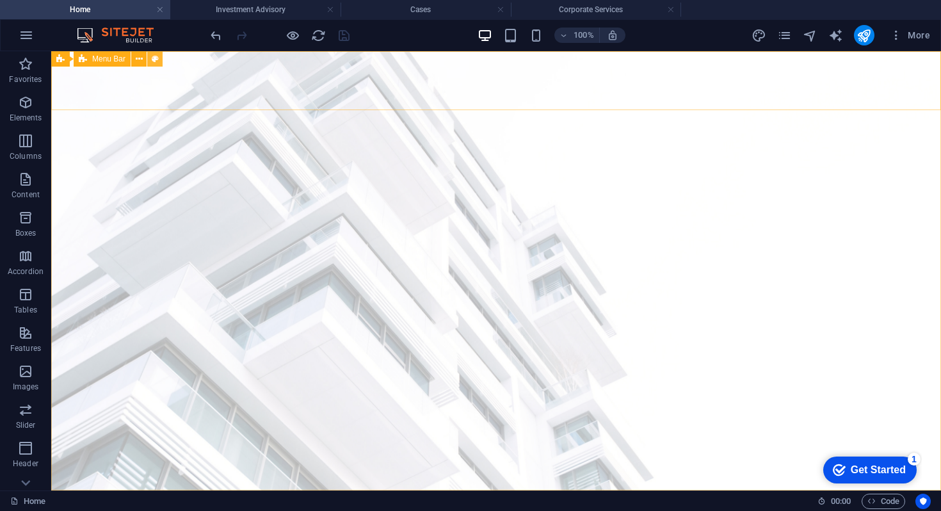
click at [157, 60] on icon at bounding box center [155, 58] width 7 height 13
select select "rem"
select select "preset-menu-v2-finance-investment"
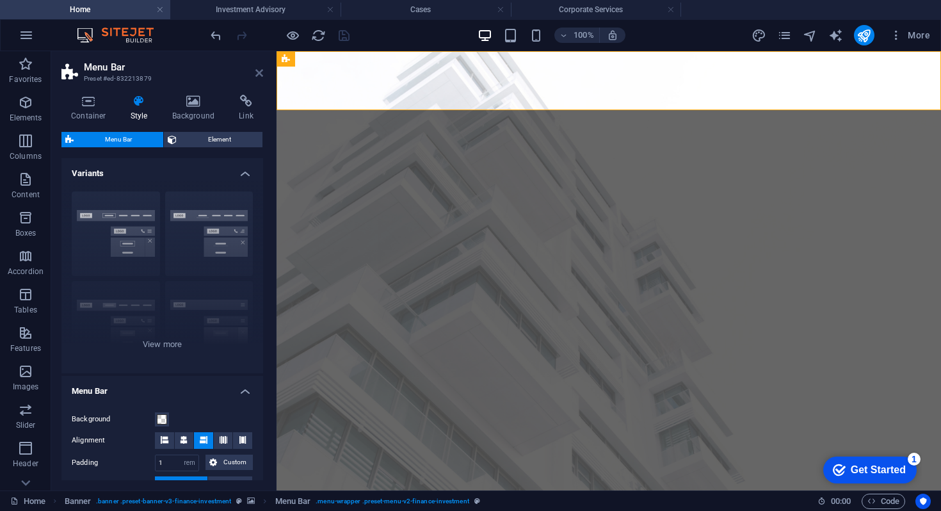
click at [260, 76] on icon at bounding box center [259, 73] width 8 height 10
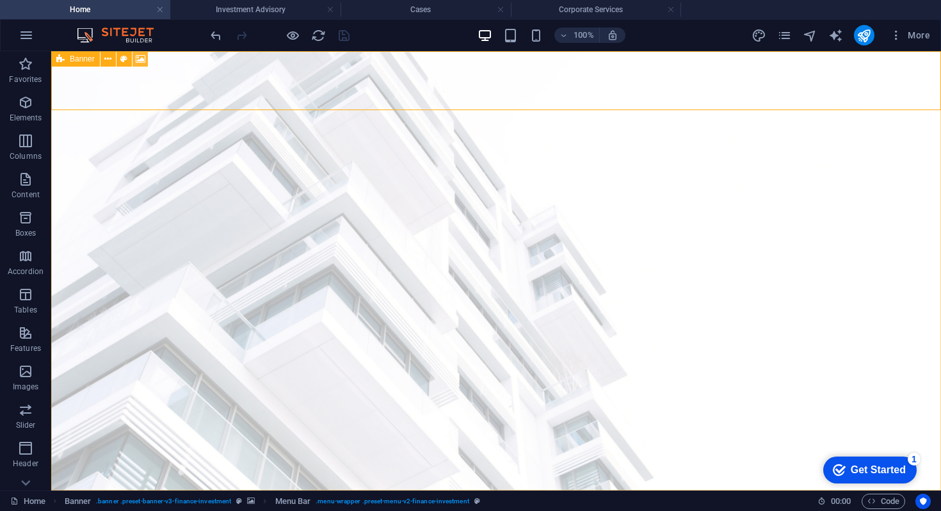
click at [138, 59] on icon at bounding box center [141, 58] width 10 height 13
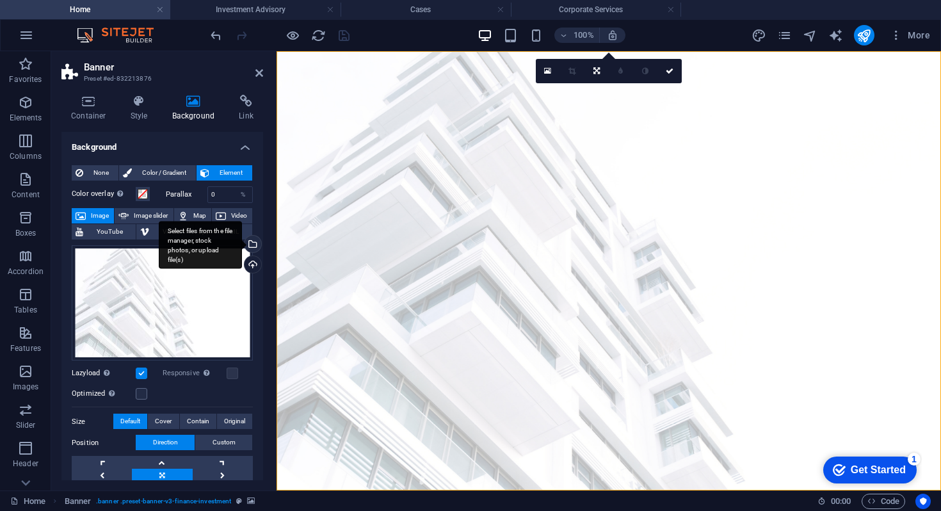
click at [255, 241] on div "Select files from the file manager, stock photos, or upload file(s)" at bounding box center [251, 244] width 19 height 19
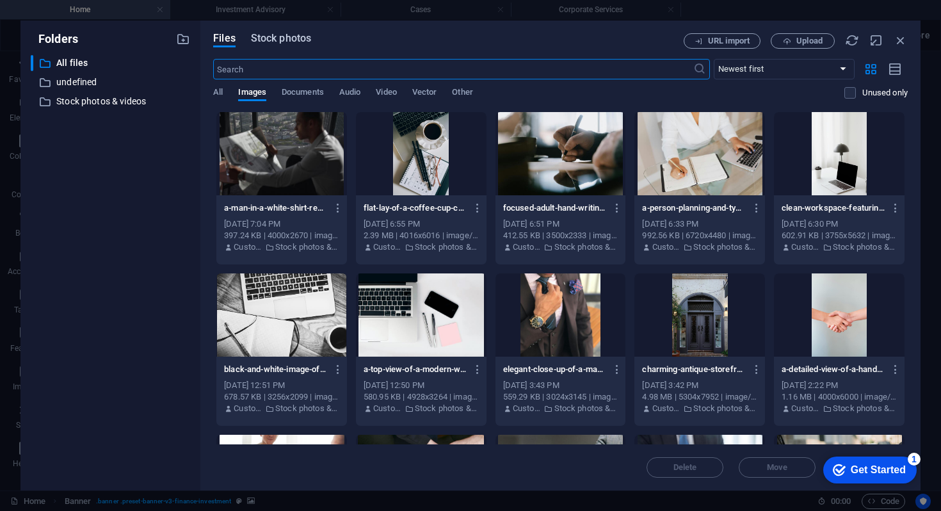
click at [285, 39] on span "Stock photos" at bounding box center [281, 38] width 60 height 15
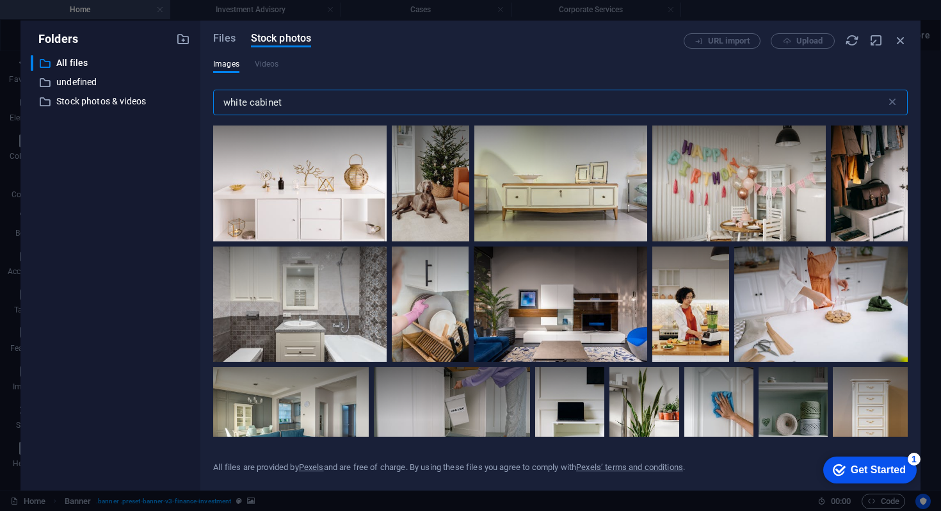
click at [262, 106] on input "white cabinet" at bounding box center [549, 103] width 672 height 26
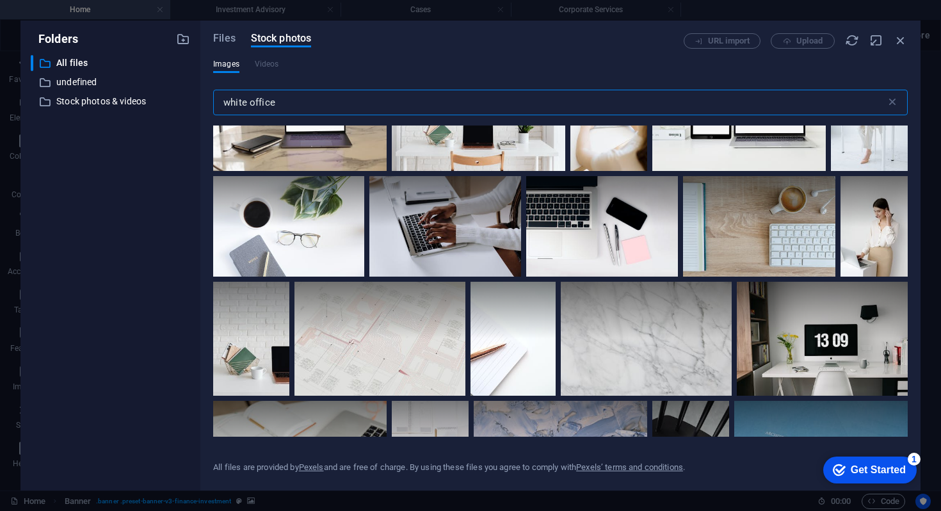
scroll to position [1179, 0]
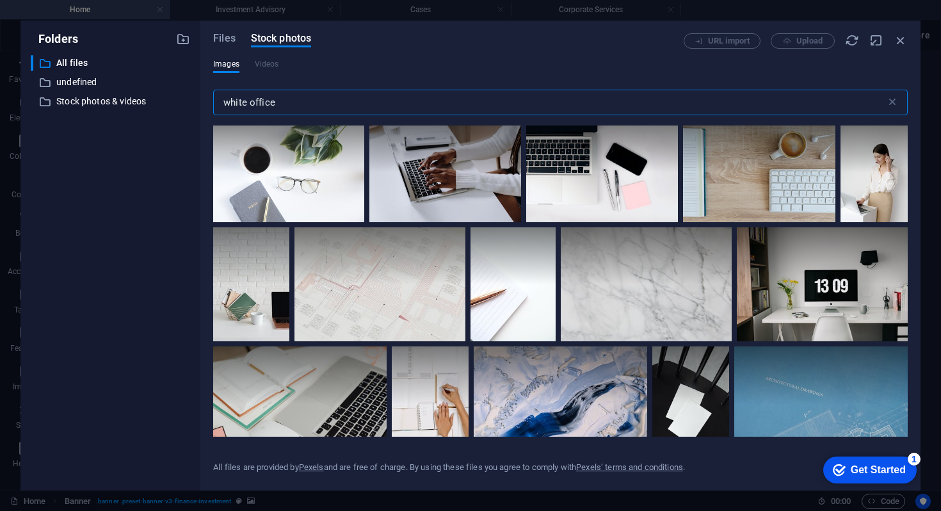
click at [249, 101] on input "white office" at bounding box center [549, 103] width 672 height 26
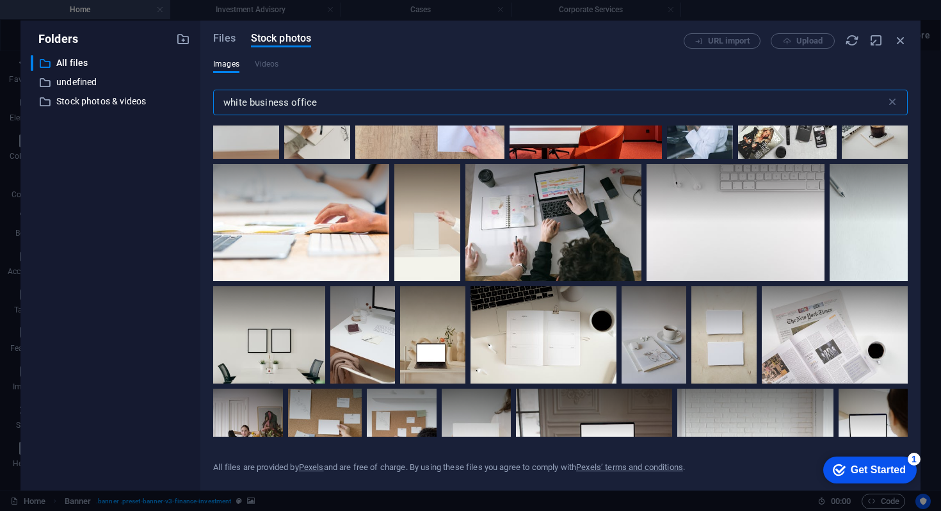
scroll to position [284, 0]
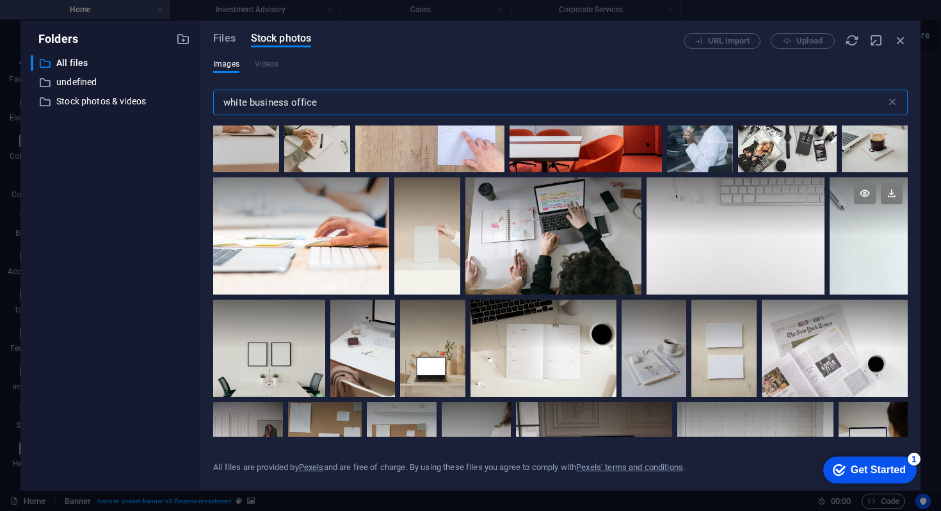
type input "white business office"
click at [839, 226] on div at bounding box center [868, 206] width 78 height 59
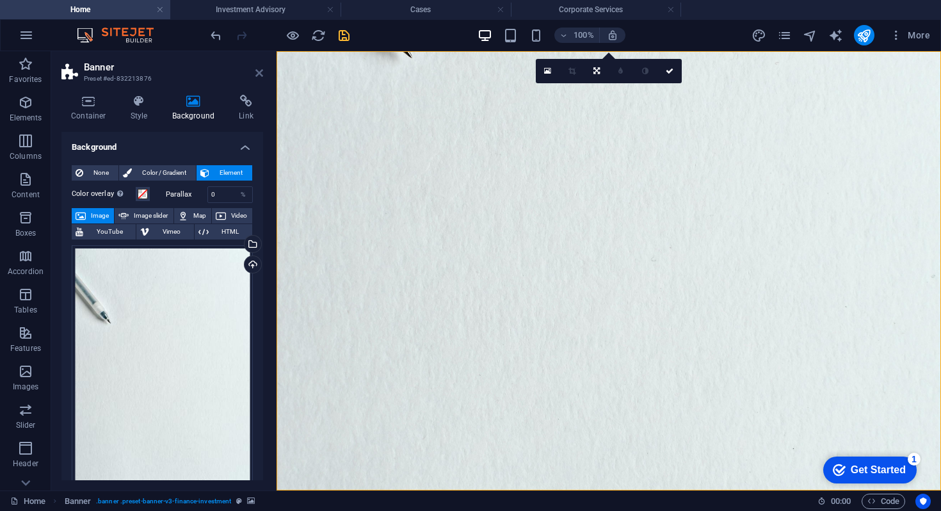
click at [258, 74] on icon at bounding box center [259, 73] width 8 height 10
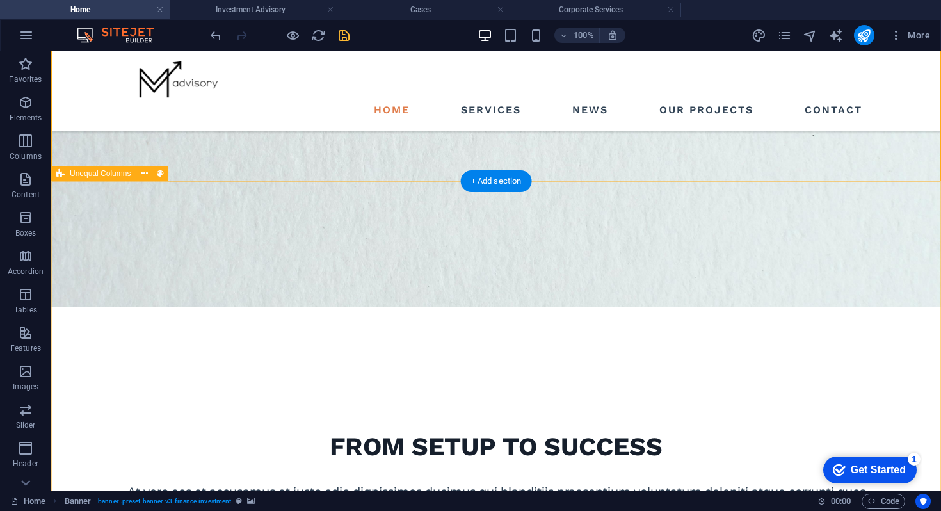
scroll to position [0, 0]
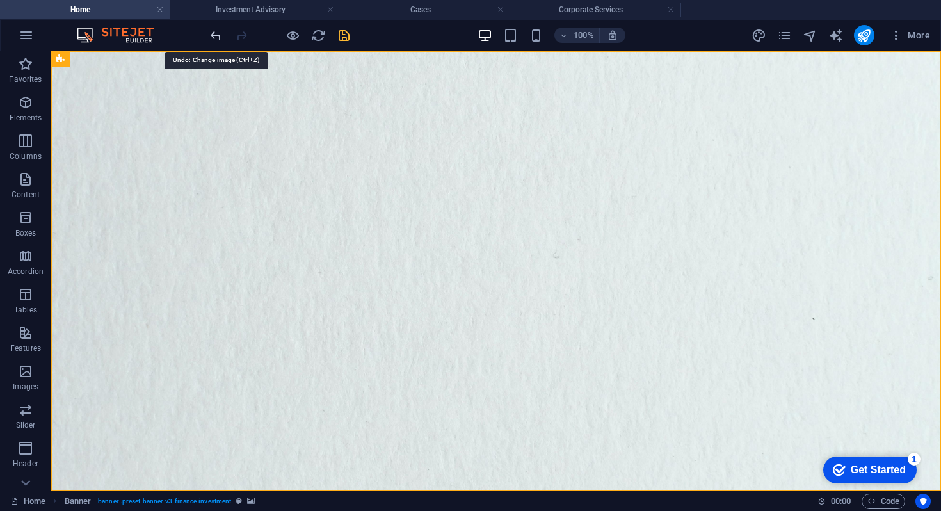
click at [213, 39] on icon "undo" at bounding box center [216, 35] width 15 height 15
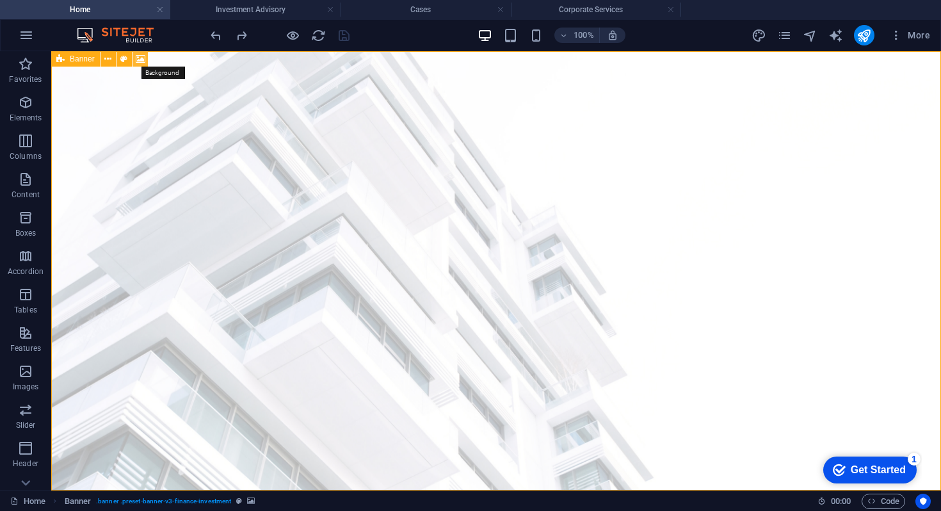
click at [141, 61] on icon at bounding box center [141, 58] width 10 height 13
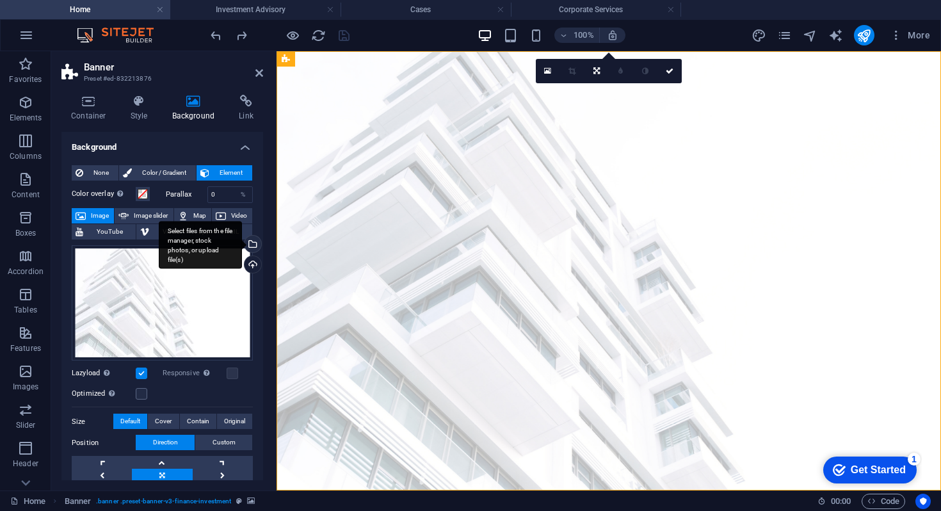
click at [251, 242] on div "Select files from the file manager, stock photos, or upload file(s)" at bounding box center [251, 244] width 19 height 19
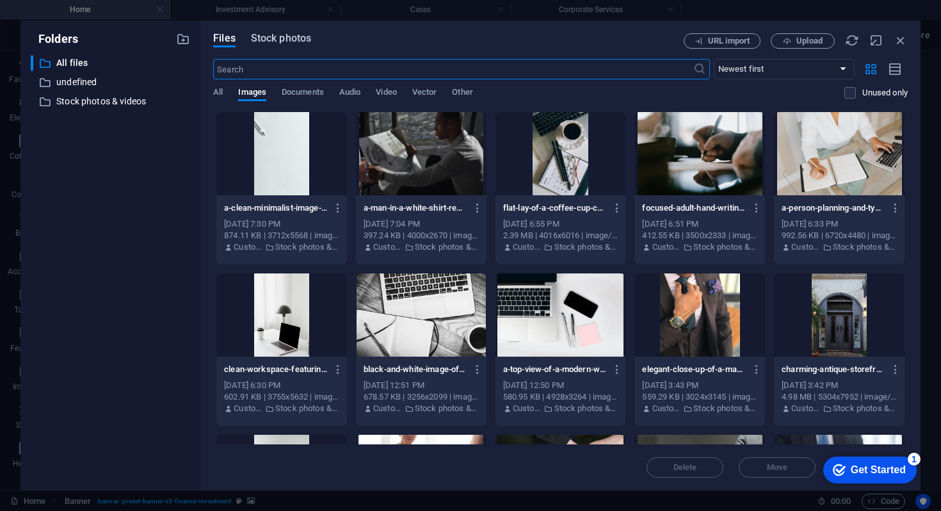
click at [282, 43] on span "Stock photos" at bounding box center [281, 38] width 60 height 15
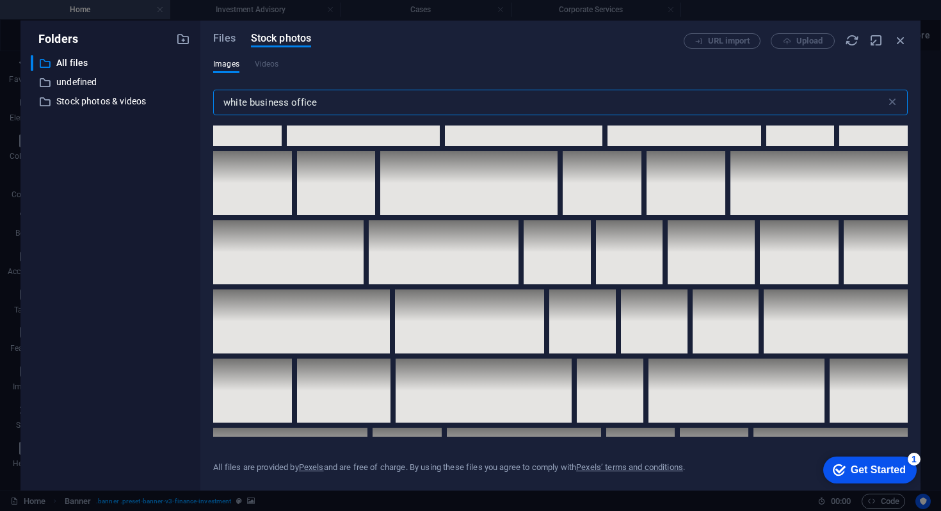
scroll to position [6195, 0]
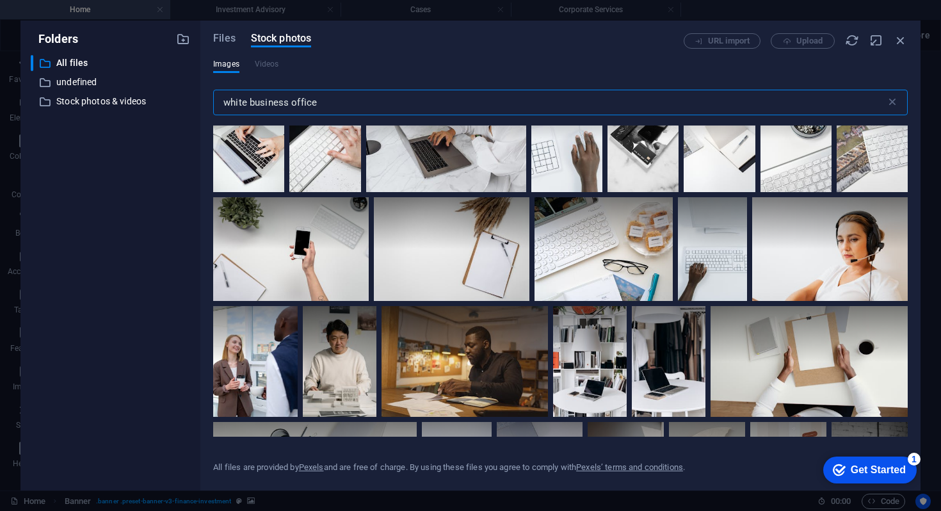
drag, startPoint x: 325, startPoint y: 100, endPoint x: 219, endPoint y: 100, distance: 105.6
click at [219, 100] on input "white business office" at bounding box center [549, 103] width 672 height 26
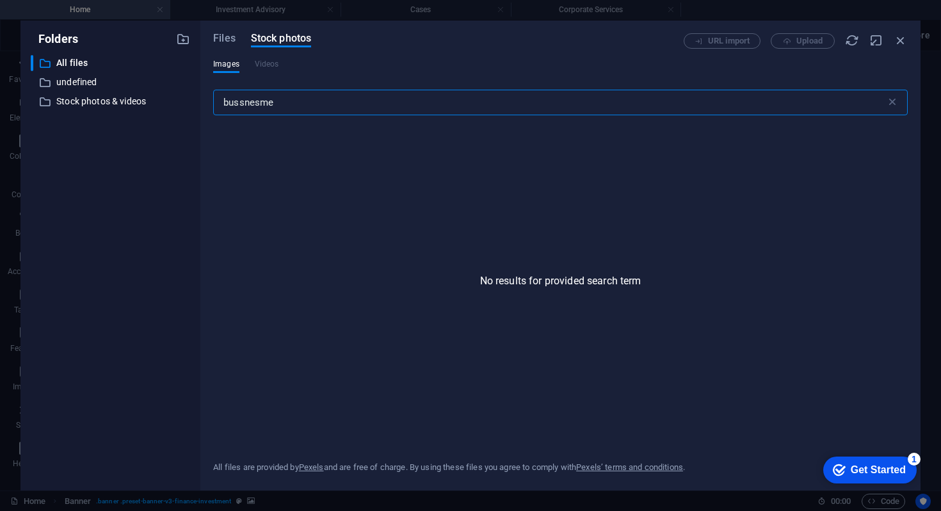
drag, startPoint x: 287, startPoint y: 104, endPoint x: 202, endPoint y: 104, distance: 85.1
click at [202, 104] on div "Files Stock photos URL import Upload Images Videos bussnesme ​ No results for p…" at bounding box center [560, 255] width 720 height 470
paste input "inessman"
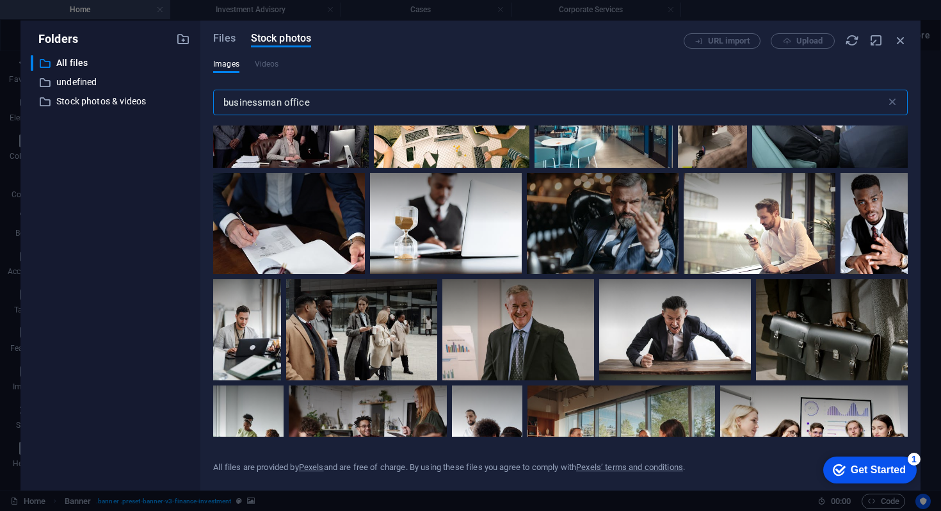
scroll to position [1106, 0]
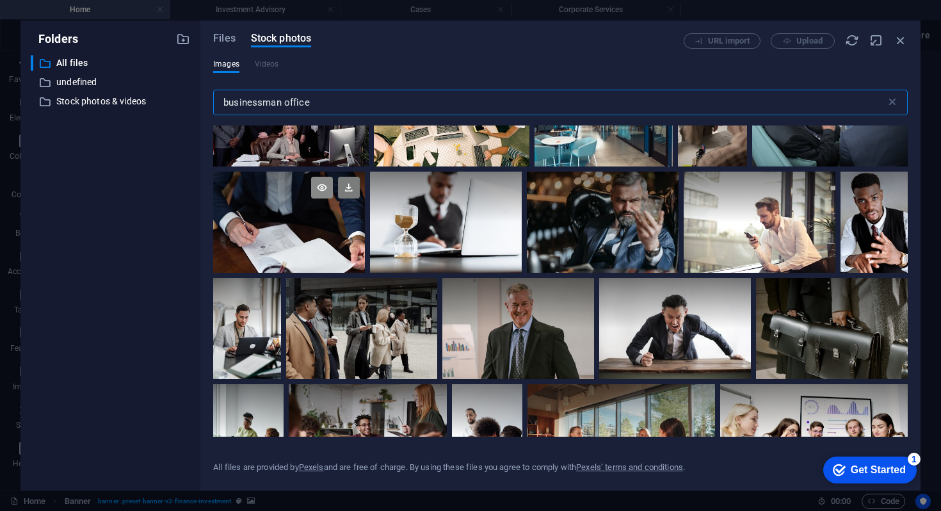
type input "businessman office"
click at [321, 184] on icon at bounding box center [322, 188] width 22 height 22
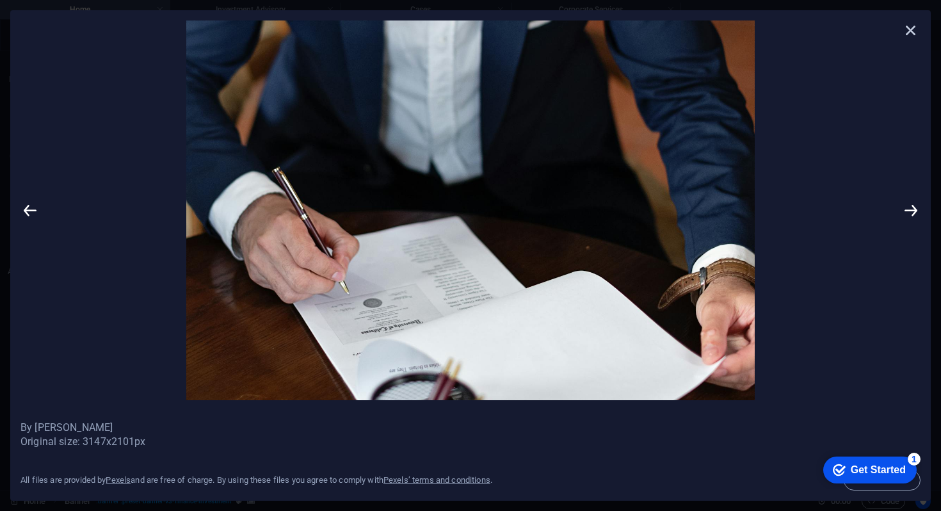
click at [910, 29] on icon at bounding box center [910, 29] width 19 height 19
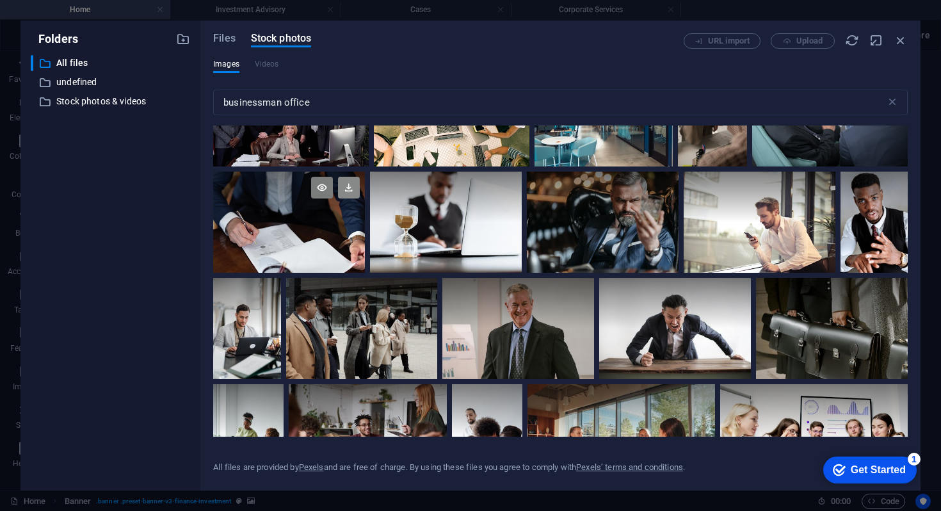
click at [351, 180] on icon at bounding box center [349, 188] width 22 height 22
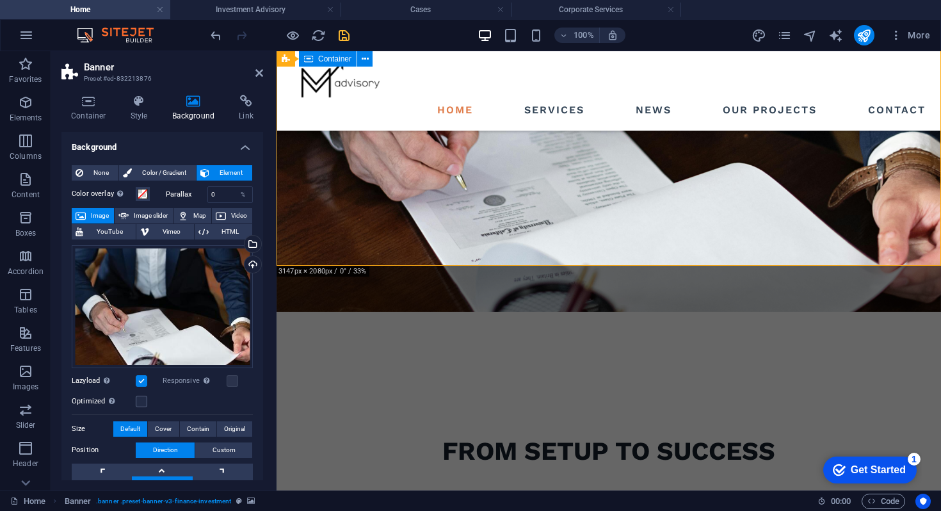
scroll to position [112, 0]
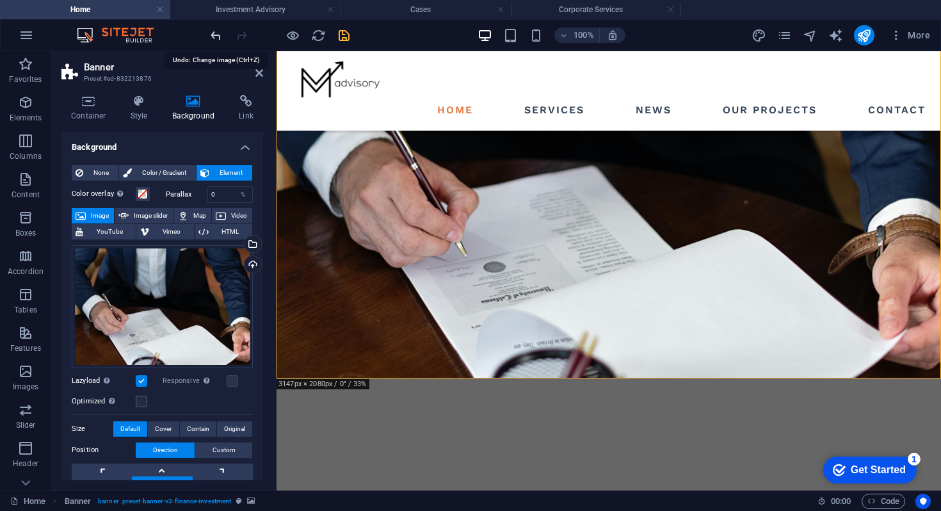
click at [214, 31] on icon "undo" at bounding box center [216, 35] width 15 height 15
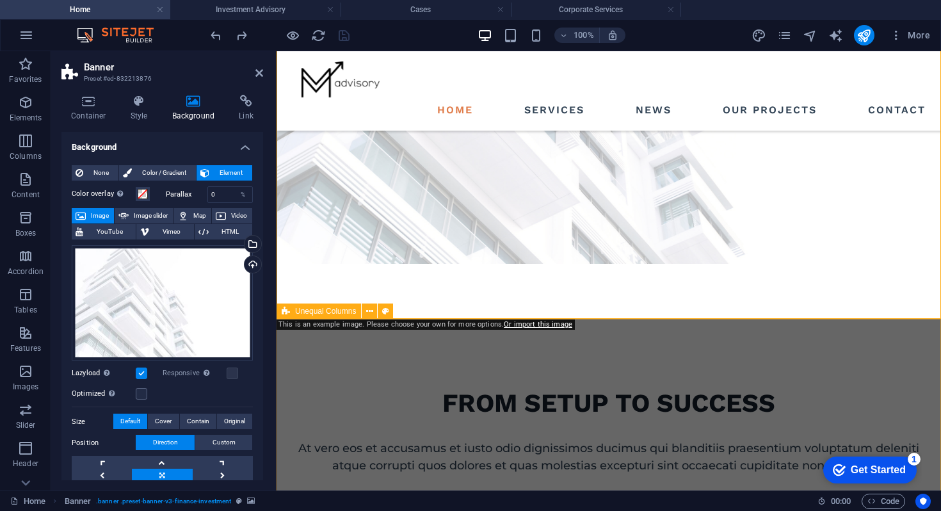
scroll to position [237, 0]
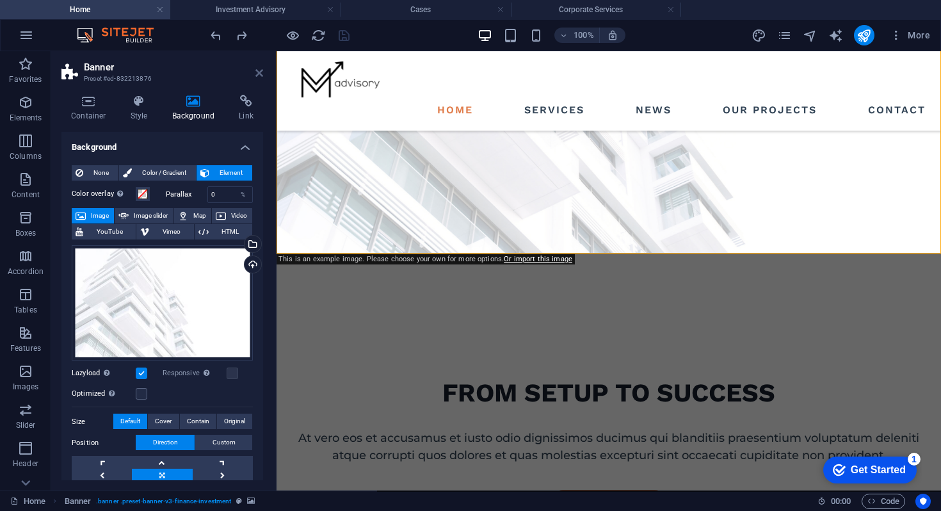
drag, startPoint x: 257, startPoint y: 69, endPoint x: 206, endPoint y: 18, distance: 72.4
click at [257, 69] on icon at bounding box center [259, 73] width 8 height 10
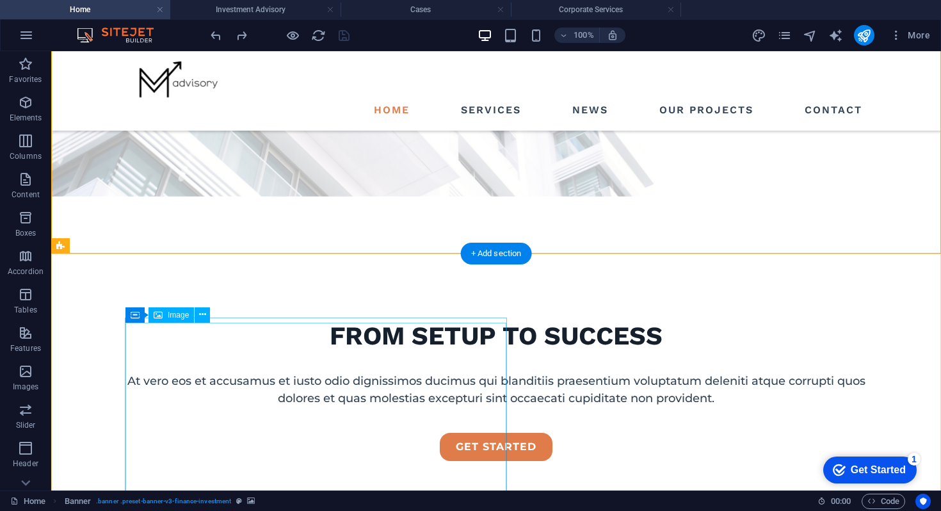
scroll to position [362, 0]
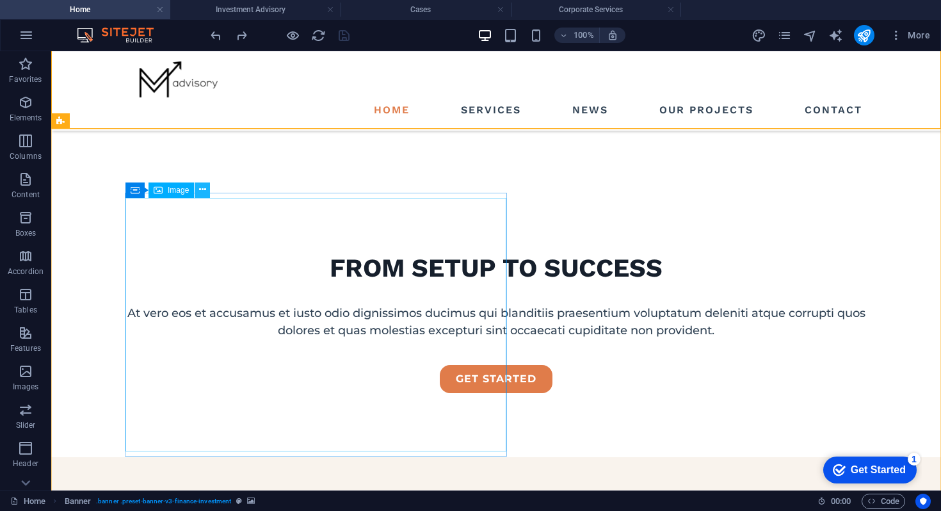
click at [204, 193] on icon at bounding box center [202, 189] width 7 height 13
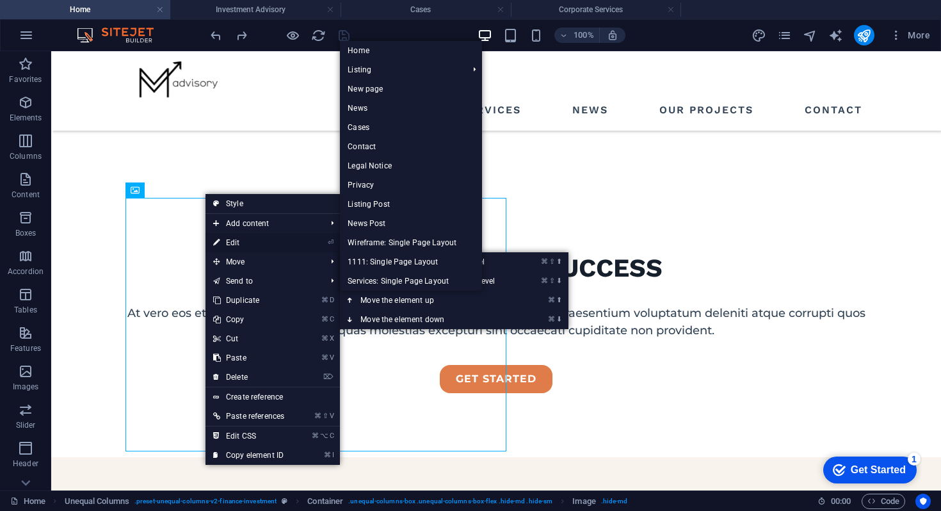
click at [228, 244] on link "⏎ Edit" at bounding box center [248, 242] width 86 height 19
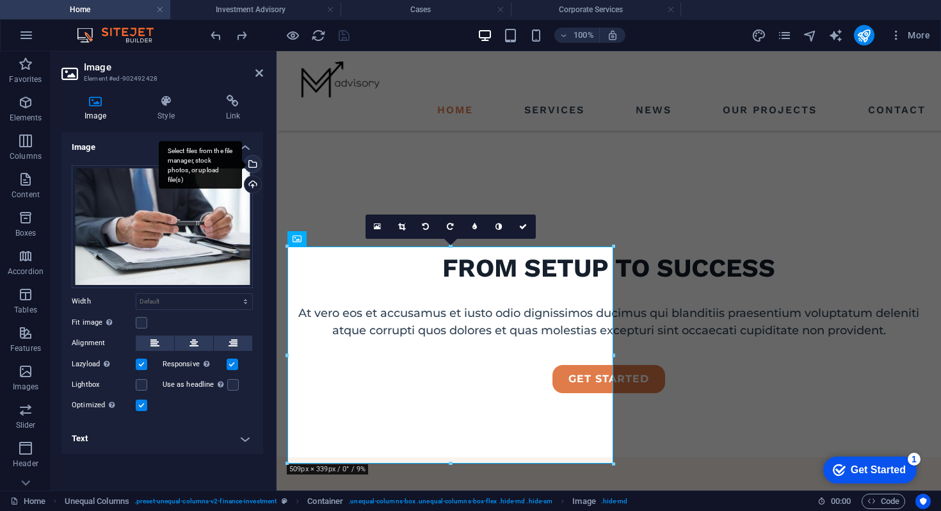
click at [252, 163] on div "Select files from the file manager, stock photos, or upload file(s)" at bounding box center [251, 164] width 19 height 19
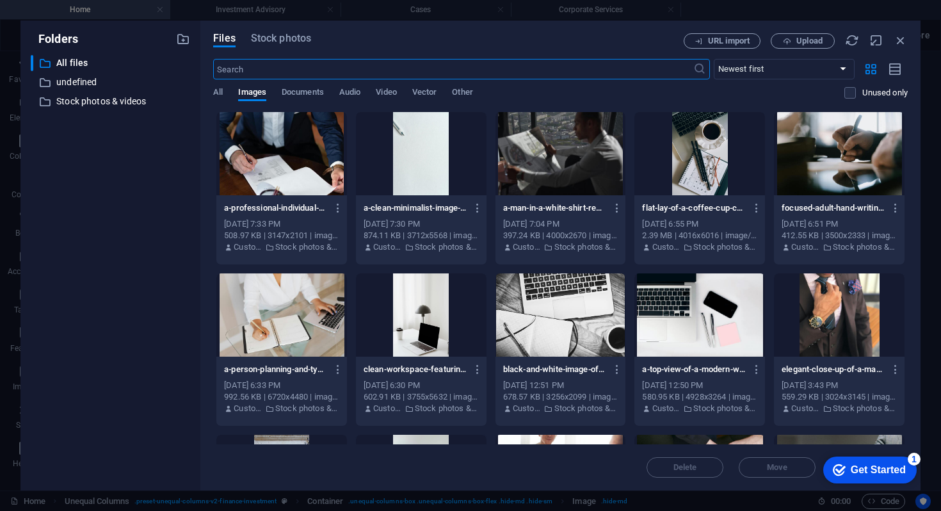
click at [275, 140] on div at bounding box center [281, 153] width 131 height 83
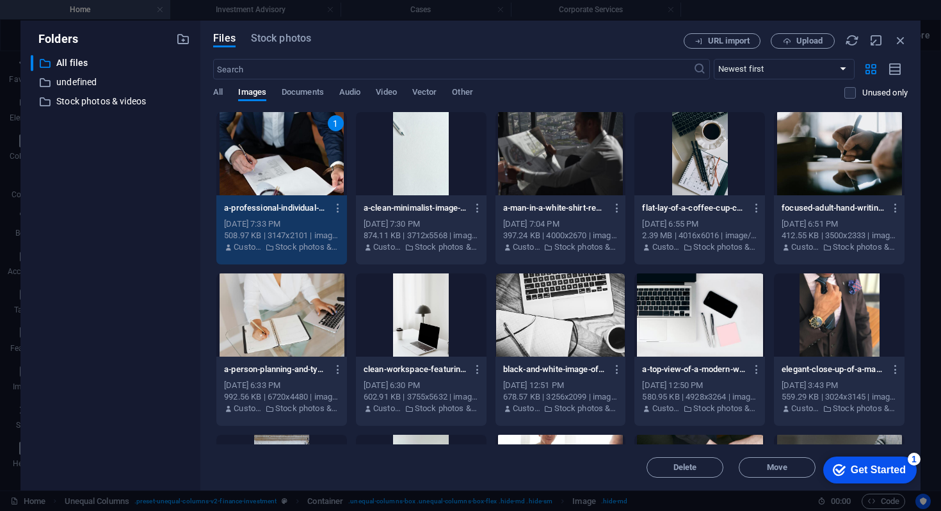
click at [275, 140] on div "1" at bounding box center [281, 153] width 131 height 83
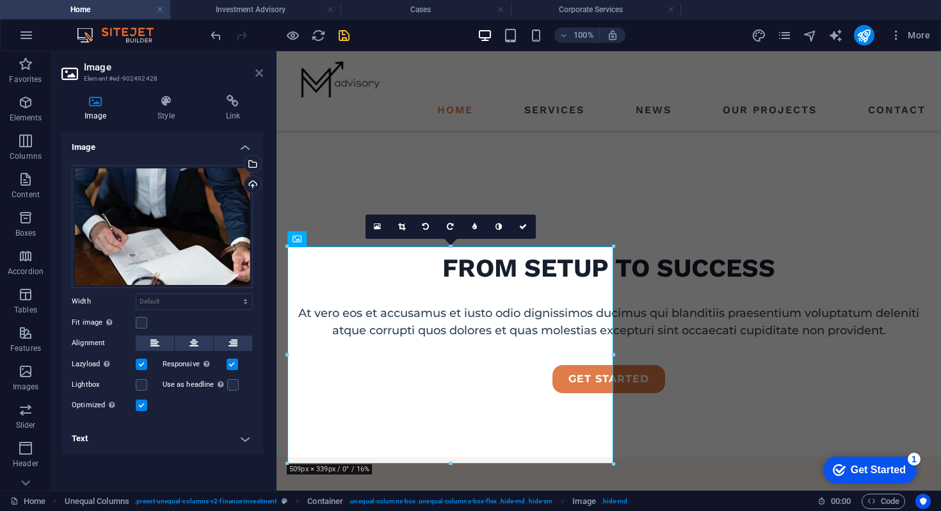
click at [260, 77] on icon at bounding box center [259, 73] width 8 height 10
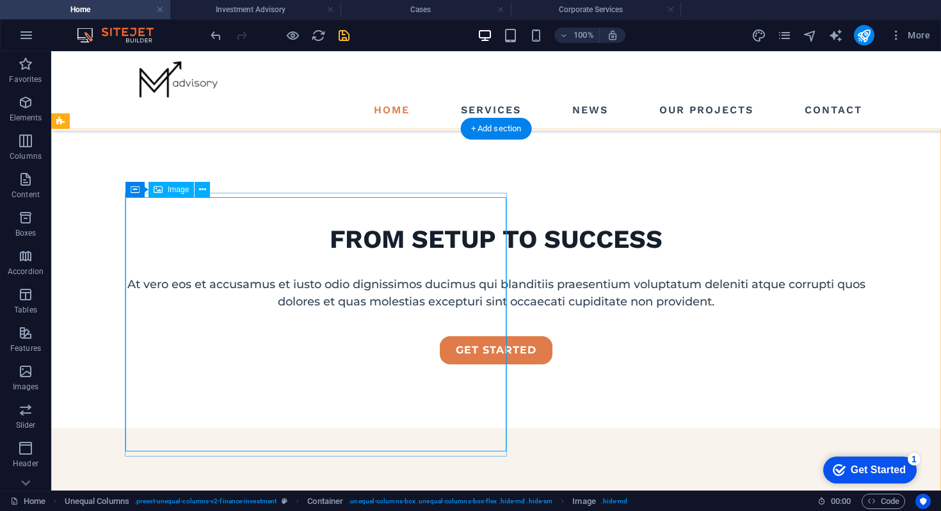
scroll to position [421, 0]
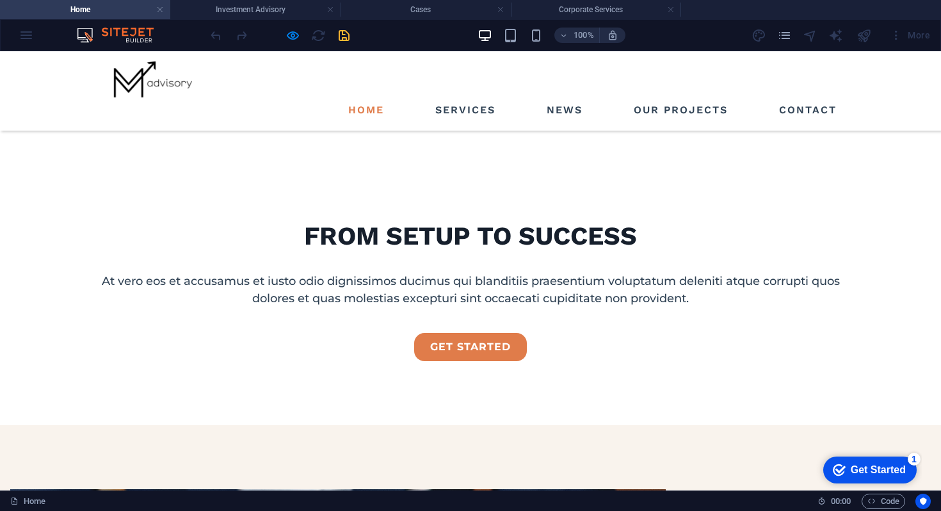
scroll to position [250, 0]
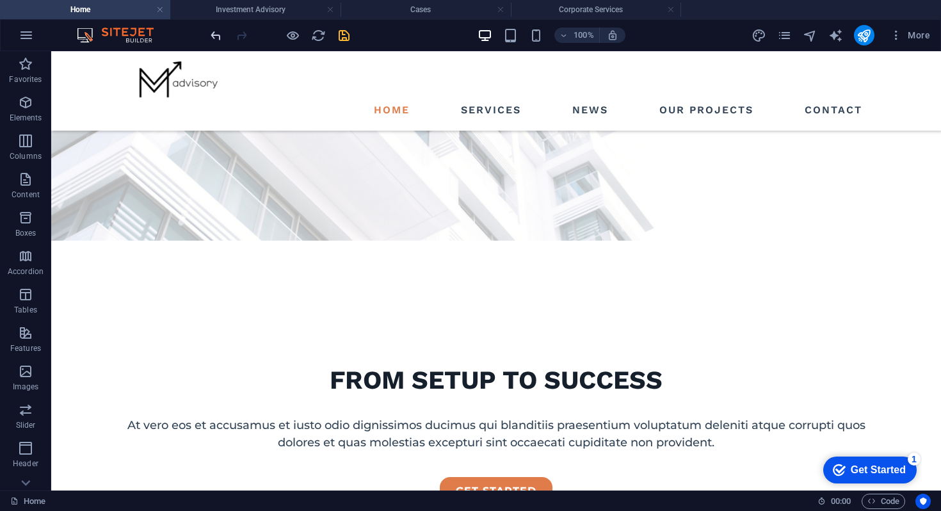
click at [213, 34] on icon "undo" at bounding box center [216, 35] width 15 height 15
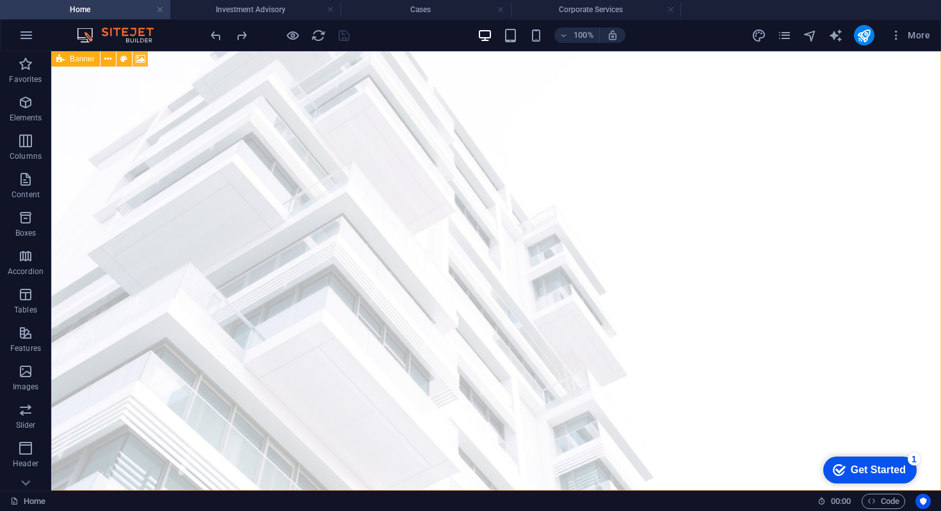
click at [141, 60] on icon at bounding box center [141, 58] width 10 height 13
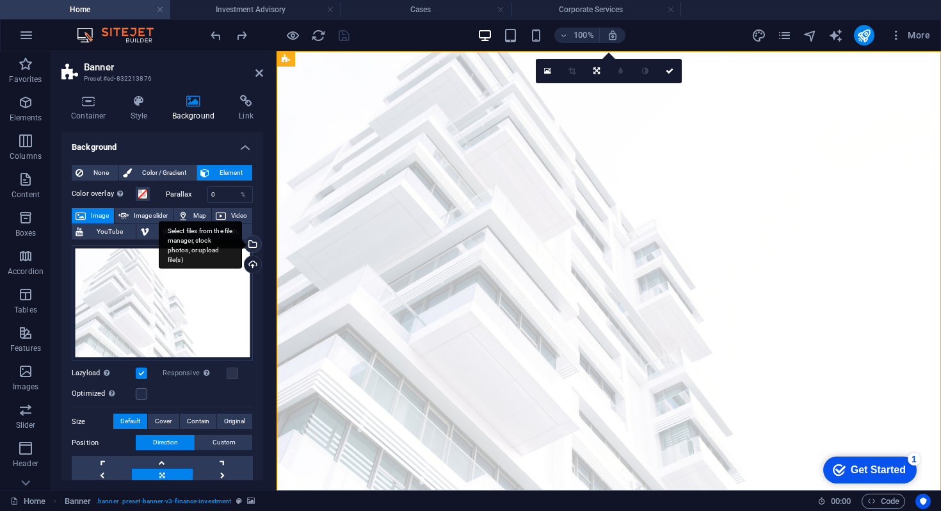
click at [250, 242] on div "Select files from the file manager, stock photos, or upload file(s)" at bounding box center [251, 244] width 19 height 19
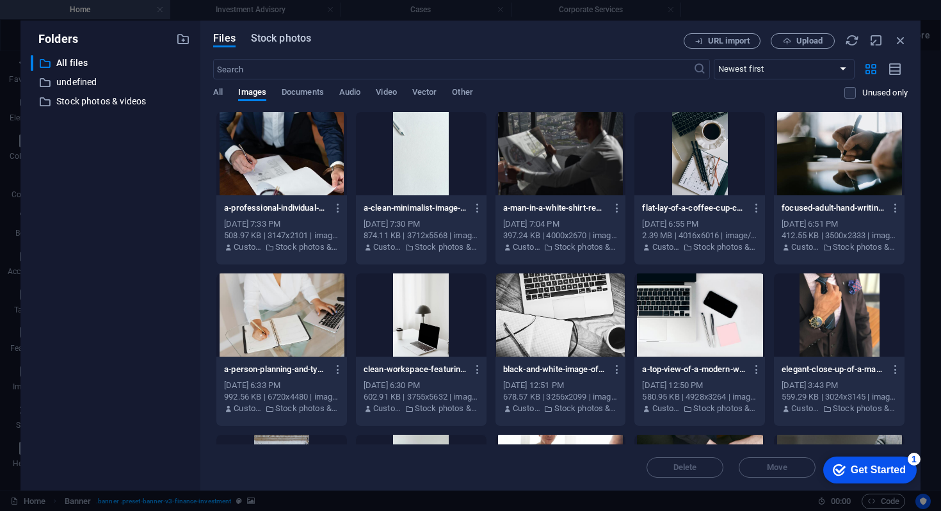
click at [298, 37] on span "Stock photos" at bounding box center [281, 38] width 60 height 15
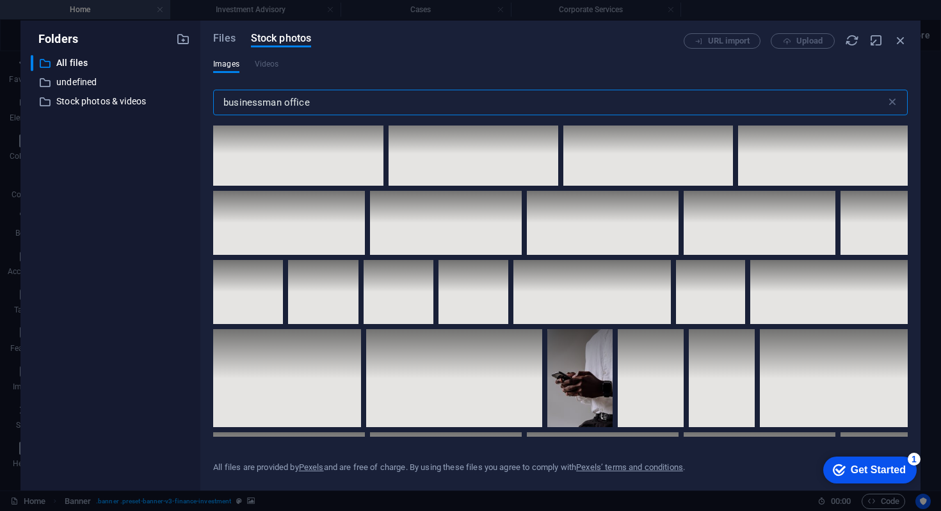
scroll to position [6924, 0]
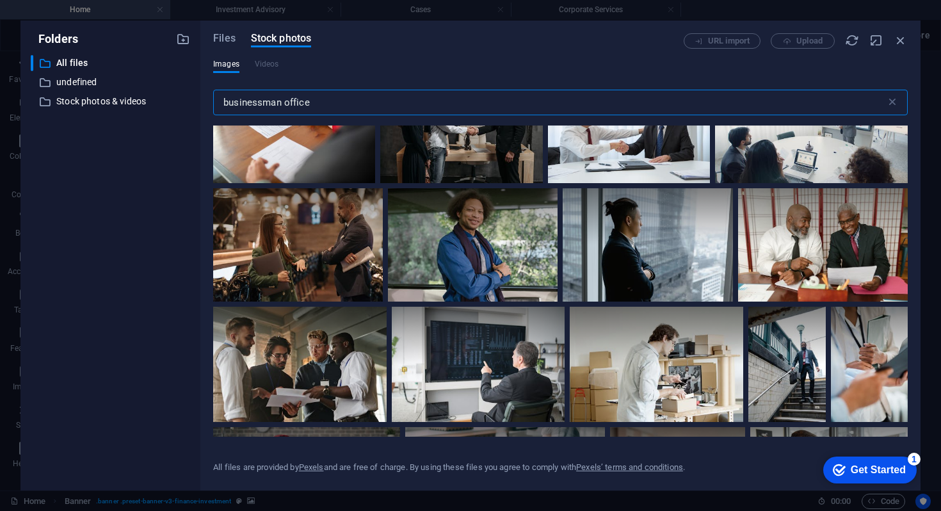
click at [854, 101] on icon at bounding box center [865, 90] width 22 height 22
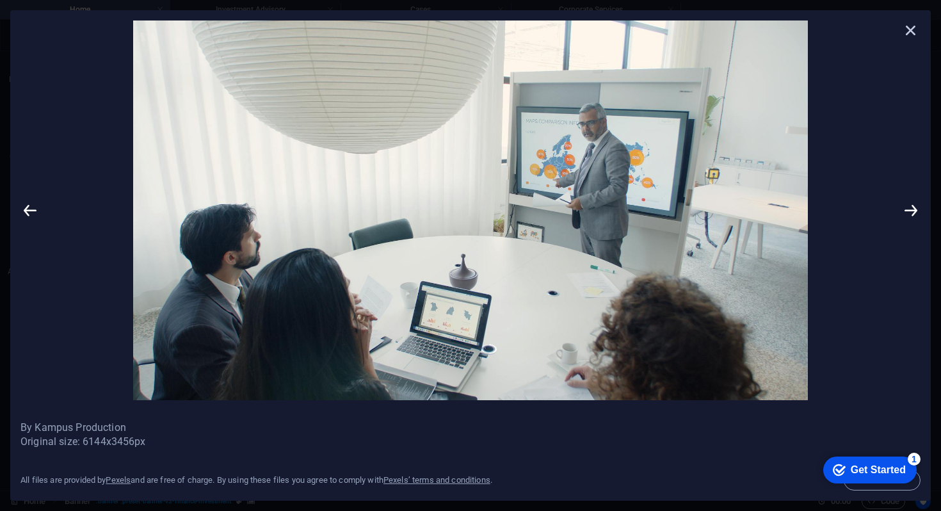
click at [916, 30] on icon at bounding box center [910, 29] width 19 height 19
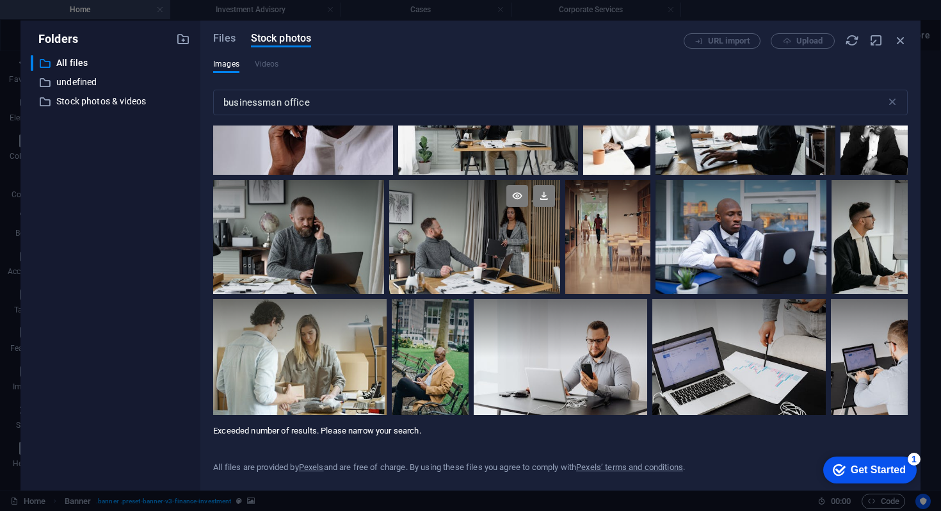
scroll to position [10398, 0]
click at [778, 310] on icon at bounding box center [782, 315] width 22 height 22
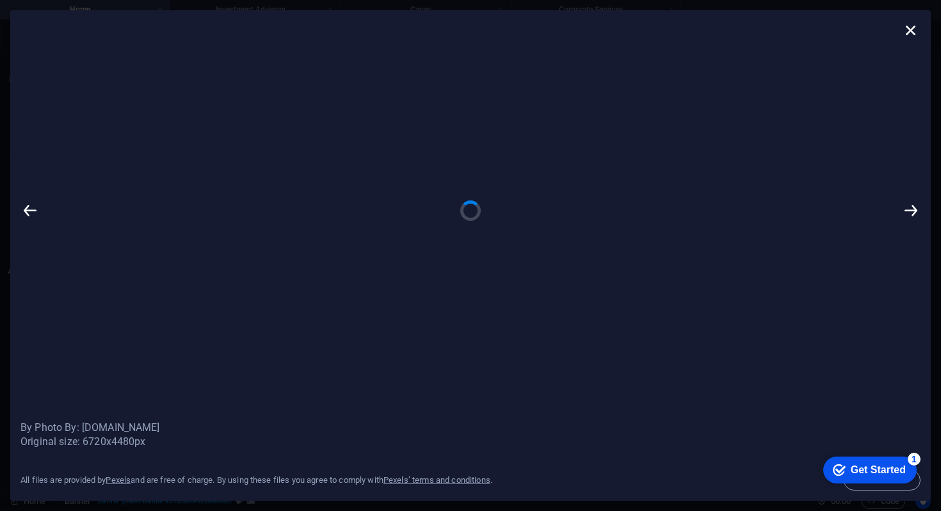
scroll to position [0, 0]
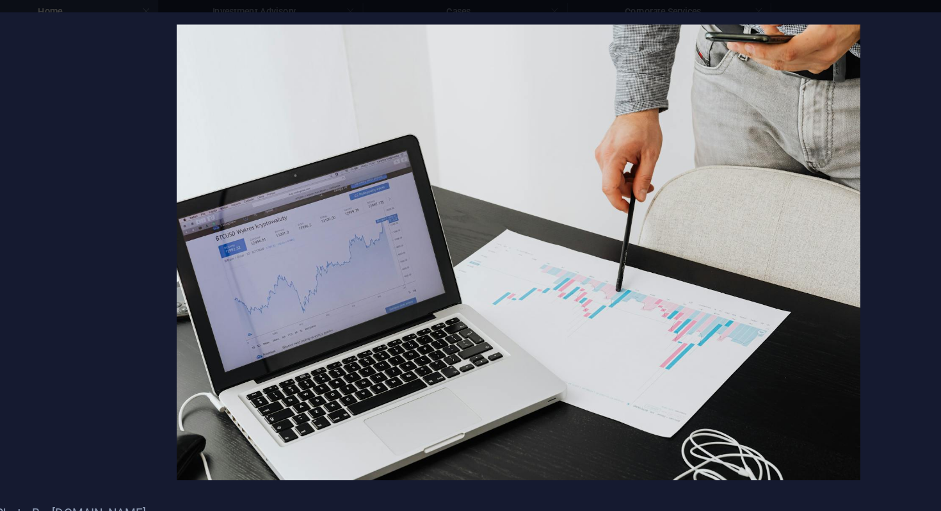
click at [735, 115] on img at bounding box center [470, 209] width 861 height 379
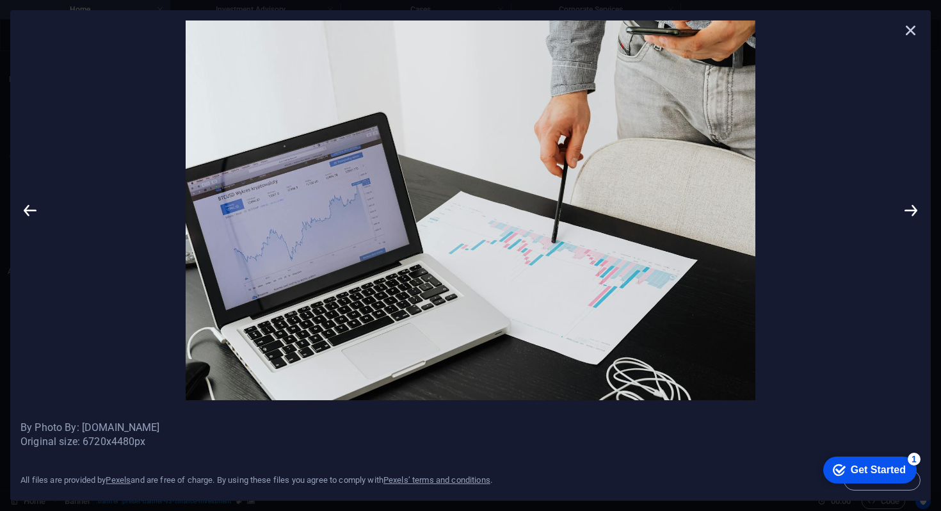
click at [910, 33] on icon at bounding box center [910, 29] width 19 height 19
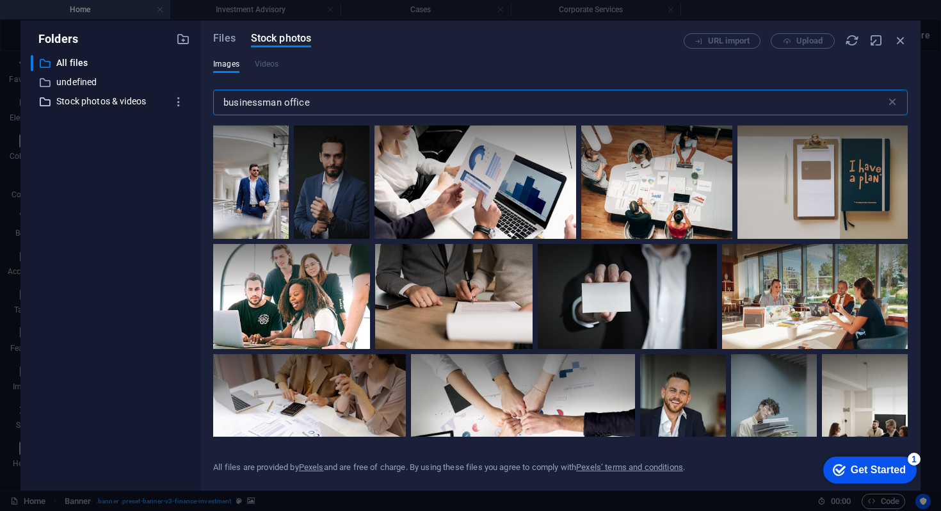
drag, startPoint x: 335, startPoint y: 106, endPoint x: 135, endPoint y: 105, distance: 199.6
click at [135, 105] on div "Folders ​ All files All files ​ undefined undefined ​ Stock photos & videos Sto…" at bounding box center [470, 255] width 900 height 470
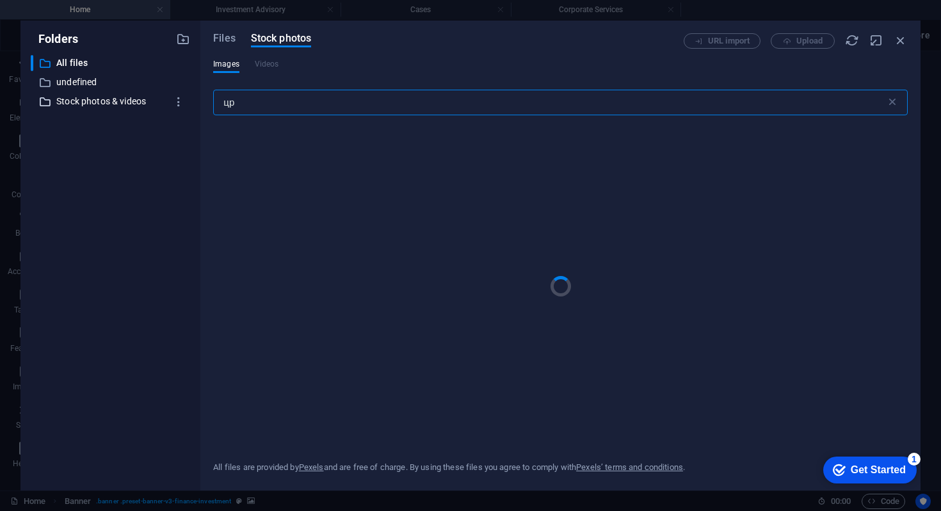
type input "ц"
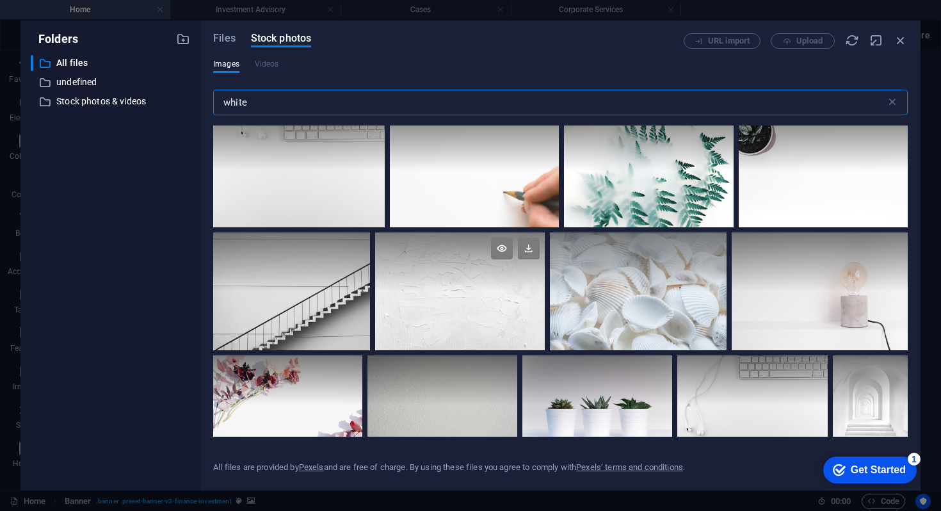
scroll to position [113, 0]
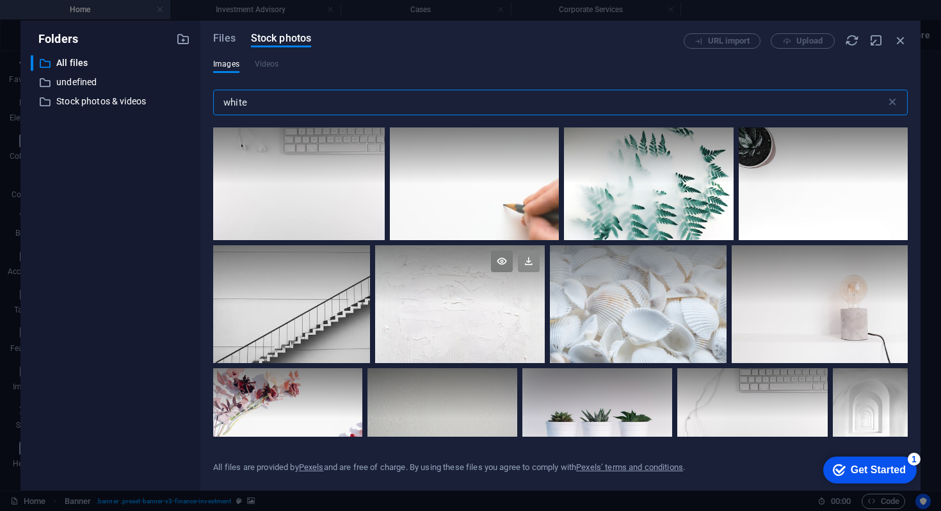
type input "white"
click at [528, 264] on icon at bounding box center [529, 261] width 22 height 22
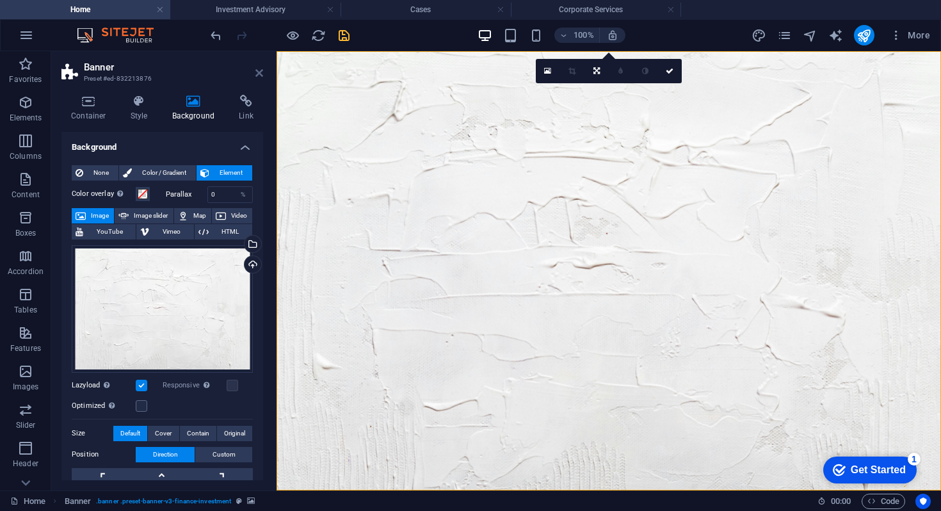
click at [257, 75] on icon at bounding box center [259, 73] width 8 height 10
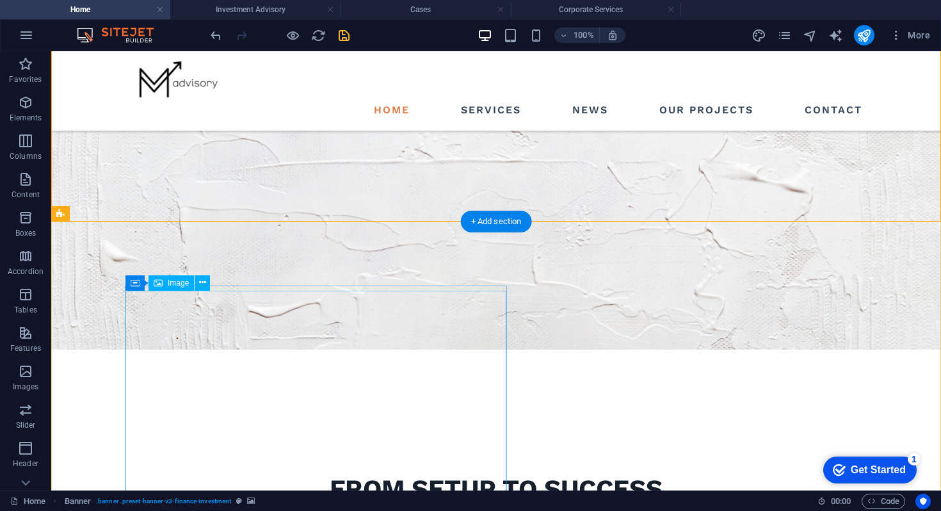
scroll to position [0, 0]
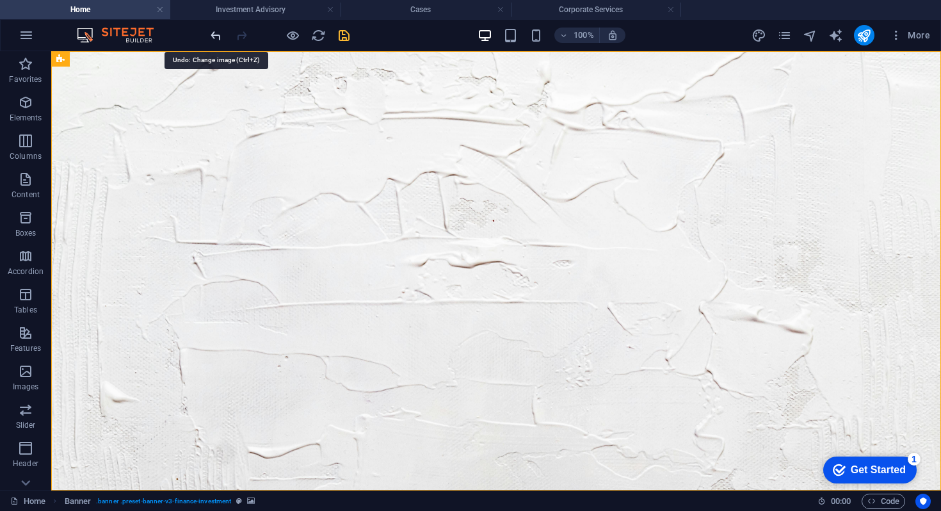
click at [218, 37] on icon "undo" at bounding box center [216, 35] width 15 height 15
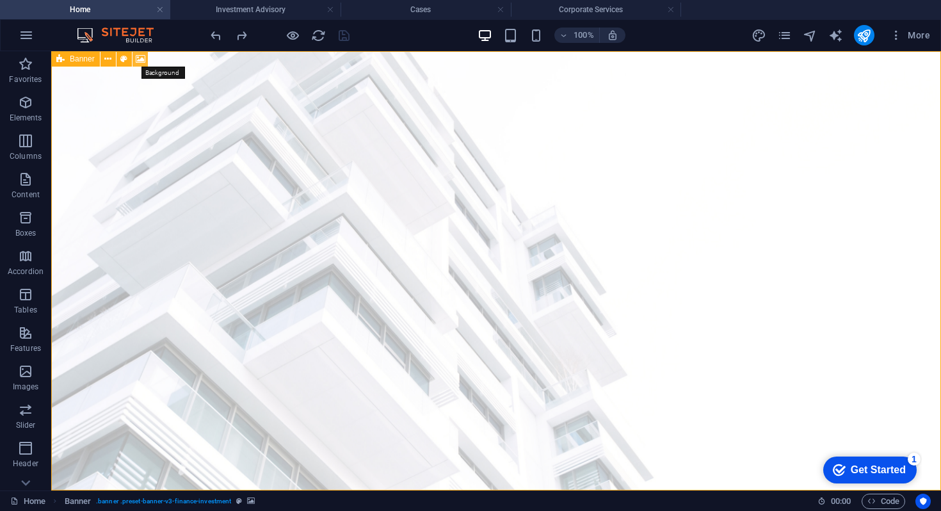
click at [144, 60] on icon at bounding box center [141, 58] width 10 height 13
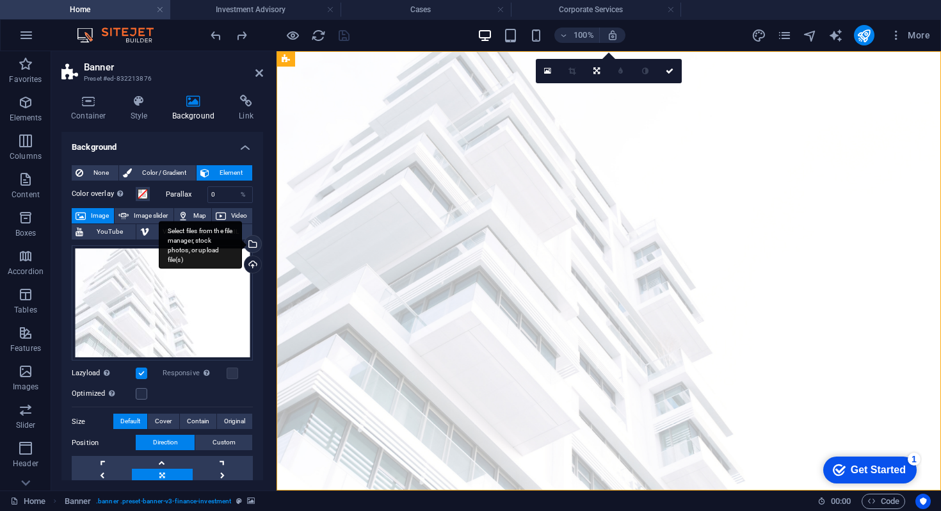
click at [242, 247] on div "Select files from the file manager, stock photos, or upload file(s)" at bounding box center [200, 245] width 83 height 48
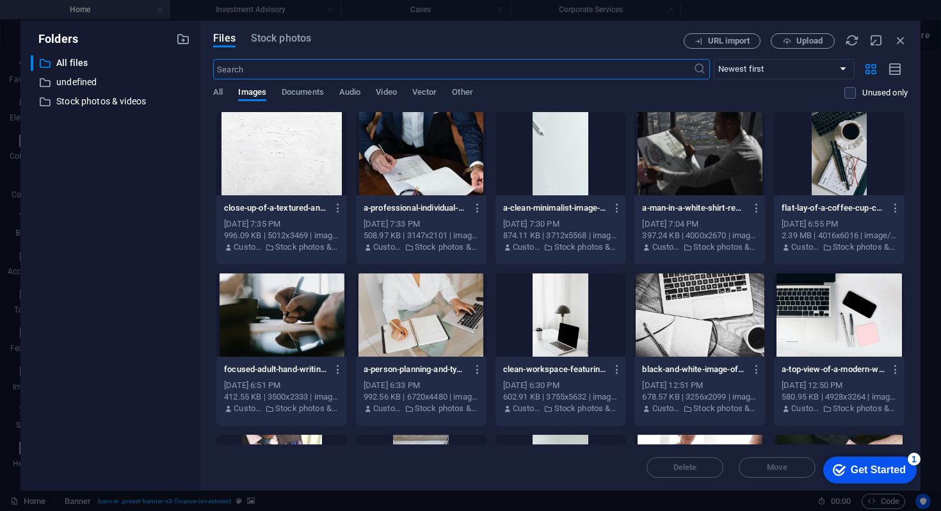
click at [294, 31] on div "Files Stock photos URL import Upload ​ Newest first Oldest first Name (A-Z) Nam…" at bounding box center [560, 255] width 720 height 470
click at [292, 42] on span "Stock photos" at bounding box center [281, 38] width 60 height 15
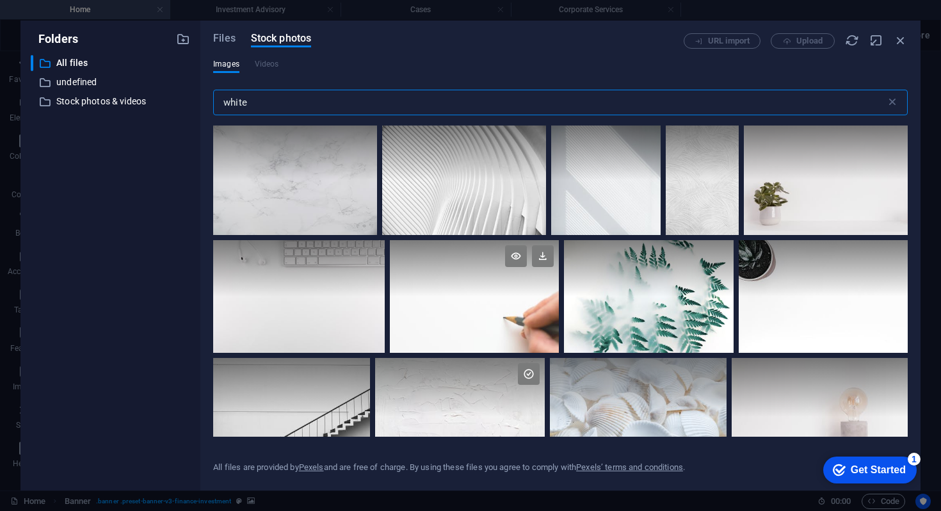
click at [479, 298] on div at bounding box center [474, 296] width 169 height 113
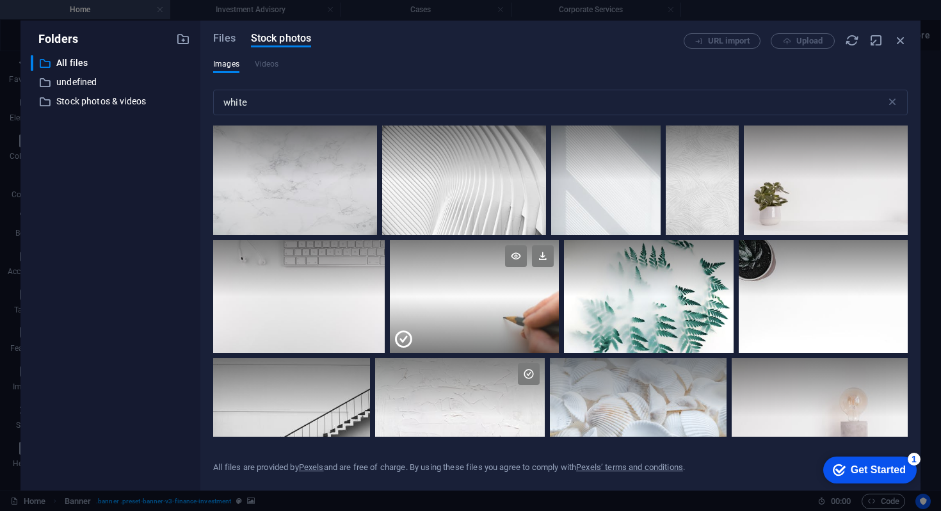
click at [479, 298] on div at bounding box center [474, 324] width 169 height 56
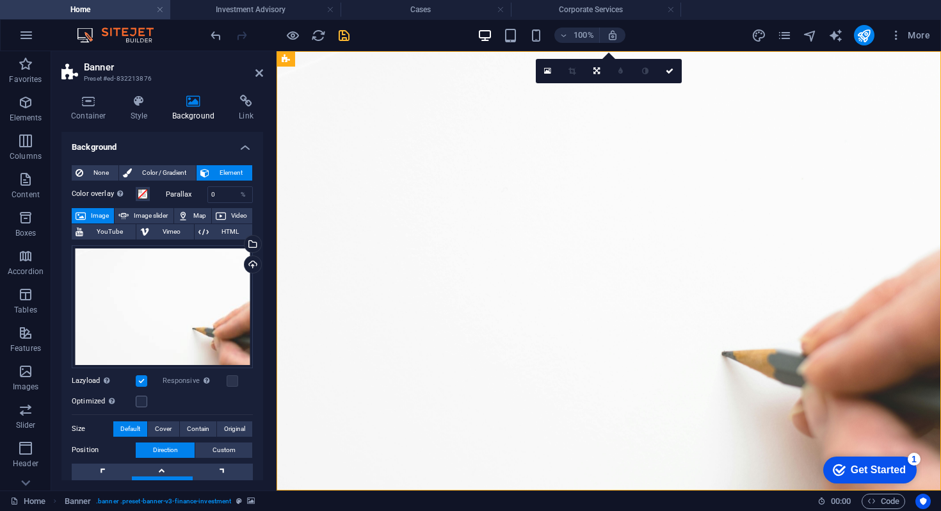
click at [257, 78] on header "Banner Preset #ed-832213876" at bounding box center [162, 67] width 202 height 33
click at [257, 74] on icon at bounding box center [259, 73] width 8 height 10
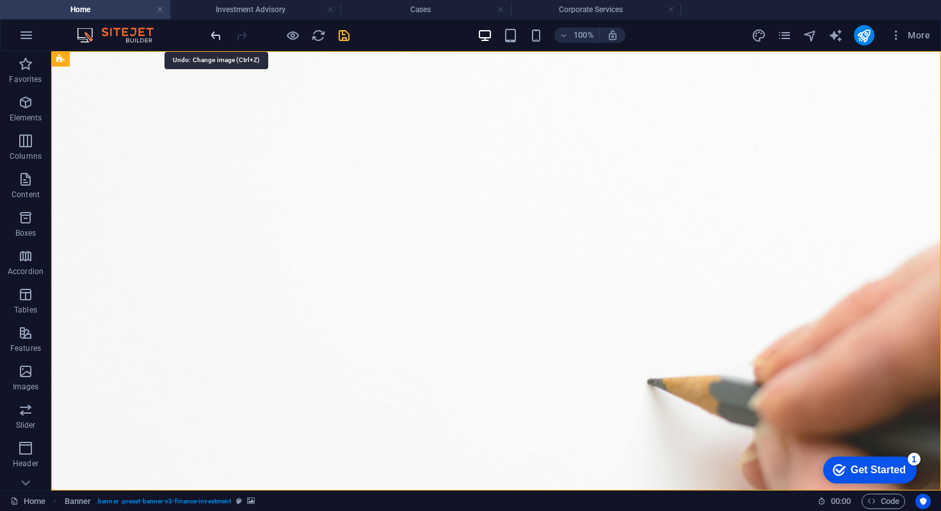
click at [221, 31] on icon "undo" at bounding box center [216, 35] width 15 height 15
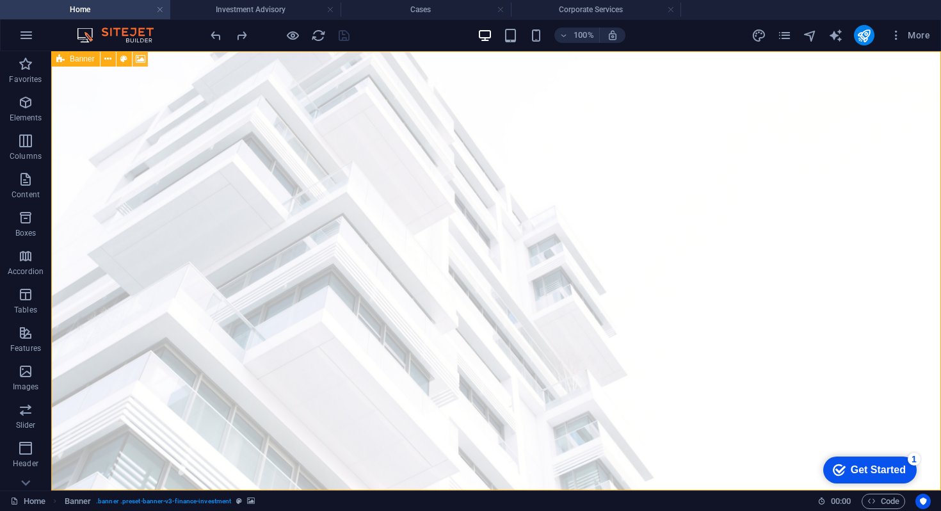
click at [143, 59] on icon at bounding box center [141, 58] width 10 height 13
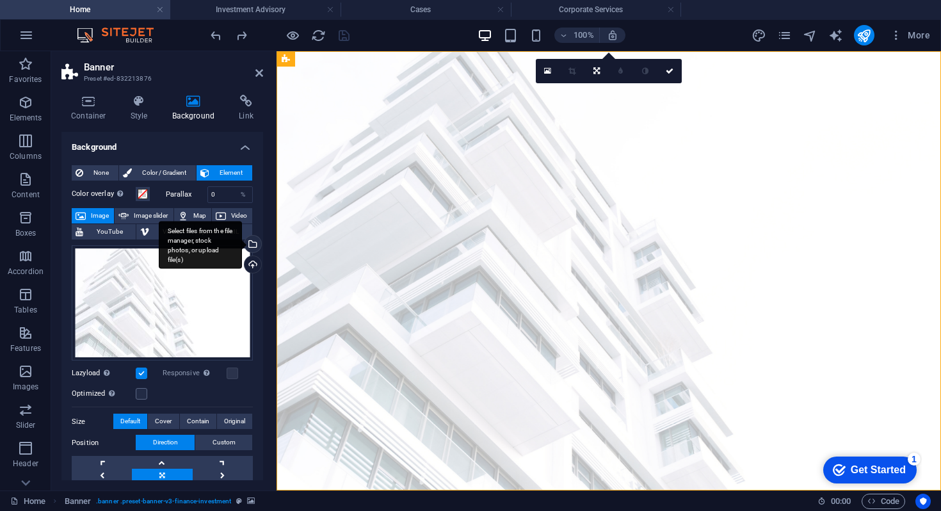
click at [251, 246] on div "Select files from the file manager, stock photos, or upload file(s)" at bounding box center [251, 244] width 19 height 19
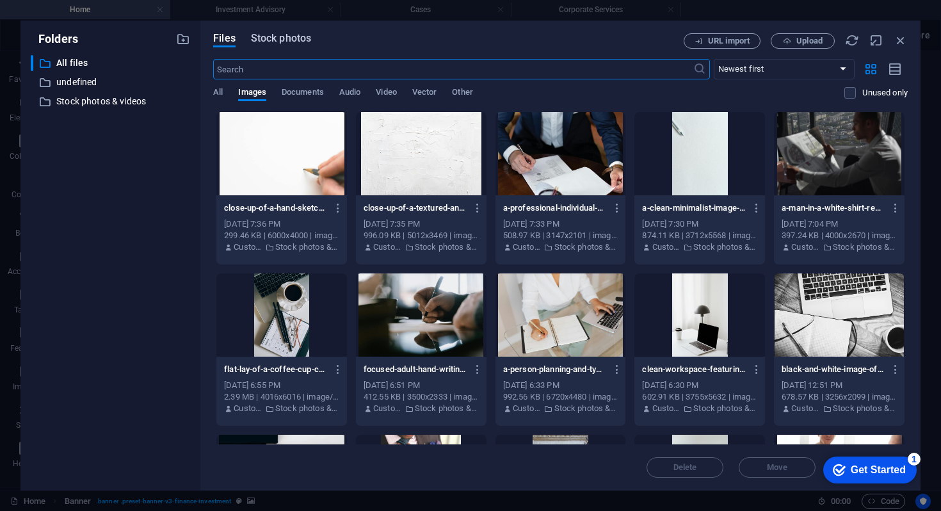
click at [295, 44] on span "Stock photos" at bounding box center [281, 38] width 60 height 15
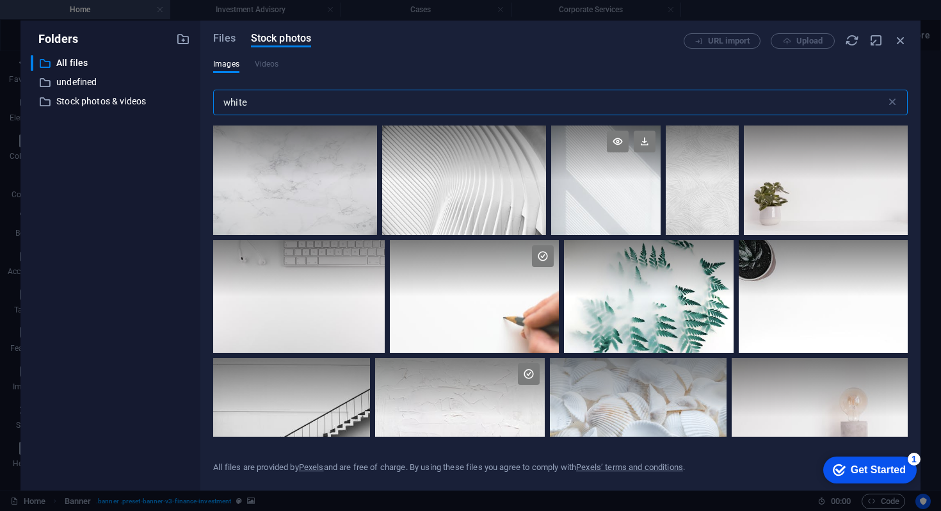
click at [614, 189] on div at bounding box center [605, 179] width 109 height 109
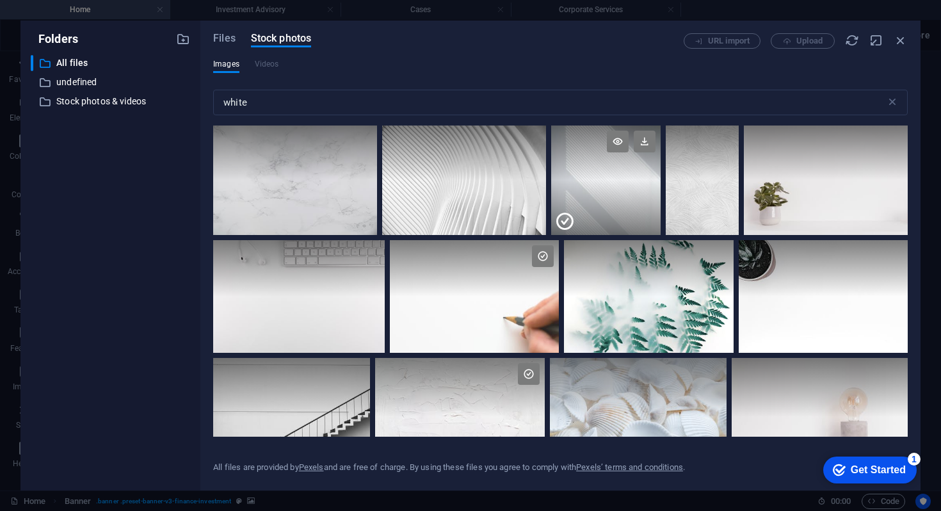
click at [614, 189] on div at bounding box center [605, 207] width 109 height 54
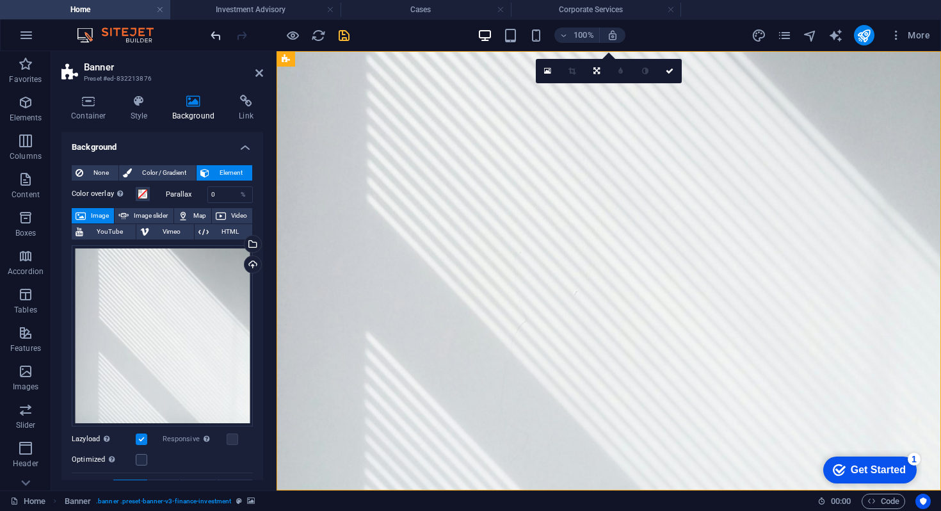
click at [220, 34] on icon "undo" at bounding box center [216, 35] width 15 height 15
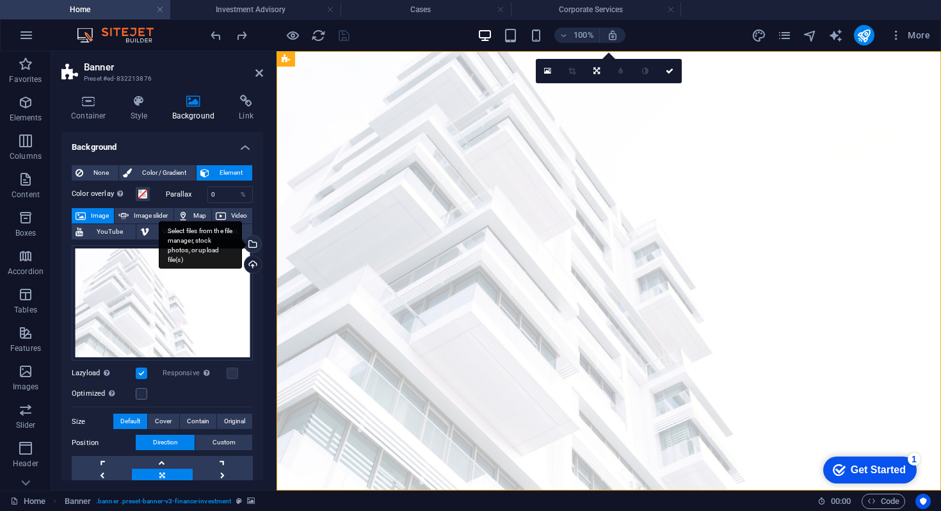
click at [251, 244] on div "Select files from the file manager, stock photos, or upload file(s)" at bounding box center [251, 244] width 19 height 19
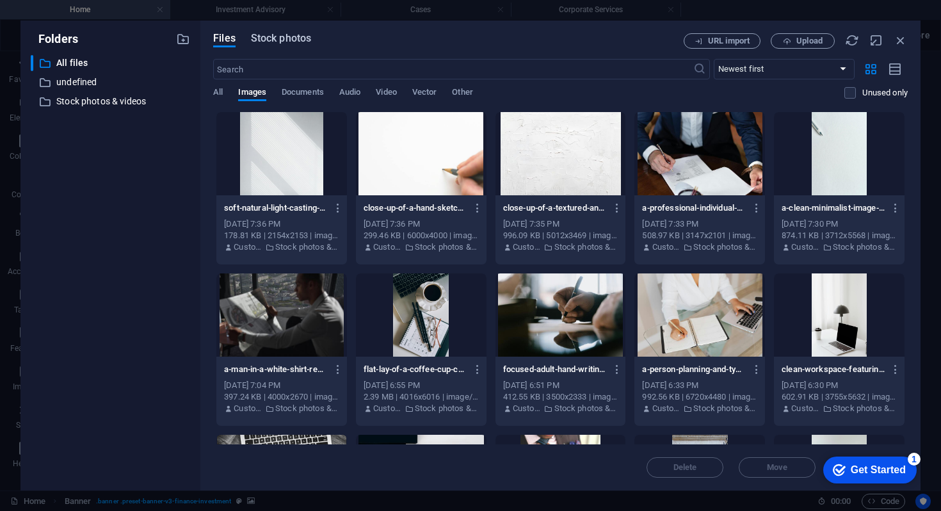
click at [305, 40] on span "Stock photos" at bounding box center [281, 38] width 60 height 15
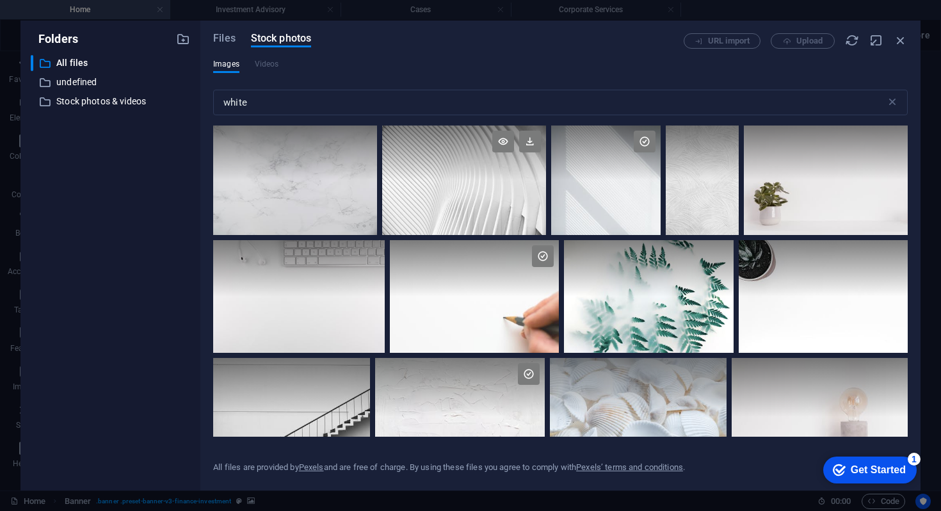
click at [494, 186] on div at bounding box center [464, 179] width 164 height 109
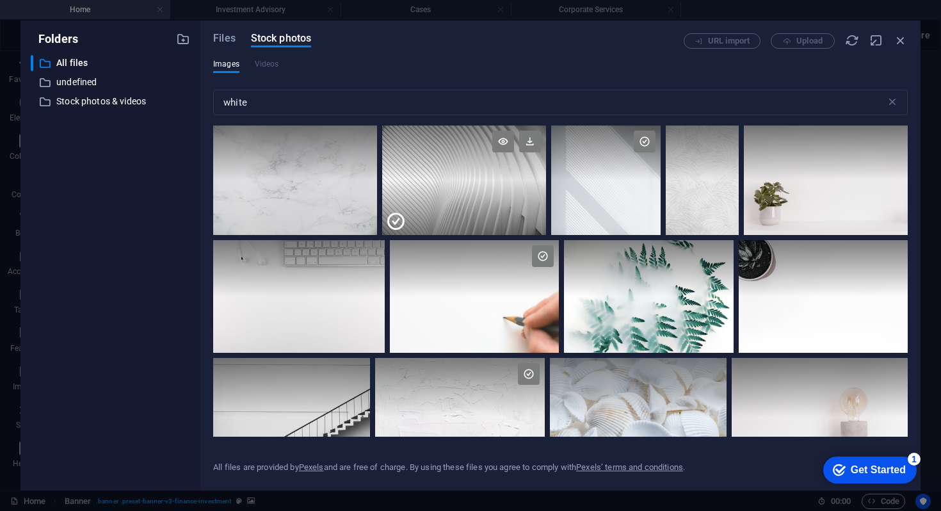
click at [494, 186] on div at bounding box center [464, 207] width 164 height 54
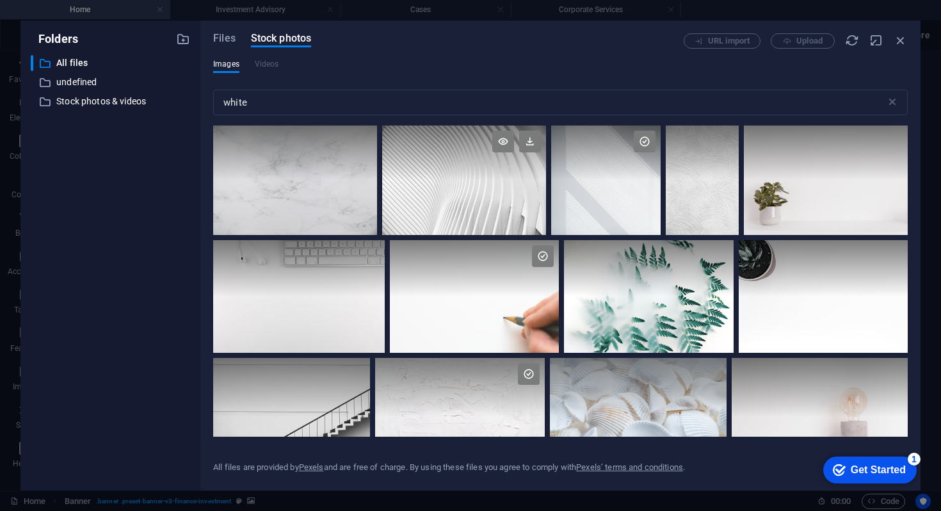
click at [494, 186] on div at bounding box center [464, 179] width 164 height 109
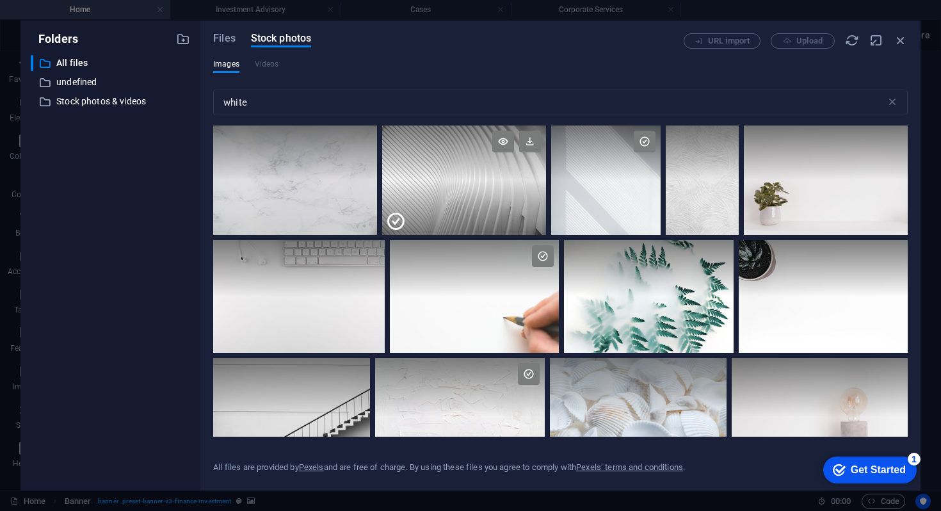
click at [494, 186] on div at bounding box center [464, 207] width 164 height 54
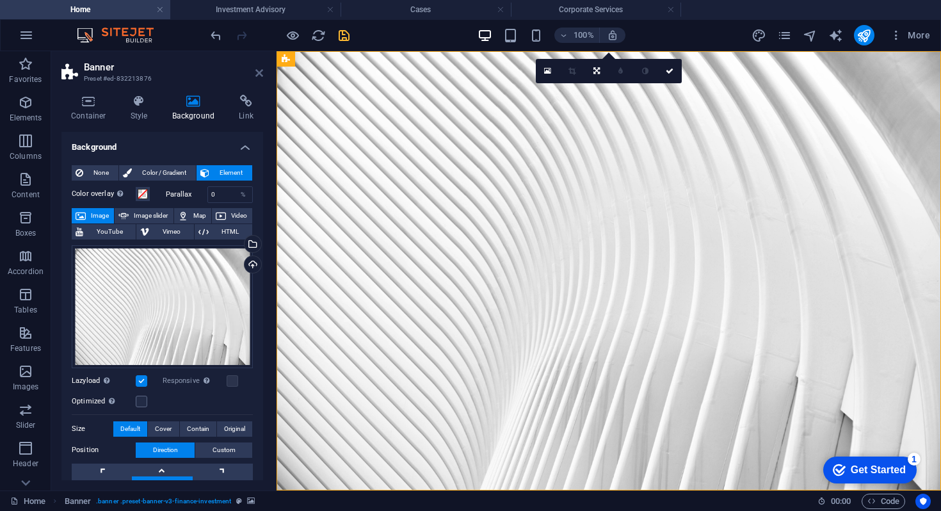
click at [259, 75] on icon at bounding box center [259, 73] width 8 height 10
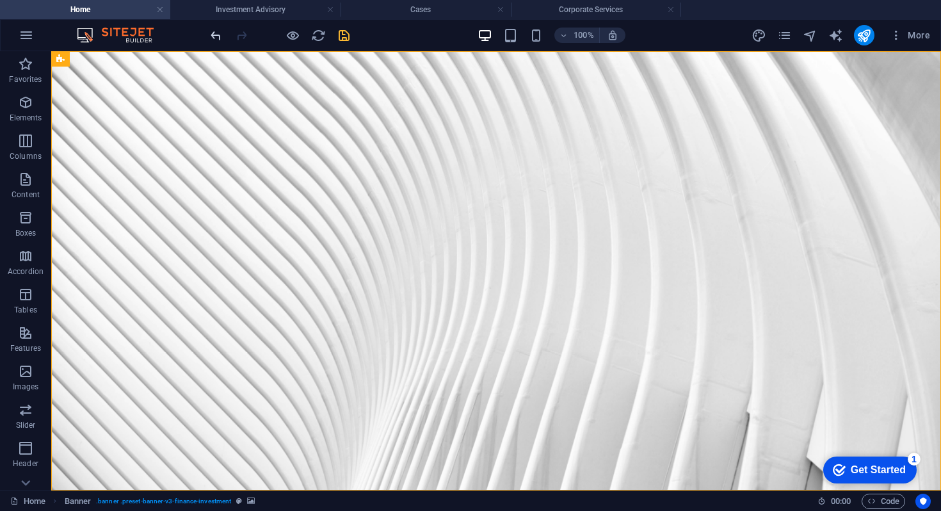
click at [216, 32] on icon "undo" at bounding box center [216, 35] width 15 height 15
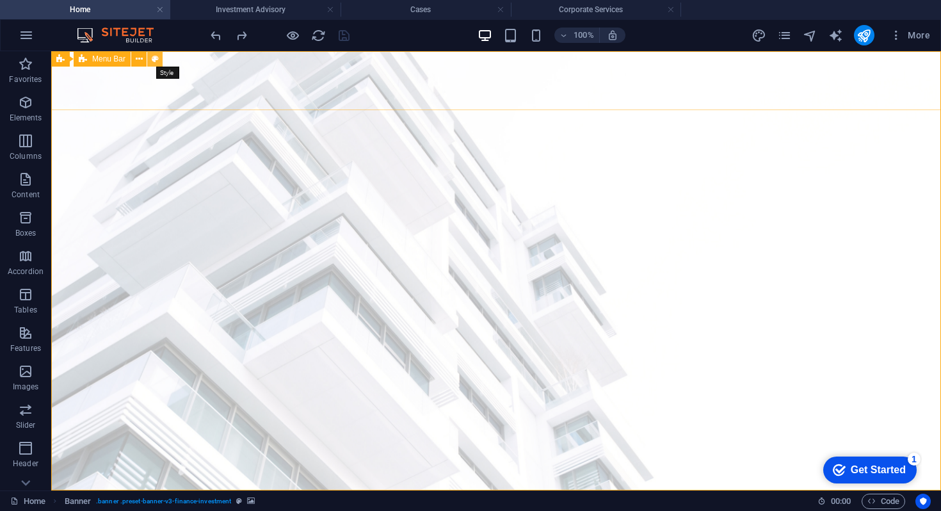
click at [157, 58] on icon at bounding box center [155, 58] width 7 height 13
select select "rem"
select select "preset-menu-v2-finance-investment"
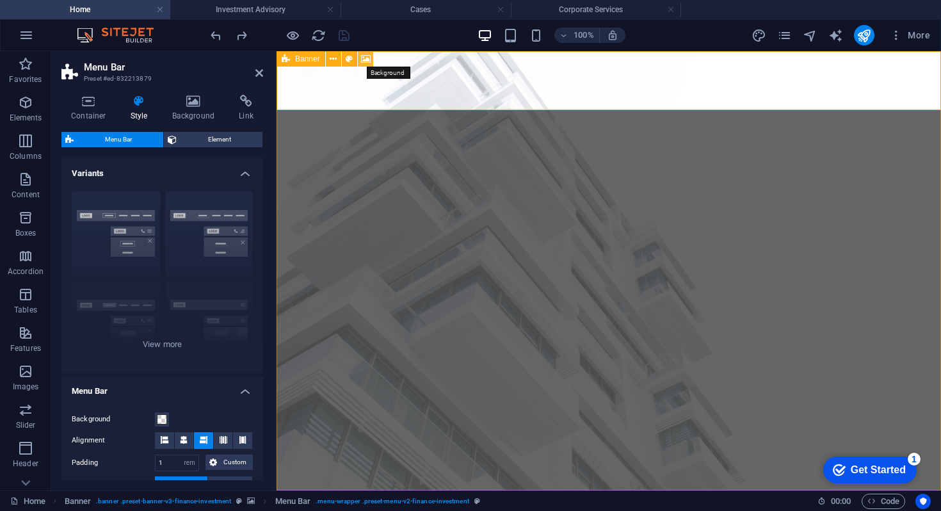
click at [364, 59] on icon at bounding box center [366, 58] width 10 height 13
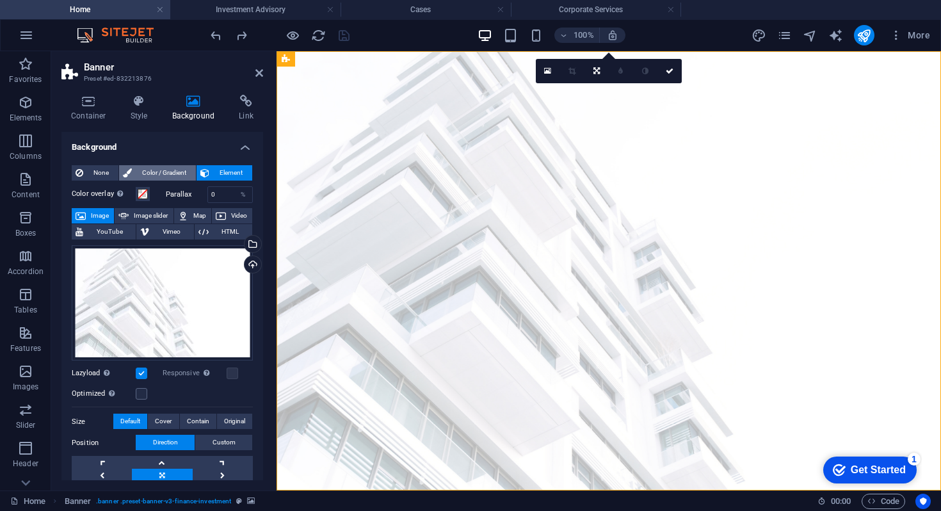
click at [148, 170] on span "Color / Gradient" at bounding box center [164, 172] width 56 height 15
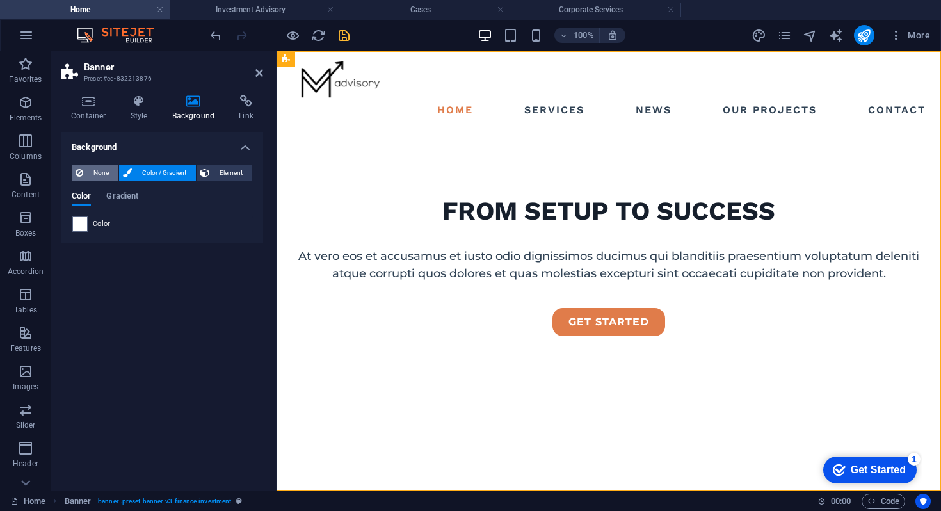
click at [95, 171] on span "None" at bounding box center [101, 172] width 28 height 15
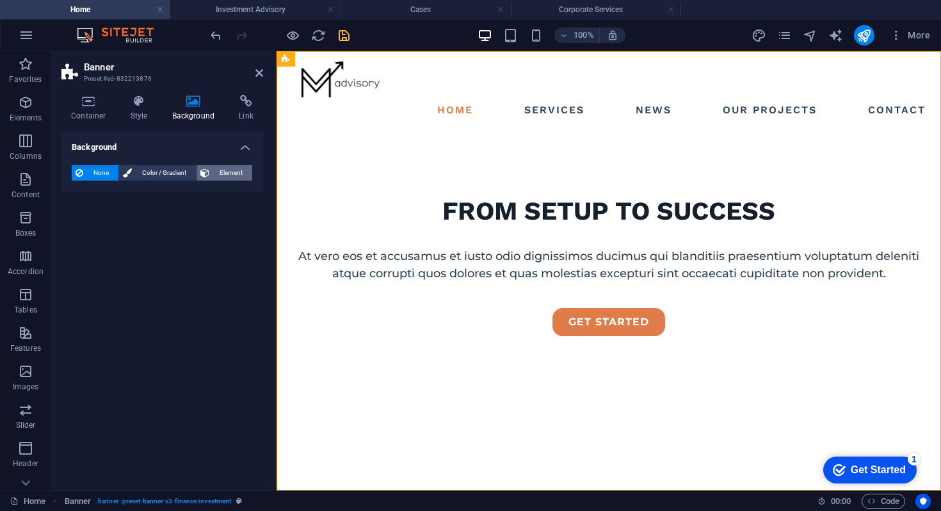
click at [234, 173] on span "Element" at bounding box center [230, 172] width 35 height 15
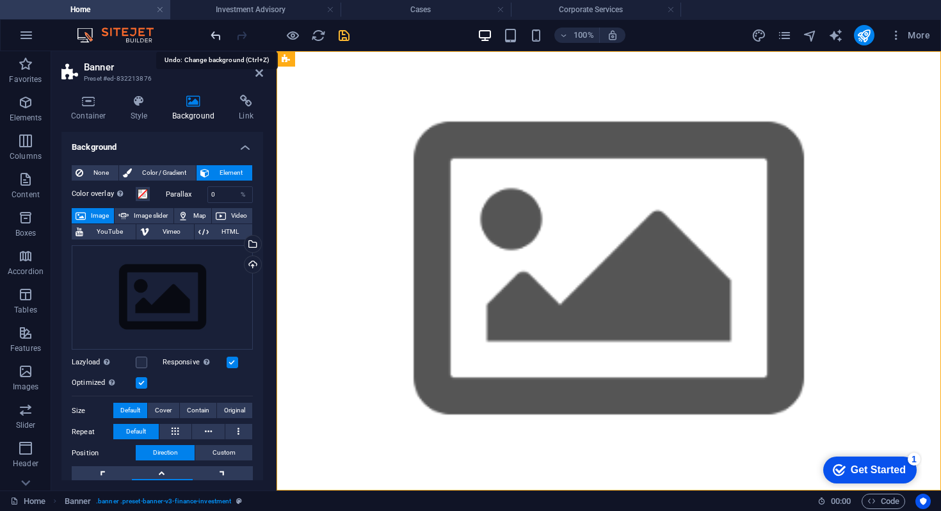
click at [216, 36] on icon "undo" at bounding box center [216, 35] width 15 height 15
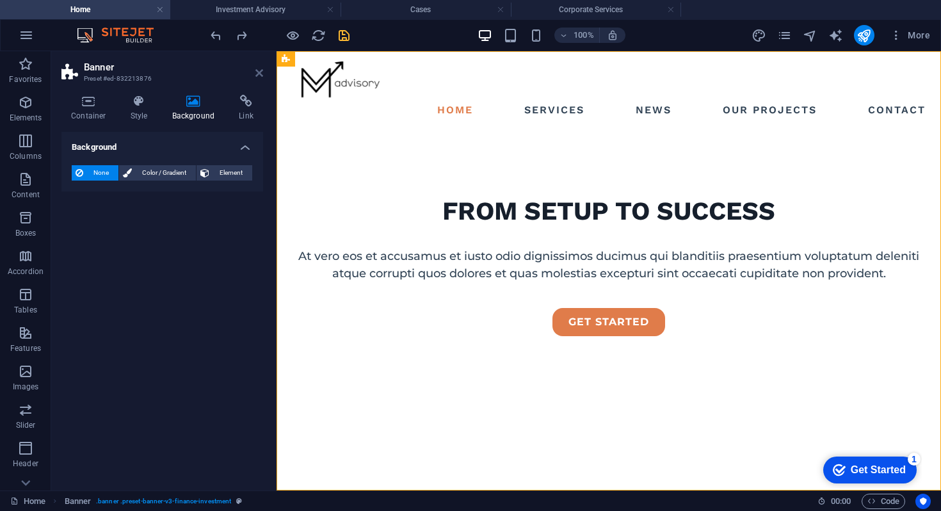
click at [260, 74] on icon at bounding box center [259, 73] width 8 height 10
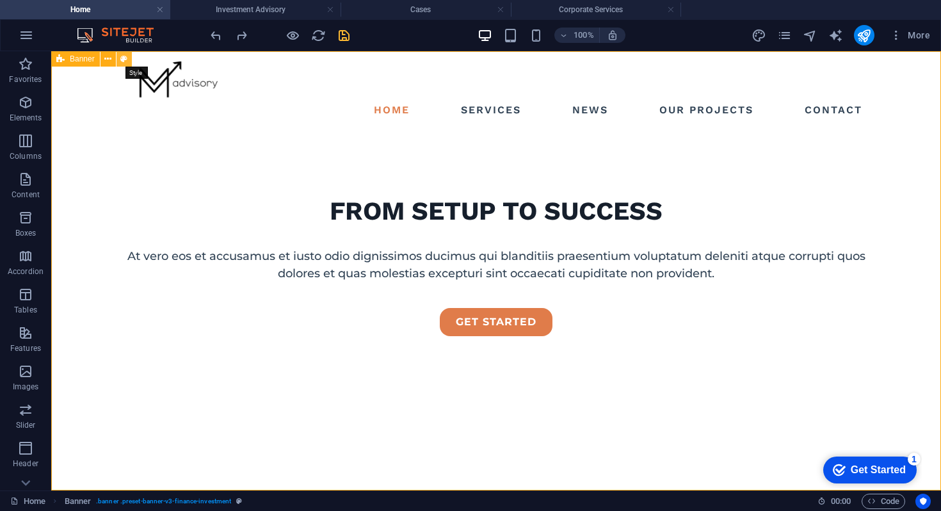
click at [125, 60] on icon at bounding box center [123, 58] width 7 height 13
select select "preset-banner-v3-finance-investment"
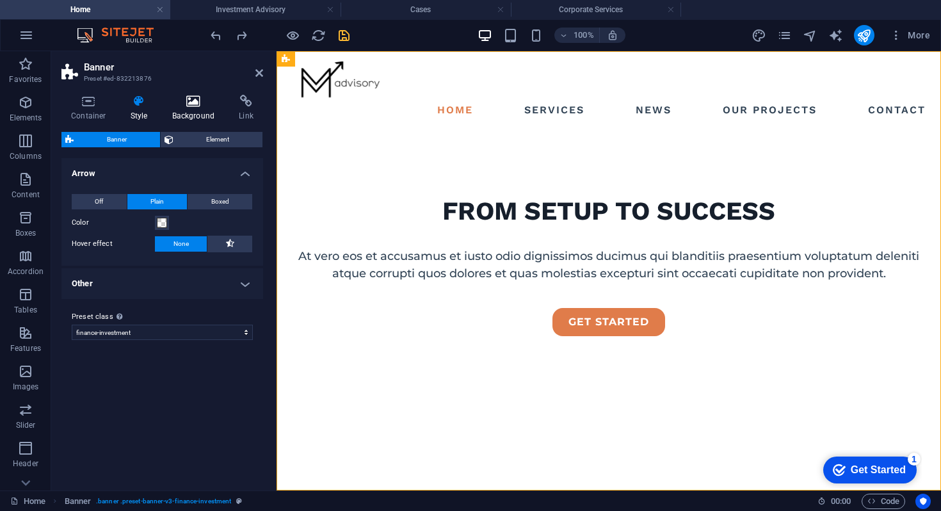
click at [185, 100] on icon at bounding box center [194, 101] width 62 height 13
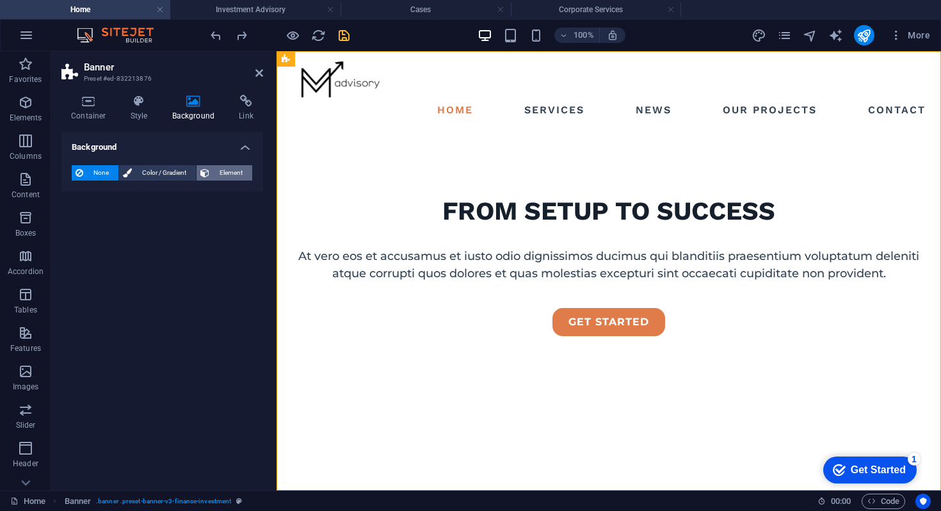
click at [229, 173] on span "Element" at bounding box center [230, 172] width 35 height 15
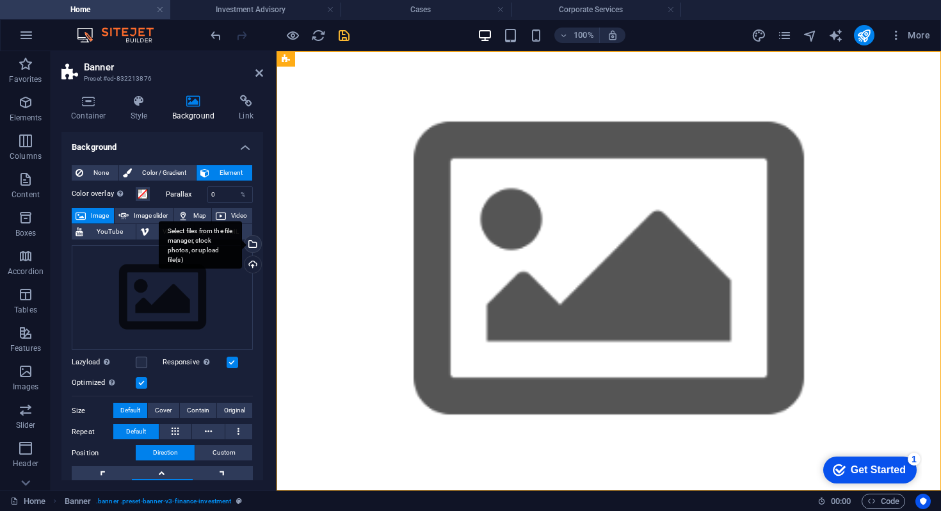
click at [252, 244] on div "Select files from the file manager, stock photos, or upload file(s)" at bounding box center [251, 244] width 19 height 19
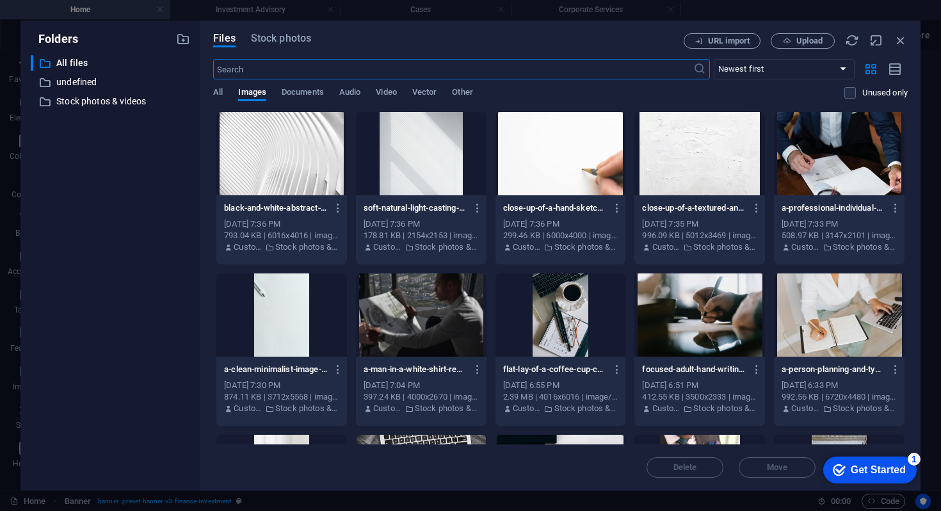
click at [401, 165] on div at bounding box center [421, 153] width 131 height 83
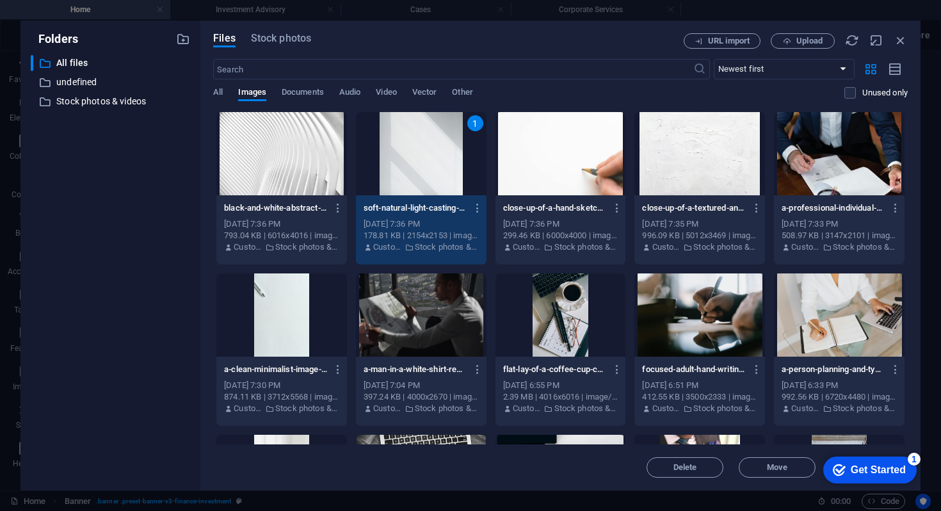
click at [401, 165] on div "1" at bounding box center [421, 153] width 131 height 83
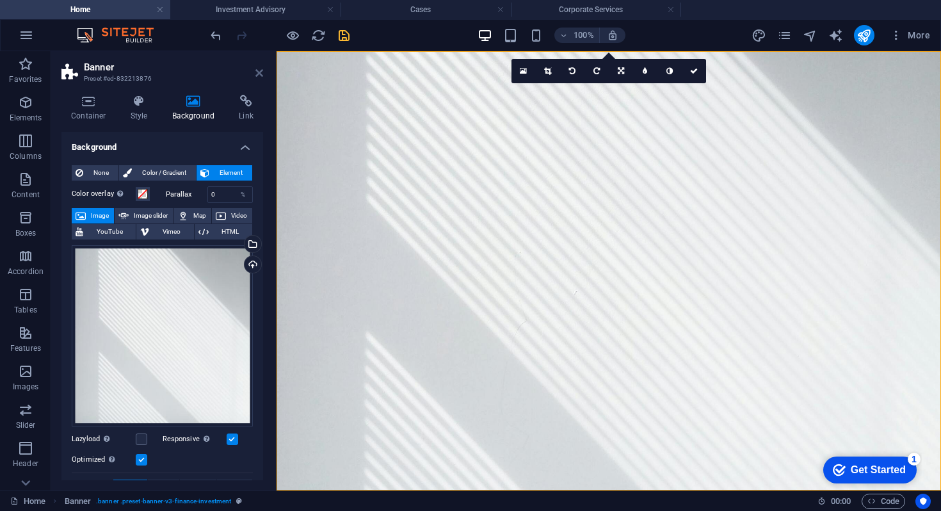
click at [257, 70] on icon at bounding box center [259, 73] width 8 height 10
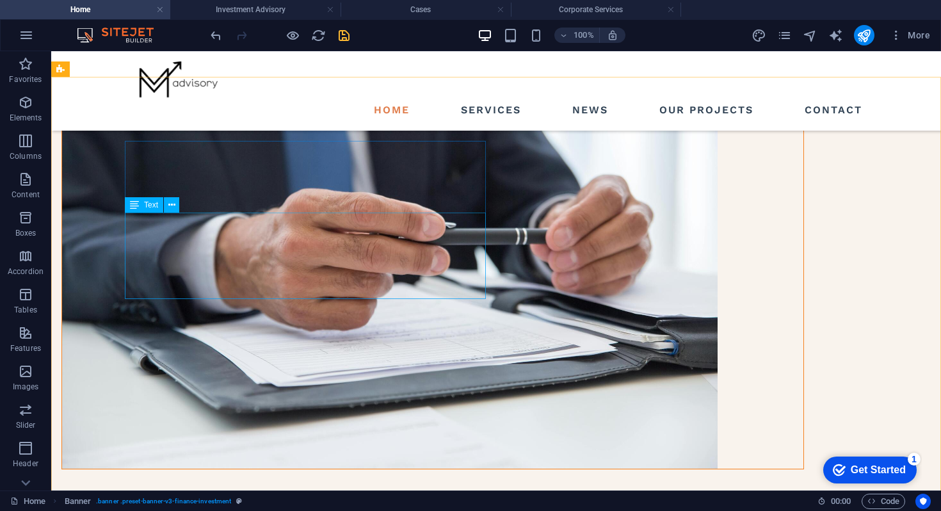
scroll to position [870, 0]
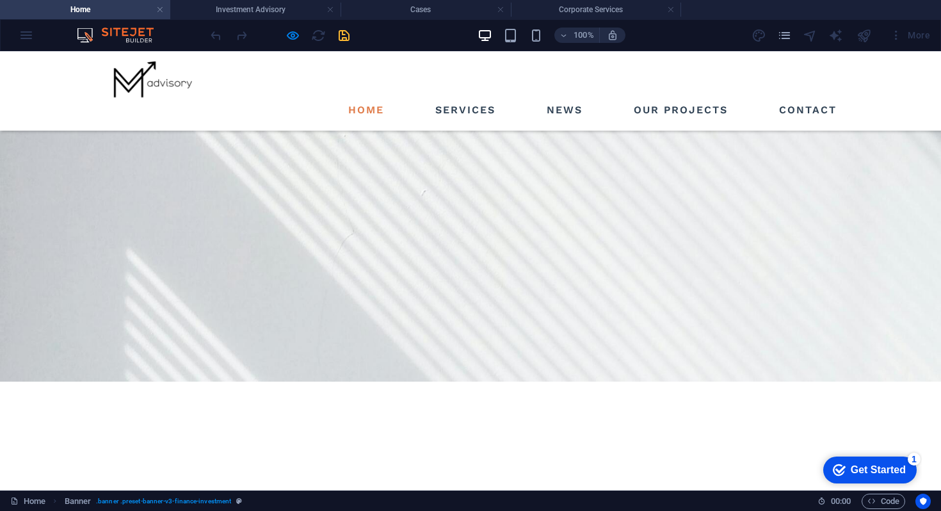
scroll to position [145, 0]
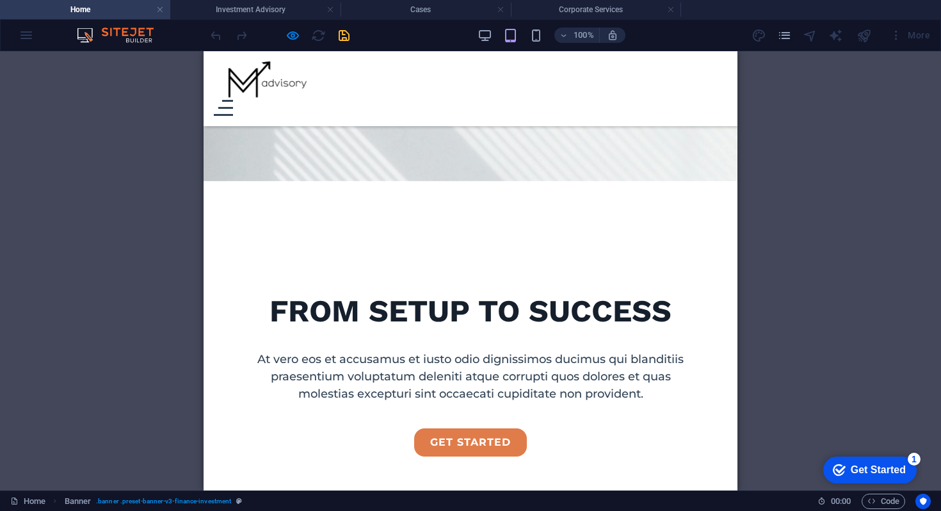
scroll to position [303, 0]
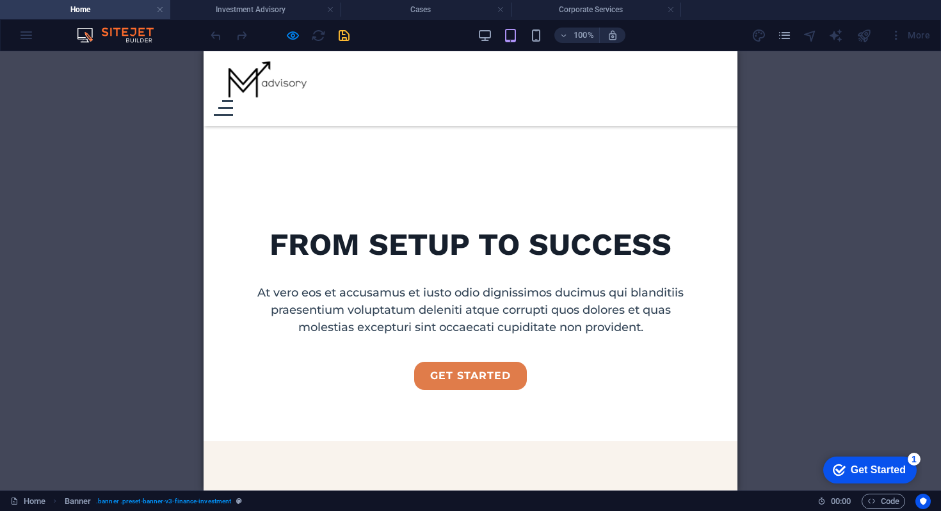
click at [527, 34] on div "100%" at bounding box center [551, 35] width 148 height 20
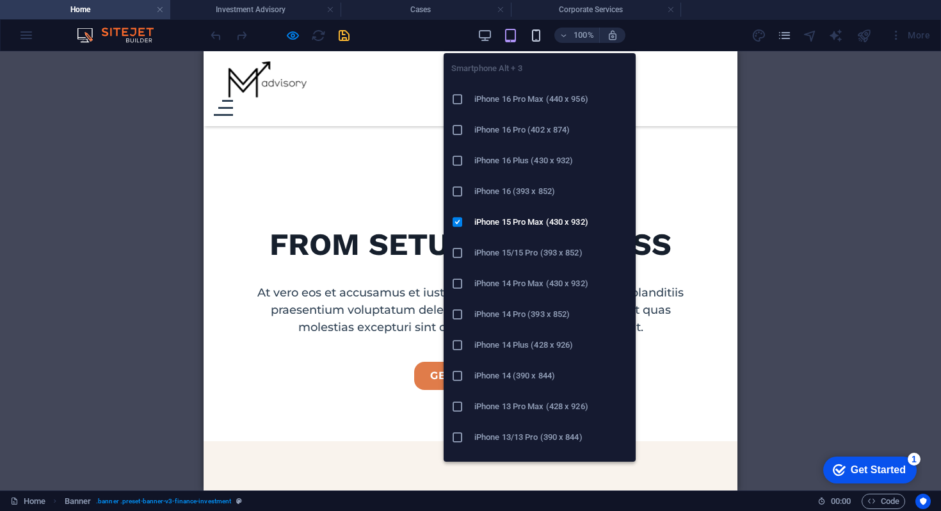
click at [536, 35] on icon "button" at bounding box center [535, 35] width 15 height 15
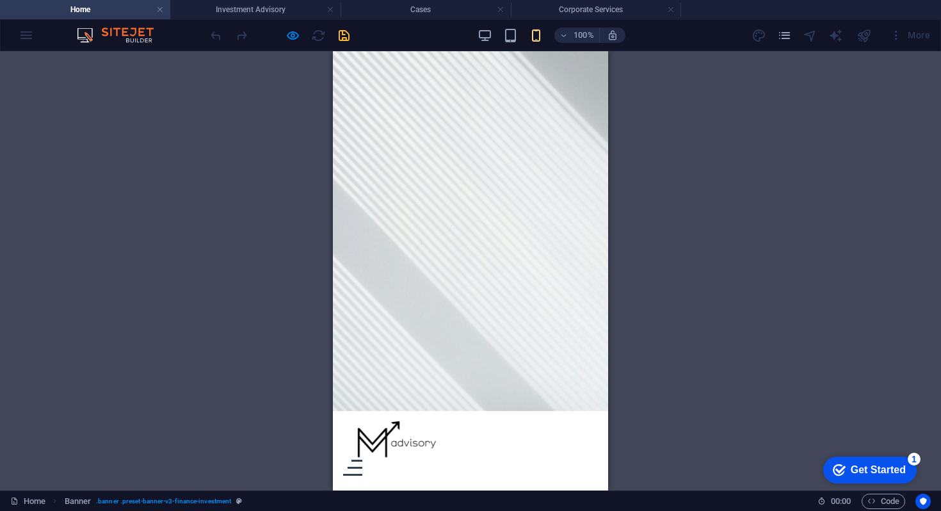
scroll to position [0, 0]
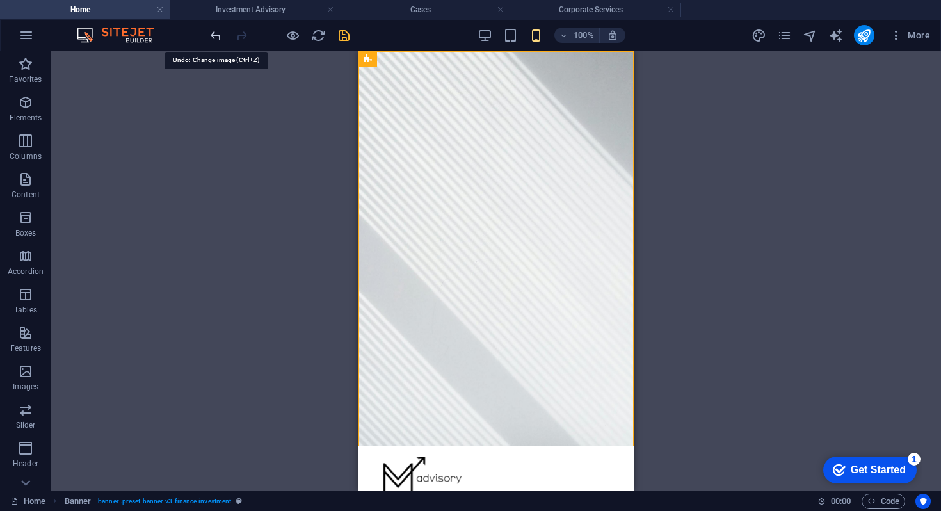
click at [222, 36] on icon "undo" at bounding box center [216, 35] width 15 height 15
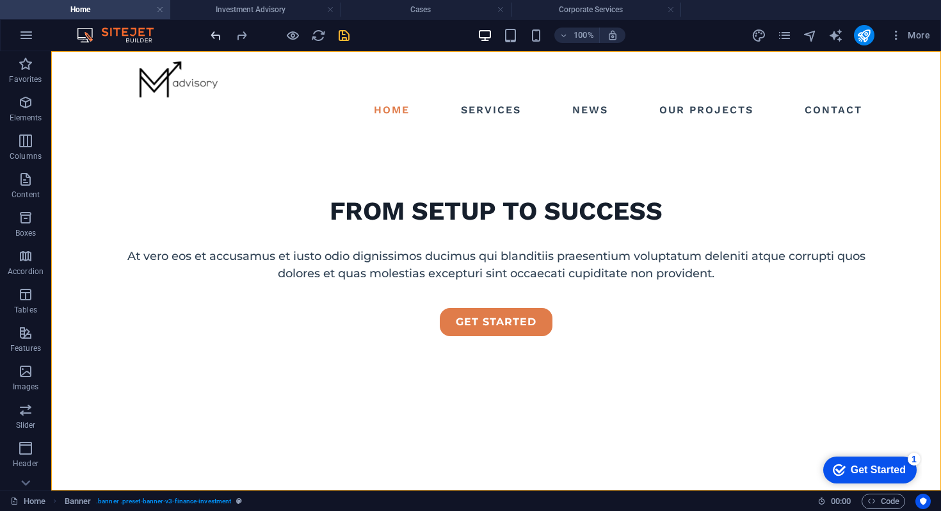
click at [218, 37] on icon "undo" at bounding box center [216, 35] width 15 height 15
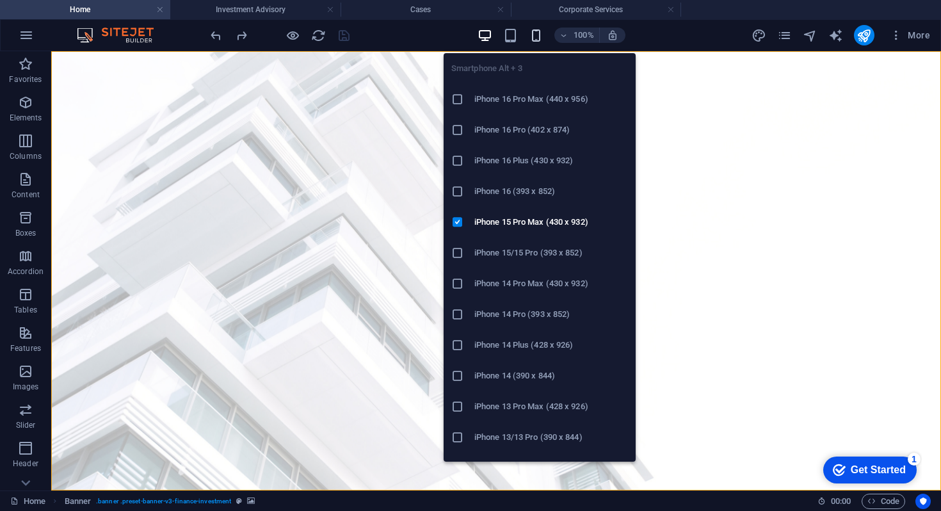
click at [537, 28] on icon "button" at bounding box center [535, 35] width 15 height 15
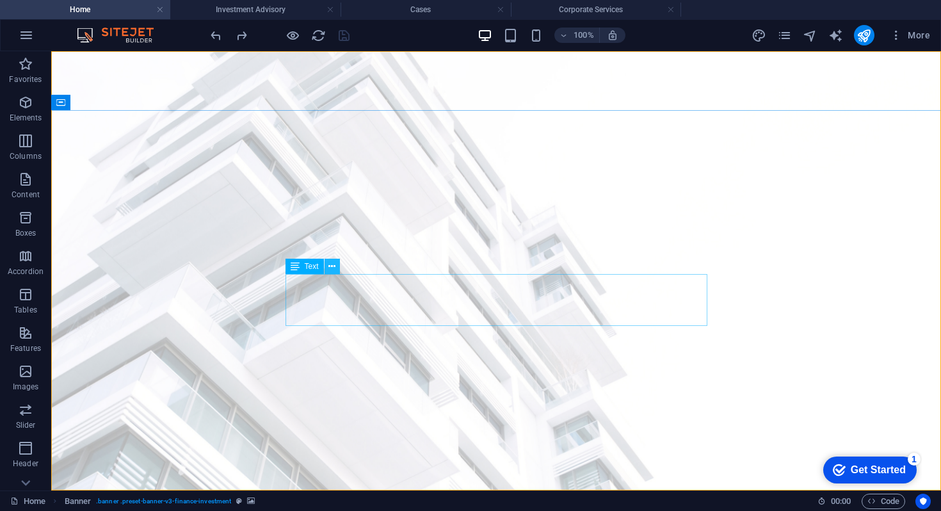
click at [334, 265] on icon at bounding box center [331, 266] width 7 height 13
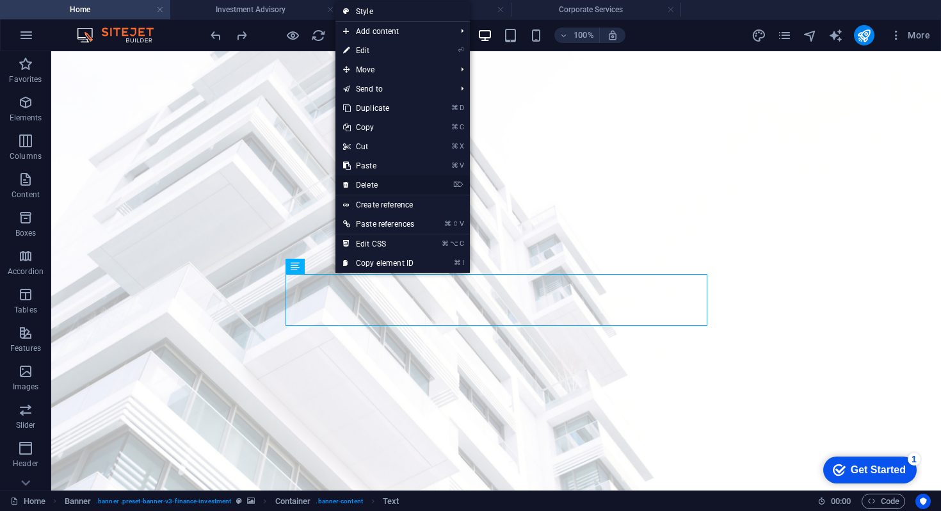
click at [372, 182] on link "⌦ Delete" at bounding box center [378, 184] width 86 height 19
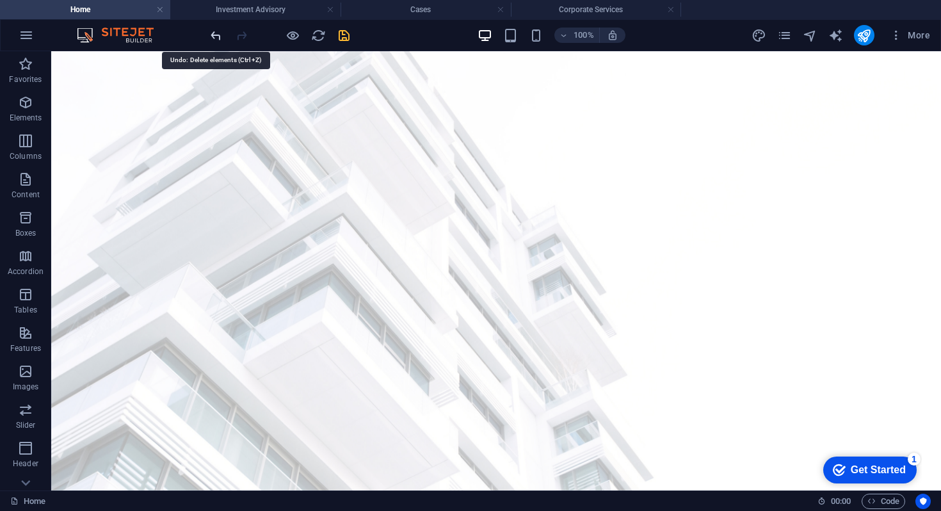
click at [213, 32] on icon "undo" at bounding box center [216, 35] width 15 height 15
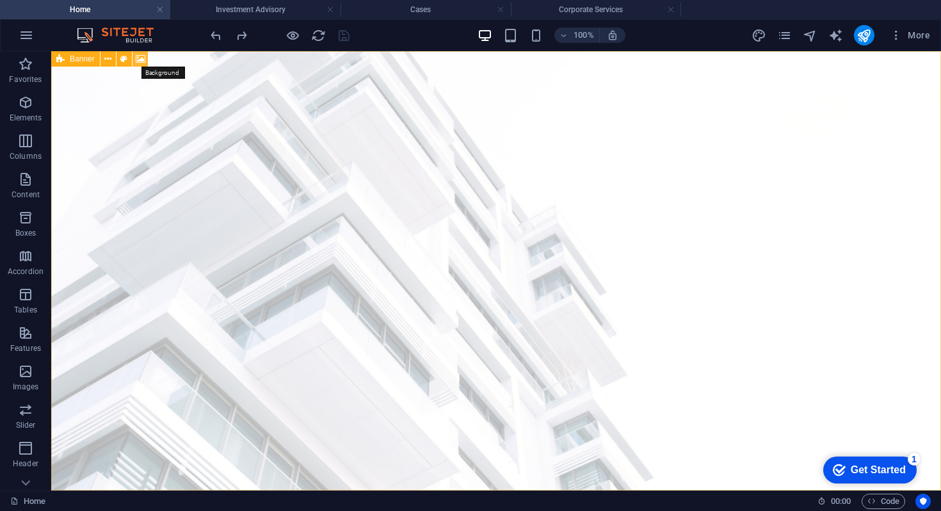
click at [139, 59] on icon at bounding box center [141, 58] width 10 height 13
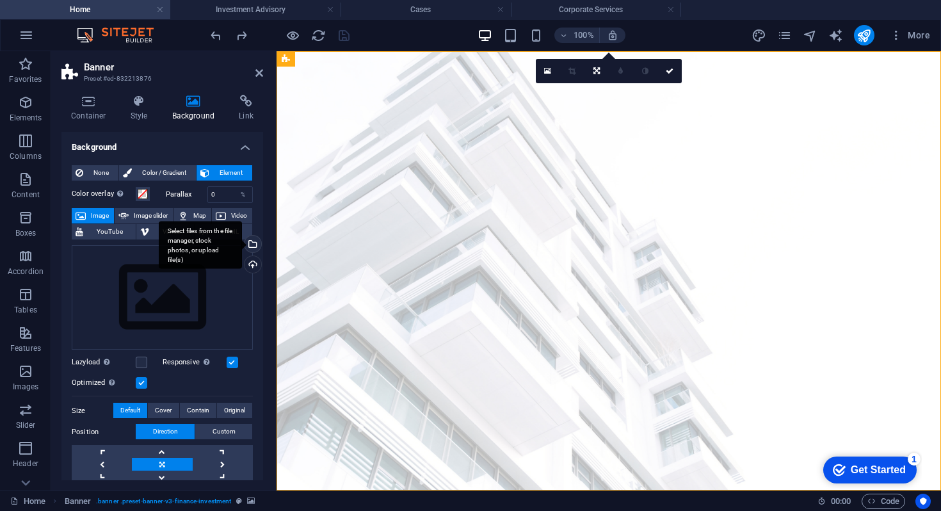
click at [253, 242] on div "Select files from the file manager, stock photos, or upload file(s)" at bounding box center [251, 244] width 19 height 19
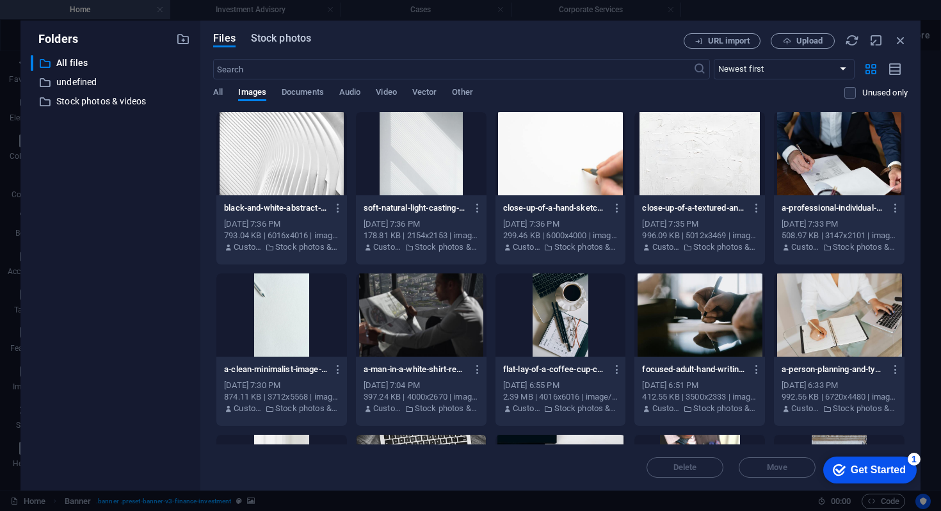
click at [294, 38] on span "Stock photos" at bounding box center [281, 38] width 60 height 15
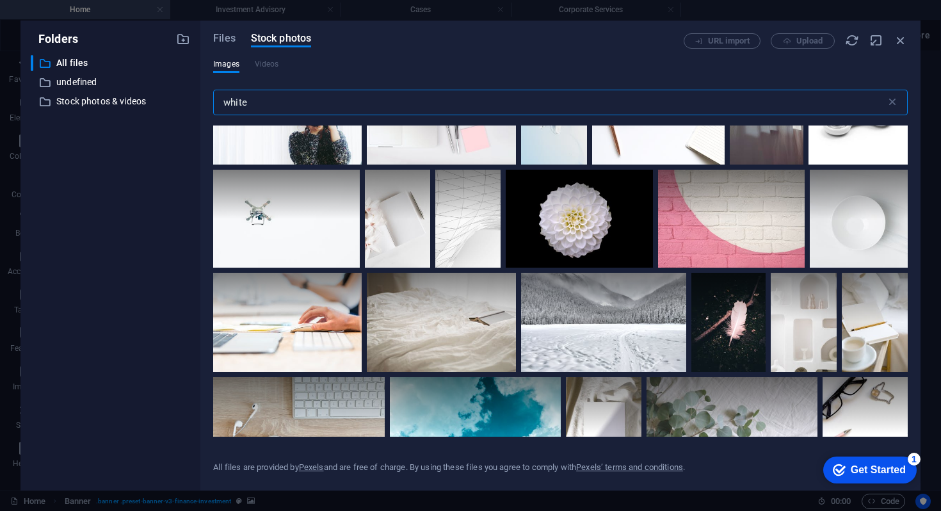
scroll to position [3252, 0]
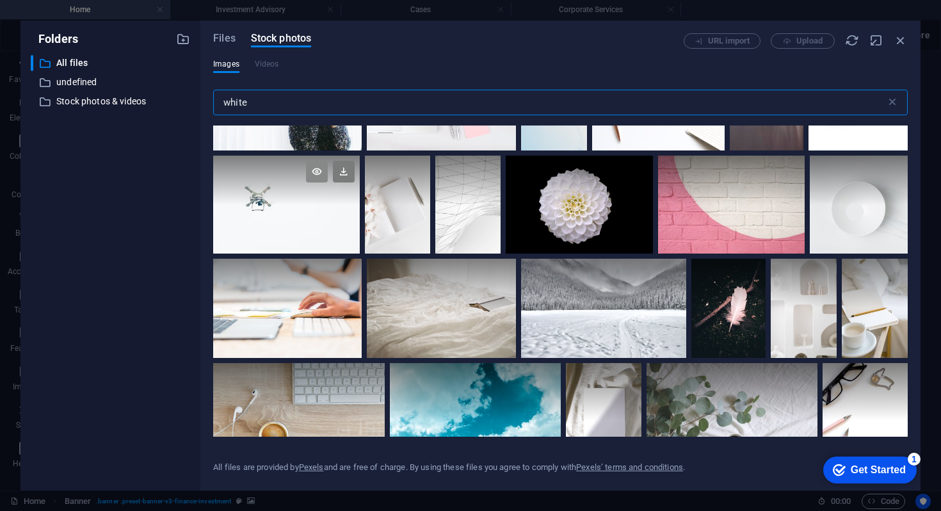
click at [328, 182] on icon at bounding box center [317, 172] width 22 height 22
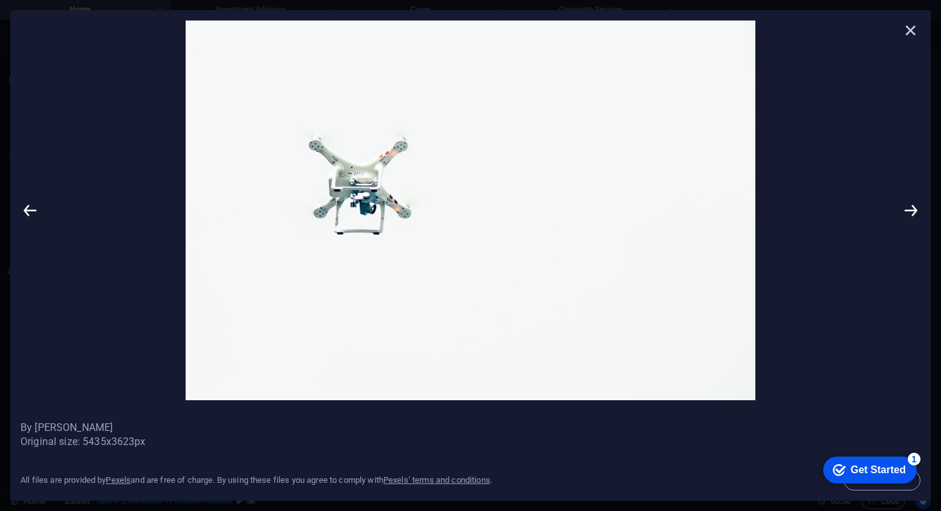
click at [906, 33] on icon at bounding box center [910, 29] width 19 height 19
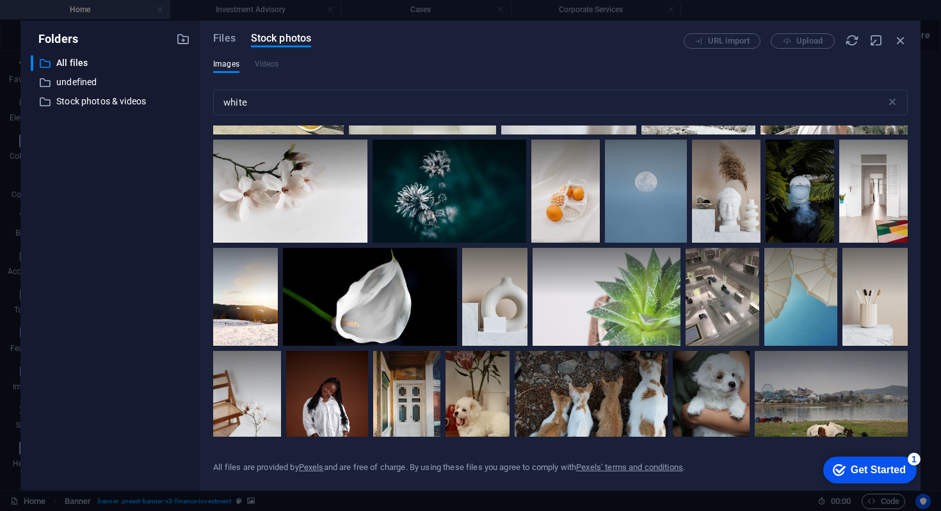
scroll to position [9153, 0]
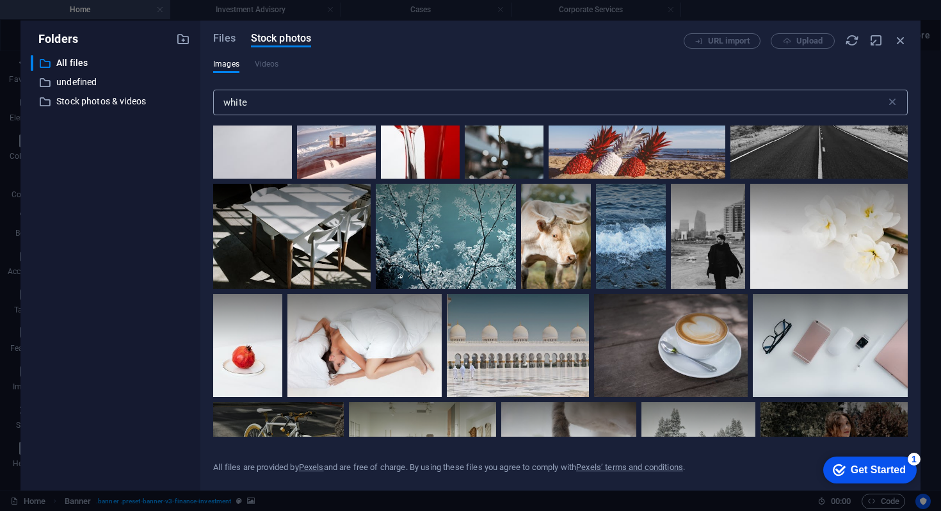
click at [223, 102] on input "white" at bounding box center [549, 103] width 672 height 26
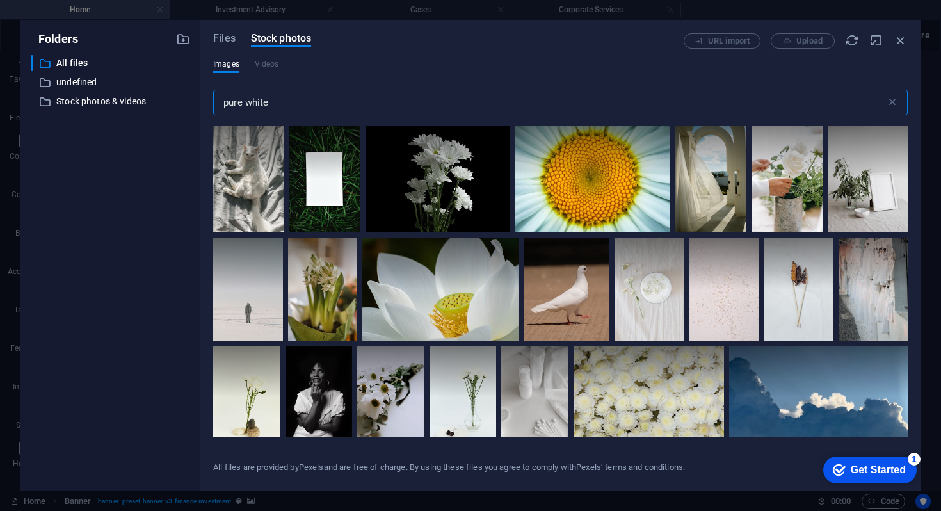
click at [258, 103] on input "pure white" at bounding box center [549, 103] width 672 height 26
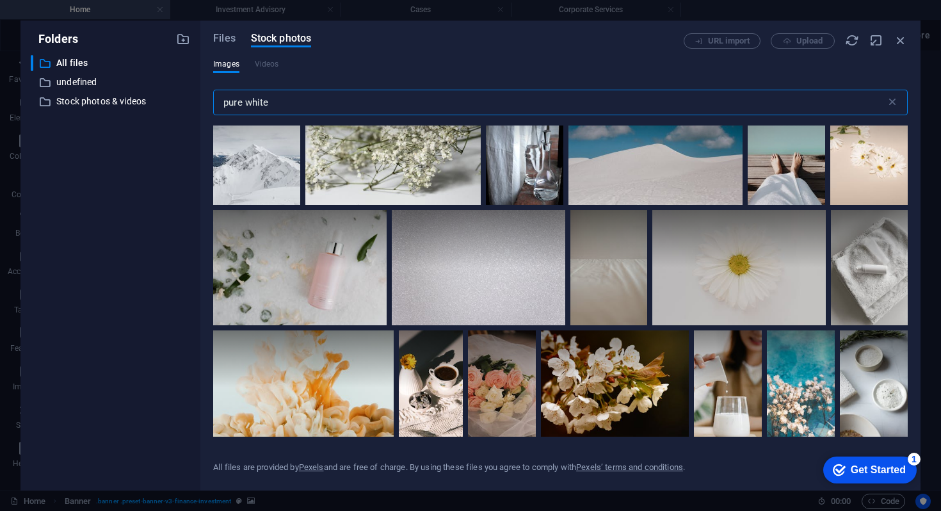
scroll to position [3724, 0]
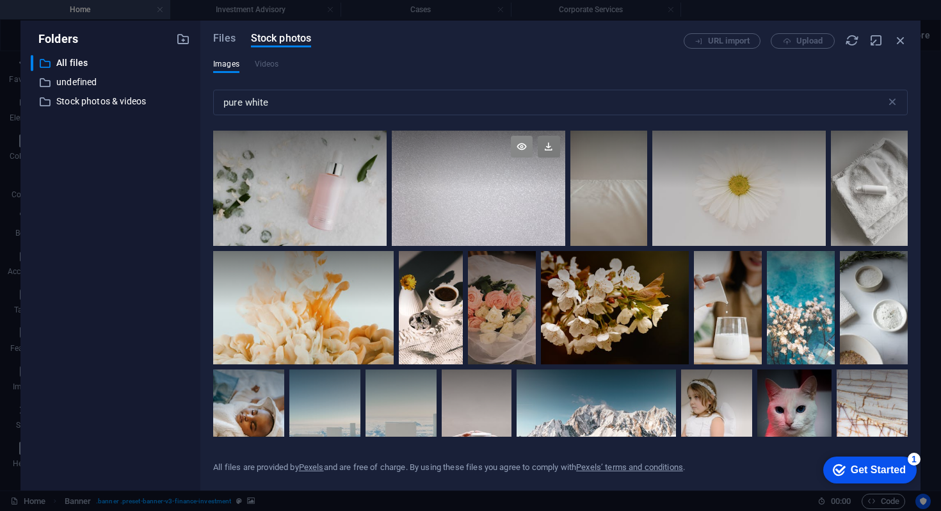
click at [516, 136] on icon at bounding box center [522, 147] width 22 height 22
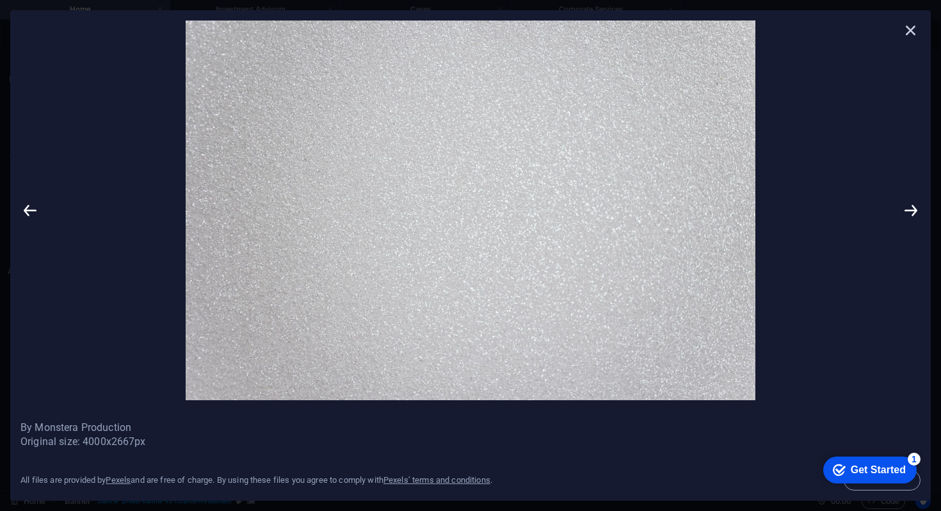
click at [909, 29] on icon at bounding box center [910, 29] width 19 height 19
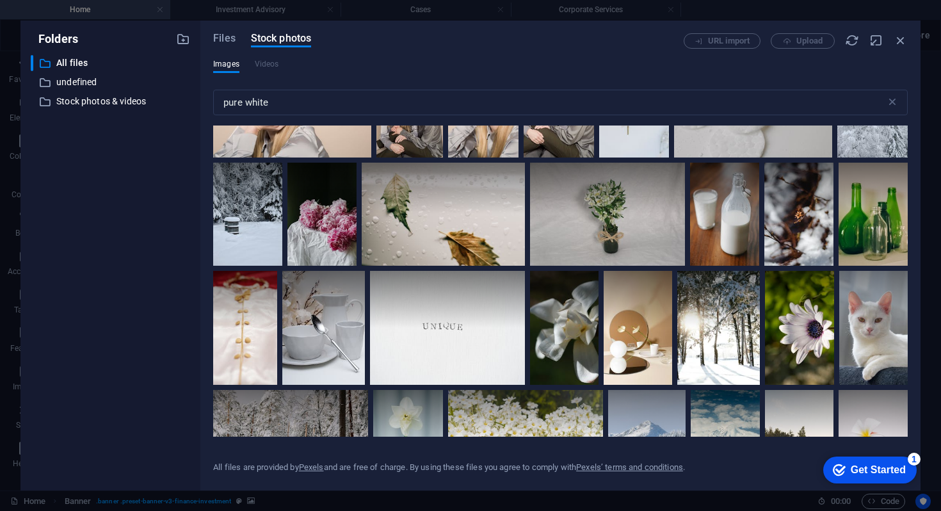
scroll to position [7782, 0]
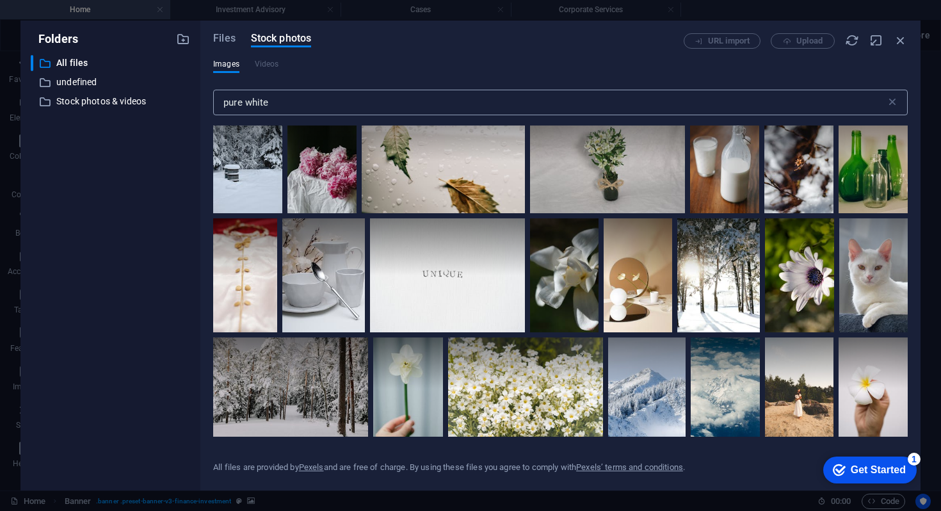
click at [232, 104] on input "pure white" at bounding box center [549, 103] width 672 height 26
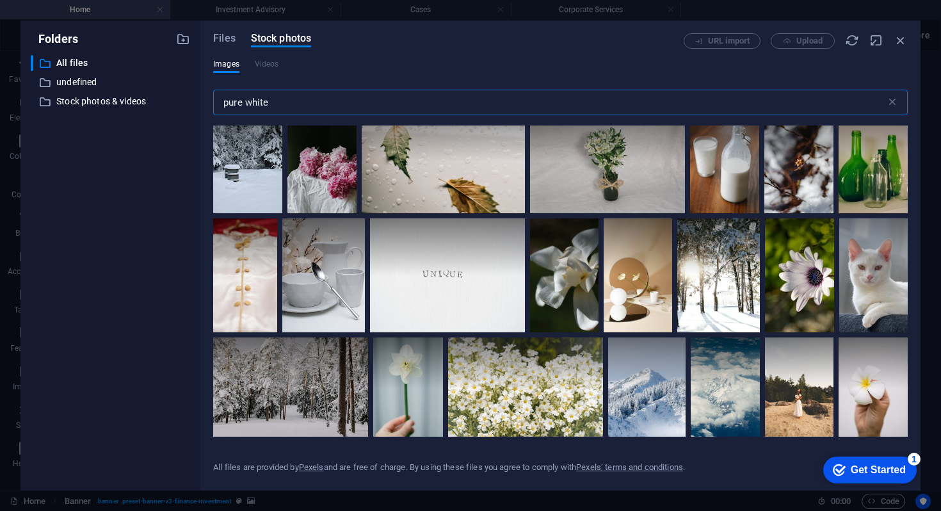
click at [232, 104] on input "pure white" at bounding box center [549, 103] width 672 height 26
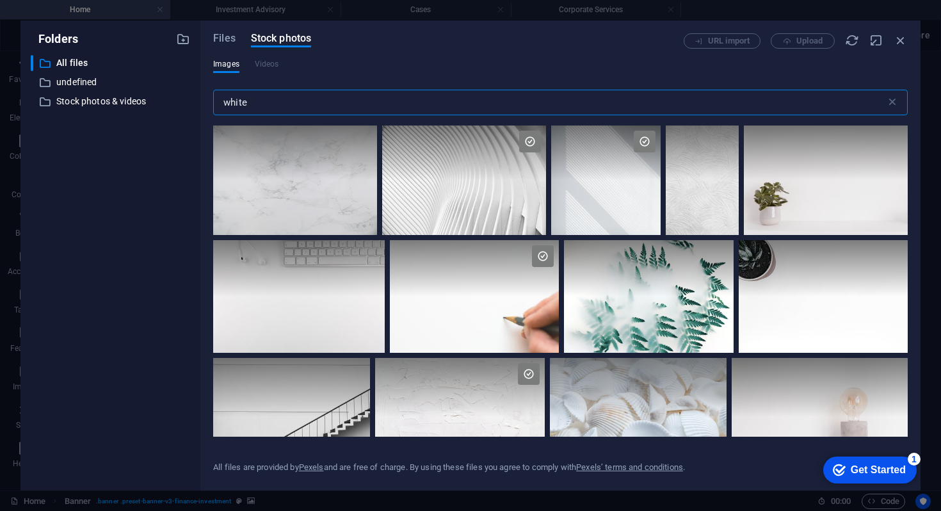
click at [282, 98] on input "white" at bounding box center [549, 103] width 672 height 26
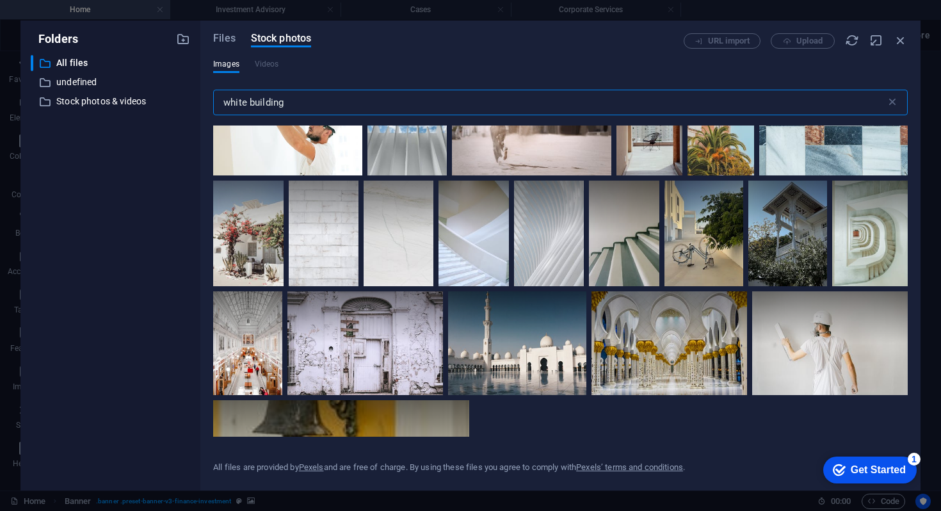
scroll to position [8072, 0]
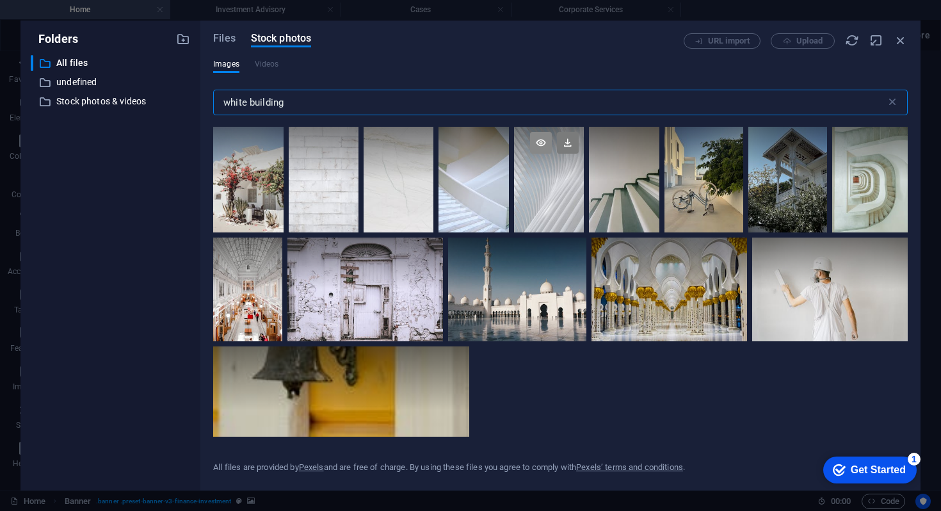
click at [530, 154] on icon at bounding box center [541, 143] width 22 height 22
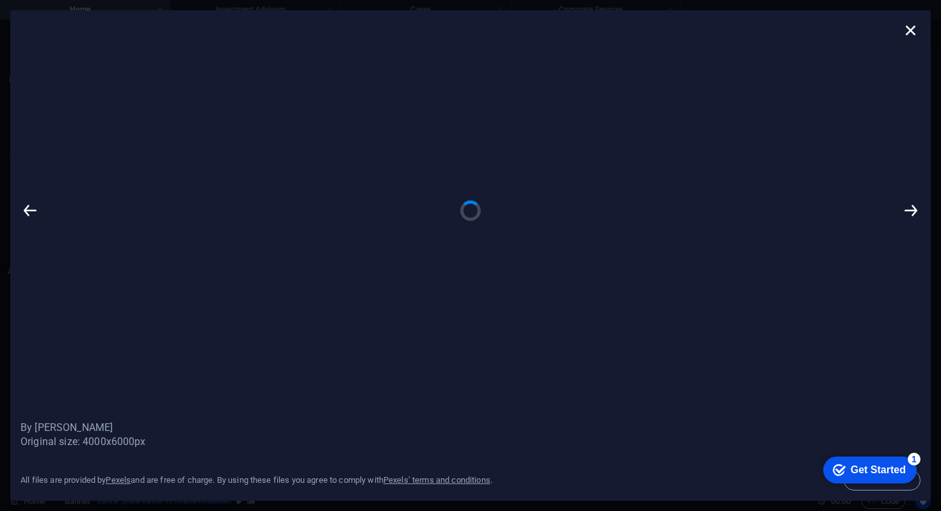
scroll to position [0, 0]
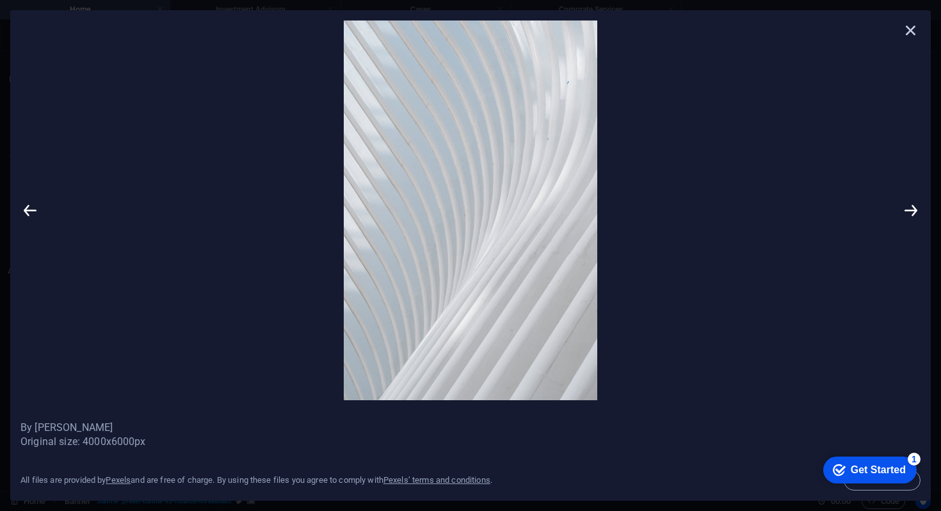
click at [912, 26] on icon at bounding box center [910, 29] width 19 height 19
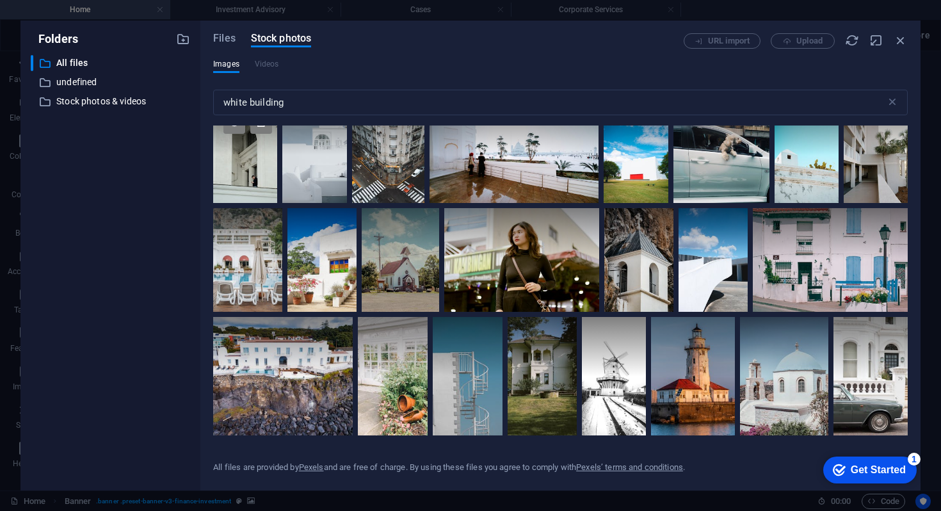
scroll to position [1487, 0]
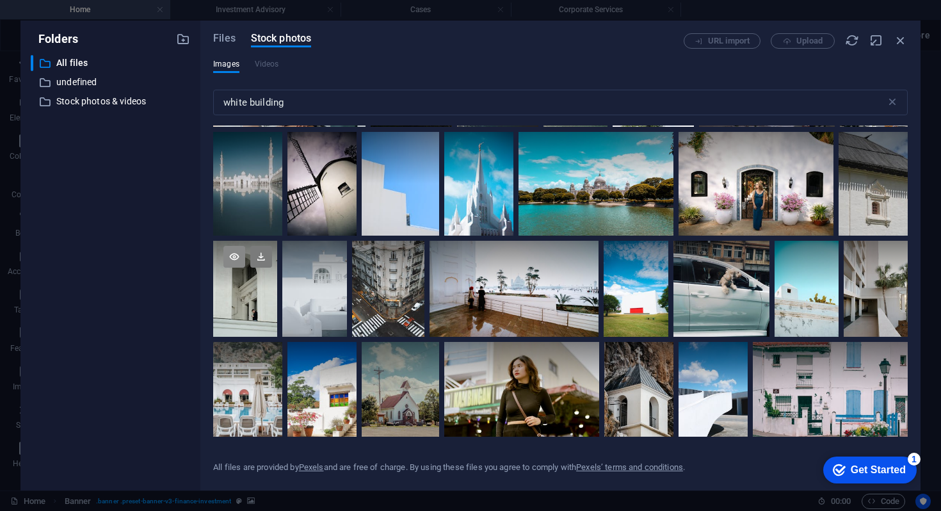
click at [238, 253] on icon at bounding box center [234, 257] width 22 height 22
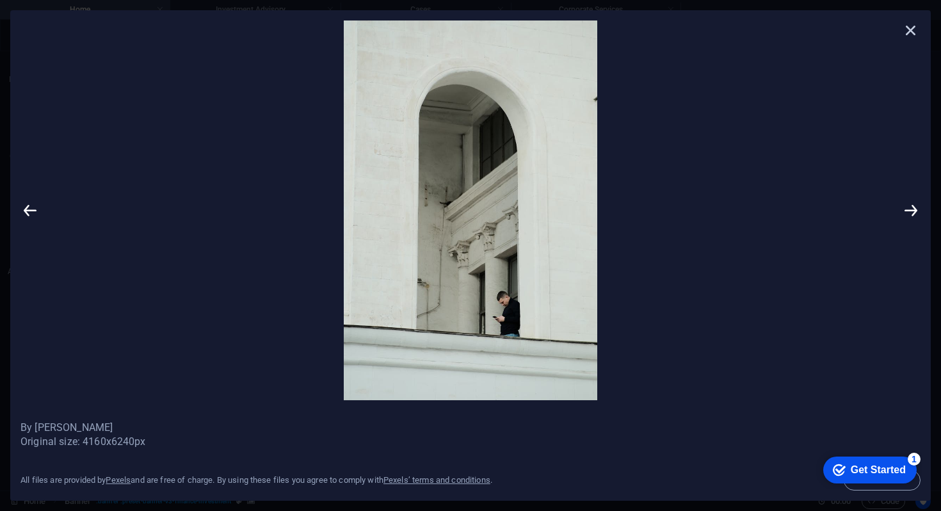
click at [910, 33] on icon at bounding box center [910, 29] width 19 height 19
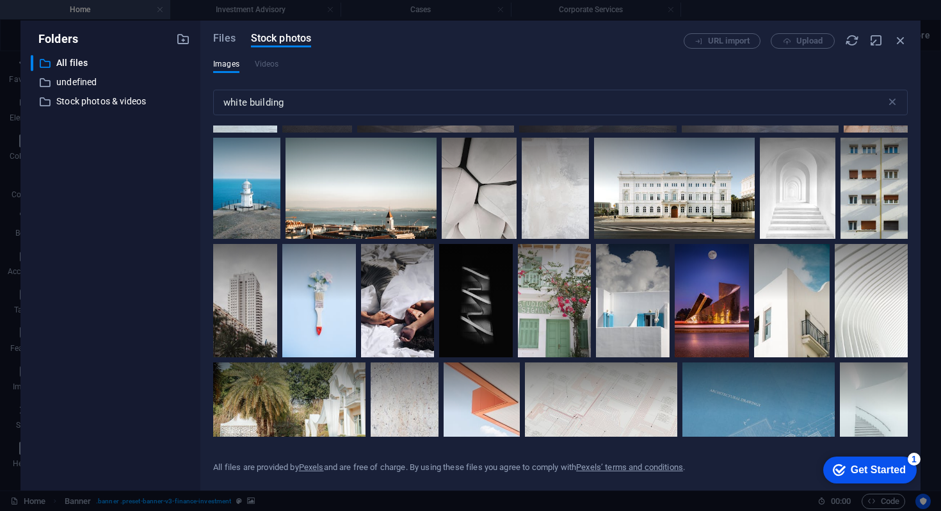
scroll to position [7506, 0]
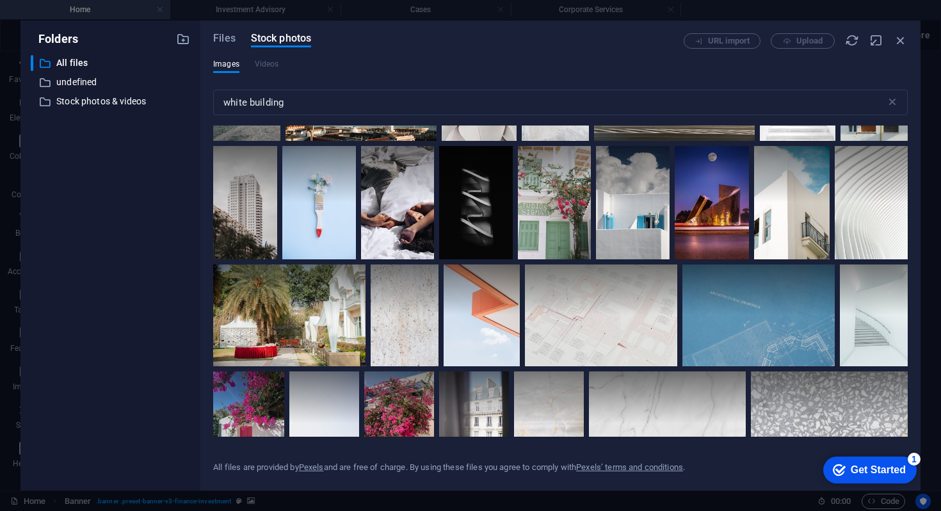
click at [781, 67] on icon at bounding box center [792, 56] width 22 height 22
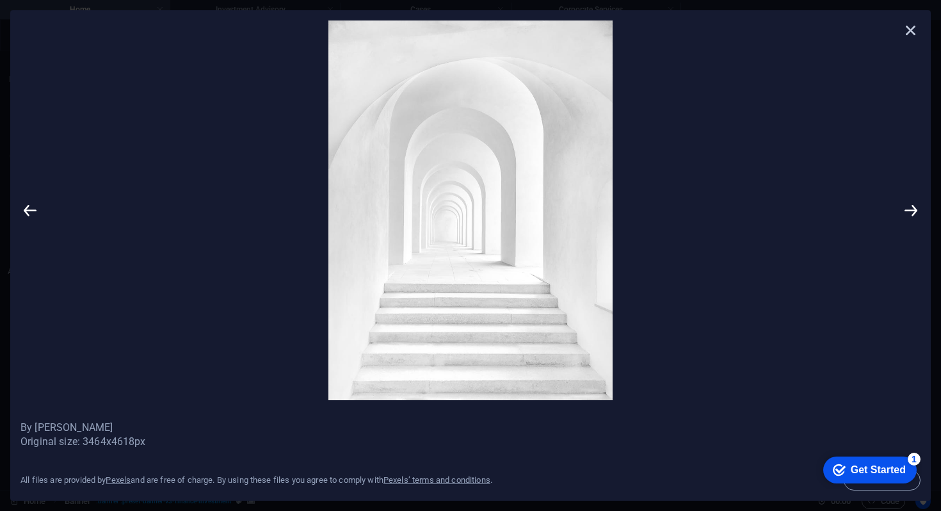
click at [911, 29] on icon at bounding box center [910, 29] width 19 height 19
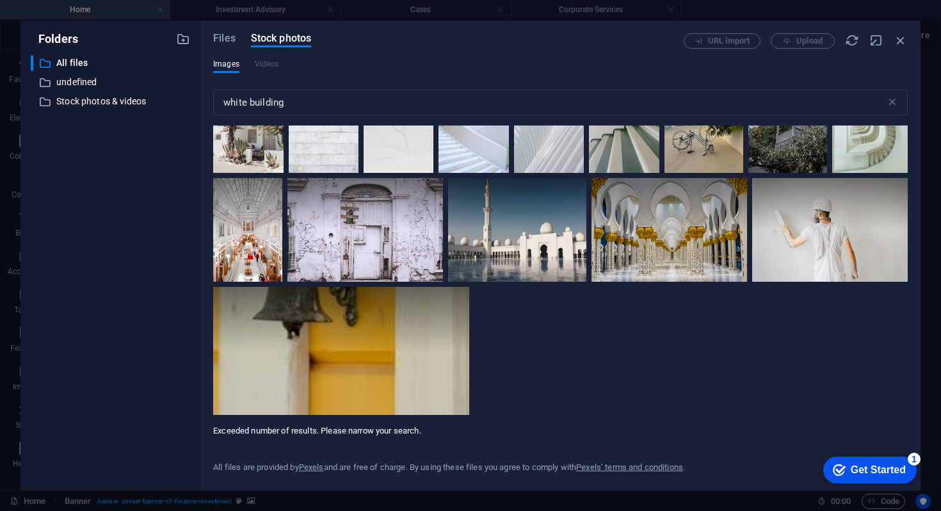
scroll to position [8178, 0]
click at [530, 94] on icon at bounding box center [541, 83] width 22 height 22
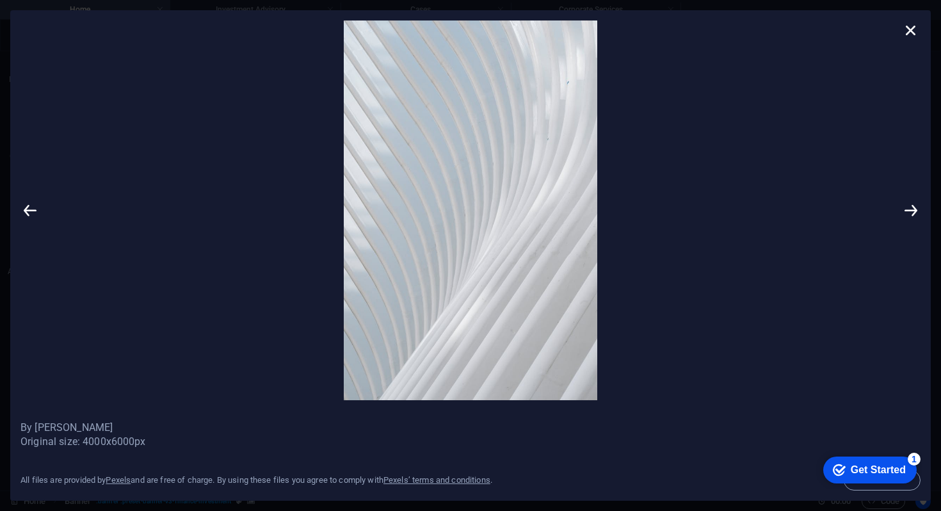
scroll to position [0, 0]
click at [909, 36] on icon at bounding box center [910, 29] width 19 height 19
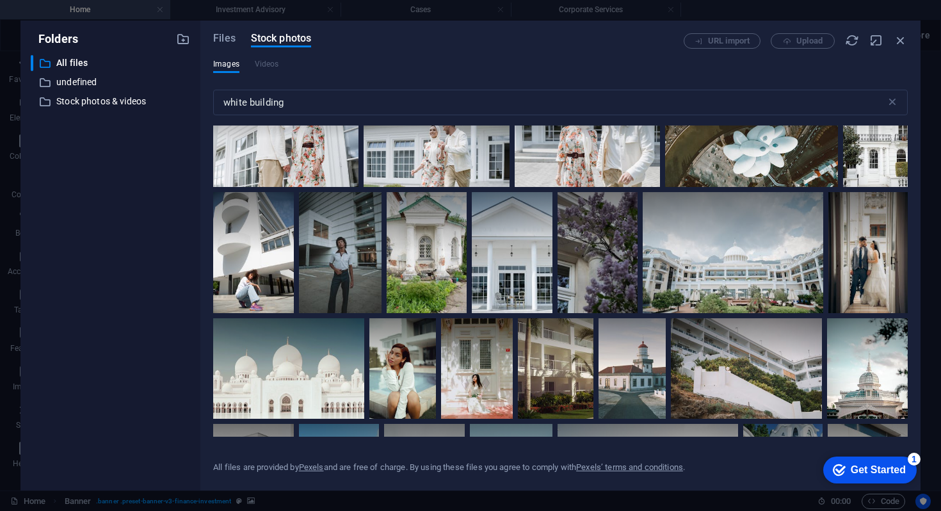
scroll to position [2830, 0]
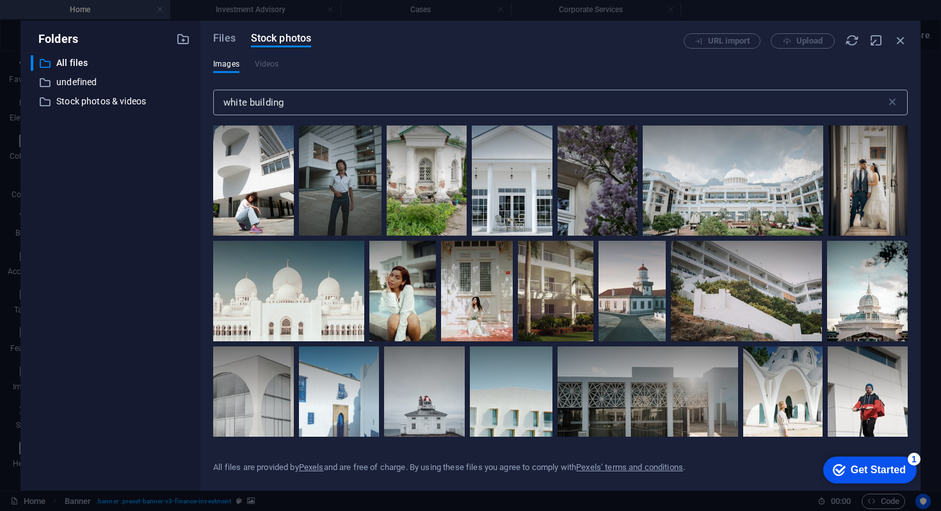
click at [261, 102] on input "white building" at bounding box center [549, 103] width 672 height 26
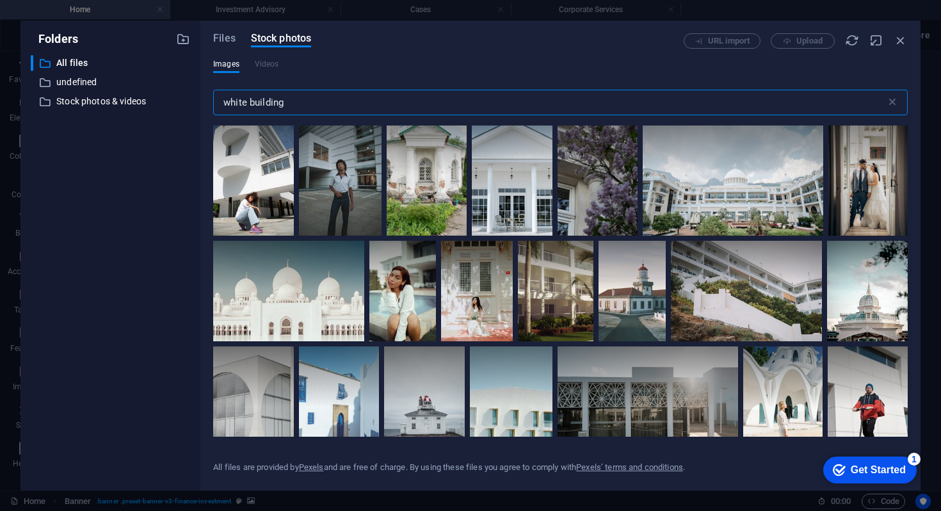
click at [261, 102] on input "white building" at bounding box center [549, 103] width 672 height 26
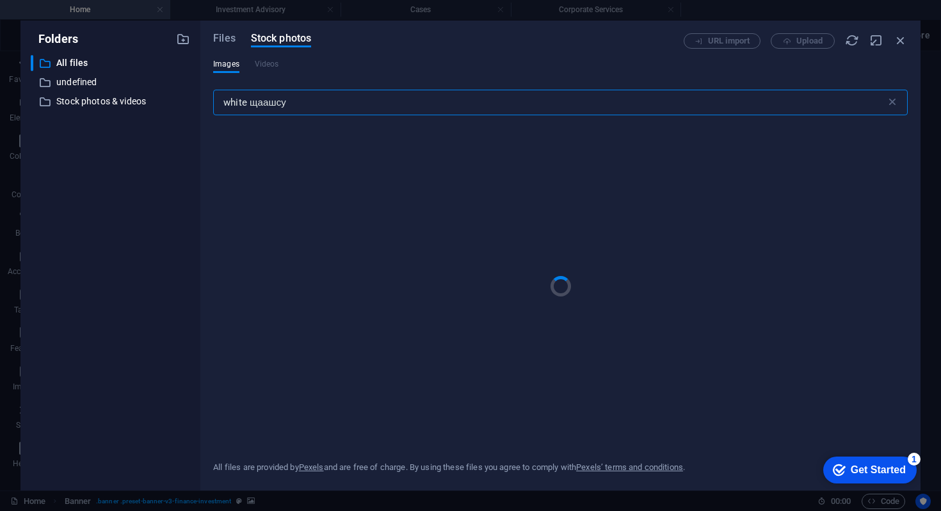
click at [268, 101] on input "white щаашсу" at bounding box center [549, 103] width 672 height 26
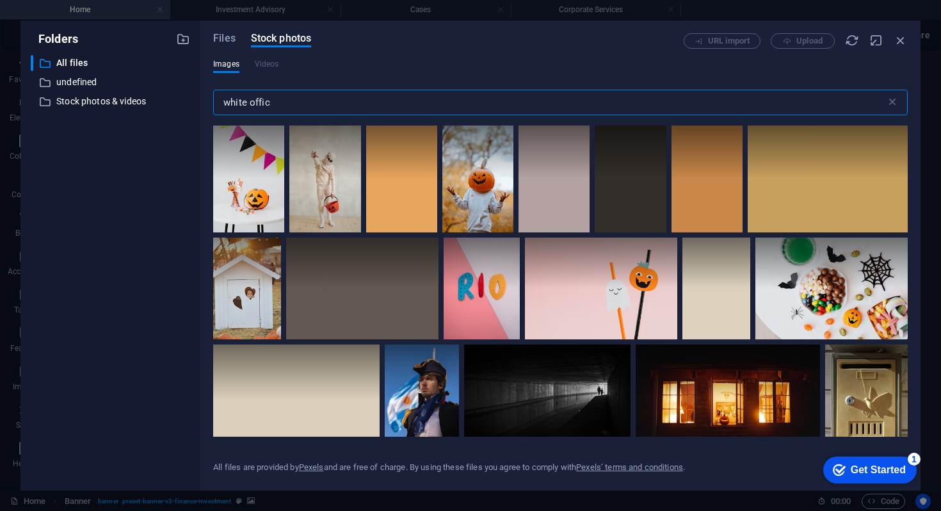
type input "white office"
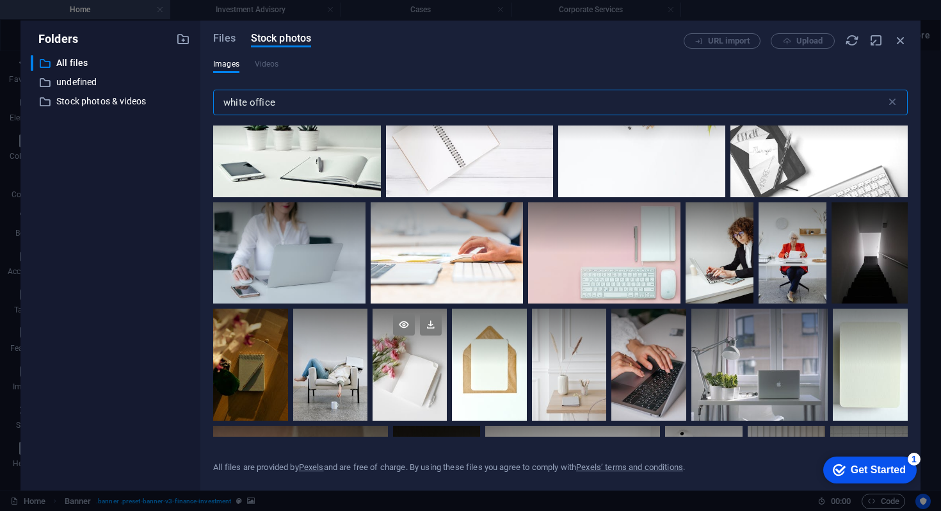
scroll to position [81, 0]
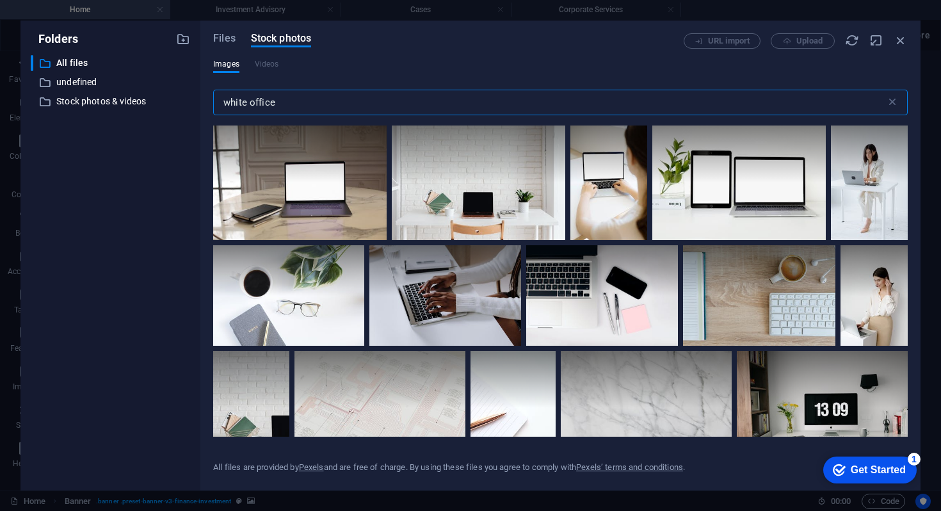
scroll to position [1115, 0]
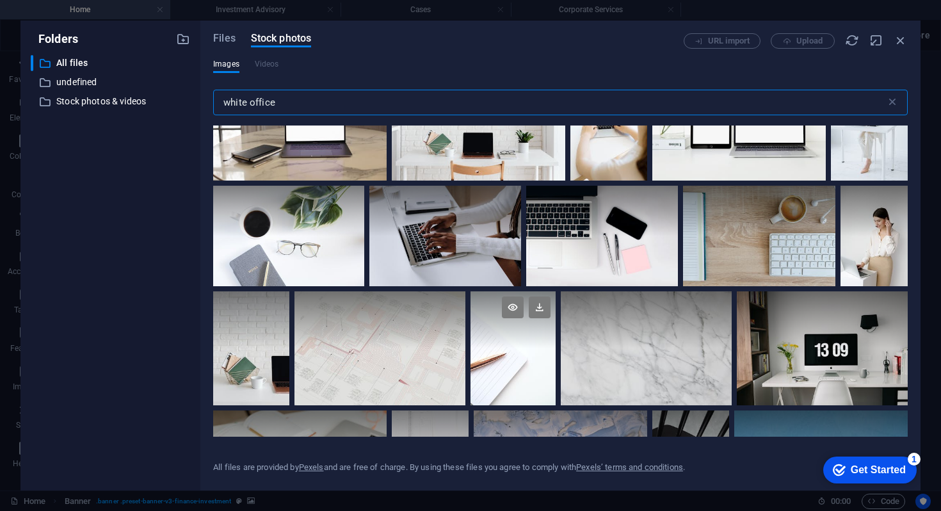
type input "white office"
click at [488, 331] on div at bounding box center [513, 319] width 86 height 57
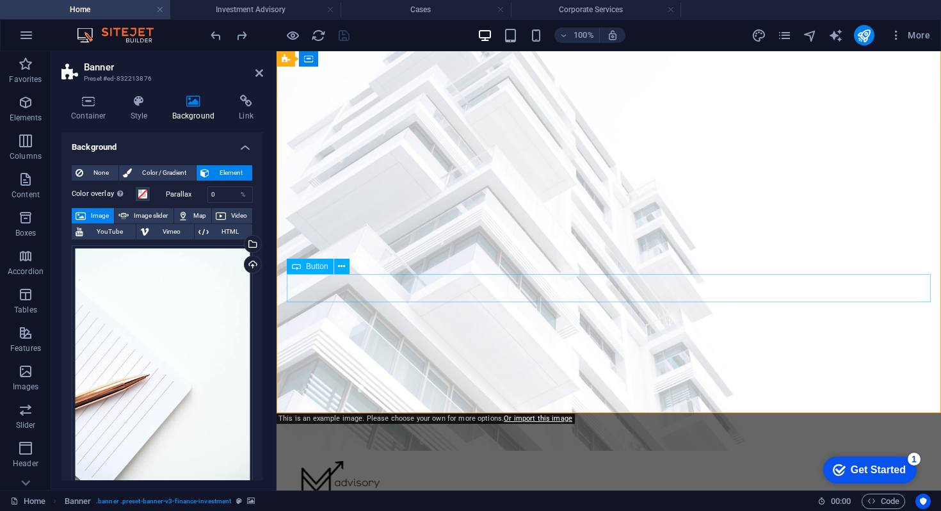
scroll to position [0, 0]
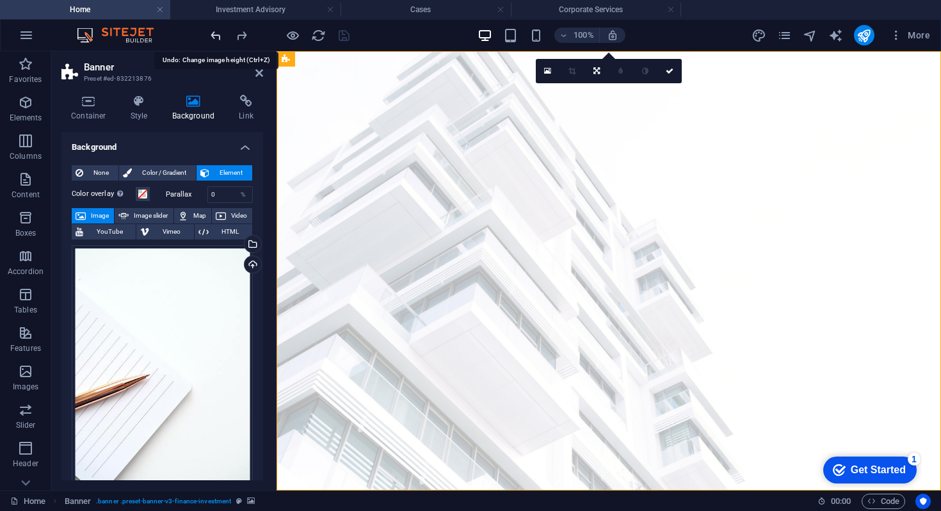
click at [212, 35] on icon "undo" at bounding box center [216, 35] width 15 height 15
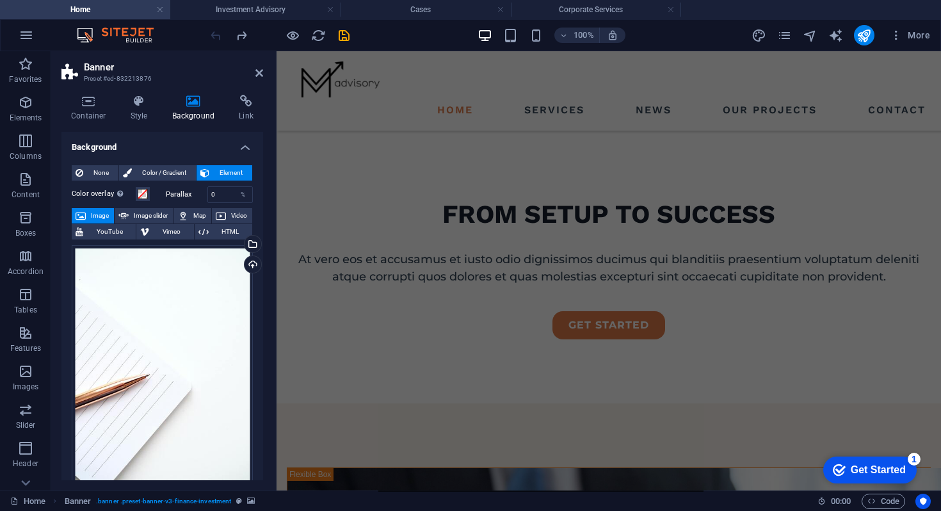
scroll to position [1424, 0]
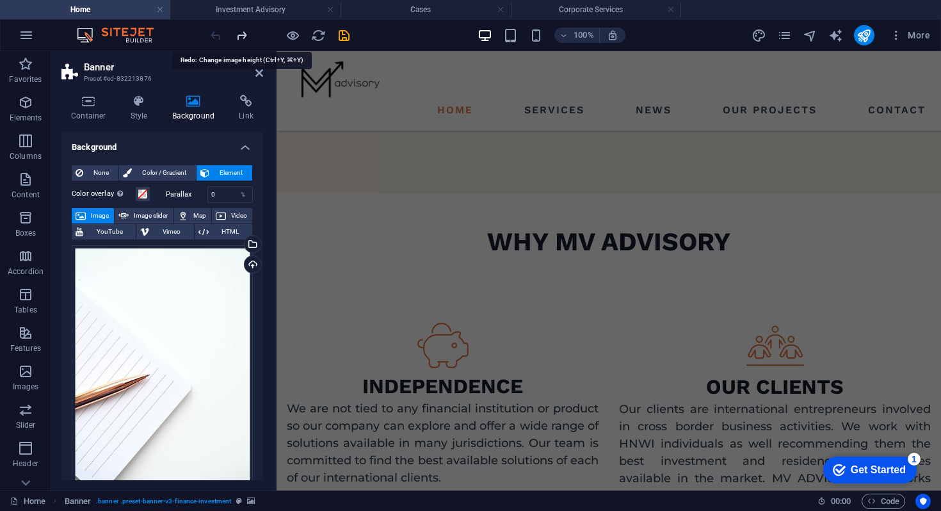
click at [243, 36] on icon "redo" at bounding box center [241, 35] width 15 height 15
click at [255, 77] on icon at bounding box center [259, 73] width 8 height 10
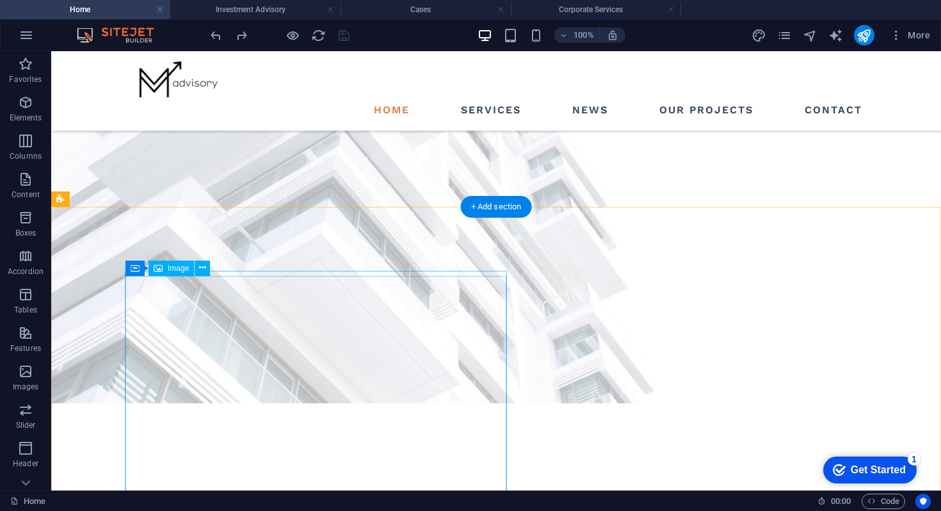
scroll to position [0, 0]
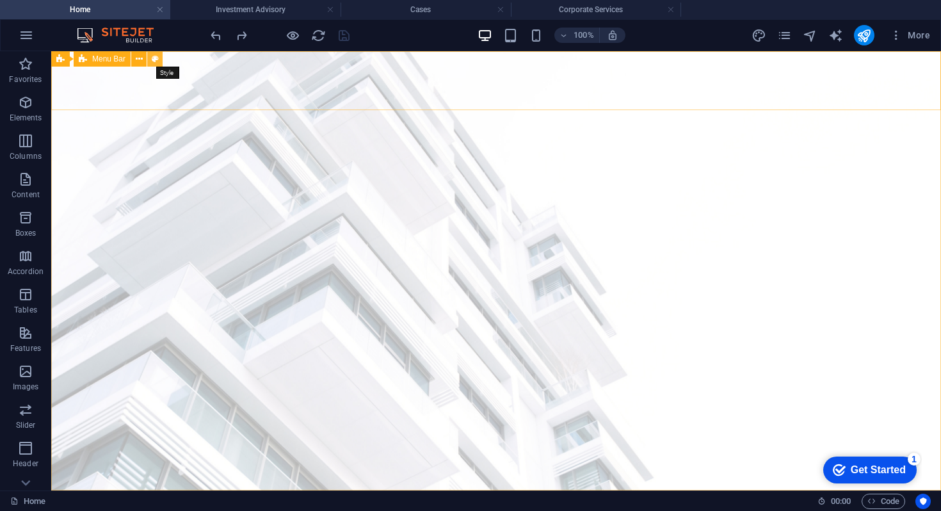
click at [155, 60] on icon at bounding box center [155, 58] width 7 height 13
select select "rem"
select select "preset-menu-v2-finance-investment"
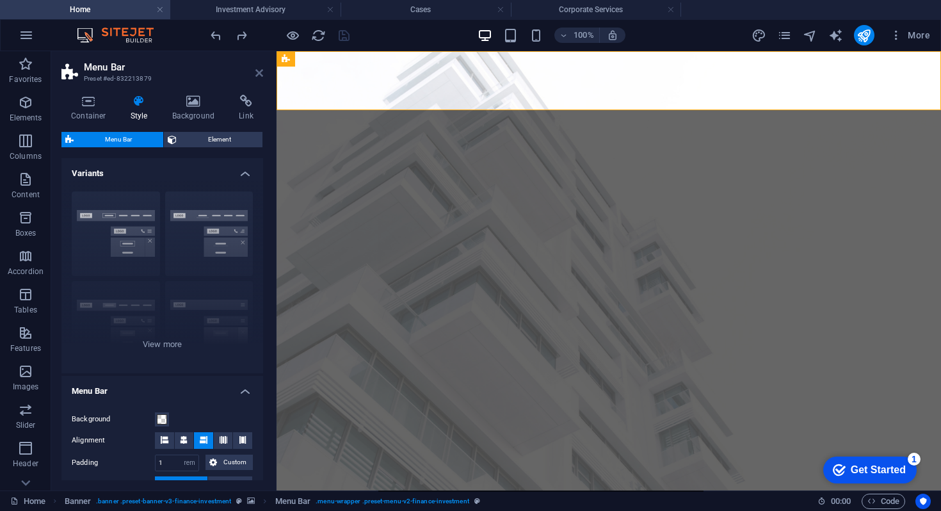
click at [261, 70] on icon at bounding box center [259, 73] width 8 height 10
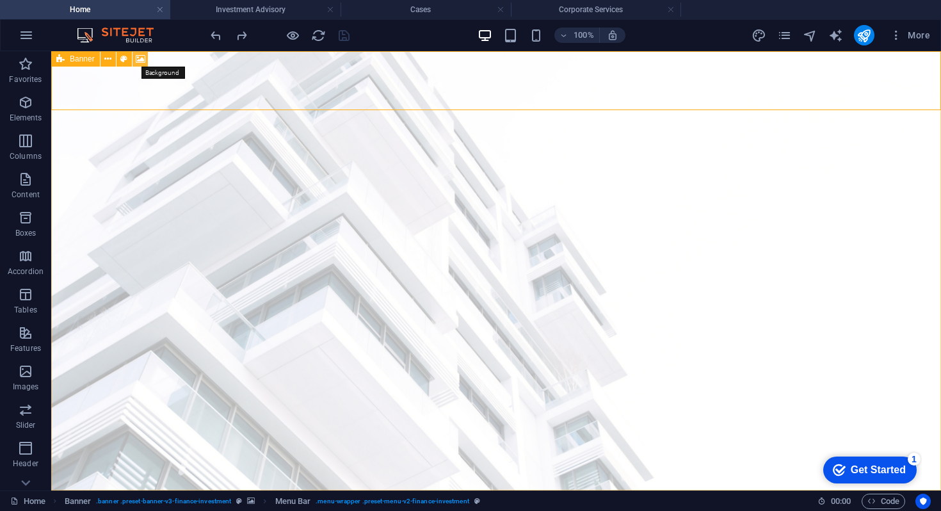
click at [139, 56] on icon at bounding box center [141, 58] width 10 height 13
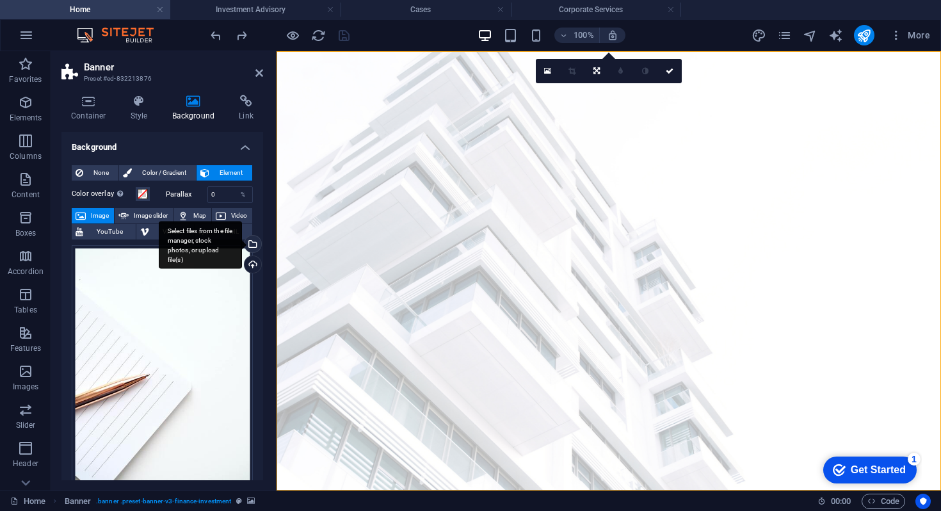
click at [242, 243] on div "Select files from the file manager, stock photos, or upload file(s)" at bounding box center [200, 245] width 83 height 48
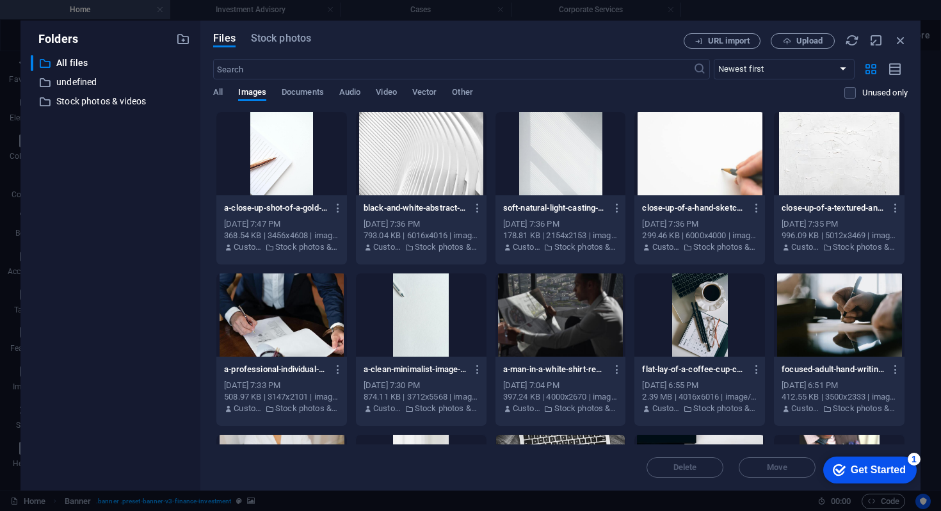
click at [290, 132] on div at bounding box center [281, 153] width 131 height 83
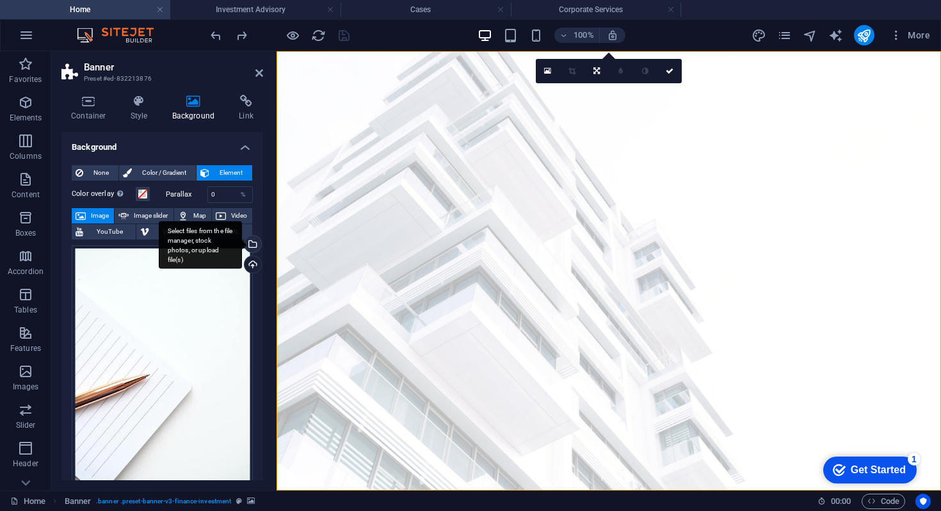
click at [250, 242] on div "Select files from the file manager, stock photos, or upload file(s)" at bounding box center [251, 244] width 19 height 19
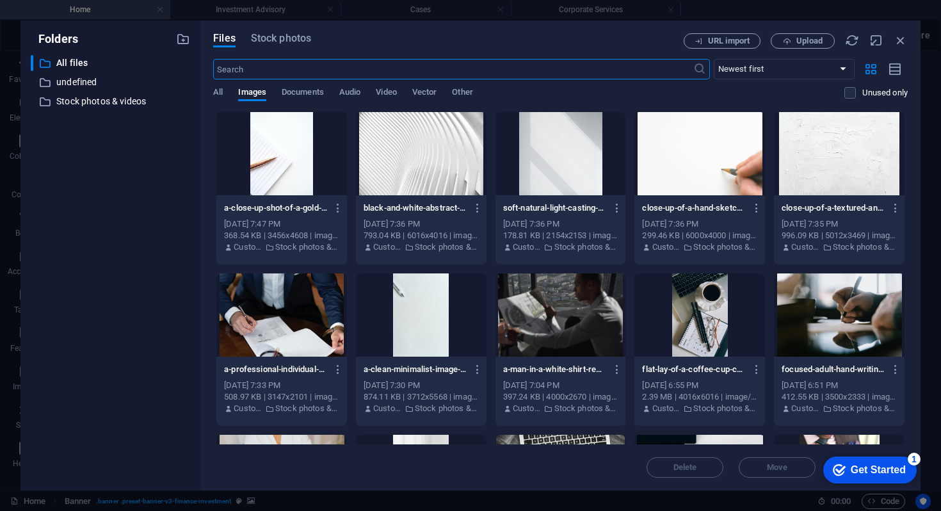
click at [546, 164] on div at bounding box center [560, 153] width 131 height 83
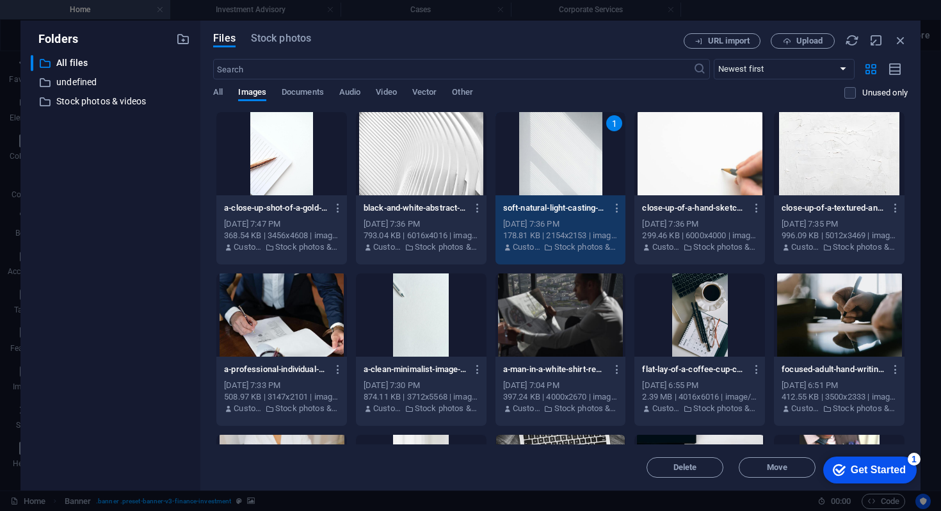
click at [546, 164] on div "1" at bounding box center [560, 153] width 131 height 83
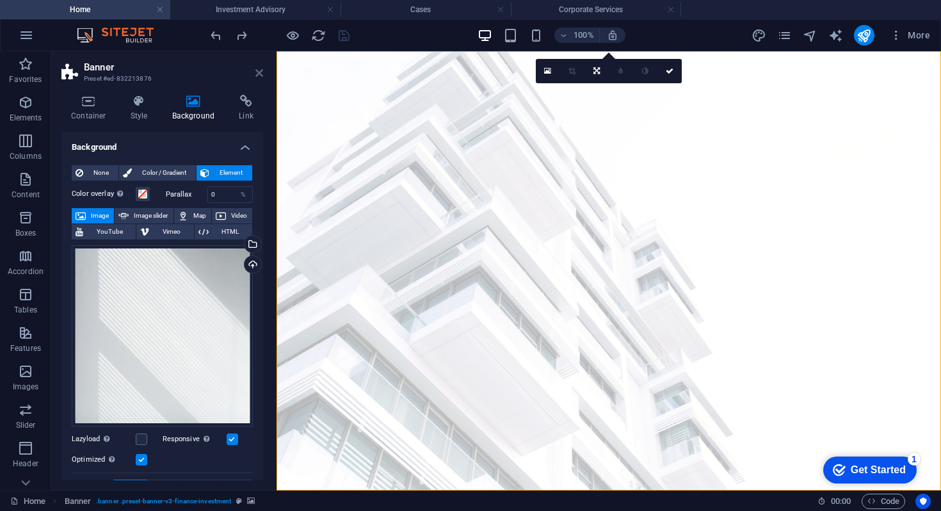
click at [258, 74] on icon at bounding box center [259, 73] width 8 height 10
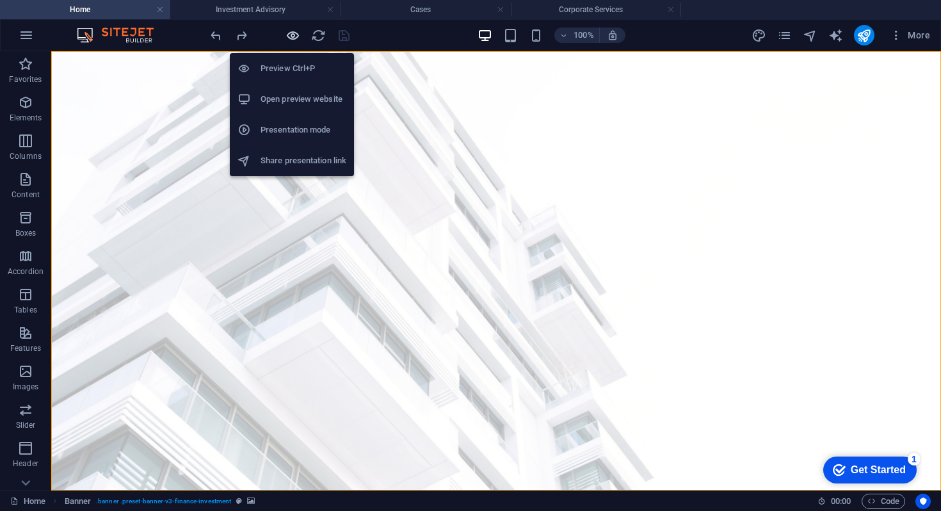
click at [289, 31] on icon "button" at bounding box center [292, 35] width 15 height 15
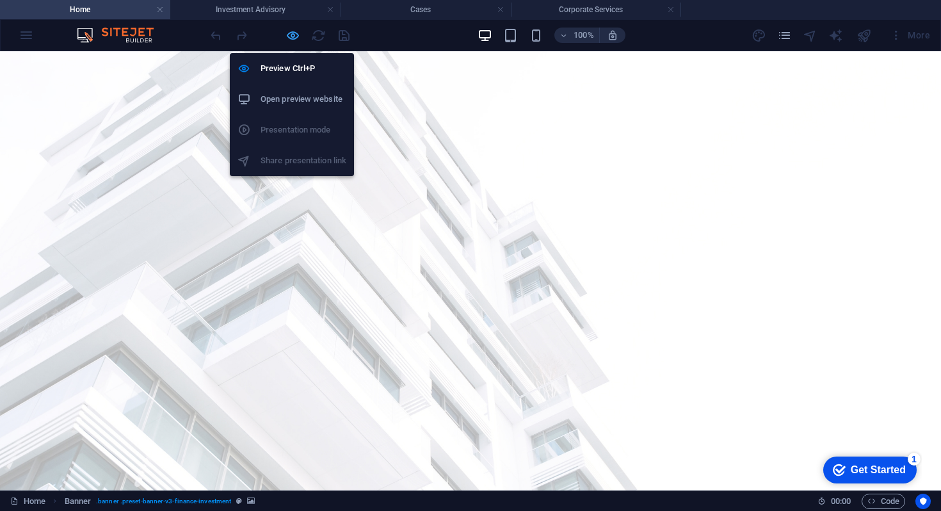
click at [289, 31] on icon "button" at bounding box center [292, 35] width 15 height 15
